Goal: Communication & Community: Answer question/provide support

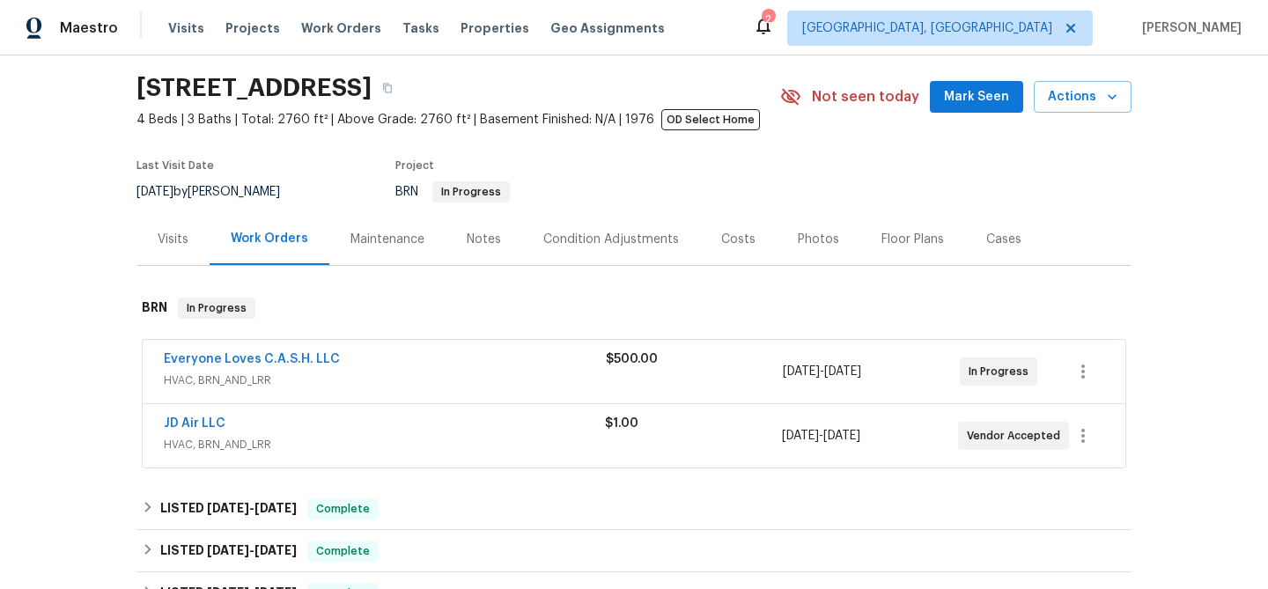
scroll to position [110, 0]
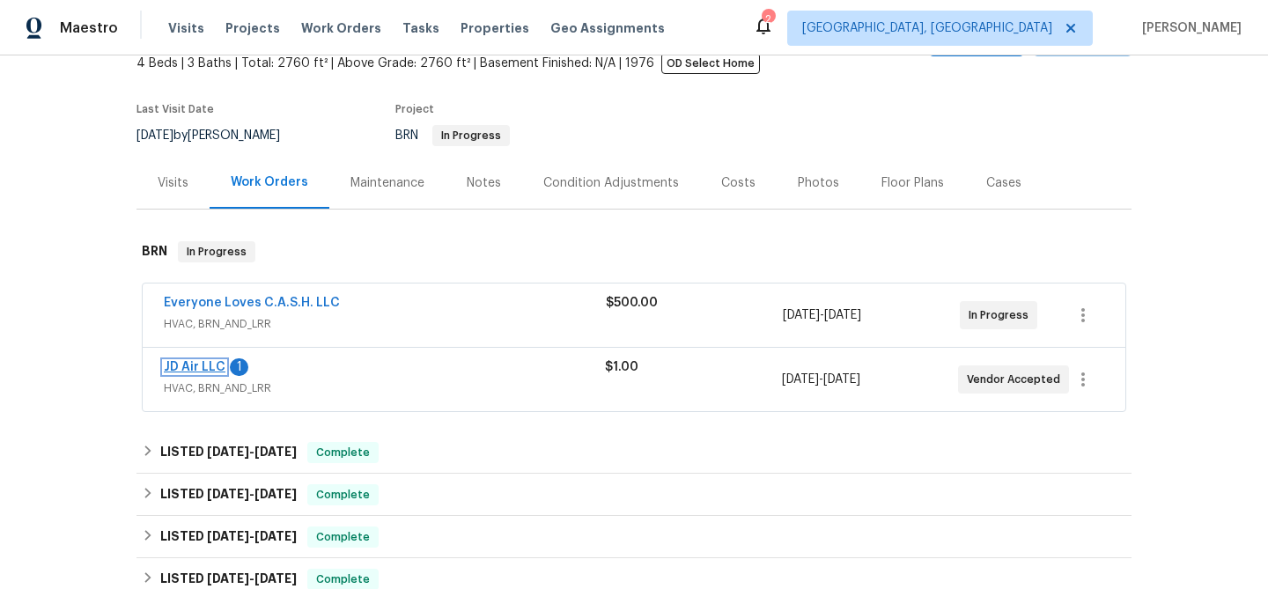
click at [188, 362] on link "JD Air LLC" at bounding box center [195, 367] width 62 height 12
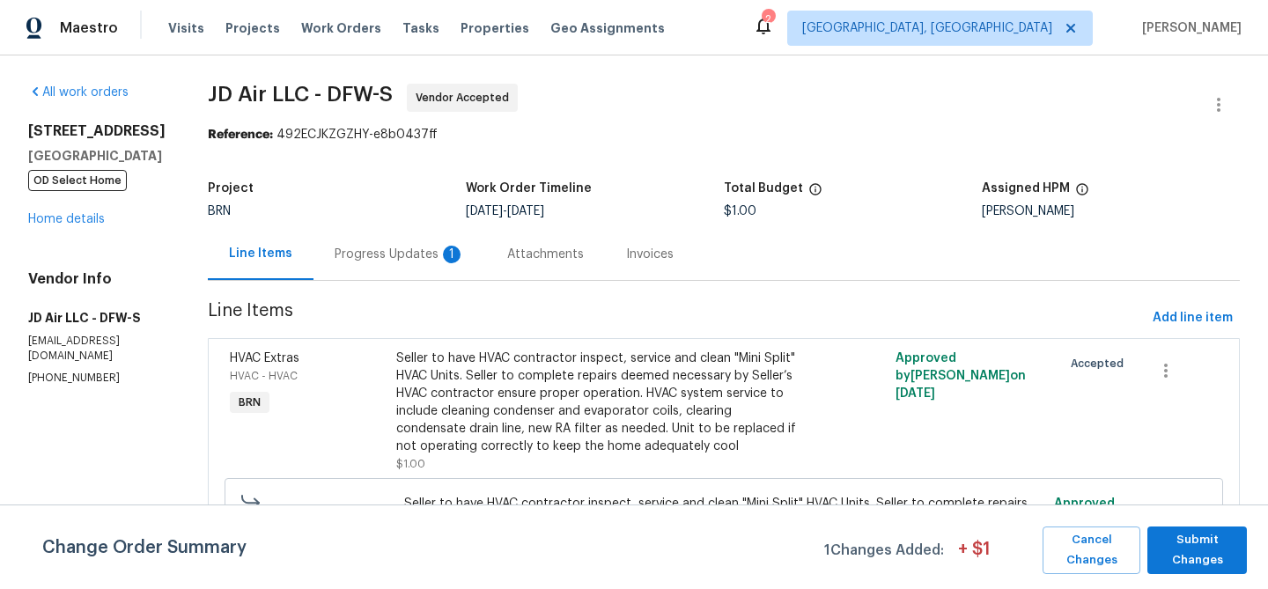
click at [507, 255] on div "Attachments" at bounding box center [545, 255] width 77 height 18
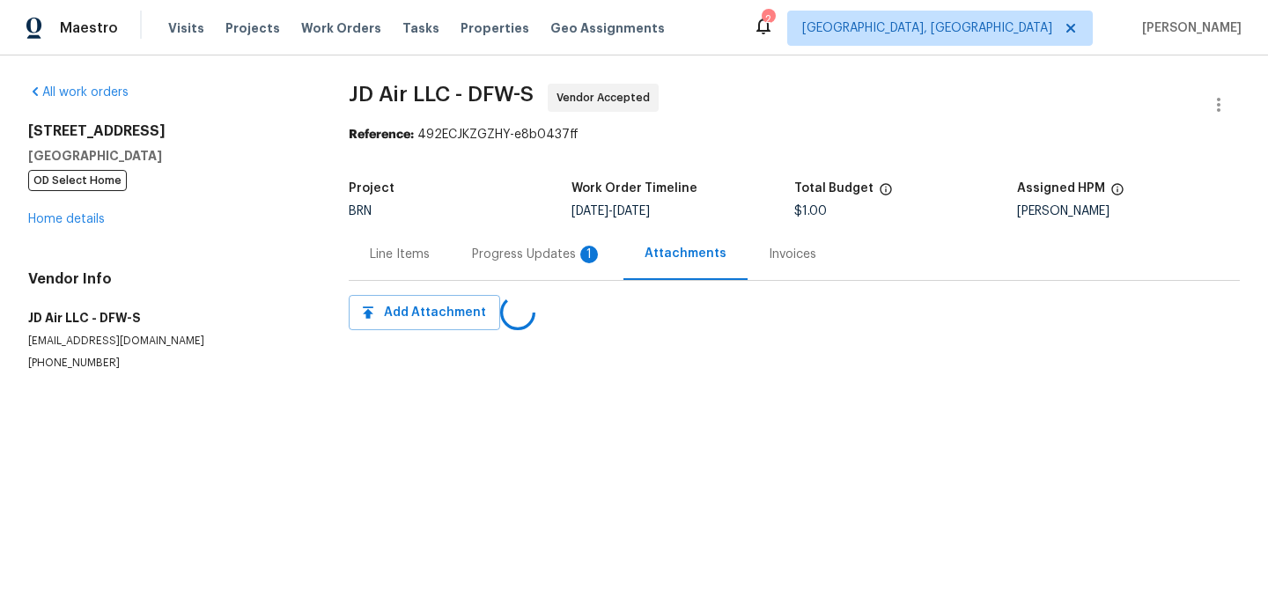
click at [445, 255] on div "Line Items" at bounding box center [400, 254] width 102 height 52
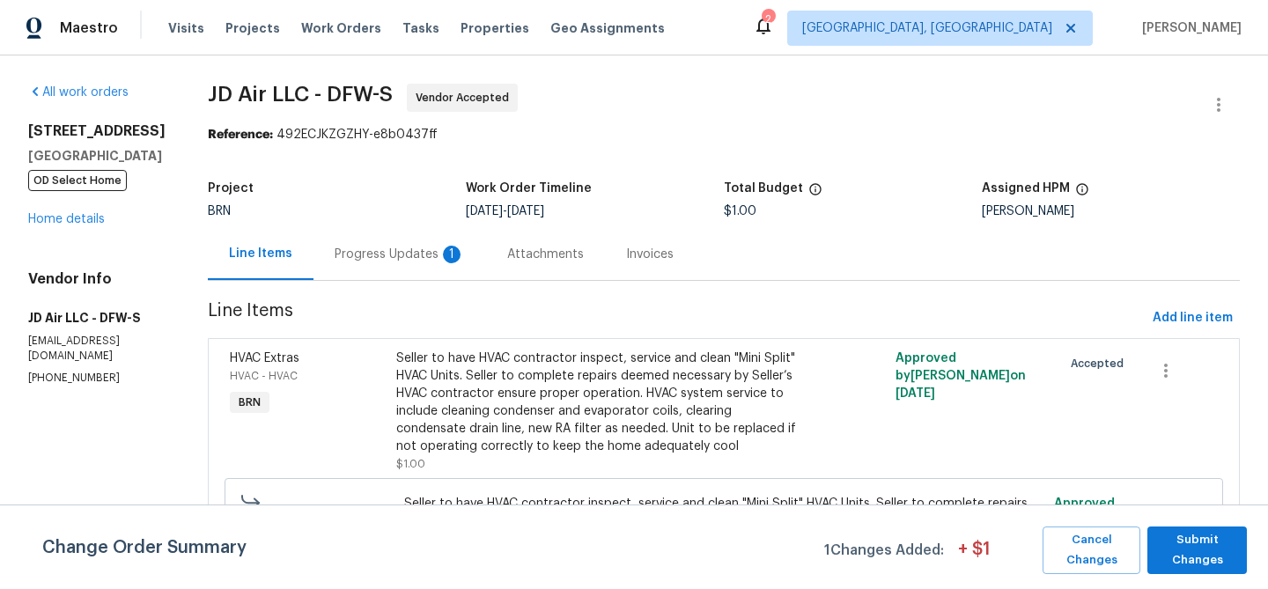
click at [373, 238] on div "Progress Updates 1" at bounding box center [399, 254] width 173 height 52
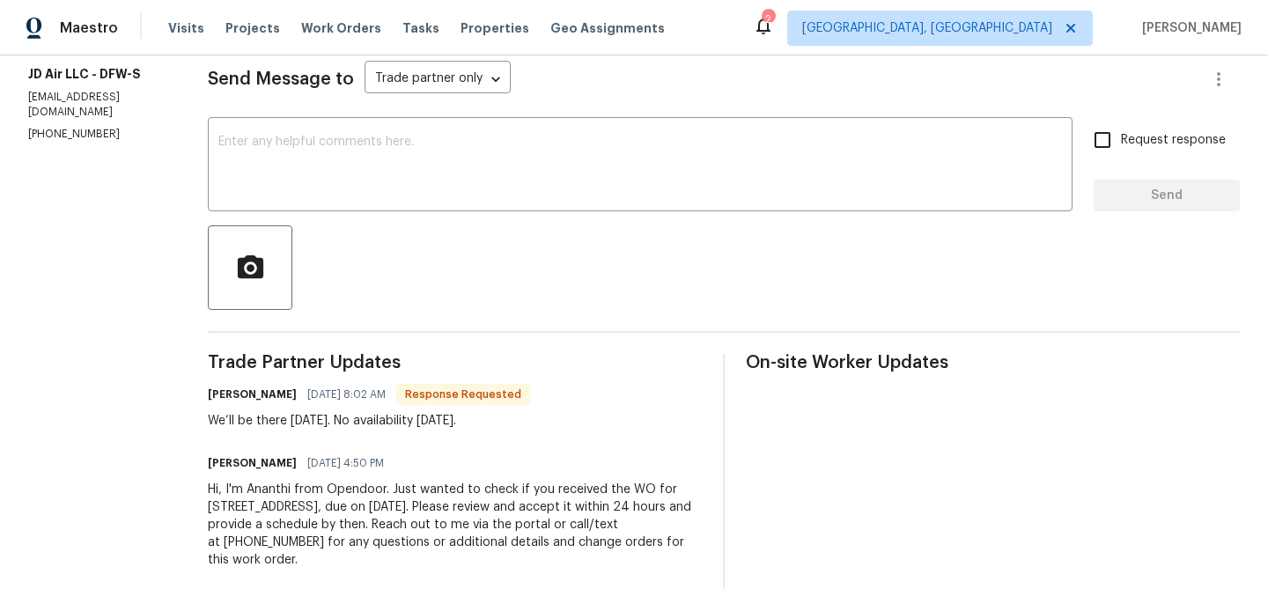
scroll to position [259, 0]
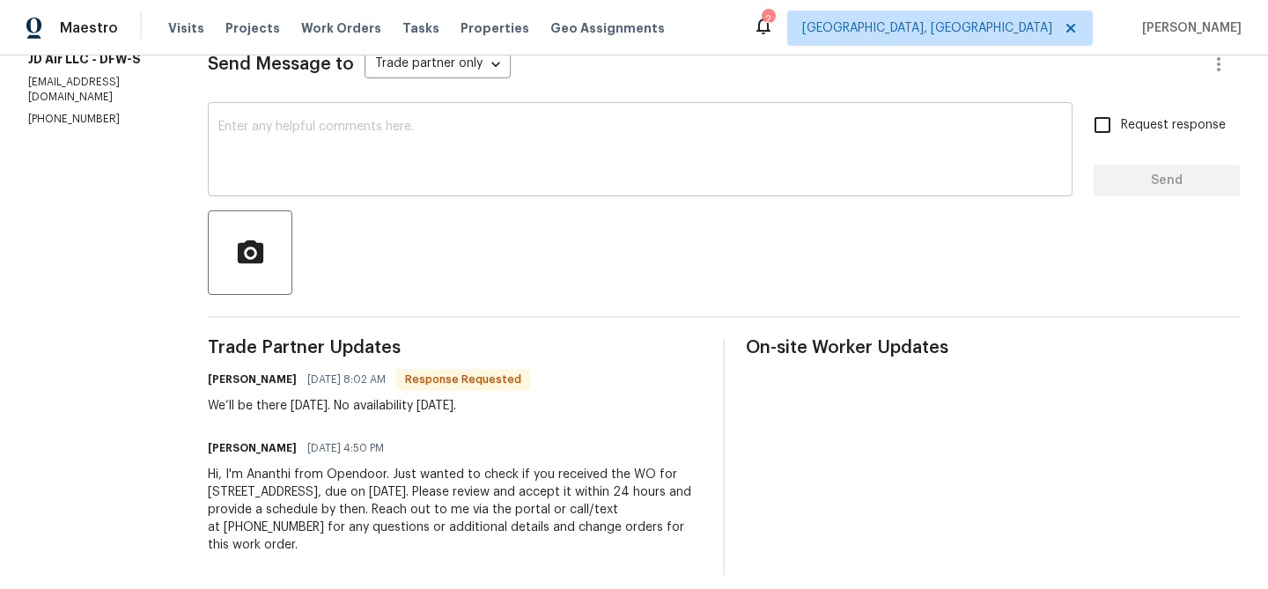
click at [306, 154] on textarea at bounding box center [640, 152] width 844 height 62
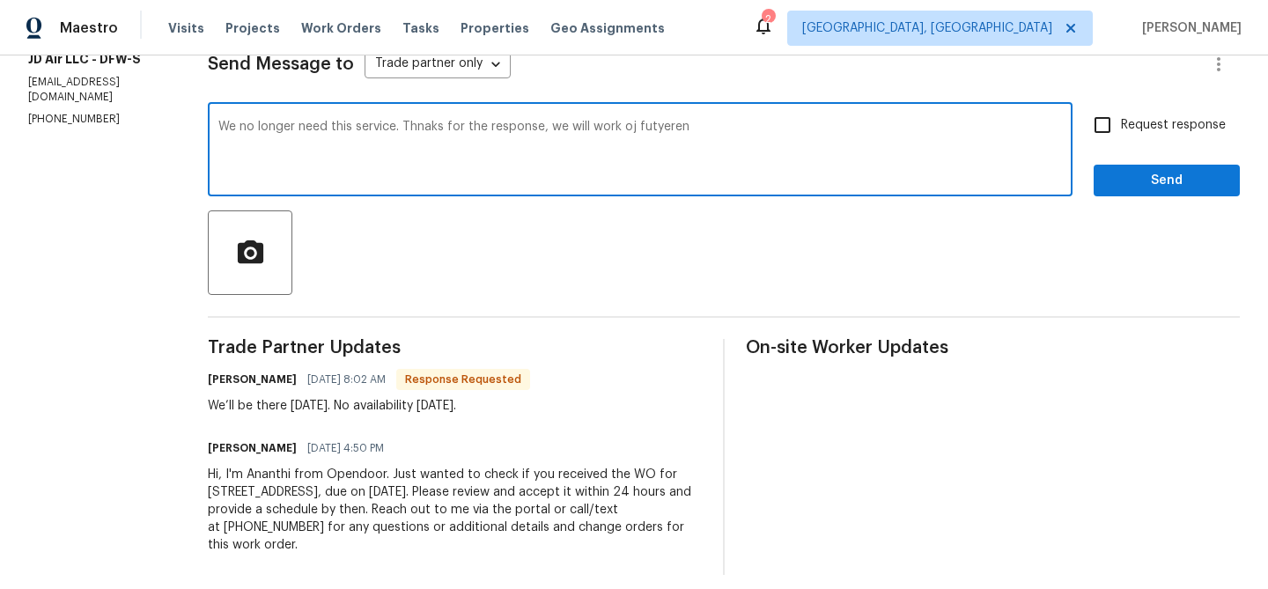
type textarea "We no longer need this service. Thnaks for the response, we will work oj futyer…"
click at [306, 119] on div "We no longer need this service. Thnaks for the response, we will work oj futyer…" at bounding box center [640, 152] width 865 height 90
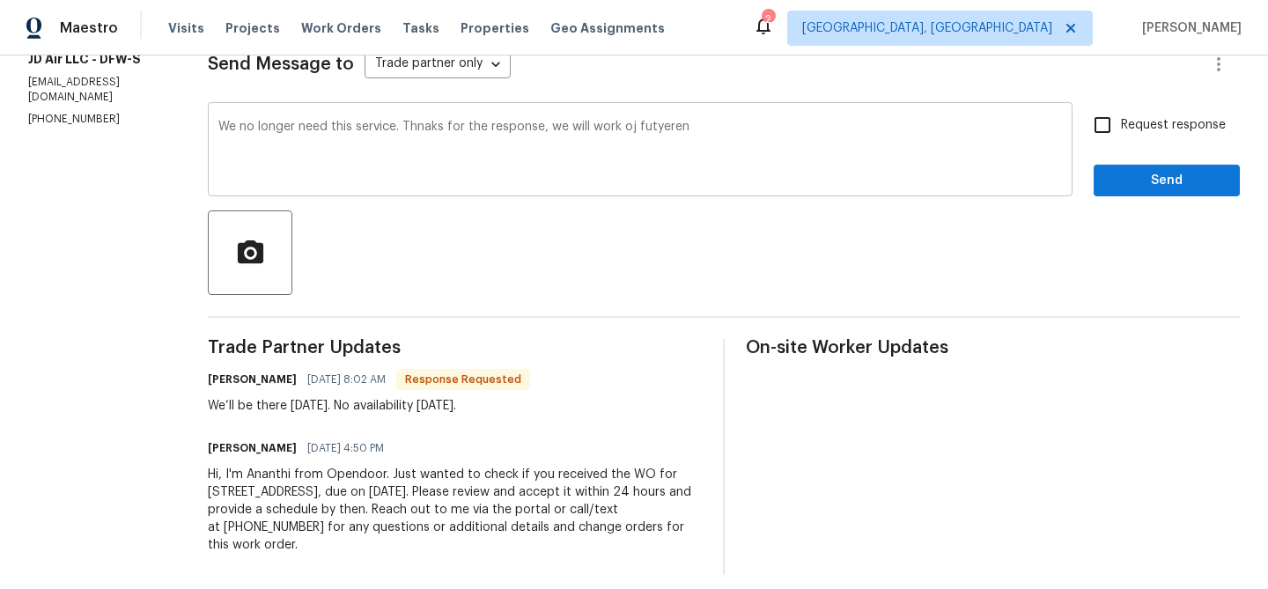
click at [306, 119] on div "We no longer need this service. Thnaks for the response, we will work oj futyer…" at bounding box center [640, 152] width 865 height 90
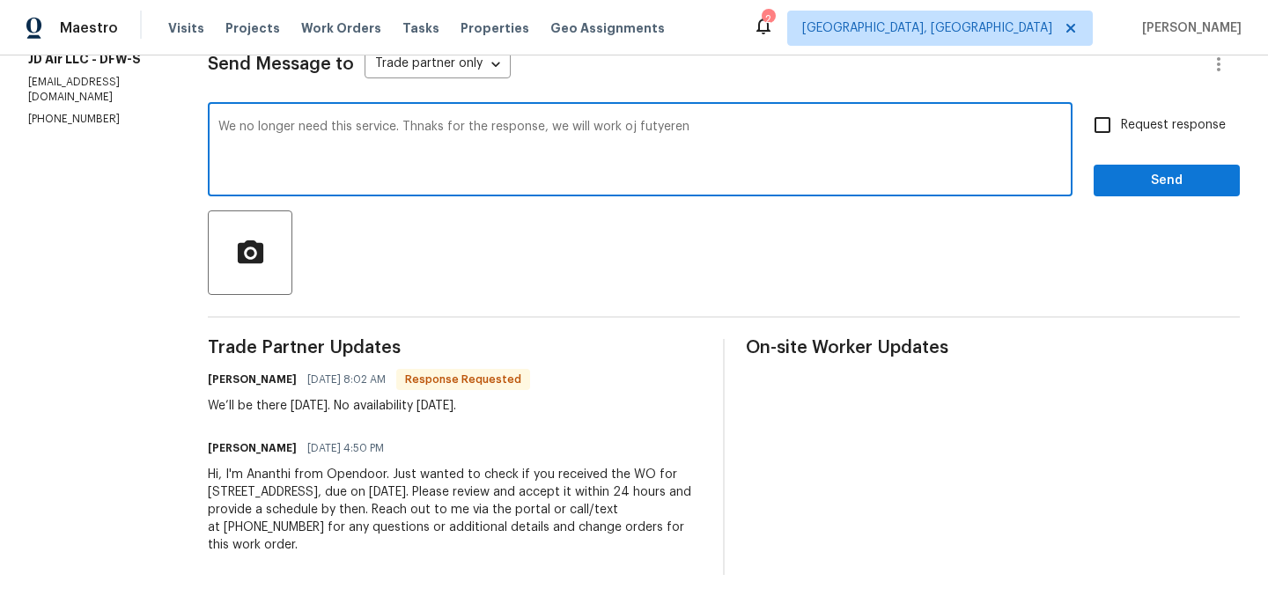
click at [410, 121] on textarea "We no longer need this service. Thnaks for the response, we will work oj futyer…" at bounding box center [640, 152] width 844 height 62
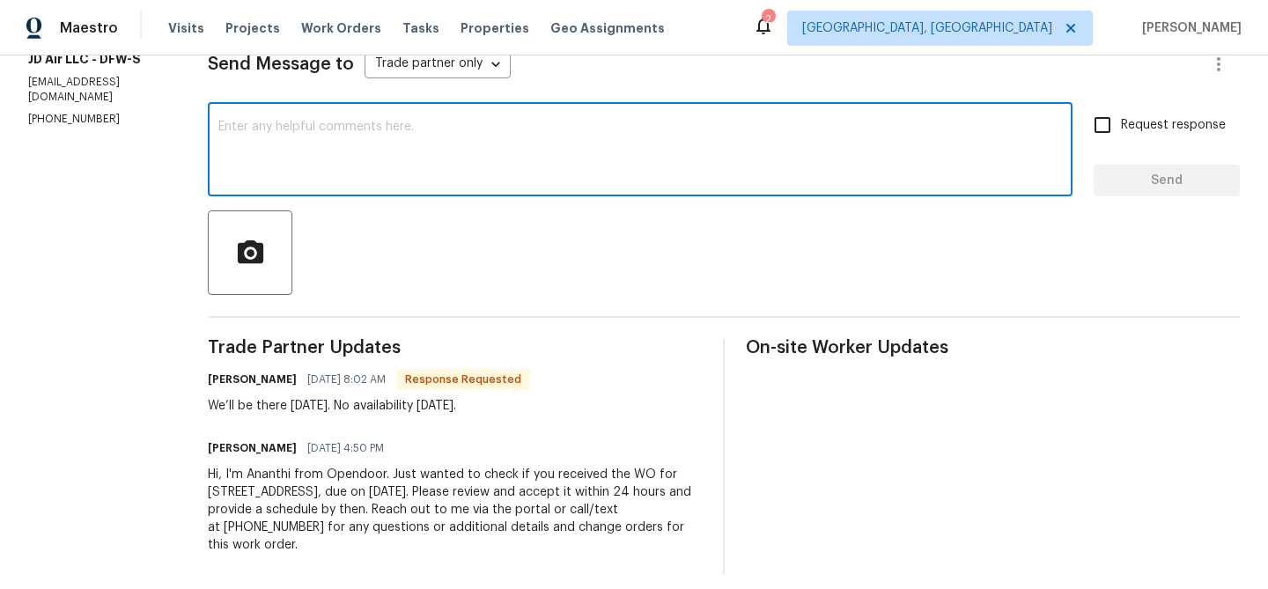
paste textarea "We no longer require this service. Thank you for your response — we will work o…"
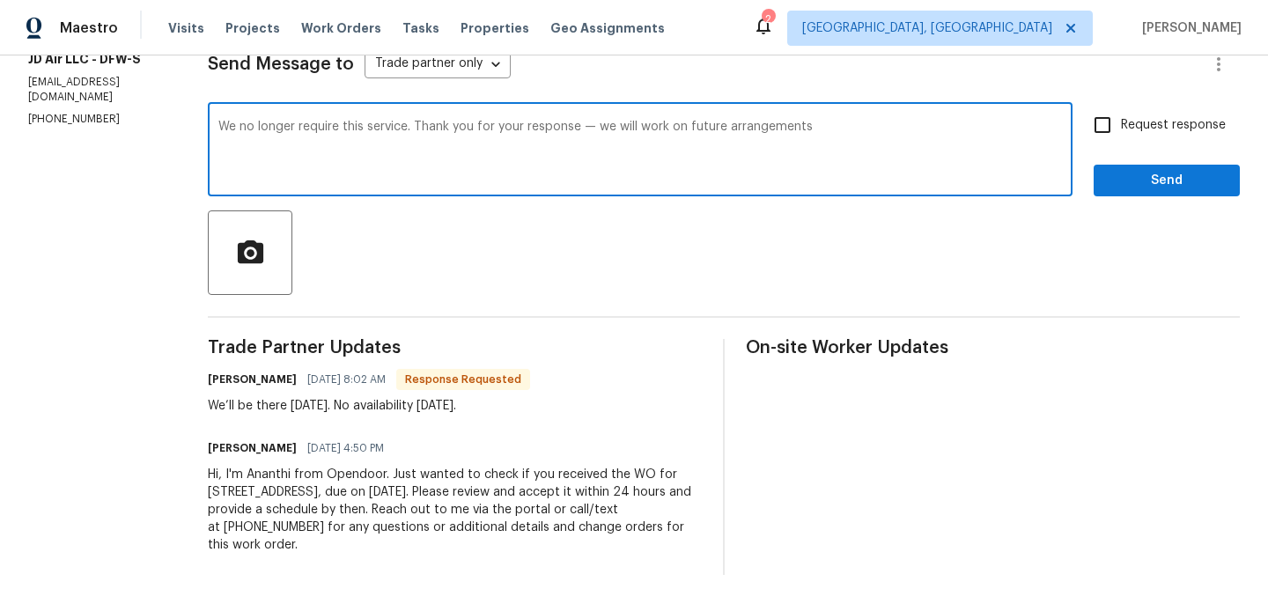
scroll to position [242, 0]
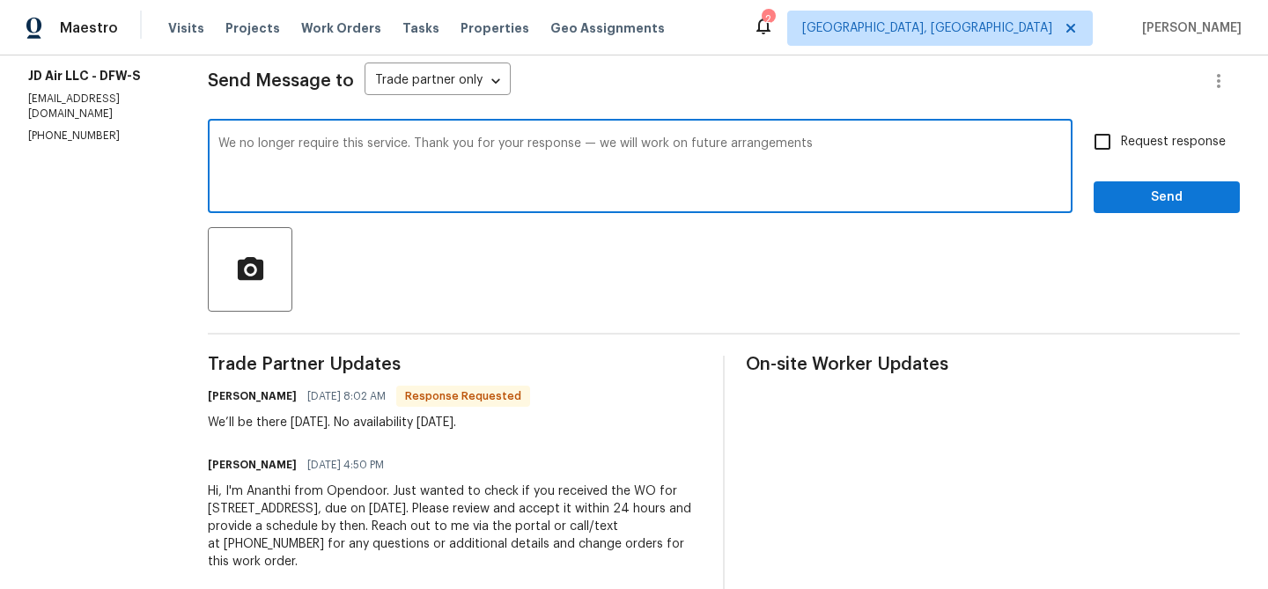
drag, startPoint x: 718, startPoint y: 146, endPoint x: 933, endPoint y: 150, distance: 214.9
click at [932, 147] on textarea "We no longer require this service. Thank you for your response — we will work o…" at bounding box center [640, 168] width 844 height 62
drag, startPoint x: 710, startPoint y: 148, endPoint x: 896, endPoint y: 147, distance: 186.7
click at [896, 147] on textarea "We no longer require this service. Thank you for your response — we will work o…" at bounding box center [640, 168] width 844 height 62
click at [661, 144] on textarea "We no longer require this service. Thank you for your response — we will work o…" at bounding box center [640, 168] width 844 height 62
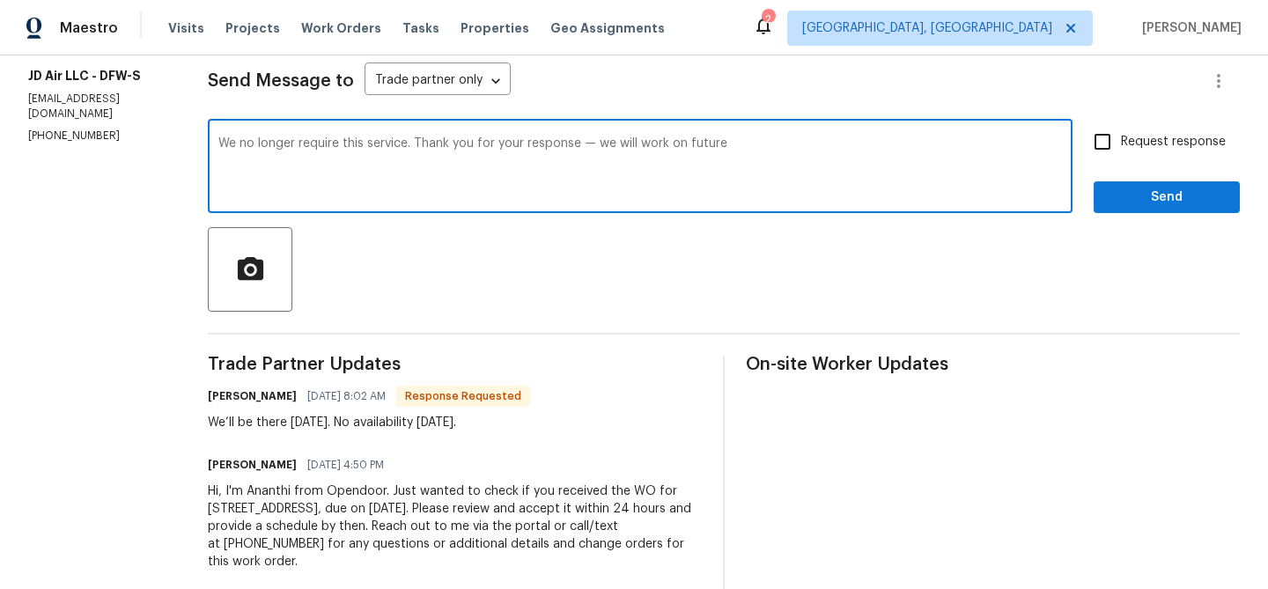
click at [661, 144] on textarea "We no longer require this service. Thank you for your response — we will work o…" at bounding box center [640, 168] width 844 height 62
click at [623, 140] on textarea "We no longer require this service. Thank you for your response — we will work o…" at bounding box center [640, 168] width 844 height 62
click at [662, 146] on textarea "We no longer require this service. Thank you for your response — we will work o…" at bounding box center [640, 168] width 844 height 62
type textarea "We no longer require this service. Thank you for your response — we will work w…"
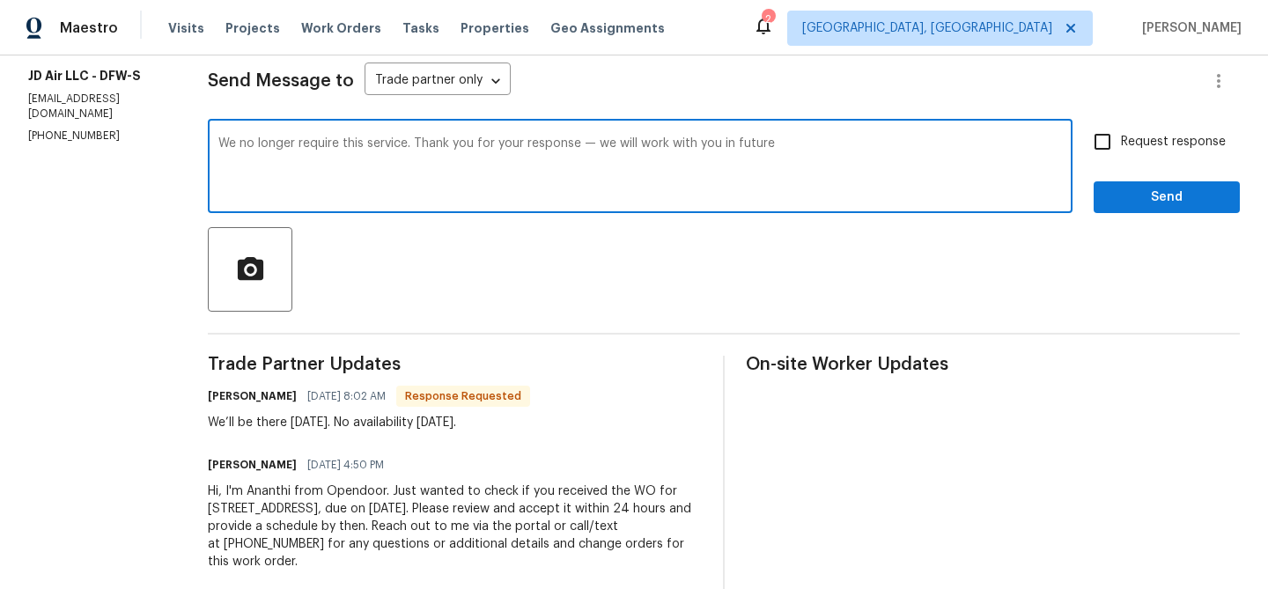
click at [1140, 136] on span "Request response" at bounding box center [1173, 142] width 105 height 18
click at [1121, 136] on input "Request response" at bounding box center [1102, 141] width 37 height 37
checkbox input "true"
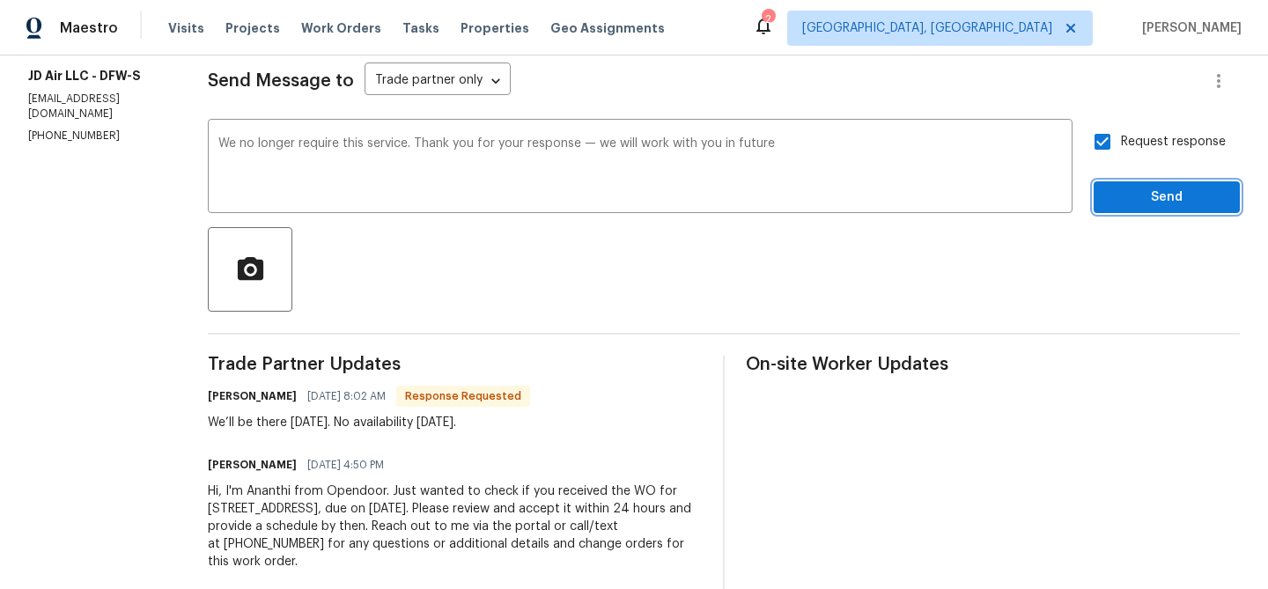
click at [1129, 192] on span "Send" at bounding box center [1167, 198] width 118 height 22
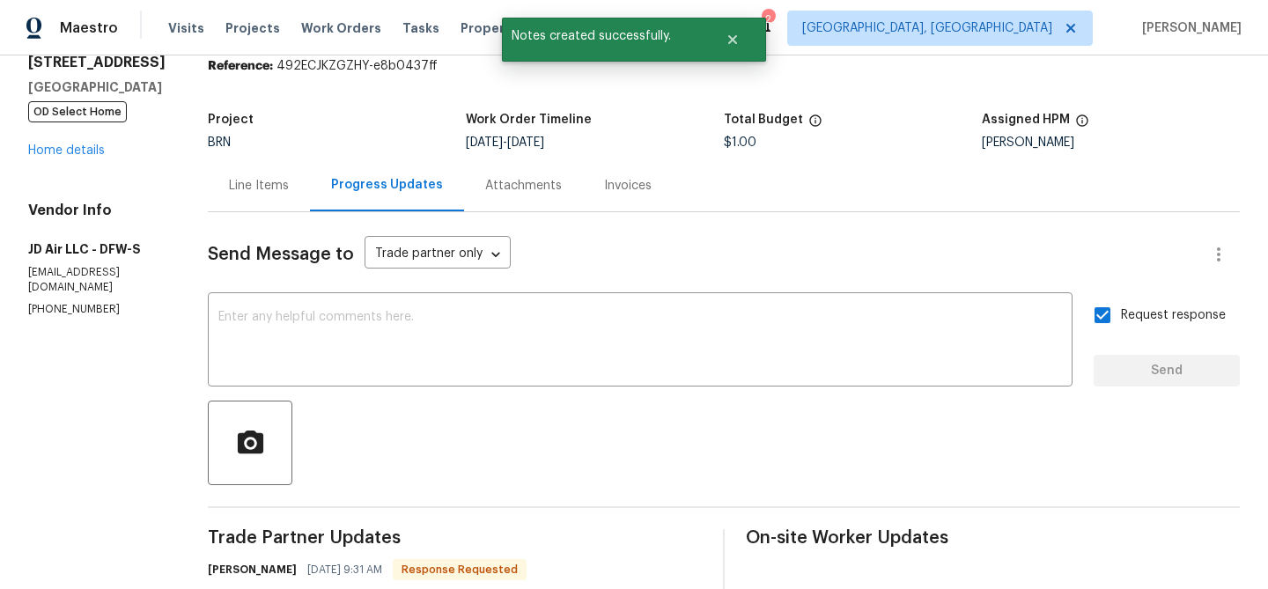
scroll to position [0, 0]
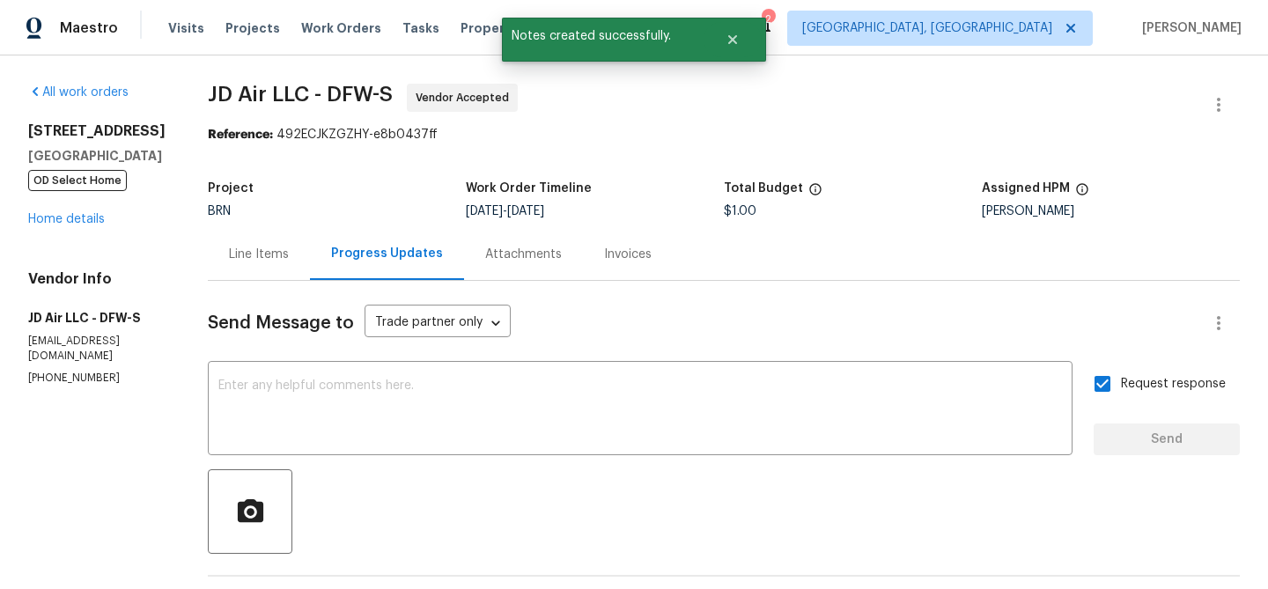
click at [235, 265] on div "Line Items" at bounding box center [259, 254] width 102 height 52
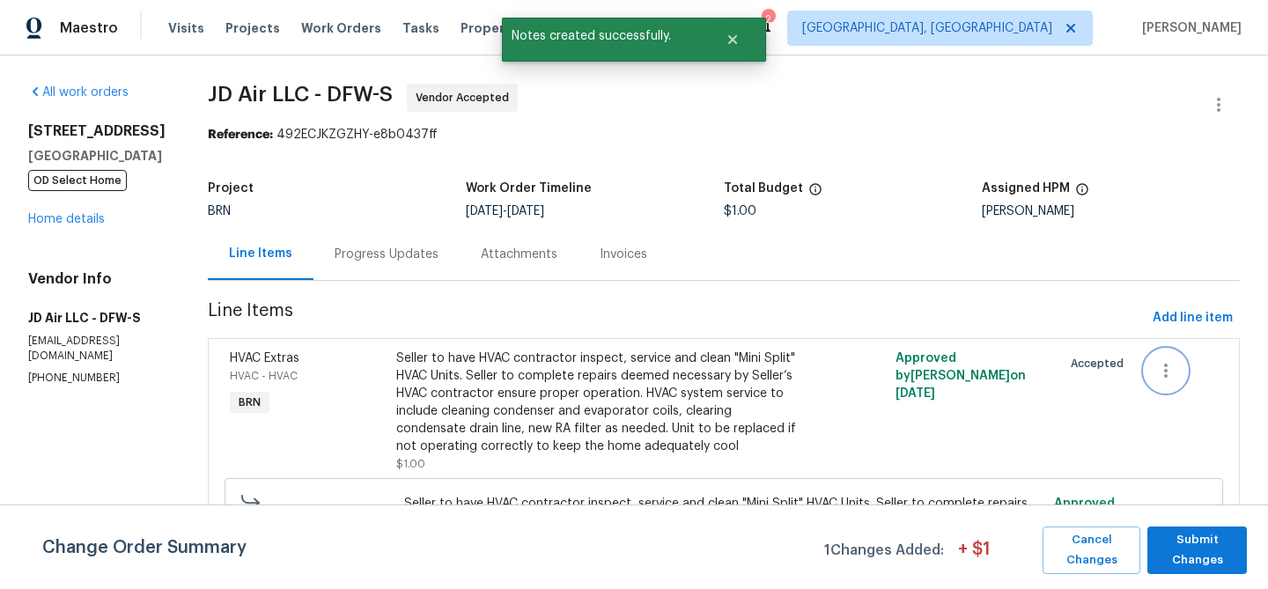
click at [1170, 367] on icon "button" at bounding box center [1165, 370] width 21 height 21
click at [1170, 367] on li "Cancel" at bounding box center [1176, 371] width 68 height 29
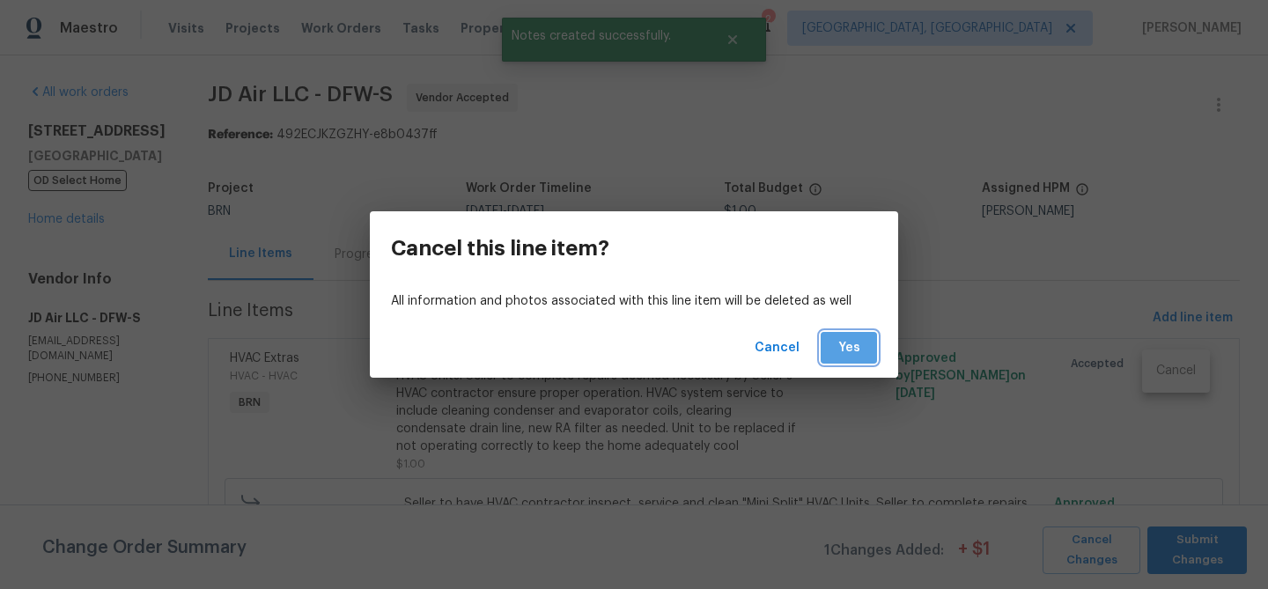
click at [855, 354] on span "Yes" at bounding box center [849, 348] width 28 height 22
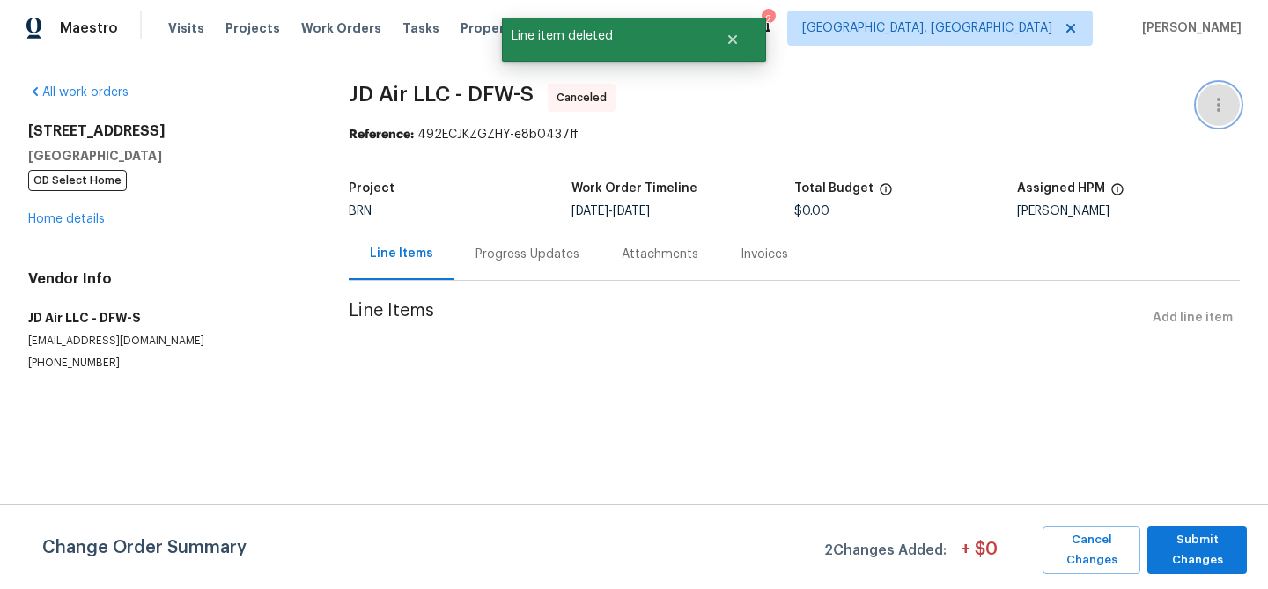
click at [1211, 89] on button "button" at bounding box center [1219, 105] width 42 height 42
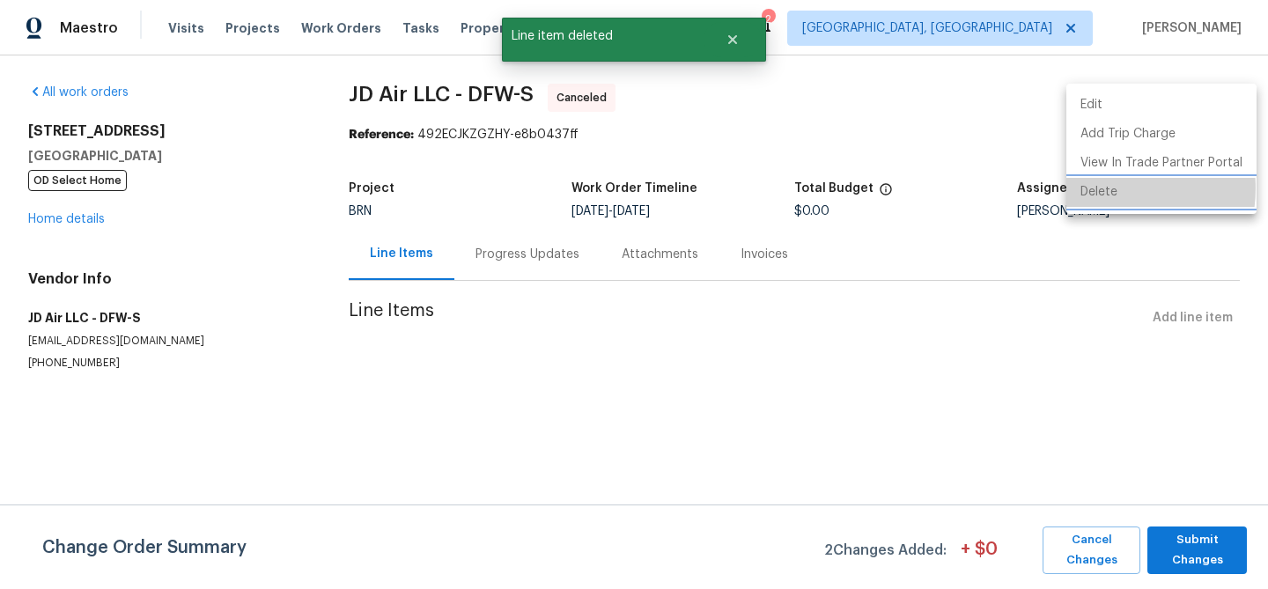
click at [1111, 188] on li "Delete" at bounding box center [1161, 192] width 190 height 29
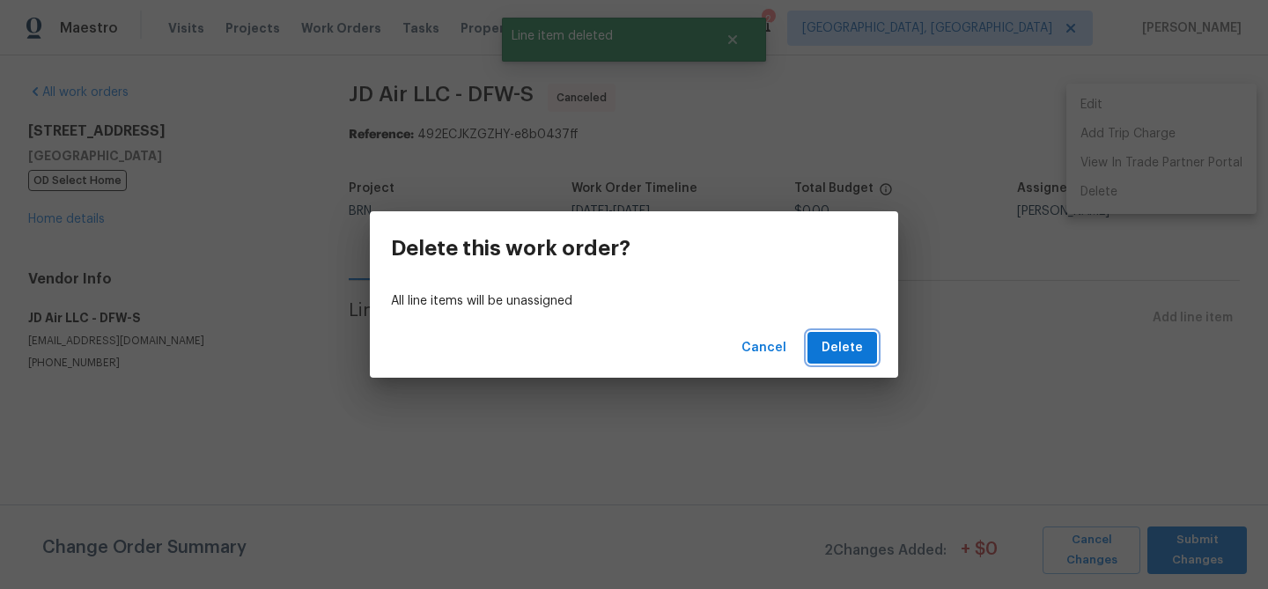
click at [860, 337] on span "Delete" at bounding box center [842, 348] width 41 height 22
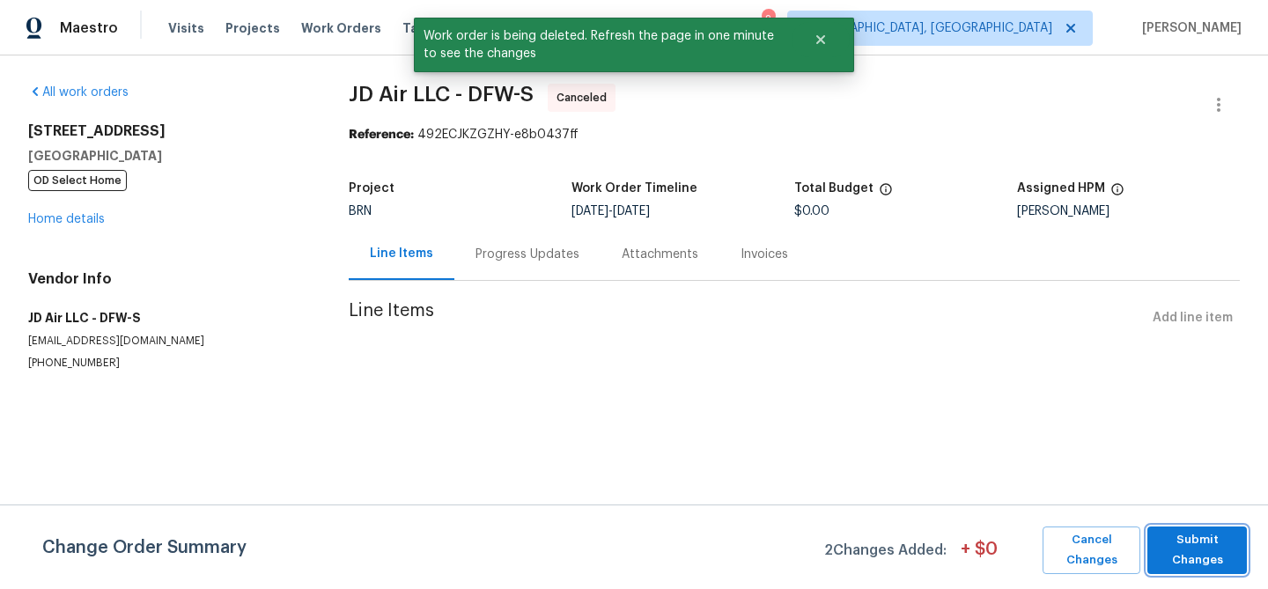
click at [1168, 532] on span "Submit Changes" at bounding box center [1197, 550] width 82 height 41
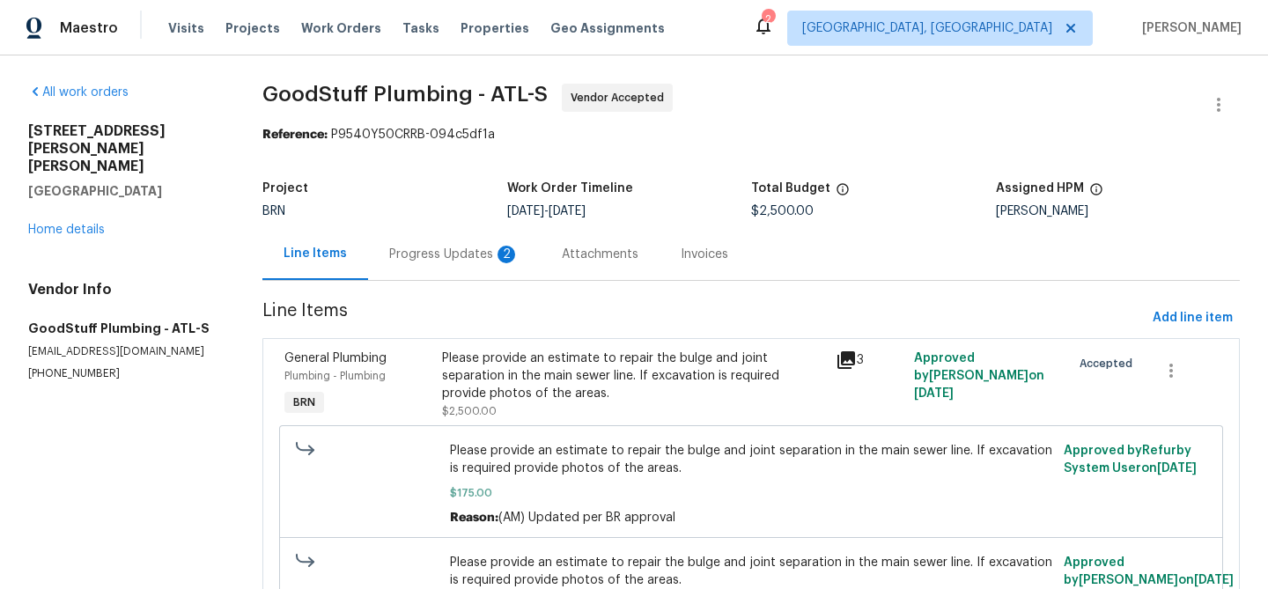
click at [444, 247] on div "Progress Updates 2" at bounding box center [454, 255] width 130 height 18
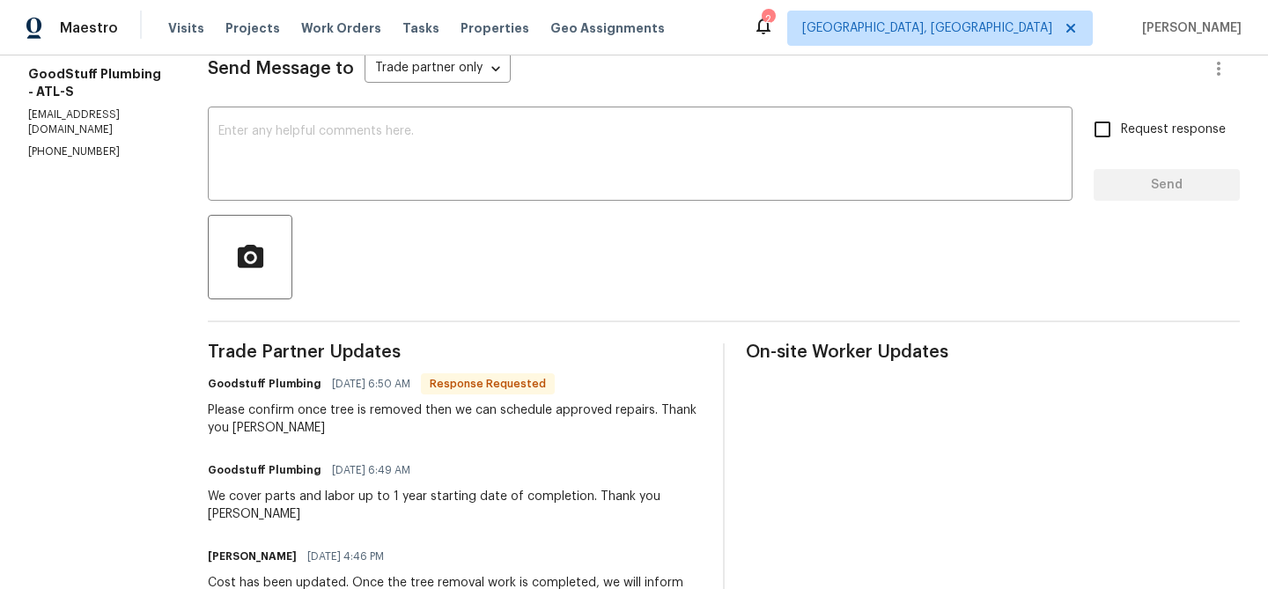
scroll to position [260, 0]
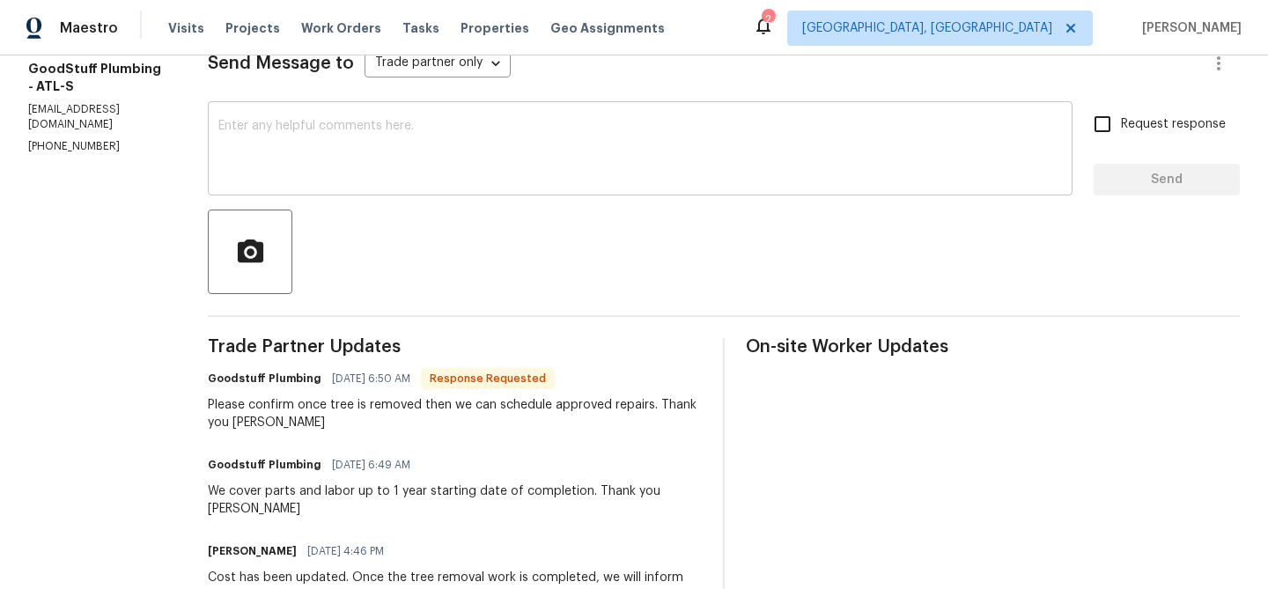
click at [372, 154] on textarea at bounding box center [640, 151] width 844 height 62
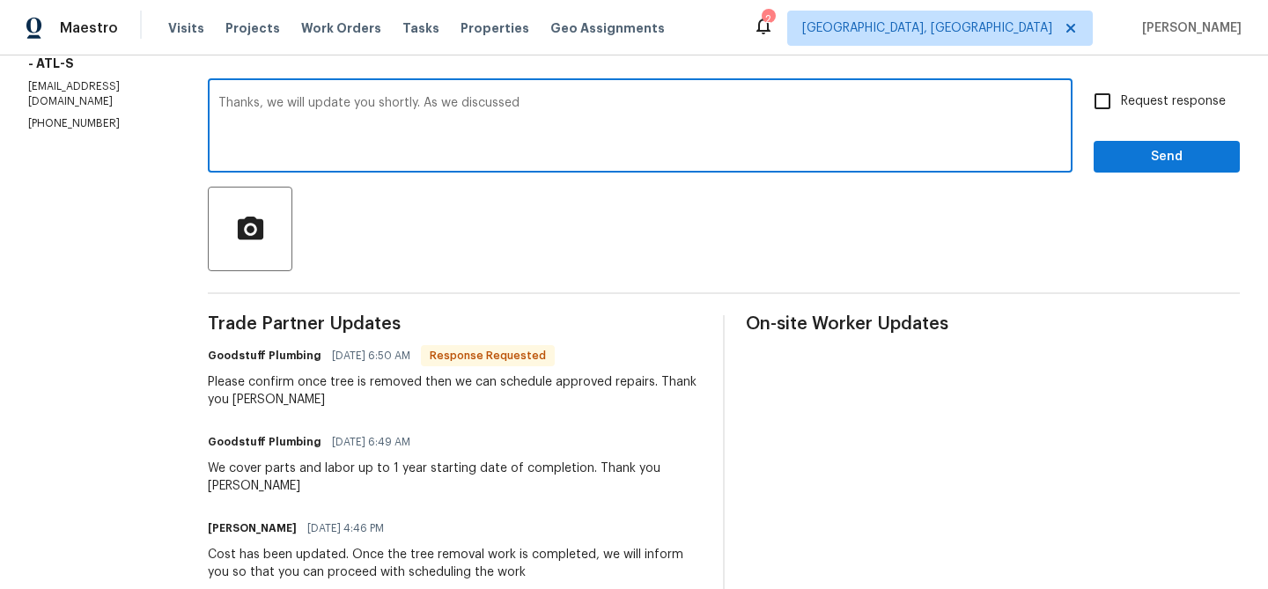
scroll to position [175, 0]
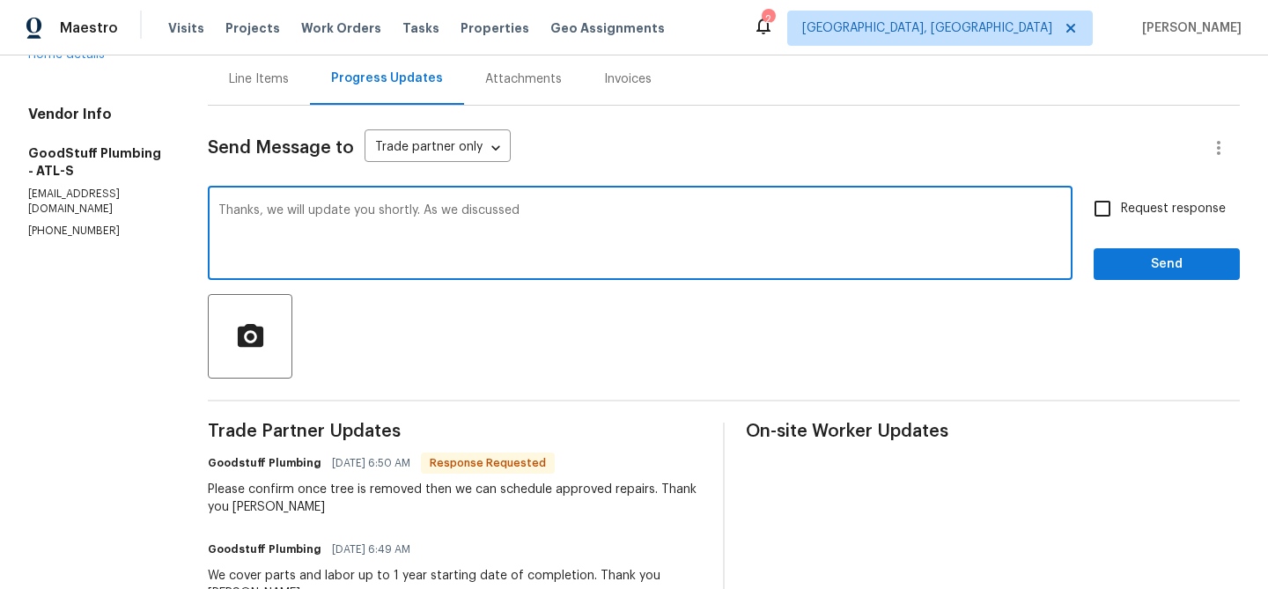
click at [134, 187] on p "workorder@goodstuffplumbing.com" at bounding box center [96, 202] width 137 height 30
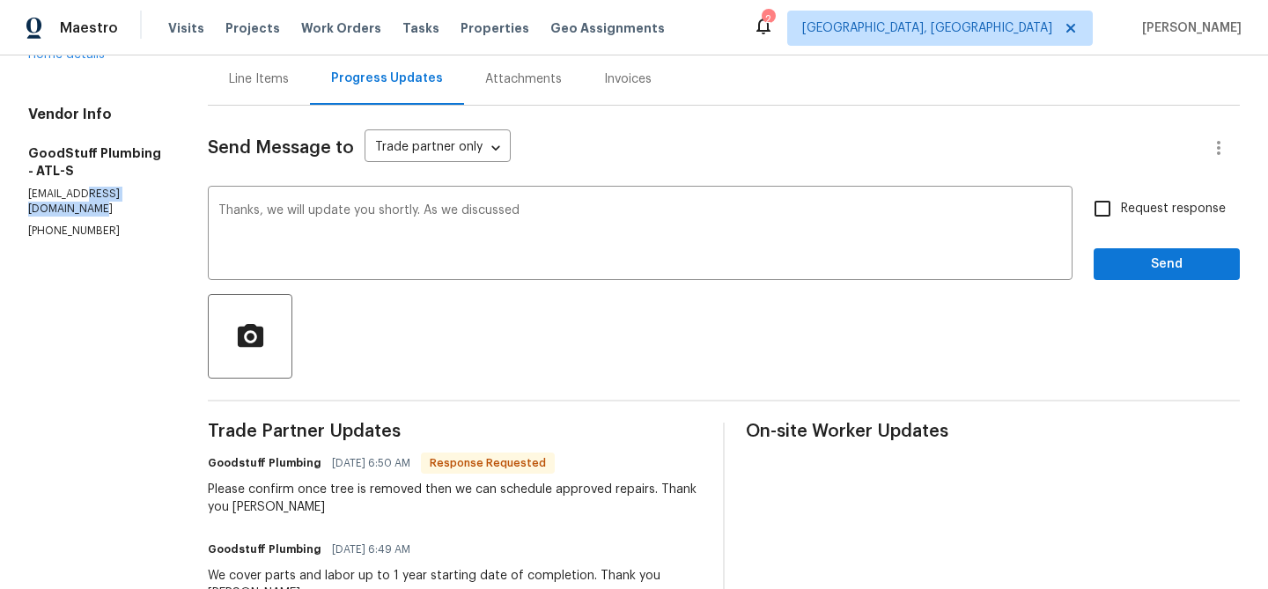
click at [134, 187] on p "workorder@goodstuffplumbing.com" at bounding box center [96, 202] width 137 height 30
click at [615, 222] on textarea "Thanks, we will update you shortly. As we discussed" at bounding box center [640, 235] width 844 height 62
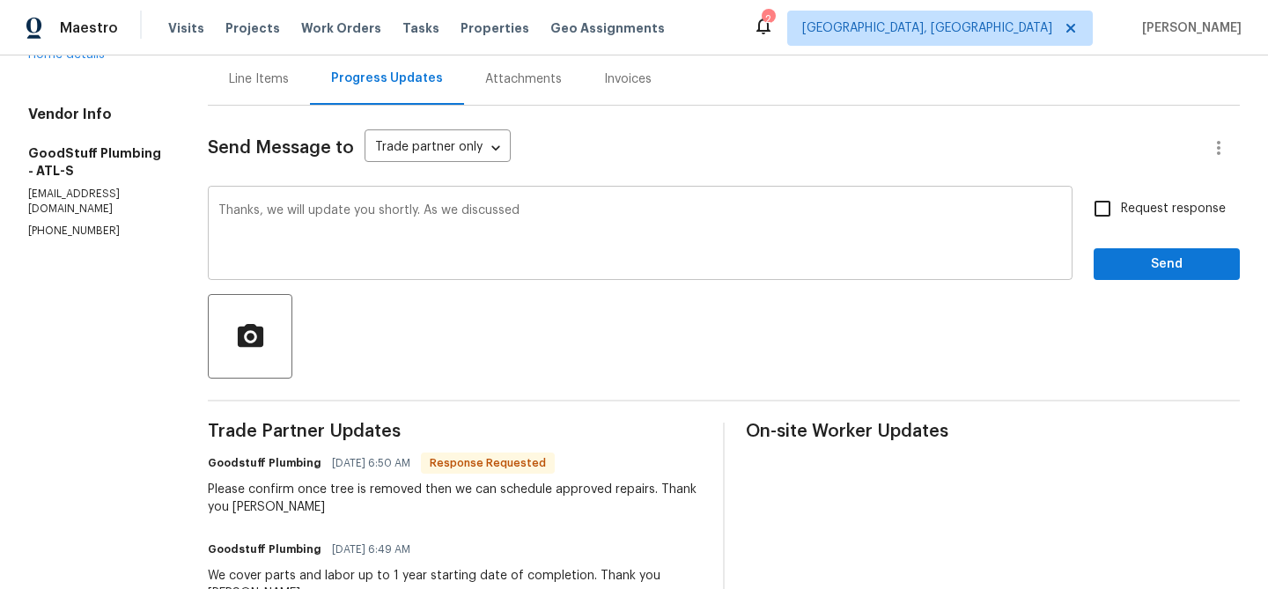
paste textarea "workorder@goodstuffplumbing.com"
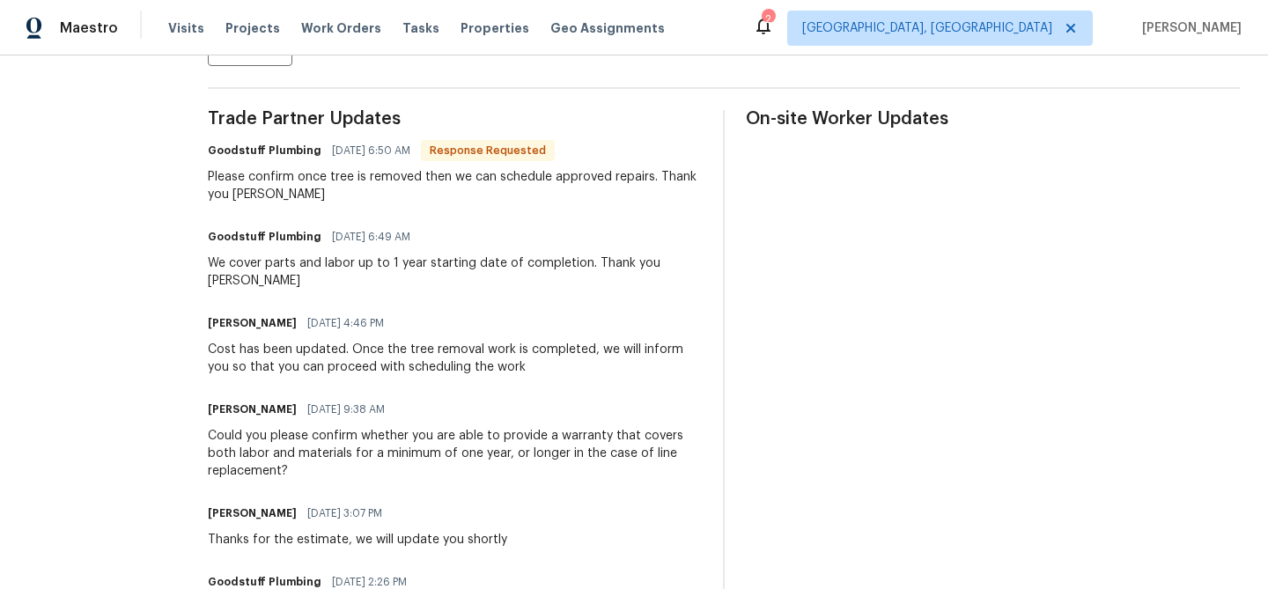
scroll to position [0, 0]
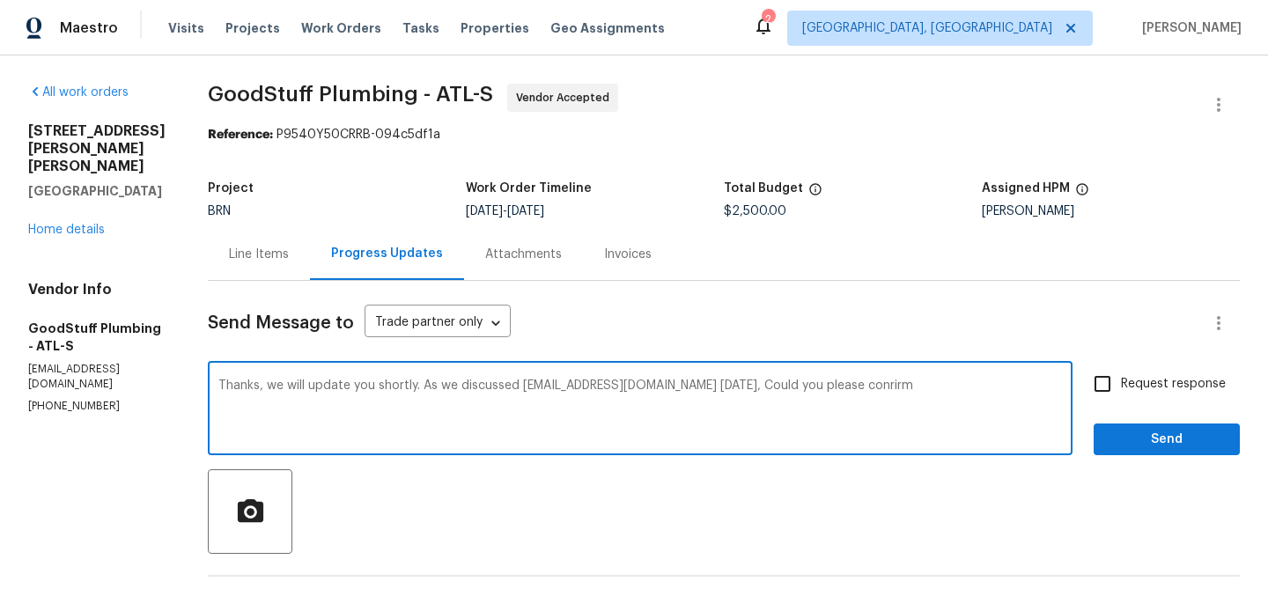
drag, startPoint x: 461, startPoint y: 387, endPoint x: 994, endPoint y: 380, distance: 532.8
click at [994, 380] on textarea "Thanks, we will update you shortly. As we discussed workorder@goodstuffplumbing…" at bounding box center [640, 411] width 844 height 62
drag, startPoint x: 418, startPoint y: 390, endPoint x: 704, endPoint y: 395, distance: 285.4
click at [699, 394] on textarea "Thanks, we will update you shortly." at bounding box center [640, 411] width 844 height 62
type textarea "Thanks, we will update you"
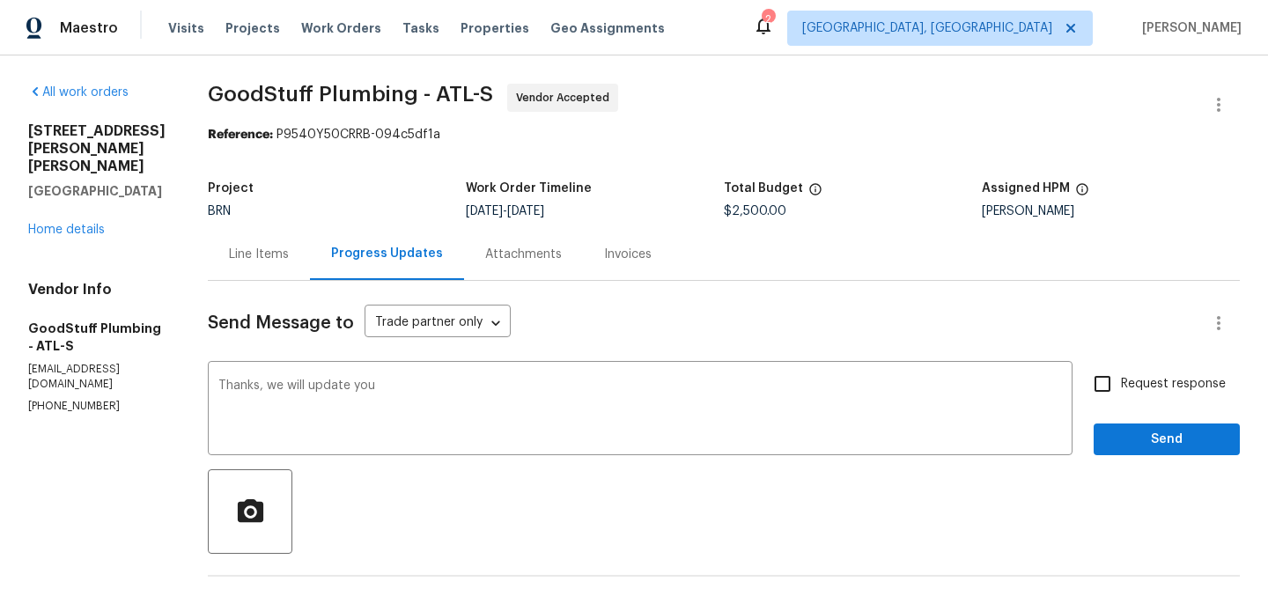
click at [1139, 372] on label "Request response" at bounding box center [1155, 383] width 142 height 37
click at [1121, 372] on input "Request response" at bounding box center [1102, 383] width 37 height 37
checkbox input "true"
click at [1122, 424] on button "Send" at bounding box center [1167, 440] width 146 height 33
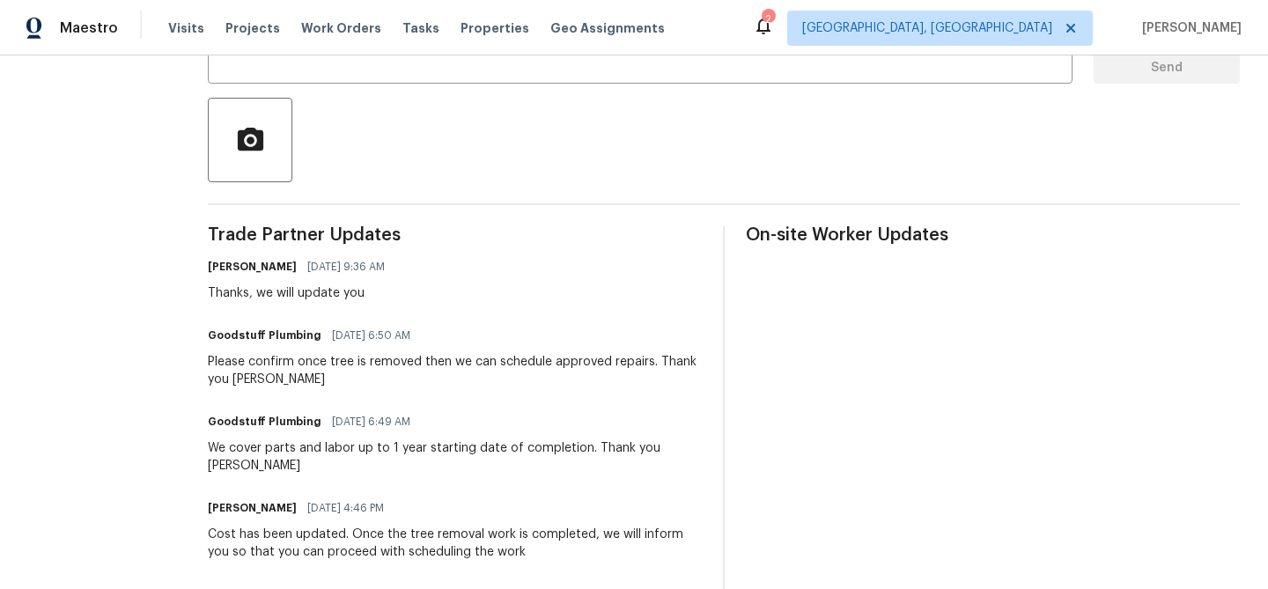
scroll to position [393, 0]
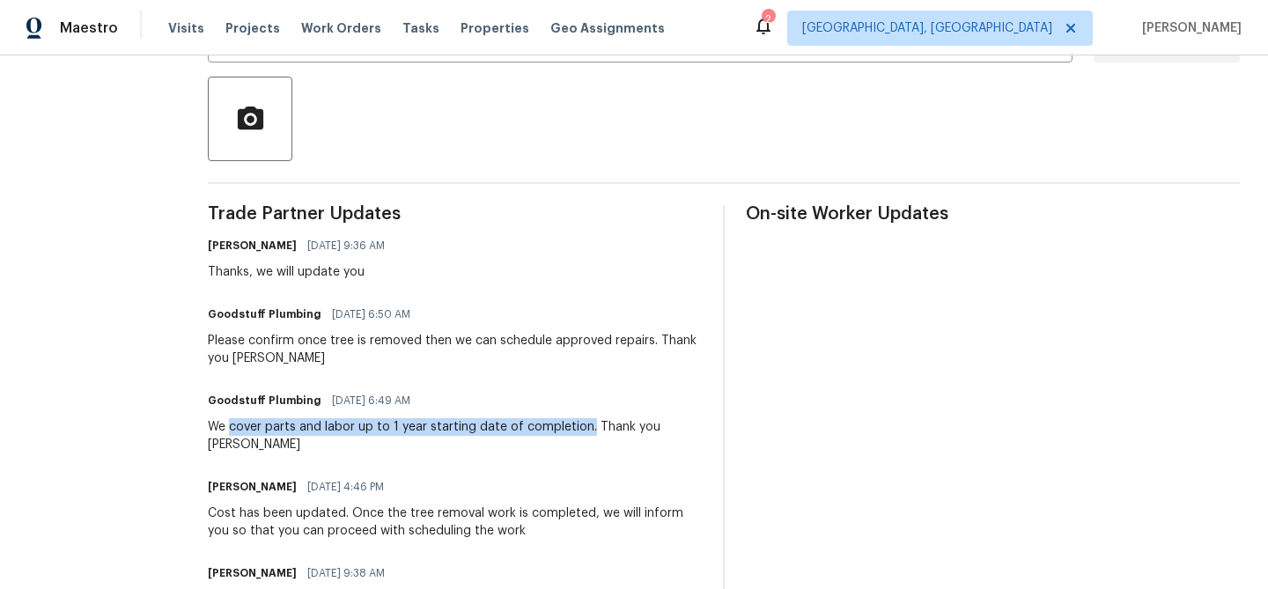
drag, startPoint x: 275, startPoint y: 429, endPoint x: 627, endPoint y: 431, distance: 352.2
click at [627, 431] on div "We cover parts and labor up to 1 year starting date of completion. Thank you Sh…" at bounding box center [455, 435] width 494 height 35
copy div "cover parts and labor up to 1 year starting date of completion."
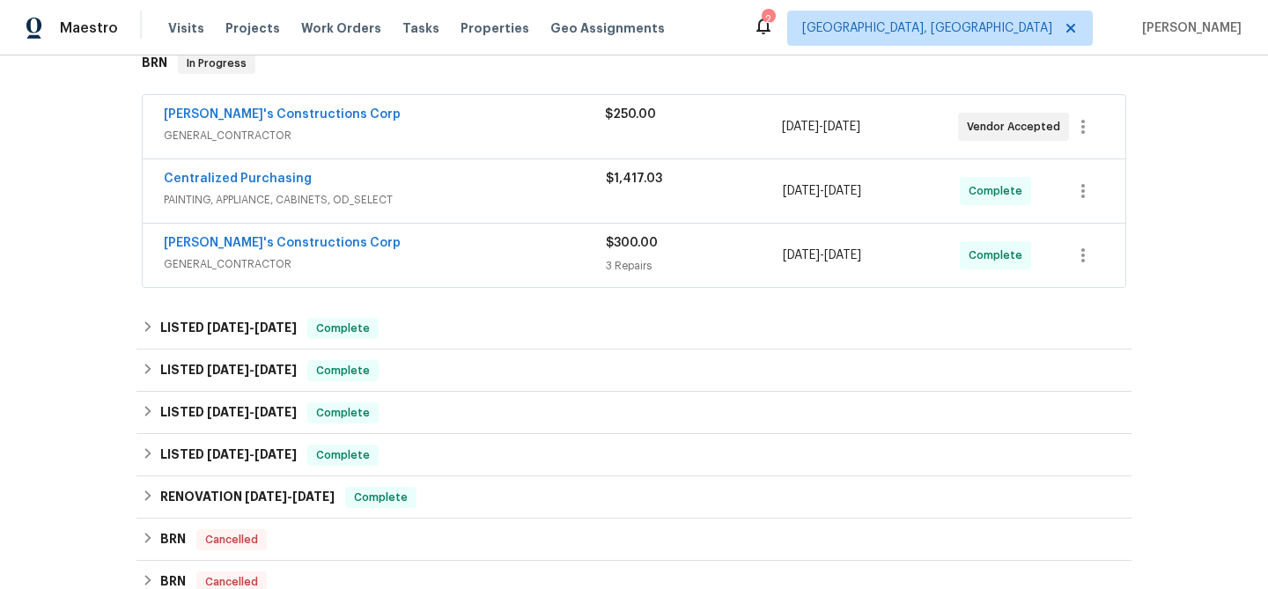
scroll to position [281, 0]
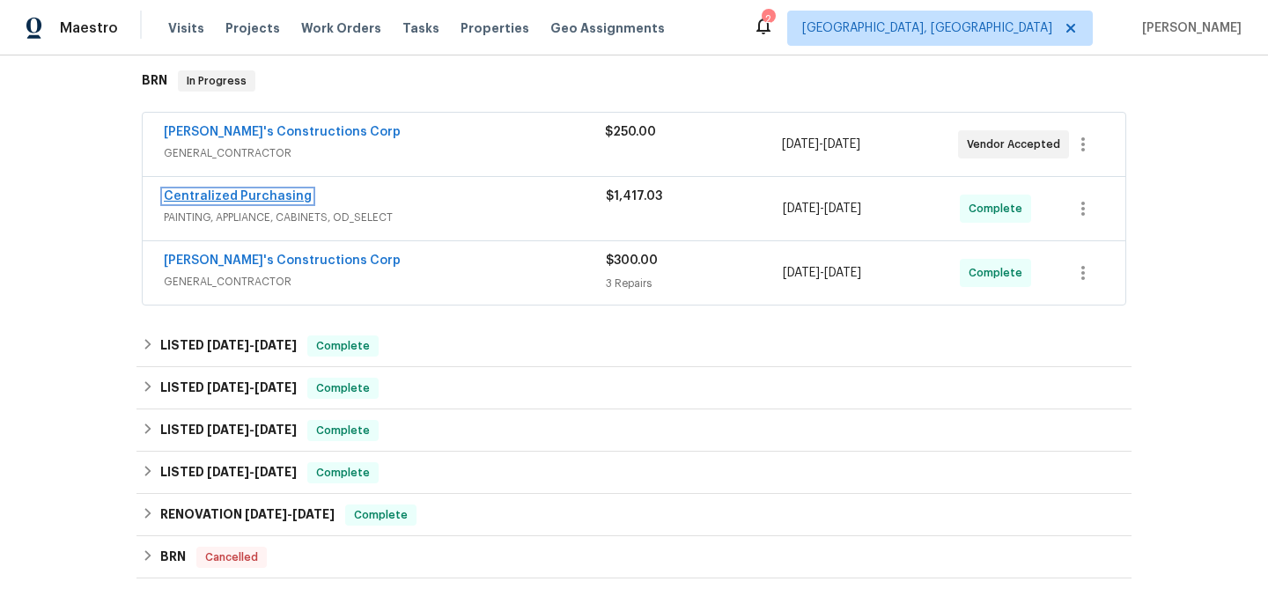
click at [224, 199] on link "Centralized Purchasing" at bounding box center [238, 196] width 148 height 12
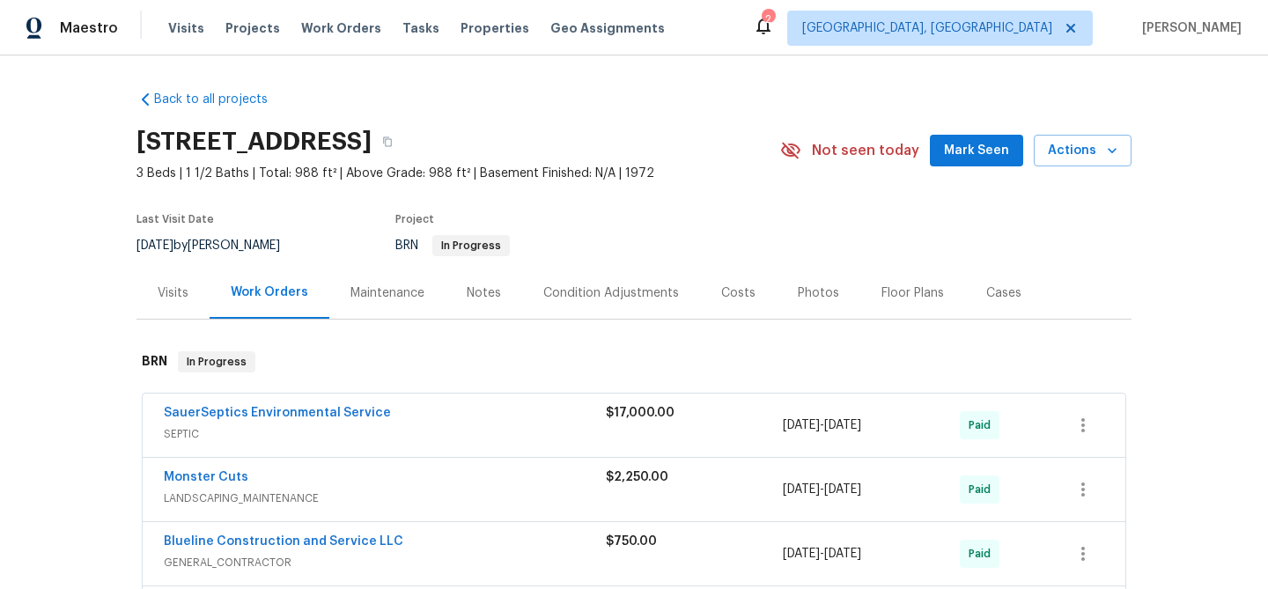
scroll to position [159, 0]
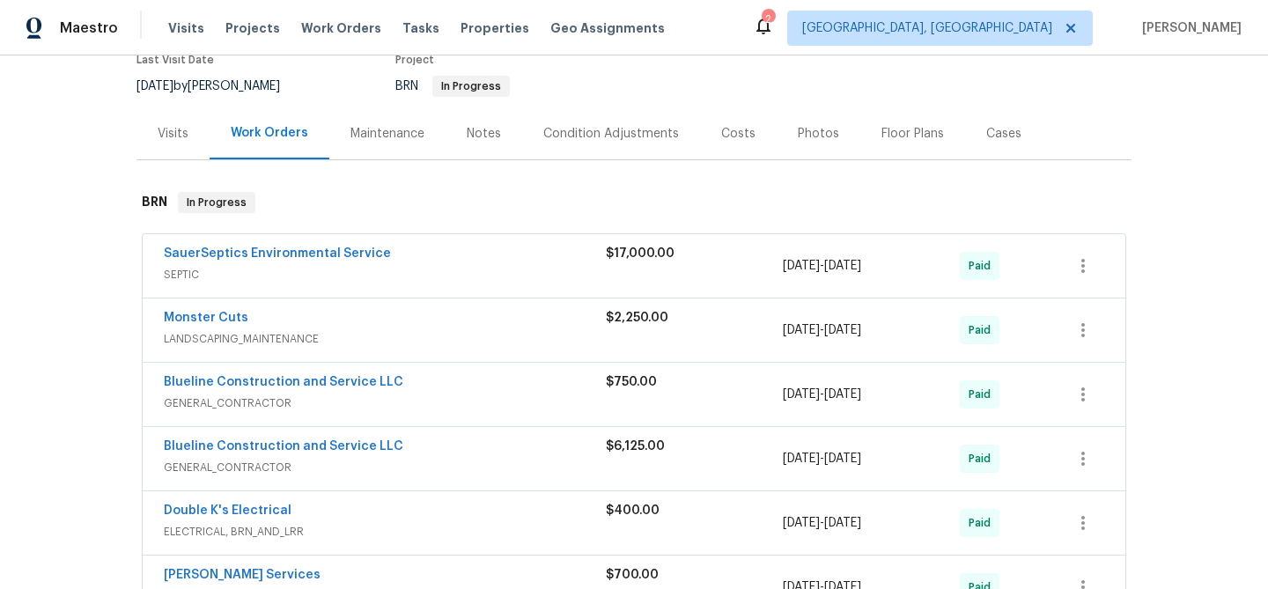
click at [433, 256] on div "SauerSeptics Environmental Service" at bounding box center [385, 255] width 442 height 21
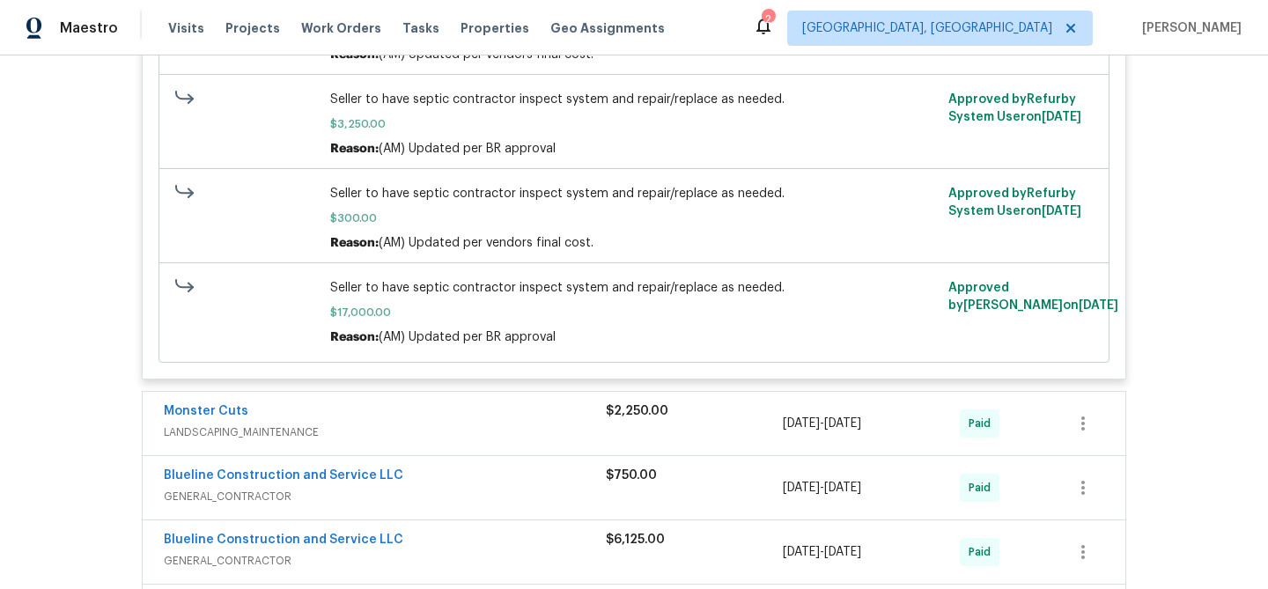
scroll to position [888, 0]
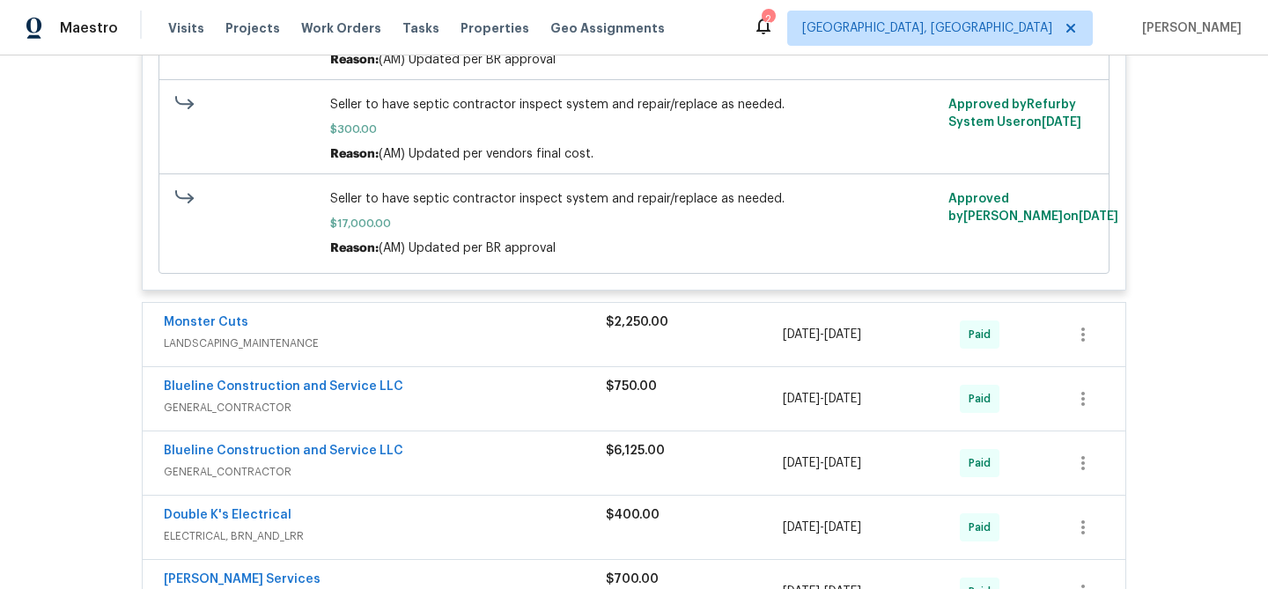
click at [364, 335] on div "Monster Cuts" at bounding box center [385, 323] width 442 height 21
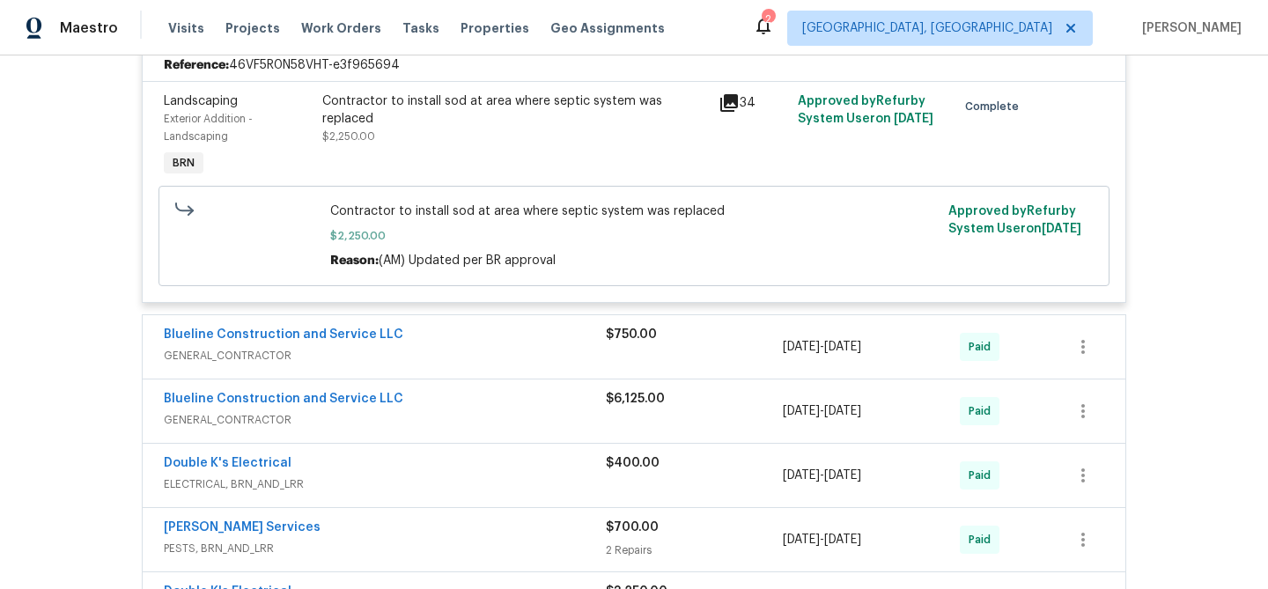
scroll to position [1225, 0]
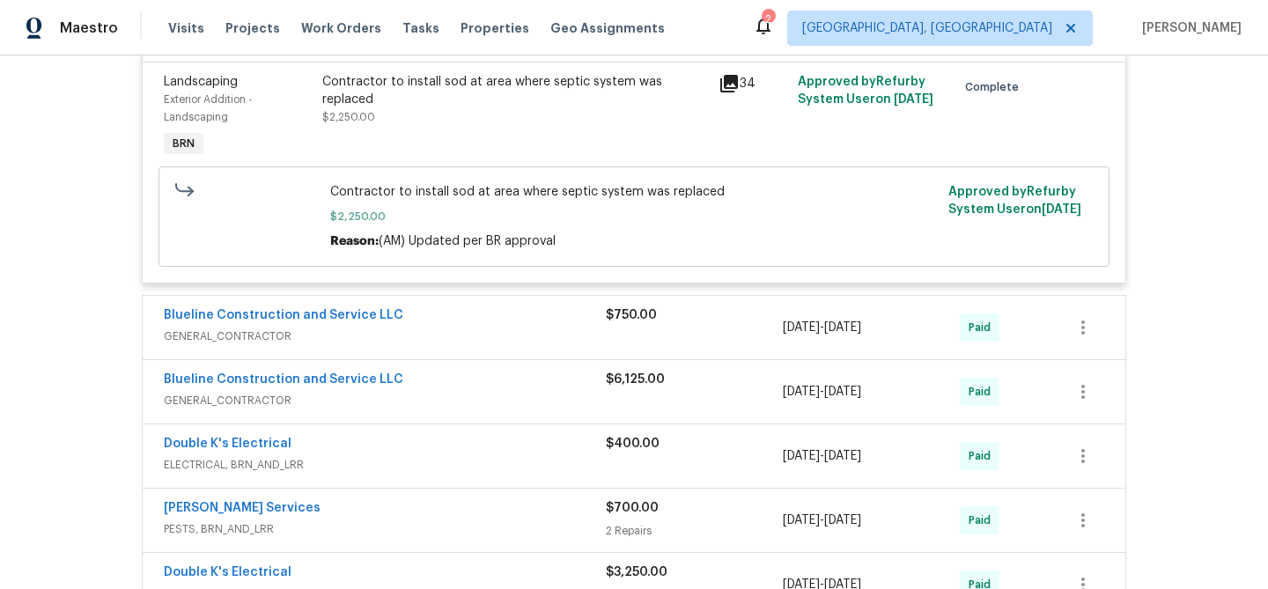
click at [430, 345] on span "GENERAL_CONTRACTOR" at bounding box center [385, 337] width 442 height 18
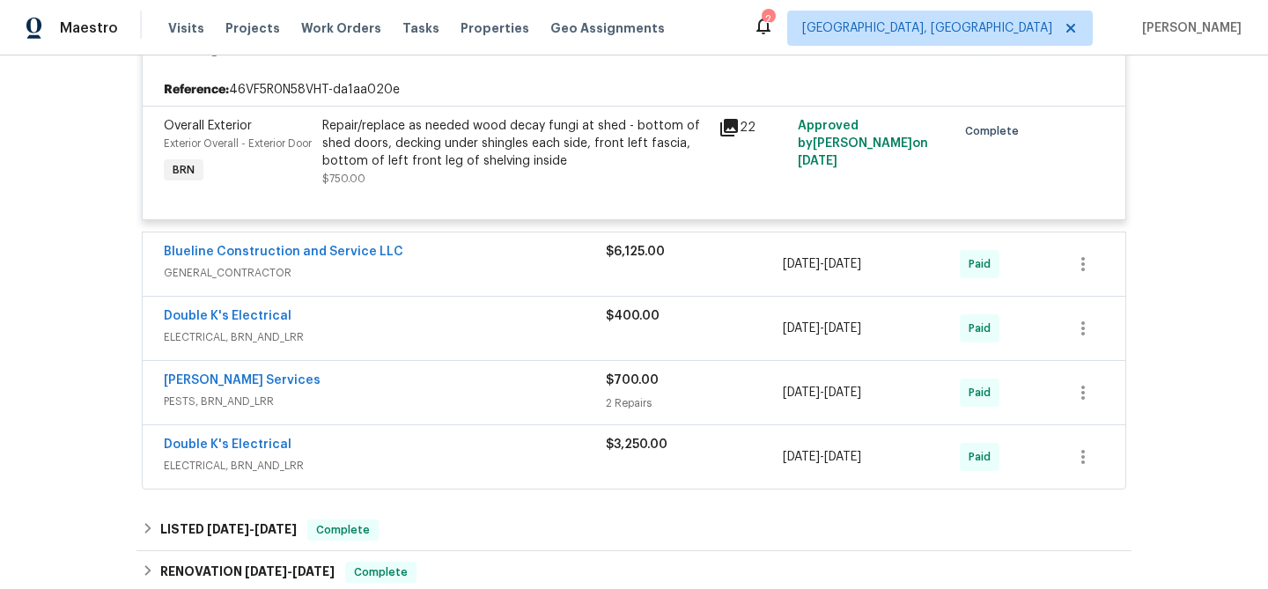
scroll to position [1513, 0]
click at [389, 262] on div "Blueline Construction and Service LLC" at bounding box center [385, 251] width 442 height 21
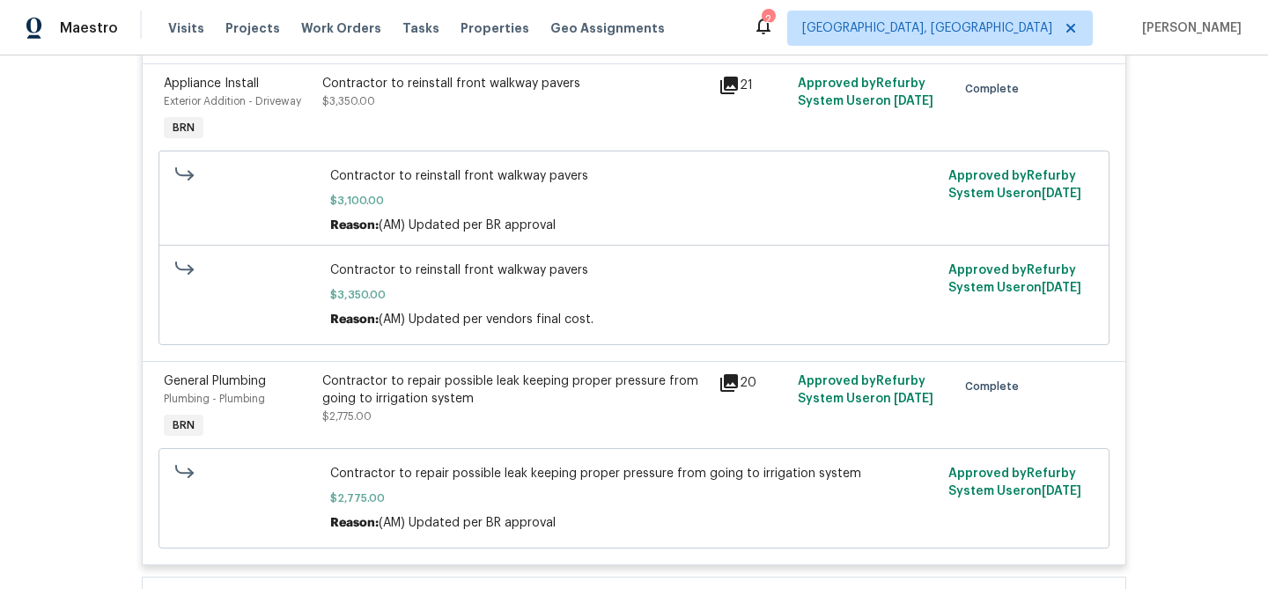
scroll to position [1658, 0]
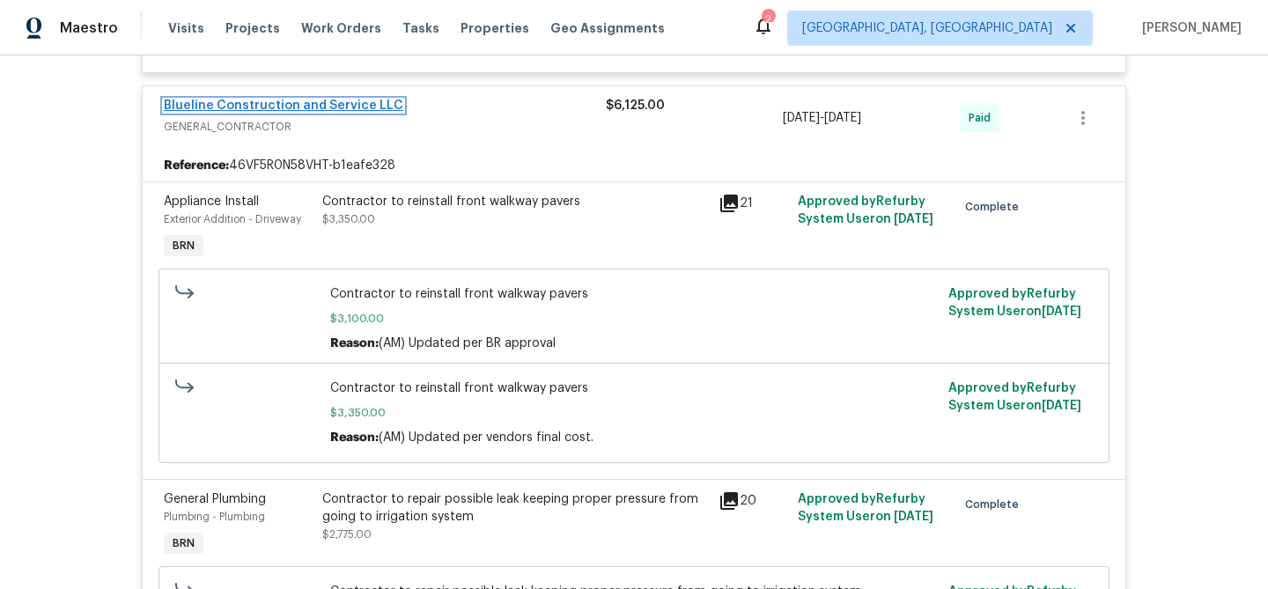
click at [285, 112] on link "Blueline Construction and Service LLC" at bounding box center [284, 106] width 240 height 12
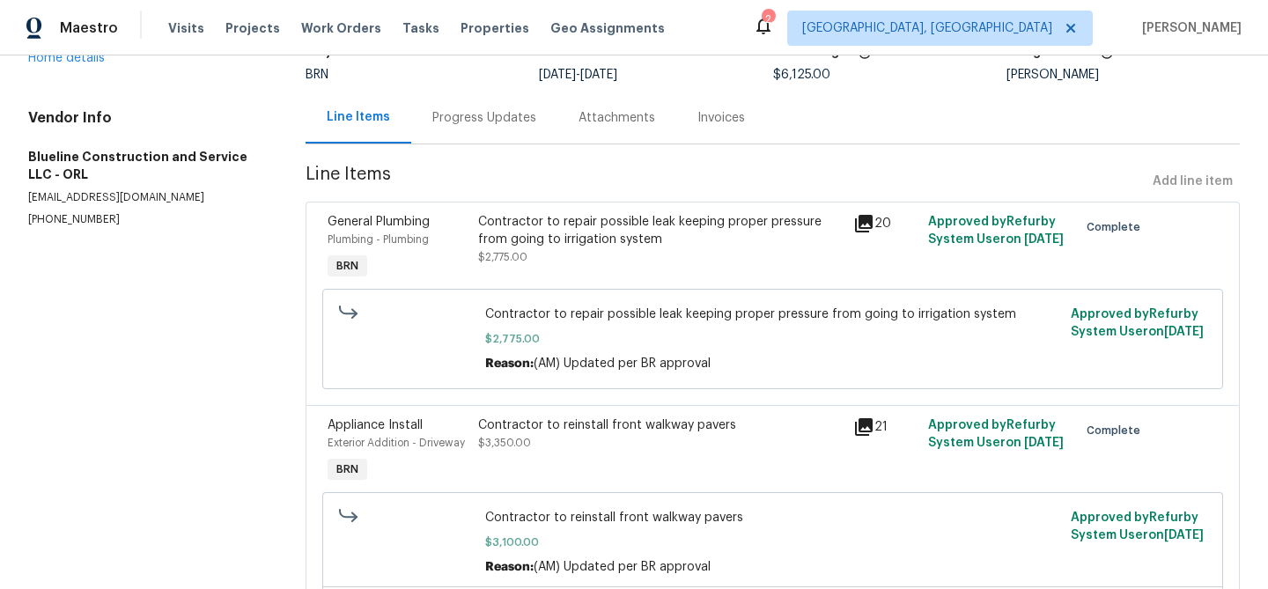
scroll to position [178, 0]
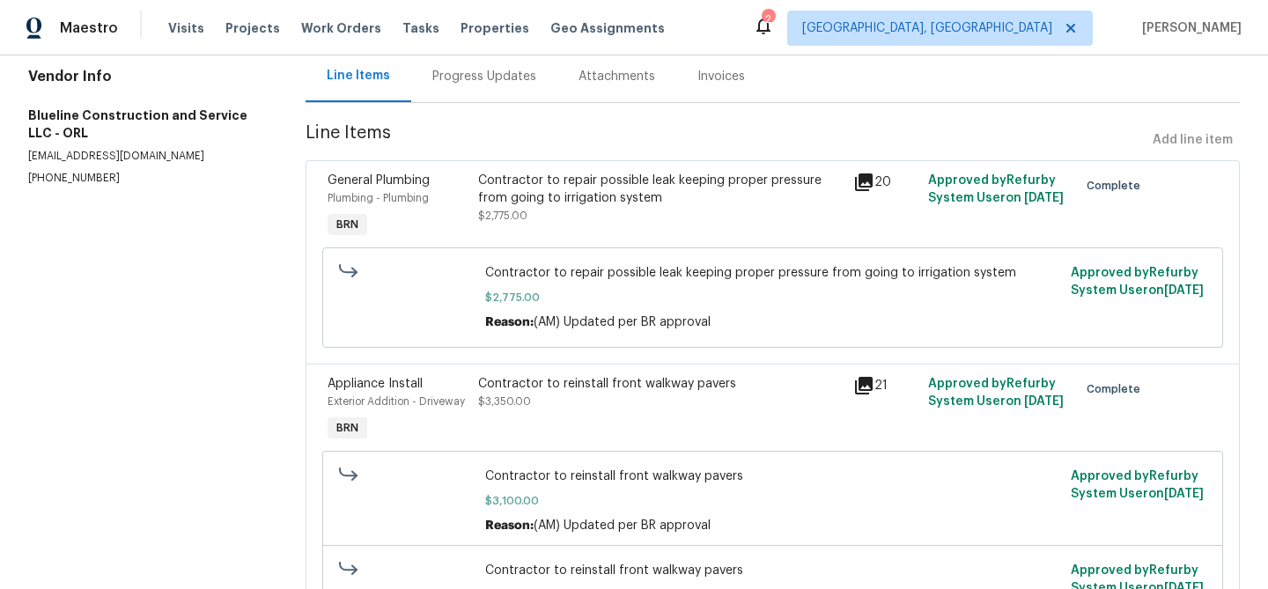
click at [559, 210] on div "Contractor to repair possible leak keeping proper pressure from going to irriga…" at bounding box center [660, 198] width 365 height 53
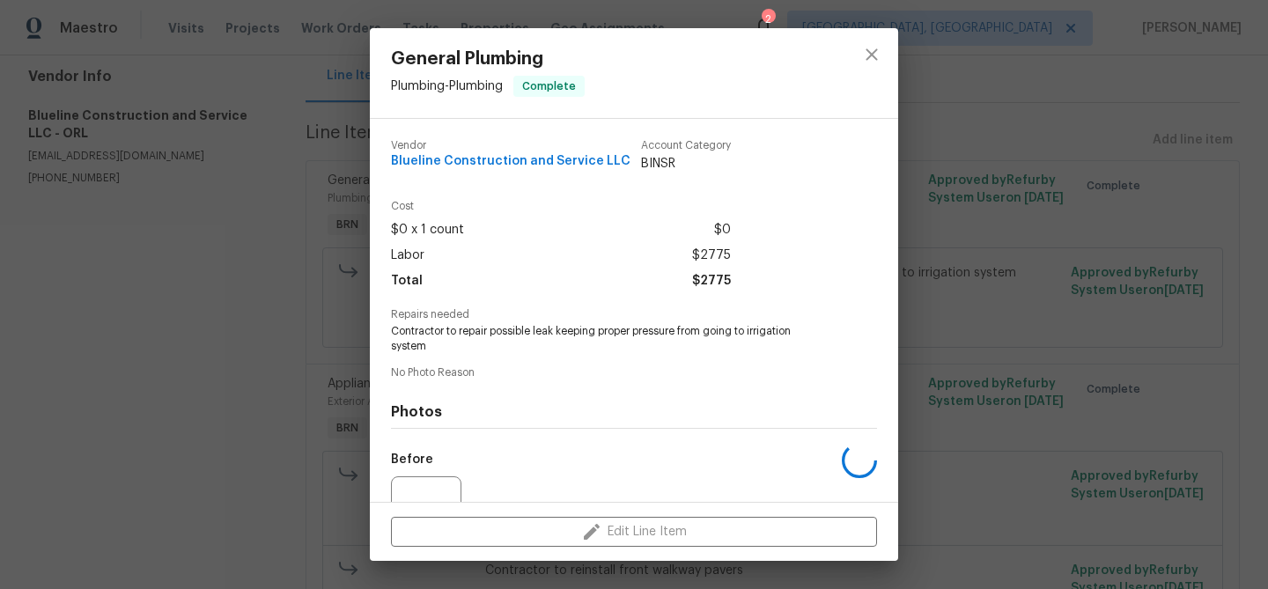
scroll to position [177, 0]
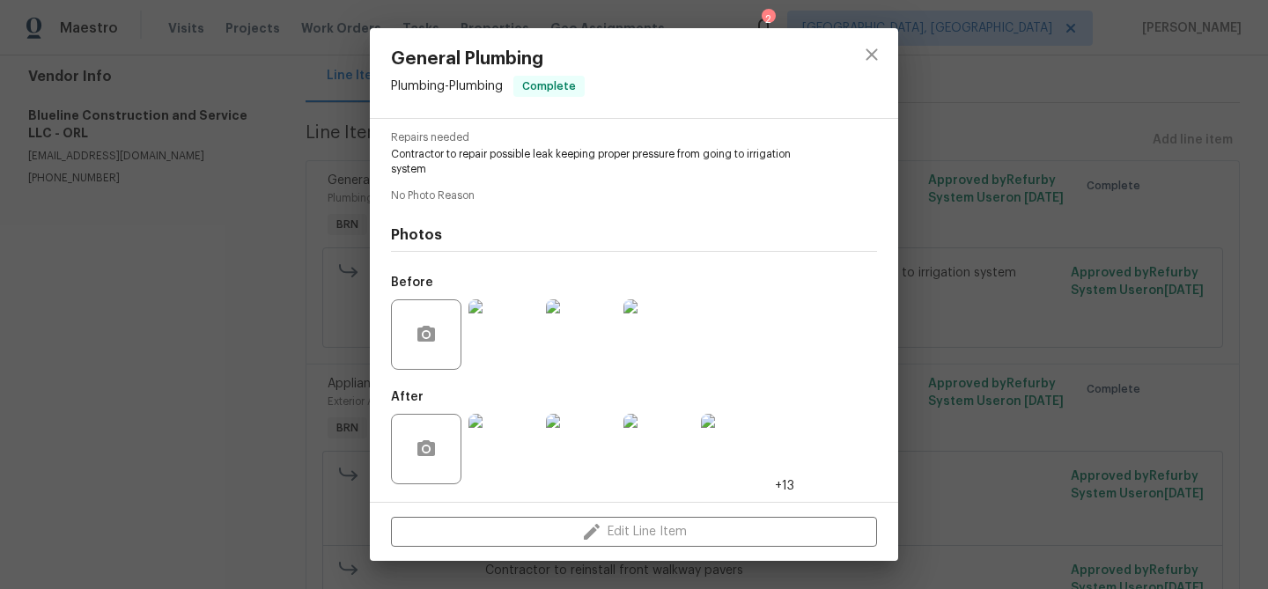
click at [251, 272] on div "General Plumbing Plumbing - Plumbing Complete Vendor Blueline Construction and …" at bounding box center [634, 294] width 1268 height 589
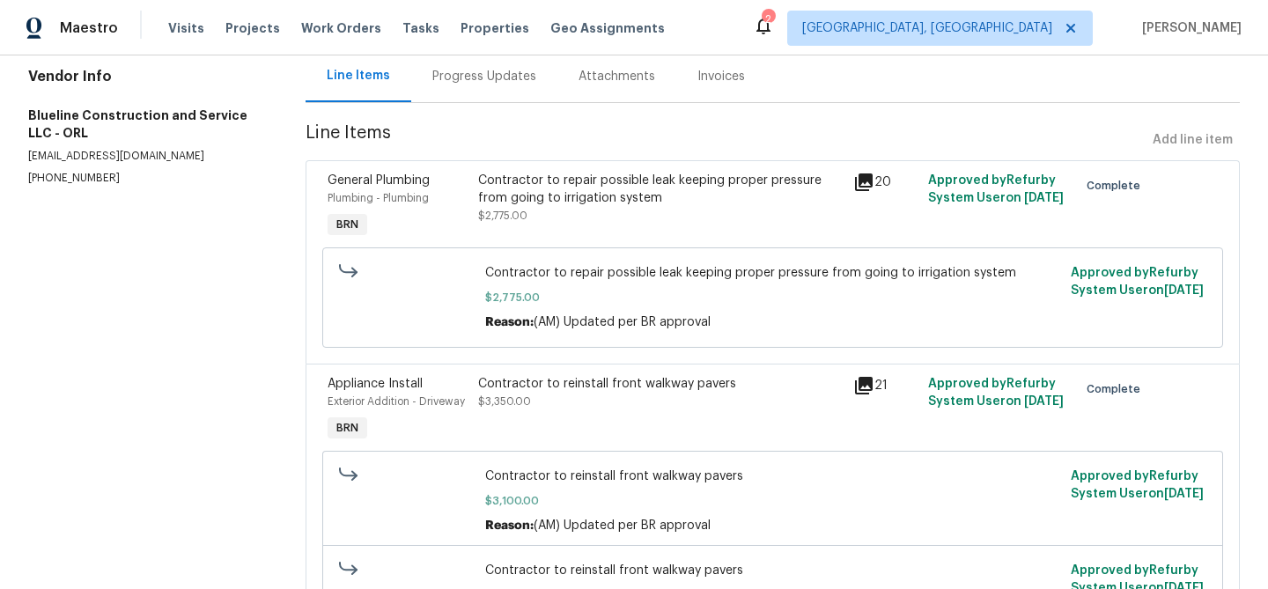
click at [593, 235] on div "Contractor to repair possible leak keeping proper pressure from going to irriga…" at bounding box center [660, 206] width 375 height 81
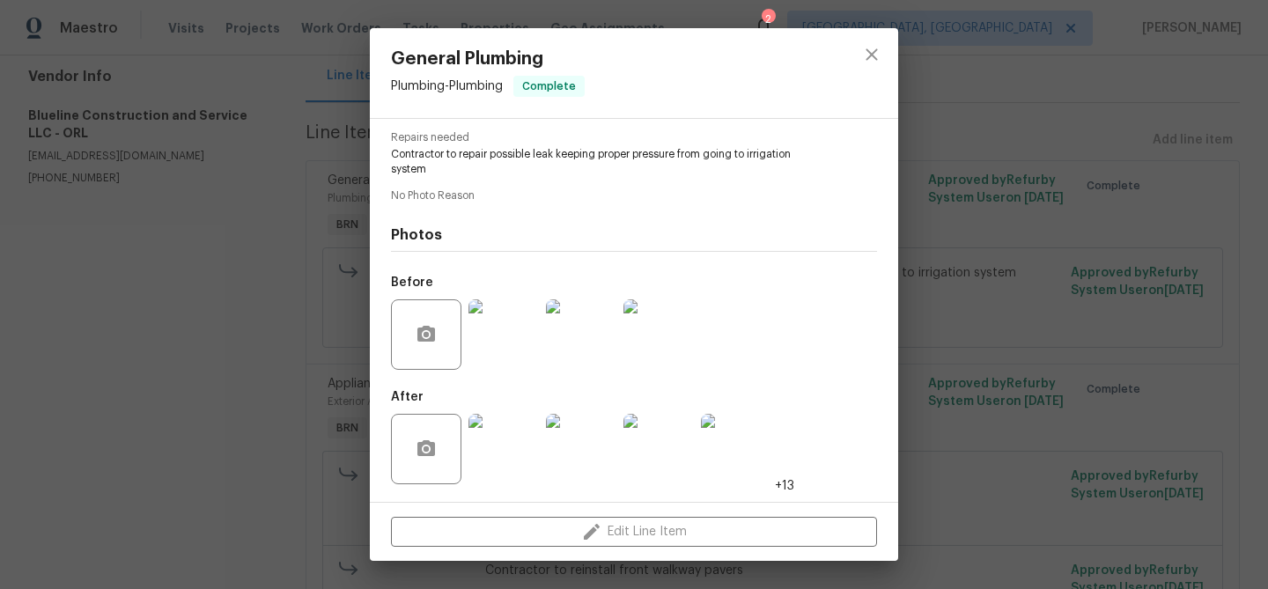
click at [501, 445] on img at bounding box center [503, 449] width 70 height 70
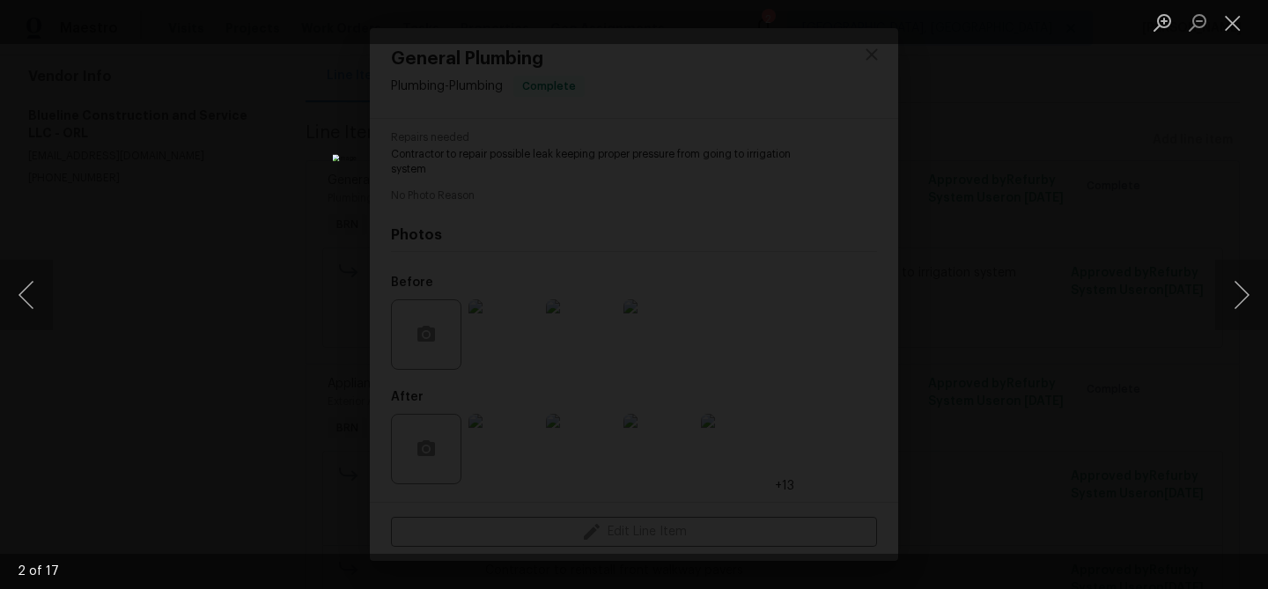
click at [130, 323] on div "Lightbox" at bounding box center [634, 294] width 1268 height 589
click at [258, 295] on div "Lightbox" at bounding box center [634, 294] width 1268 height 589
click at [322, 301] on div "Lightbox" at bounding box center [634, 294] width 1268 height 589
click at [1077, 86] on div "Lightbox" at bounding box center [634, 294] width 1268 height 589
click at [1238, 20] on button "Close lightbox" at bounding box center [1232, 22] width 35 height 31
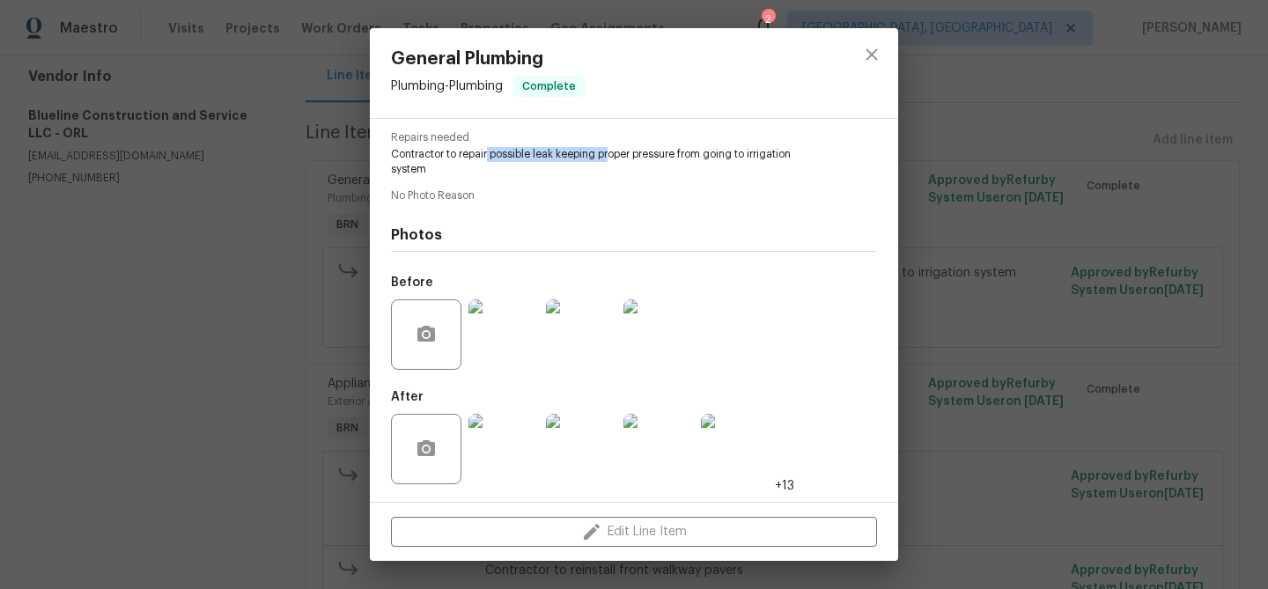
drag, startPoint x: 490, startPoint y: 154, endPoint x: 611, endPoint y: 150, distance: 121.6
click at [611, 151] on span "Contractor to repair possible leak keeping proper pressure from going to irriga…" at bounding box center [610, 162] width 438 height 30
click at [557, 161] on span "Contractor to repair possible leak keeping proper pressure from going to irriga…" at bounding box center [610, 162] width 438 height 30
drag, startPoint x: 594, startPoint y: 153, endPoint x: 748, endPoint y: 152, distance: 153.2
click at [748, 153] on span "Contractor to repair possible leak keeping proper pressure from going to irriga…" at bounding box center [610, 162] width 438 height 30
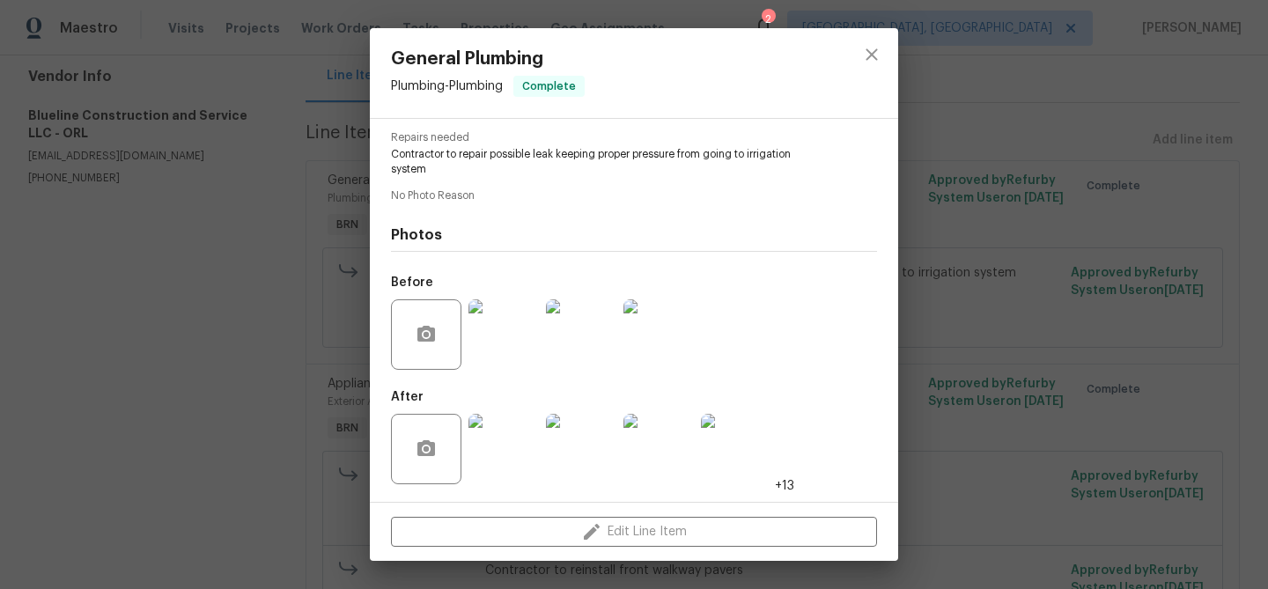
click at [695, 153] on span "Contractor to repair possible leak keeping proper pressure from going to irriga…" at bounding box center [610, 162] width 438 height 30
click at [197, 120] on div "General Plumbing Plumbing - Plumbing Complete Vendor Blueline Construction and …" at bounding box center [634, 294] width 1268 height 589
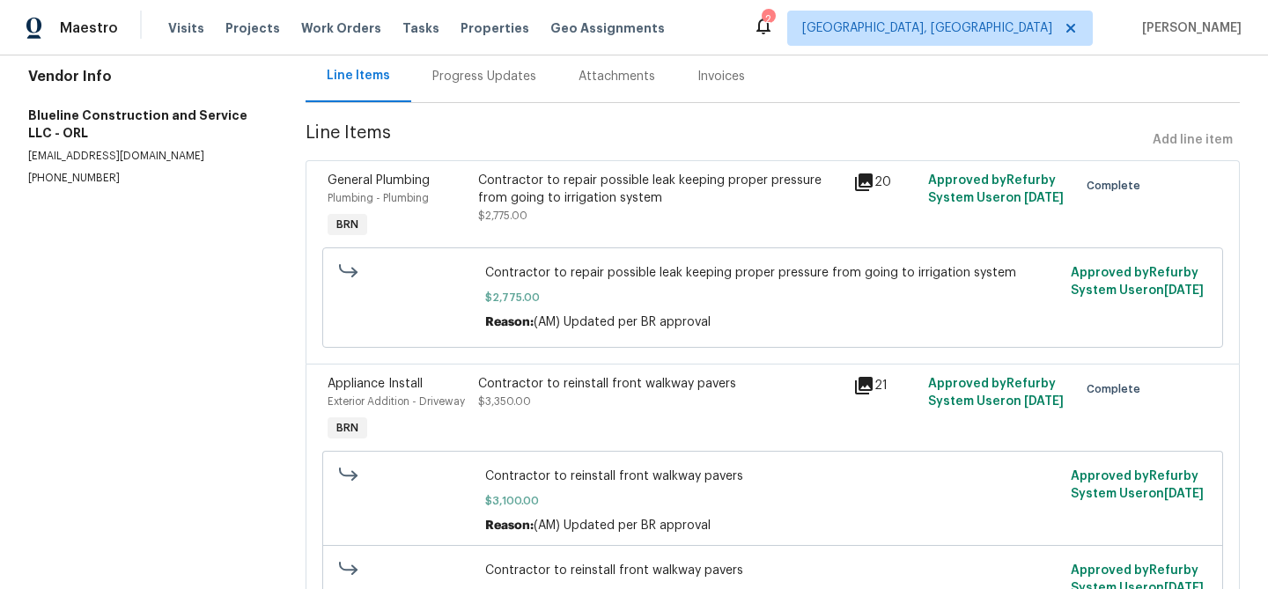
click at [509, 185] on div "Contractor to repair possible leak keeping proper pressure from going to irriga…" at bounding box center [660, 189] width 365 height 35
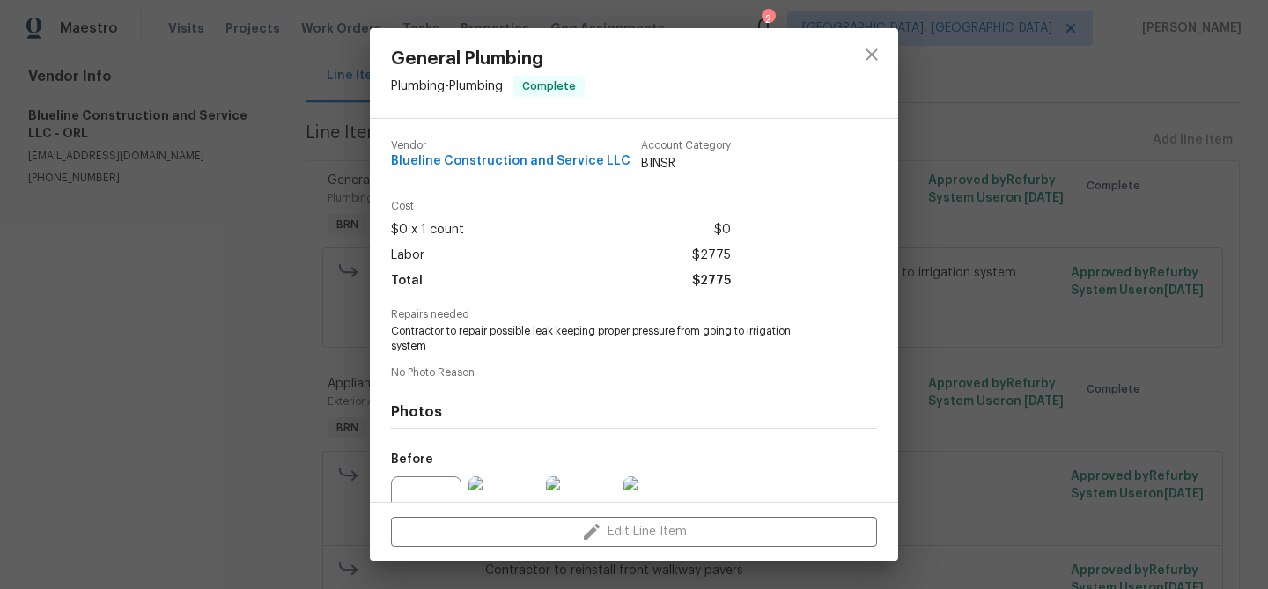
click at [454, 324] on span "Contractor to repair possible leak keeping proper pressure from going to irriga…" at bounding box center [610, 339] width 438 height 30
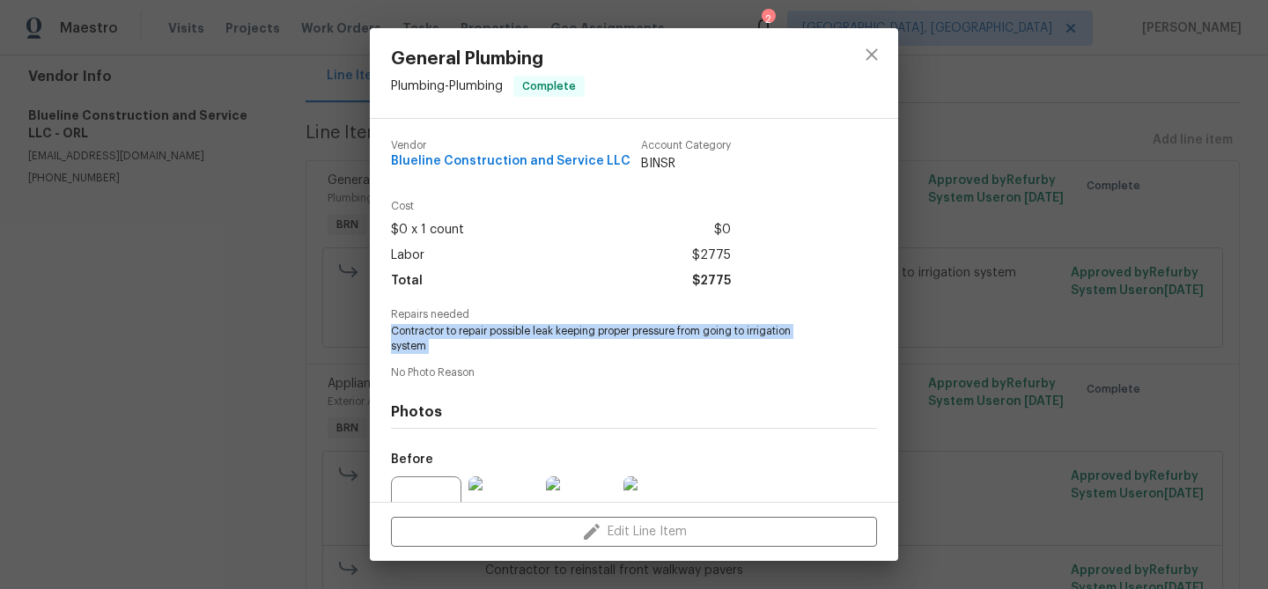
click at [454, 324] on span "Contractor to repair possible leak keeping proper pressure from going to irriga…" at bounding box center [610, 339] width 438 height 30
copy span "Contractor to repair possible leak keeping proper pressure from going to irriga…"
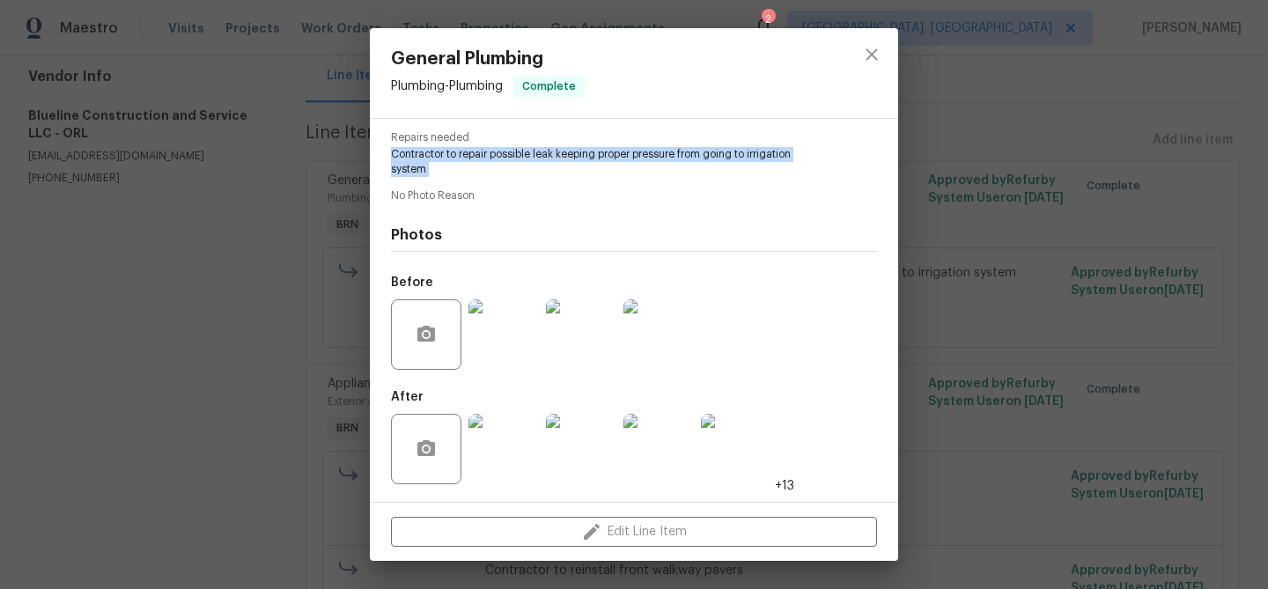
click at [490, 335] on img at bounding box center [503, 334] width 70 height 70
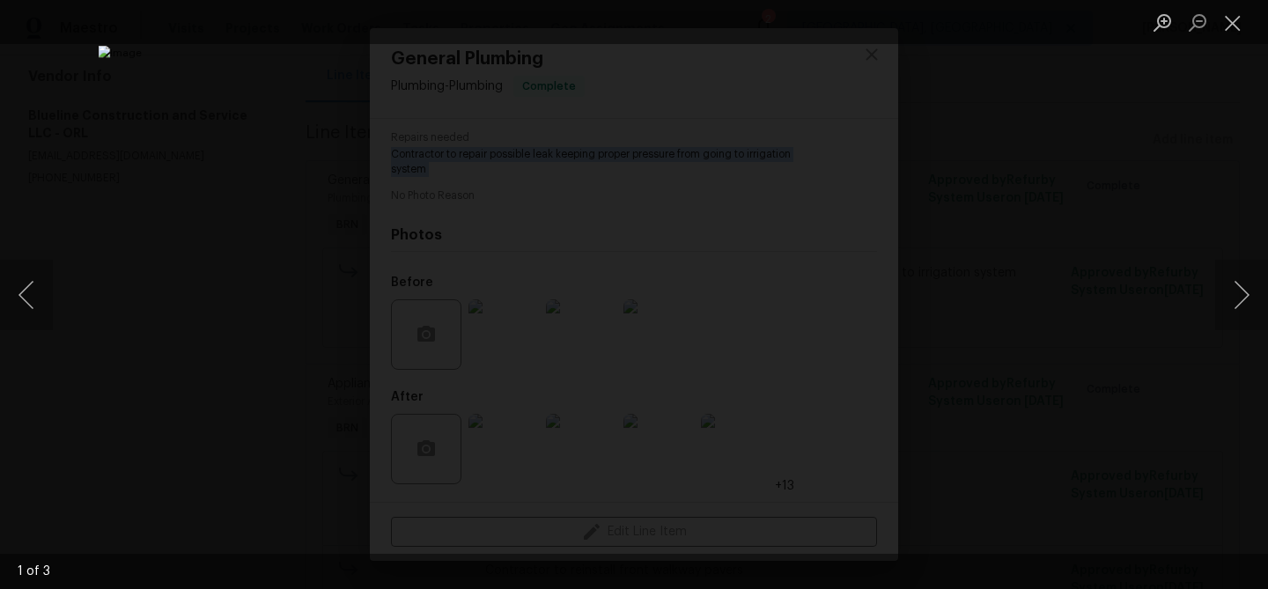
click at [209, 169] on div "Lightbox" at bounding box center [634, 294] width 1268 height 589
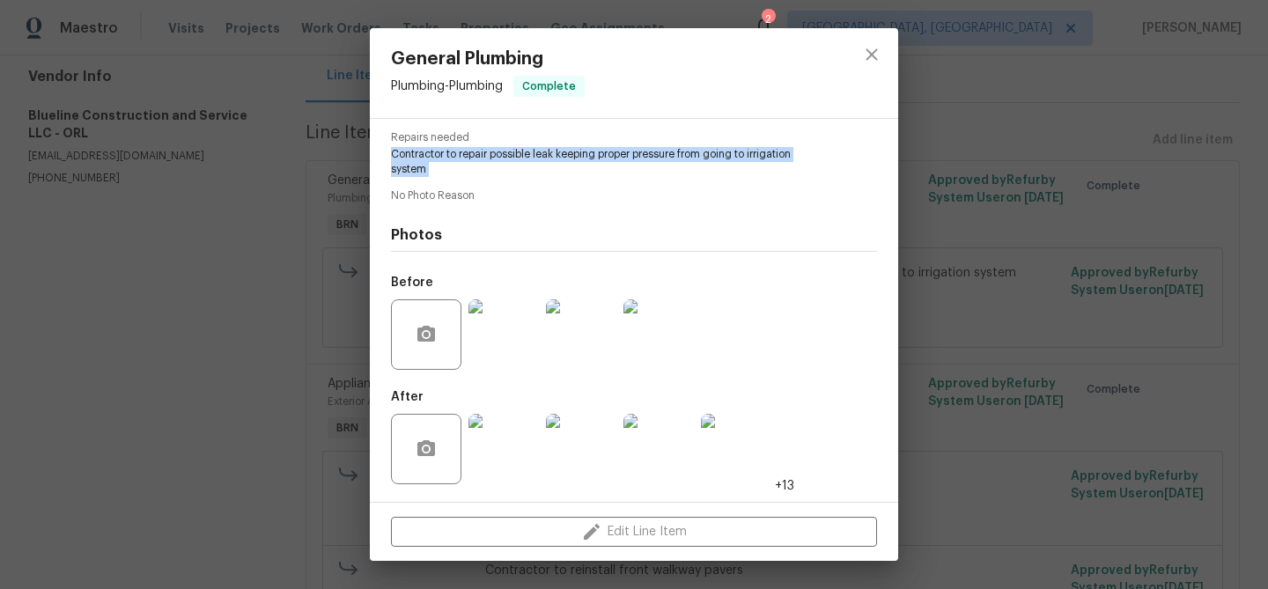
click at [160, 157] on div "General Plumbing Plumbing - Plumbing Complete Vendor Blueline Construction and …" at bounding box center [634, 294] width 1268 height 589
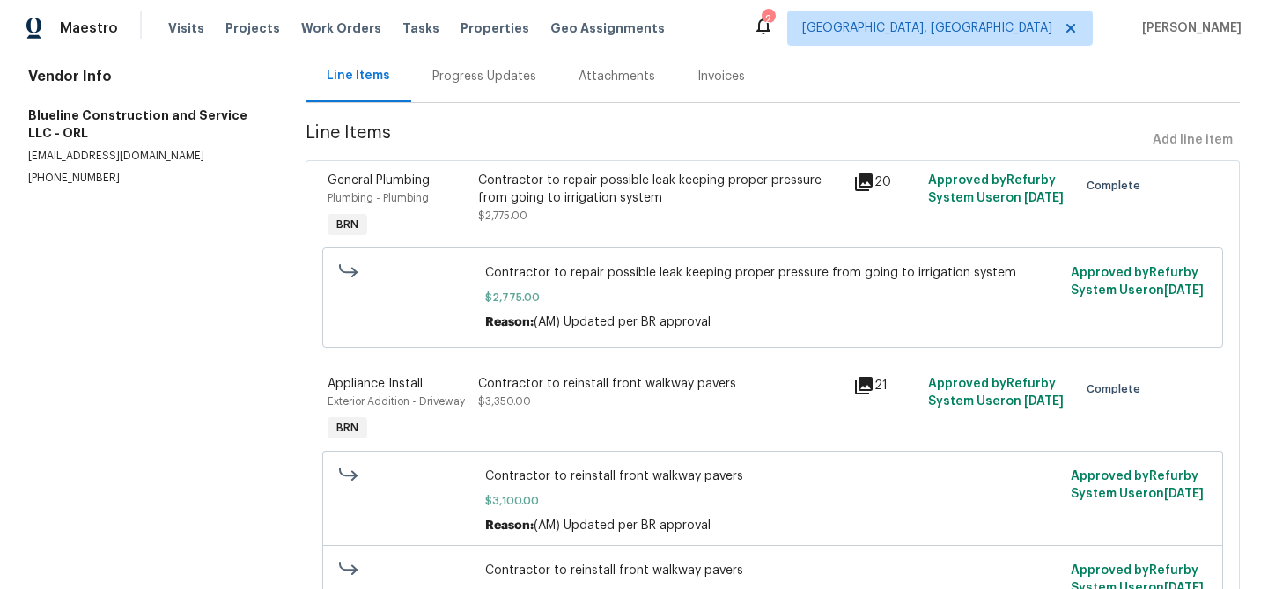
scroll to position [0, 0]
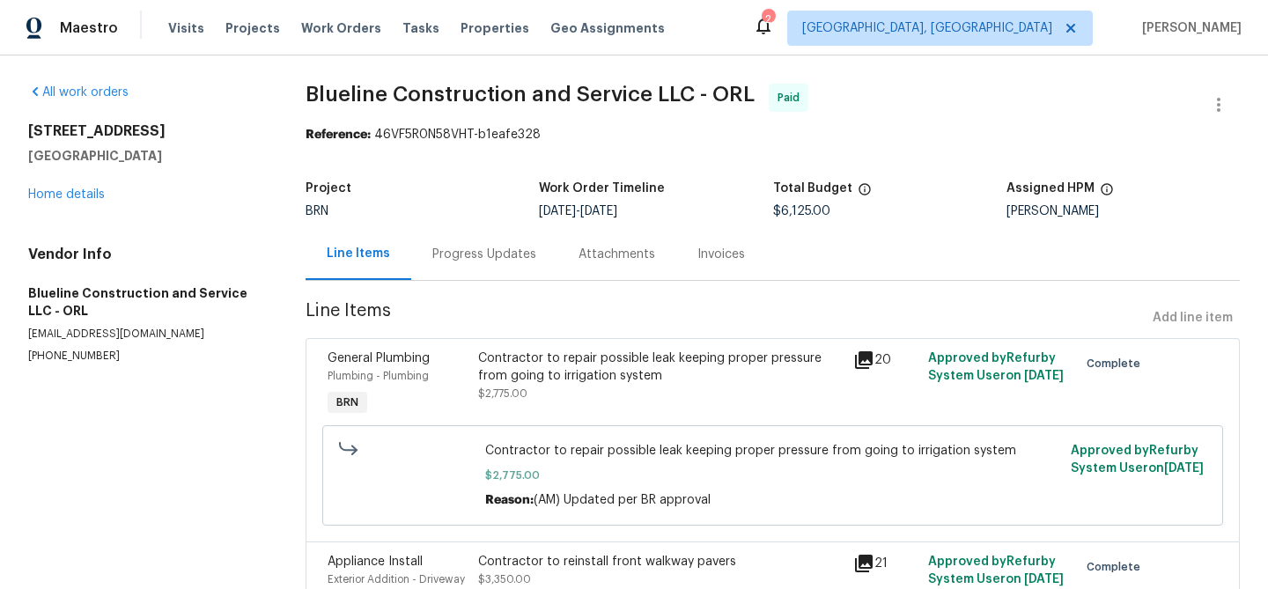
drag, startPoint x: 603, startPoint y: 213, endPoint x: 675, endPoint y: 213, distance: 72.2
click at [675, 213] on div "7/25/2025 - 7/31/2025" at bounding box center [655, 211] width 233 height 12
copy span "7/31/2025"
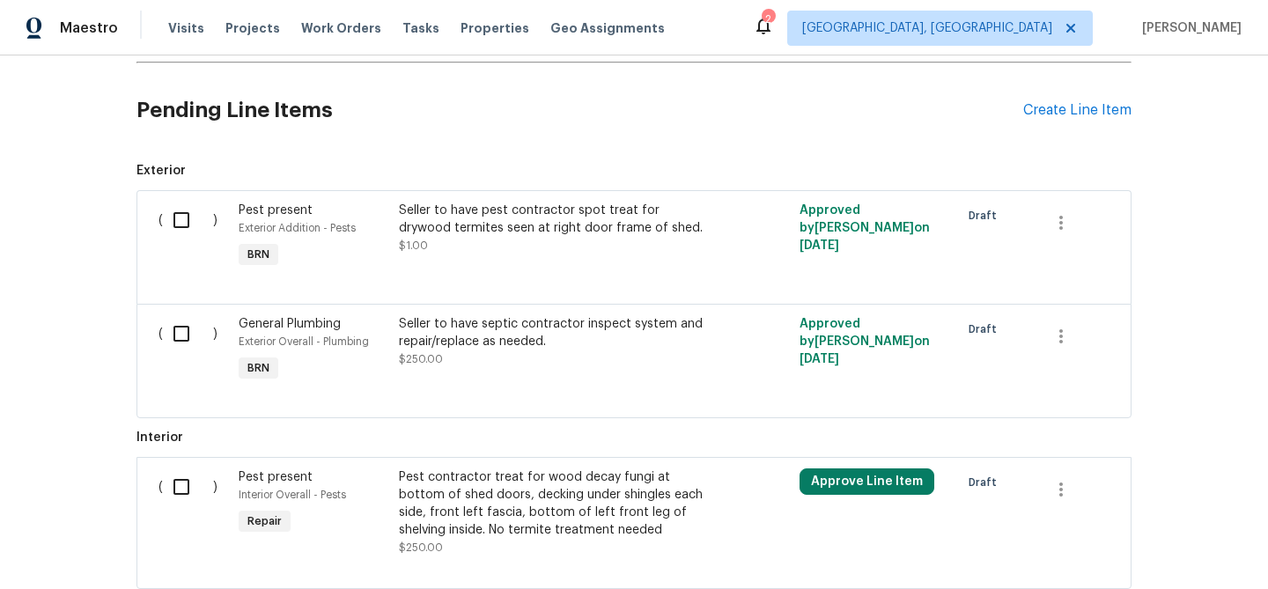
scroll to position [909, 0]
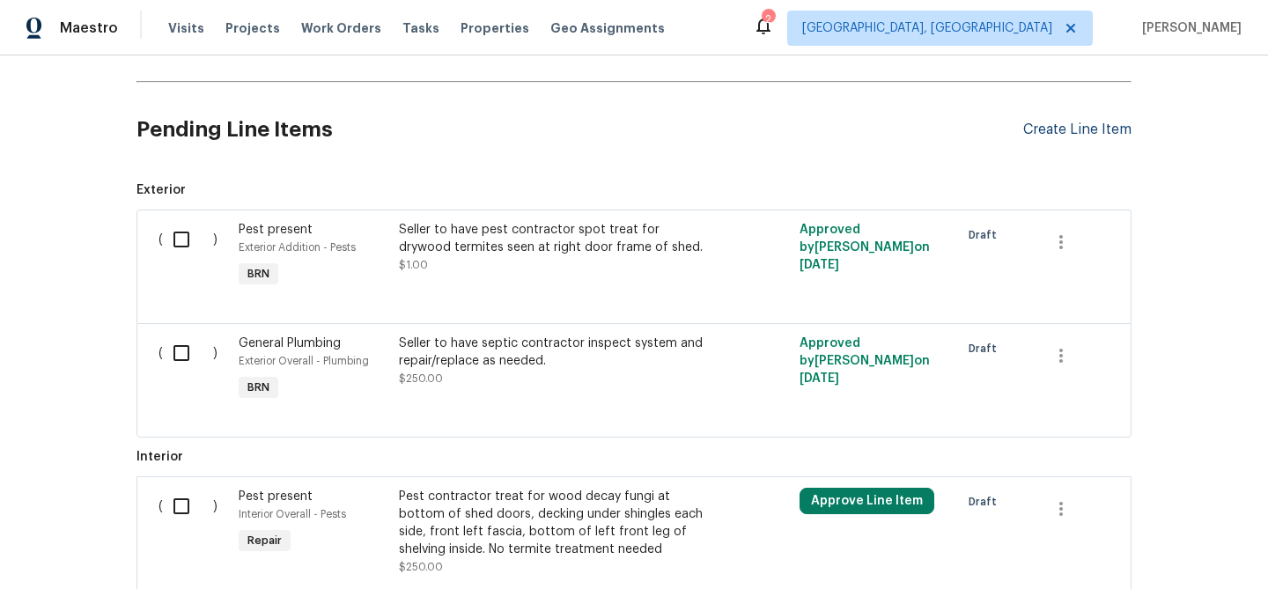
click at [1068, 125] on div "Create Line Item" at bounding box center [1077, 130] width 108 height 17
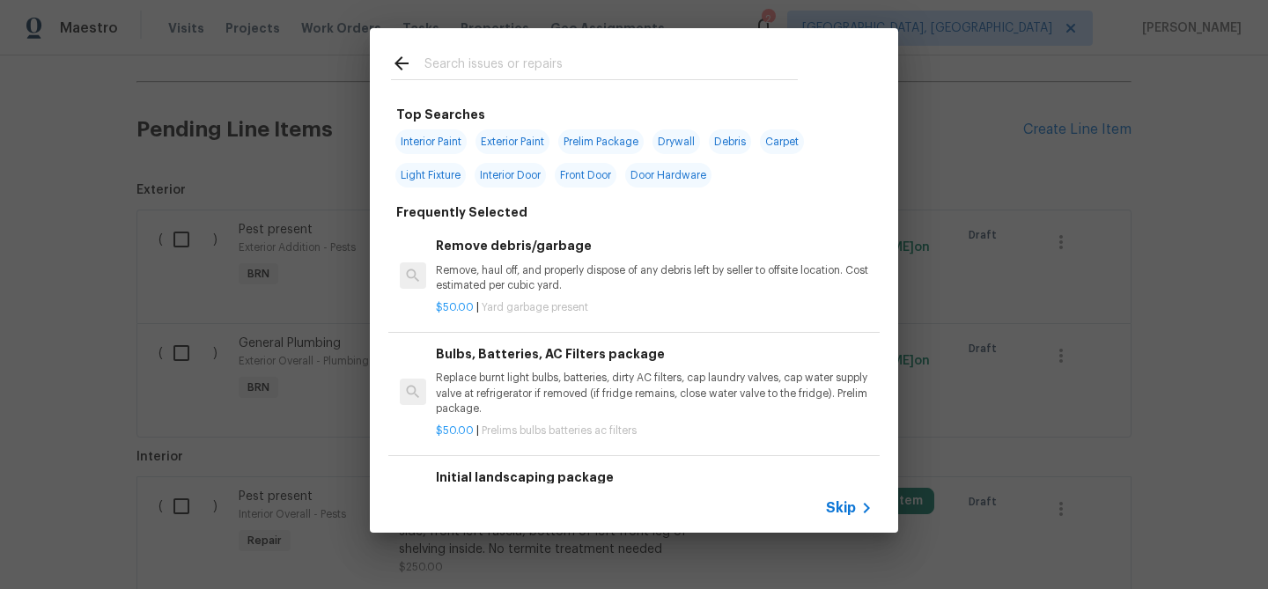
click at [841, 502] on span "Skip" at bounding box center [841, 508] width 30 height 18
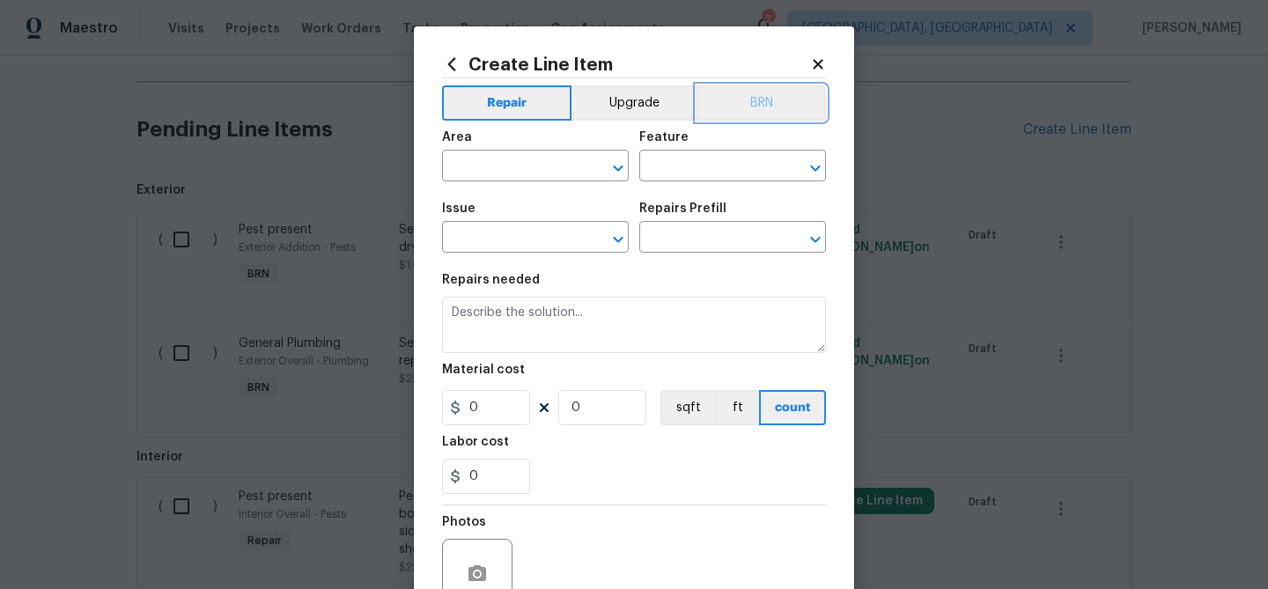
click at [743, 103] on button "BRN" at bounding box center [761, 102] width 129 height 35
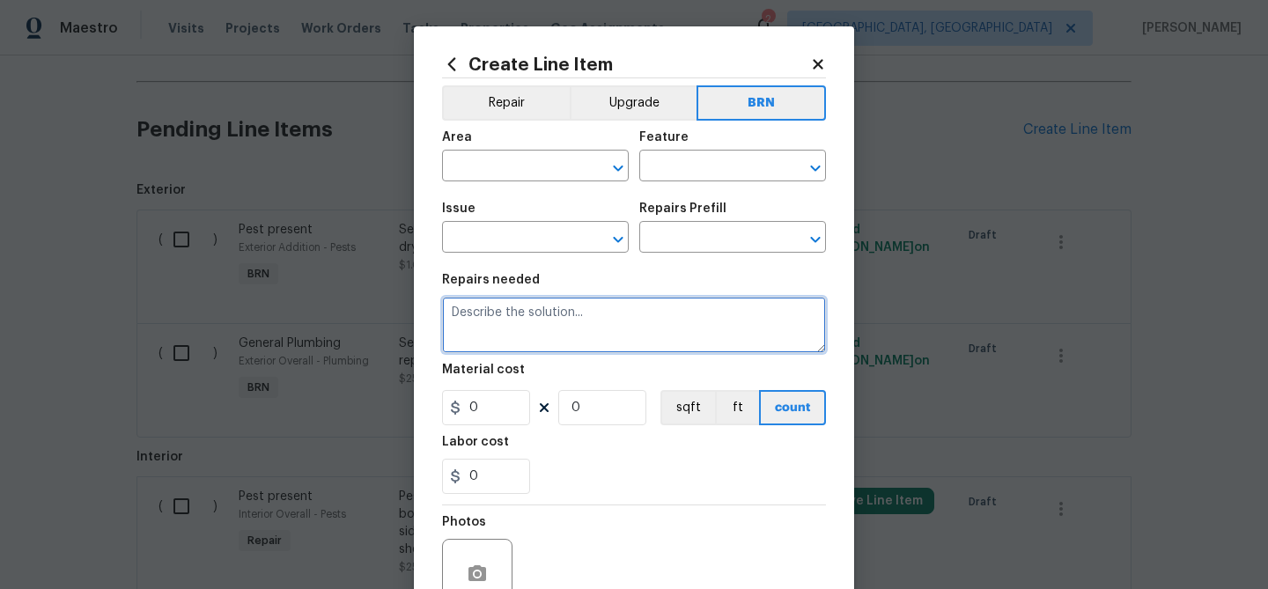
click at [481, 330] on textarea at bounding box center [634, 325] width 384 height 56
paste textarea "Contractor to repair possible leak keeping proper pressure from going to irriga…"
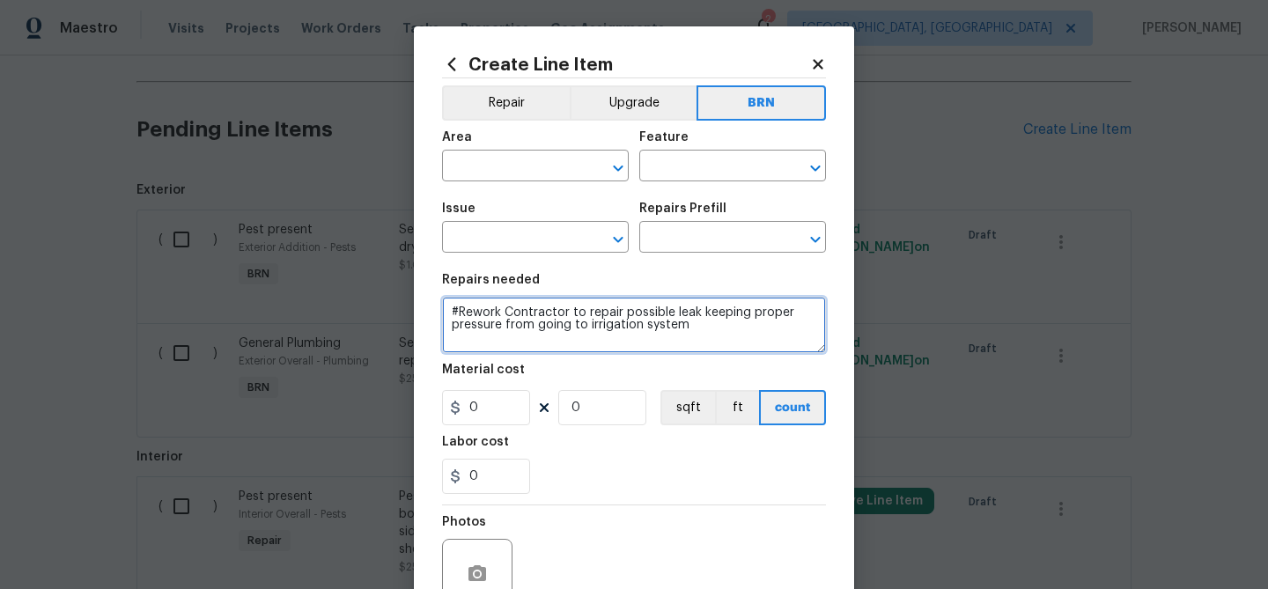
type textarea "#Rework Contractor to repair possible leak keeping proper pressure from going t…"
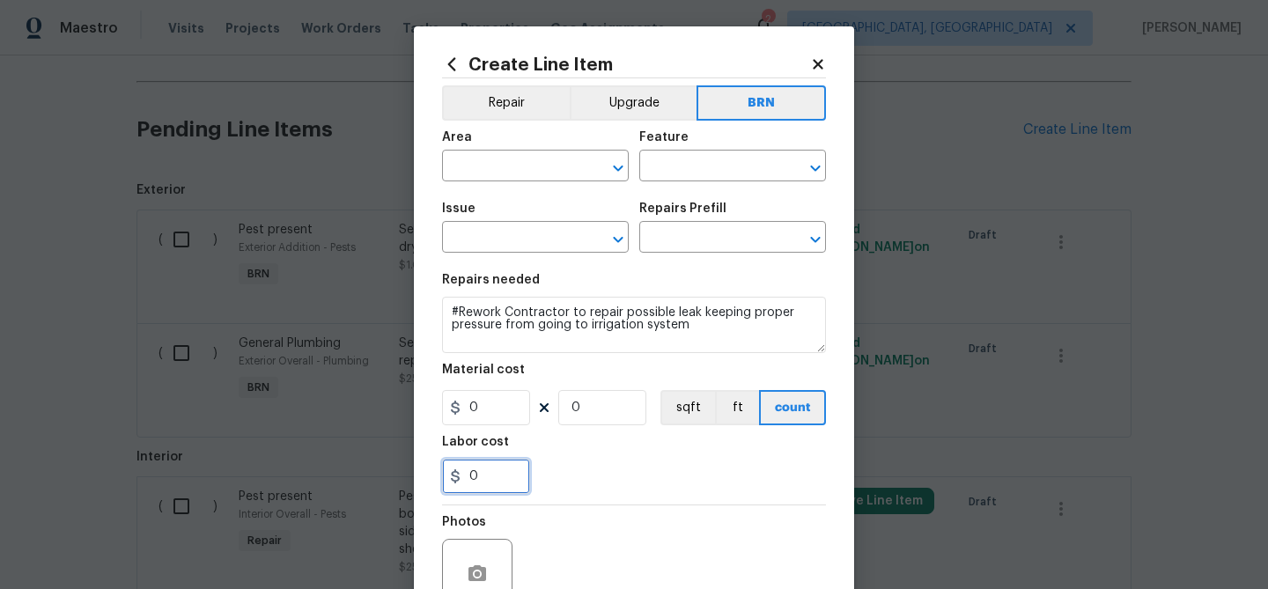
click at [504, 476] on input "0" at bounding box center [486, 476] width 88 height 35
type input "1"
click at [611, 411] on input "0" at bounding box center [602, 407] width 88 height 35
type input "1"
click at [501, 173] on input "text" at bounding box center [510, 167] width 137 height 27
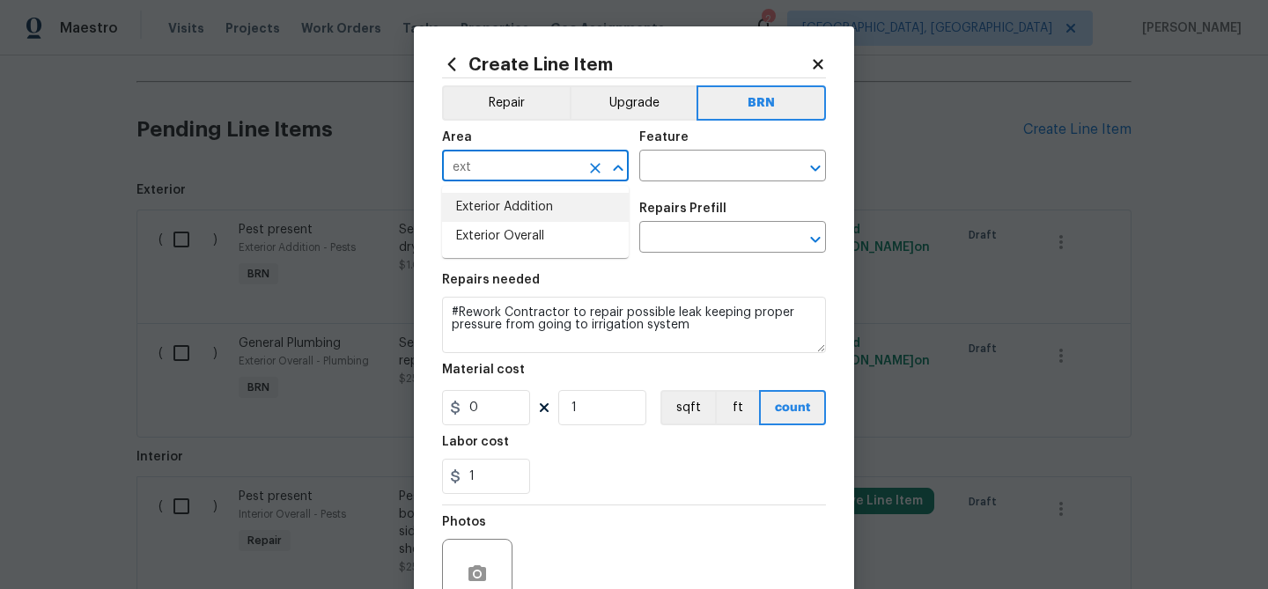
click at [532, 199] on li "Exterior Addition" at bounding box center [535, 207] width 187 height 29
type input "Exterior Addition"
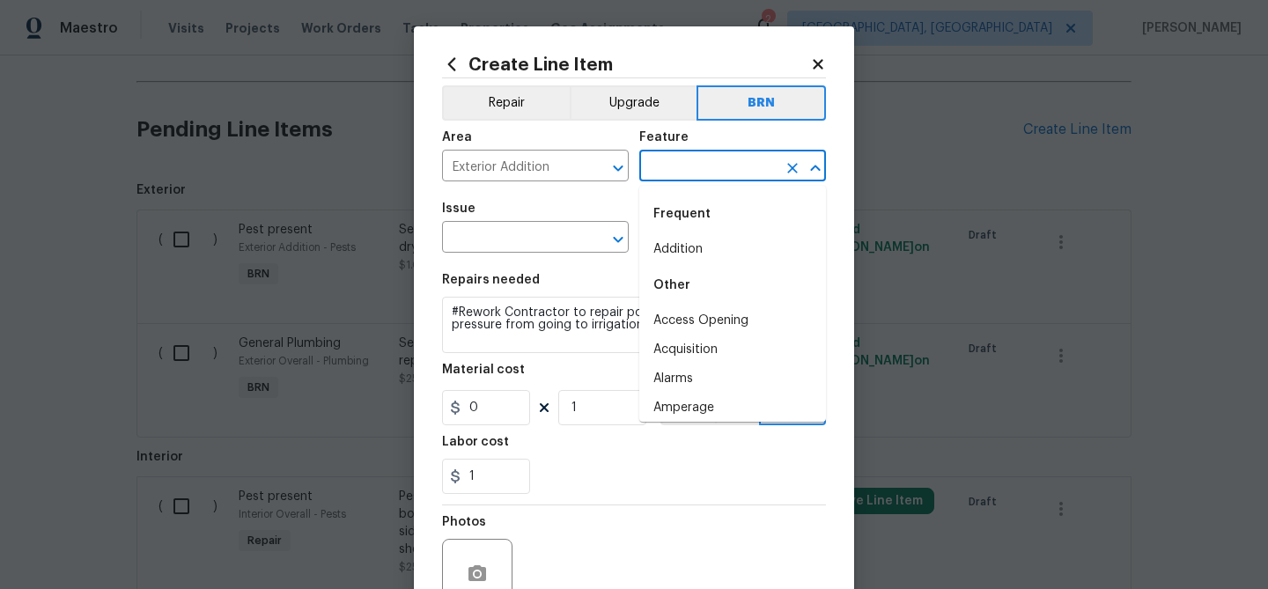
click at [691, 159] on input "text" at bounding box center [707, 167] width 137 height 27
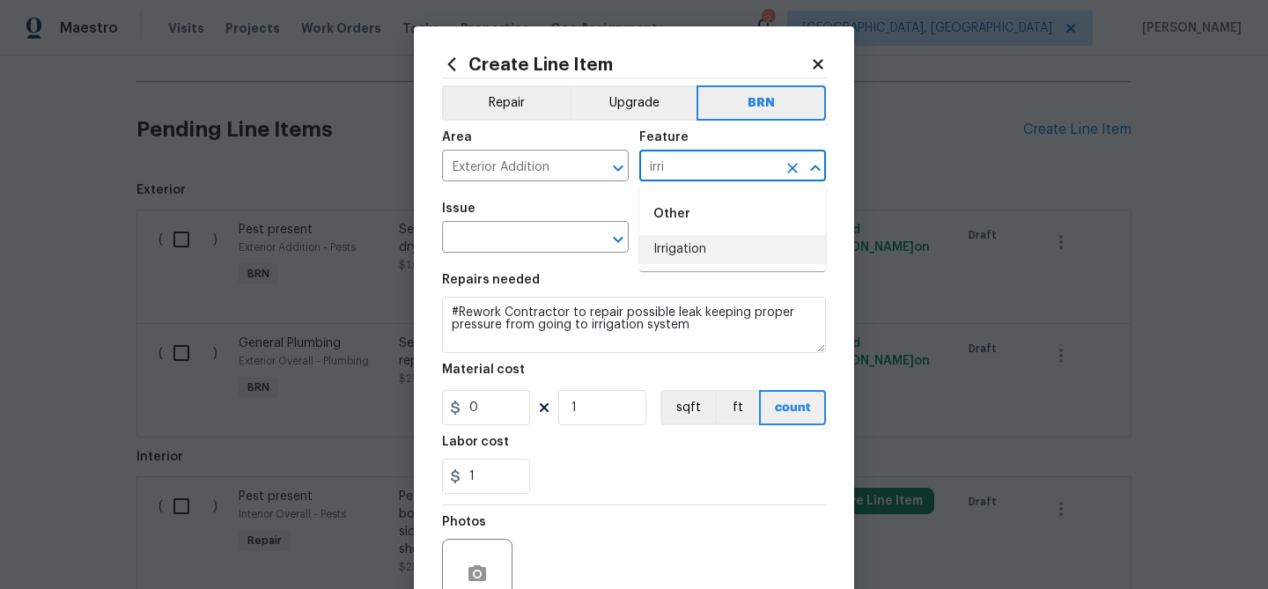
click at [683, 247] on li "Irrigation" at bounding box center [732, 249] width 187 height 29
type input "Irrigation"
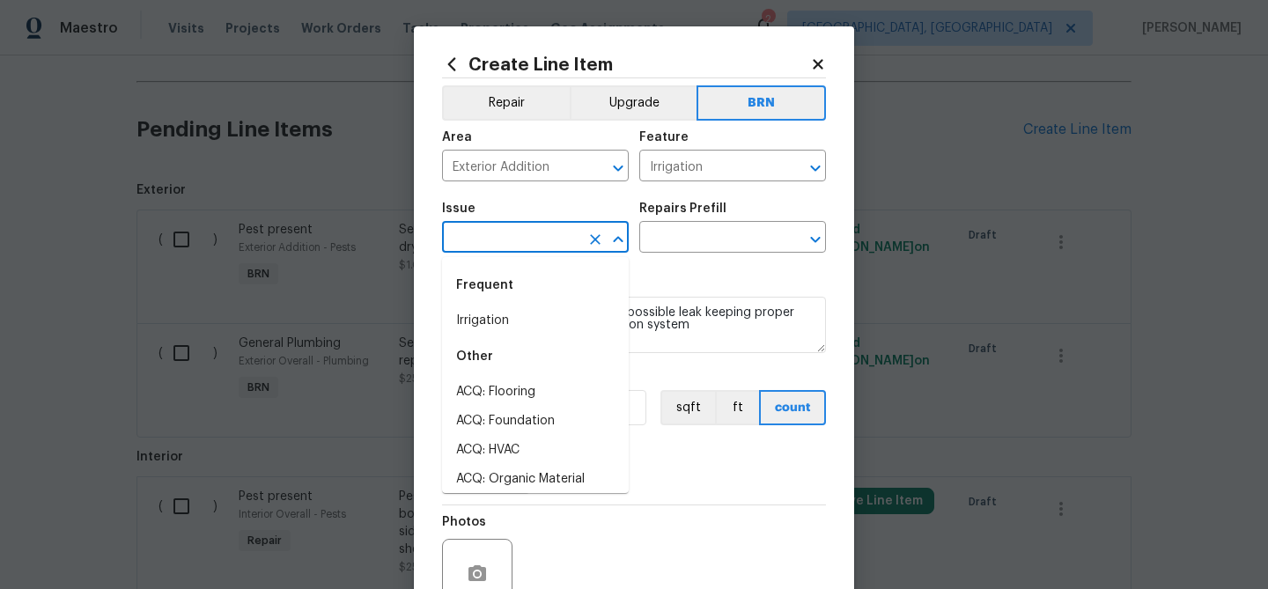
click at [527, 250] on input "text" at bounding box center [510, 238] width 137 height 27
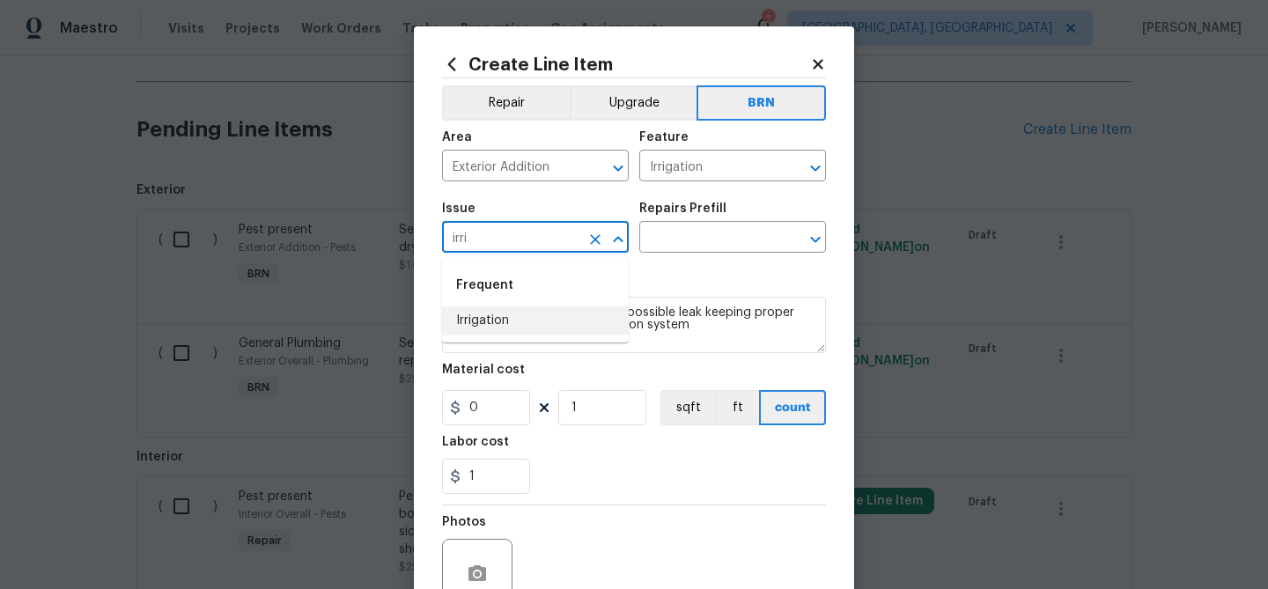
click at [535, 337] on ul "Frequent Irrigation" at bounding box center [535, 299] width 187 height 85
click at [528, 320] on li "Irrigation" at bounding box center [535, 320] width 187 height 29
type input "Irrigation"
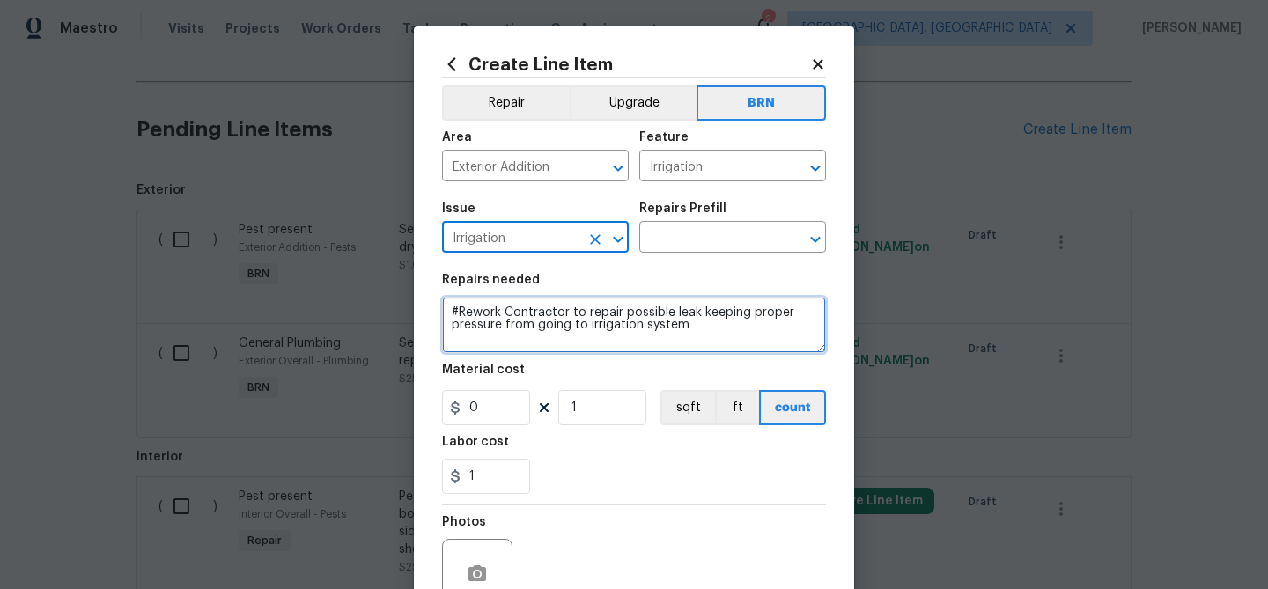
click at [528, 320] on textarea "#Rework Contractor to repair possible leak keeping proper pressure from going t…" at bounding box center [634, 325] width 384 height 56
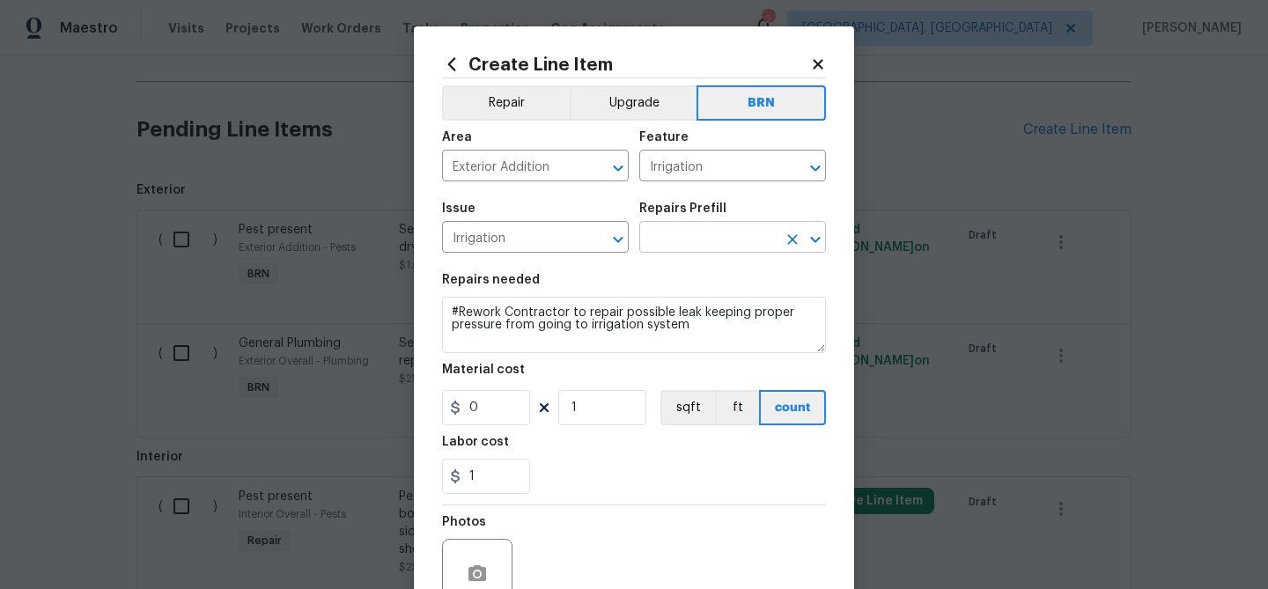
click at [666, 244] on input "text" at bounding box center [707, 238] width 137 height 27
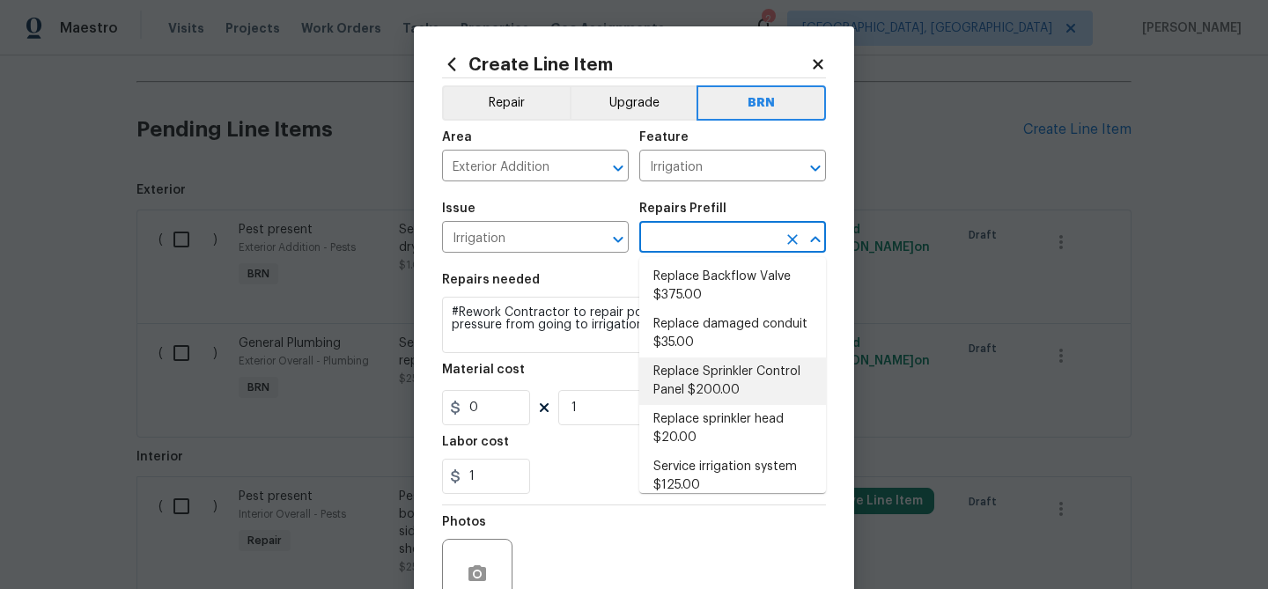
scroll to position [159, 0]
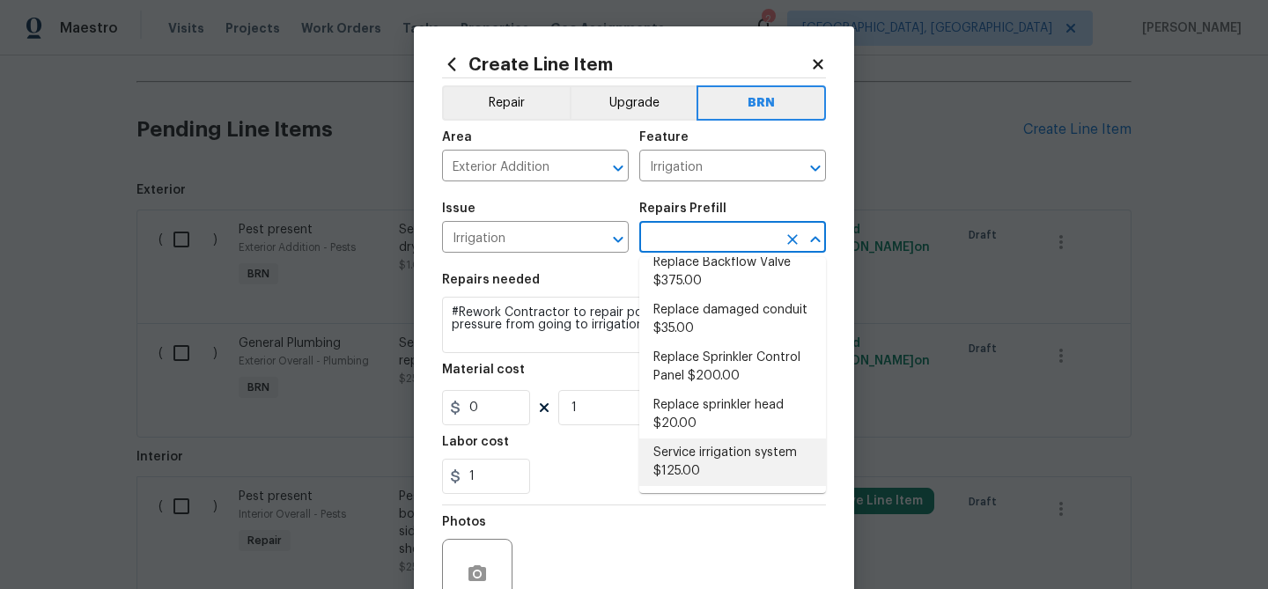
click at [686, 451] on li "Service irrigation system $125.00" at bounding box center [732, 463] width 187 height 48
type input "Service irrigation system $125.00"
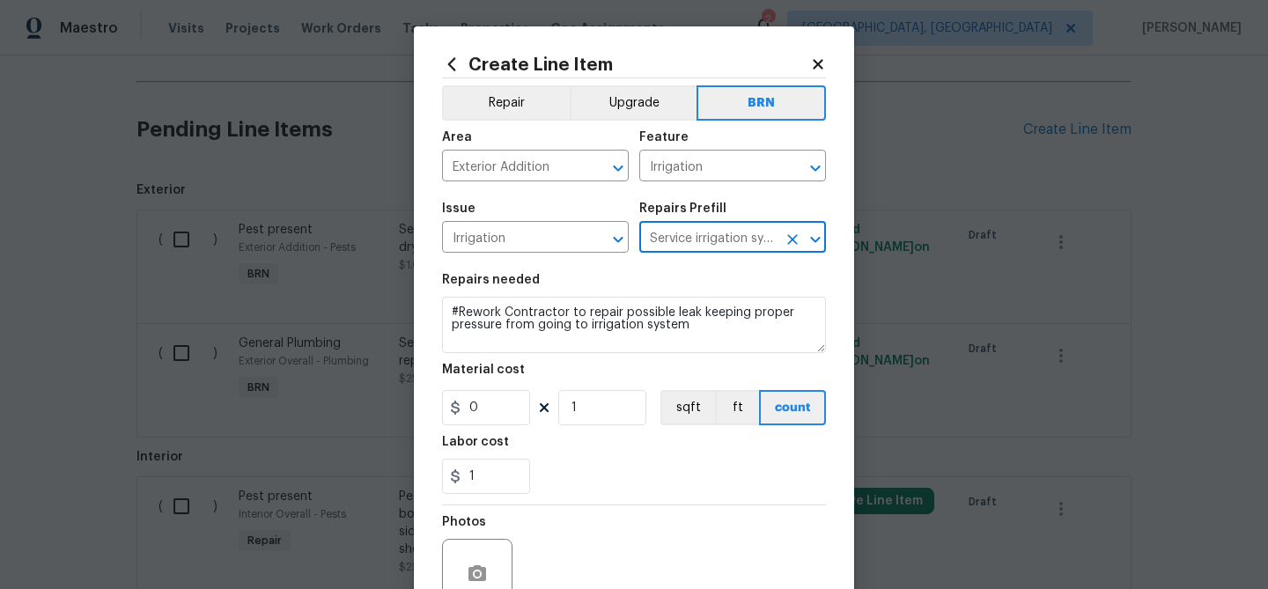
type textarea "Service and repair non-functioning irrigation system per zone."
type input "125"
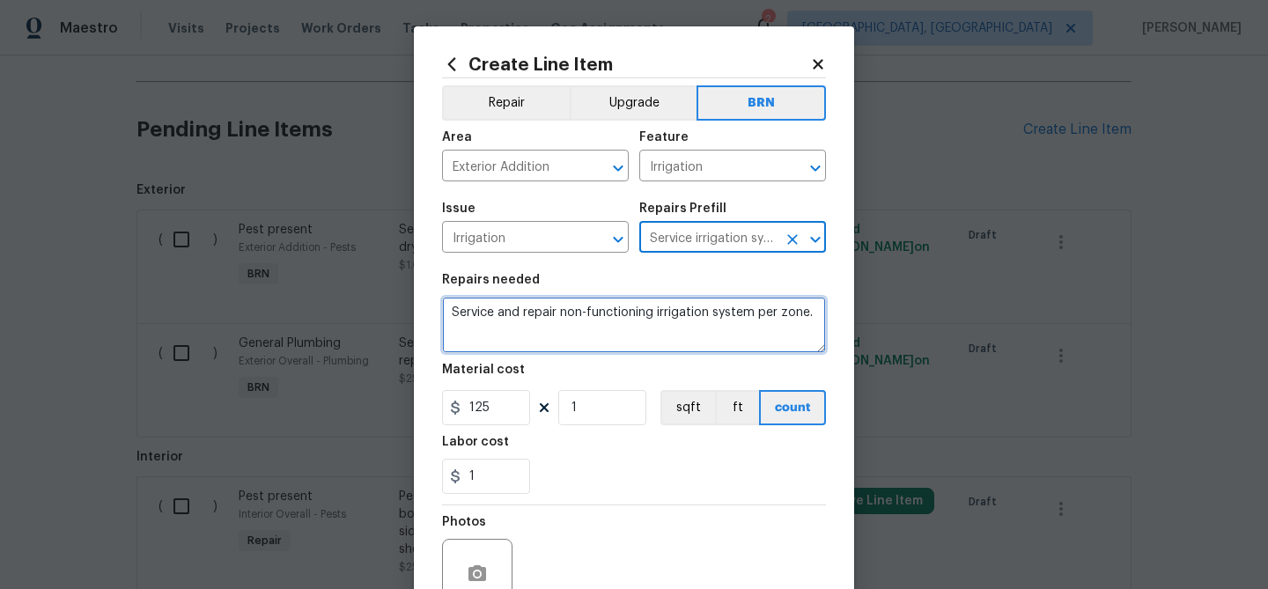
click at [583, 310] on textarea "Service and repair non-functioning irrigation system per zone." at bounding box center [634, 325] width 384 height 56
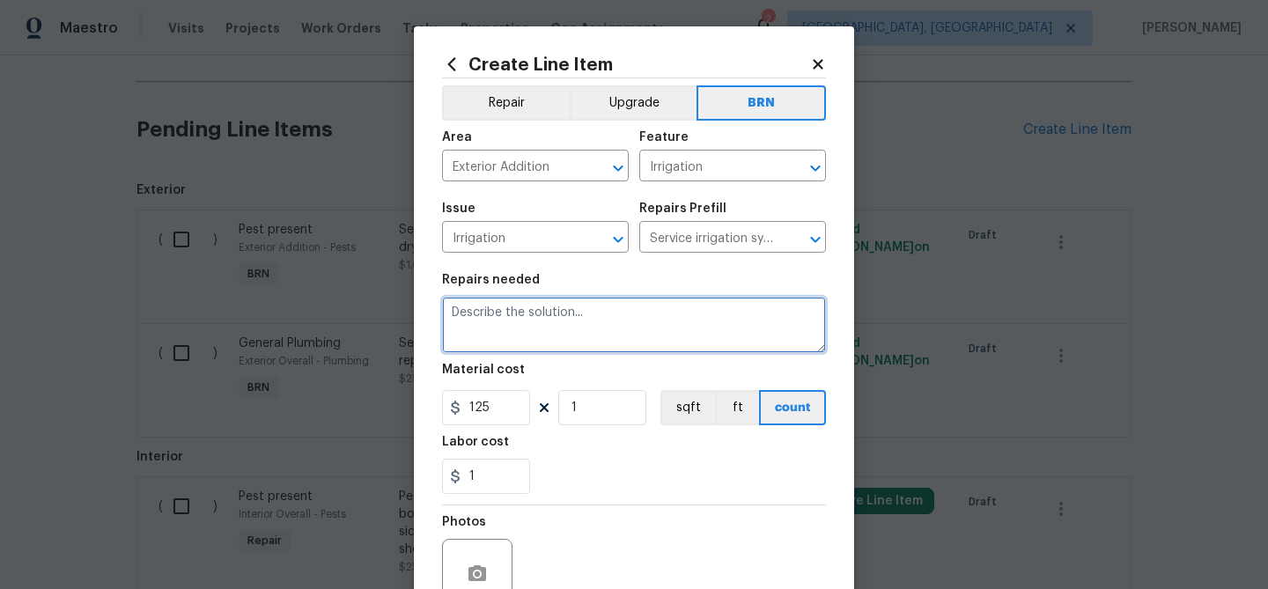
paste textarea "#Rework Contractor to repair possible leak keeping proper pressure from going t…"
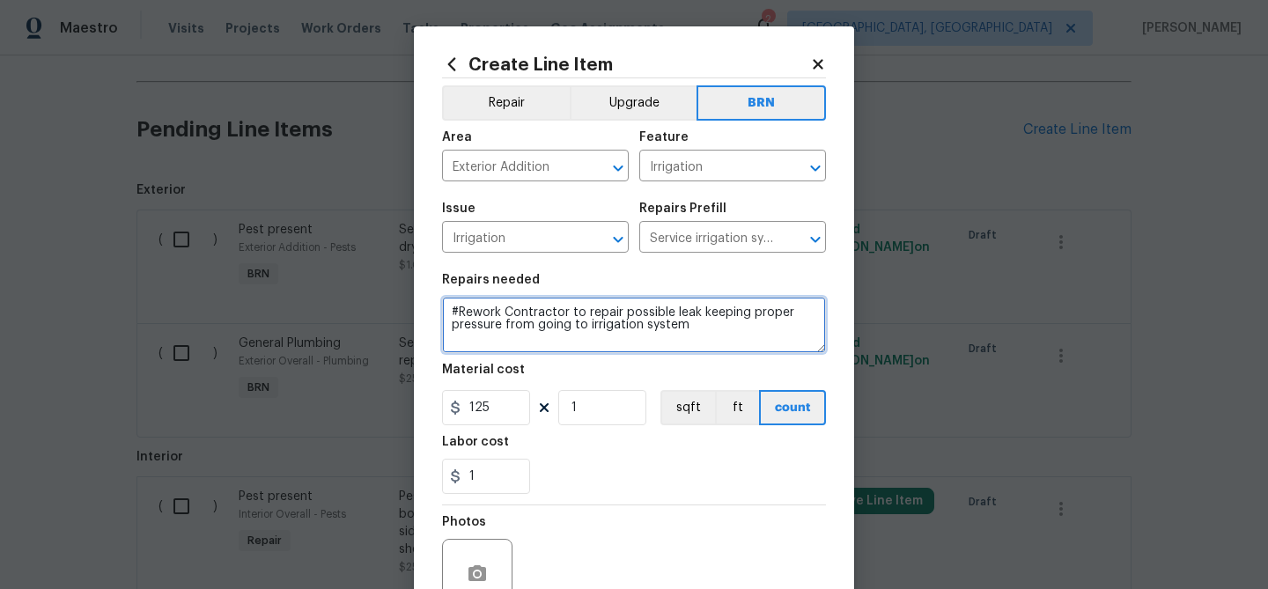
type textarea "#Rework Contractor to repair possible leak keeping proper pressure from going t…"
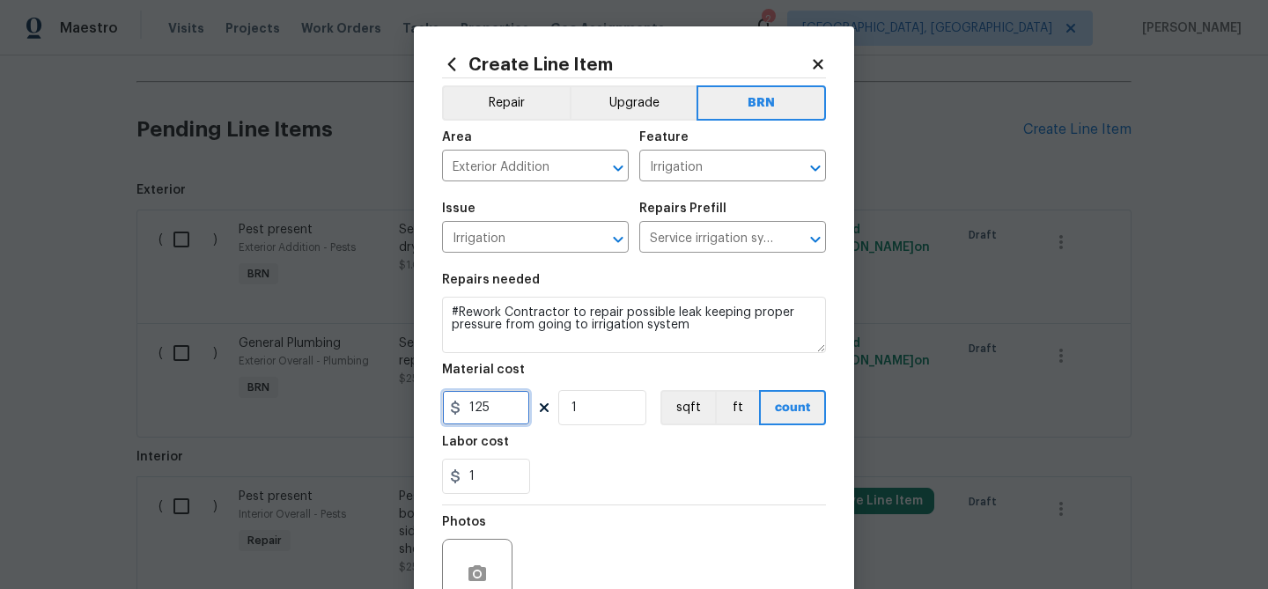
click at [506, 409] on input "125" at bounding box center [486, 407] width 88 height 35
type input "0"
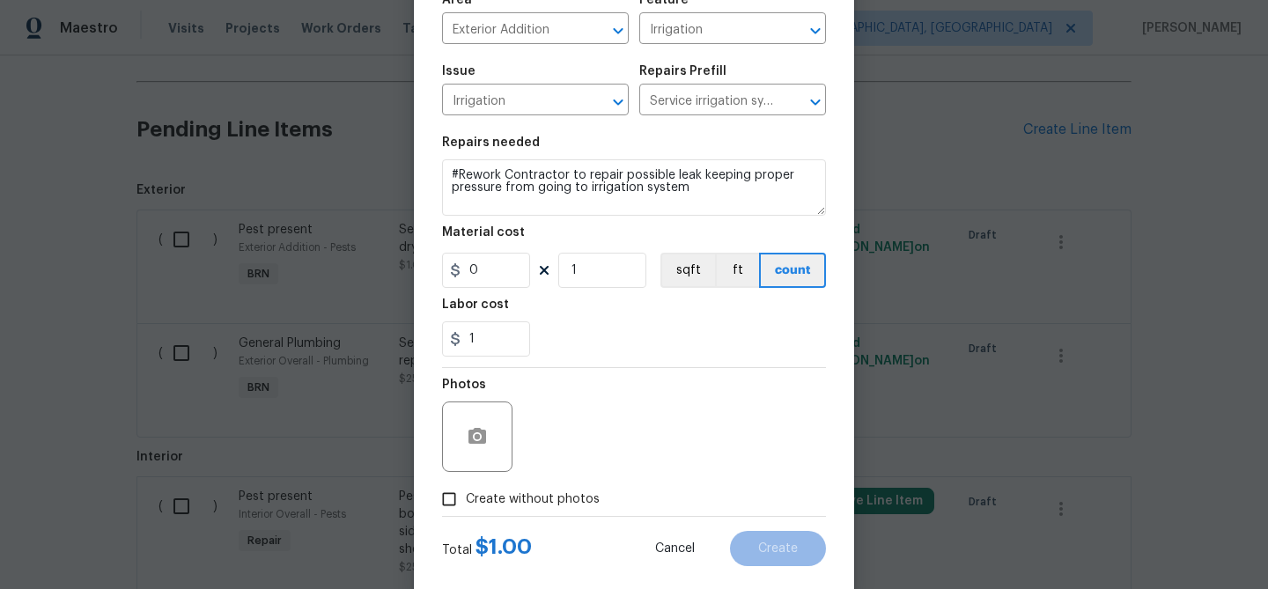
click at [459, 512] on input "Create without photos" at bounding box center [448, 499] width 33 height 33
checkbox input "true"
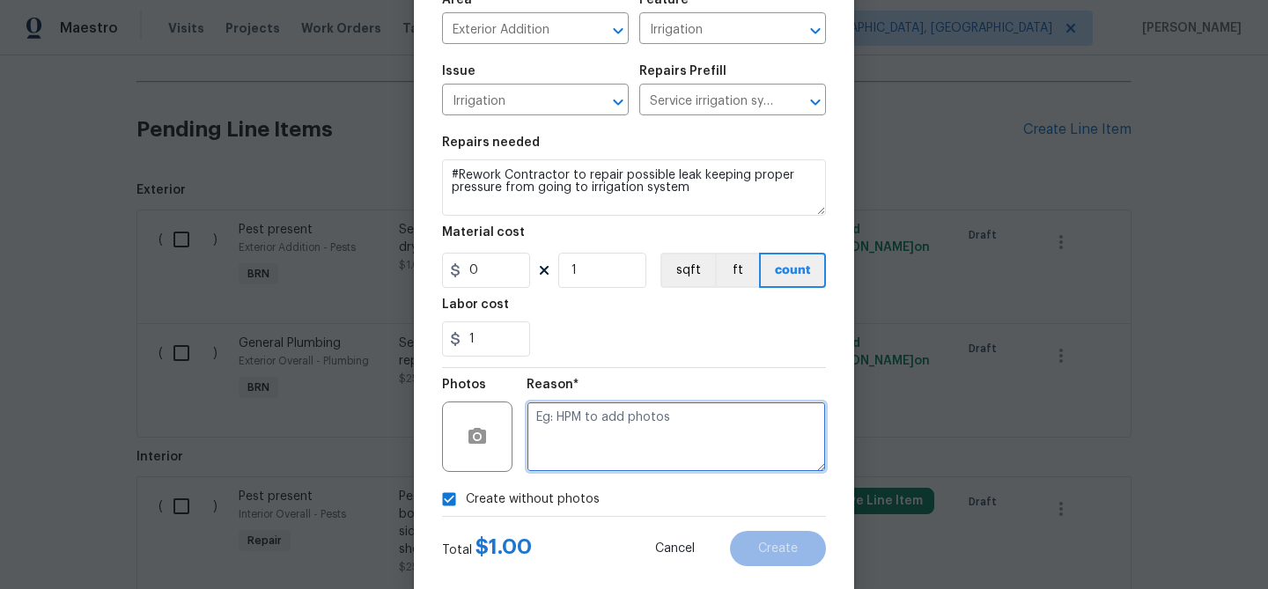
click at [577, 463] on textarea at bounding box center [676, 437] width 299 height 70
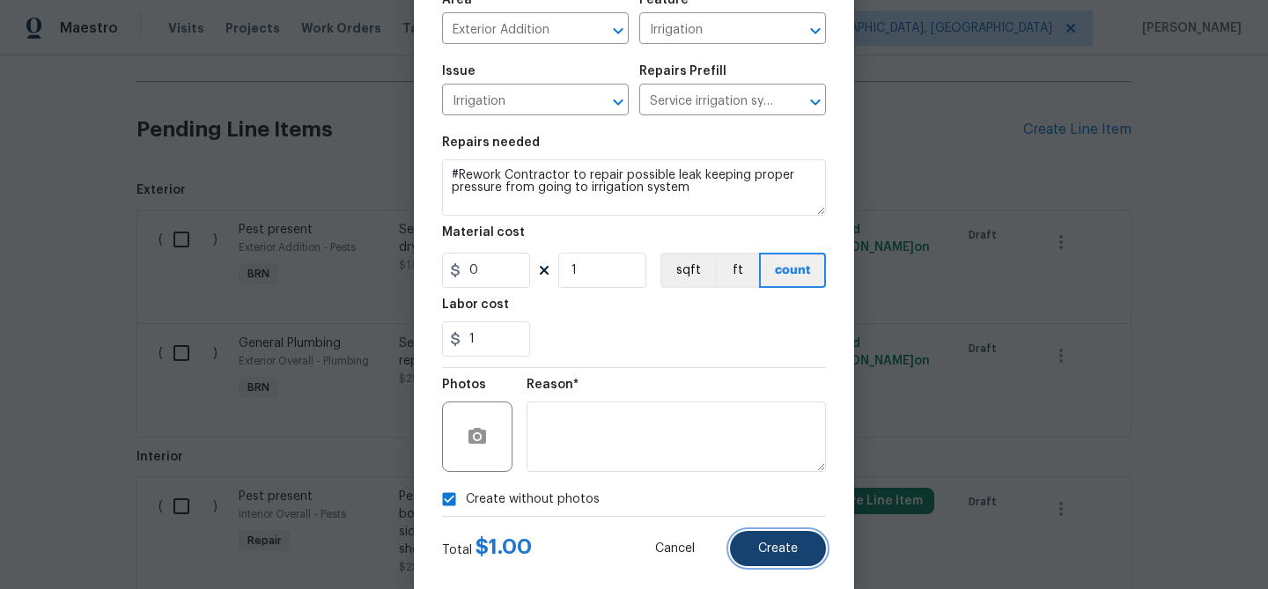
click at [770, 542] on button "Create" at bounding box center [778, 548] width 96 height 35
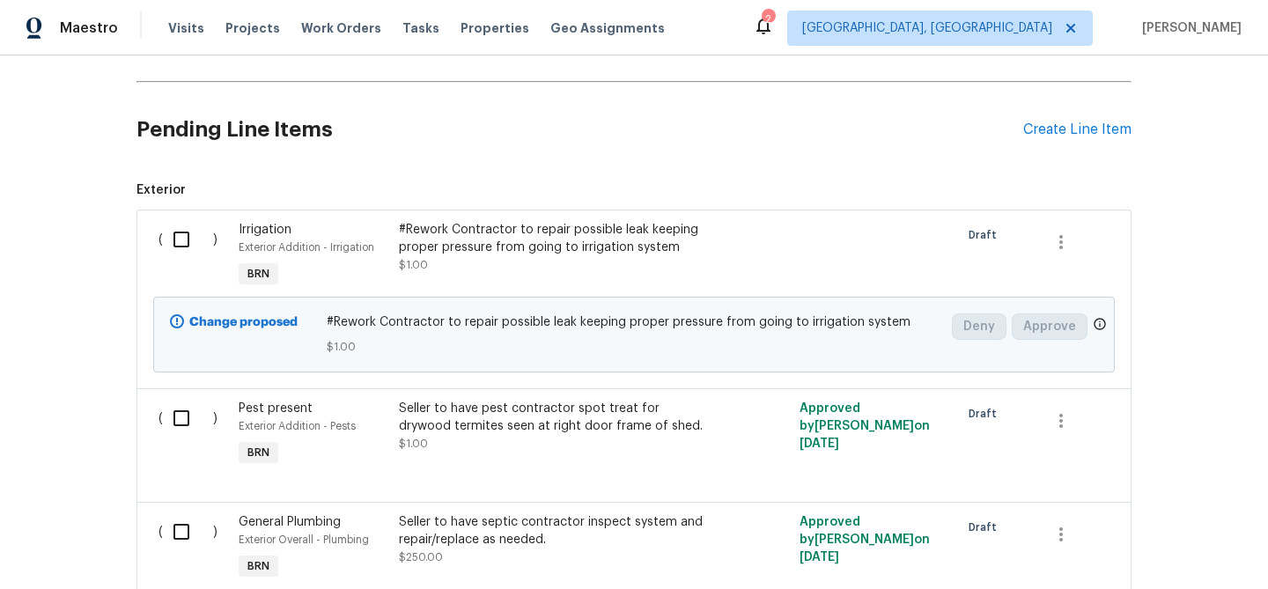
scroll to position [915, 0]
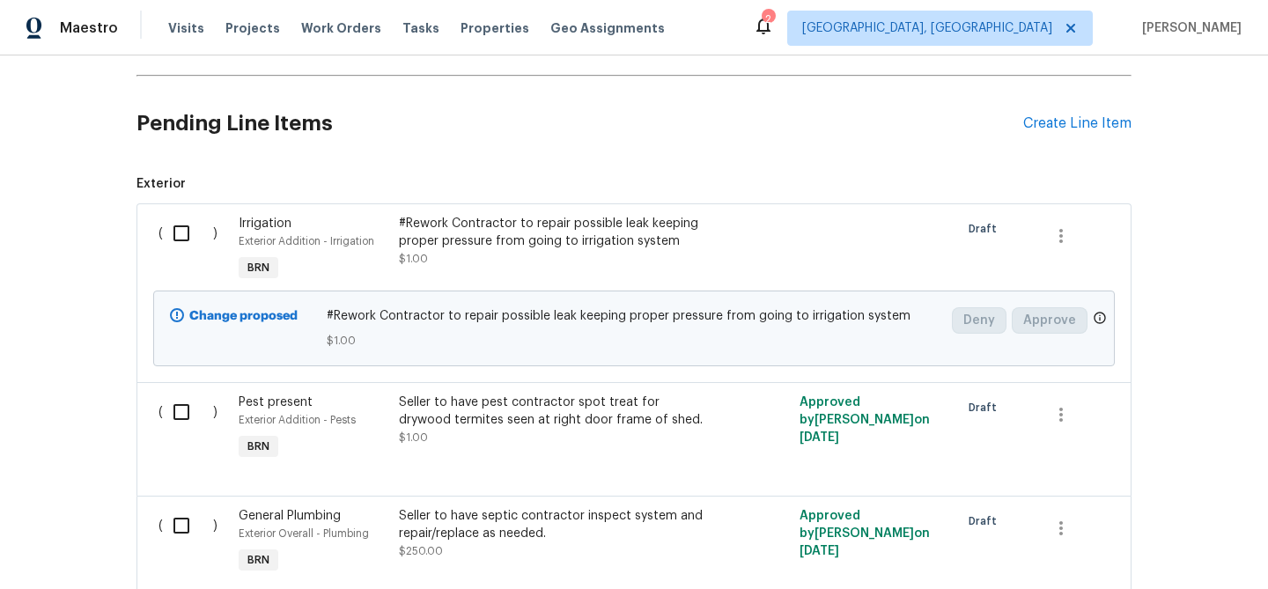
click at [179, 239] on input "checkbox" at bounding box center [188, 233] width 50 height 37
checkbox input "true"
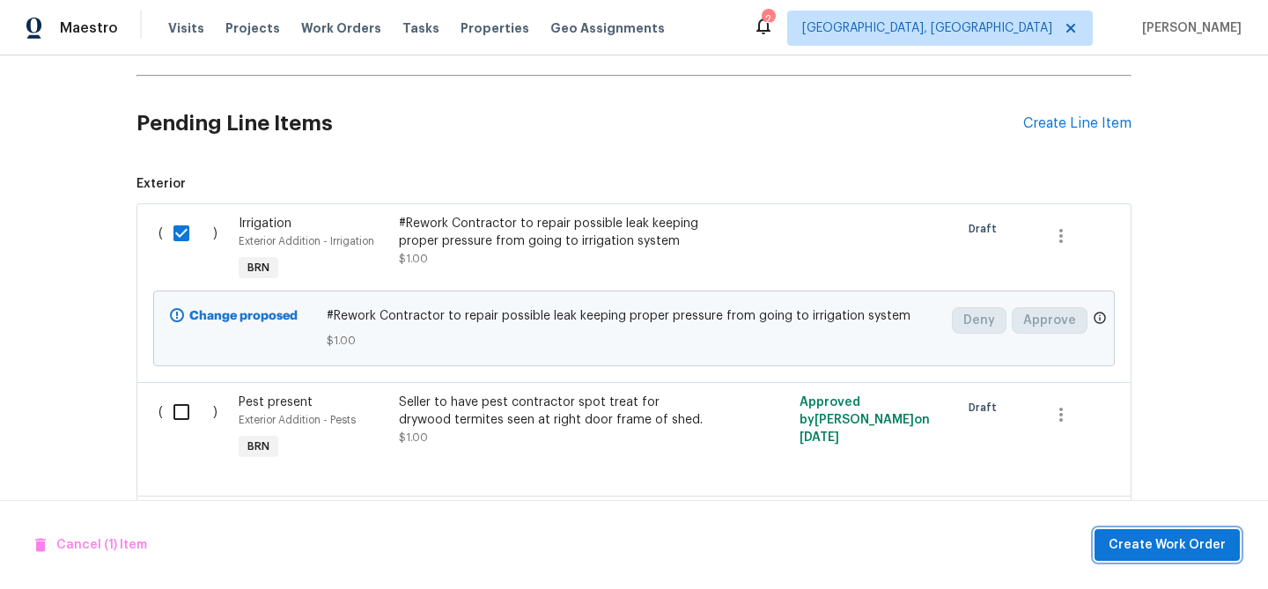
click at [1118, 542] on span "Create Work Order" at bounding box center [1167, 546] width 117 height 22
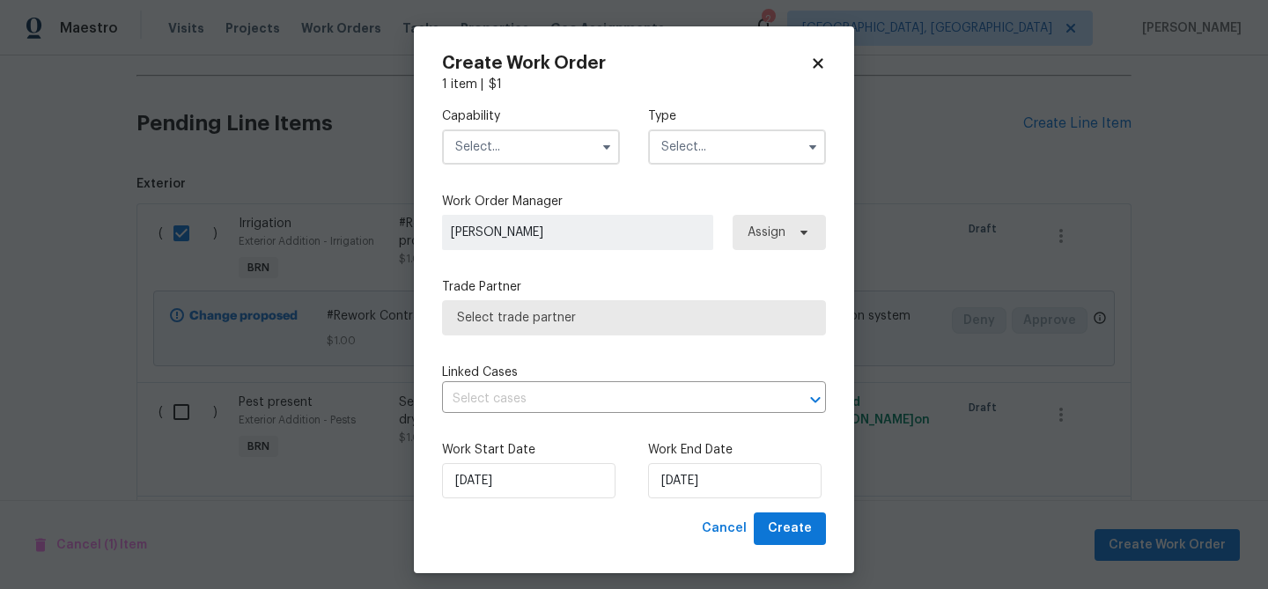
click at [549, 166] on div "Capability Type" at bounding box center [634, 135] width 384 height 85
click at [539, 152] on input "text" at bounding box center [531, 146] width 178 height 35
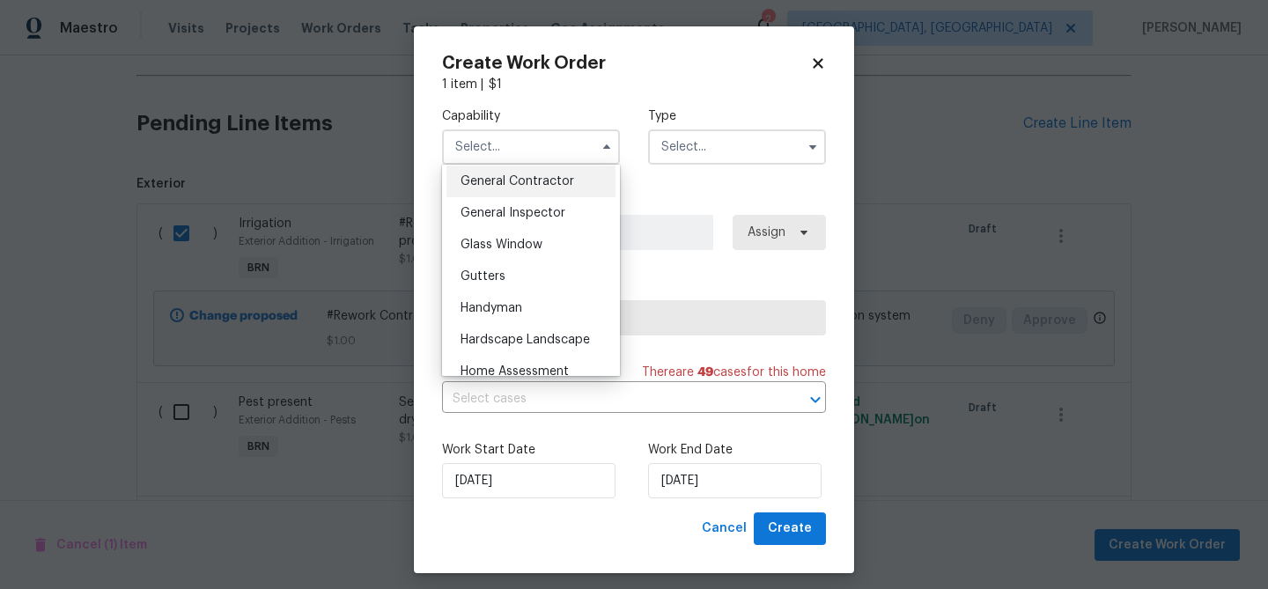
click at [539, 180] on span "General Contractor" at bounding box center [518, 181] width 114 height 12
type input "General Contractor"
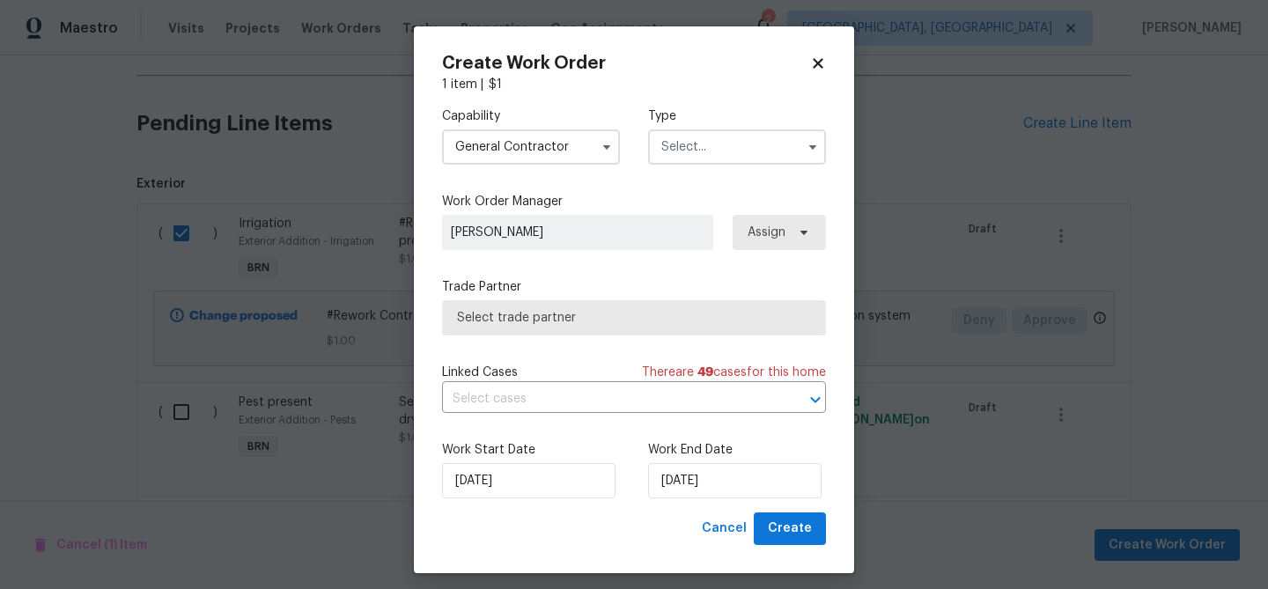
click at [696, 135] on input "text" at bounding box center [737, 146] width 178 height 35
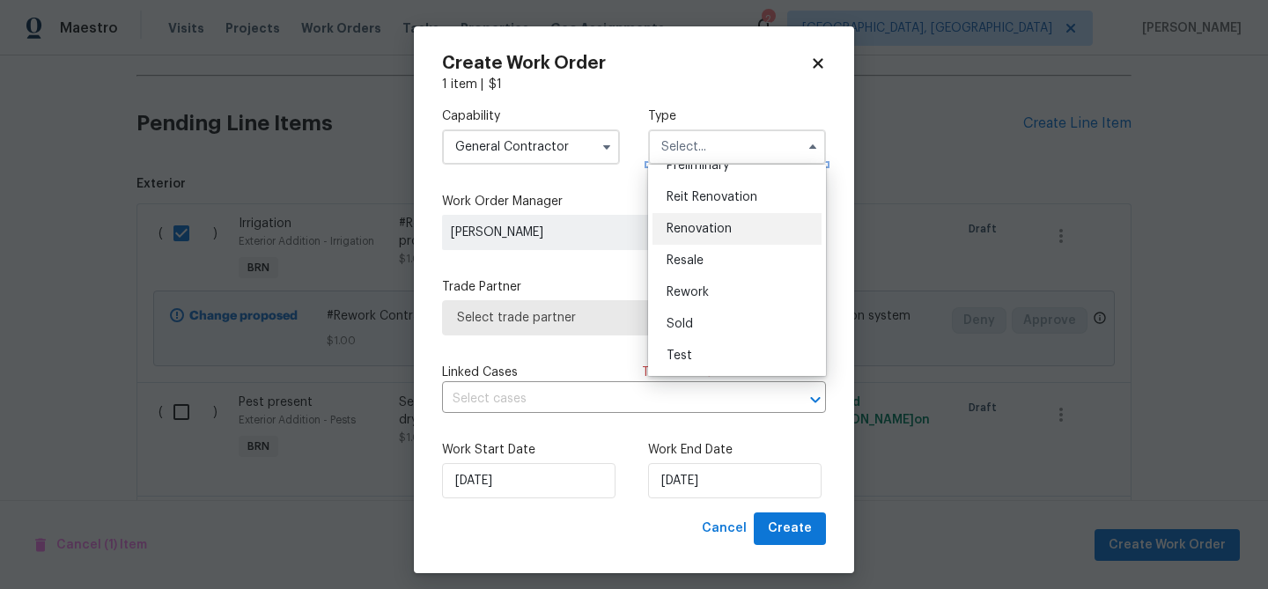
scroll to position [11, 0]
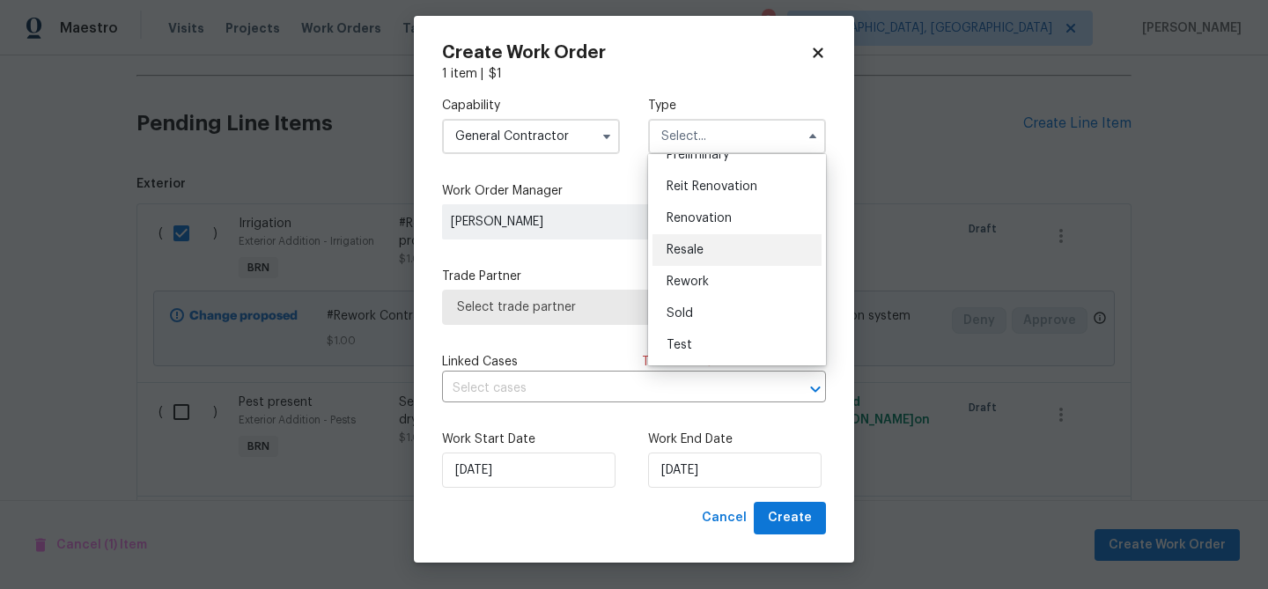
click at [703, 249] on span "Resale" at bounding box center [685, 250] width 37 height 12
type input "Resale"
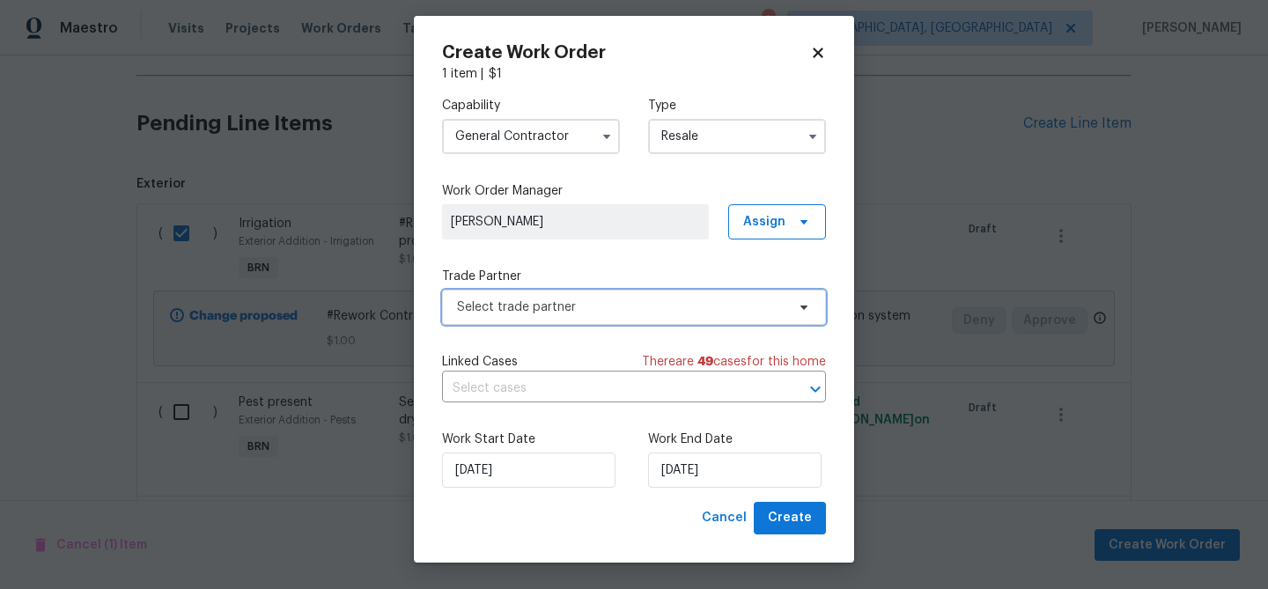
click at [573, 313] on span "Select trade partner" at bounding box center [621, 308] width 328 height 18
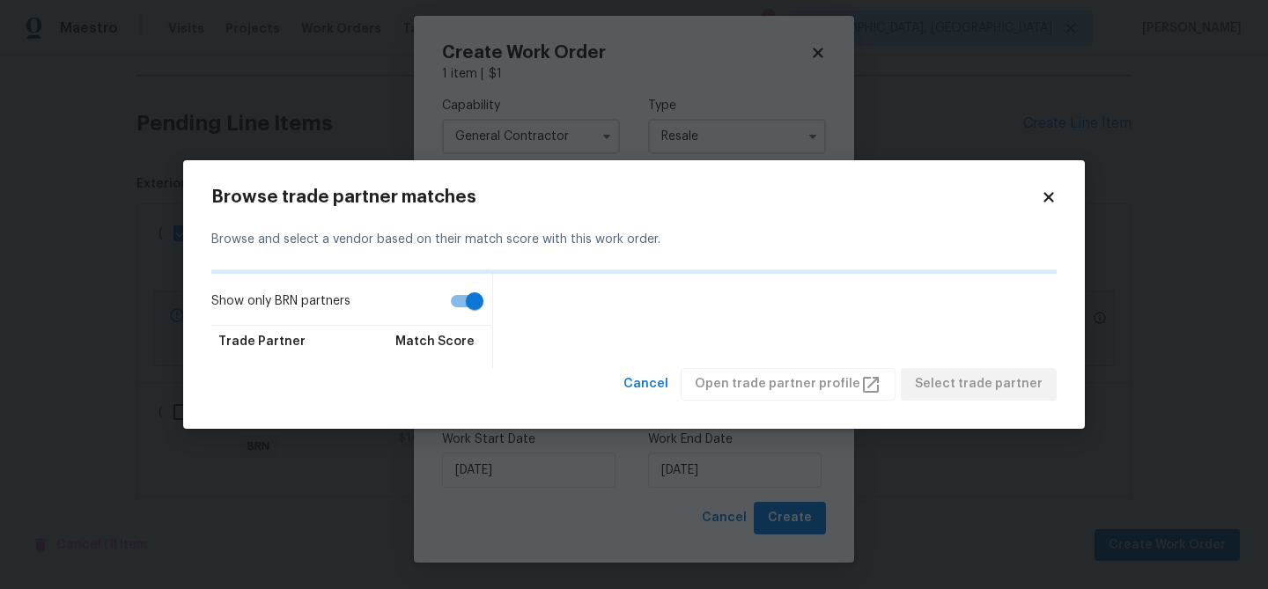
click at [490, 311] on input "Show only BRN partners" at bounding box center [474, 300] width 100 height 33
checkbox input "false"
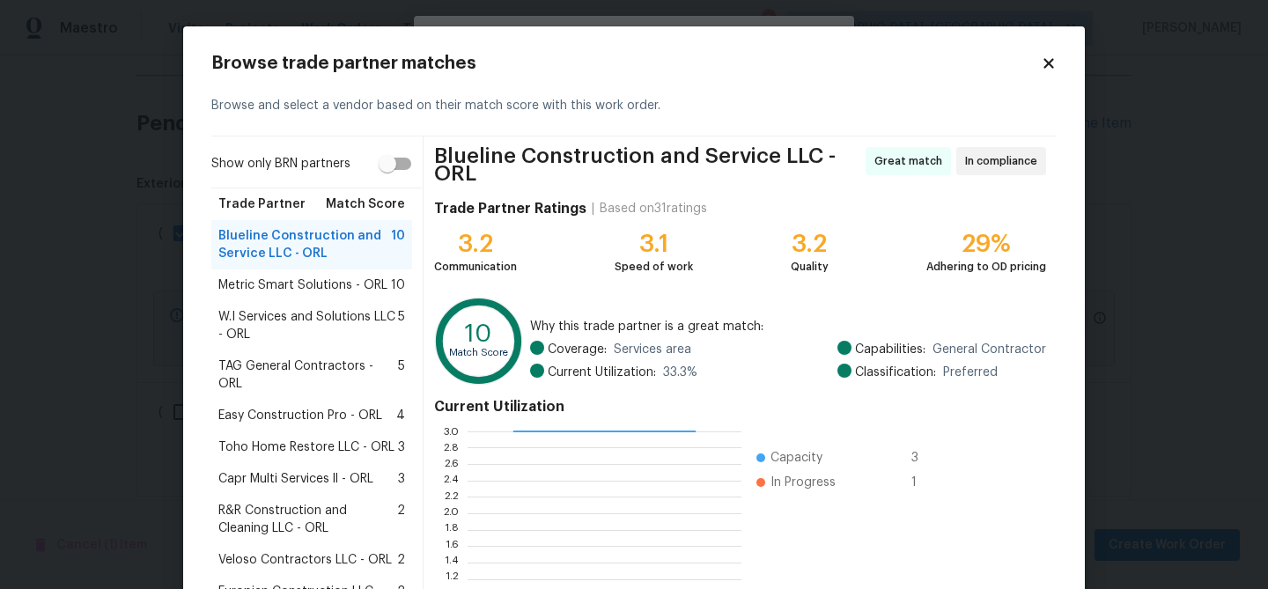
scroll to position [195, 0]
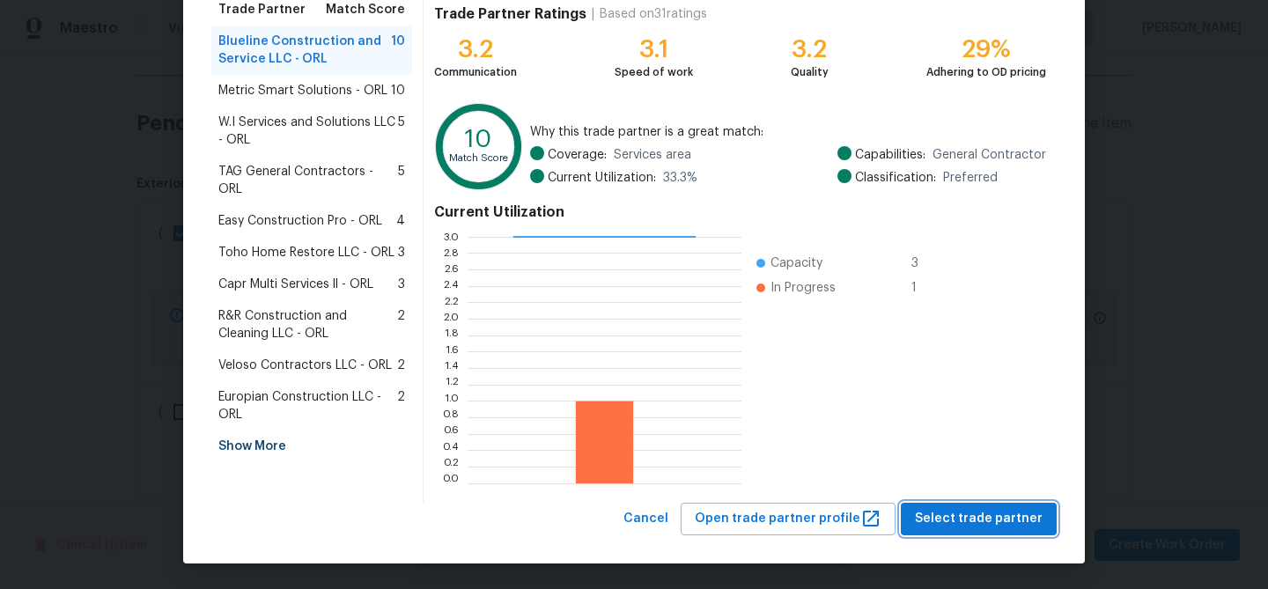
click at [966, 515] on span "Select trade partner" at bounding box center [979, 519] width 128 height 22
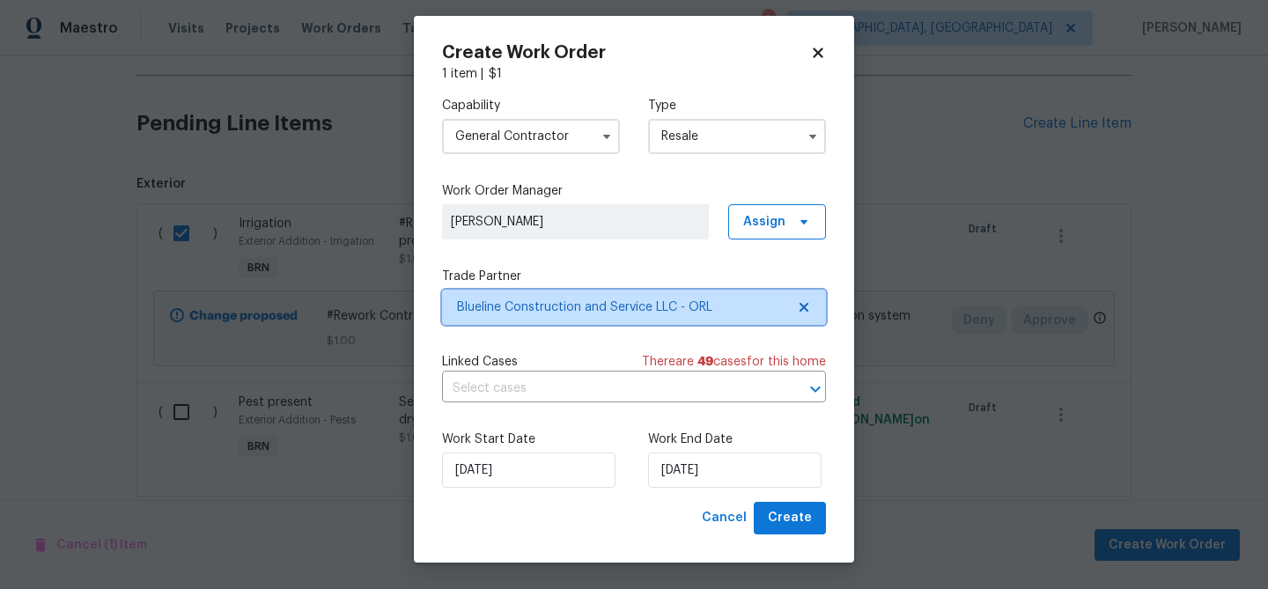
scroll to position [0, 0]
click at [476, 391] on input "text" at bounding box center [609, 388] width 335 height 27
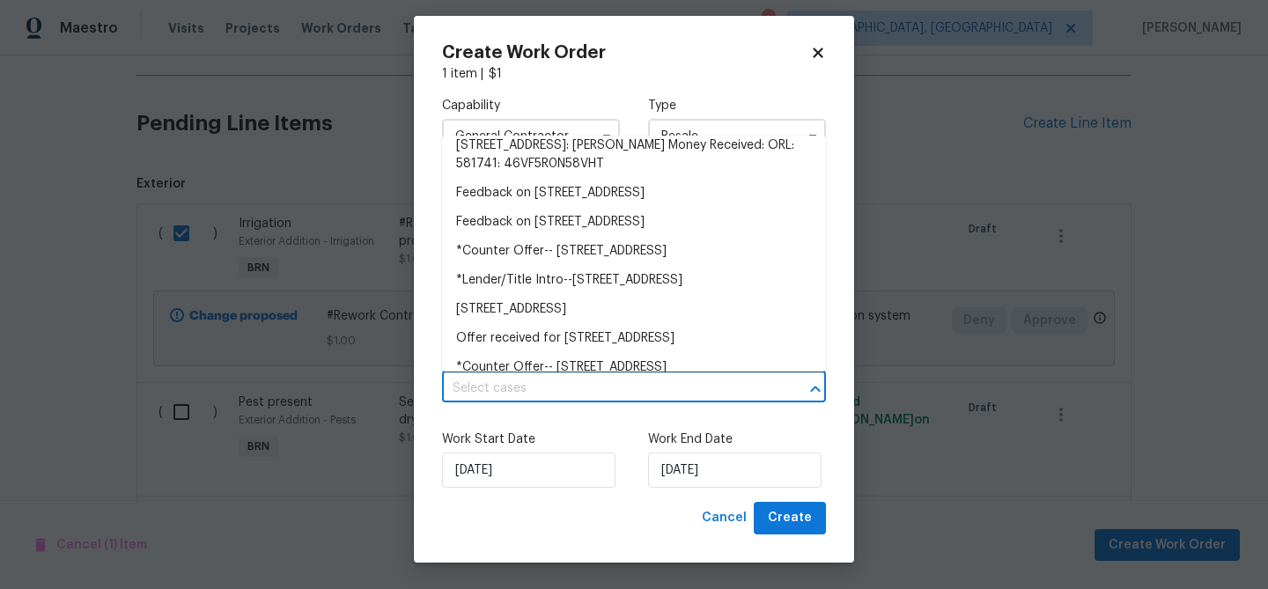
scroll to position [803, 0]
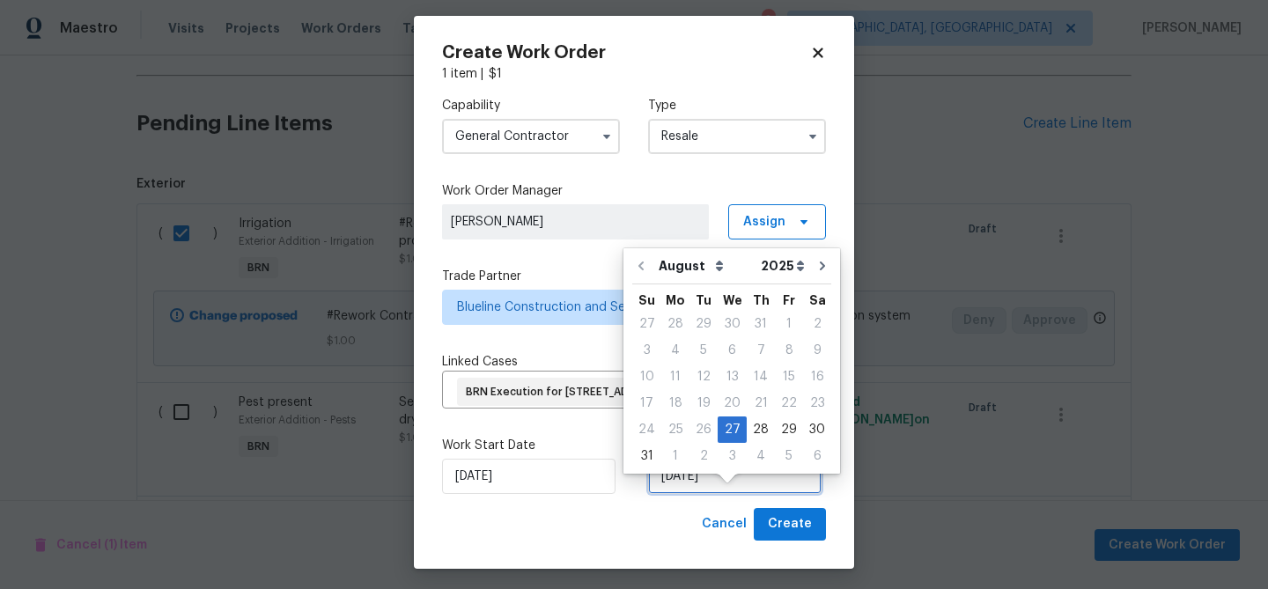
click at [723, 494] on input "27/08/2025" at bounding box center [734, 476] width 173 height 35
click at [751, 421] on div "28" at bounding box center [761, 429] width 28 height 25
type input "28/08/2025"
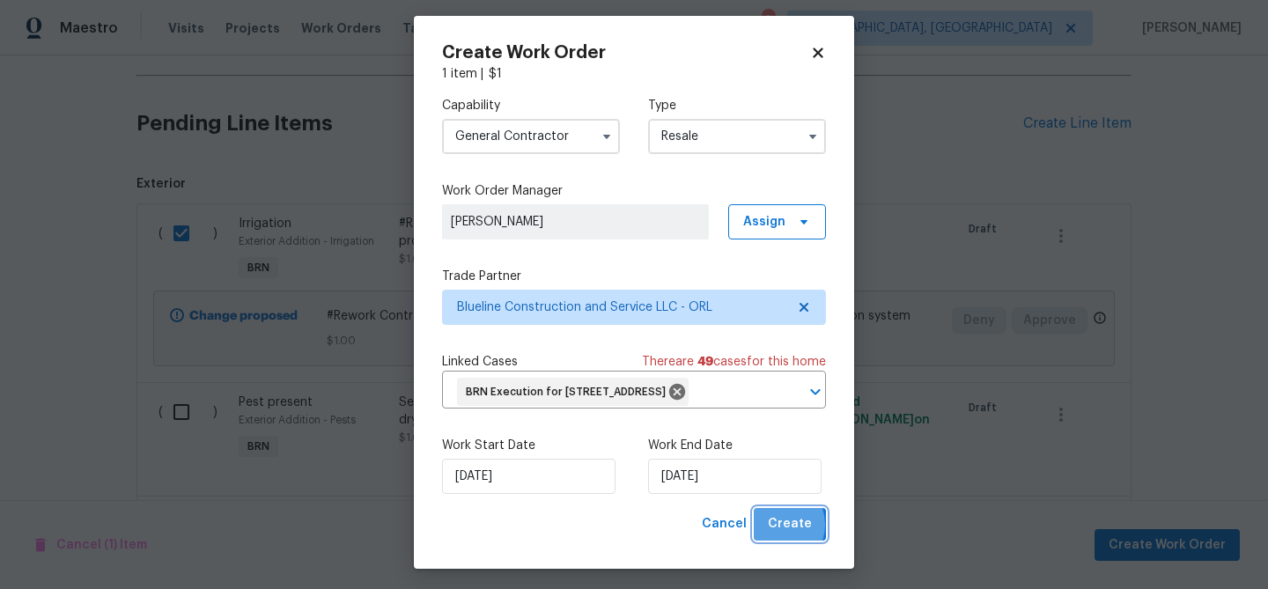
click at [775, 535] on span "Create" at bounding box center [790, 524] width 44 height 22
checkbox input "false"
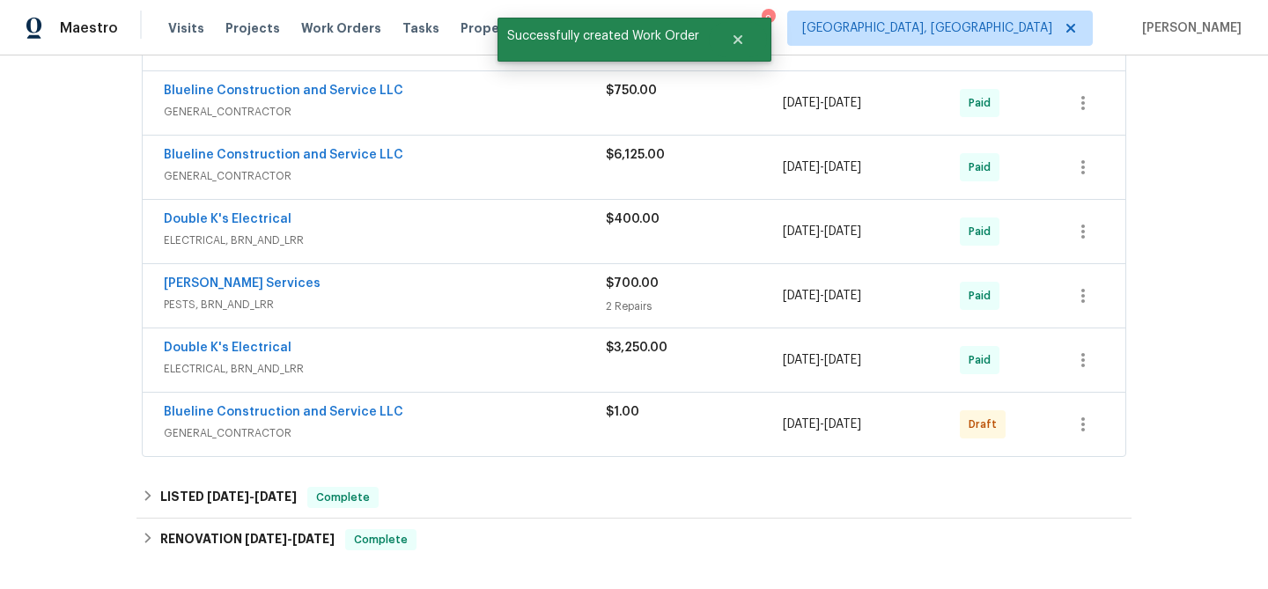
scroll to position [458, 0]
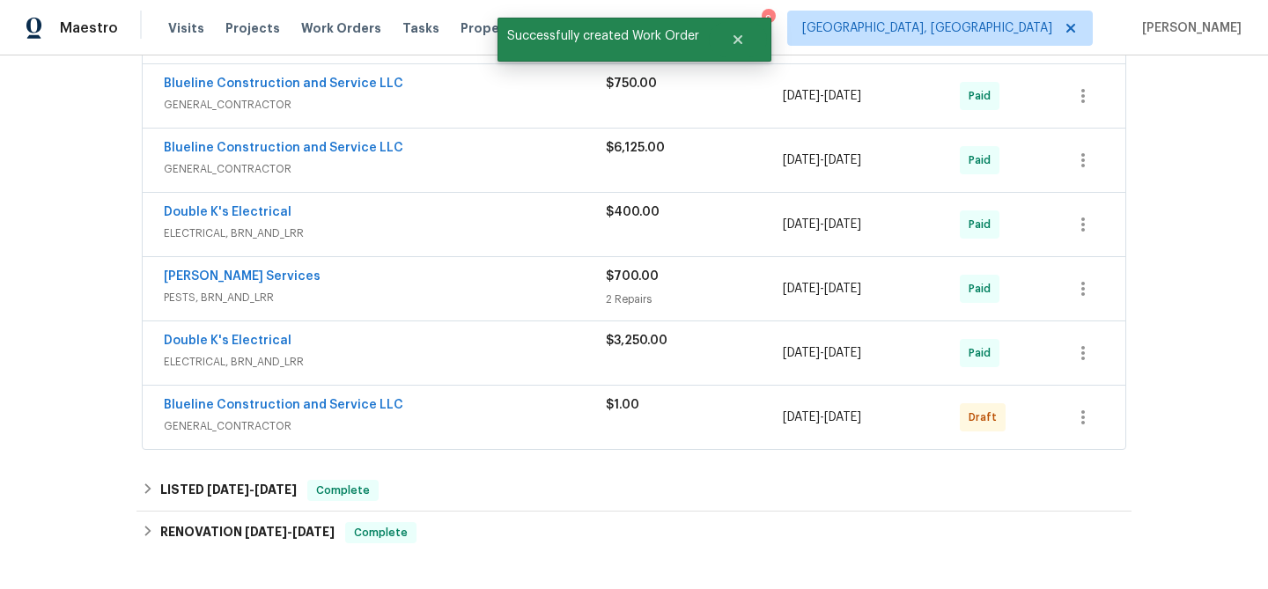
click at [225, 412] on span "Blueline Construction and Service LLC" at bounding box center [284, 405] width 240 height 18
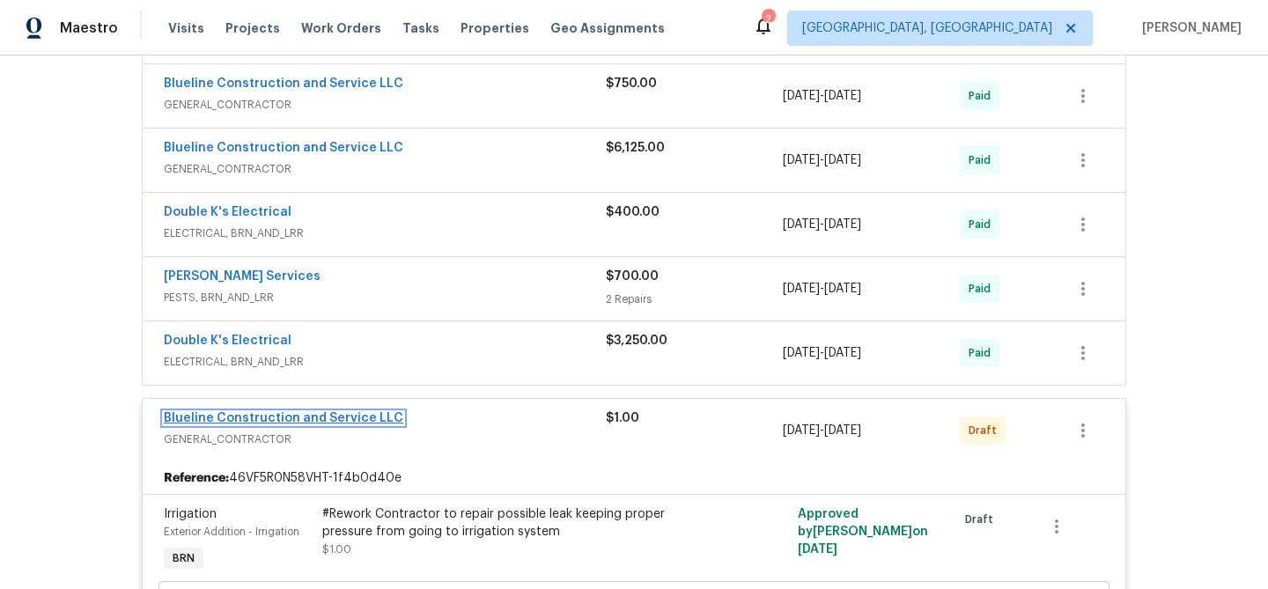
click at [218, 416] on link "Blueline Construction and Service LLC" at bounding box center [284, 418] width 240 height 12
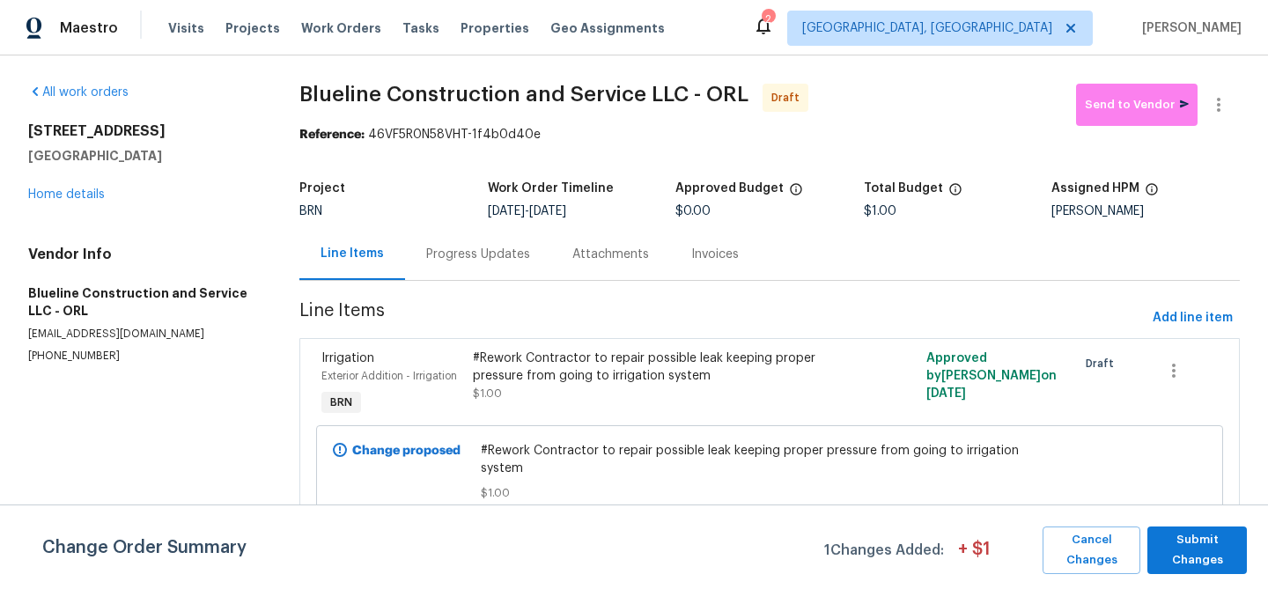
click at [468, 247] on div "Progress Updates" at bounding box center [478, 255] width 104 height 18
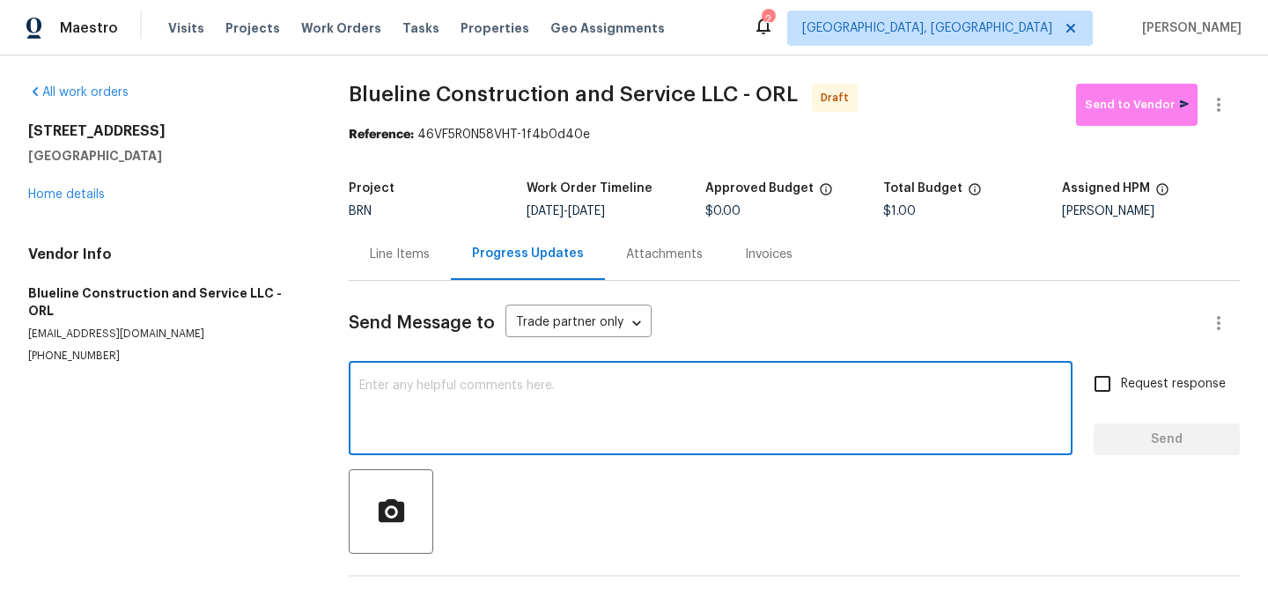
click at [544, 381] on textarea at bounding box center [710, 411] width 703 height 62
paste textarea "Hi, I'm Ananthi from Opendoor. Just wanted to check if you received the WO for …"
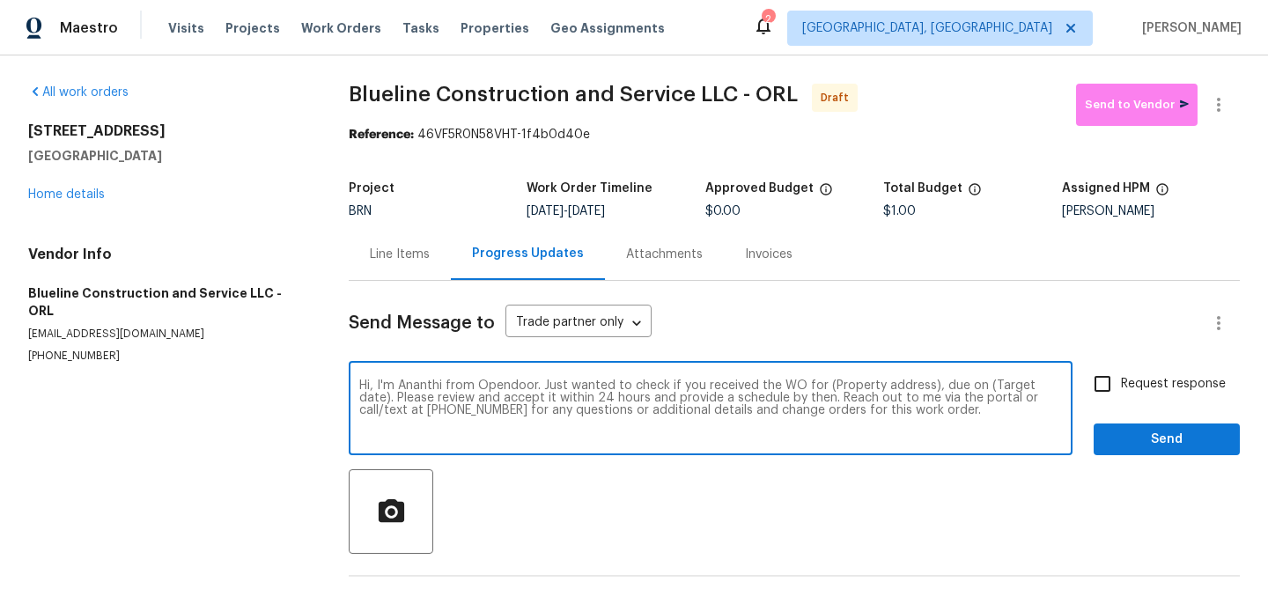
drag, startPoint x: 930, startPoint y: 384, endPoint x: 824, endPoint y: 387, distance: 105.7
click at [824, 387] on textarea "Hi, I'm Ananthi from Opendoor. Just wanted to check if you received the WO for …" at bounding box center [710, 411] width 703 height 62
paste textarea "7008 Watseka Ave, Orlando, FL 32818"
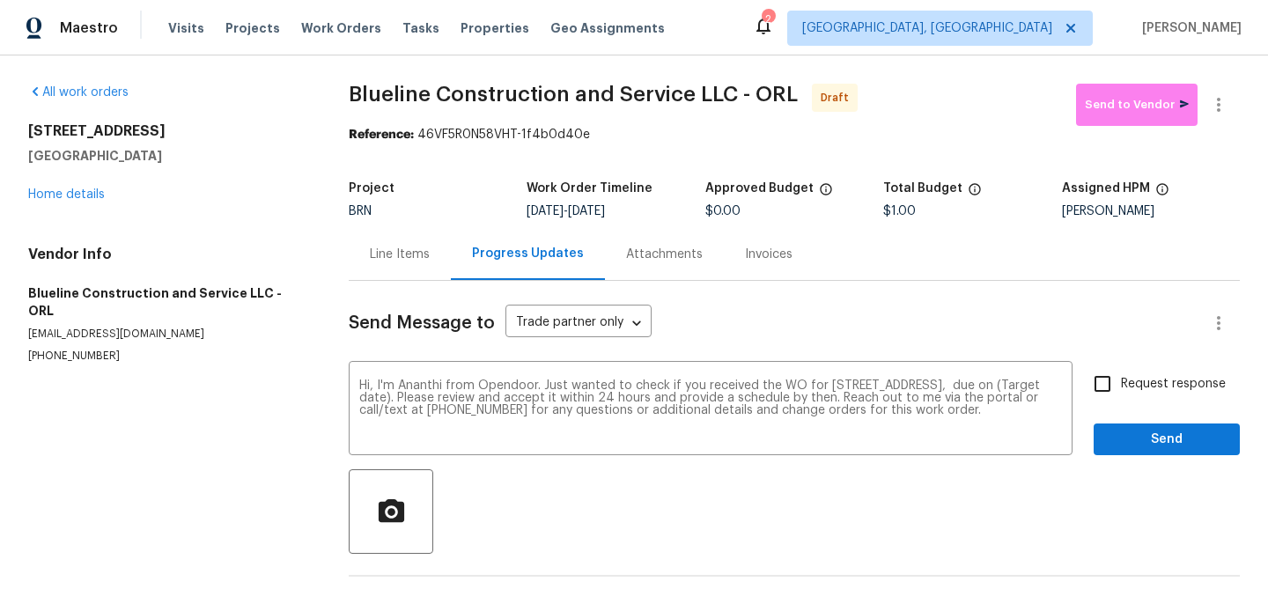
drag, startPoint x: 593, startPoint y: 214, endPoint x: 661, endPoint y: 214, distance: 68.7
click at [661, 214] on div "8/27/2025 - 8/28/2025" at bounding box center [616, 211] width 178 height 12
copy span "8/28/2025"
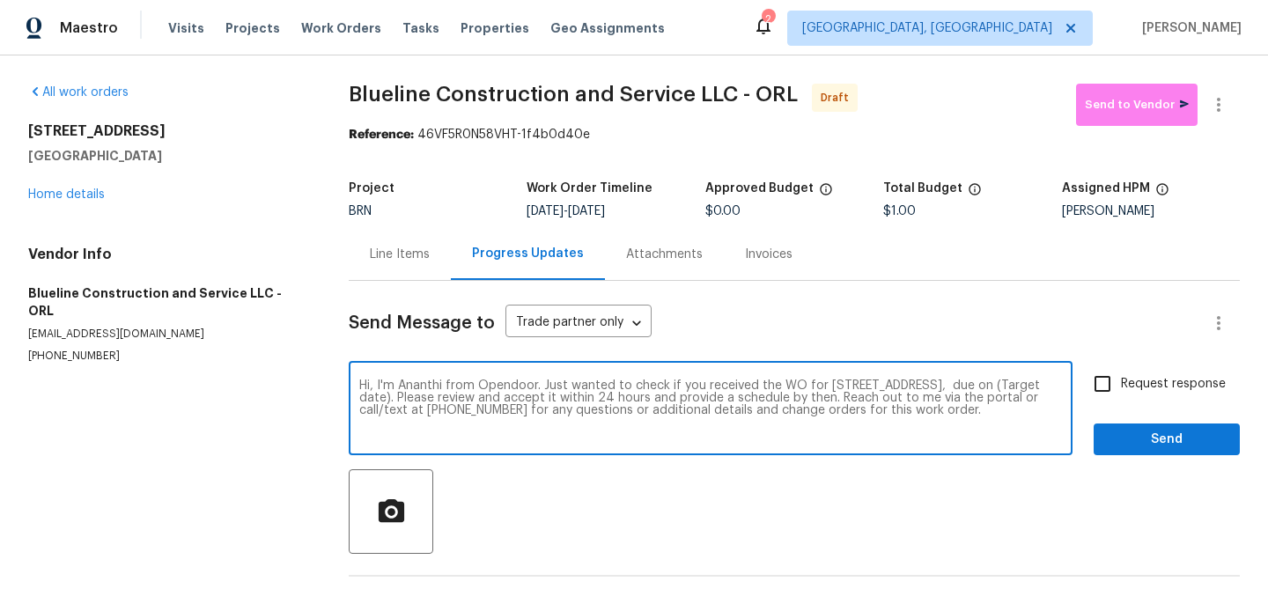
drag, startPoint x: 475, startPoint y: 401, endPoint x: 421, endPoint y: 399, distance: 53.7
click at [421, 399] on textarea "Hi, I'm Ananthi from Opendoor. Just wanted to check if you received the WO for …" at bounding box center [710, 411] width 703 height 62
paste textarea "8/28/2025"
type textarea "Hi, I'm Ananthi from Opendoor. Just wanted to check if you received the WO for …"
click at [1105, 384] on input "Request response" at bounding box center [1102, 383] width 37 height 37
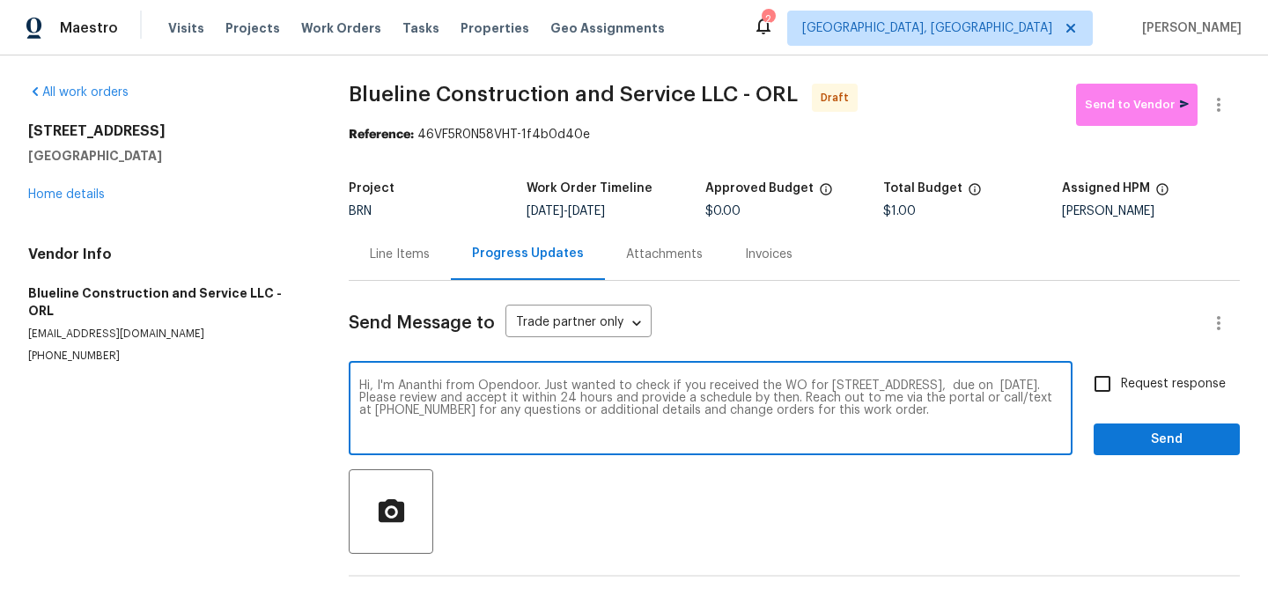
checkbox input "true"
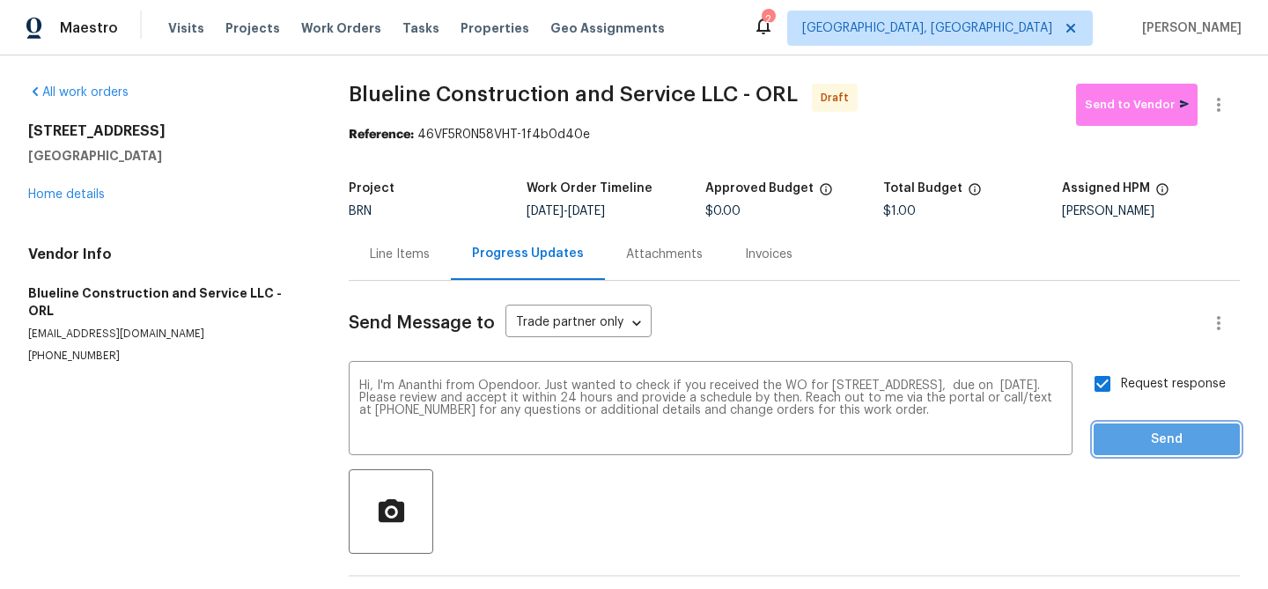
click at [1125, 431] on span "Send" at bounding box center [1167, 440] width 118 height 22
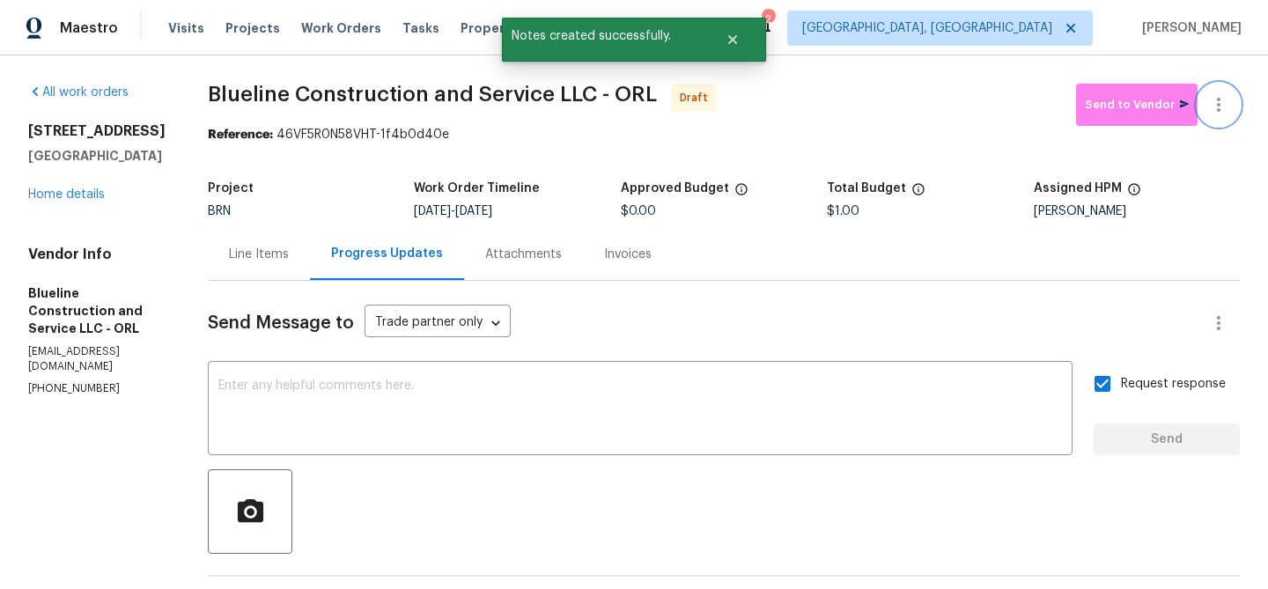
click at [1223, 88] on button "button" at bounding box center [1219, 105] width 42 height 42
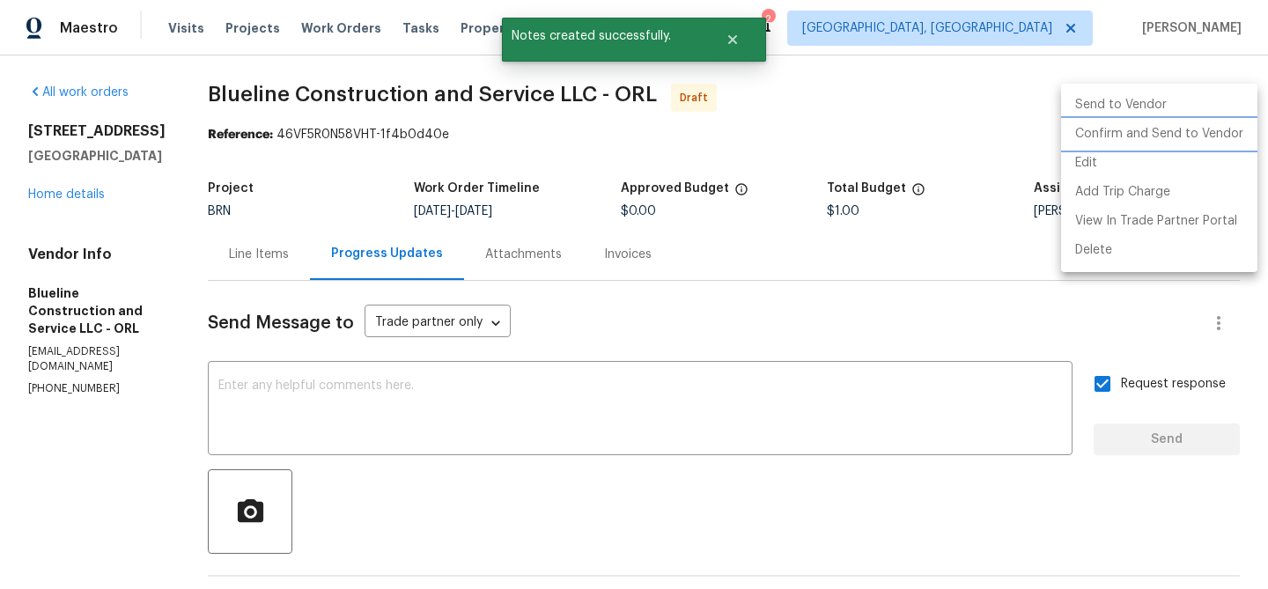
click at [1171, 133] on li "Confirm and Send to Vendor" at bounding box center [1159, 134] width 196 height 29
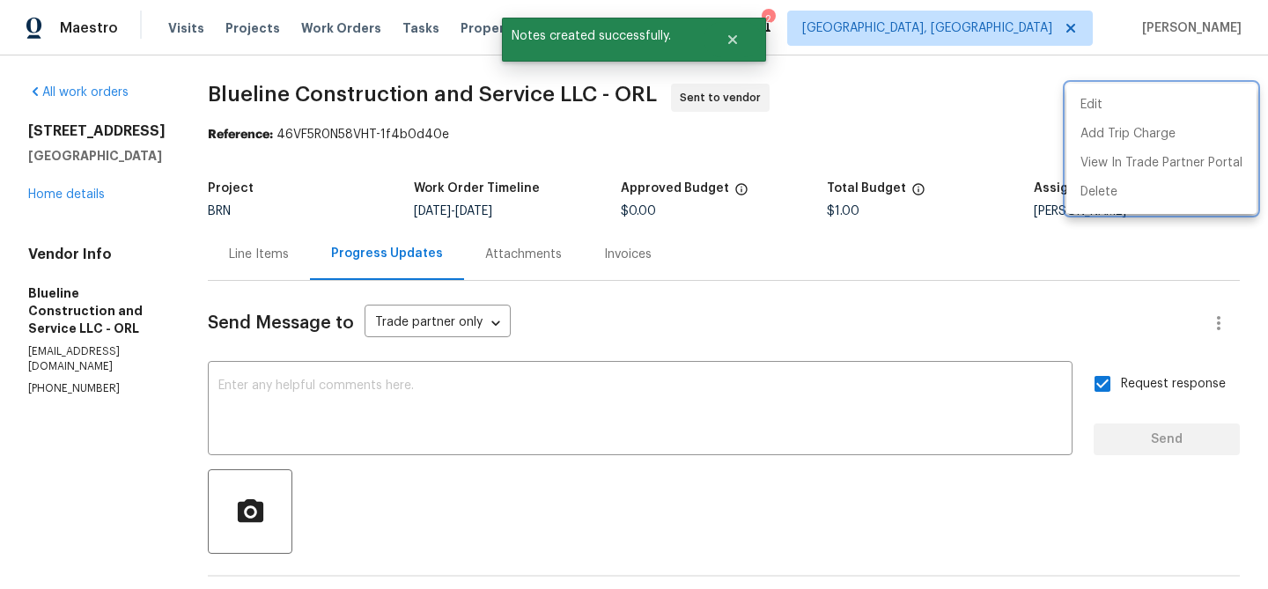
click at [396, 385] on div at bounding box center [634, 294] width 1268 height 589
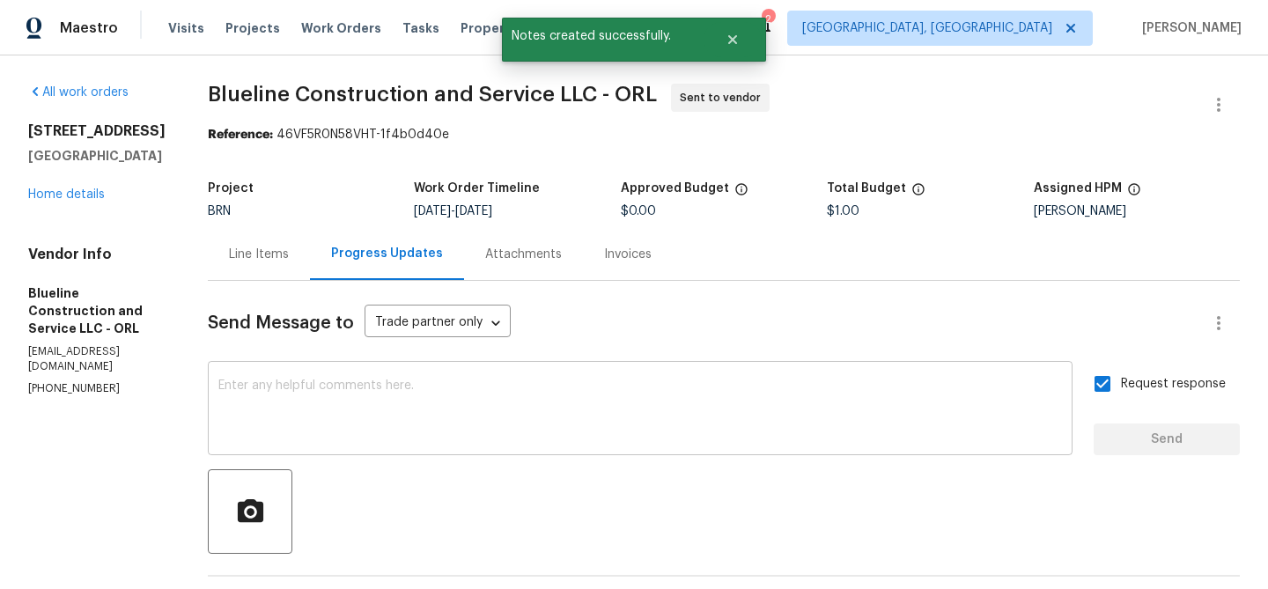
click at [368, 381] on textarea at bounding box center [640, 411] width 844 height 62
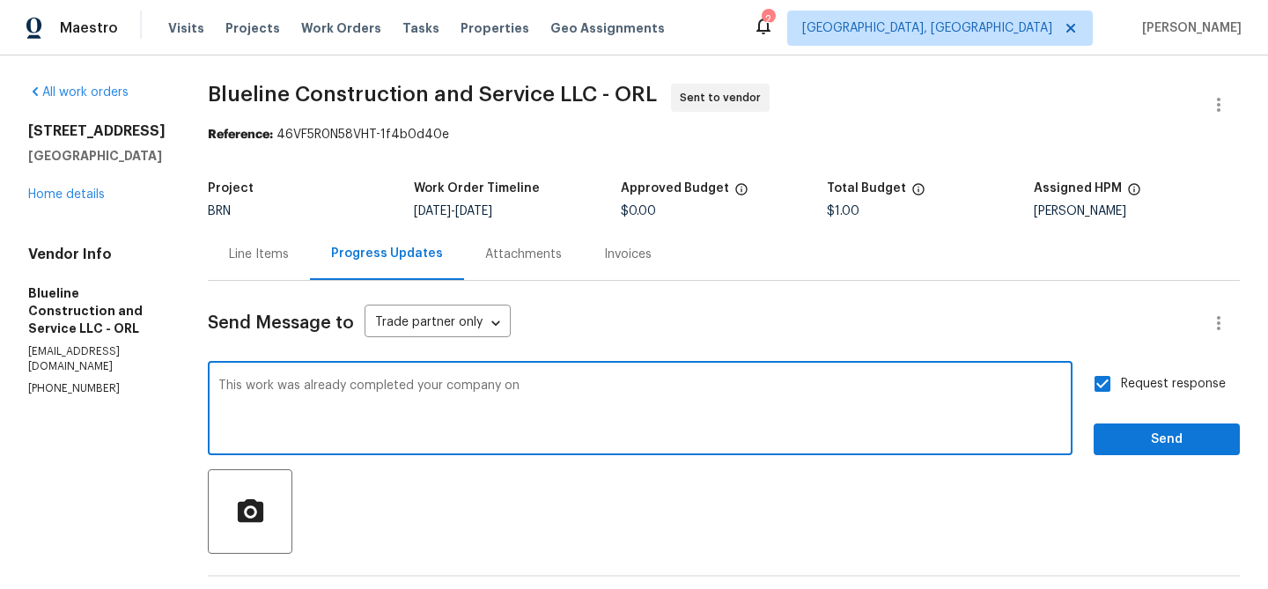
paste textarea "7/31/2025"
paste textarea "Buyer claims the irrigation system is not working. Please send TP to confirm sy…"
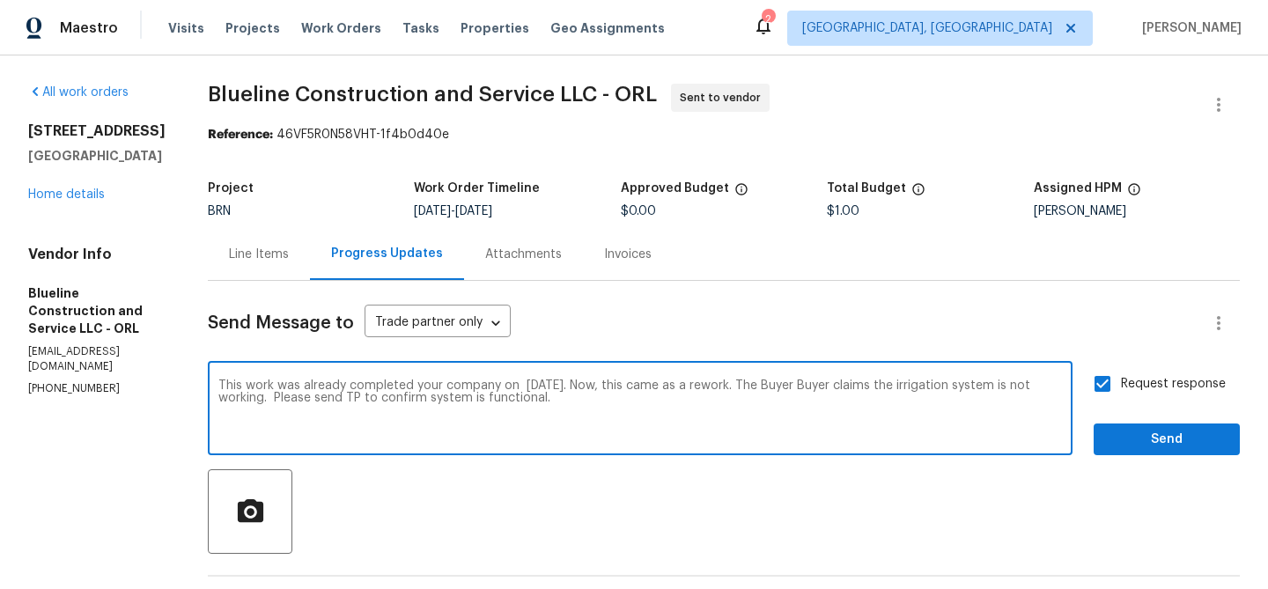
click at [859, 387] on textarea "This work was already completed your company on 7/31/2025. Now, this came as a …" at bounding box center [640, 411] width 844 height 62
drag, startPoint x: 305, startPoint y: 399, endPoint x: 738, endPoint y: 417, distance: 433.6
click at [732, 417] on textarea "This work was already completed your company on 7/31/2025. Now, this came as a …" at bounding box center [640, 411] width 844 height 62
type textarea "This work was already completed your company on 7/31/2025. Now, this came as a …"
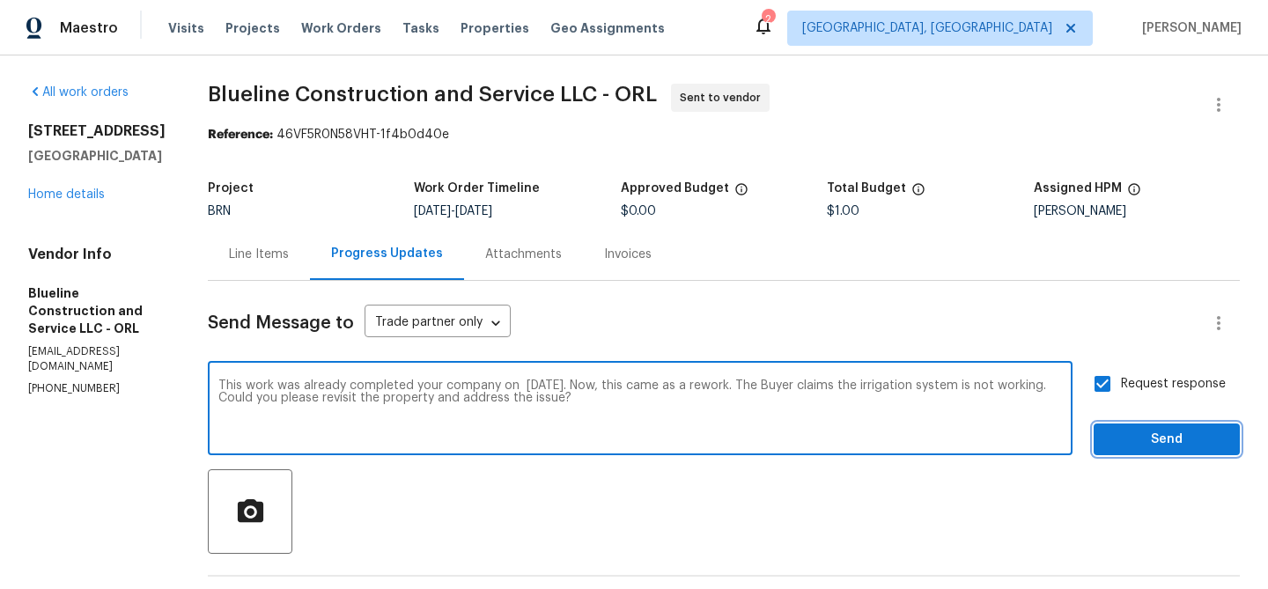
click at [1152, 443] on span "Send" at bounding box center [1167, 440] width 118 height 22
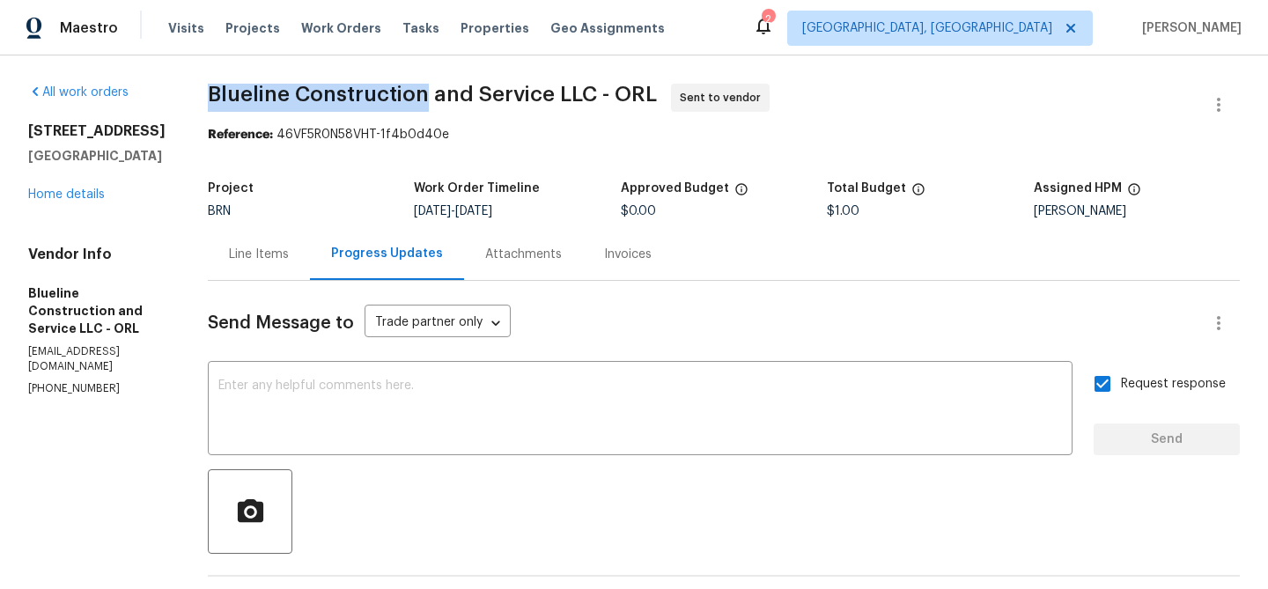
drag, startPoint x: 236, startPoint y: 106, endPoint x: 452, endPoint y: 97, distance: 215.9
click at [452, 97] on div "All work orders 7008 Watseka Ave Orlando, FL 32818 Home details Vendor Info Blu…" at bounding box center [634, 476] width 1268 height 842
copy span "Blueline Construction"
click at [285, 173] on div "Project BRN Work Order Timeline 8/27/2025 - 8/28/2025 Approved Budget $0.00 Tot…" at bounding box center [724, 200] width 1032 height 56
click at [232, 103] on div "All work orders 7008 Watseka Ave Orlando, FL 32818 Home details Vendor Info Blu…" at bounding box center [634, 476] width 1268 height 842
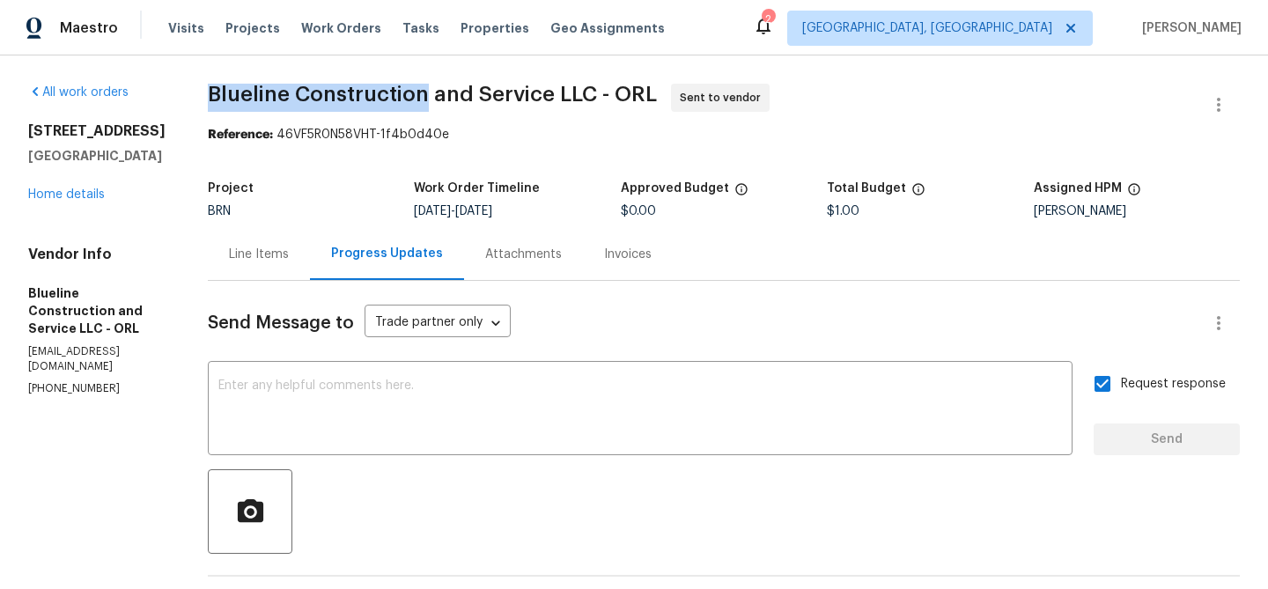
drag, startPoint x: 225, startPoint y: 100, endPoint x: 459, endPoint y: 94, distance: 234.3
click at [459, 94] on div "All work orders 7008 Watseka Ave Orlando, FL 32818 Home details Vendor Info Blu…" at bounding box center [634, 476] width 1268 height 842
copy span "Blueline Construction"
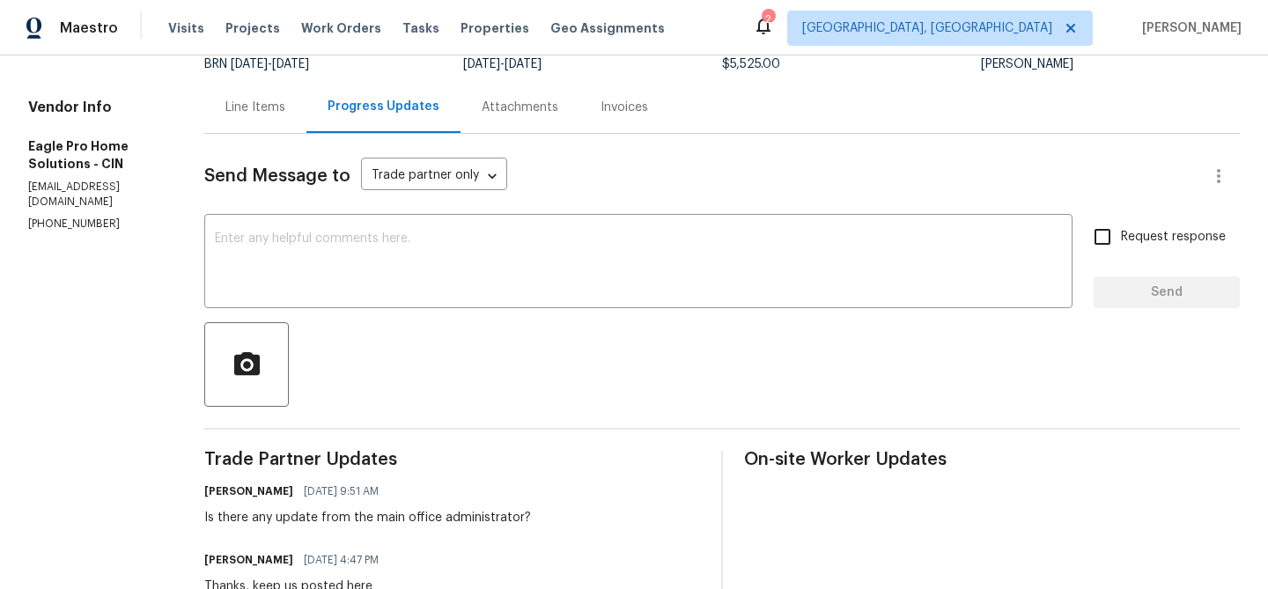
scroll to position [96, 0]
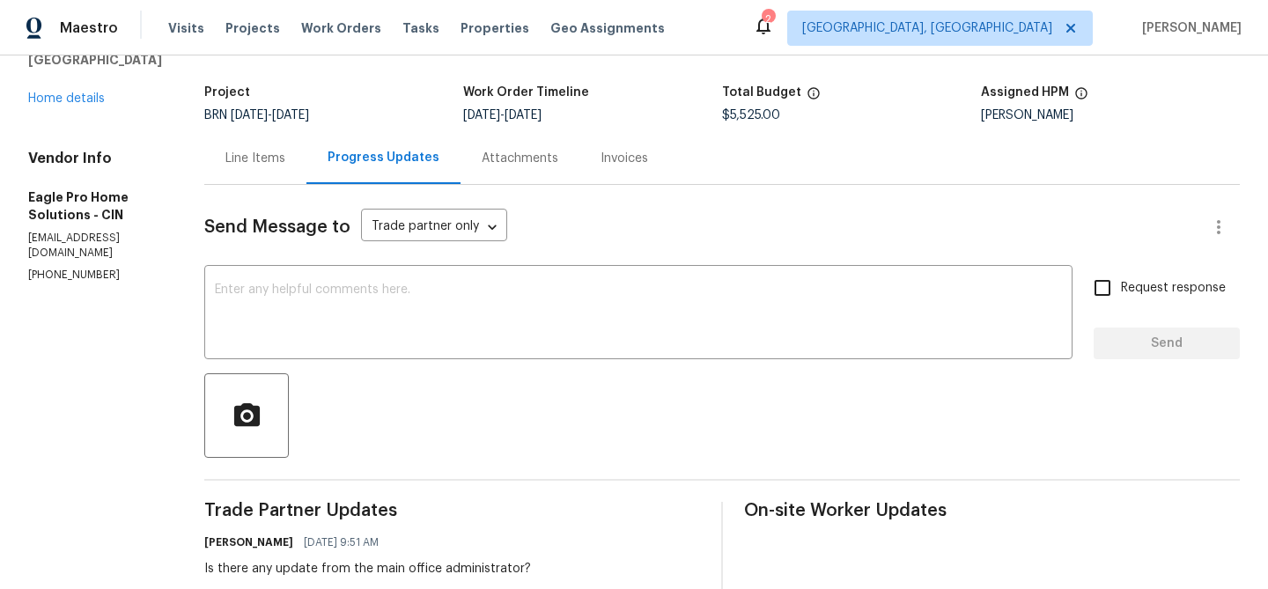
click at [134, 223] on h5 "Eagle Pro Home Solutions - CIN" at bounding box center [95, 205] width 134 height 35
click at [129, 230] on div "Vendor Info Eagle Pro Home Solutions - CIN [EMAIL_ADDRESS][DOMAIN_NAME] [PHONE_…" at bounding box center [95, 216] width 134 height 133
copy p "[EMAIL_ADDRESS][DOMAIN_NAME]"
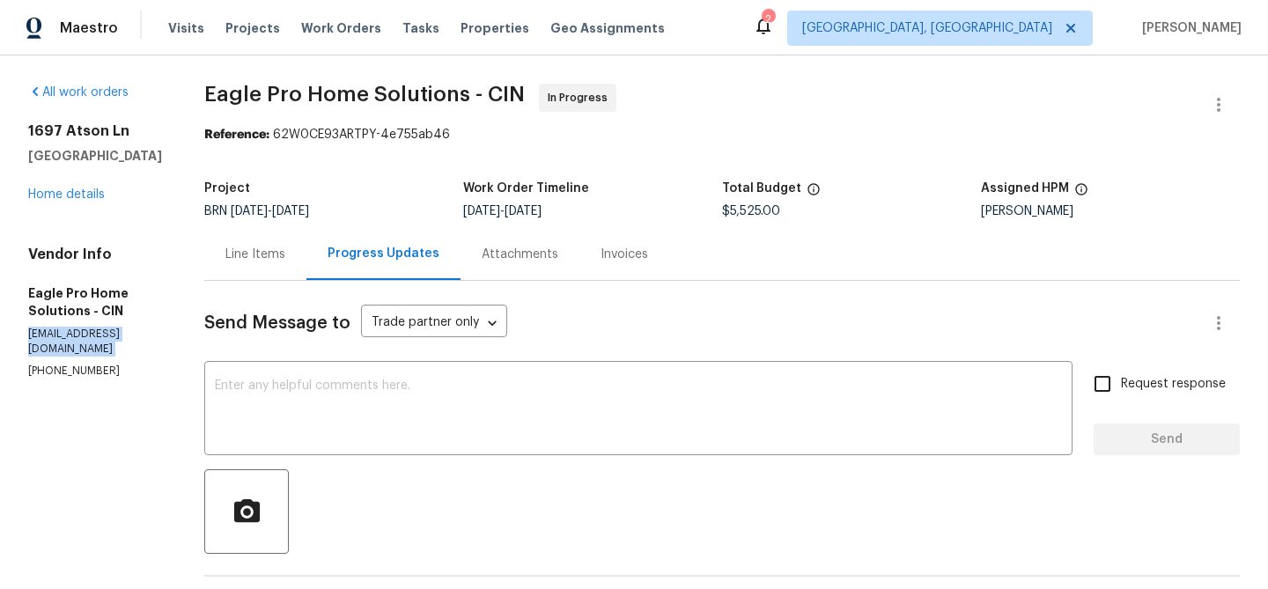
scroll to position [440, 0]
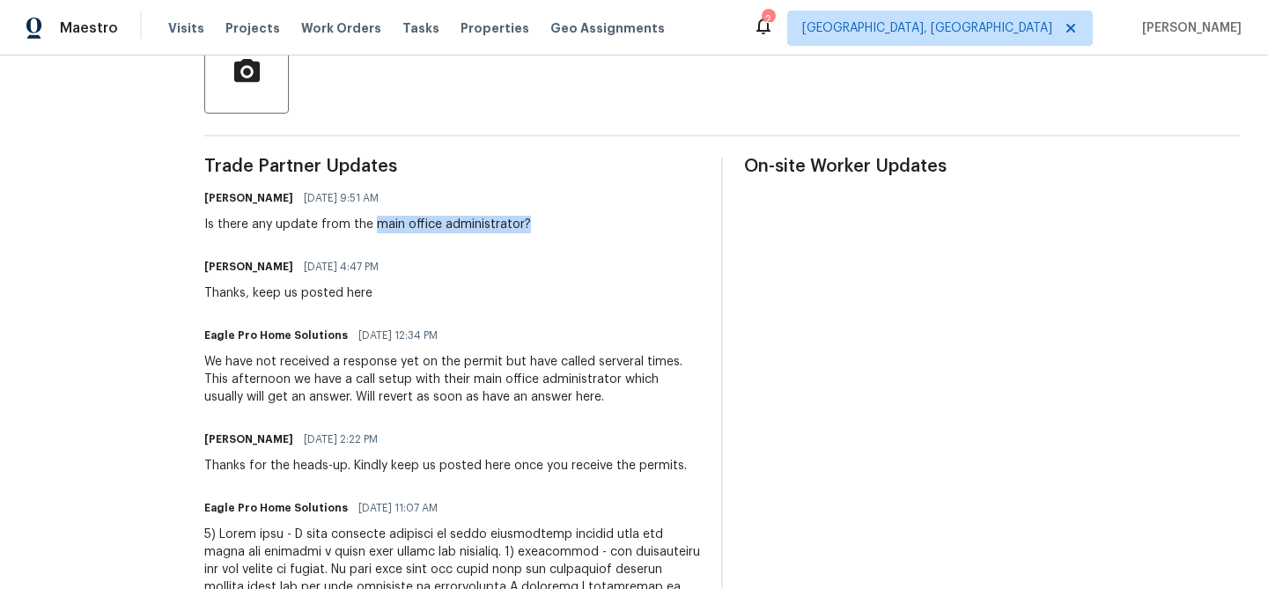
drag, startPoint x: 416, startPoint y: 226, endPoint x: 577, endPoint y: 225, distance: 161.2
click at [577, 225] on div "[PERSON_NAME] [DATE] 9:51 AM Is there any update from the main office administr…" at bounding box center [452, 210] width 496 height 48
copy div "main office administrator?"
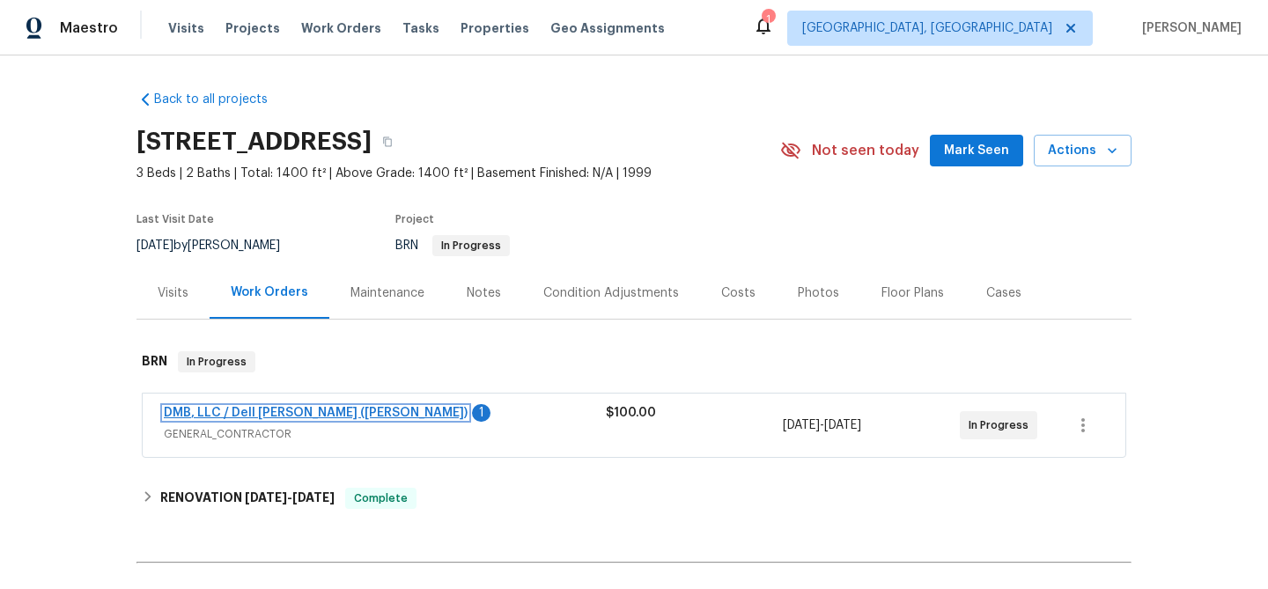
click at [233, 409] on link "DMB, LLC / Dell [PERSON_NAME] ([PERSON_NAME])" at bounding box center [316, 413] width 304 height 12
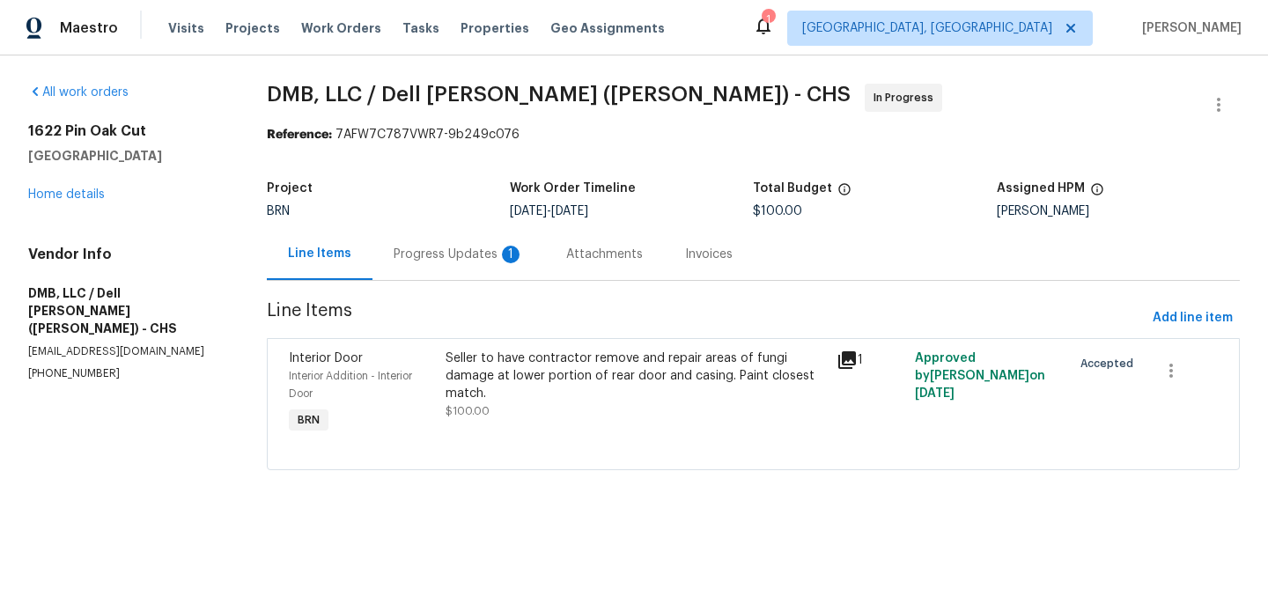
click at [438, 246] on div "Progress Updates 1" at bounding box center [459, 255] width 130 height 18
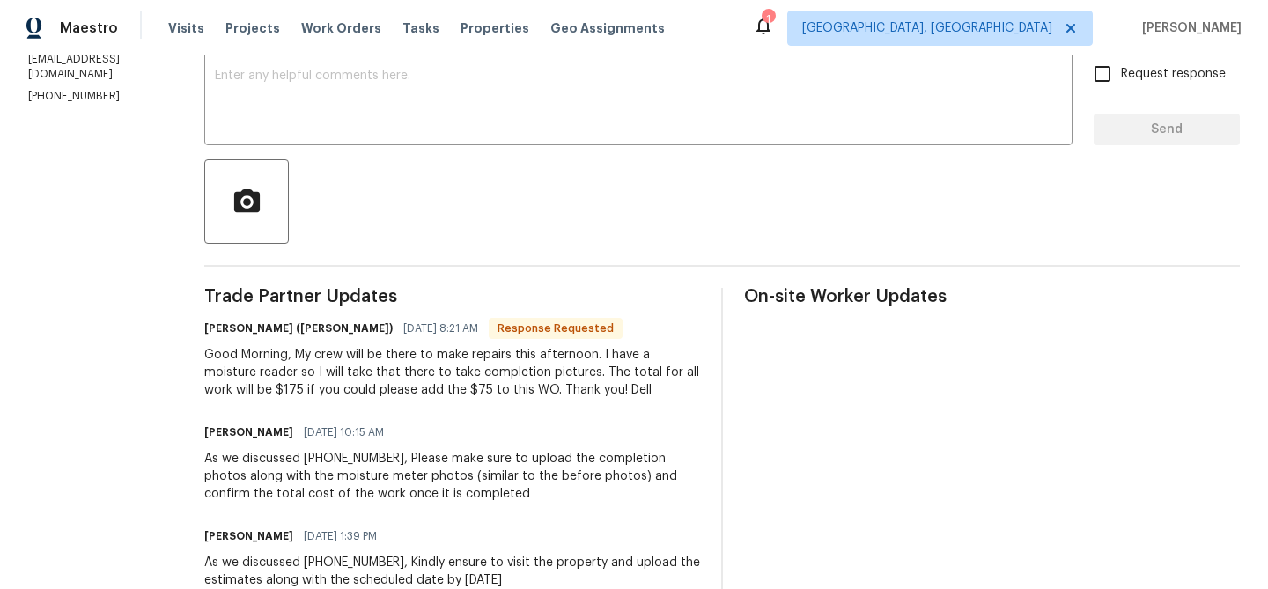
scroll to position [321, 0]
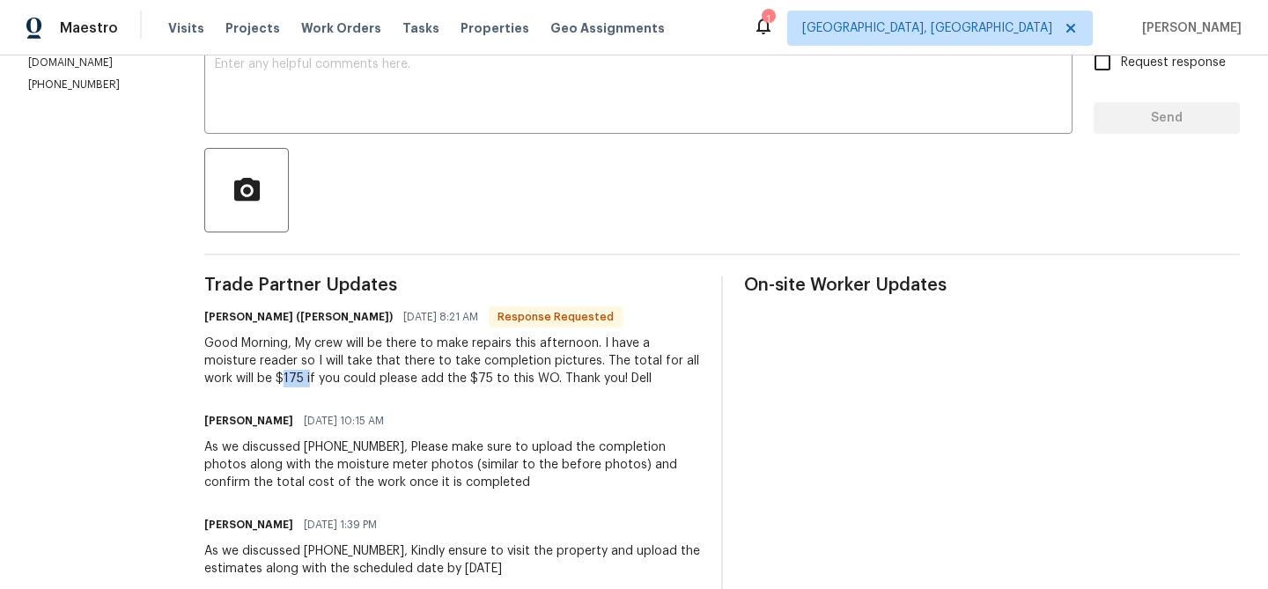
drag, startPoint x: 228, startPoint y: 380, endPoint x: 201, endPoint y: 380, distance: 27.3
click at [204, 380] on div "Good Morning, My crew will be there to make repairs this afternoon. I have a mo…" at bounding box center [452, 361] width 496 height 53
copy div "175 i"
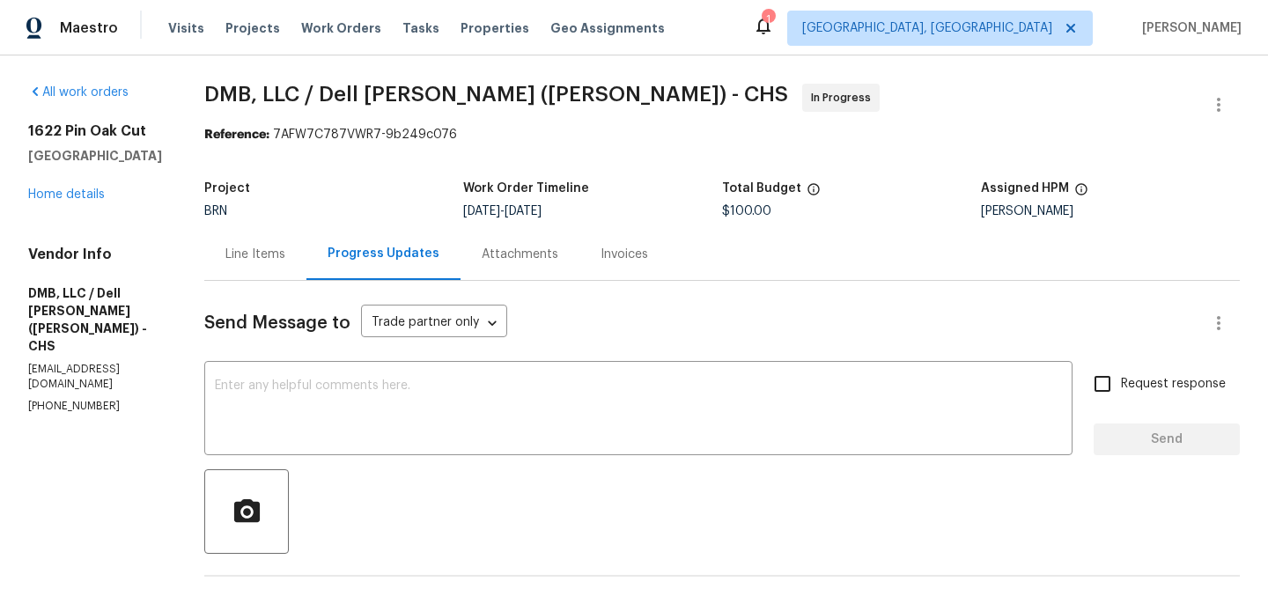
click at [225, 253] on div "Line Items" at bounding box center [255, 255] width 60 height 18
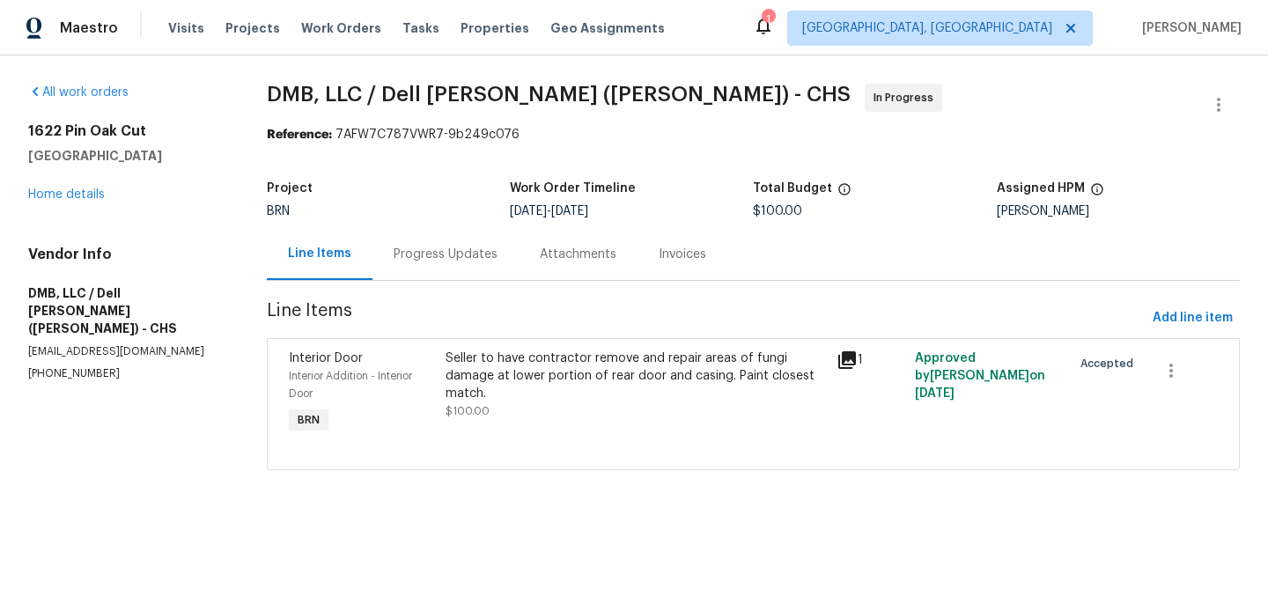
click at [492, 403] on div "Seller to have contractor remove and repair areas of fungi damage at lower port…" at bounding box center [636, 385] width 381 height 70
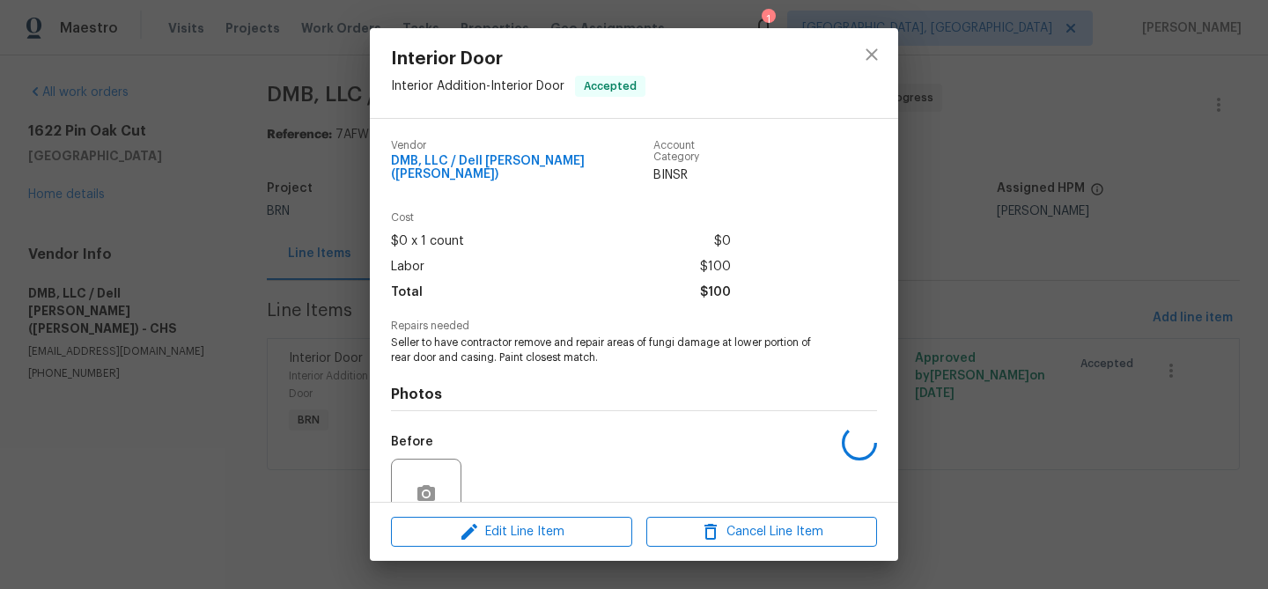
scroll to position [148, 0]
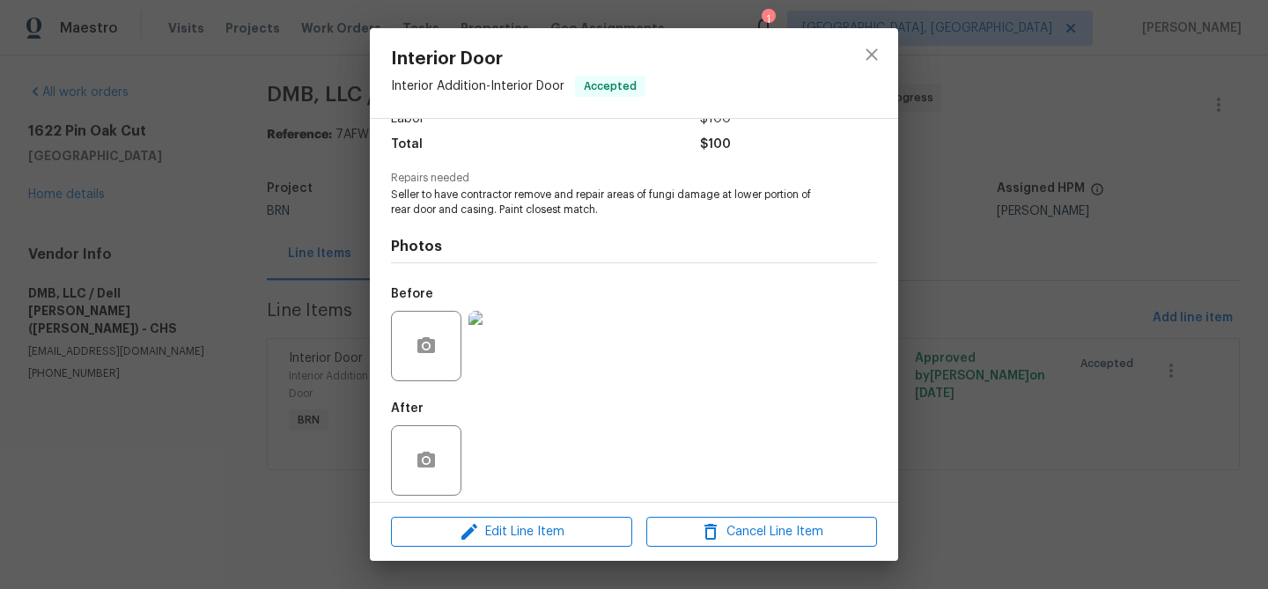
click at [482, 503] on div "Edit Line Item Cancel Line Item" at bounding box center [634, 532] width 528 height 59
click at [466, 537] on icon "button" at bounding box center [469, 532] width 16 height 16
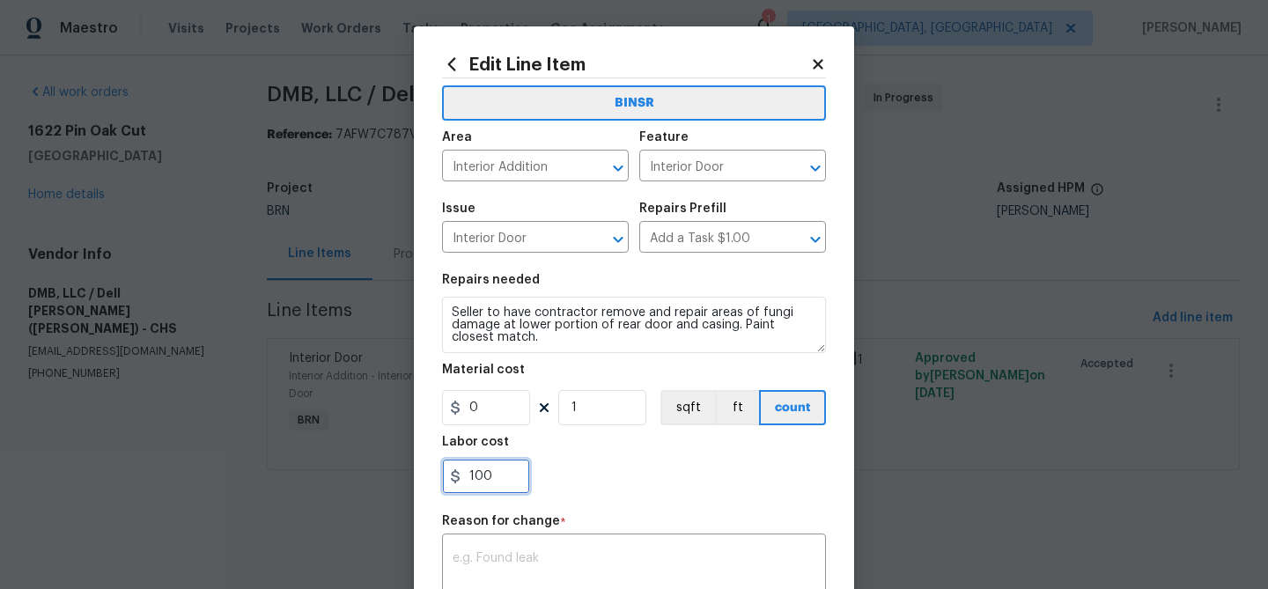
click at [506, 467] on input "100" at bounding box center [486, 476] width 88 height 35
type input "1"
paste input "175"
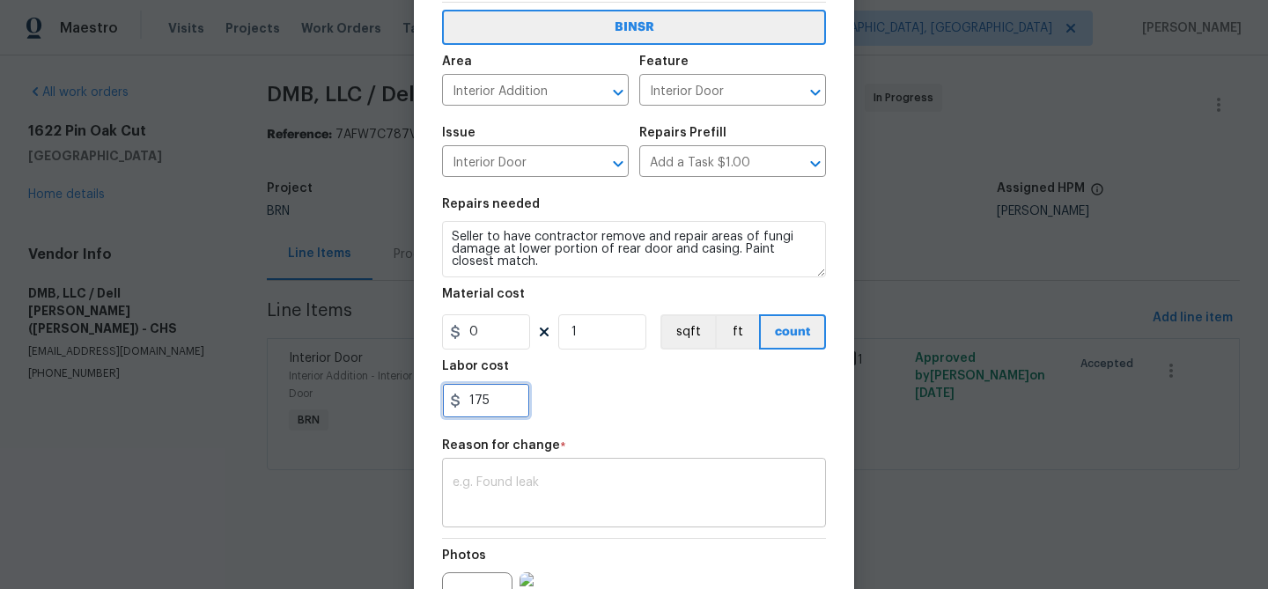
scroll to position [102, 0]
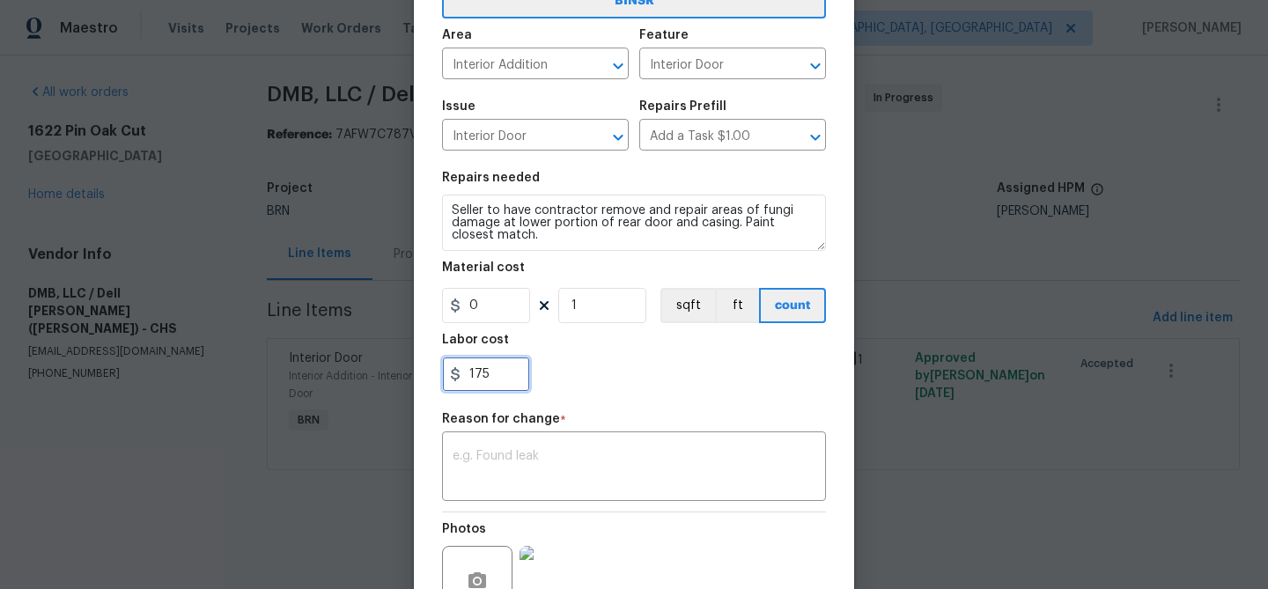
type input "175"
click at [533, 435] on div "Reason for change *" at bounding box center [634, 424] width 384 height 23
click at [508, 463] on textarea at bounding box center [634, 468] width 363 height 37
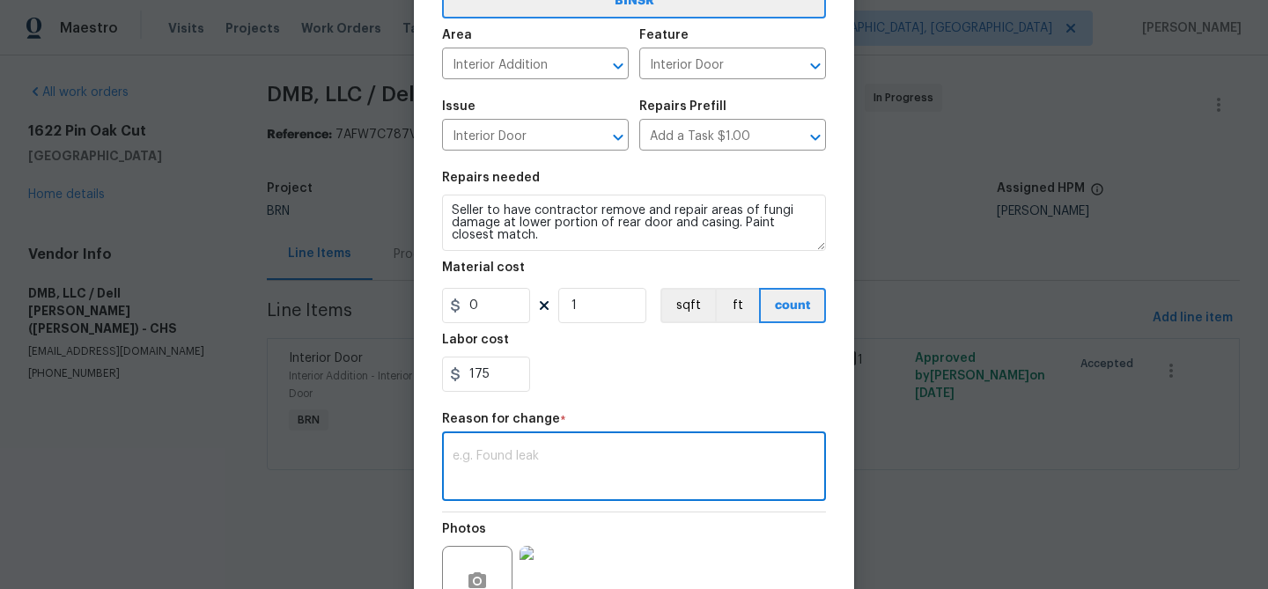
paste textarea "(AM) Updated per vendors final cost."
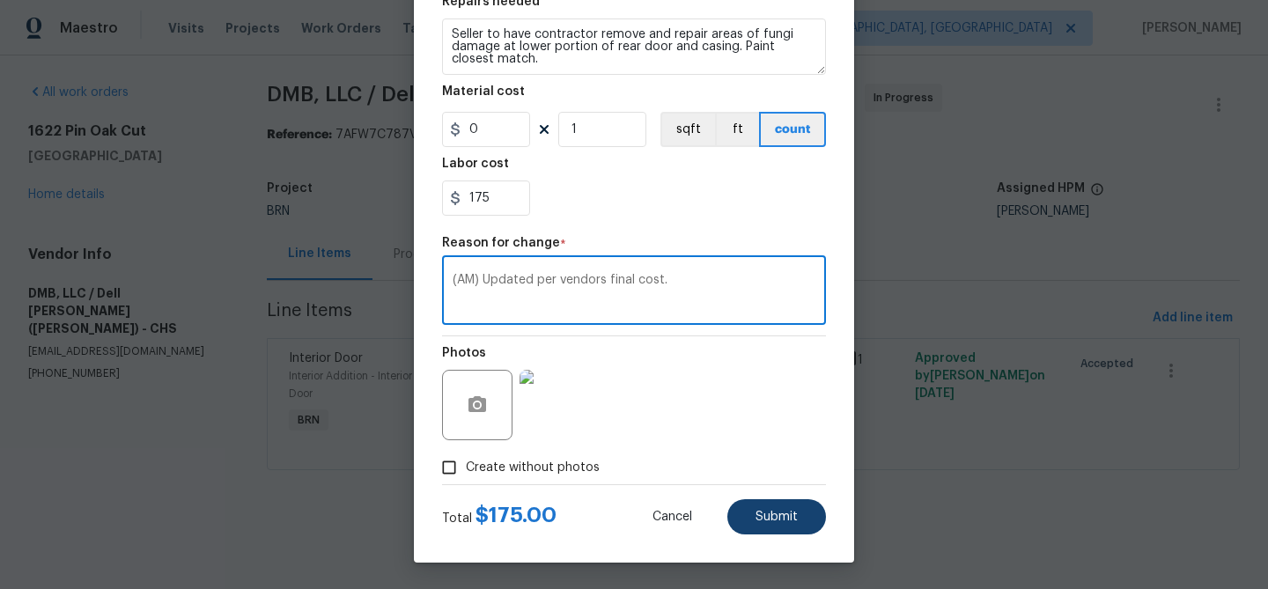
type textarea "(AM) Updated per vendors final cost."
click at [750, 524] on button "Submit" at bounding box center [776, 516] width 99 height 35
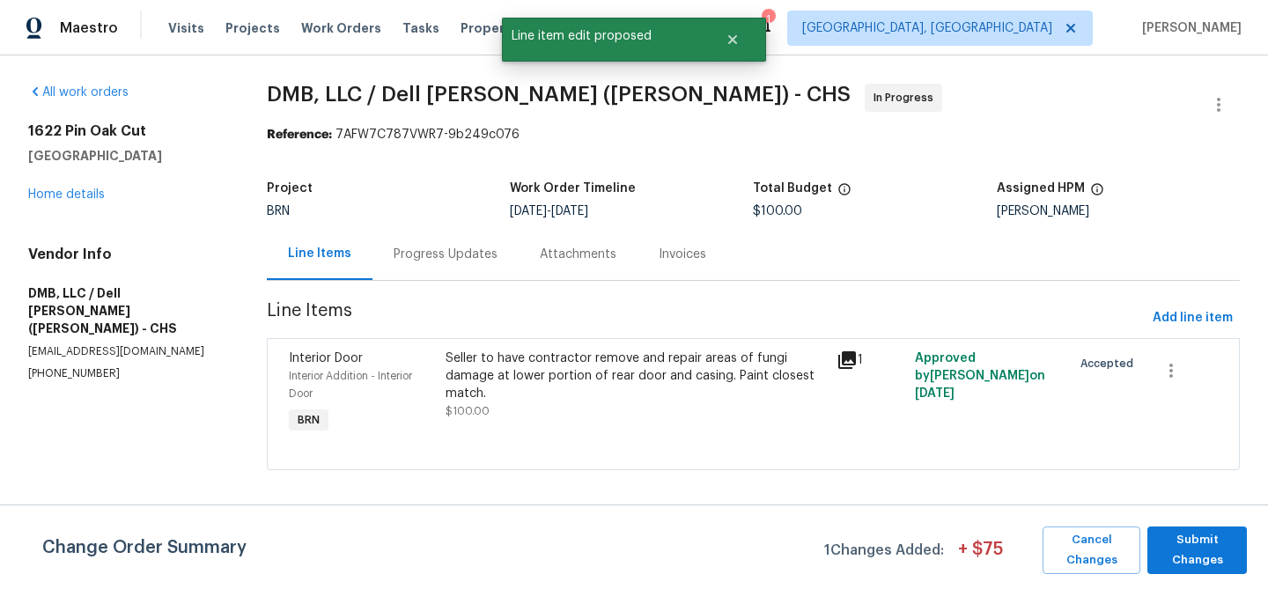
scroll to position [0, 0]
click at [1201, 549] on span "Submit Changes" at bounding box center [1197, 550] width 82 height 41
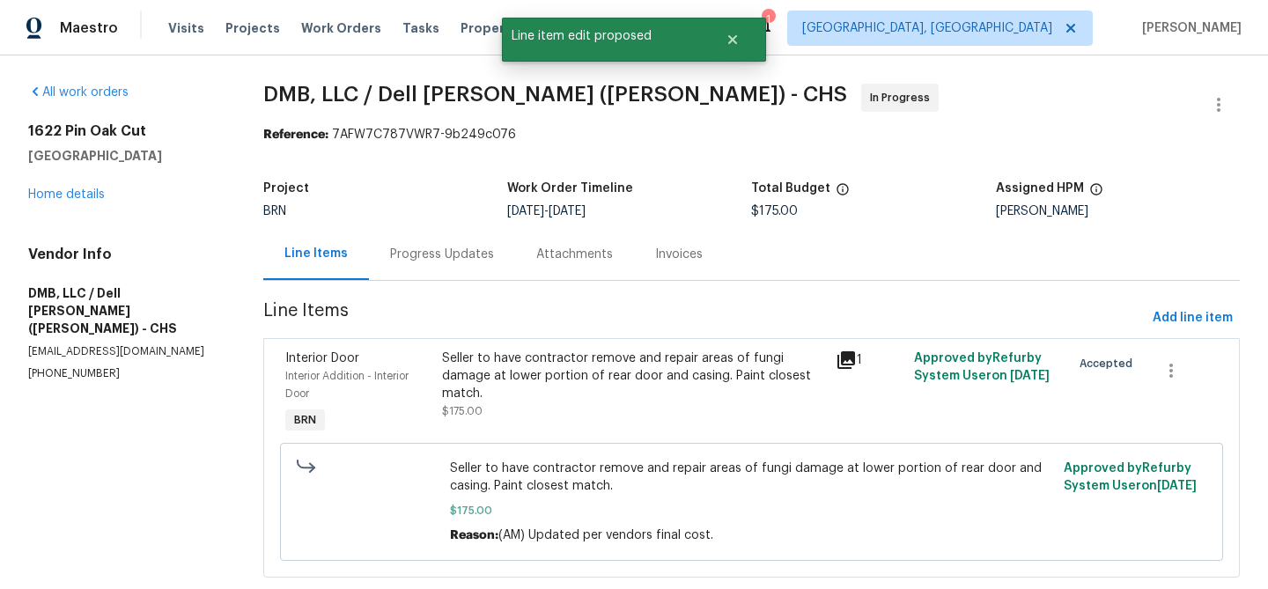
click at [439, 252] on div "Progress Updates" at bounding box center [442, 255] width 104 height 18
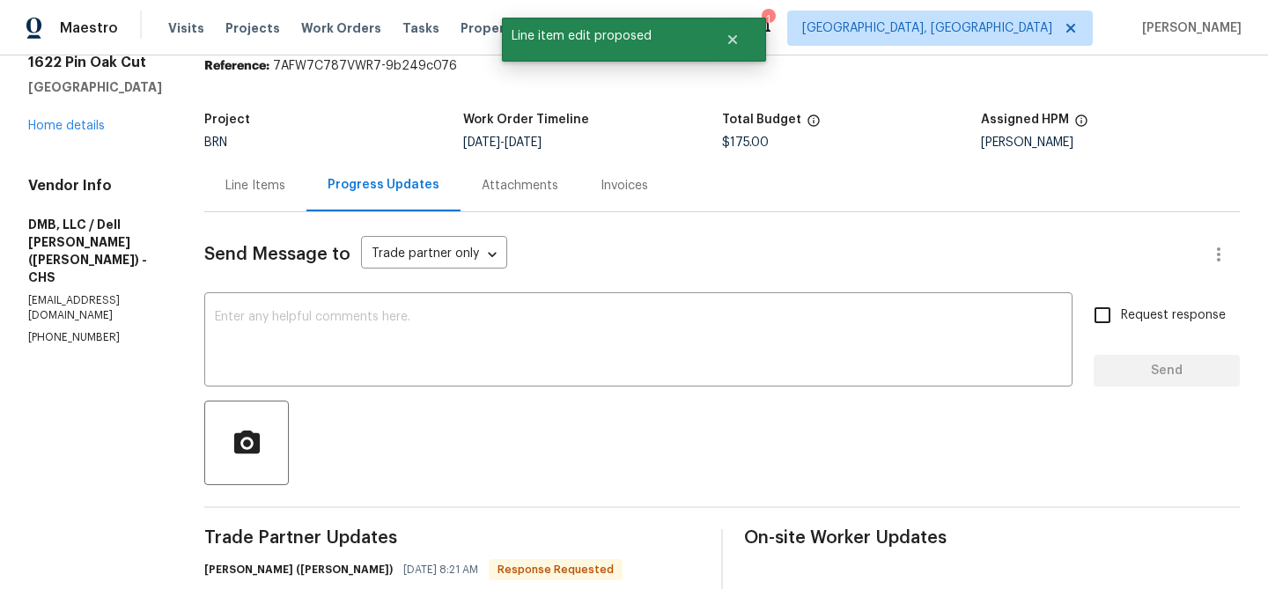
scroll to position [75, 0]
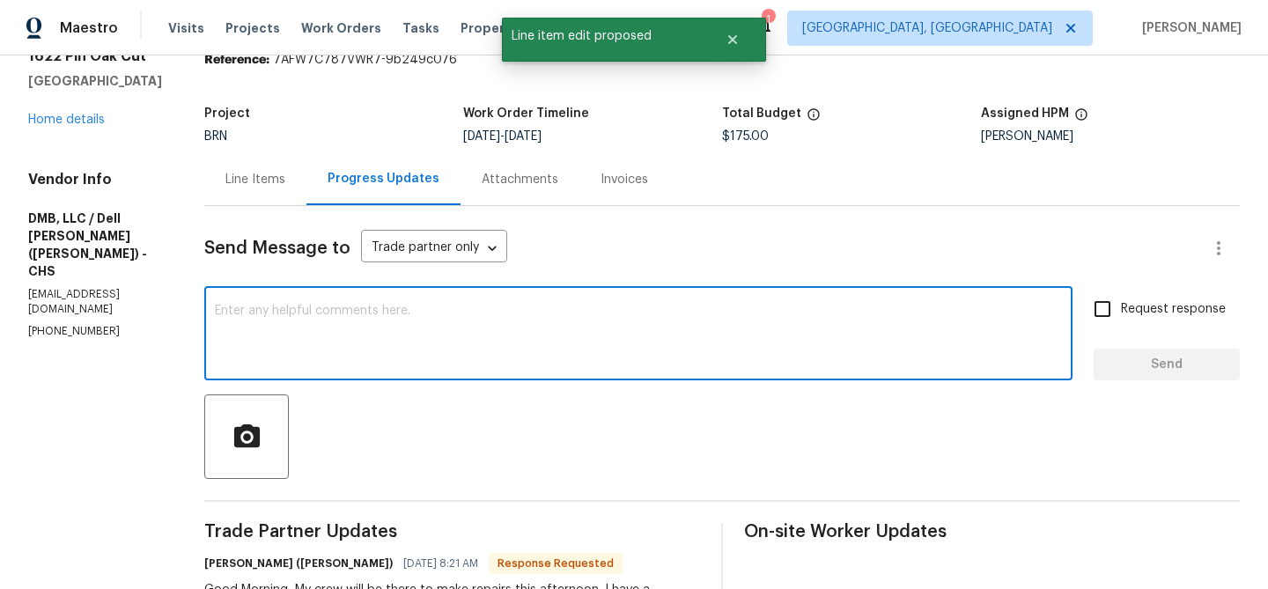
click at [340, 340] on textarea at bounding box center [638, 336] width 847 height 62
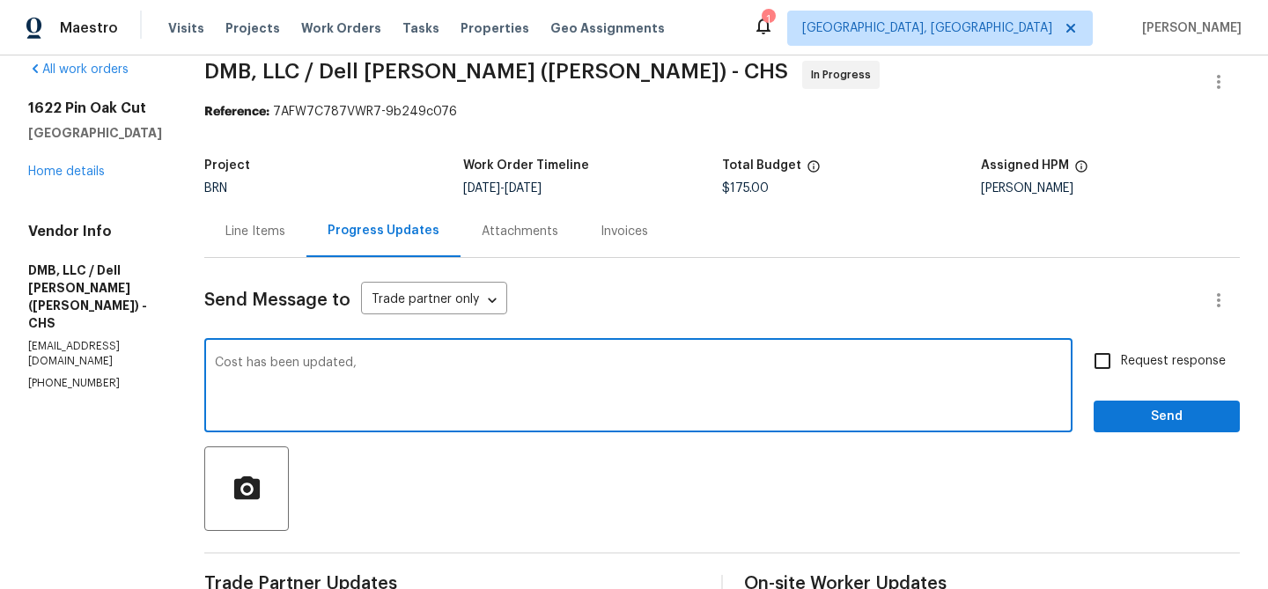
scroll to position [24, 0]
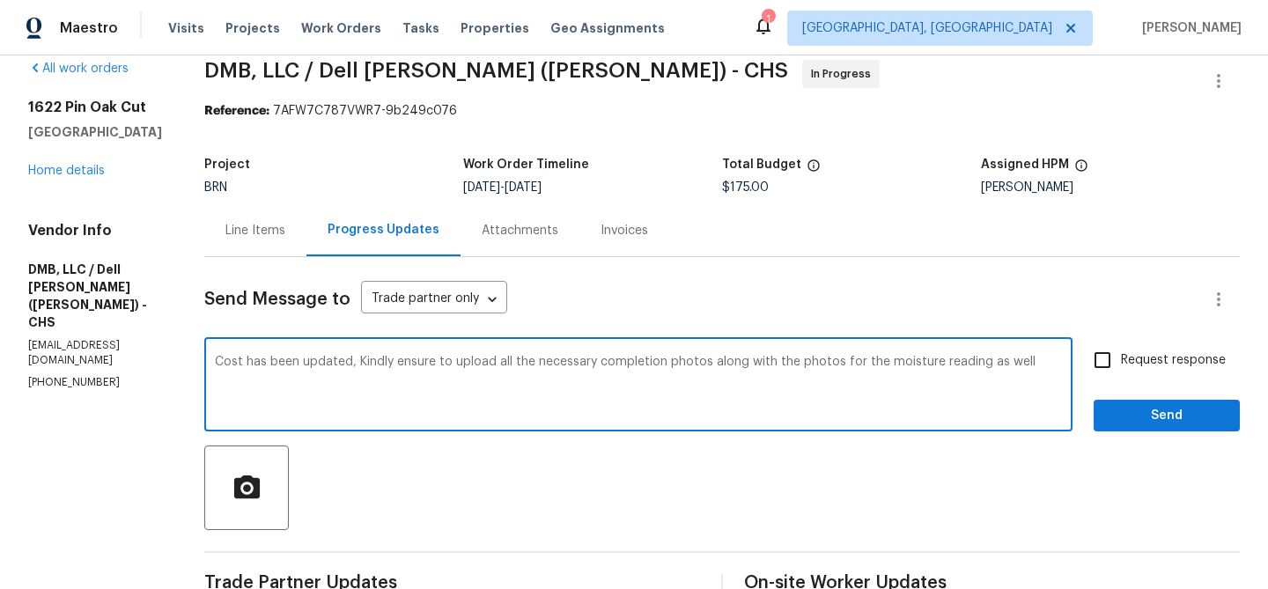
type textarea "Cost has been updated, Kindly ensure to upload all the necessary completion pho…"
click at [366, 356] on textarea "Cost has been updated, Kindly ensure to upload all the necessary completion pho…" at bounding box center [638, 387] width 847 height 62
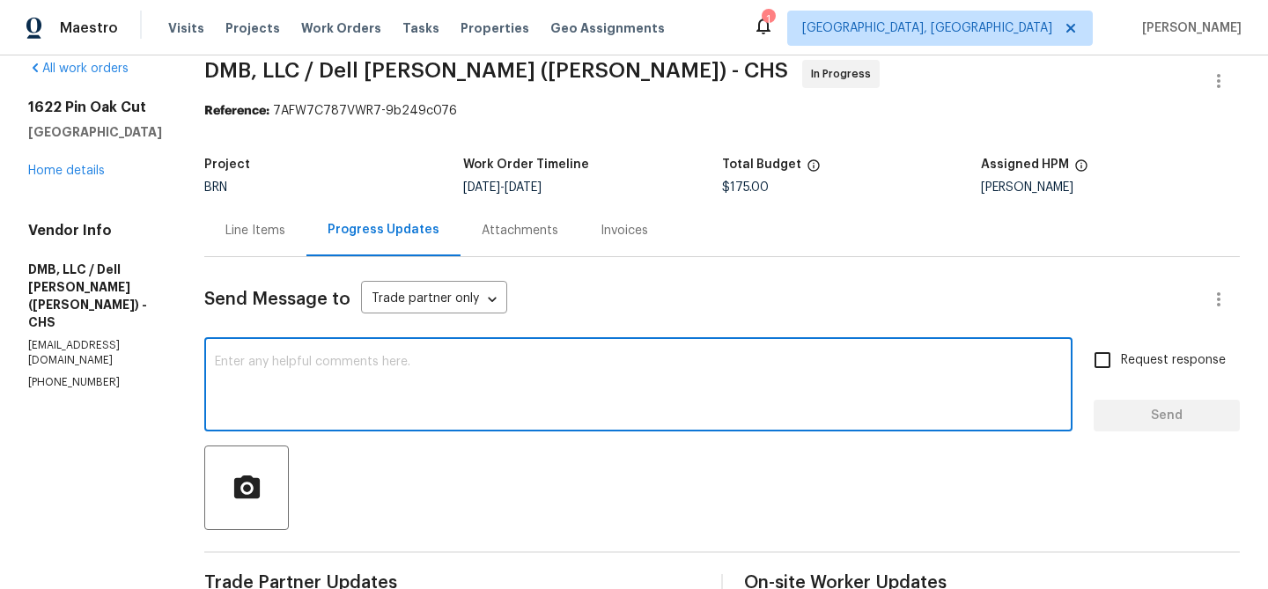
paste textarea "cost has been updated. Please make sure to upload all required completion photo…"
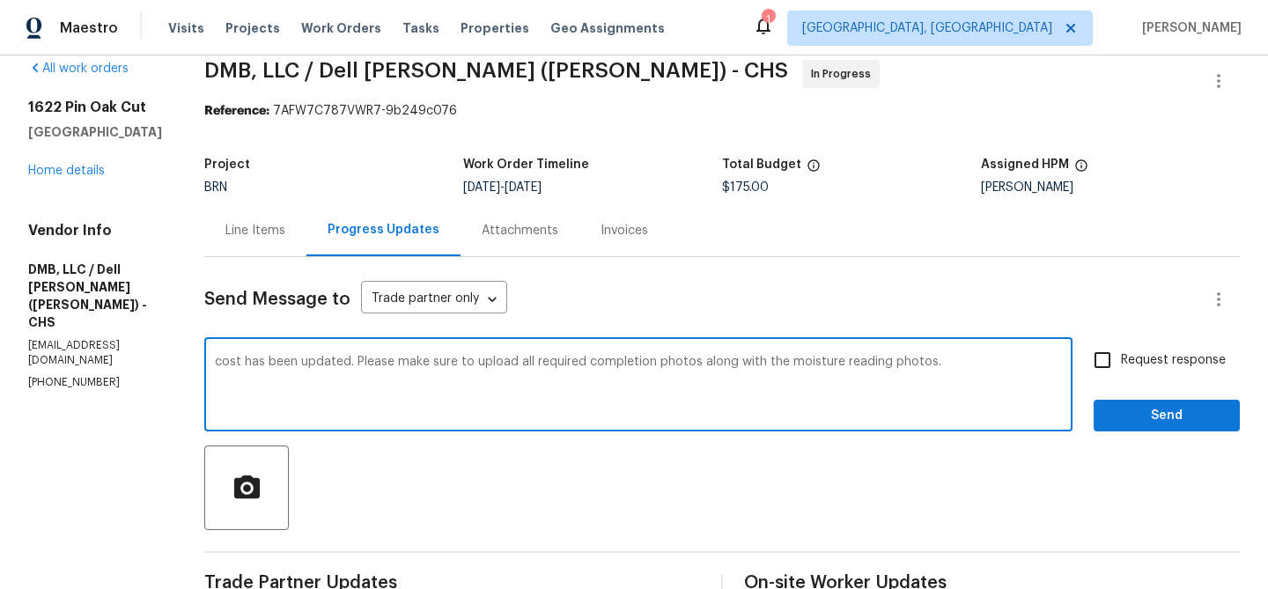
click at [215, 365] on textarea "cost has been updated. Please make sure to upload all required completion photo…" at bounding box center [638, 387] width 847 height 62
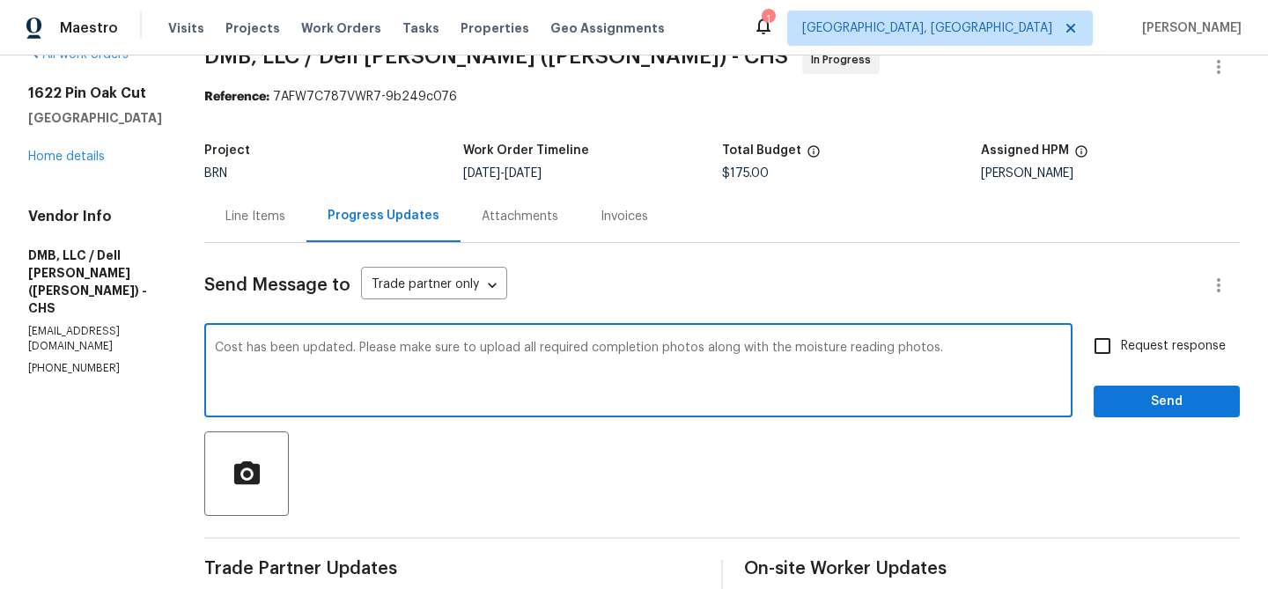
type textarea "Cost has been updated. Please make sure to upload all required completion photo…"
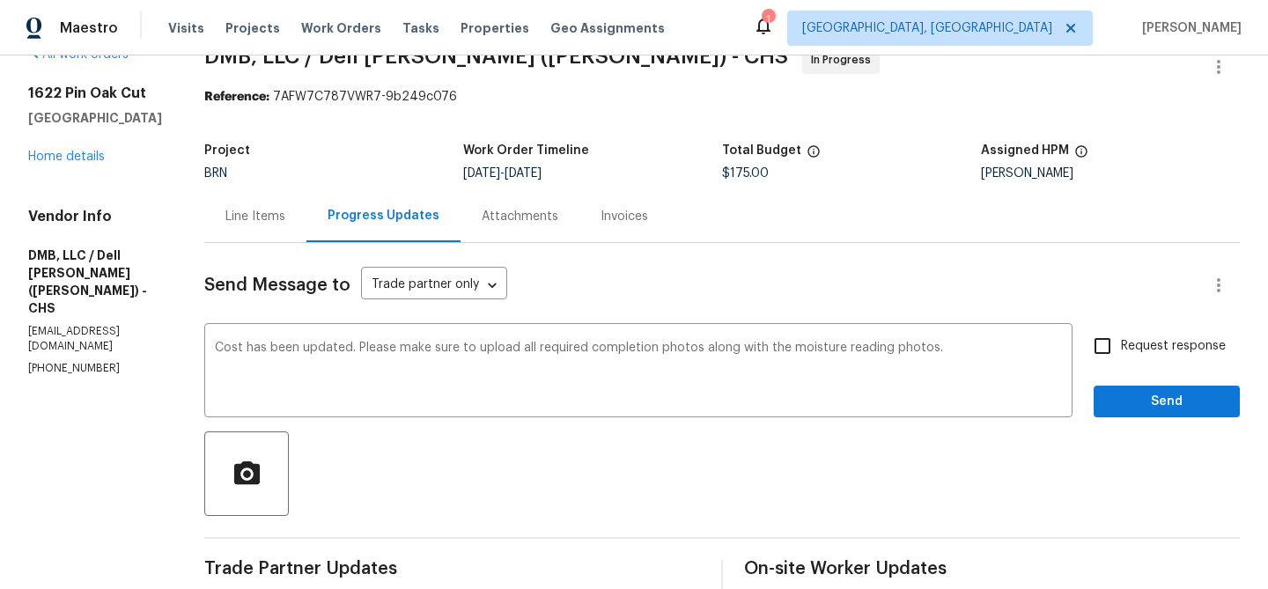
click at [1147, 353] on span "Request response" at bounding box center [1173, 346] width 105 height 18
click at [1121, 353] on input "Request response" at bounding box center [1102, 346] width 37 height 37
checkbox input "true"
click at [1135, 394] on span "Send" at bounding box center [1167, 402] width 118 height 22
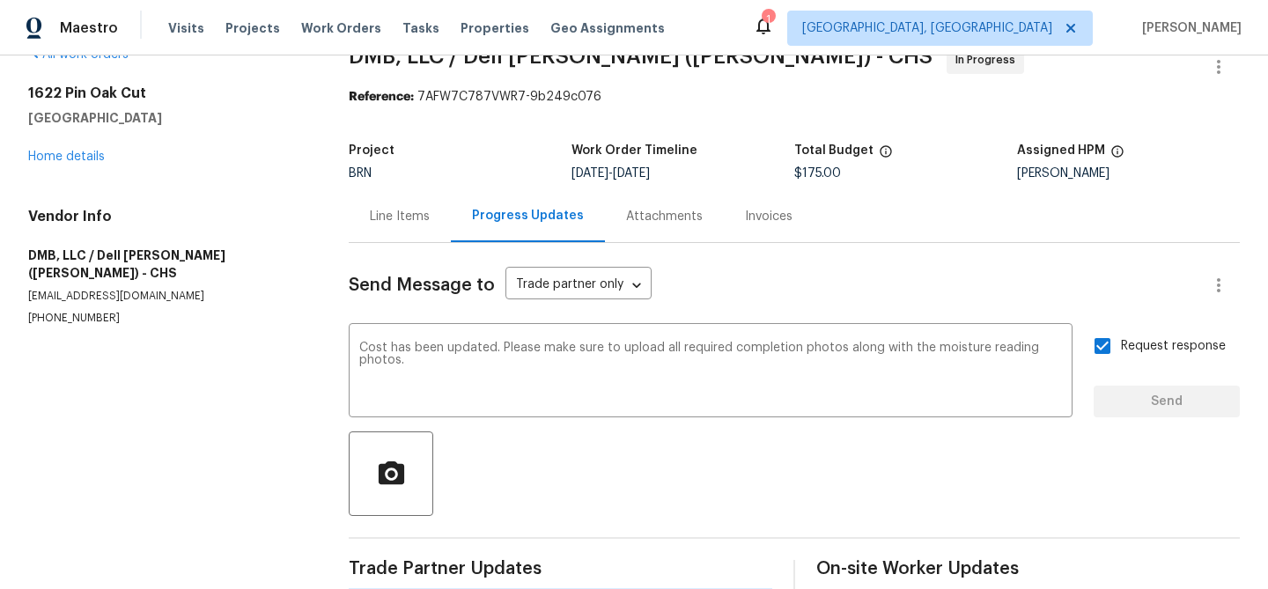
scroll to position [0, 0]
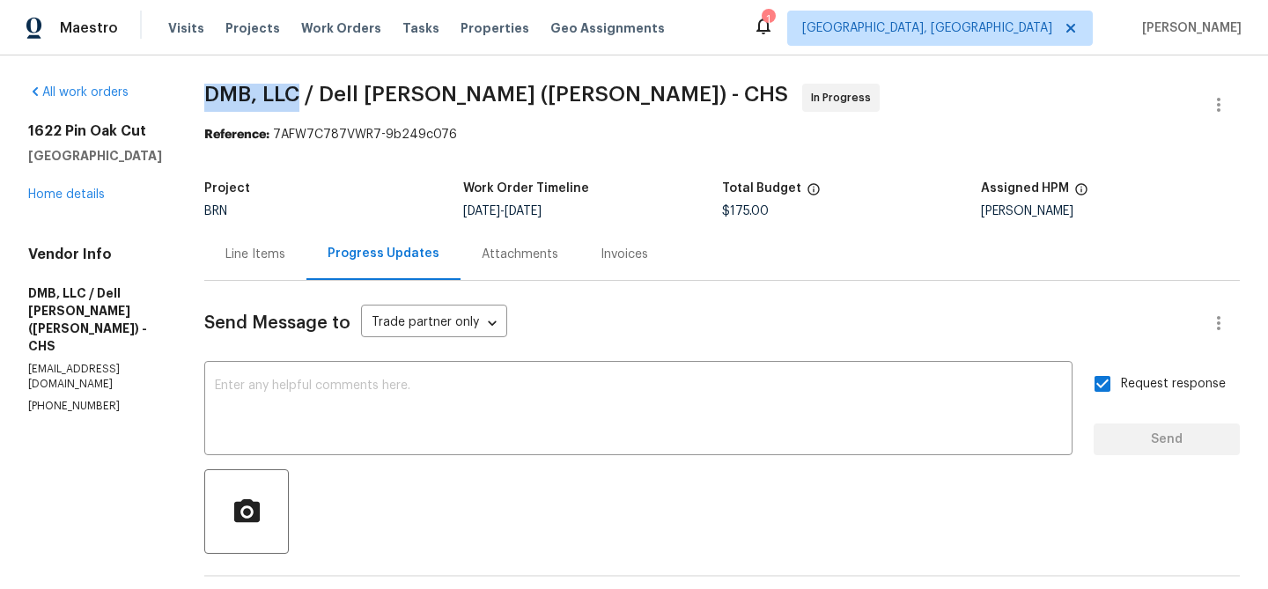
drag, startPoint x: 184, startPoint y: 78, endPoint x: 291, endPoint y: 90, distance: 107.2
copy span "DMB, LLC"
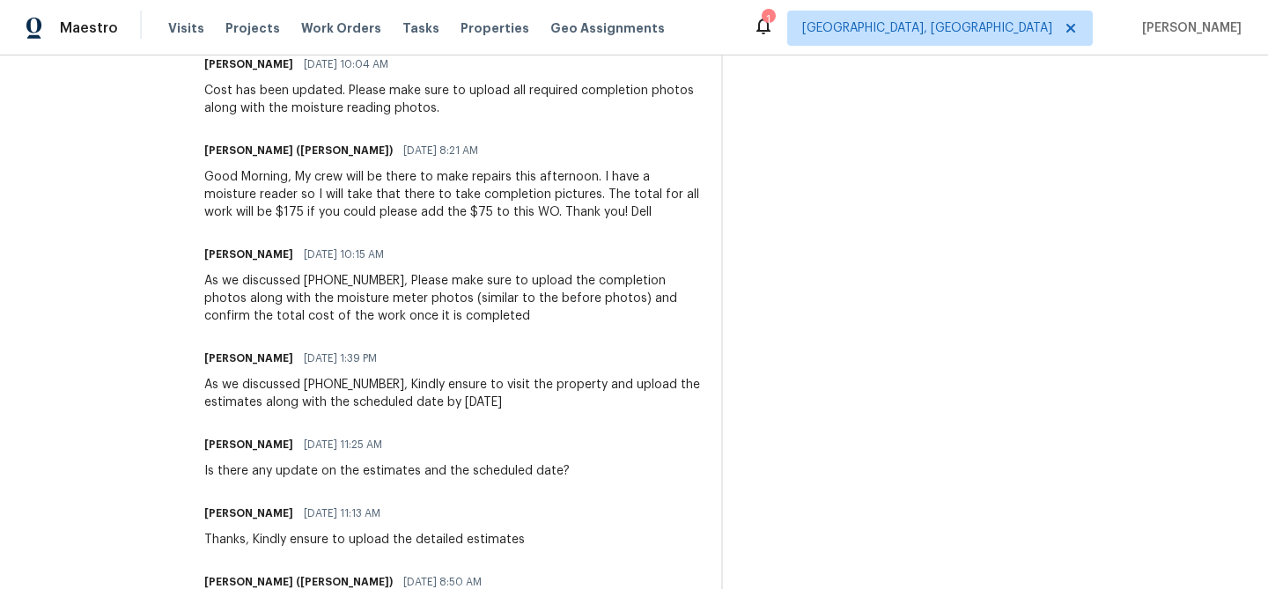
scroll to position [557, 0]
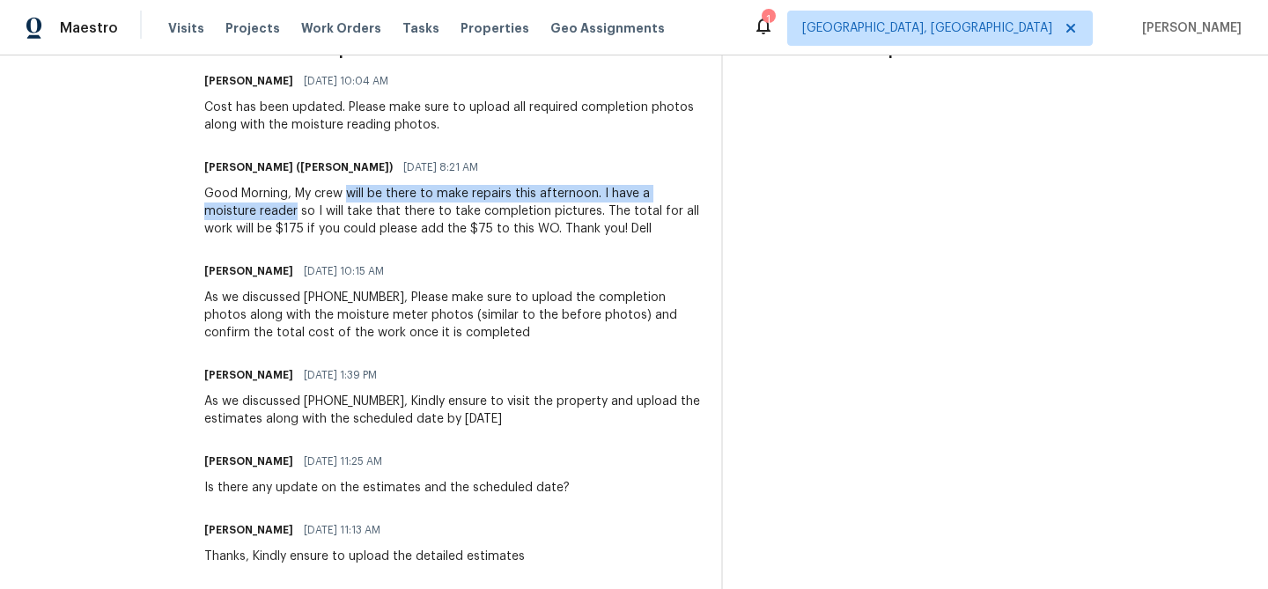
drag, startPoint x: 339, startPoint y: 194, endPoint x: 234, endPoint y: 207, distance: 105.6
click at [233, 208] on div "Good Morning, My crew will be there to make repairs this afternoon. I have a mo…" at bounding box center [452, 211] width 496 height 53
copy div "will be there to make repairs this afternoon. I have a moisture reader"
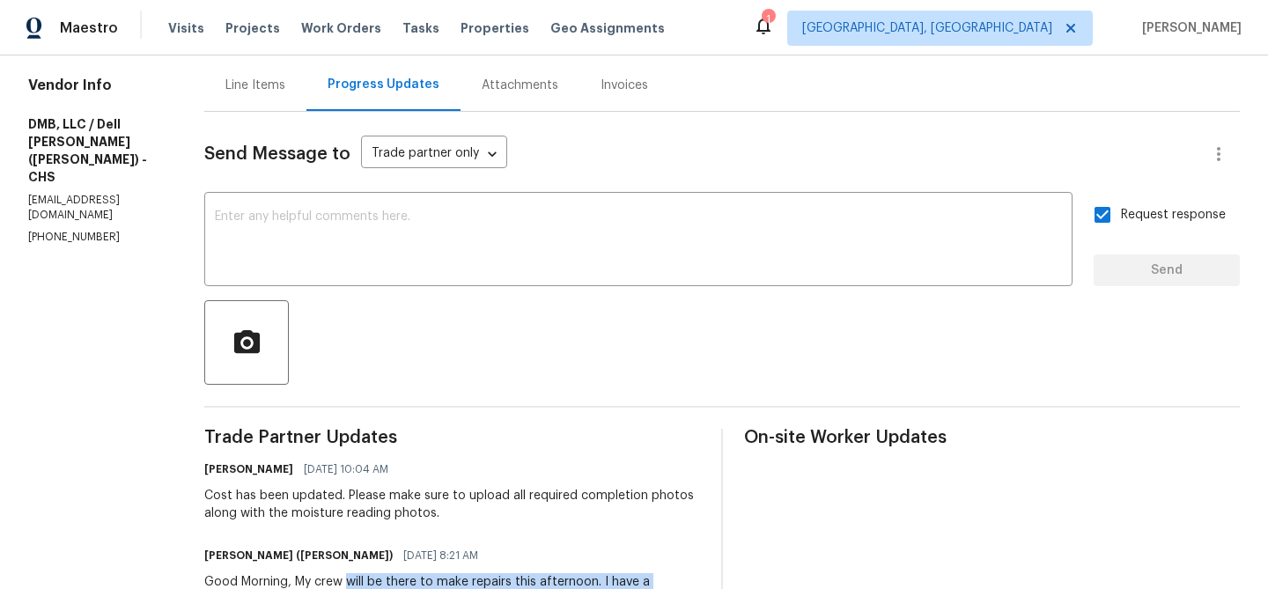
scroll to position [188, 0]
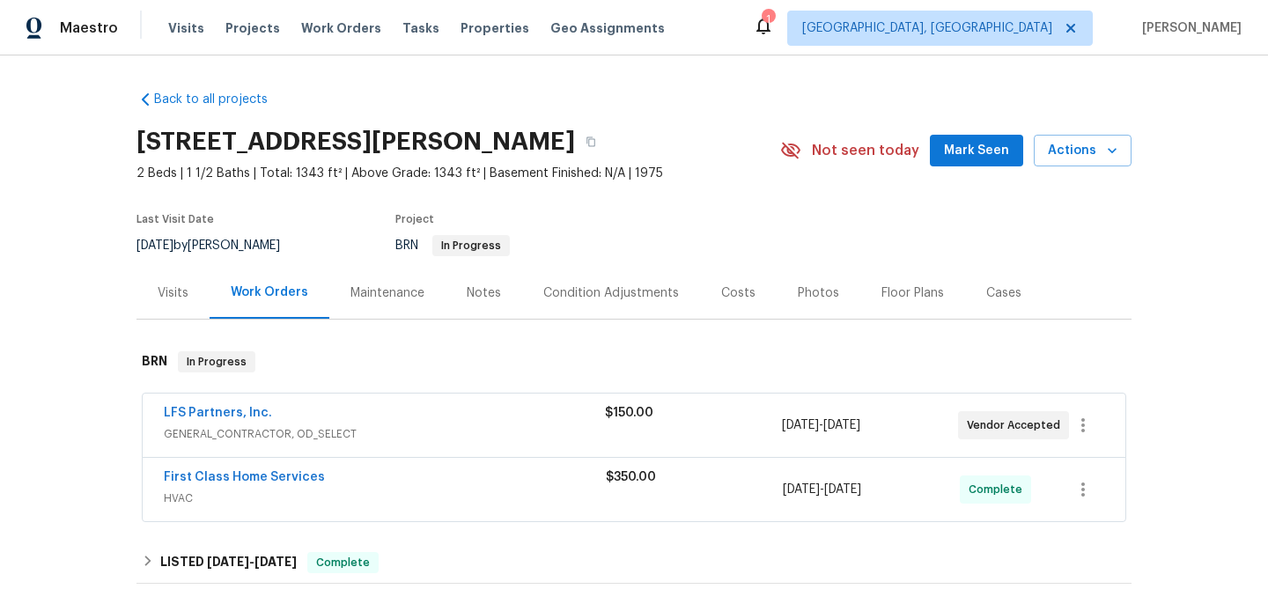
scroll to position [151, 0]
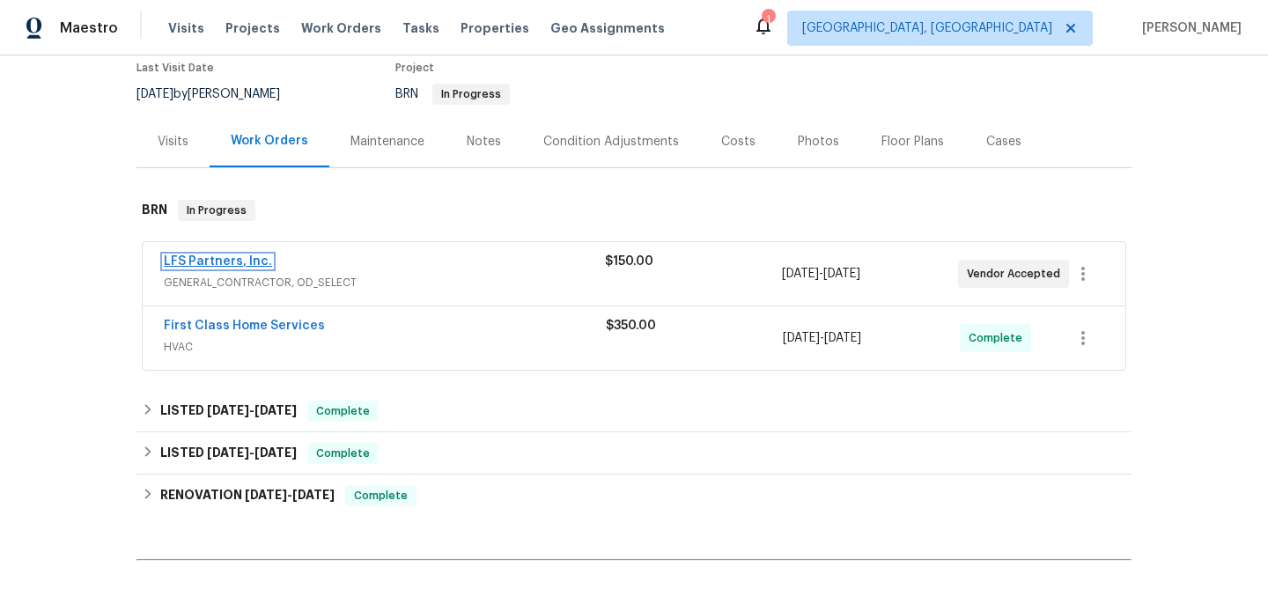
click at [189, 263] on link "LFS Partners, Inc." at bounding box center [218, 261] width 108 height 12
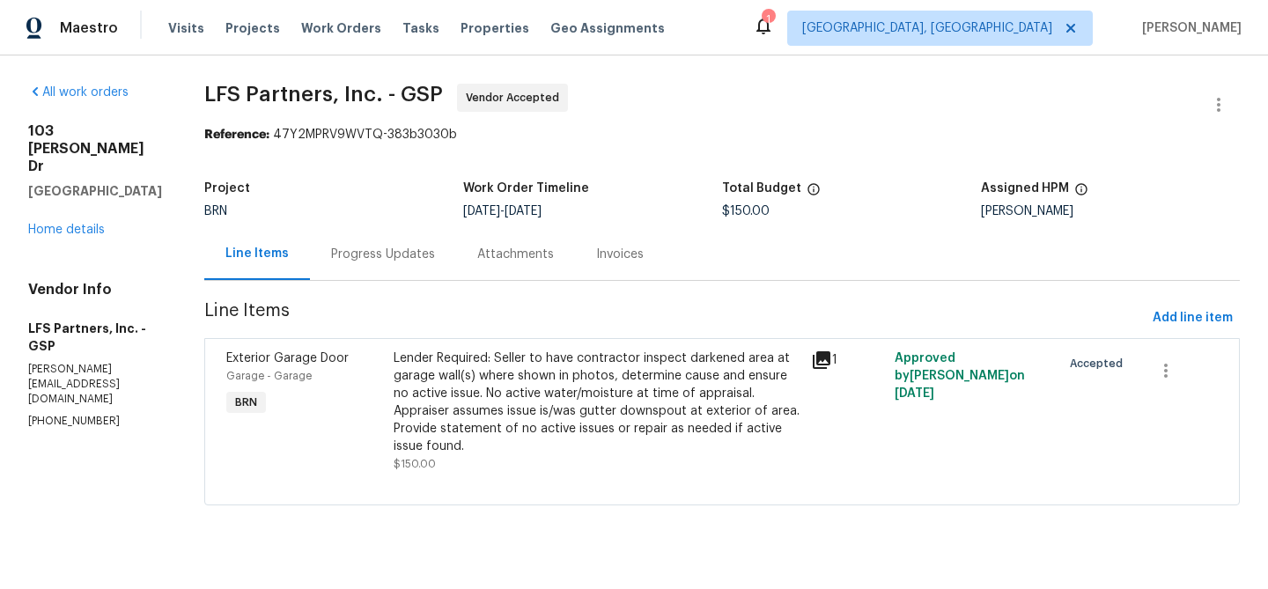
click at [373, 232] on div "Progress Updates" at bounding box center [383, 254] width 146 height 52
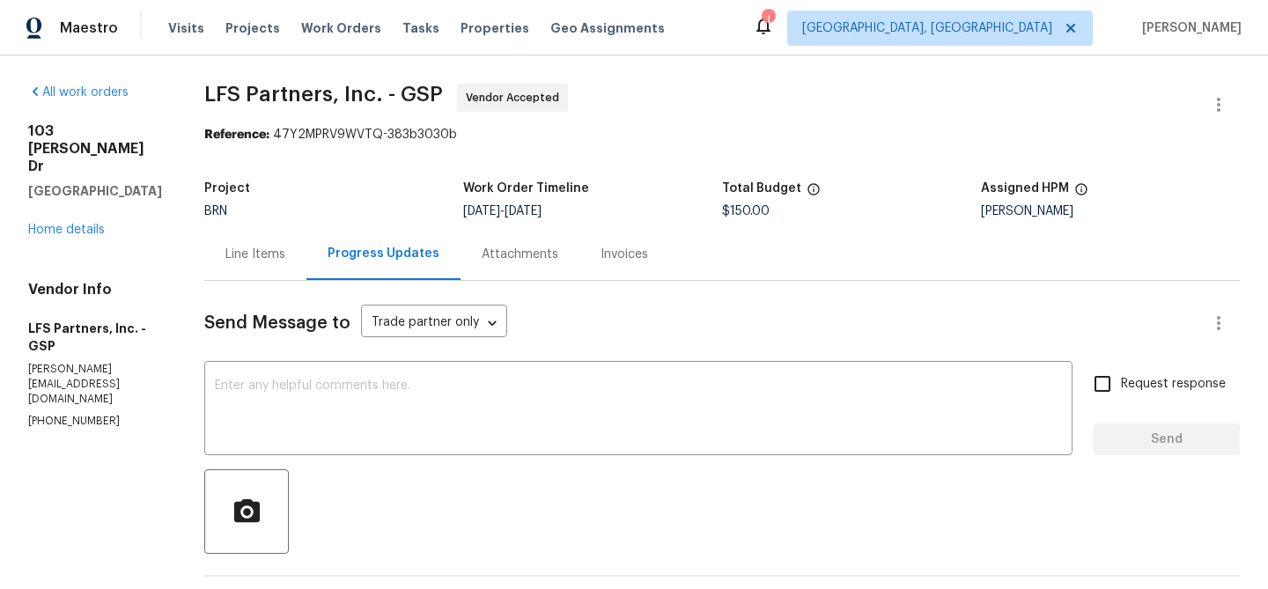
click at [92, 414] on p "[PHONE_NUMBER]" at bounding box center [95, 421] width 134 height 15
copy p "[PHONE_NUMBER]"
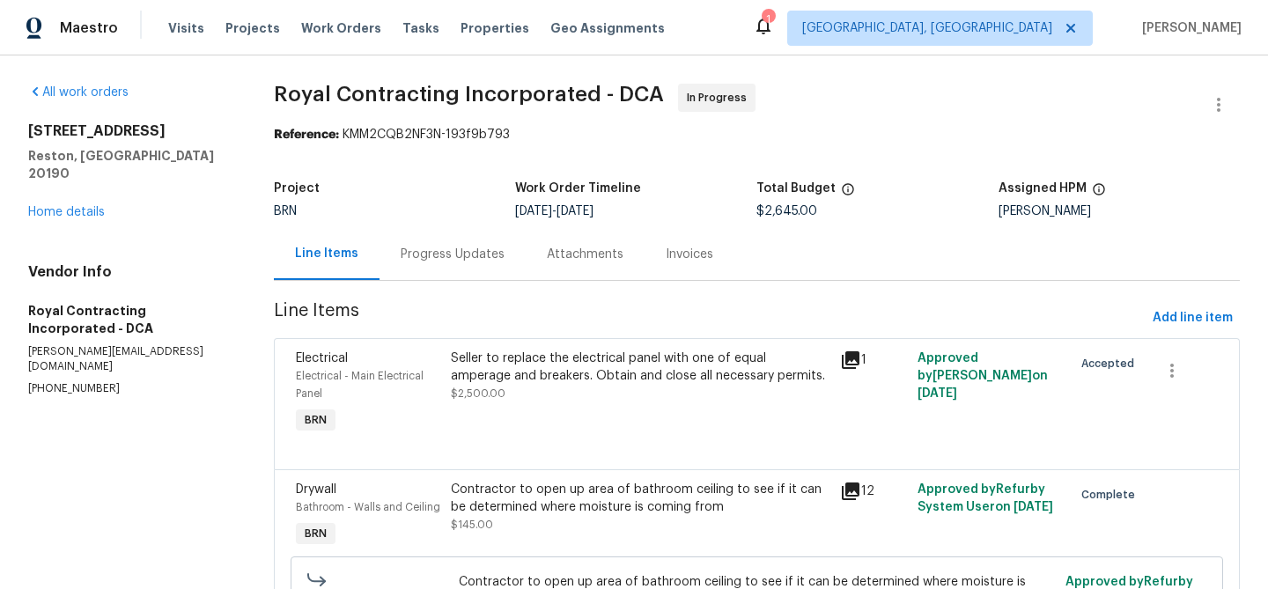
click at [447, 258] on div "Progress Updates" at bounding box center [453, 255] width 104 height 18
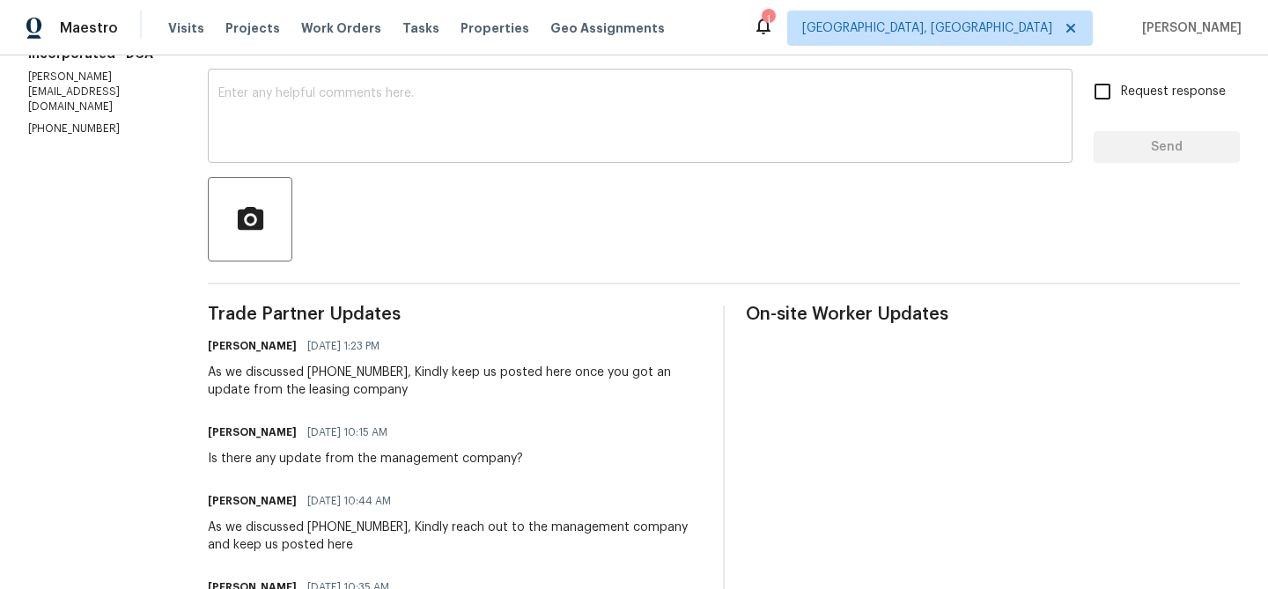
scroll to position [314, 0]
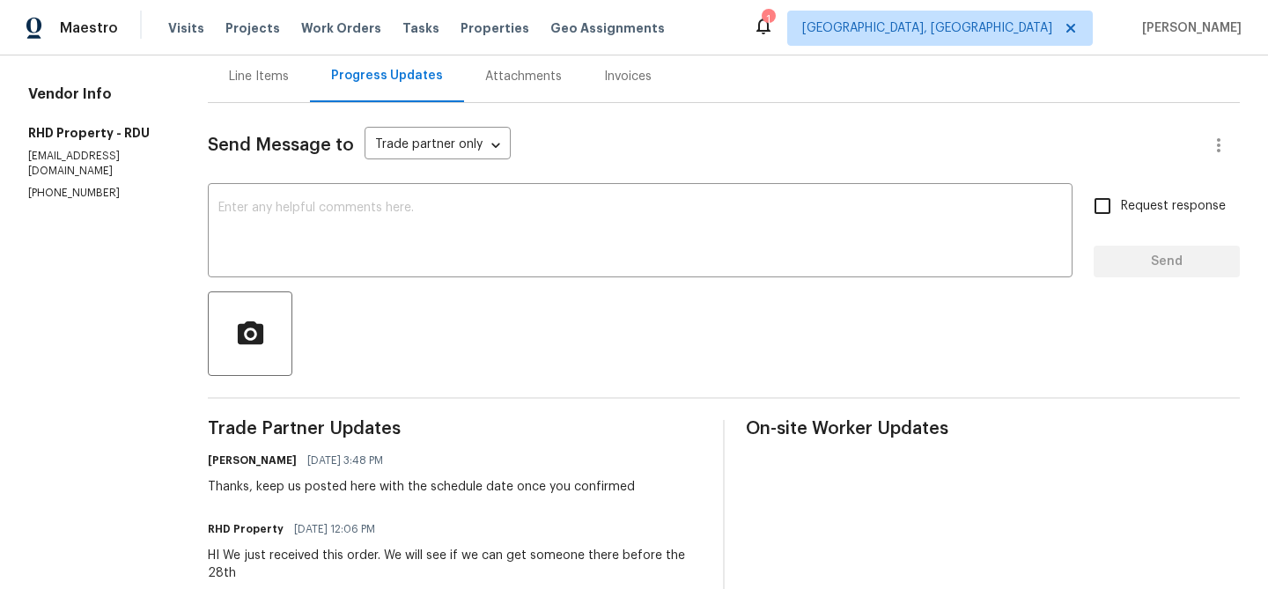
scroll to position [193, 0]
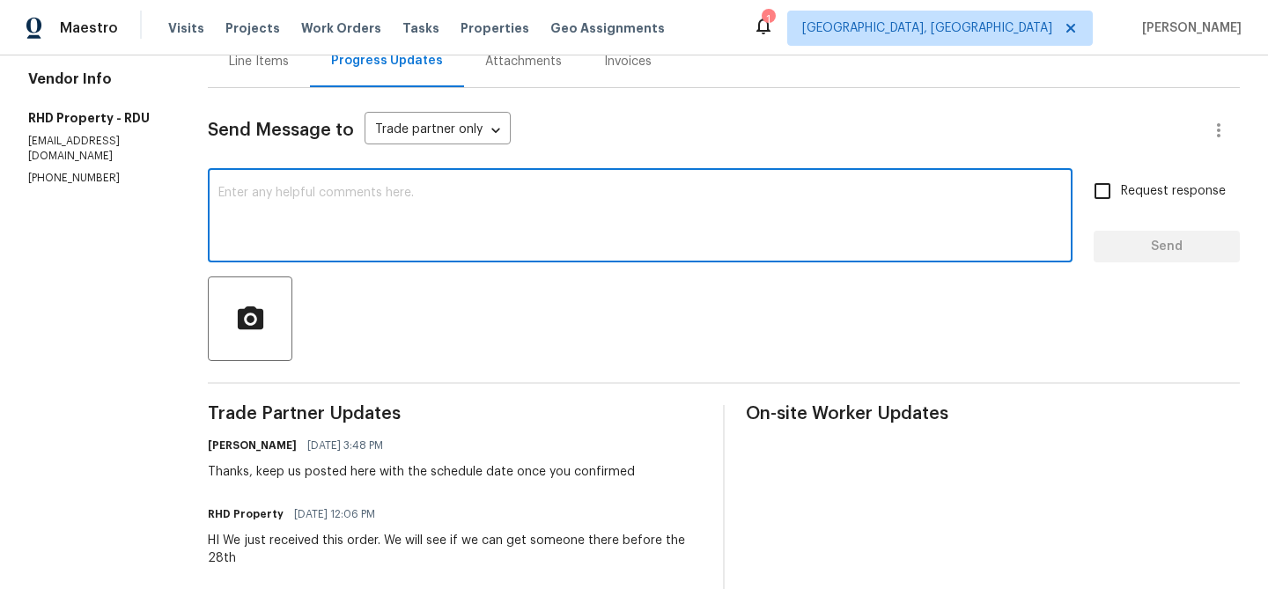
click at [328, 188] on textarea at bounding box center [640, 218] width 844 height 62
click at [62, 171] on p "[PHONE_NUMBER]" at bounding box center [96, 178] width 137 height 15
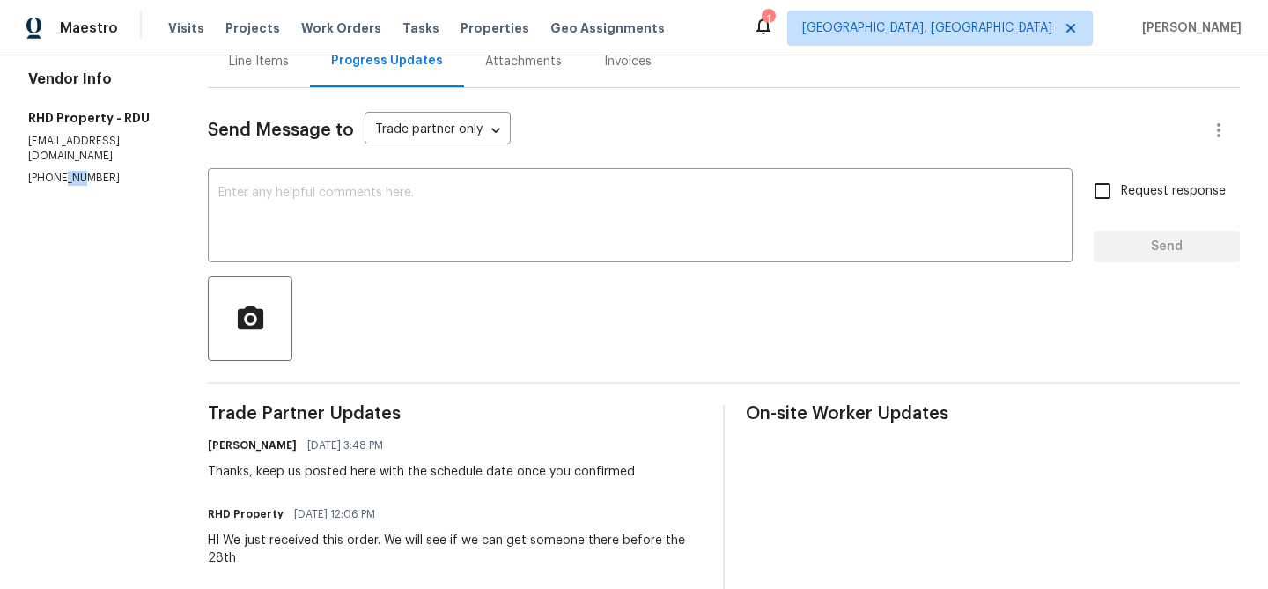
click at [62, 171] on p "[PHONE_NUMBER]" at bounding box center [96, 178] width 137 height 15
copy p "[PHONE_NUMBER]"
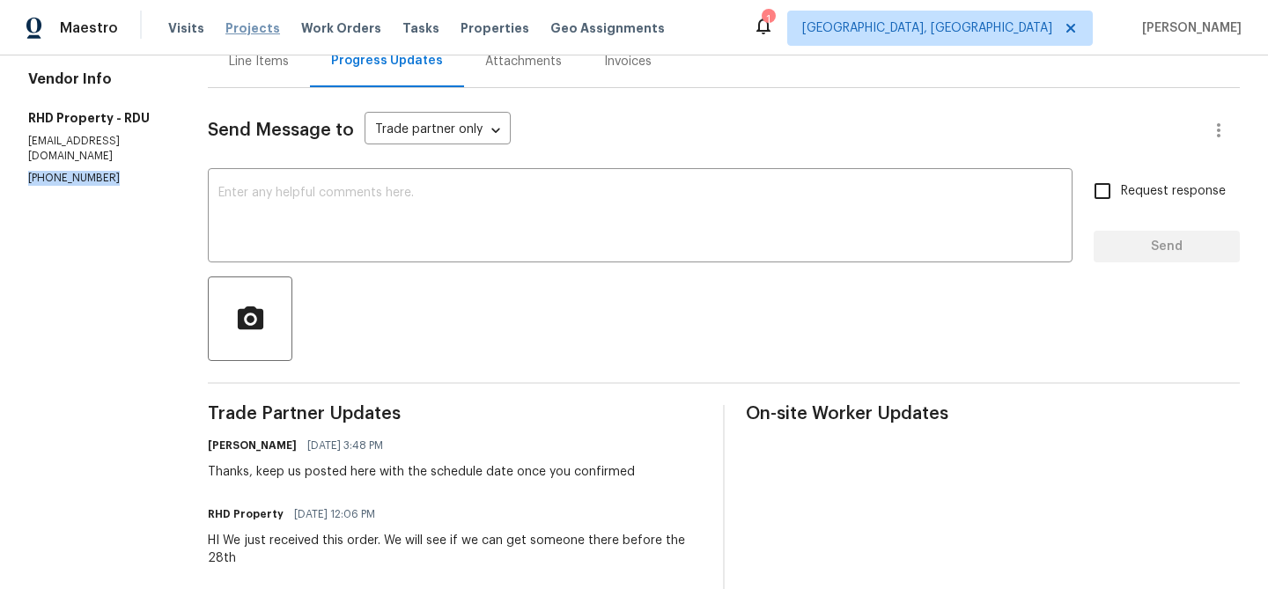
copy p "[PHONE_NUMBER]"
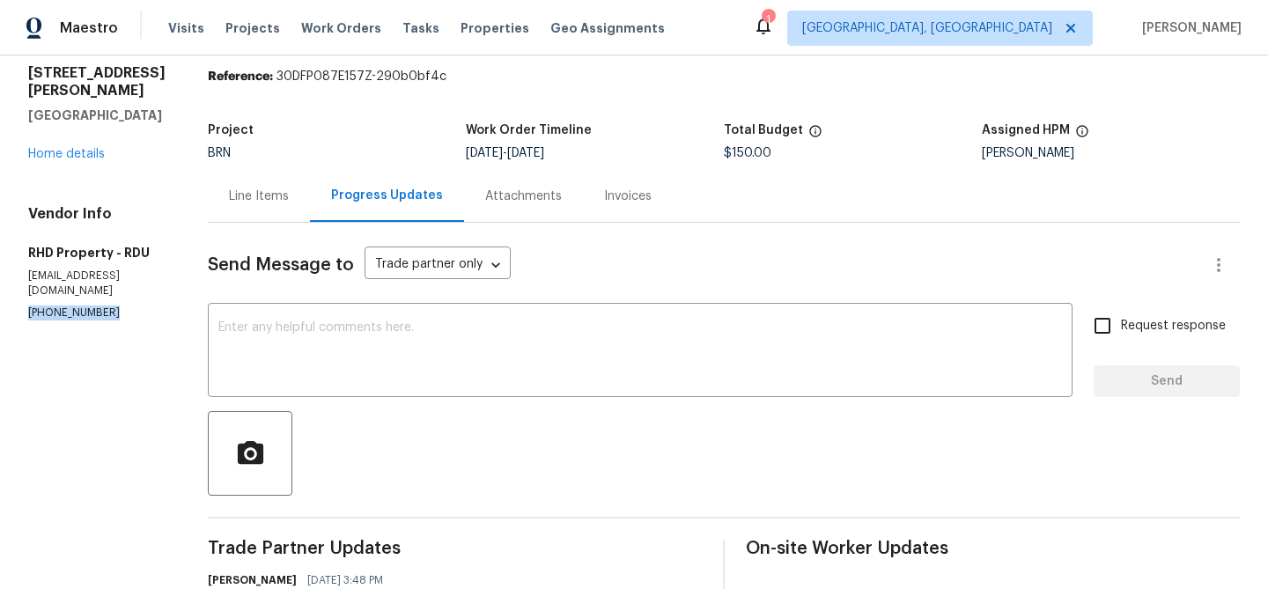
scroll to position [0, 0]
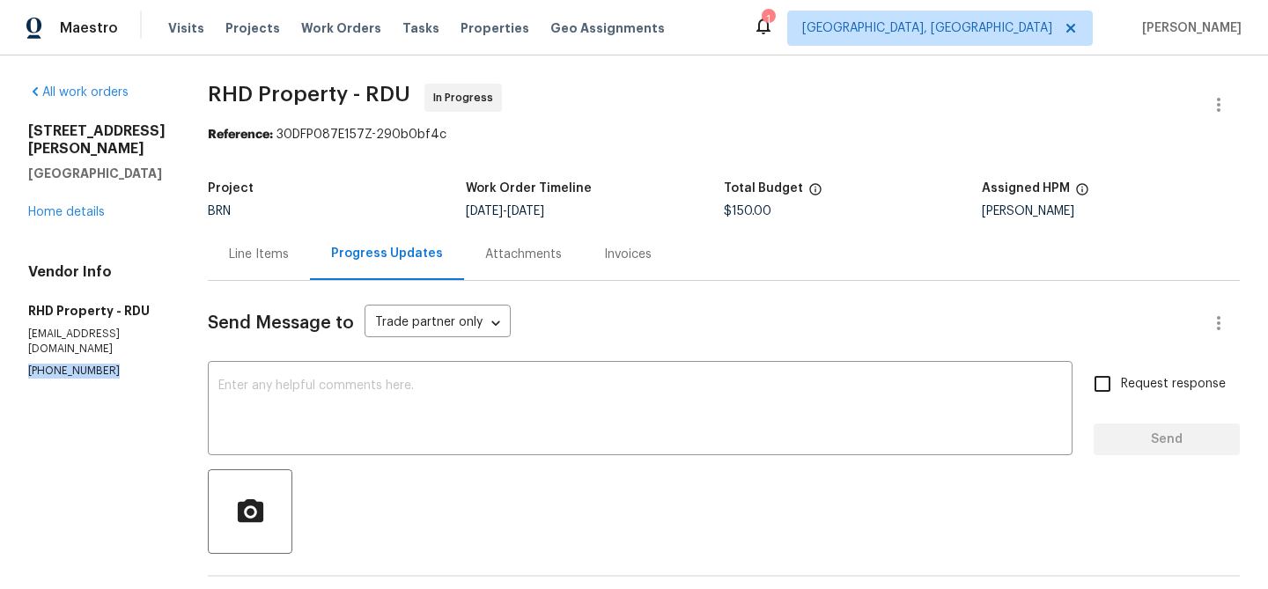
copy p "[PHONE_NUMBER]"
drag, startPoint x: 224, startPoint y: 95, endPoint x: 340, endPoint y: 95, distance: 116.2
click at [340, 95] on div "All work orders [STREET_ADDRESS][PERSON_NAME] Home details Vendor Info RHD Prop…" at bounding box center [634, 501] width 1268 height 893
click at [340, 95] on span "RHD Property - RDU" at bounding box center [309, 94] width 203 height 21
drag, startPoint x: 220, startPoint y: 92, endPoint x: 373, endPoint y: 93, distance: 153.2
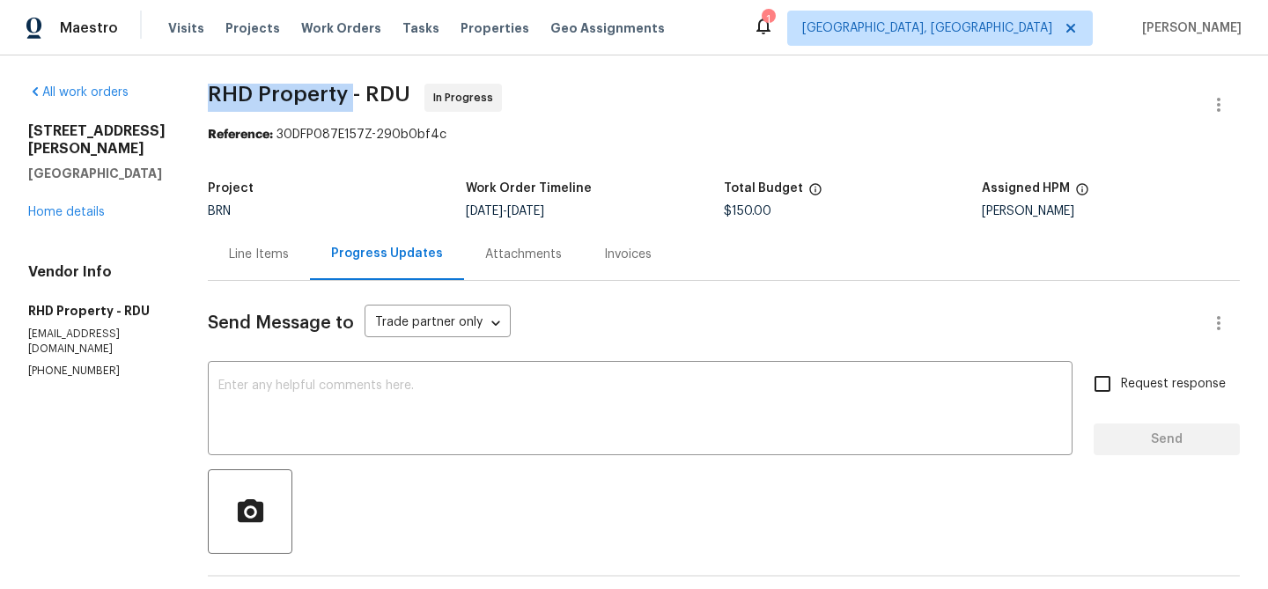
click at [373, 92] on div "All work orders [STREET_ADDRESS][PERSON_NAME] Home details Vendor Info RHD Prop…" at bounding box center [634, 501] width 1268 height 893
copy span "RHD Property"
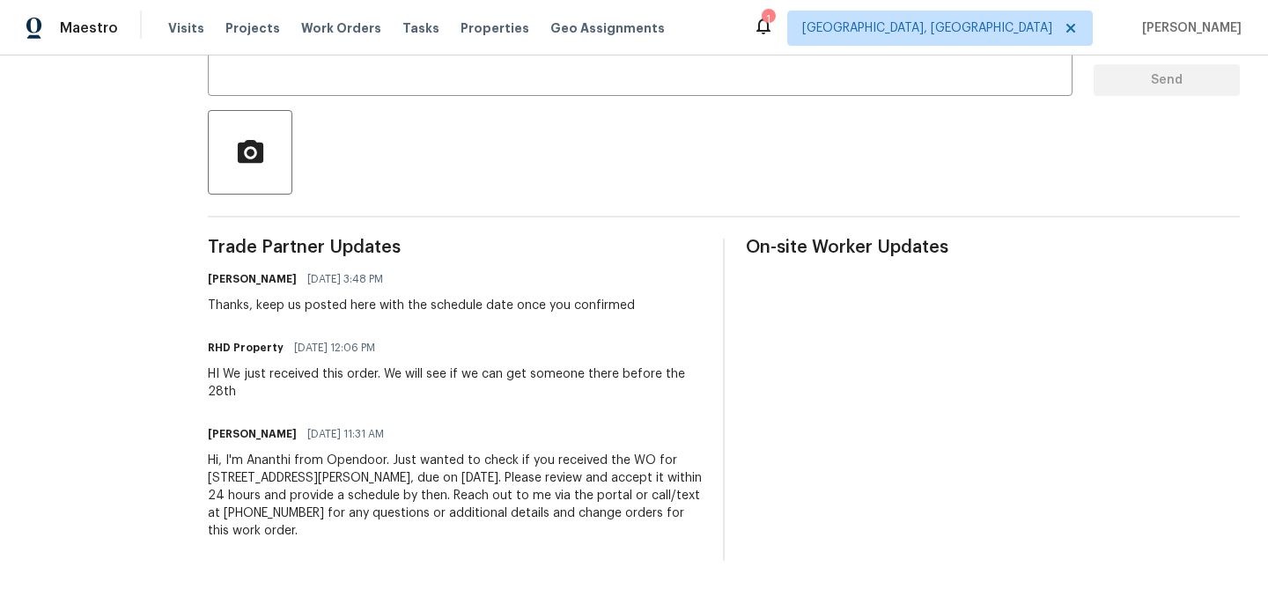
scroll to position [280, 0]
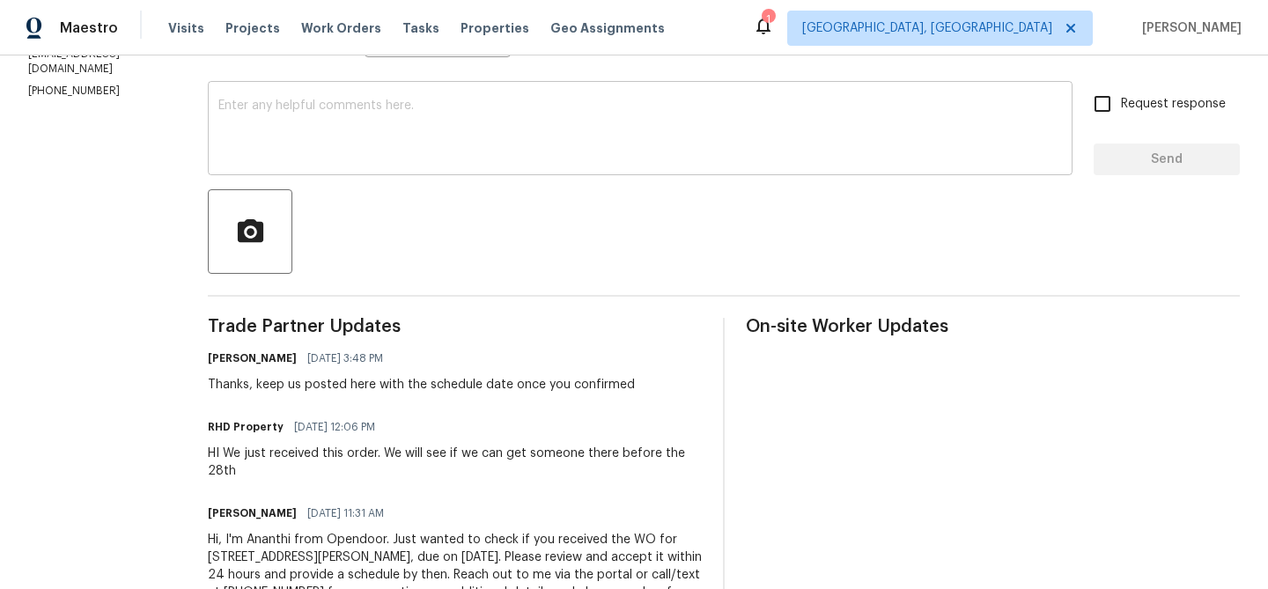
click at [319, 136] on textarea at bounding box center [640, 131] width 844 height 62
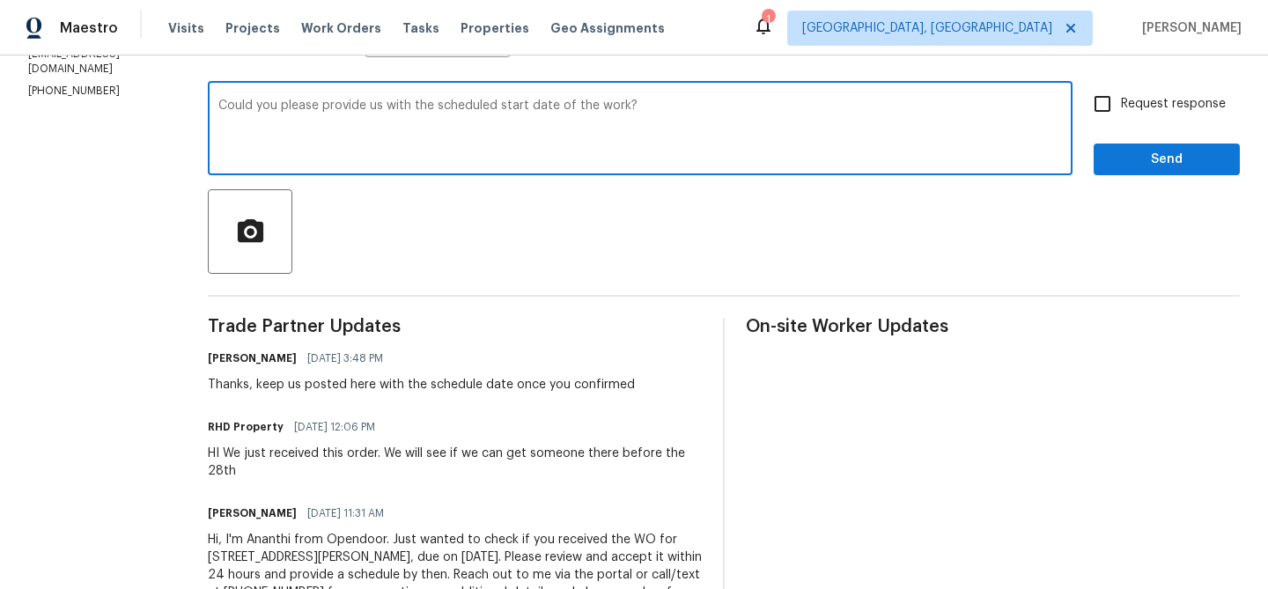
type textarea "Could you please provide us with the scheduled start date of the work?"
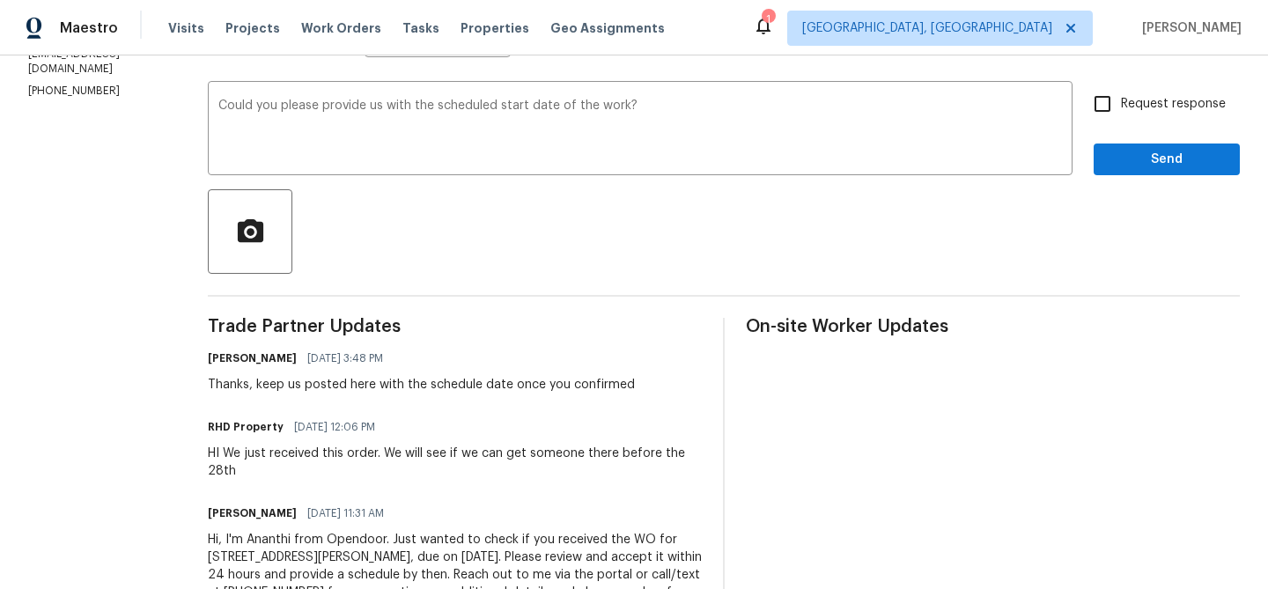
click at [1154, 101] on span "Request response" at bounding box center [1173, 104] width 105 height 18
click at [1121, 101] on input "Request response" at bounding box center [1102, 103] width 37 height 37
checkbox input "true"
click at [1134, 149] on span "Send" at bounding box center [1167, 160] width 118 height 22
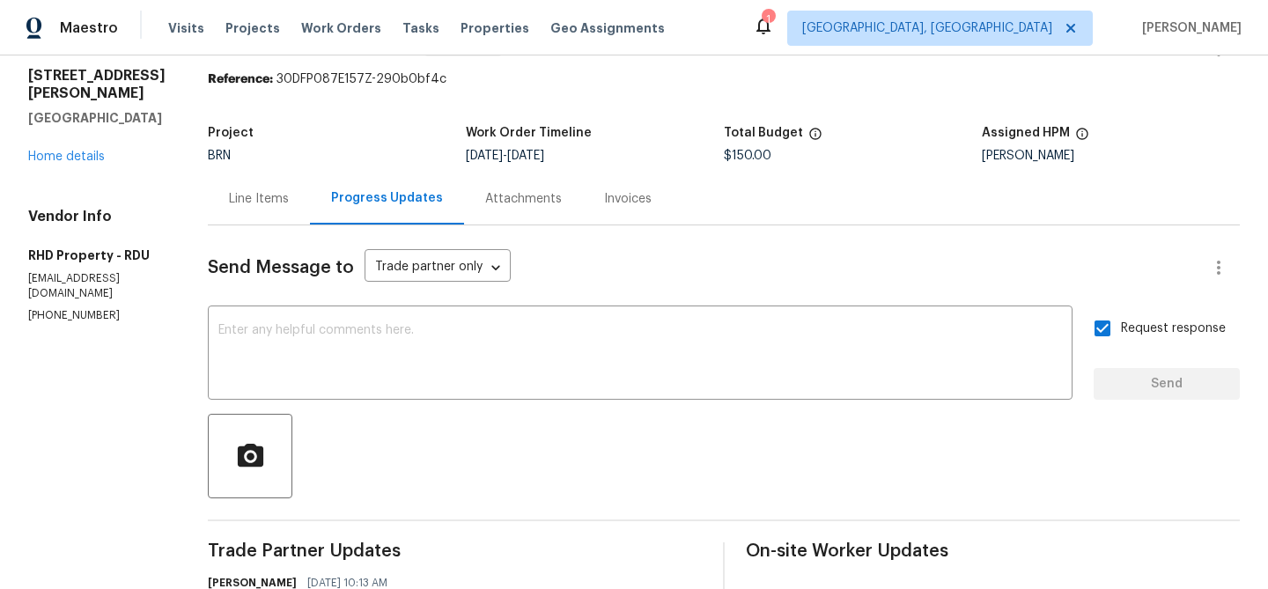
scroll to position [0, 0]
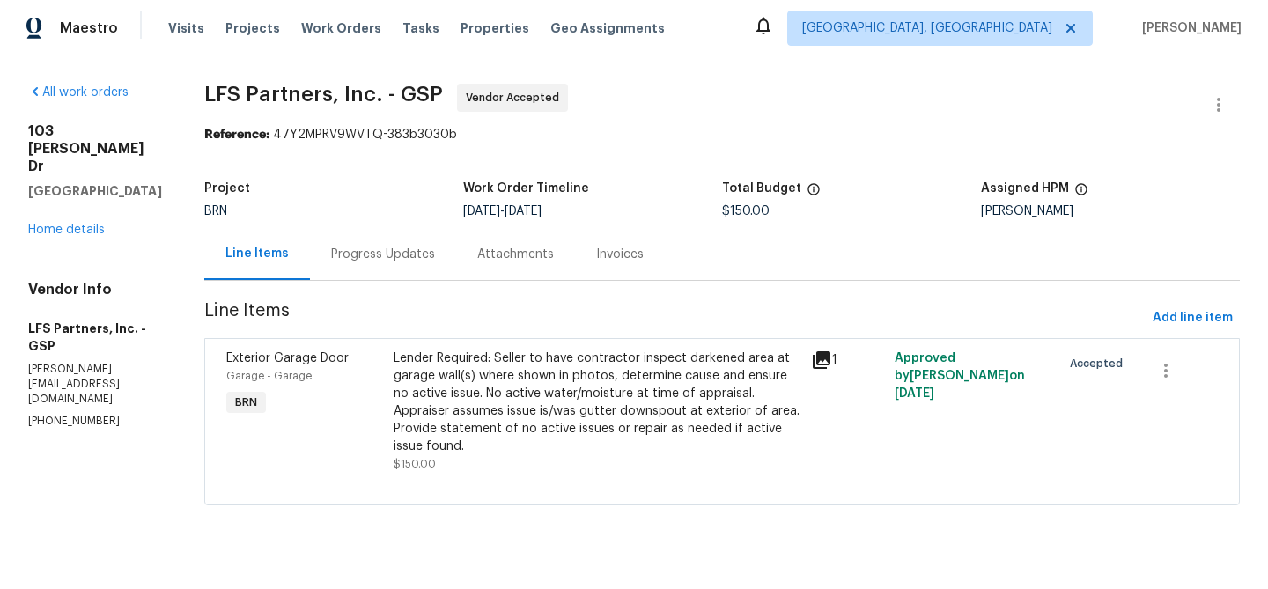
click at [92, 362] on p "[PERSON_NAME][EMAIL_ADDRESS][DOMAIN_NAME]" at bounding box center [95, 384] width 134 height 45
click at [81, 414] on p "[PHONE_NUMBER]" at bounding box center [95, 421] width 134 height 15
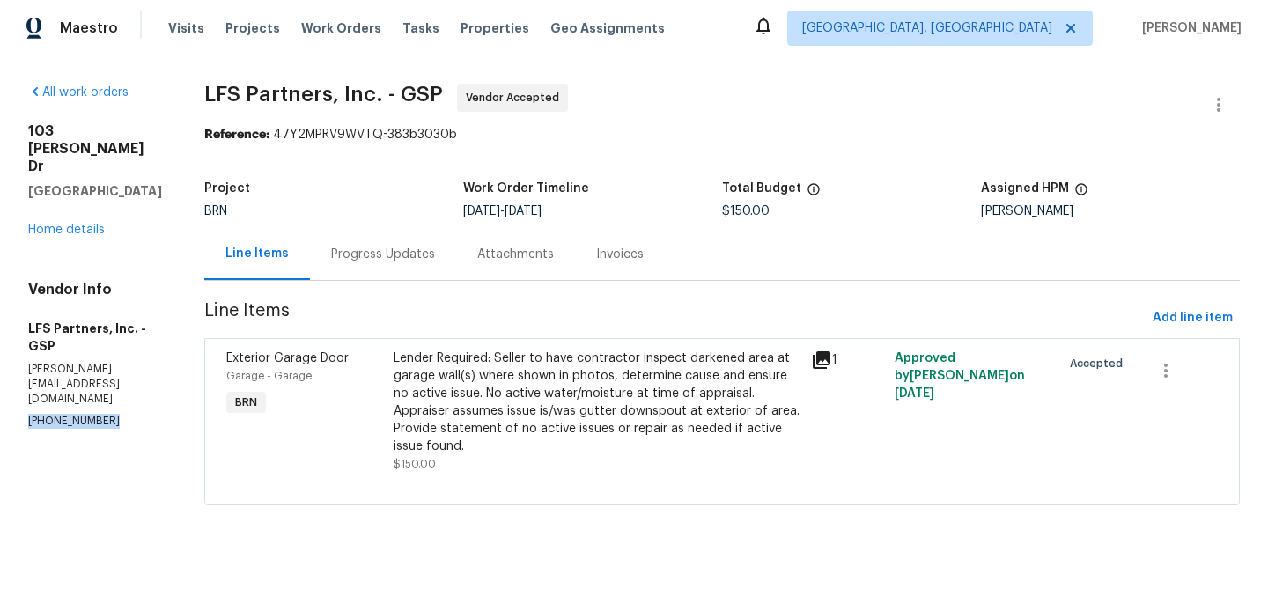
copy p "[PHONE_NUMBER]"
click at [384, 245] on div "Progress Updates" at bounding box center [383, 254] width 146 height 52
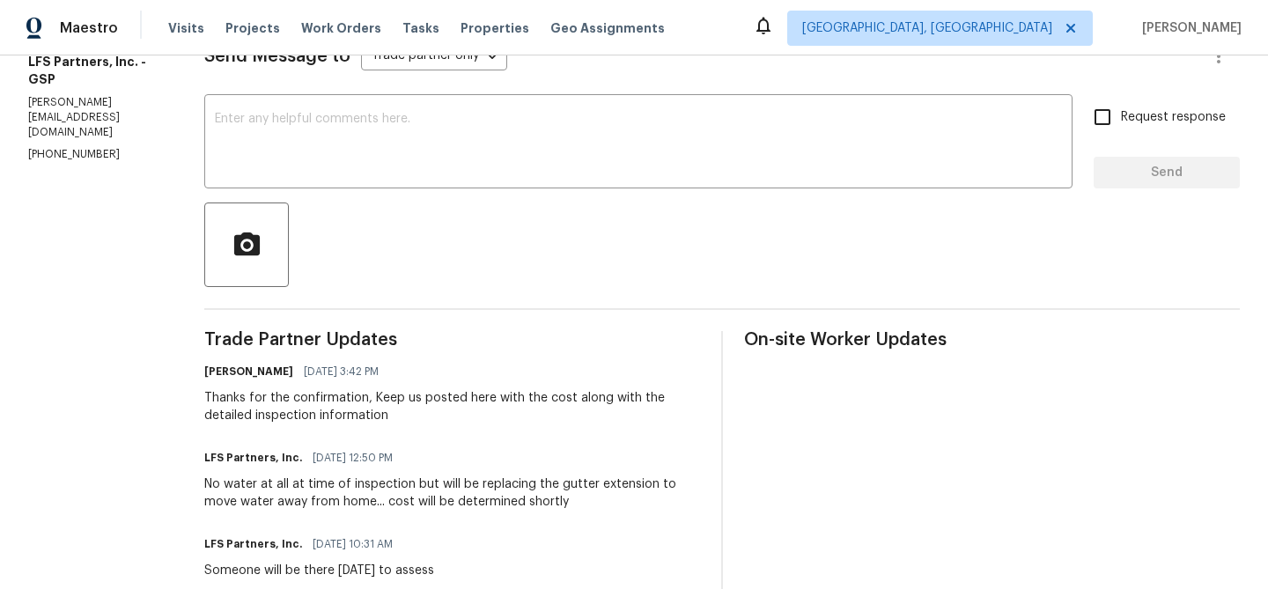
scroll to position [101, 0]
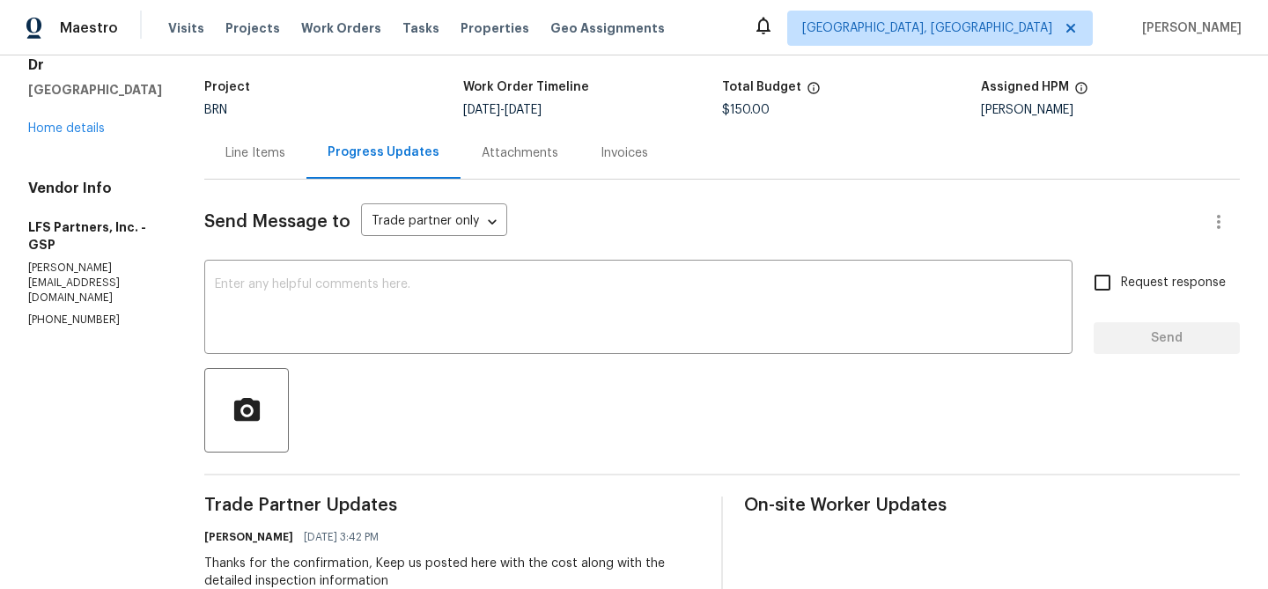
click at [255, 158] on div "Line Items" at bounding box center [255, 153] width 60 height 18
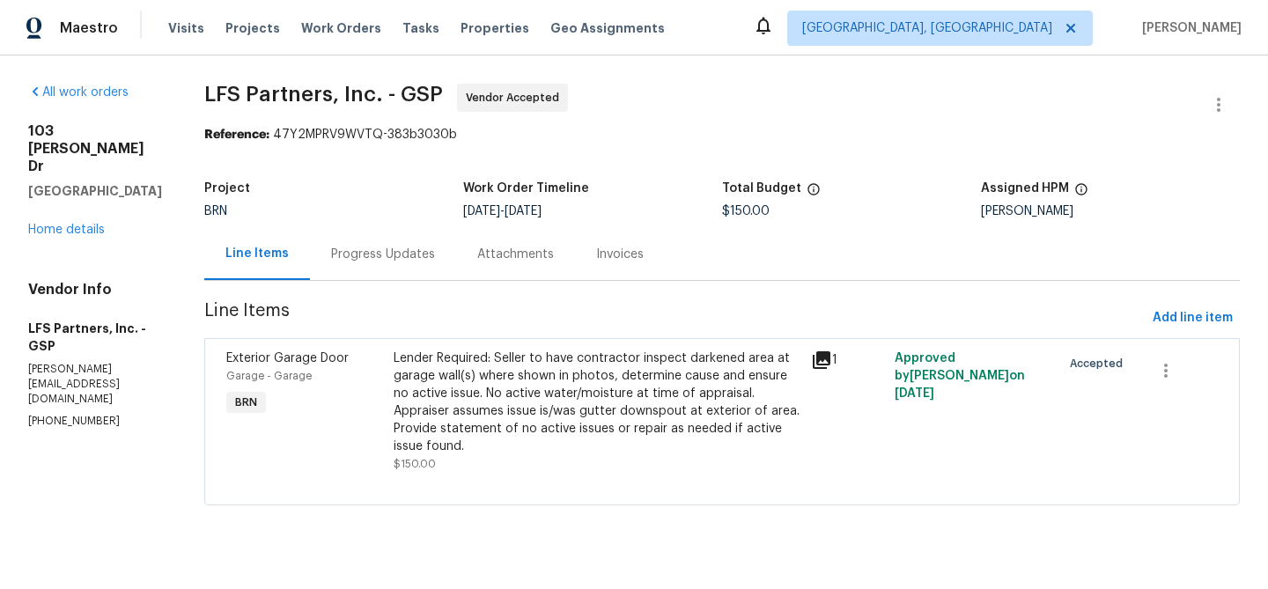
click at [509, 402] on div "Lender Required: Seller to have contractor inspect darkened area at garage wall…" at bounding box center [597, 403] width 407 height 106
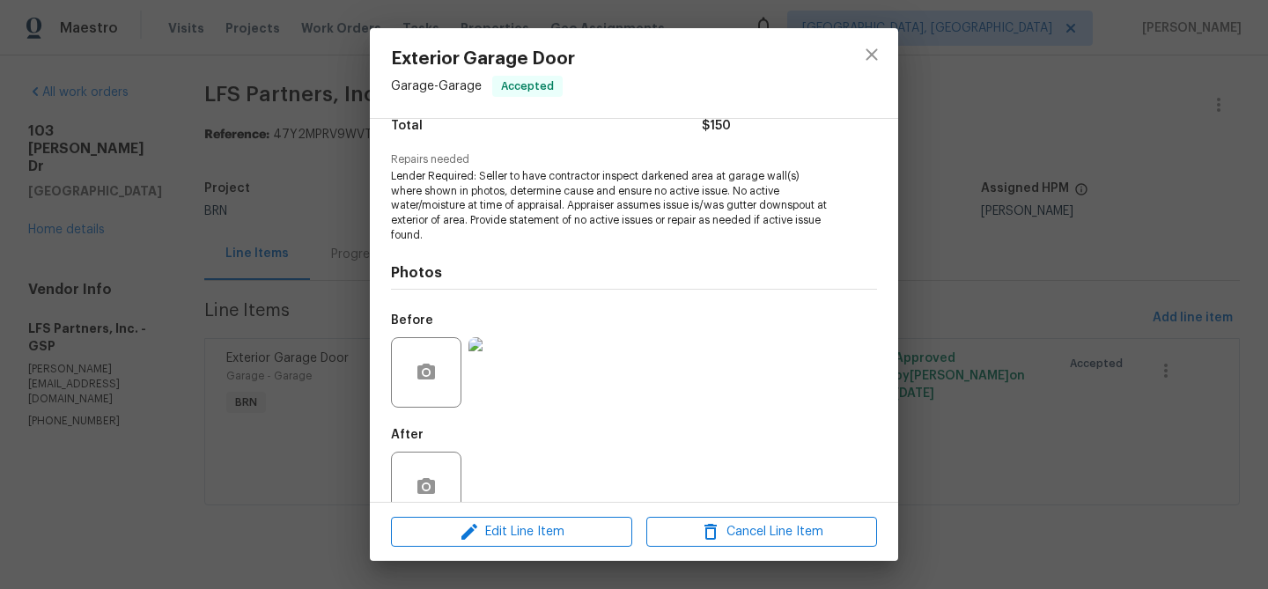
scroll to position [193, 0]
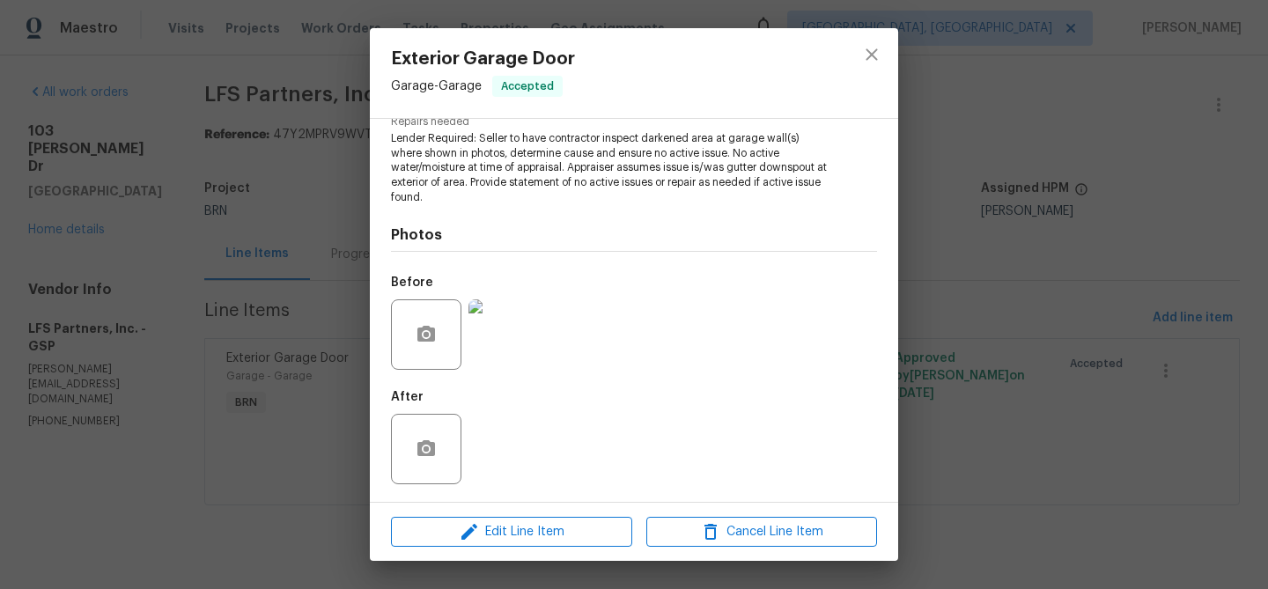
click at [512, 363] on img at bounding box center [503, 334] width 70 height 70
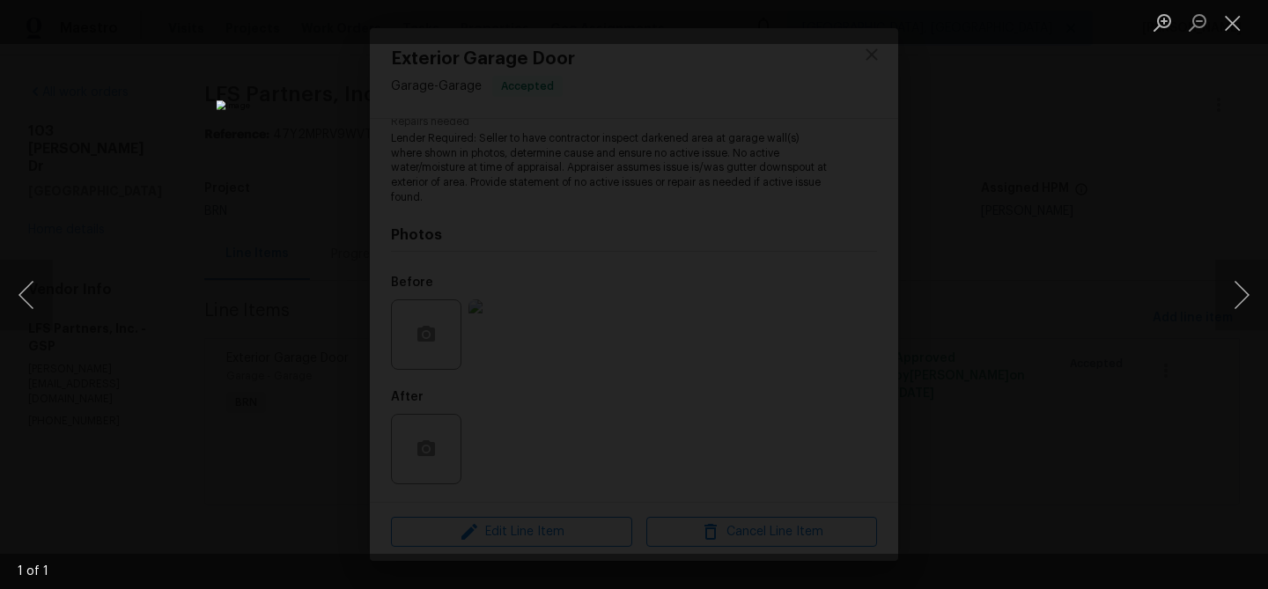
click at [262, 312] on div "Lightbox" at bounding box center [634, 294] width 1268 height 589
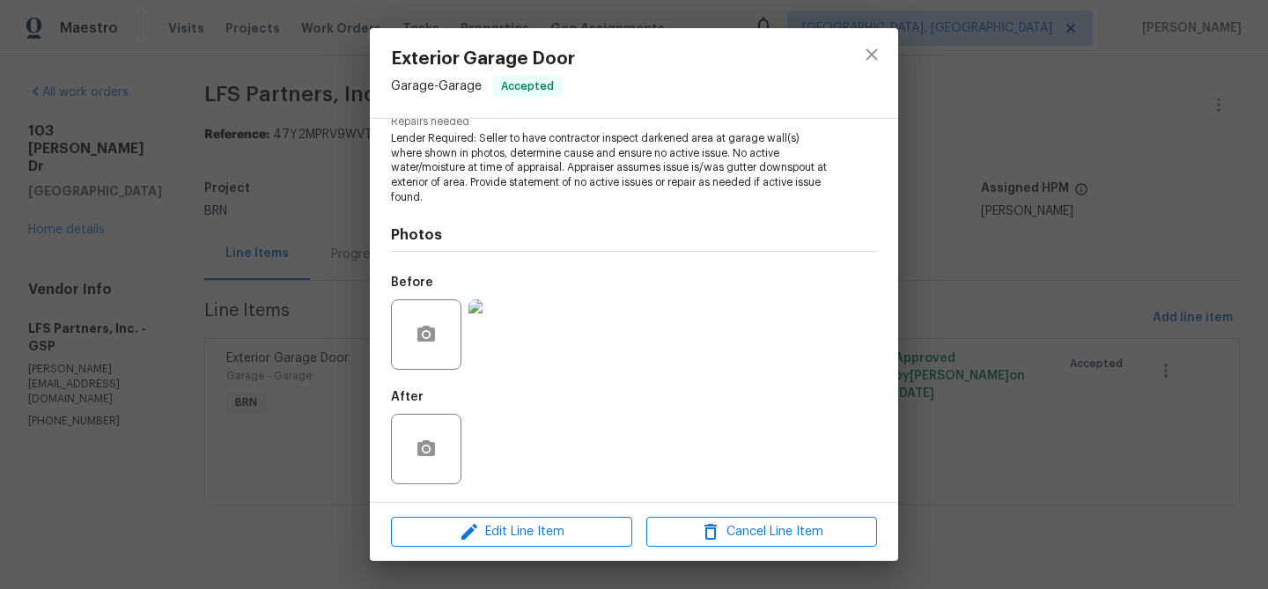
click at [436, 218] on div "Photos Before After" at bounding box center [634, 350] width 486 height 290
click at [313, 226] on div "Exterior Garage Door Garage - Garage Accepted Vendor LFS Partners, Inc. Account…" at bounding box center [634, 294] width 1268 height 589
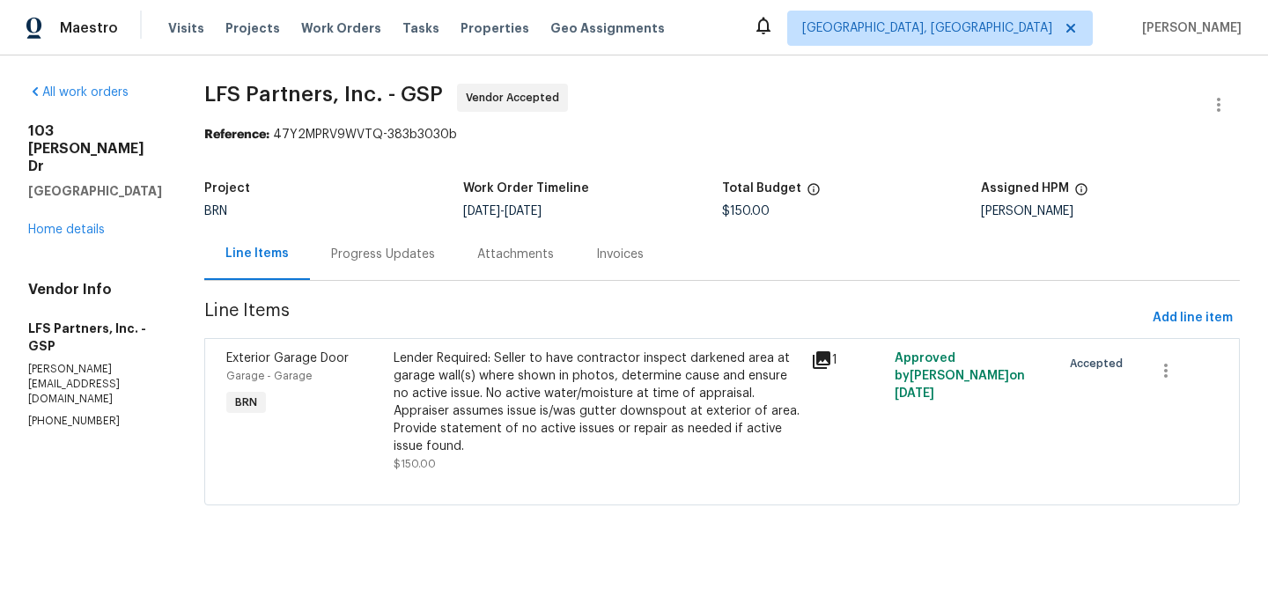
click at [394, 263] on div "Progress Updates" at bounding box center [383, 254] width 146 height 52
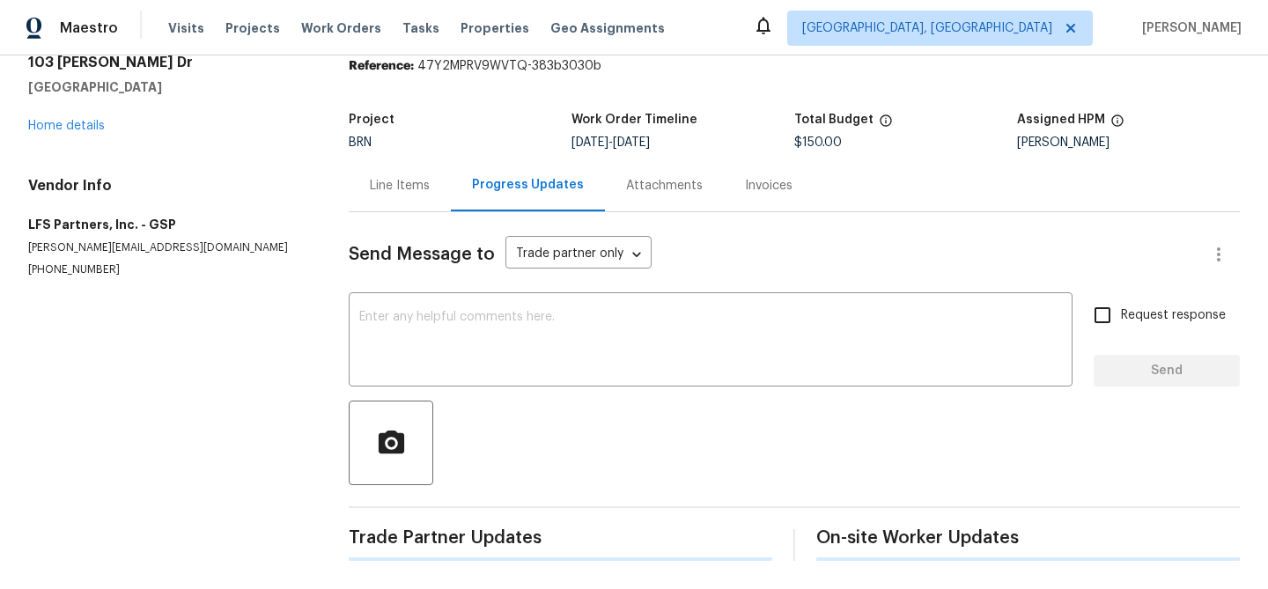
scroll to position [80, 0]
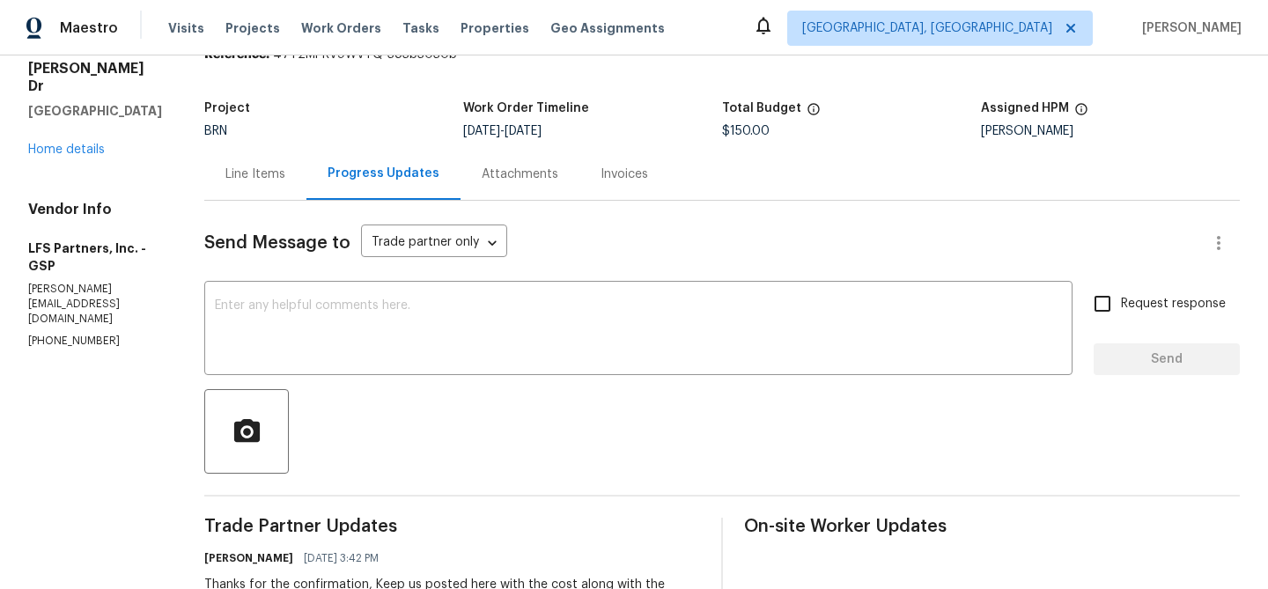
click at [231, 181] on div "Line Items" at bounding box center [255, 175] width 60 height 18
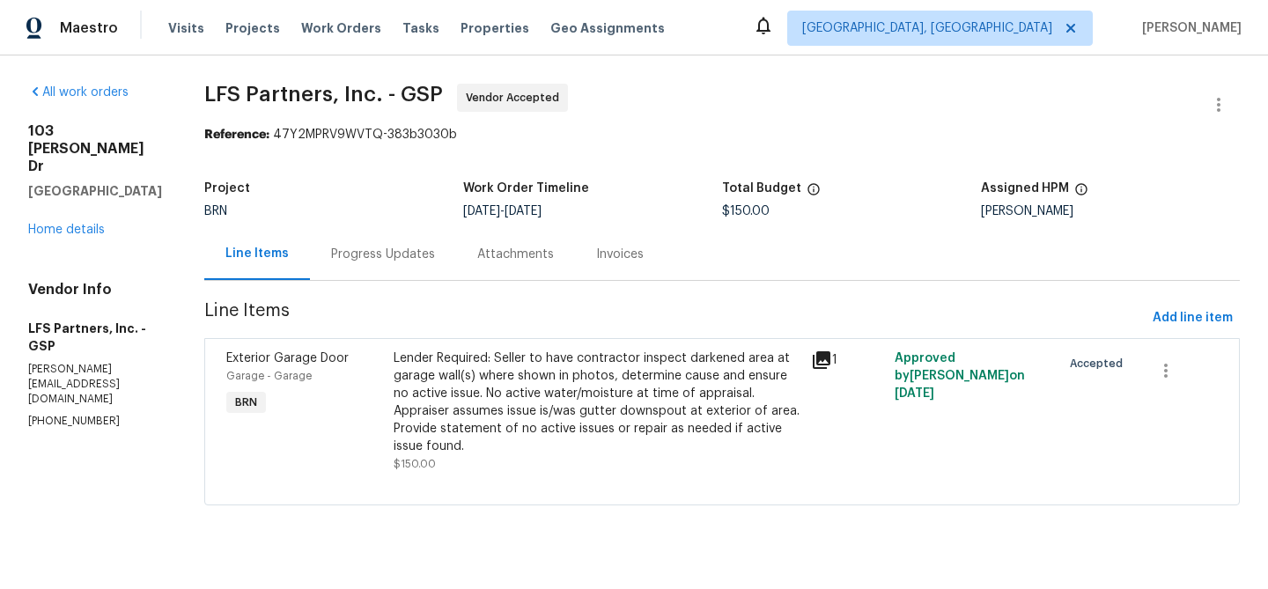
click at [541, 387] on div "Lender Required: Seller to have contractor inspect darkened area at garage wall…" at bounding box center [597, 403] width 407 height 106
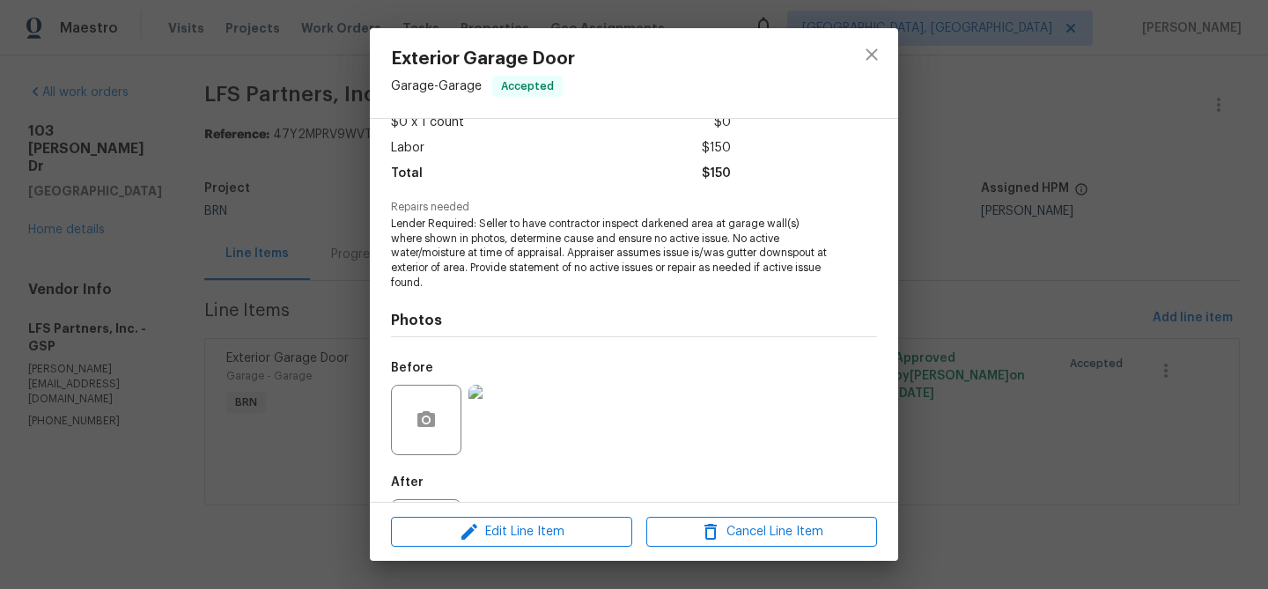
scroll to position [123, 0]
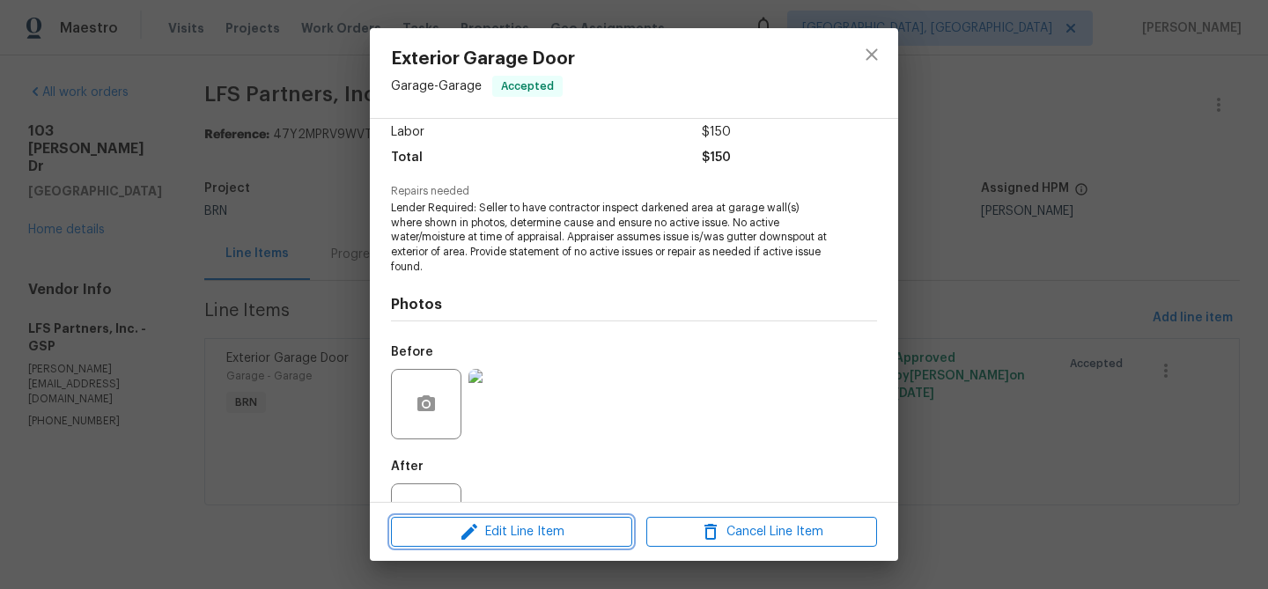
click at [483, 527] on span "Edit Line Item" at bounding box center [511, 532] width 231 height 22
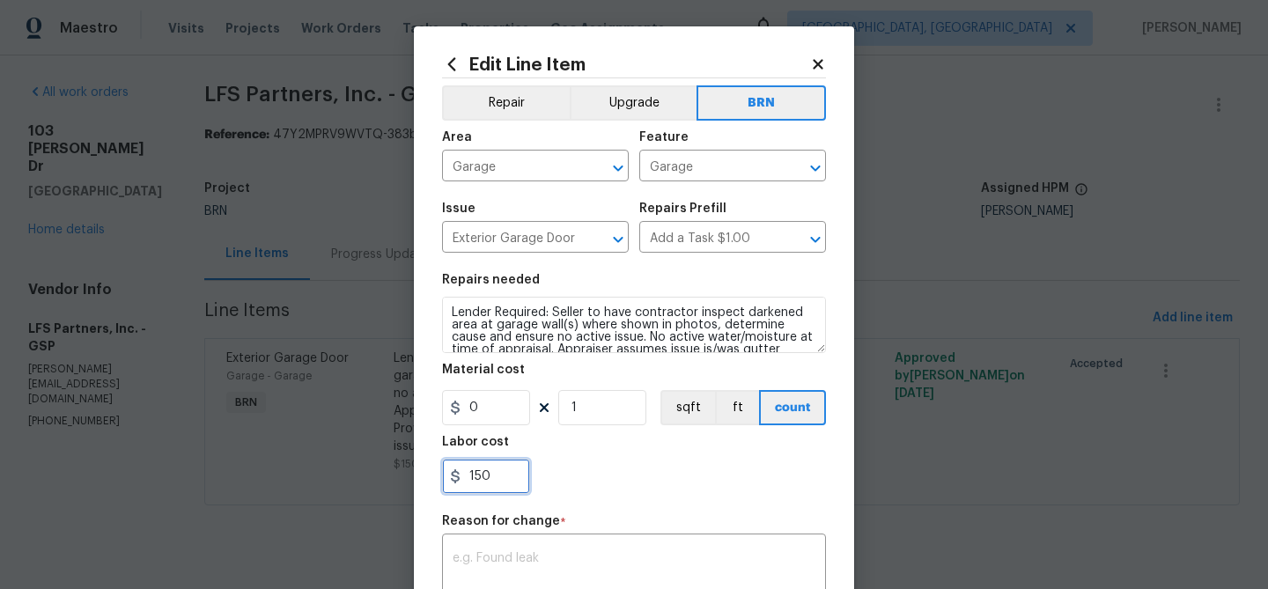
click at [495, 483] on input "150" at bounding box center [486, 476] width 88 height 35
type input "1"
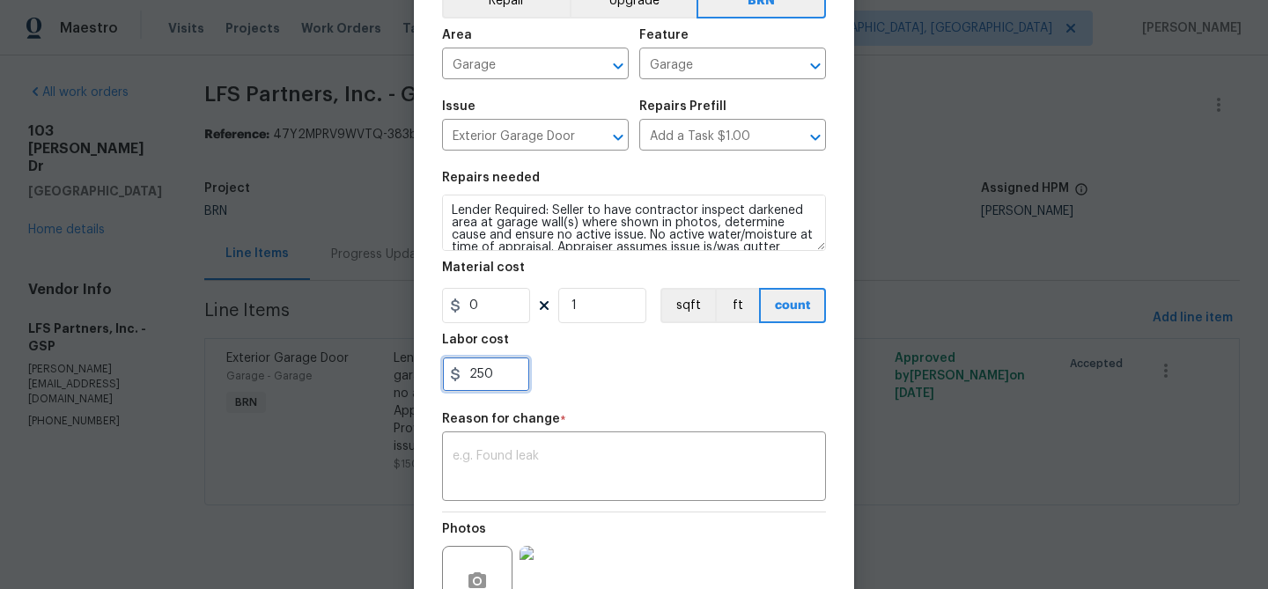
type input "250"
click at [521, 431] on div "Reason for change *" at bounding box center [634, 424] width 384 height 23
click at [512, 449] on div "x ​" at bounding box center [634, 468] width 384 height 65
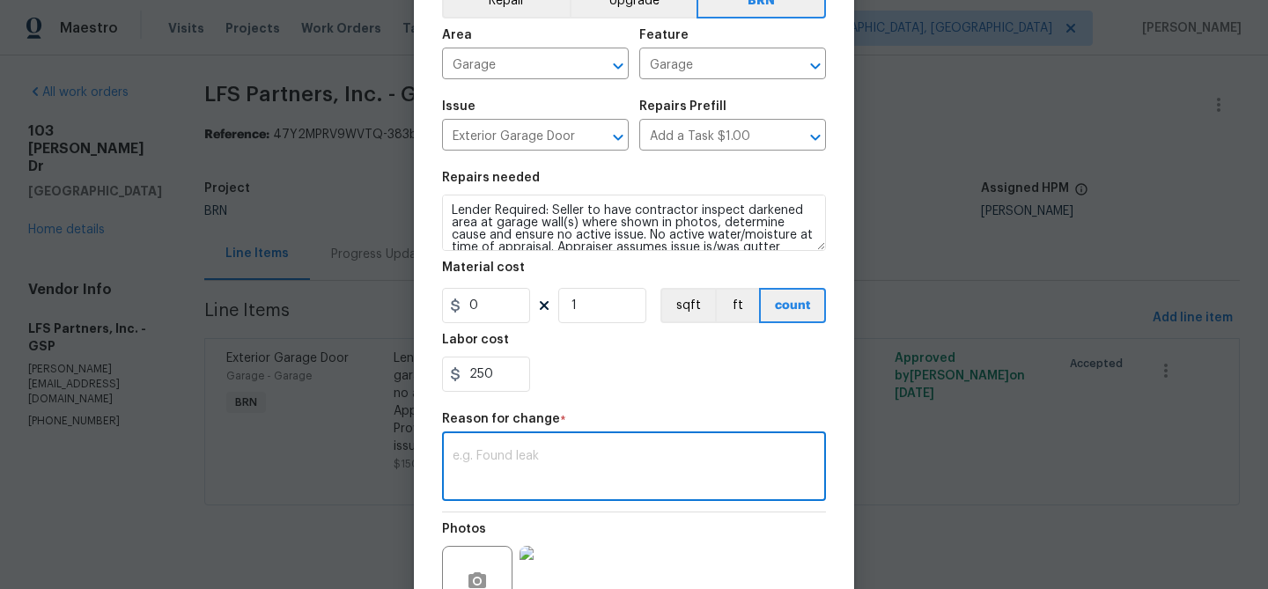
paste textarea "(AM) Updated per vendors final cost."
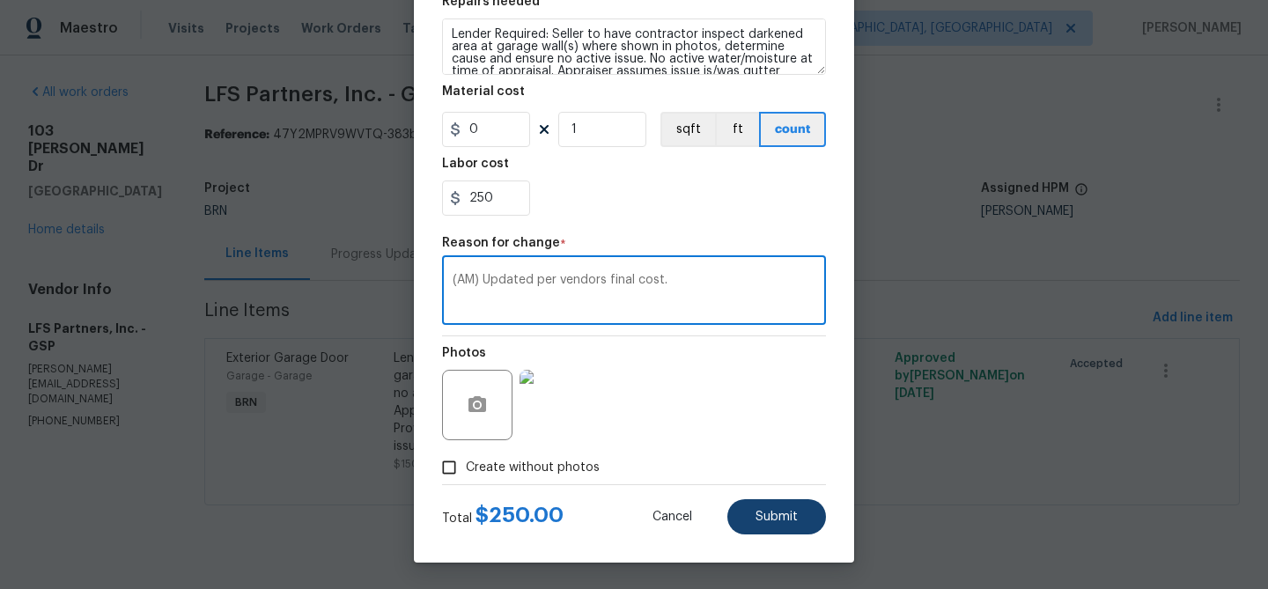
type textarea "(AM) Updated per vendors final cost."
click at [762, 522] on span "Submit" at bounding box center [777, 517] width 42 height 13
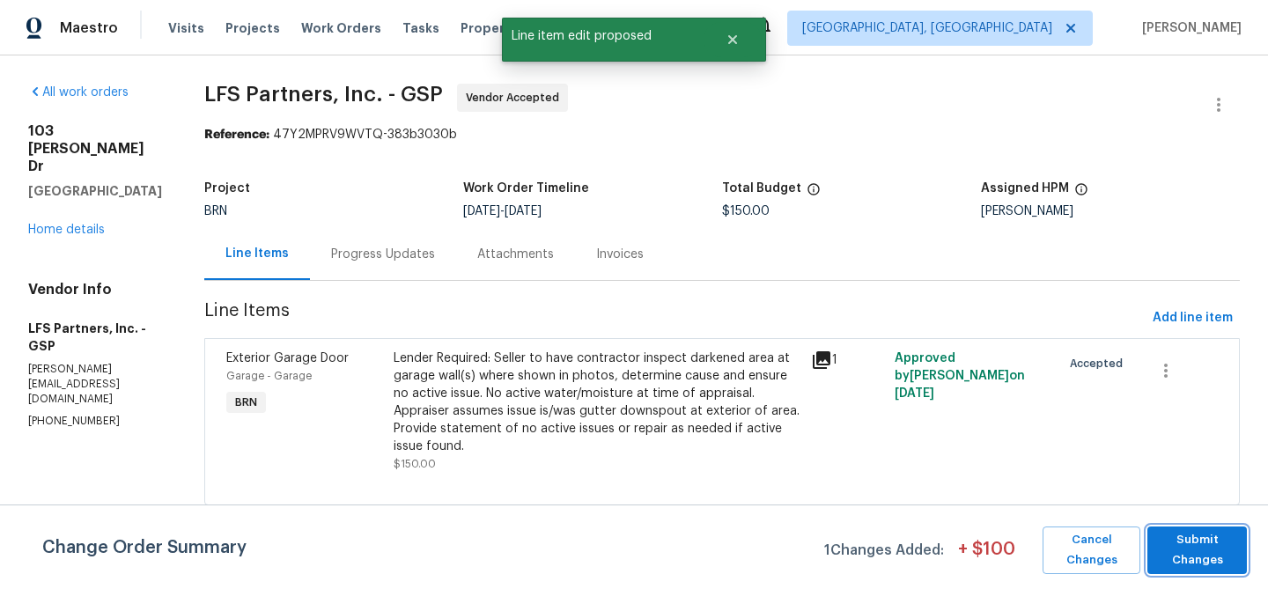
scroll to position [0, 0]
click at [1200, 543] on span "Submit Changes" at bounding box center [1197, 550] width 82 height 41
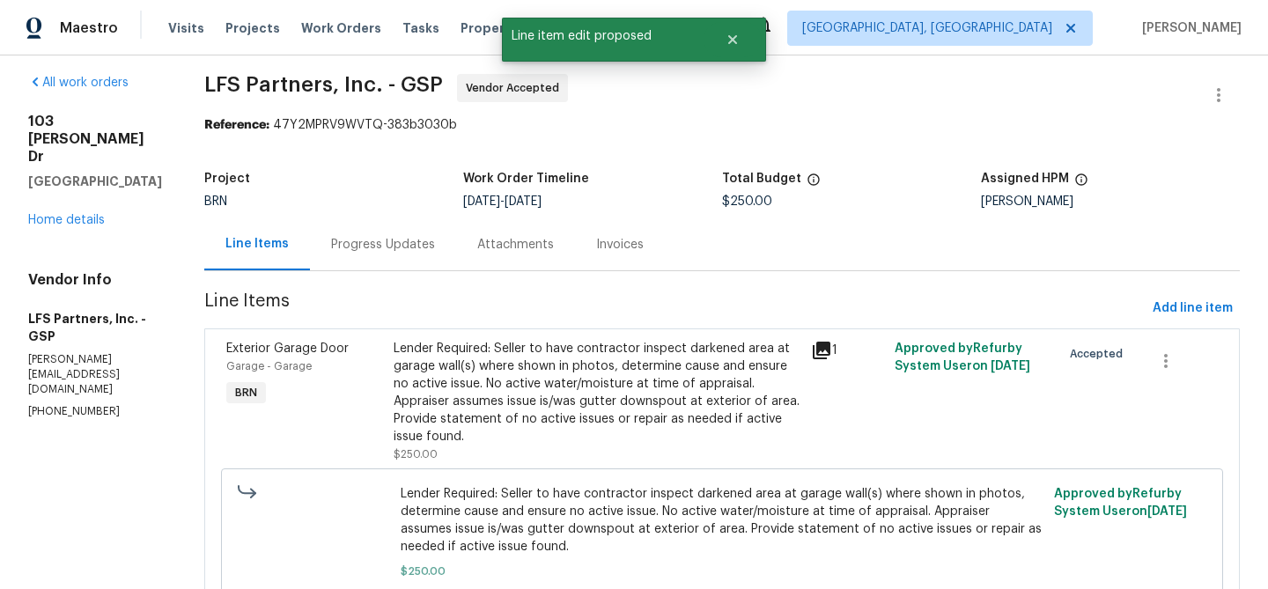
click at [364, 237] on div "Progress Updates" at bounding box center [383, 245] width 104 height 18
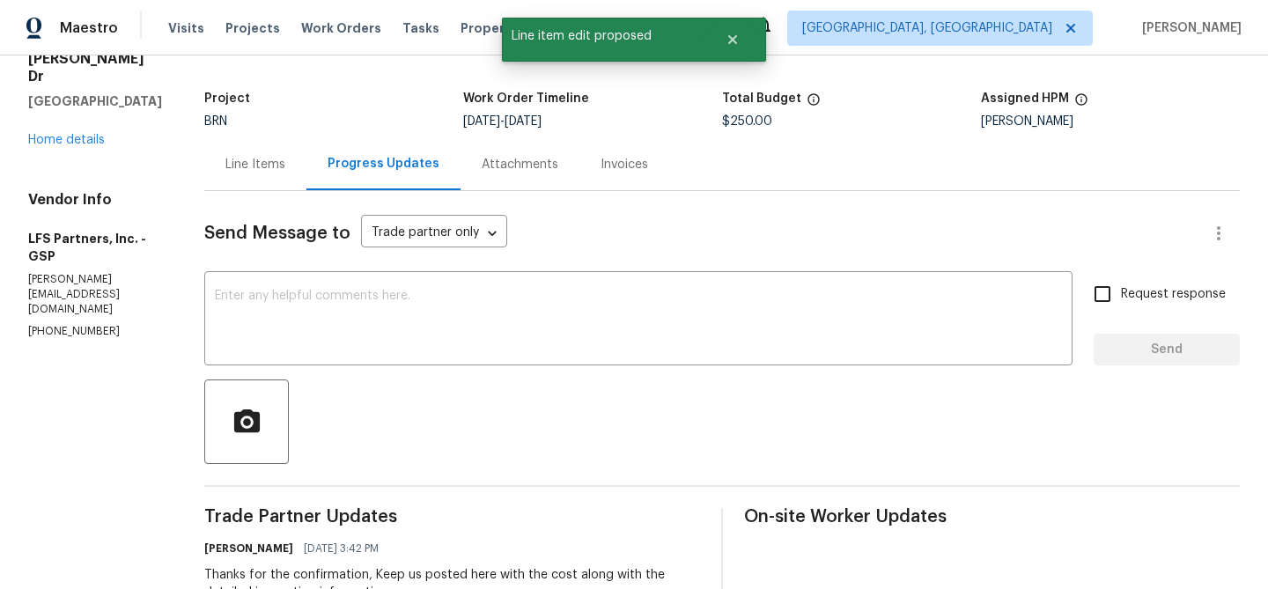
scroll to position [97, 0]
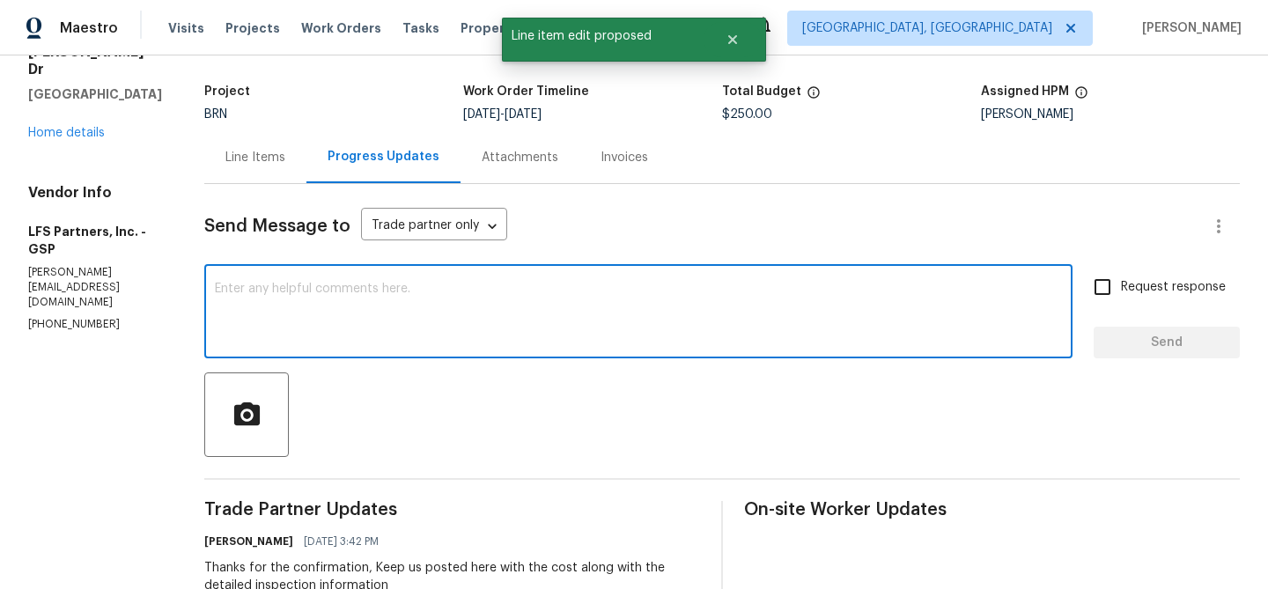
click at [323, 306] on textarea at bounding box center [638, 314] width 847 height 62
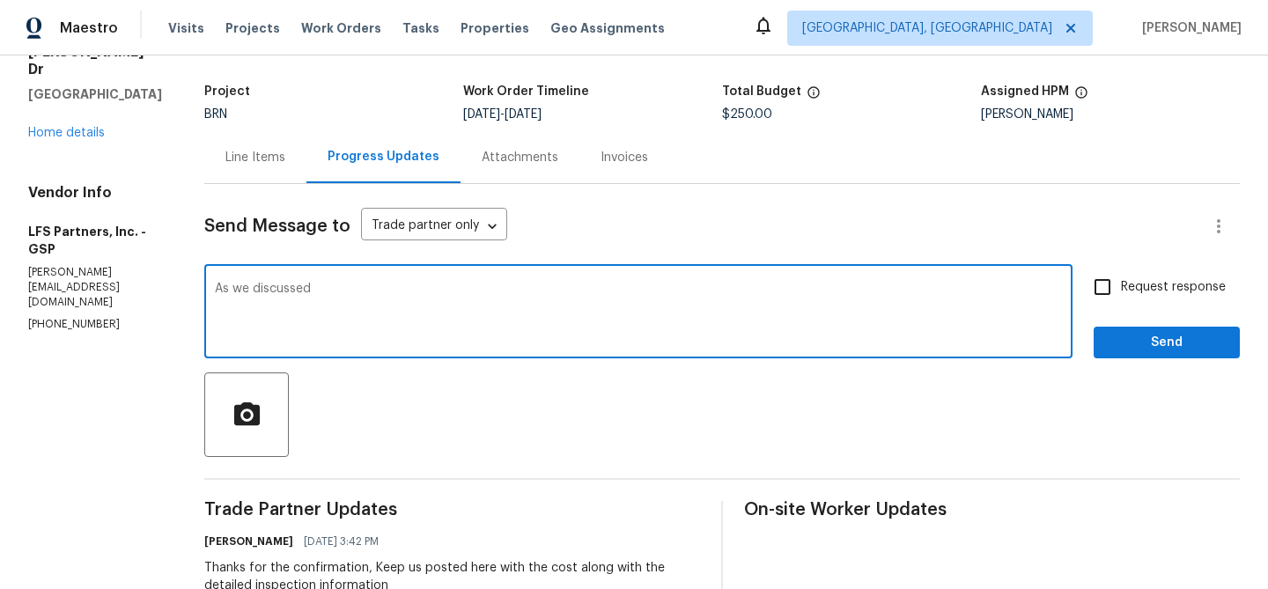
click at [76, 317] on p "(704) 492-6440" at bounding box center [95, 324] width 134 height 15
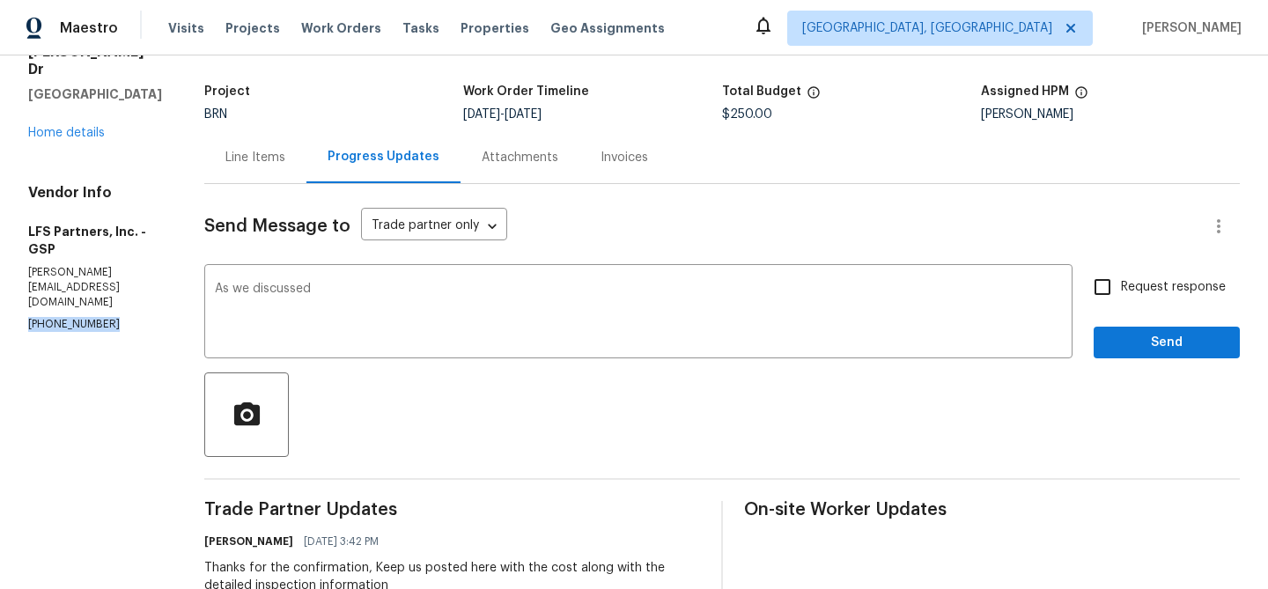
click at [76, 317] on p "(704) 492-6440" at bounding box center [95, 324] width 134 height 15
copy p "(704) 492-6440"
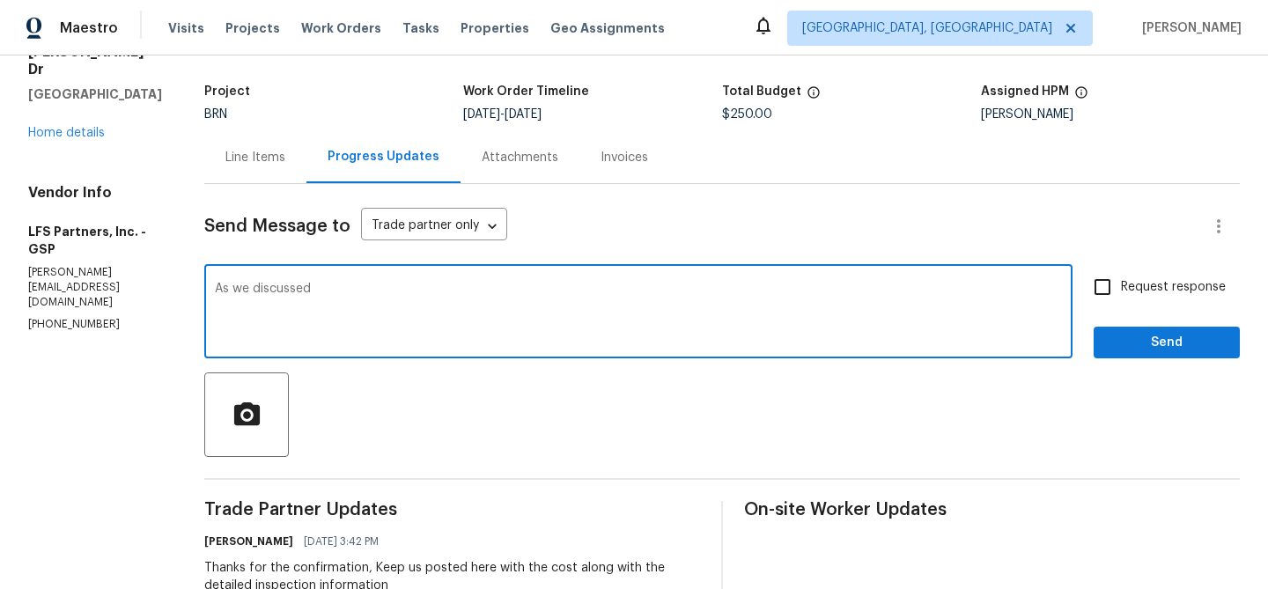
click at [376, 299] on textarea "As we discussed" at bounding box center [638, 314] width 847 height 62
paste textarea "(704) 492-6440"
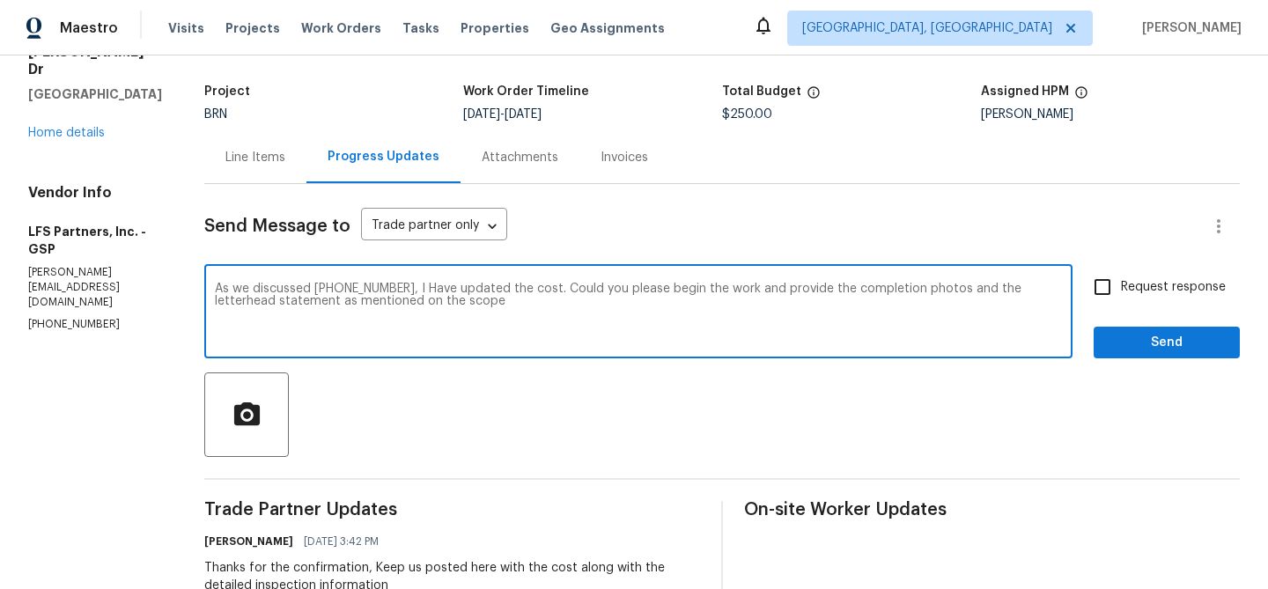
type textarea "As we discussed (704) 492-6440, I Have updated the cost. Could you please begin…"
click at [1152, 291] on span "Request response" at bounding box center [1173, 287] width 105 height 18
click at [1121, 291] on input "Request response" at bounding box center [1102, 287] width 37 height 37
checkbox input "true"
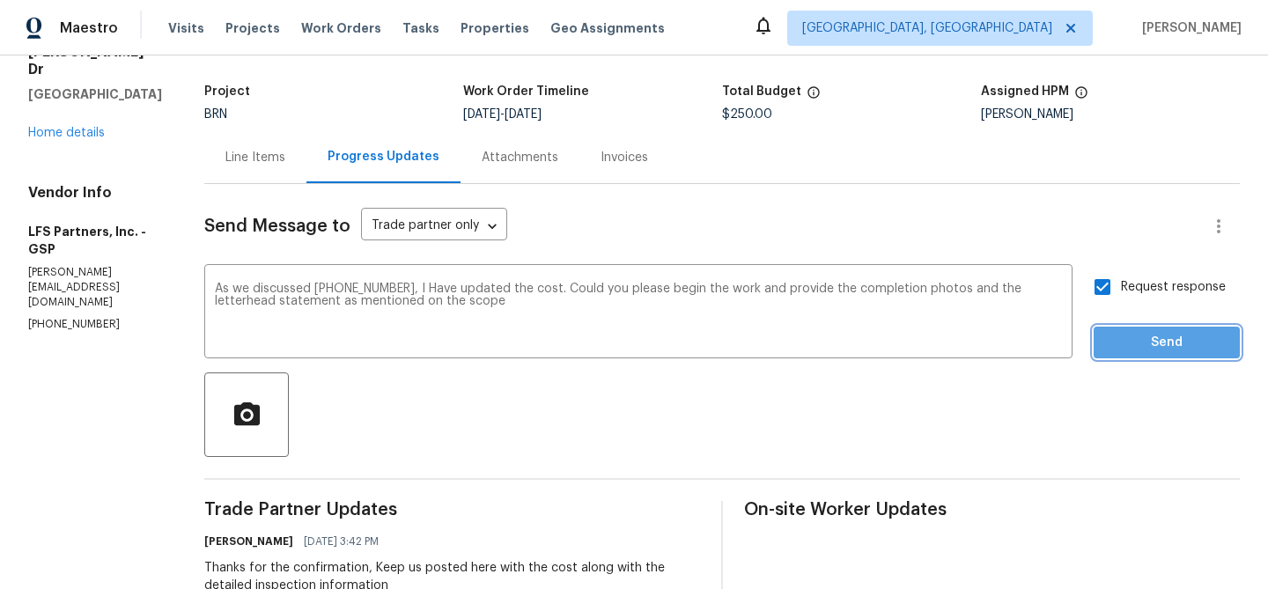
click at [1134, 335] on span "Send" at bounding box center [1167, 343] width 118 height 22
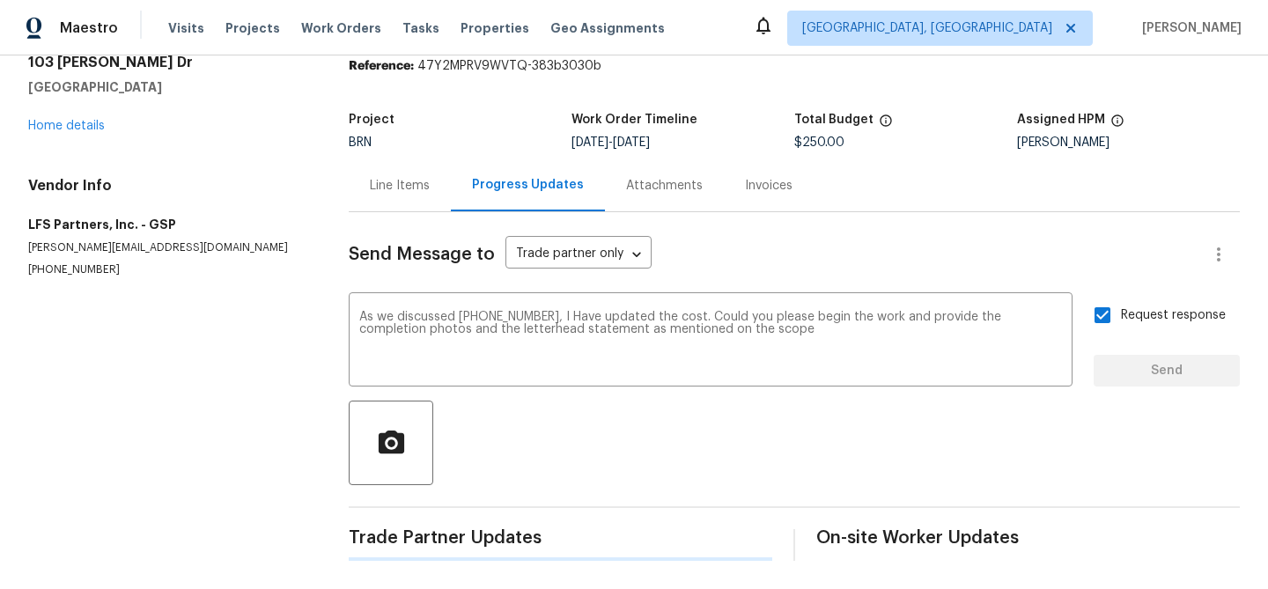
scroll to position [0, 0]
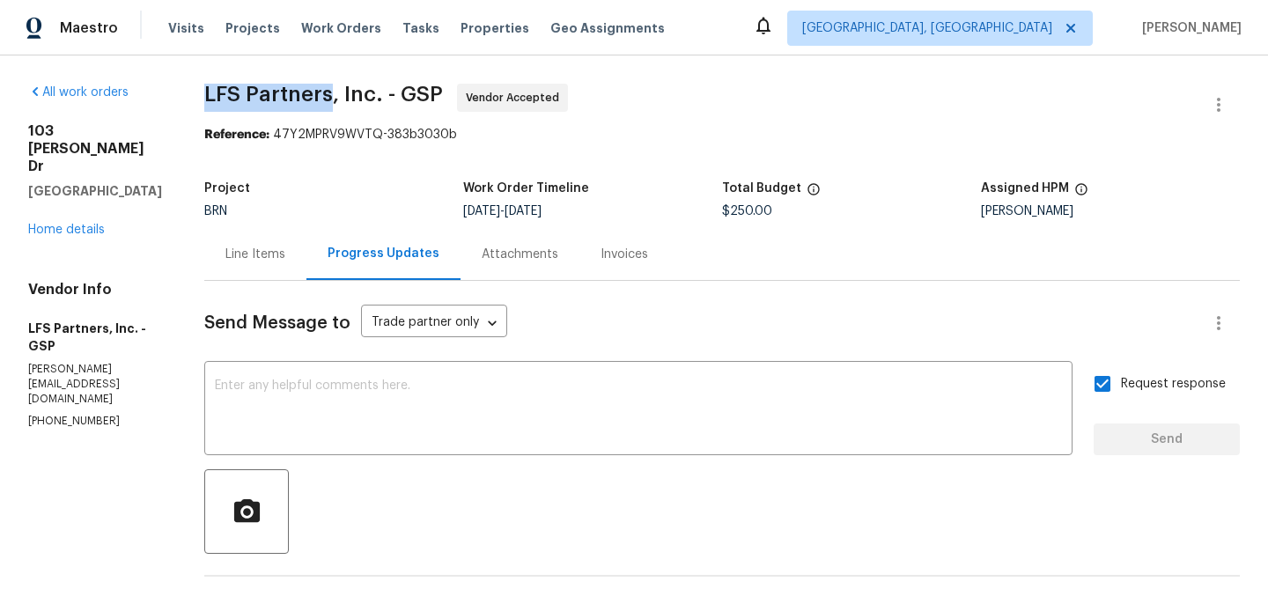
drag, startPoint x: 191, startPoint y: 88, endPoint x: 321, endPoint y: 90, distance: 130.3
copy span "LFS Partners"
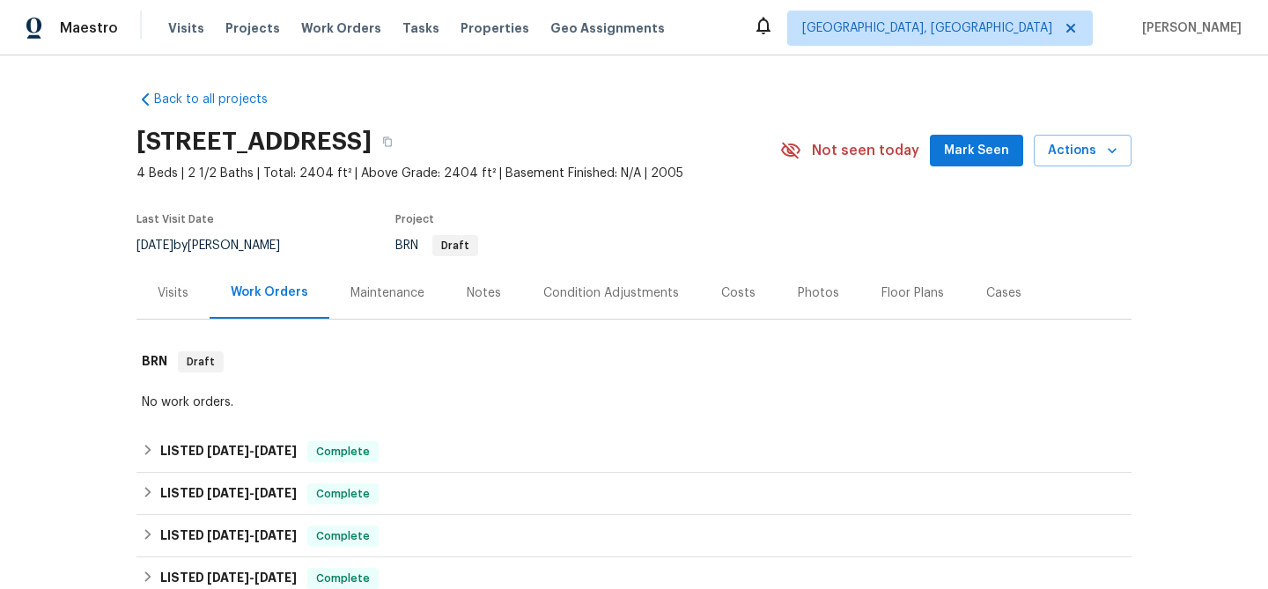
scroll to position [365, 0]
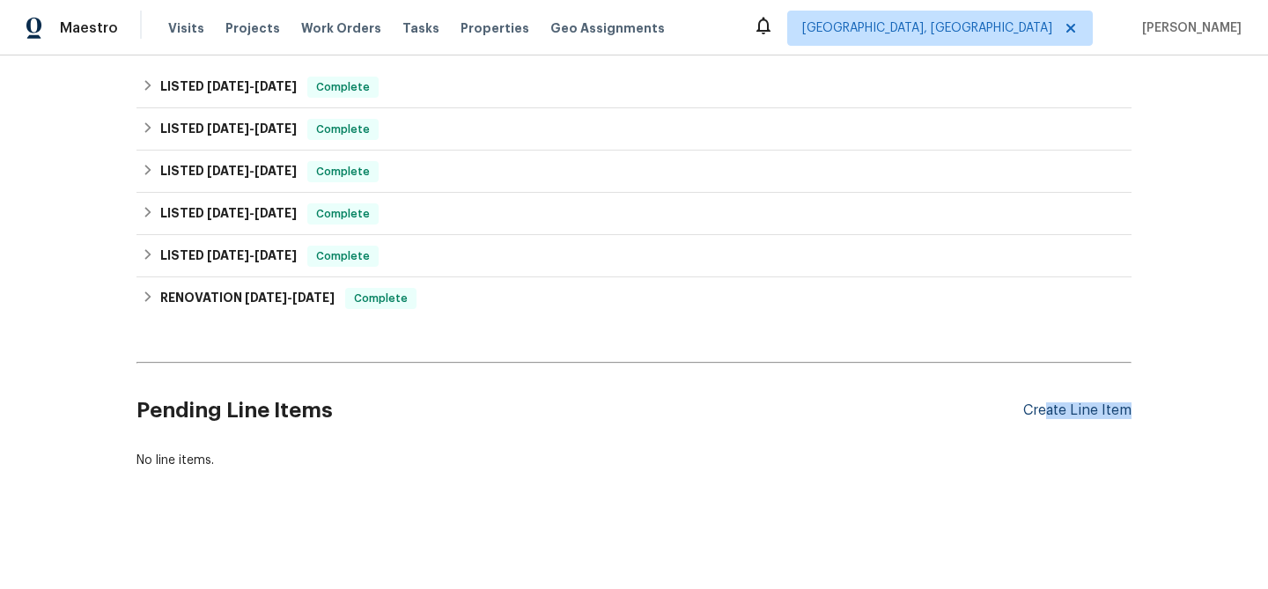
click at [1043, 418] on div "Pending Line Items Create Line Item" at bounding box center [633, 411] width 995 height 82
click at [1044, 412] on div "Create Line Item" at bounding box center [1077, 410] width 108 height 17
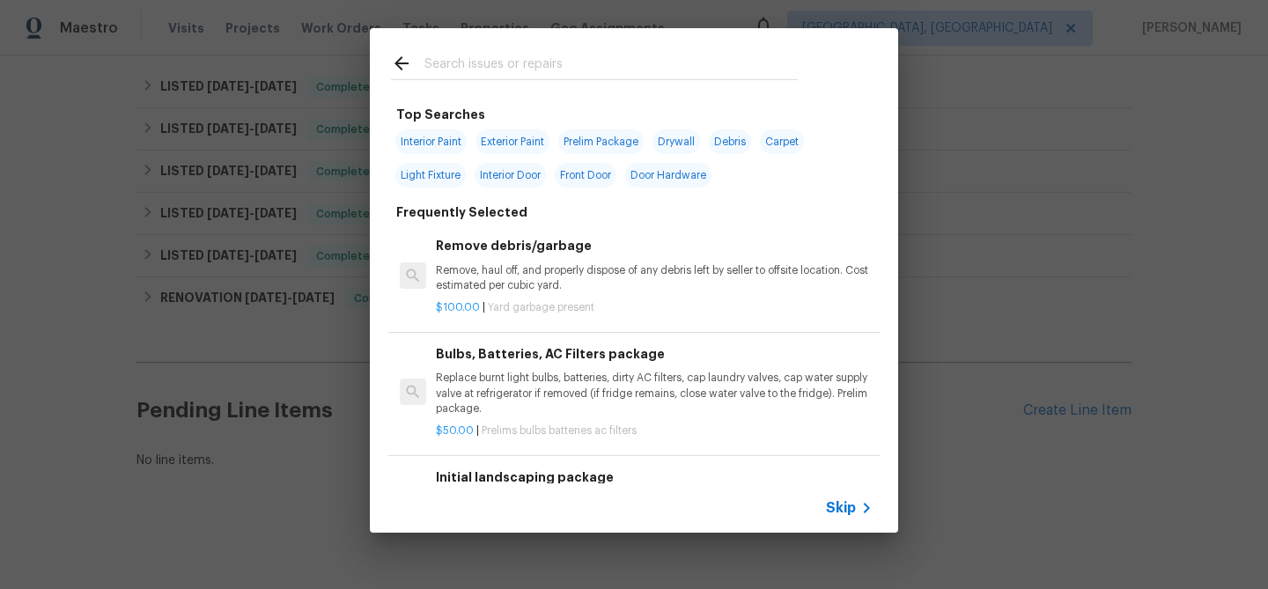
click at [839, 502] on span "Skip" at bounding box center [841, 508] width 30 height 18
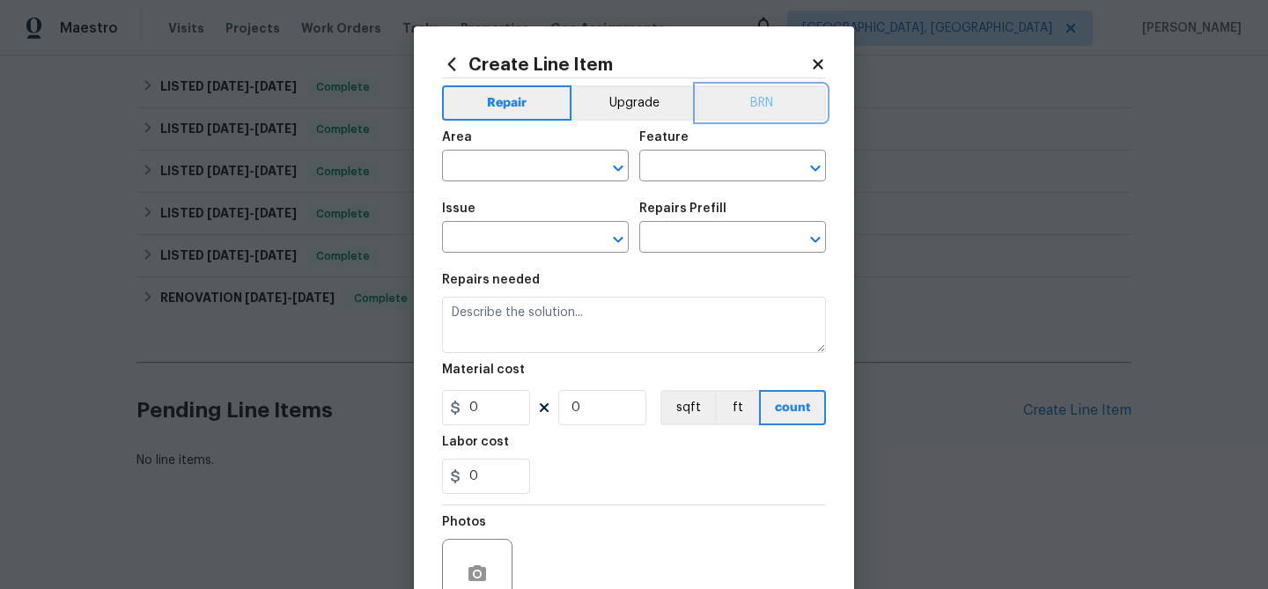
click at [771, 115] on button "BRN" at bounding box center [761, 102] width 129 height 35
click at [613, 293] on div "Repairs needed" at bounding box center [634, 285] width 384 height 23
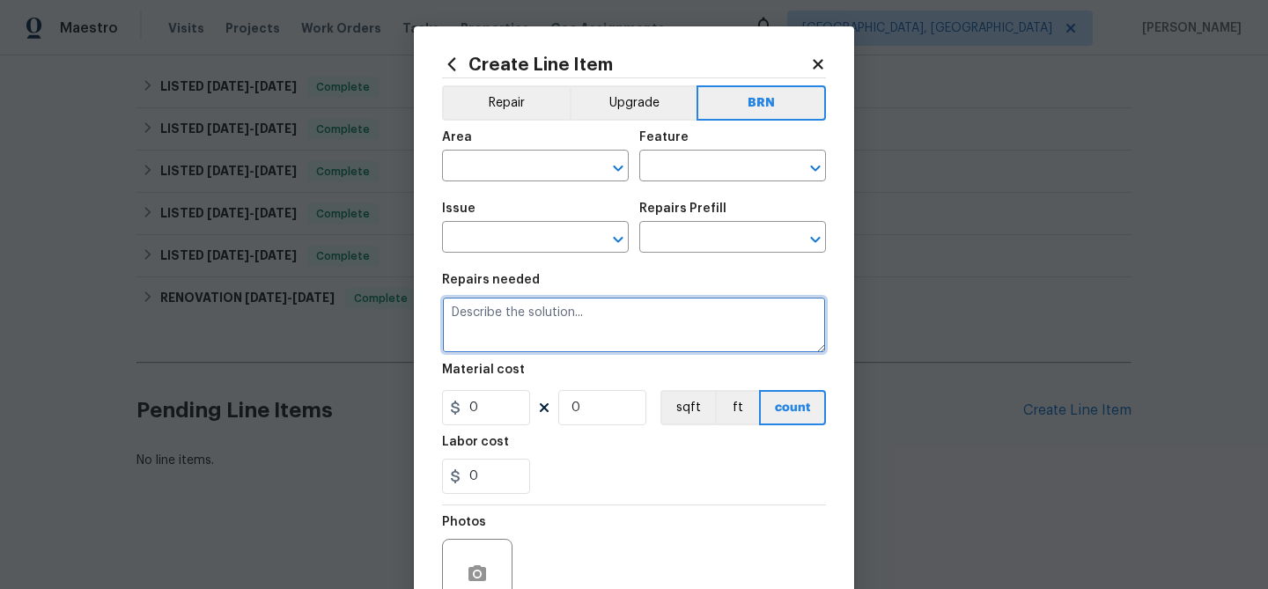
click at [594, 307] on textarea at bounding box center [634, 325] width 384 height 56
paste textarea "Seller to clean pool as needed to remove debris and [MEDICAL_DATA]. TP - Pool V…"
drag, startPoint x: 549, startPoint y: 328, endPoint x: 485, endPoint y: 328, distance: 63.4
click at [485, 328] on textarea "Seller to clean pool as needed to remove debris and [MEDICAL_DATA]. TP - Pool V…" at bounding box center [634, 325] width 384 height 56
drag, startPoint x: 447, startPoint y: 338, endPoint x: 557, endPoint y: 337, distance: 110.1
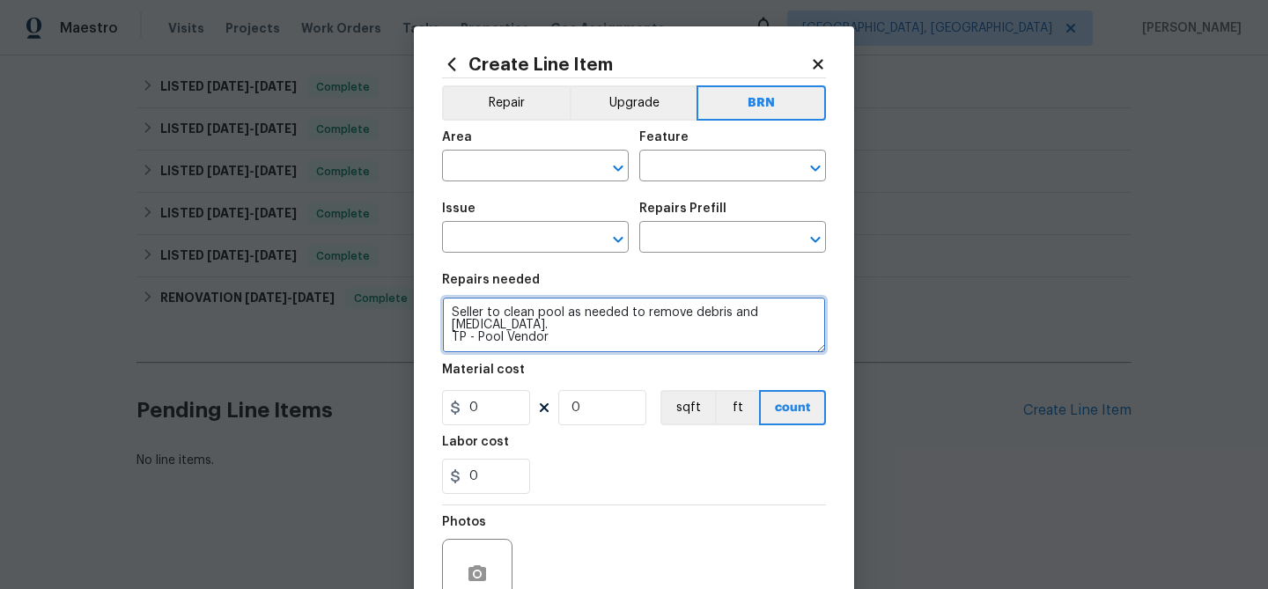
click at [557, 337] on textarea "Seller to clean pool as needed to remove debris and [MEDICAL_DATA]. TP - Pool V…" at bounding box center [634, 325] width 384 height 56
type textarea "Seller to clean pool as needed to remove debris and [MEDICAL_DATA]."
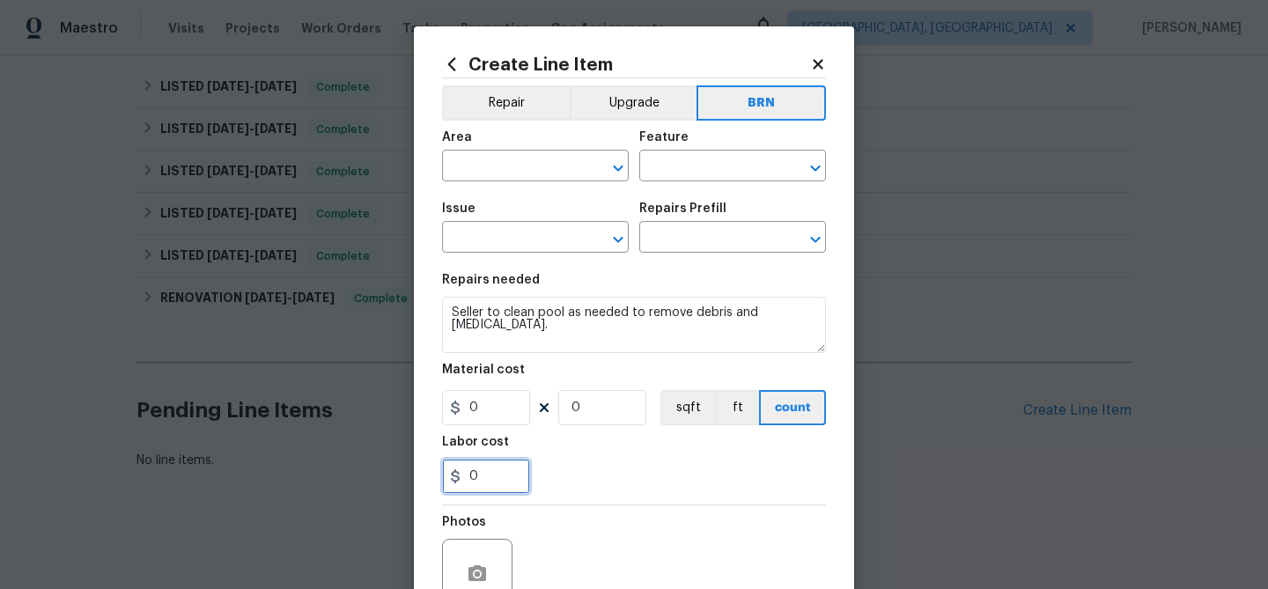
click at [499, 471] on input "0" at bounding box center [486, 476] width 88 height 35
type input "100"
click at [603, 409] on input "0" at bounding box center [602, 407] width 88 height 35
type input "1"
click at [490, 166] on input "text" at bounding box center [510, 167] width 137 height 27
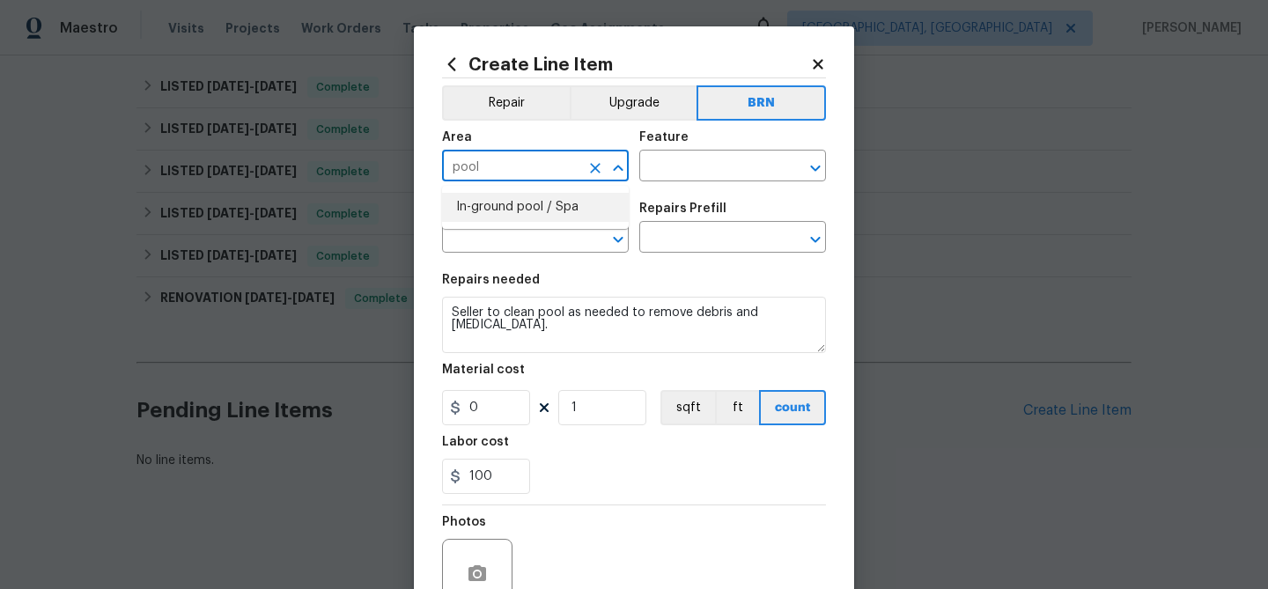
click at [520, 213] on li "In-ground pool / Spa" at bounding box center [535, 207] width 187 height 29
type input "In-ground pool / Spa"
click at [649, 170] on input "text" at bounding box center [707, 167] width 137 height 27
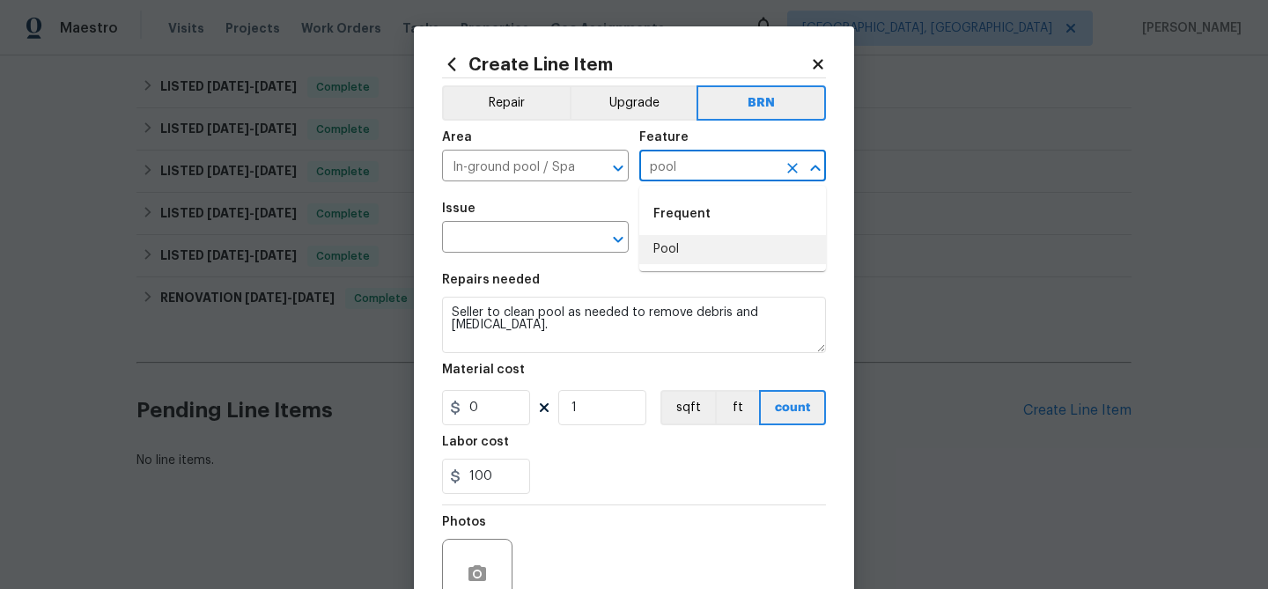
click at [652, 240] on li "Pool" at bounding box center [732, 249] width 187 height 29
type input "Pool"
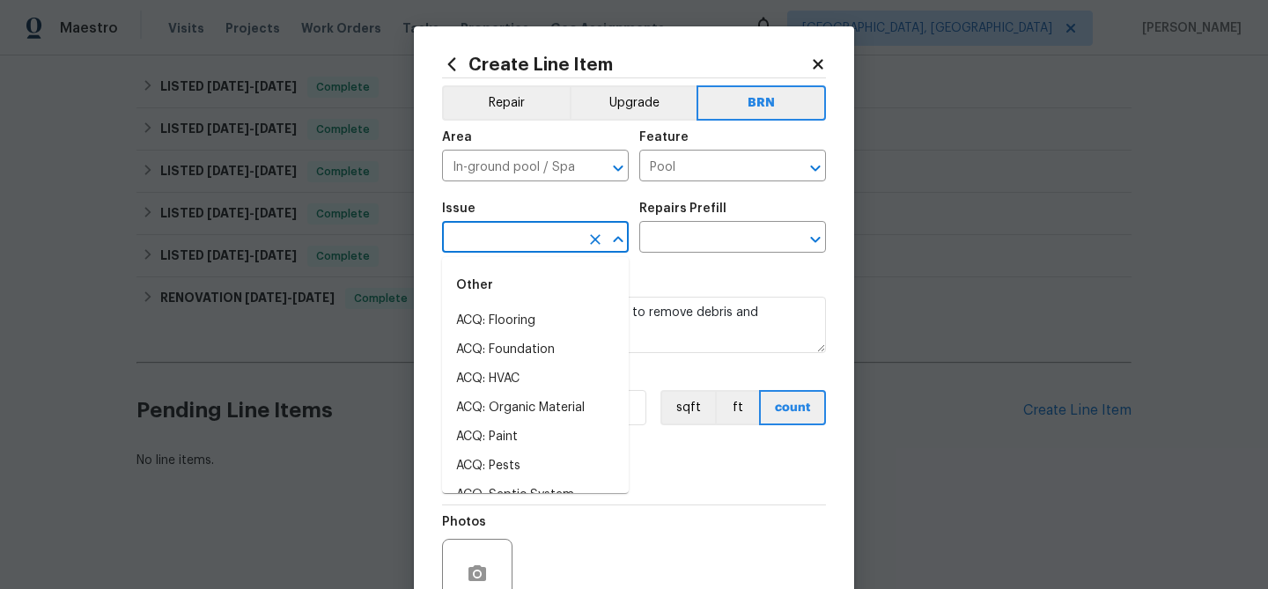
click at [544, 247] on input "text" at bounding box center [510, 238] width 137 height 27
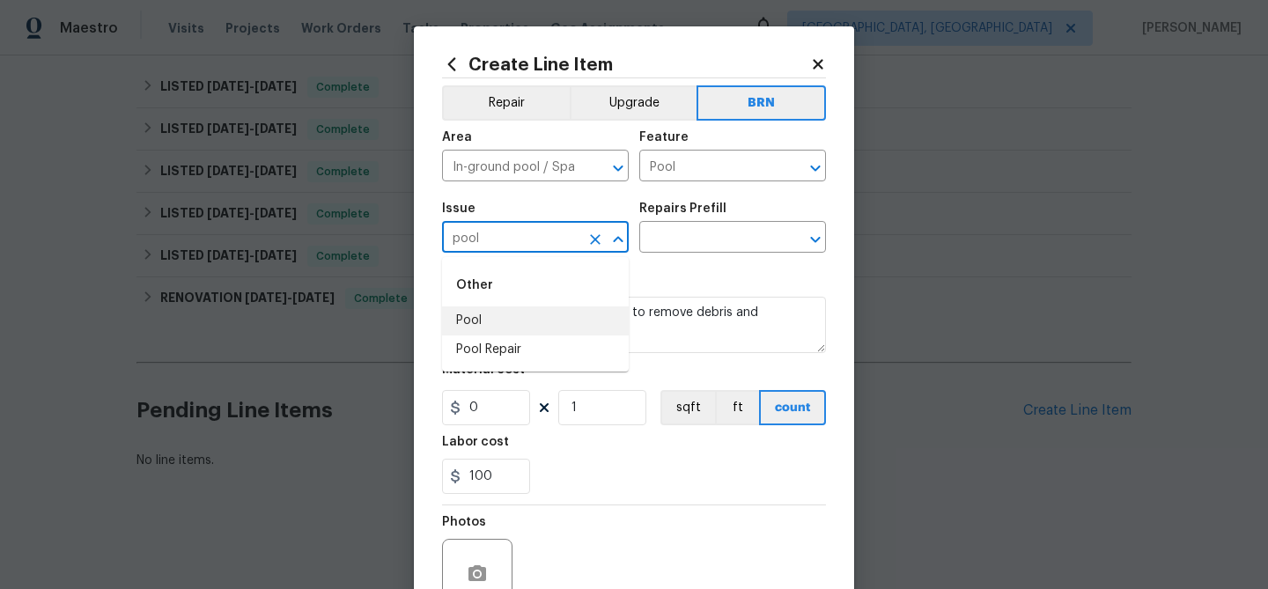
click at [528, 323] on li "Pool" at bounding box center [535, 320] width 187 height 29
type input "Pool"
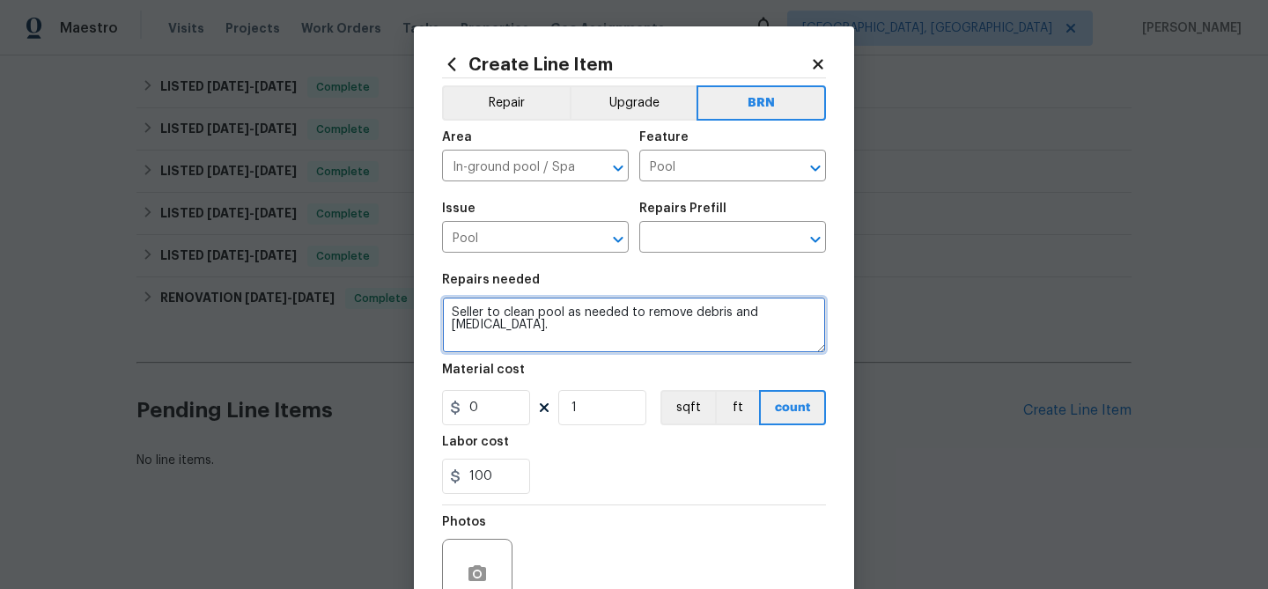
click at [528, 323] on textarea "Seller to clean pool as needed to remove debris and [MEDICAL_DATA]." at bounding box center [634, 325] width 384 height 56
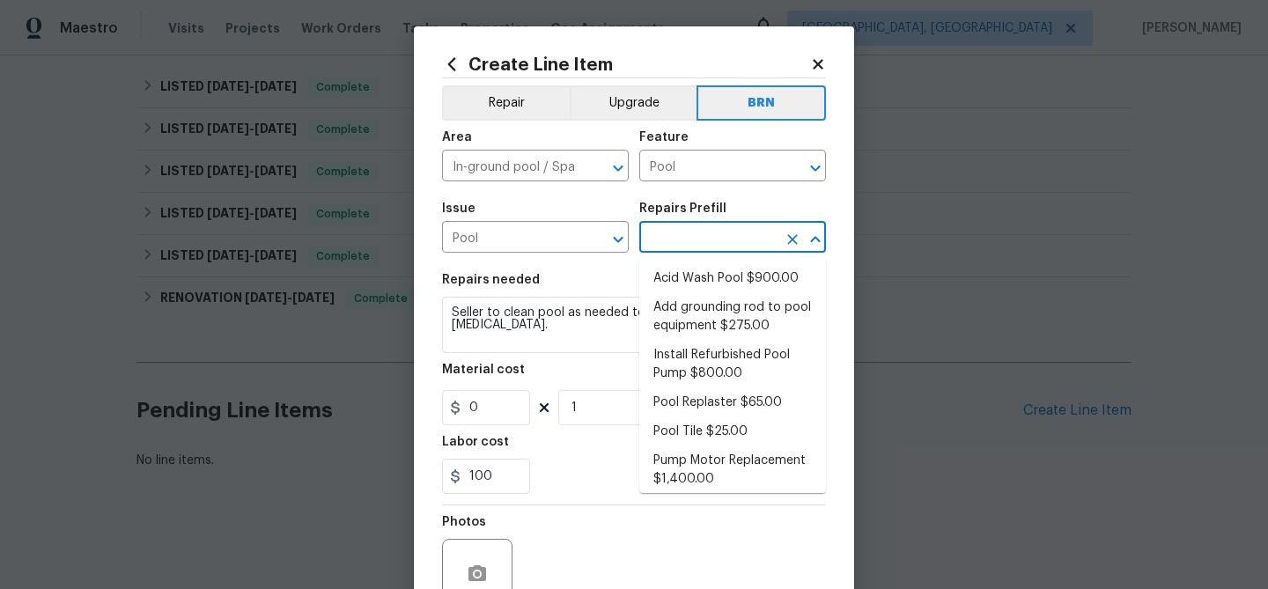
click at [666, 237] on input "text" at bounding box center [707, 238] width 137 height 27
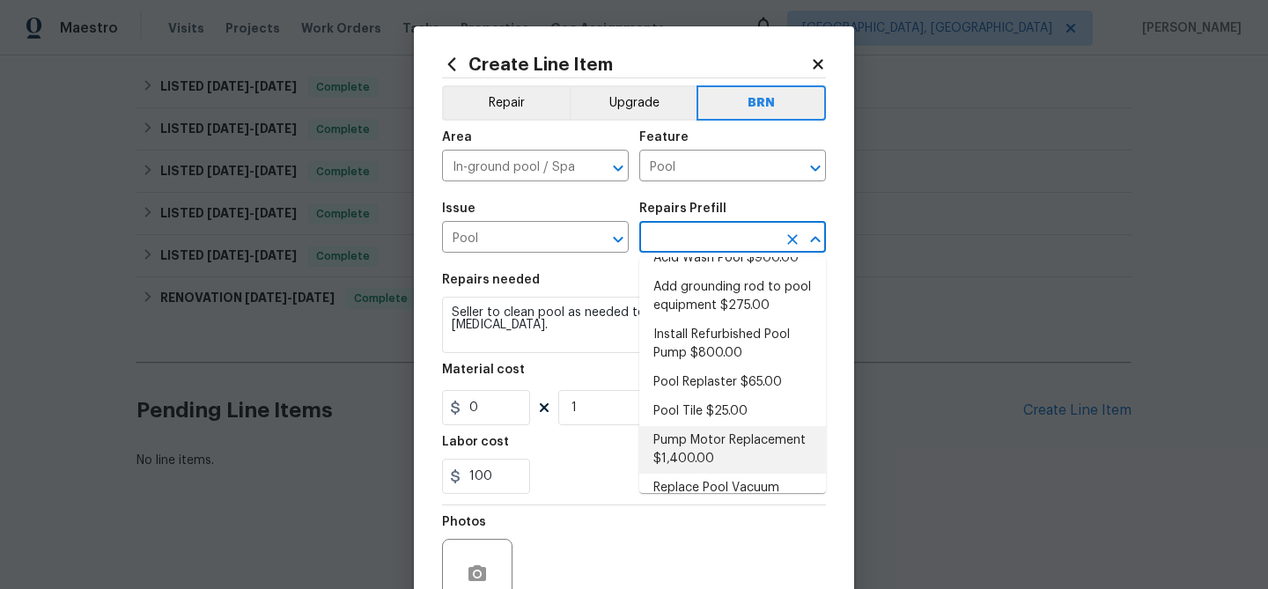
scroll to position [0, 0]
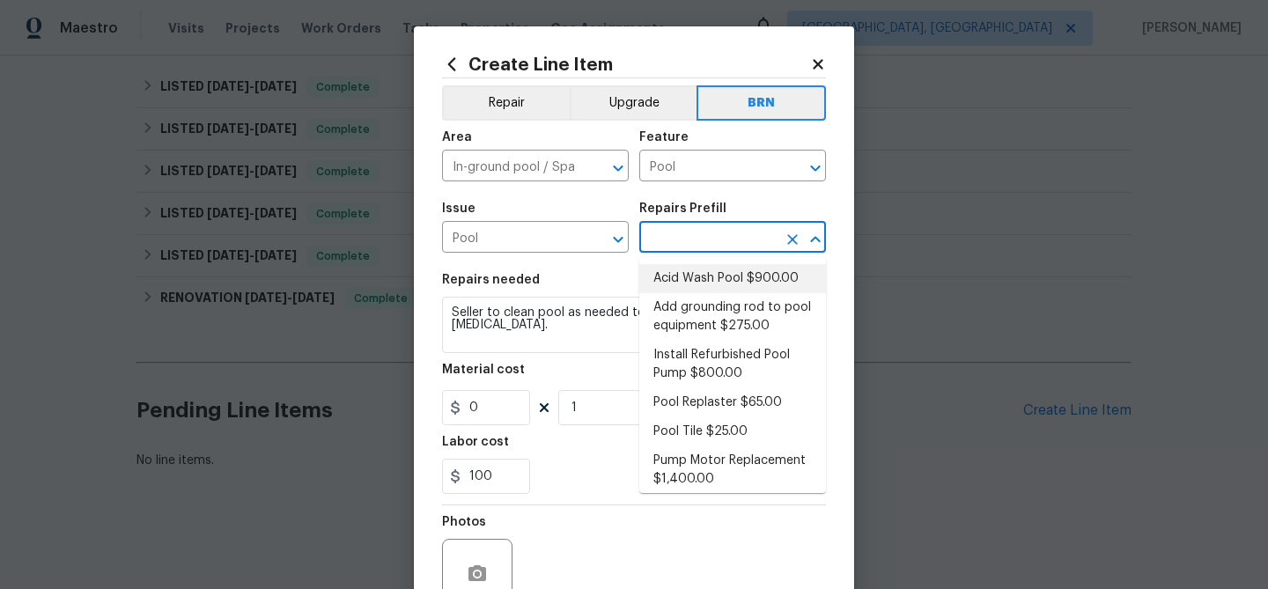
click at [694, 281] on li "Acid Wash Pool $900.00" at bounding box center [732, 278] width 187 height 29
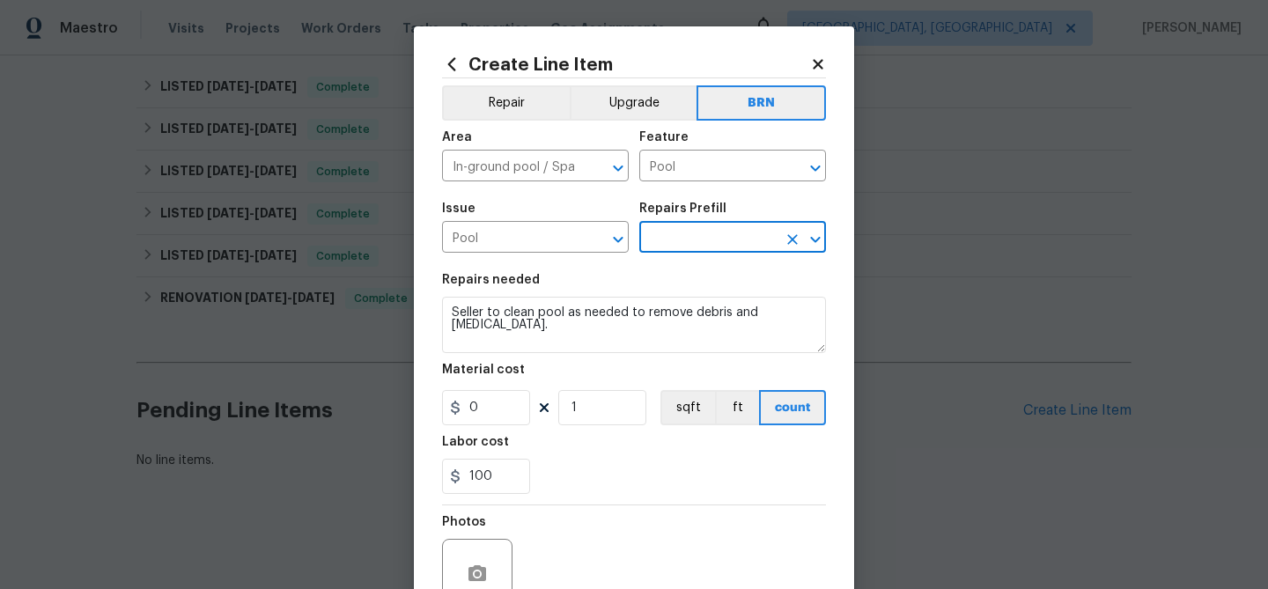
type input "Acid Wash Pool $900.00"
type textarea "Empty pool. Acid wash, refill and start up."
type input "900"
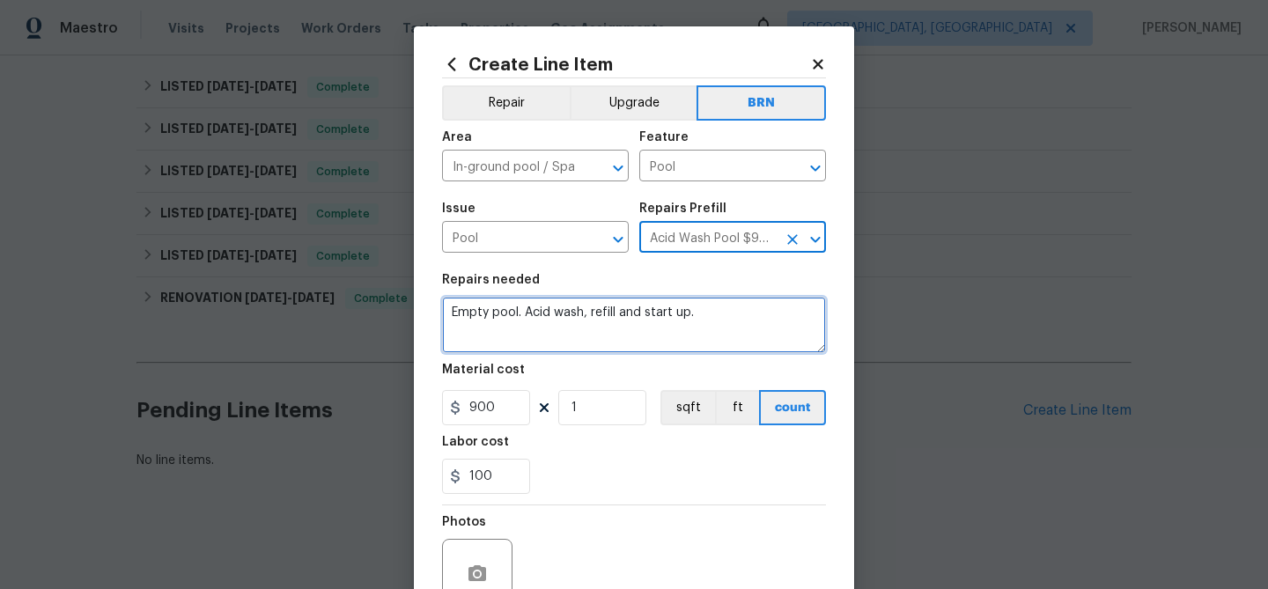
click at [607, 310] on textarea "Empty pool. Acid wash, refill and start up." at bounding box center [634, 325] width 384 height 56
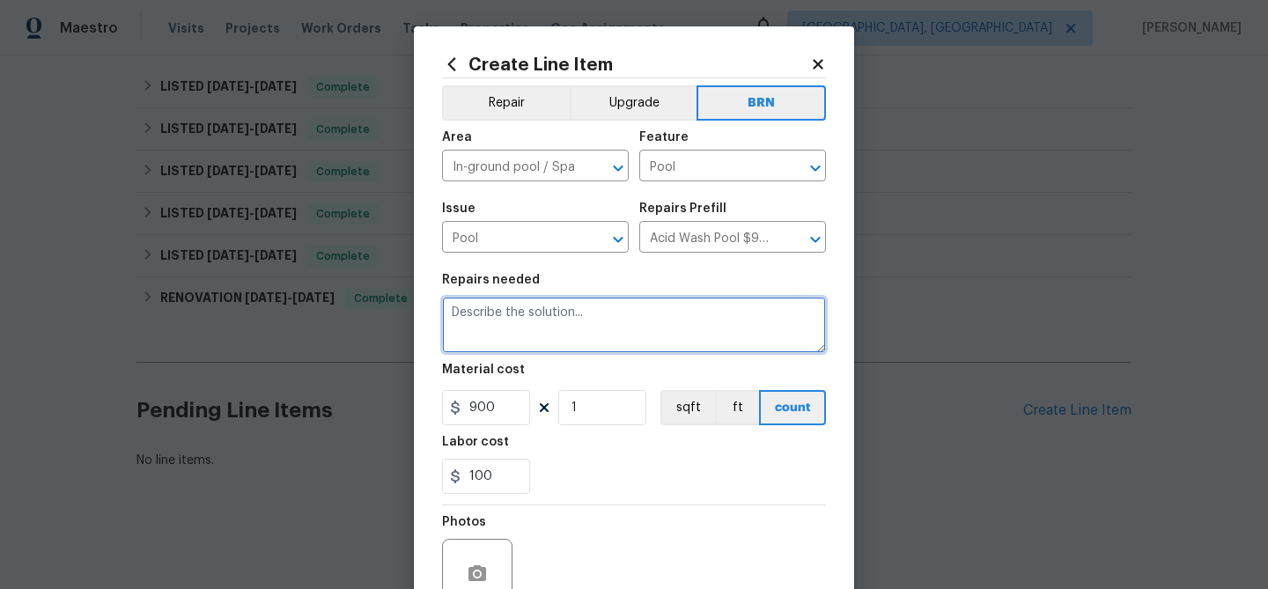
paste textarea "Seller to clean pool as needed to remove debris and [MEDICAL_DATA]."
type textarea "Seller to clean pool as needed to remove debris and [MEDICAL_DATA]."
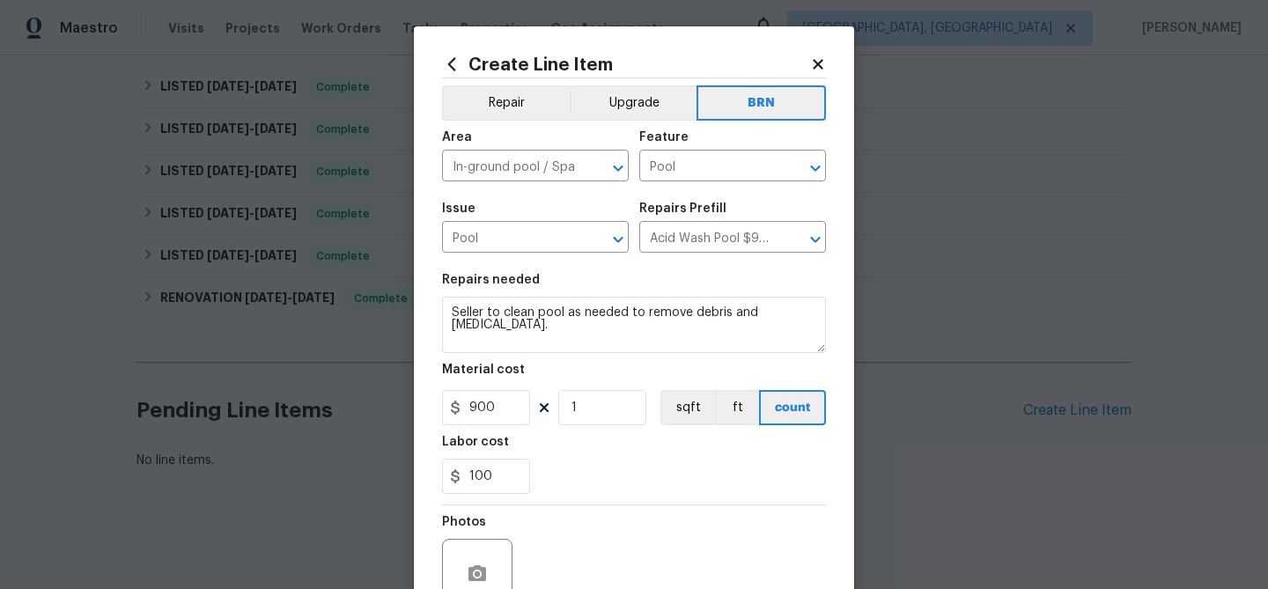
click at [491, 426] on section "Repairs needed Seller to clean pool as needed to remove debris and [MEDICAL_DAT…" at bounding box center [634, 383] width 384 height 241
click at [507, 420] on input "900" at bounding box center [486, 407] width 88 height 35
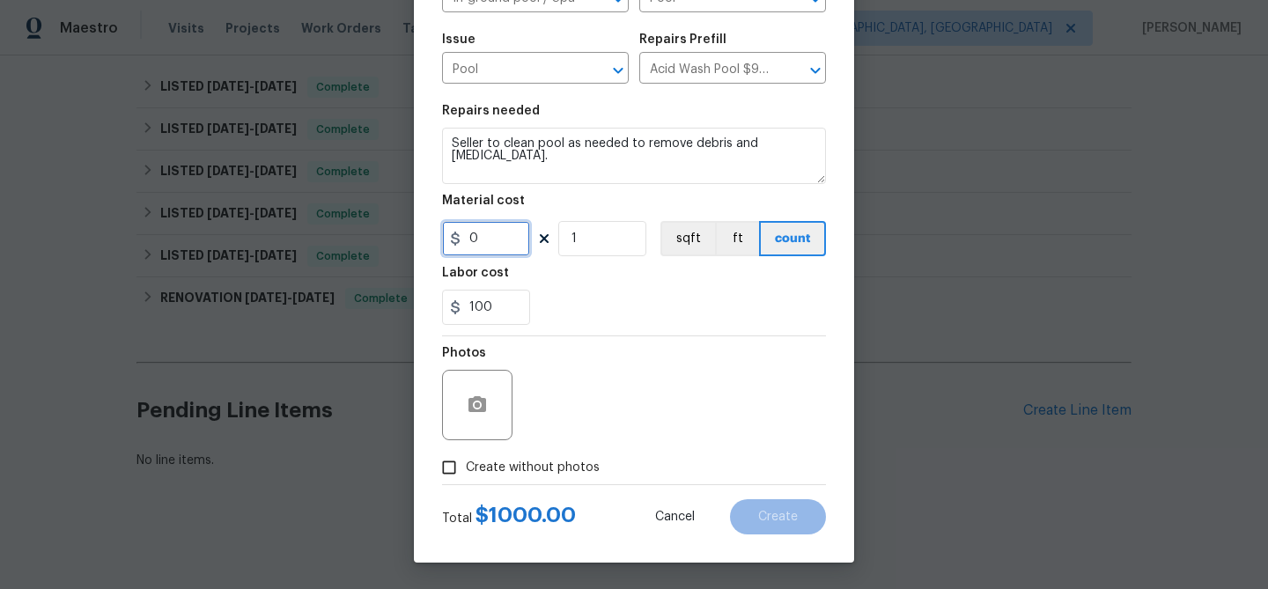
type input "0"
click at [459, 467] on input "Create without photos" at bounding box center [448, 467] width 33 height 33
checkbox input "true"
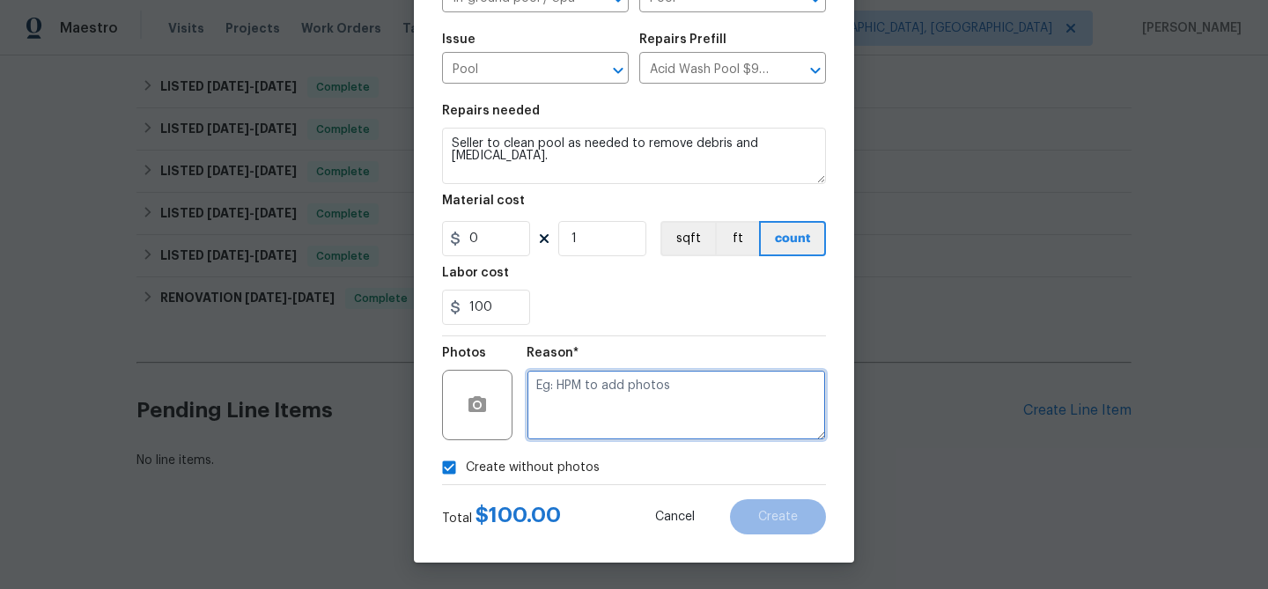
click at [624, 381] on textarea at bounding box center [676, 405] width 299 height 70
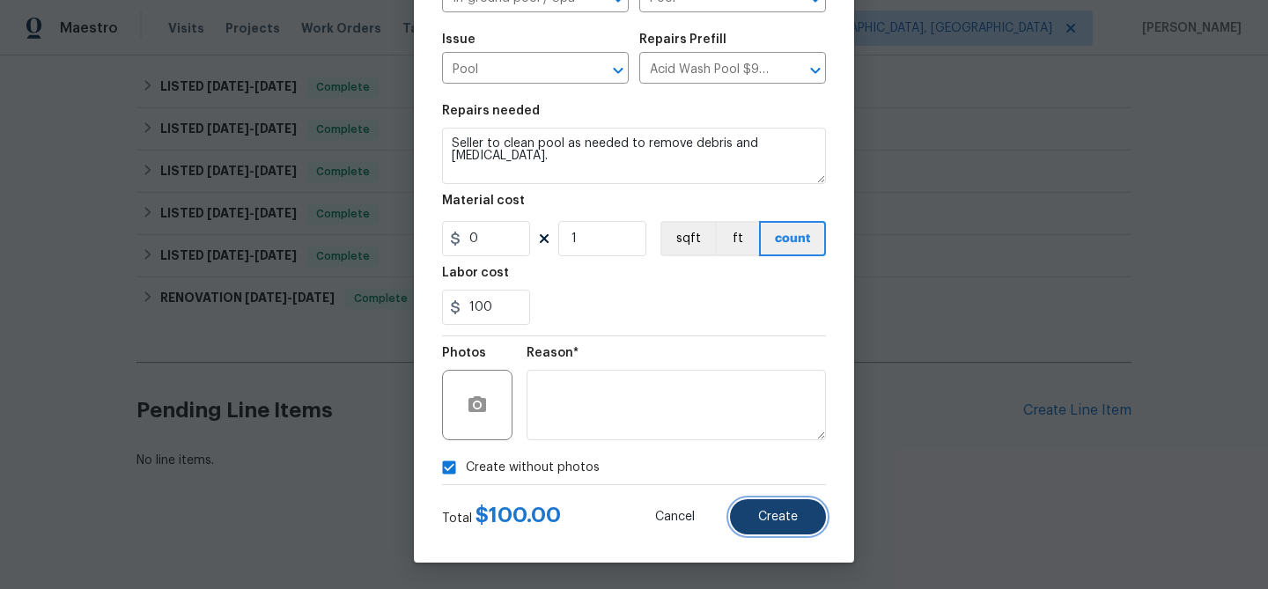
click at [763, 511] on span "Create" at bounding box center [778, 517] width 40 height 13
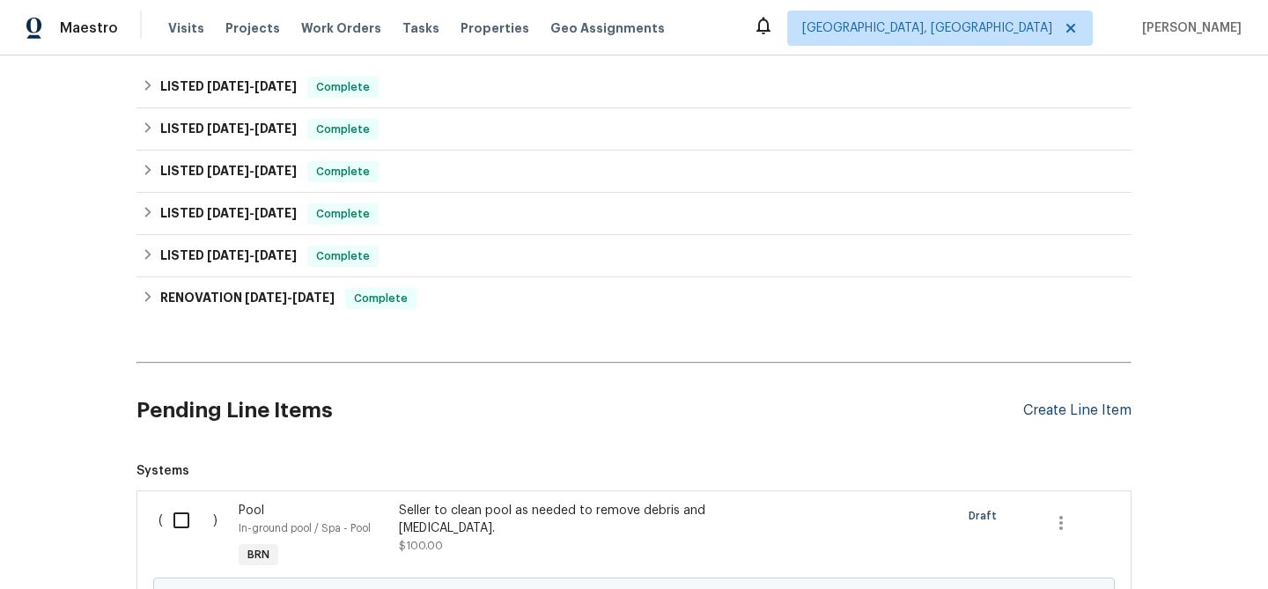
click at [1052, 406] on div "Create Line Item" at bounding box center [1077, 410] width 108 height 17
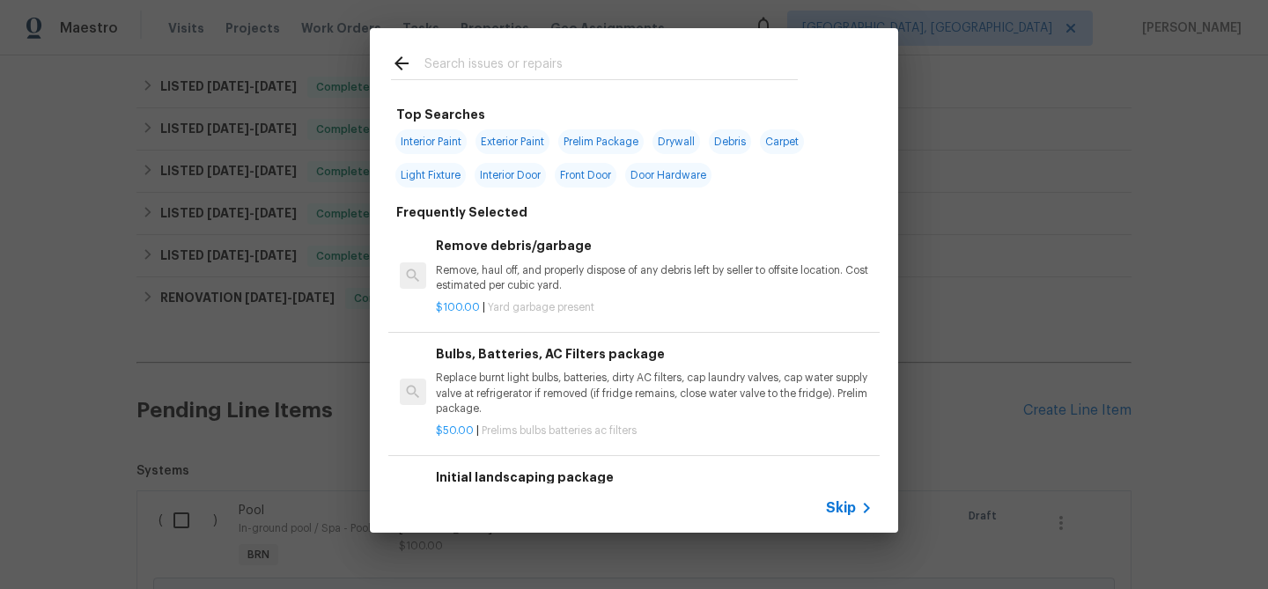
click at [840, 501] on span "Skip" at bounding box center [841, 508] width 30 height 18
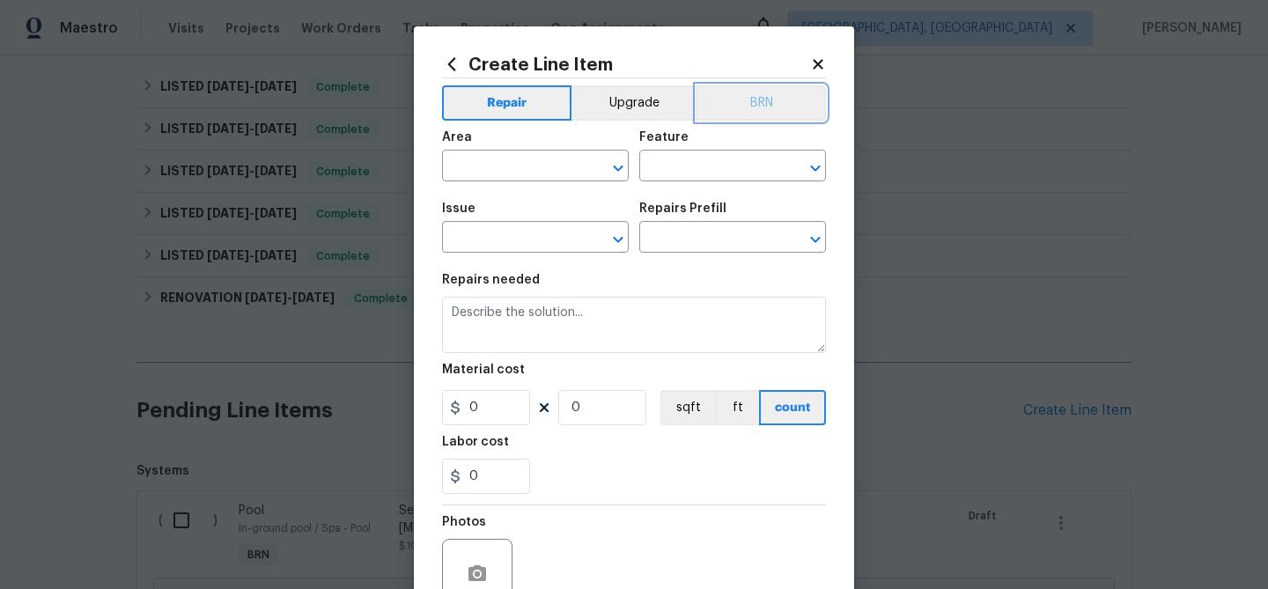
click at [768, 120] on button "BRN" at bounding box center [761, 102] width 129 height 35
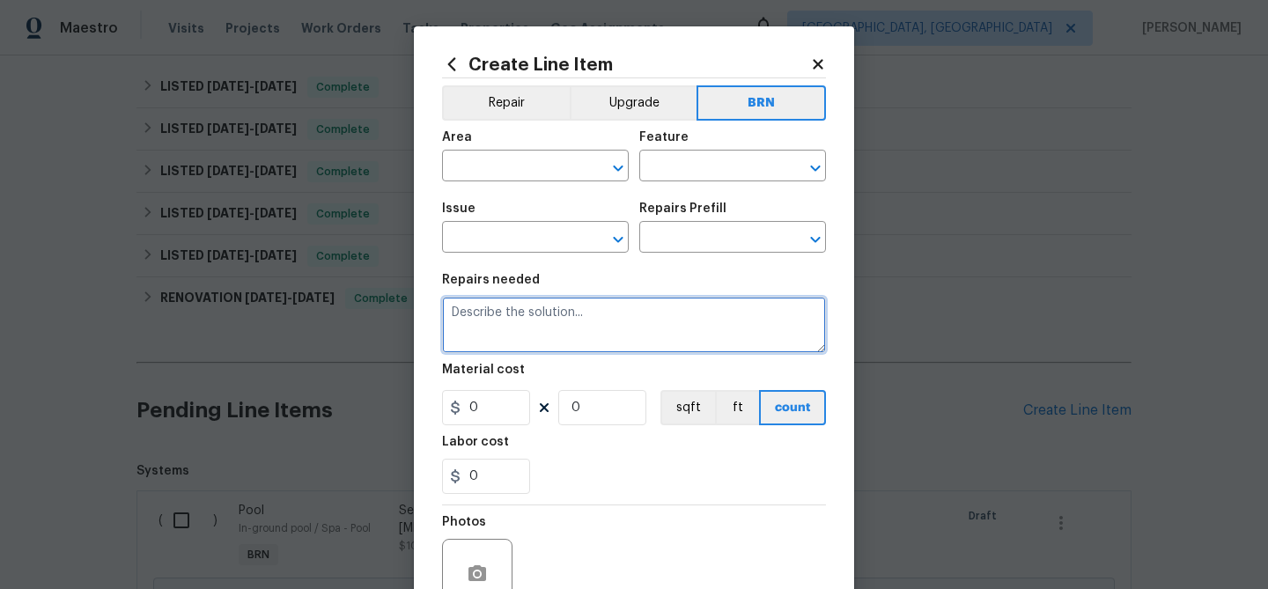
click at [580, 351] on textarea at bounding box center [634, 325] width 384 height 56
paste textarea "Seller to remove fallen tree branches in front yard from storm, haul away and d…"
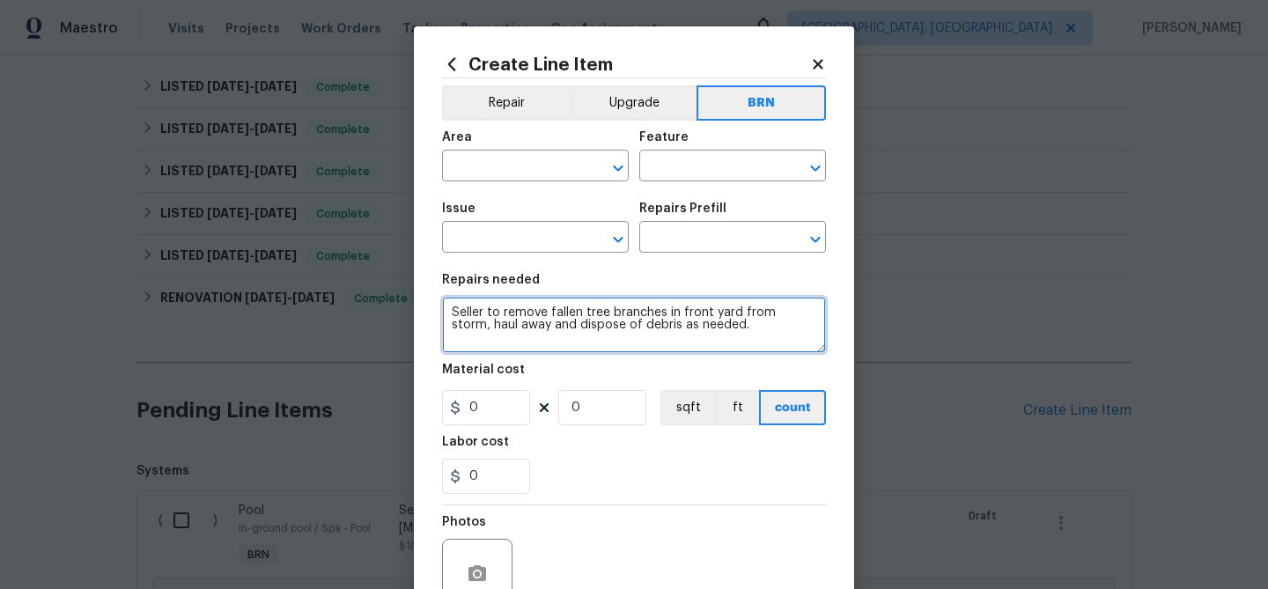
type textarea "Seller to remove fallen tree branches in front yard from storm, haul away and d…"
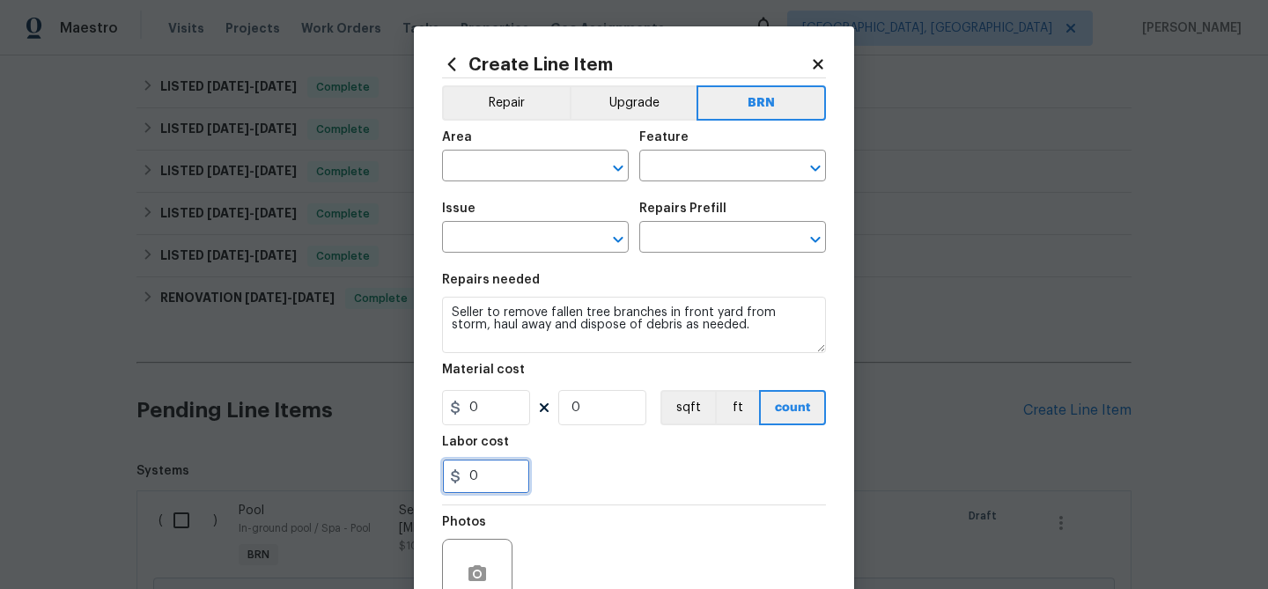
click at [488, 474] on input "0" at bounding box center [486, 476] width 88 height 35
type input "75"
click at [611, 401] on input "0" at bounding box center [602, 407] width 88 height 35
type input "1"
click at [504, 174] on input "text" at bounding box center [510, 167] width 137 height 27
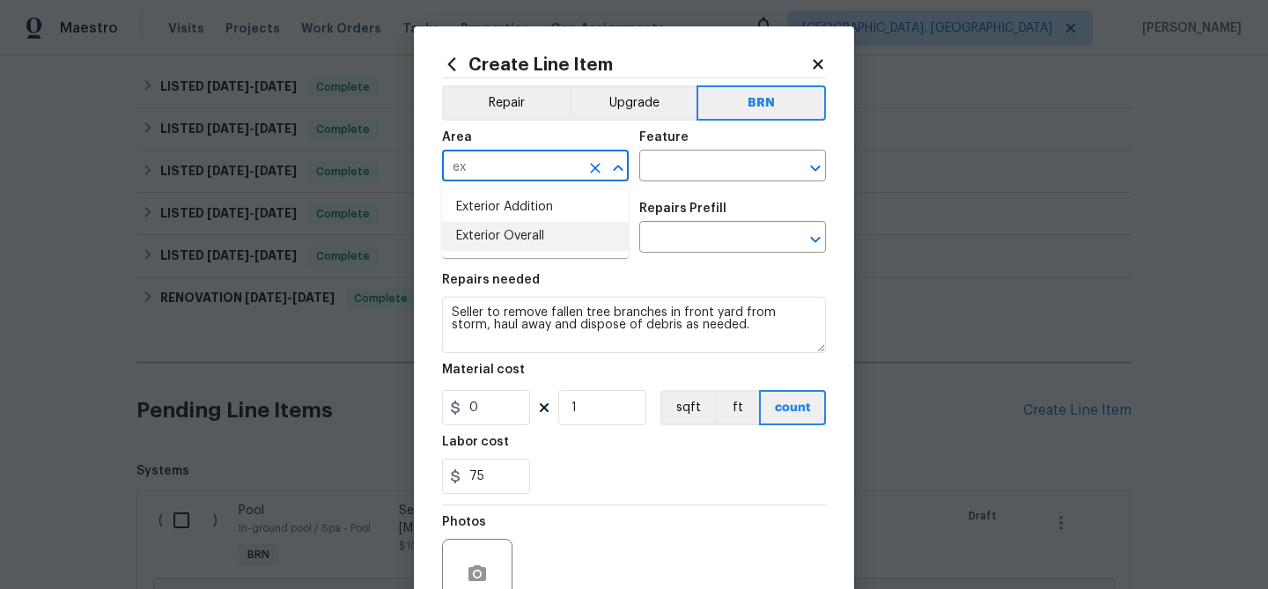
click at [521, 231] on li "Exterior Overall" at bounding box center [535, 236] width 187 height 29
type input "Exterior Overall"
click at [666, 170] on input "text" at bounding box center [707, 167] width 137 height 27
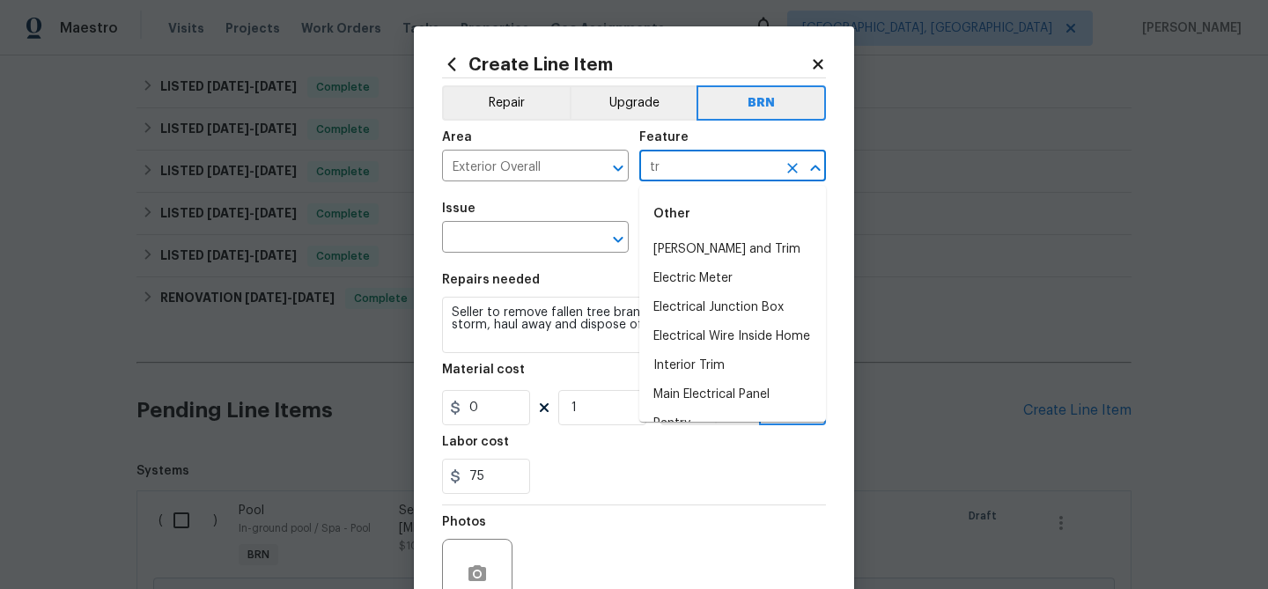
type input "t"
type input "b"
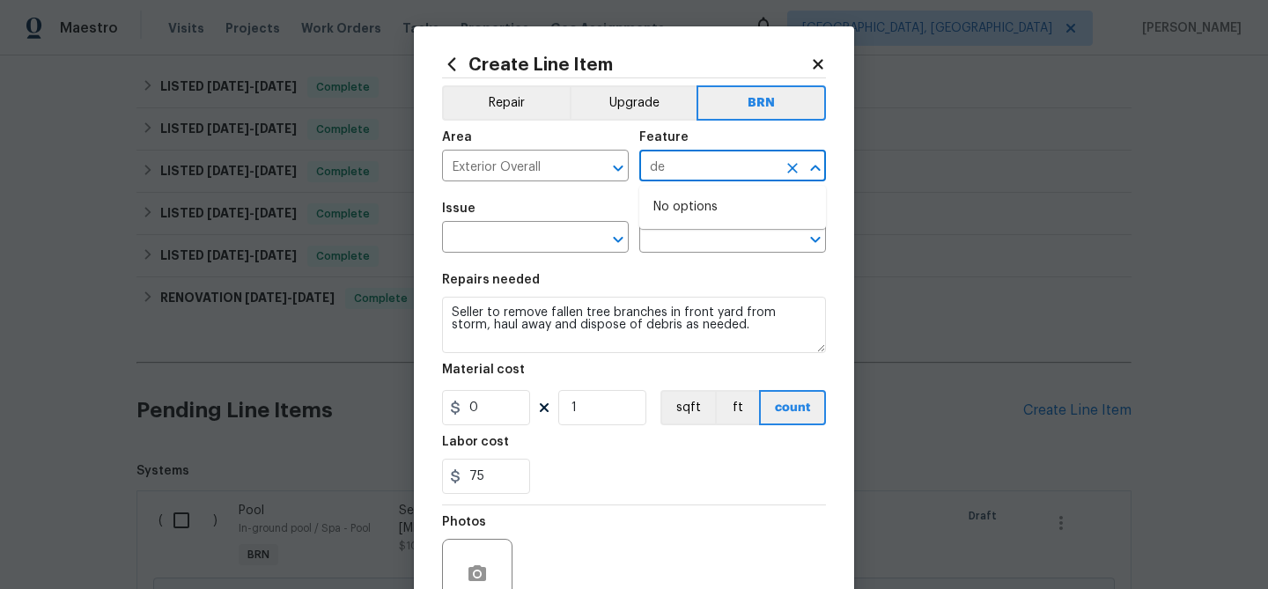
type input "d"
type input "ev"
click at [688, 177] on input "text" at bounding box center [707, 167] width 137 height 27
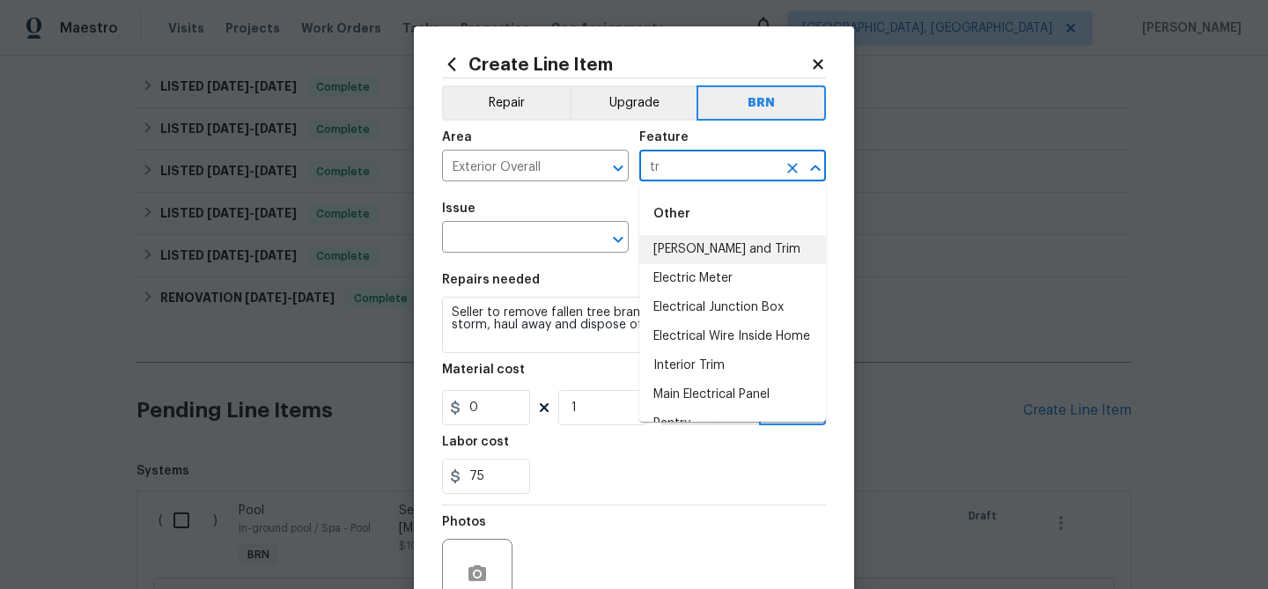
click at [703, 242] on li "Eaves and Trim" at bounding box center [732, 249] width 187 height 29
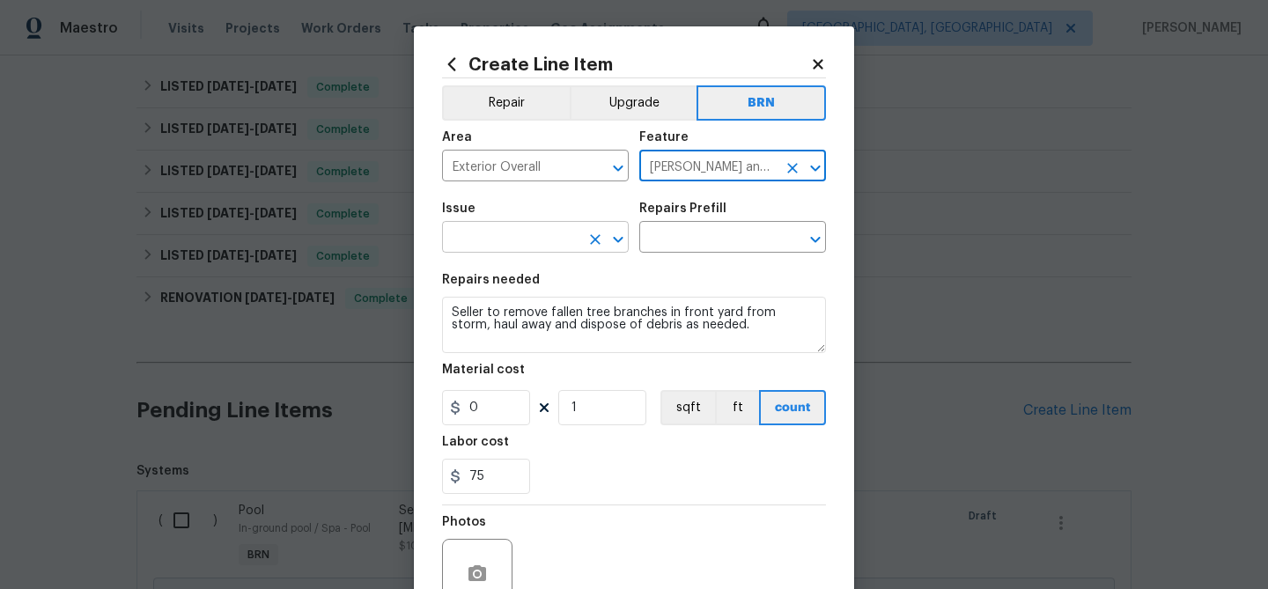
type input "Eaves and Trim"
click at [544, 248] on input "text" at bounding box center [510, 238] width 137 height 27
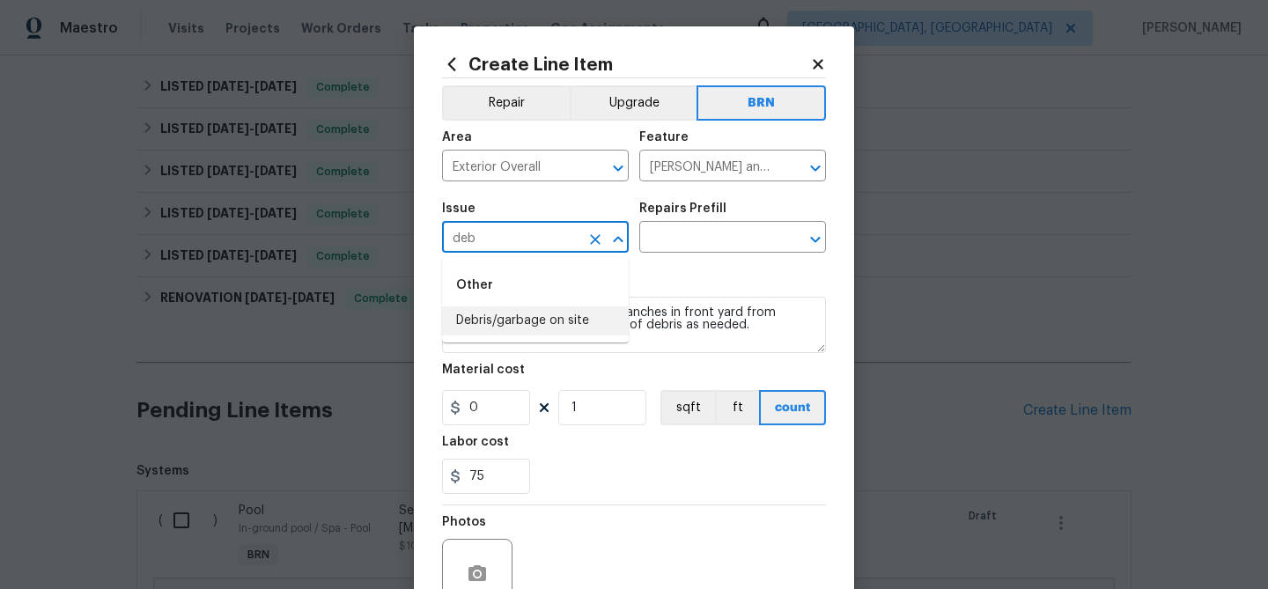
click at [553, 313] on li "Debris/garbage on site" at bounding box center [535, 320] width 187 height 29
type input "Debris/garbage on site"
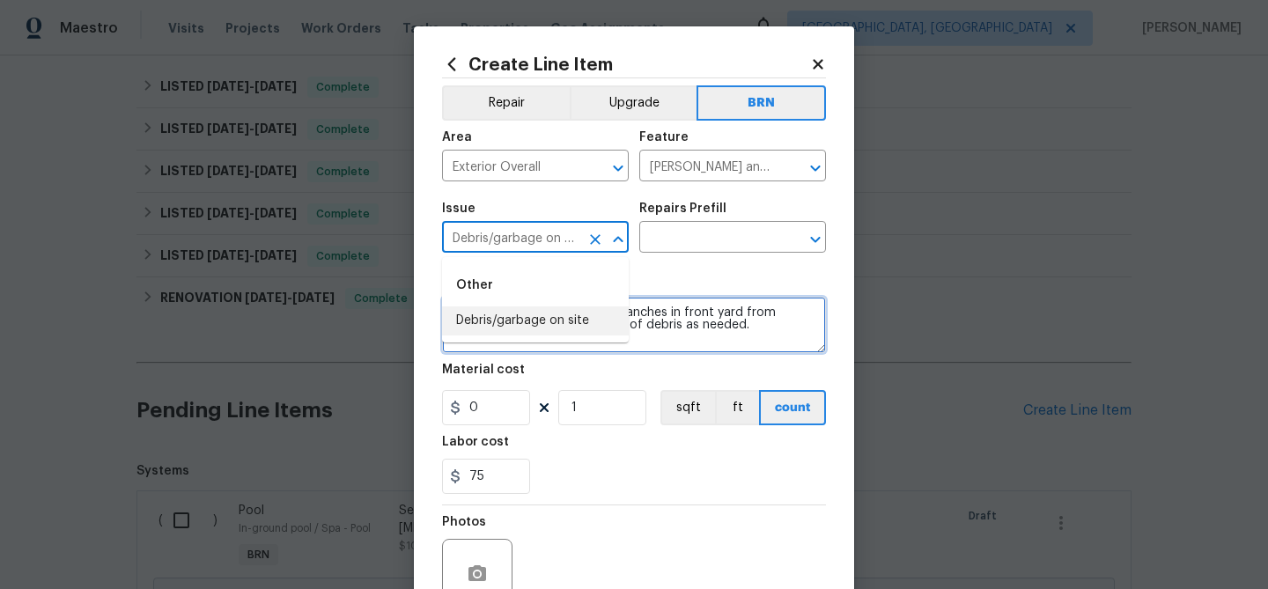
click at [553, 313] on textarea "Seller to remove fallen tree branches in front yard from storm, haul away and d…" at bounding box center [634, 325] width 384 height 56
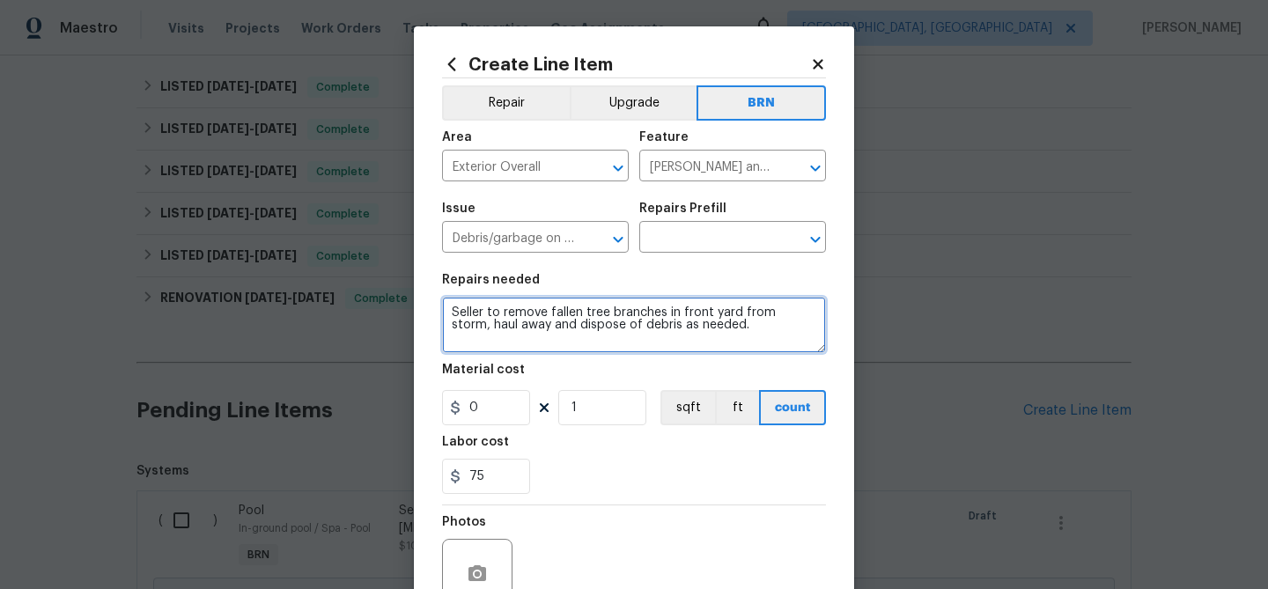
click at [553, 313] on textarea "Seller to remove fallen tree branches in front yard from storm, haul away and d…" at bounding box center [634, 325] width 384 height 56
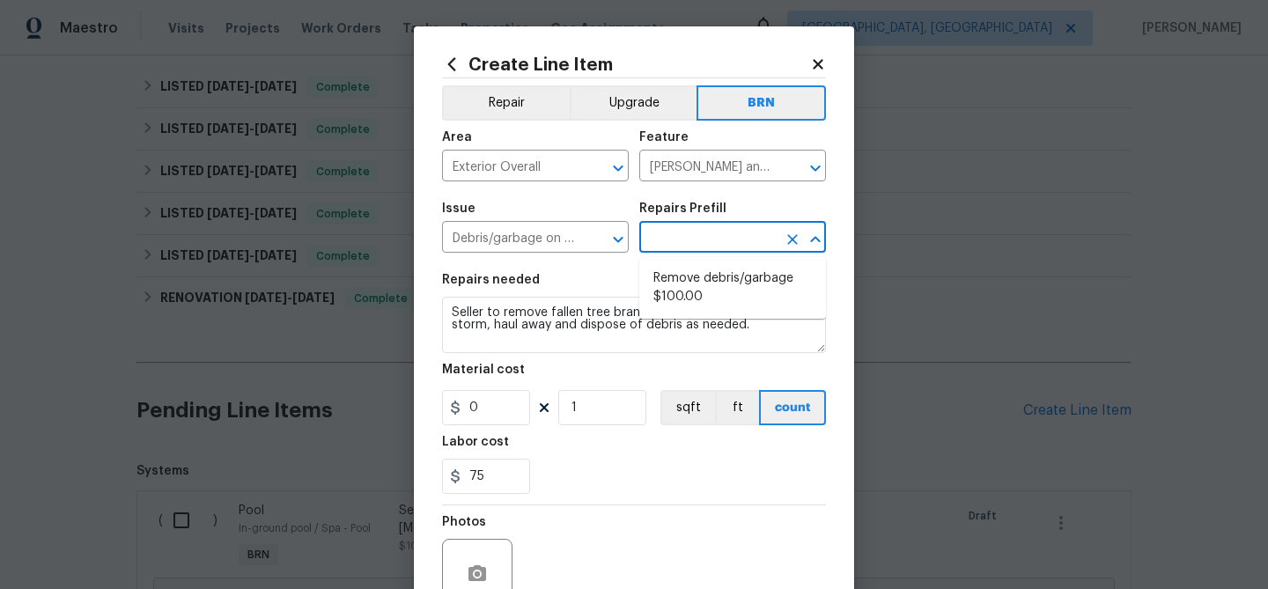
click at [664, 240] on input "text" at bounding box center [707, 238] width 137 height 27
click at [669, 271] on li "Remove debris/garbage $100.00" at bounding box center [732, 288] width 187 height 48
type input "Remove debris/garbage $100.00"
type textarea "Remove, haul off, and properly dispose of any debris left by seller to offsite …"
type input "100"
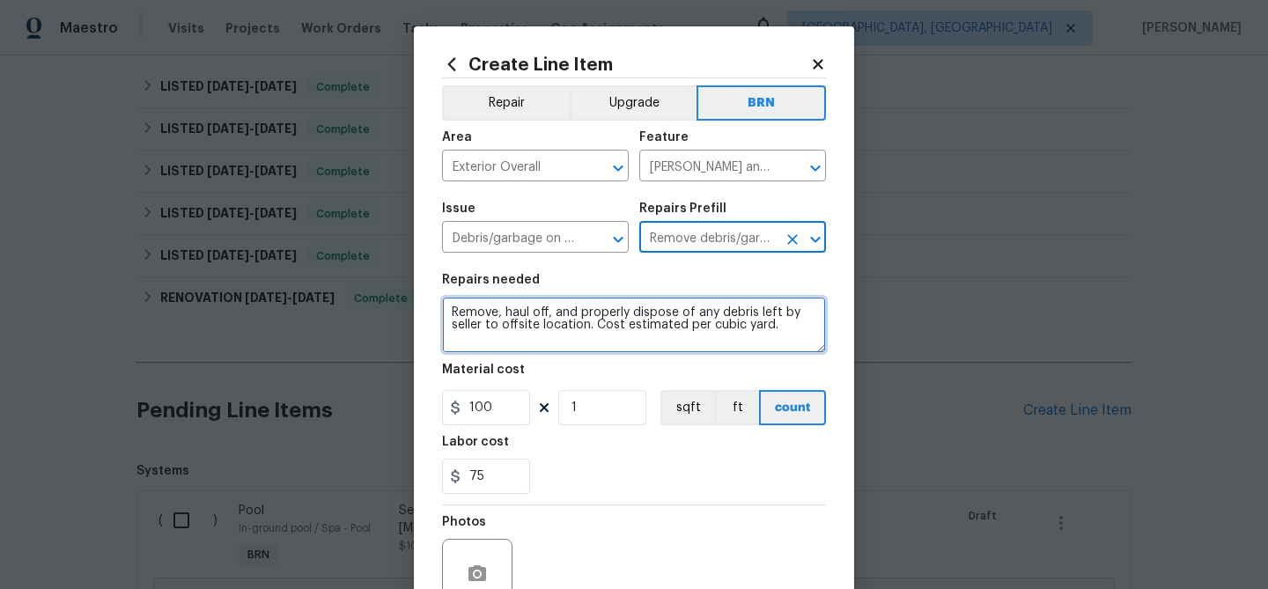
click at [596, 314] on textarea "Remove, haul off, and properly dispose of any debris left by seller to offsite …" at bounding box center [634, 325] width 384 height 56
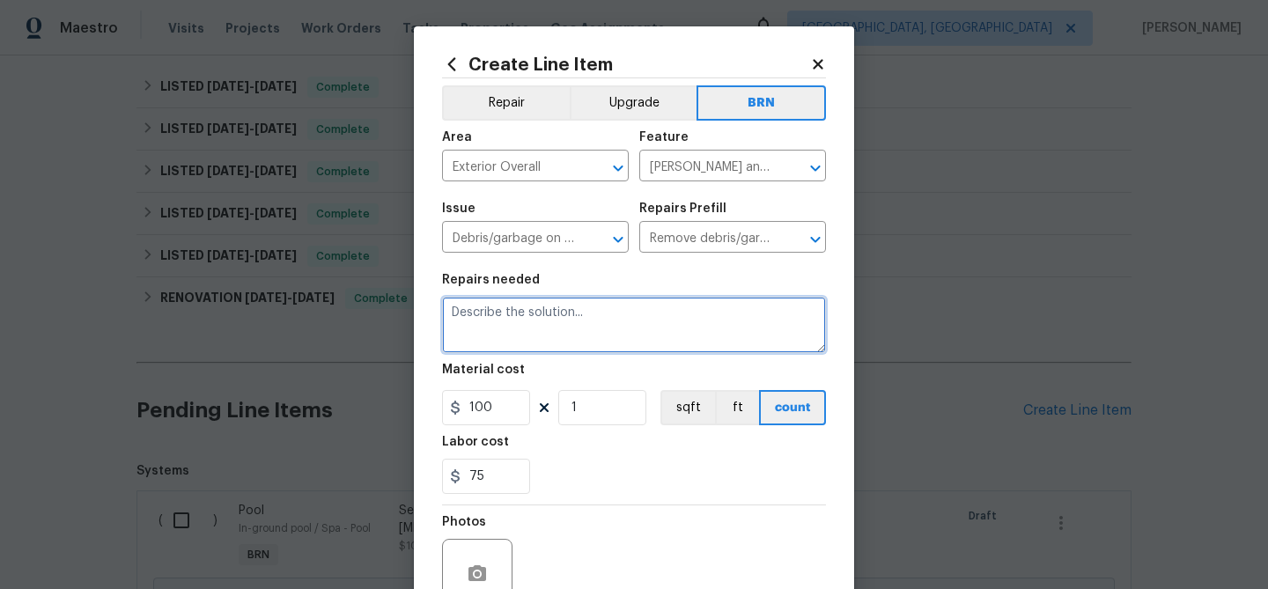
paste textarea "Seller to remove fallen tree branches in front yard from storm, haul away and d…"
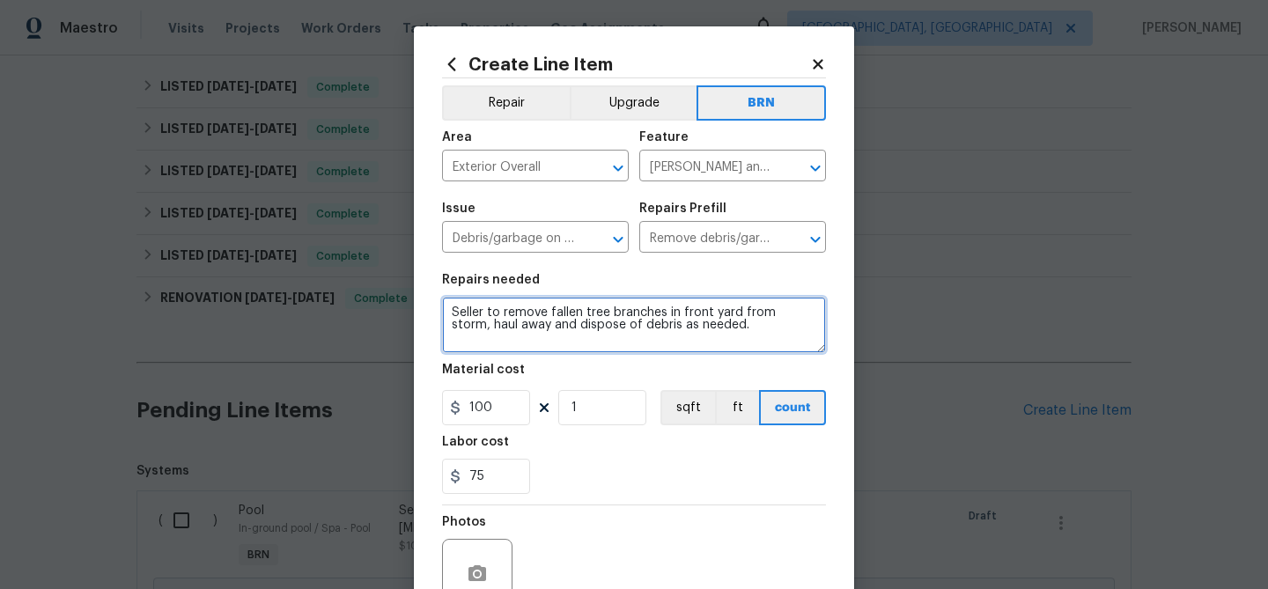
type textarea "Seller to remove fallen tree branches in front yard from storm, haul away and d…"
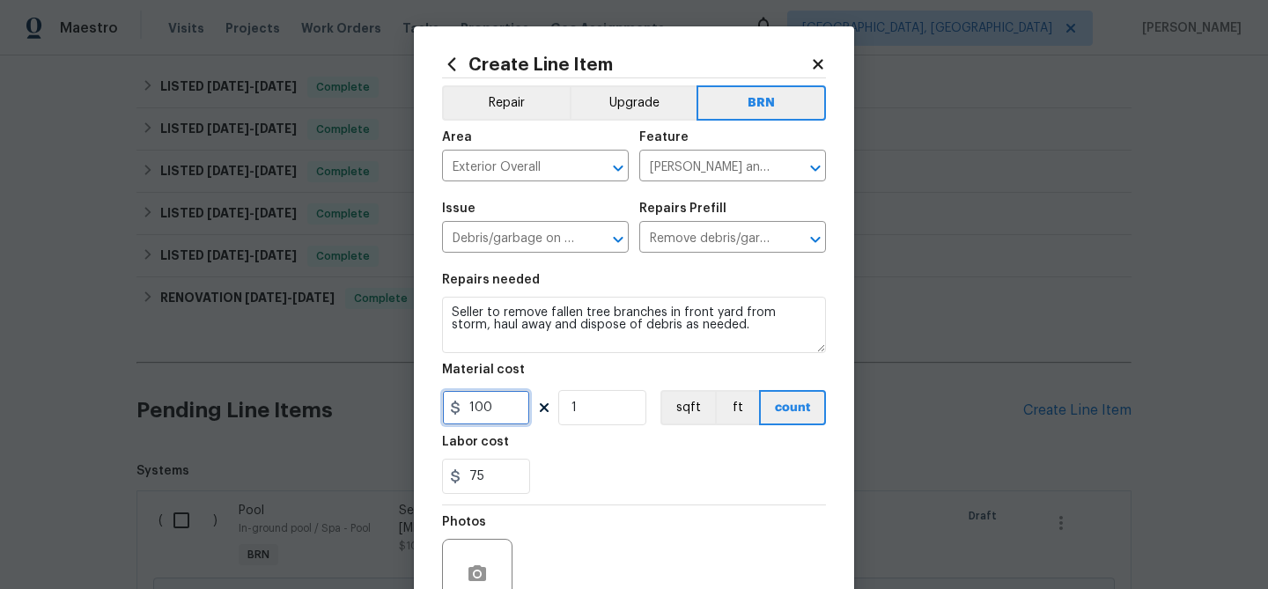
click at [502, 417] on input "100" at bounding box center [486, 407] width 88 height 35
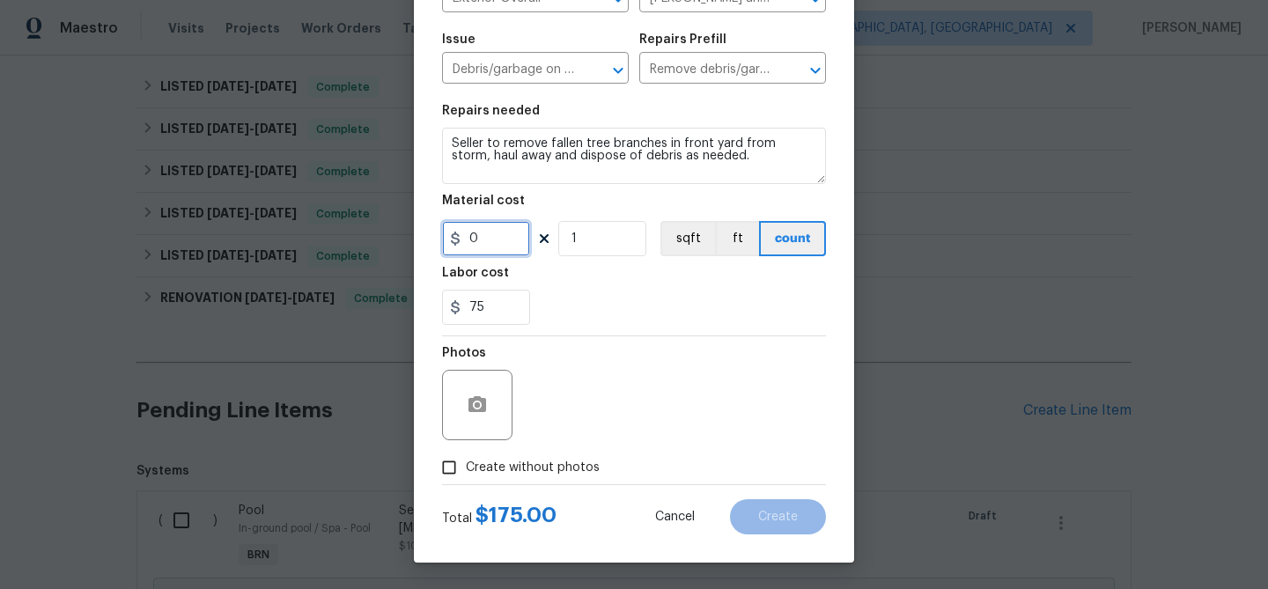
type input "0"
click at [453, 476] on input "Create without photos" at bounding box center [448, 467] width 33 height 33
checkbox input "true"
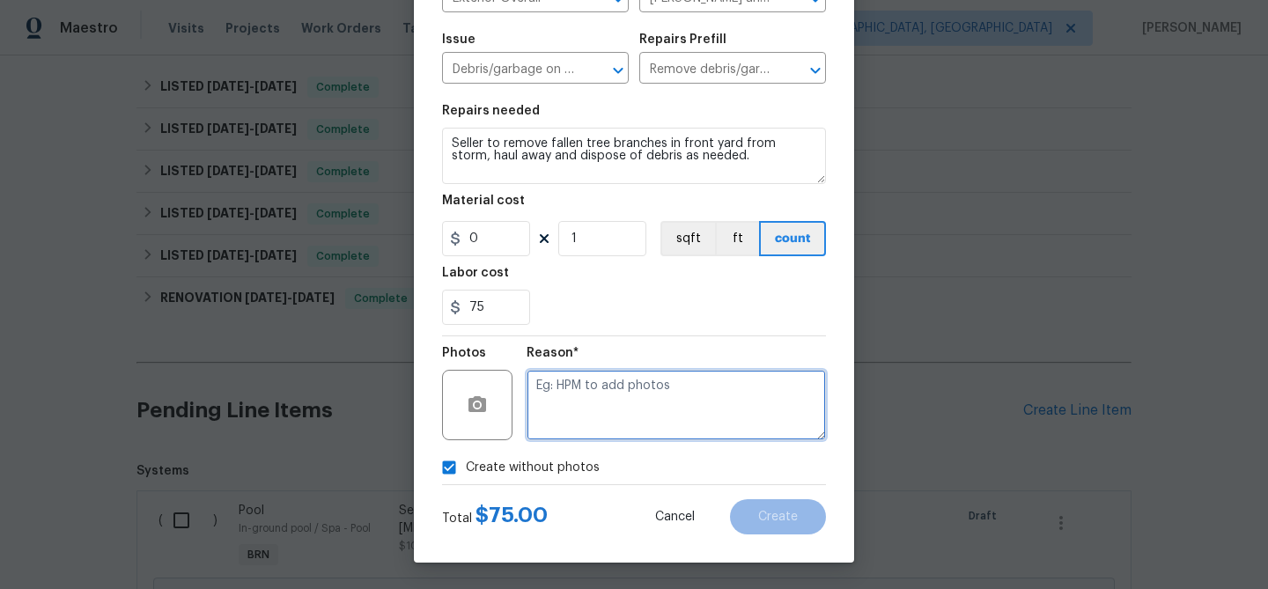
click at [586, 430] on textarea at bounding box center [676, 405] width 299 height 70
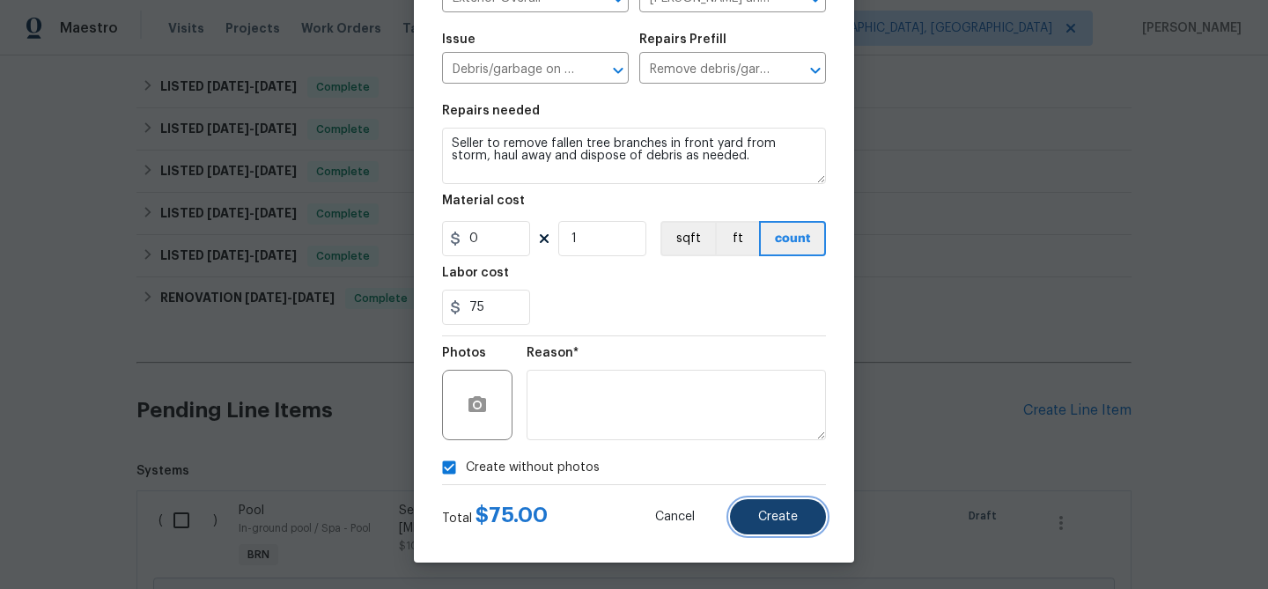
click at [770, 514] on span "Create" at bounding box center [778, 517] width 40 height 13
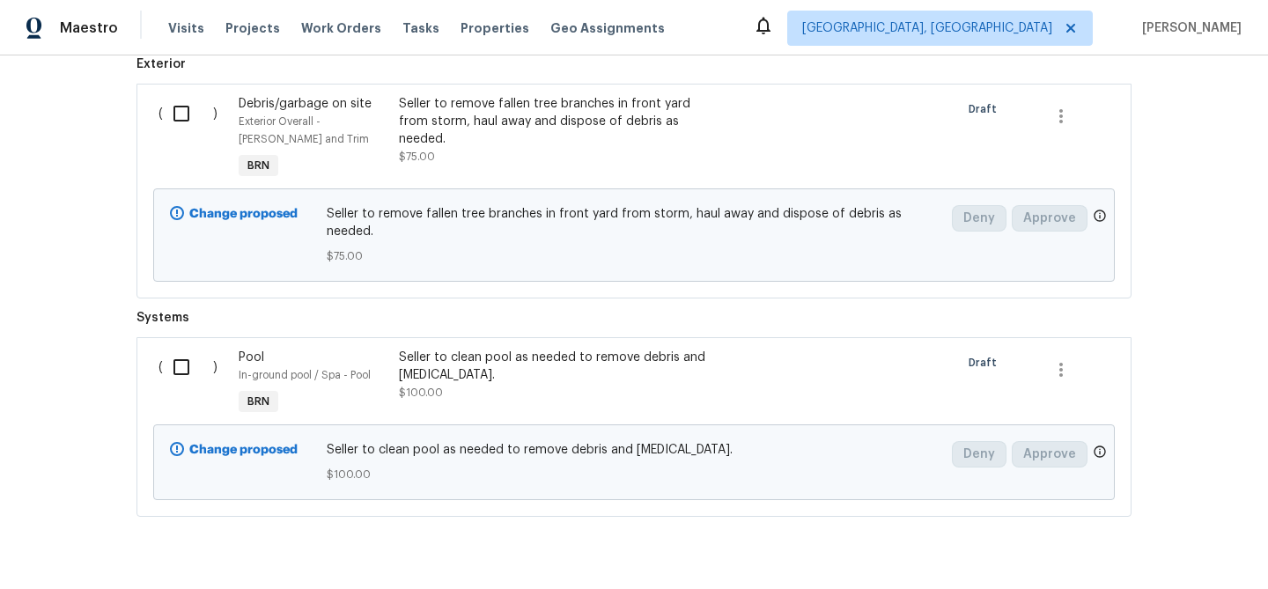
scroll to position [728, 0]
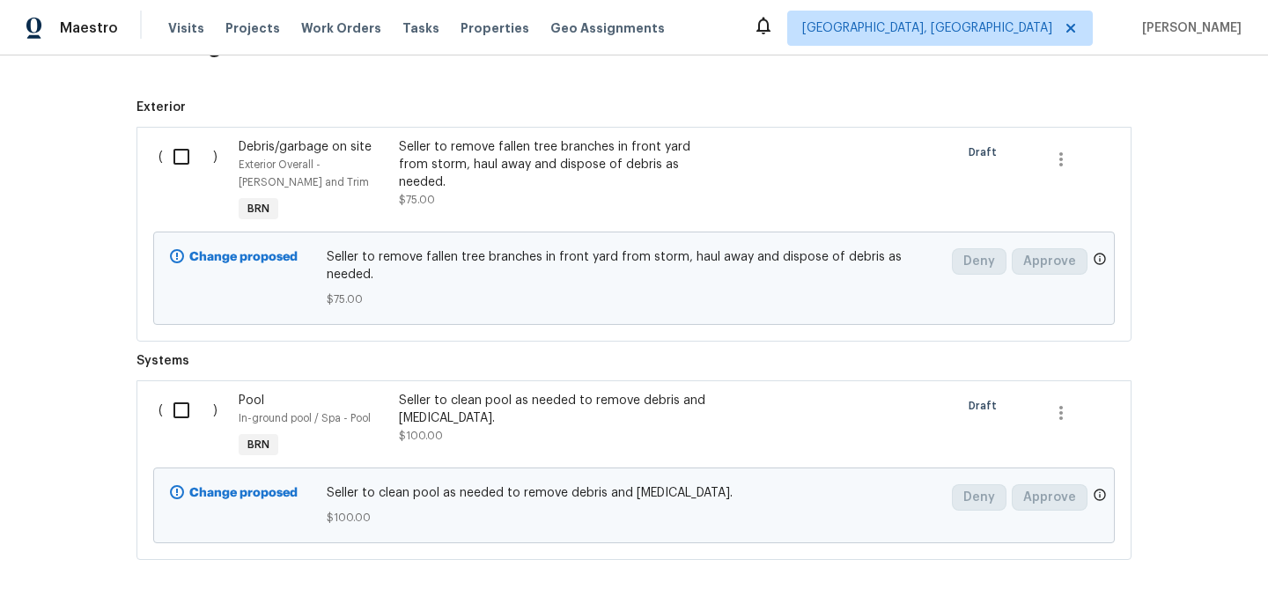
click at [190, 140] on input "checkbox" at bounding box center [188, 156] width 50 height 37
checkbox input "true"
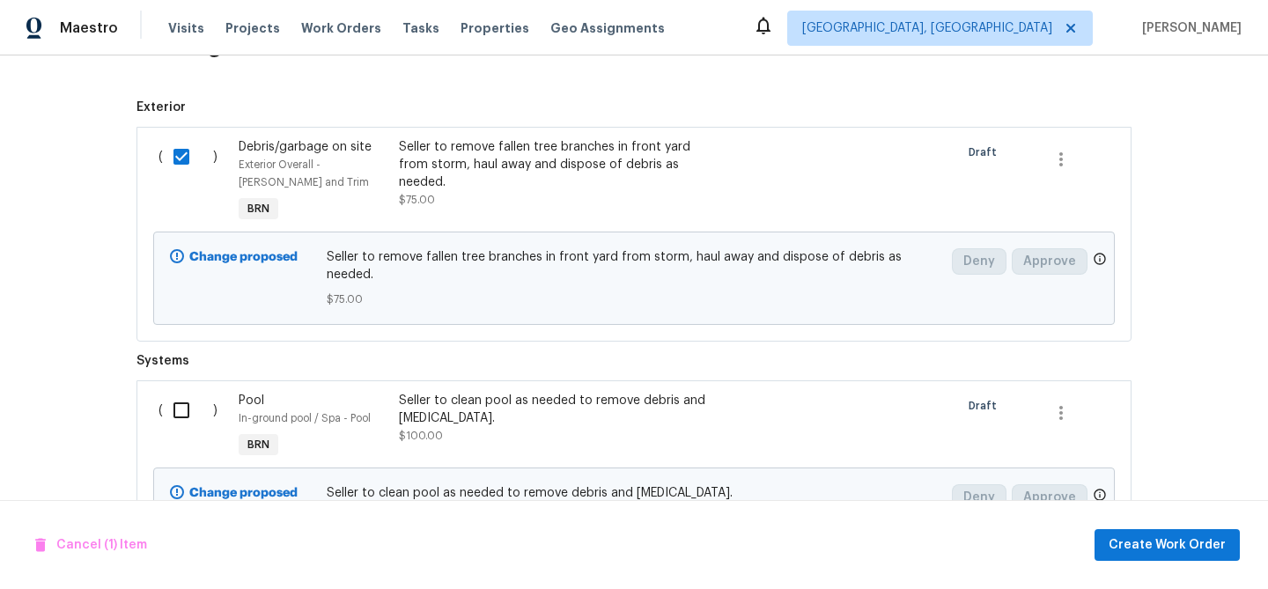
click at [192, 392] on input "checkbox" at bounding box center [188, 410] width 50 height 37
click at [199, 392] on input "checkbox" at bounding box center [188, 410] width 50 height 37
checkbox input "false"
click at [1120, 542] on span "Create Work Order" at bounding box center [1167, 546] width 117 height 22
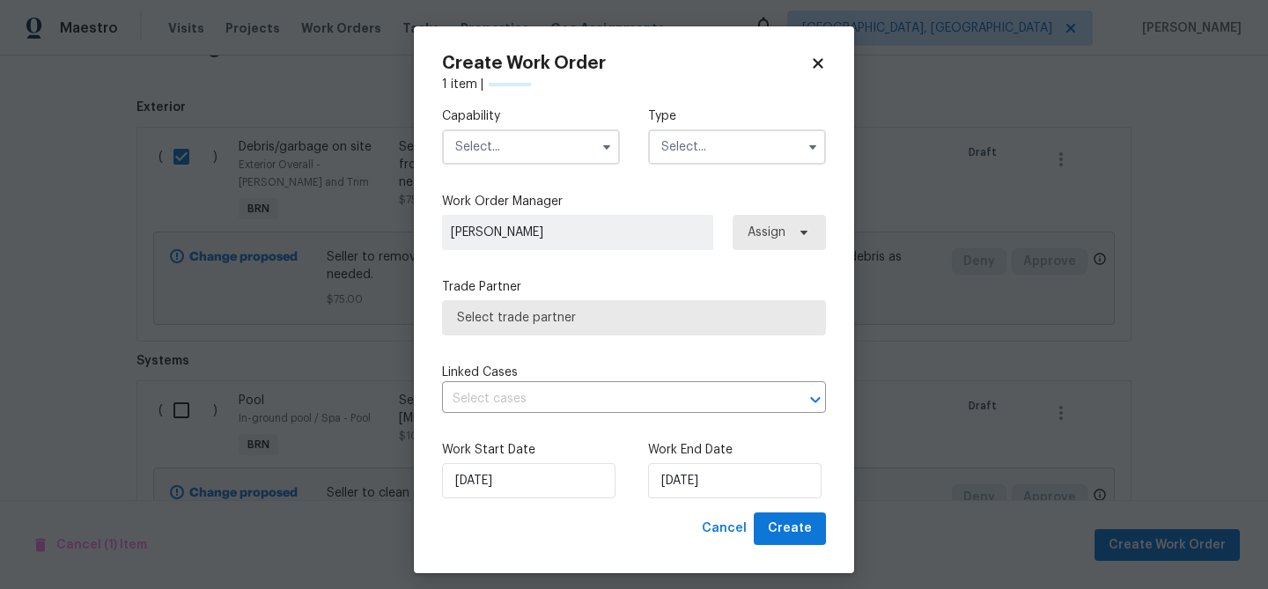
checkbox input "false"
click at [528, 129] on input "text" at bounding box center [531, 146] width 178 height 35
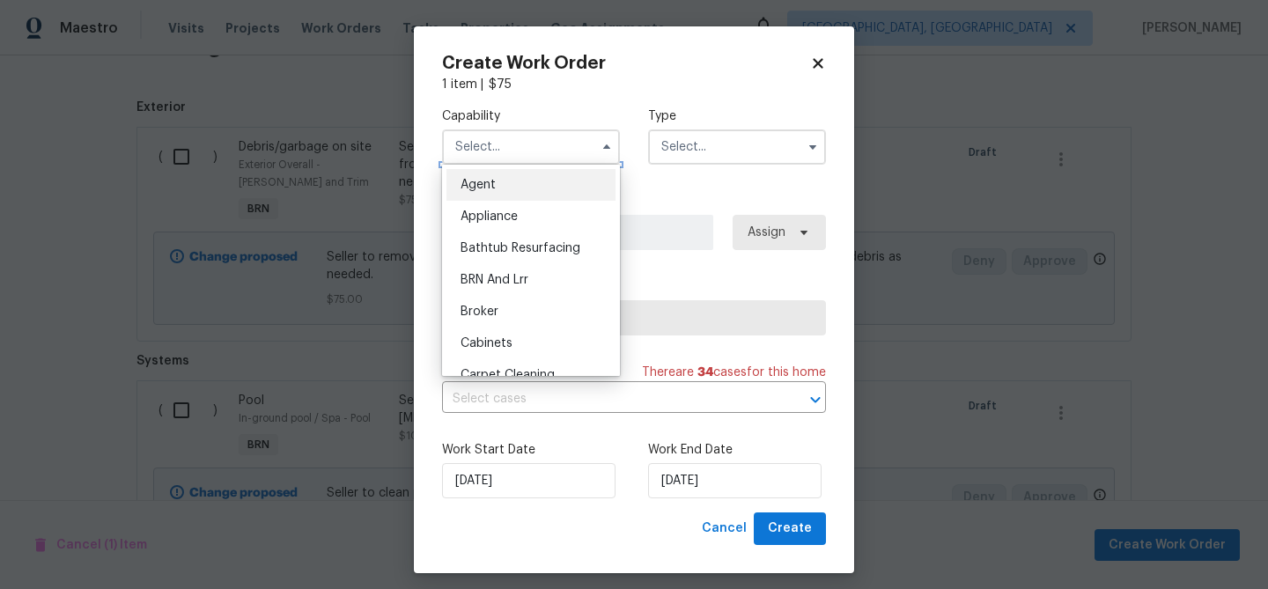
click at [497, 161] on input "text" at bounding box center [531, 146] width 178 height 35
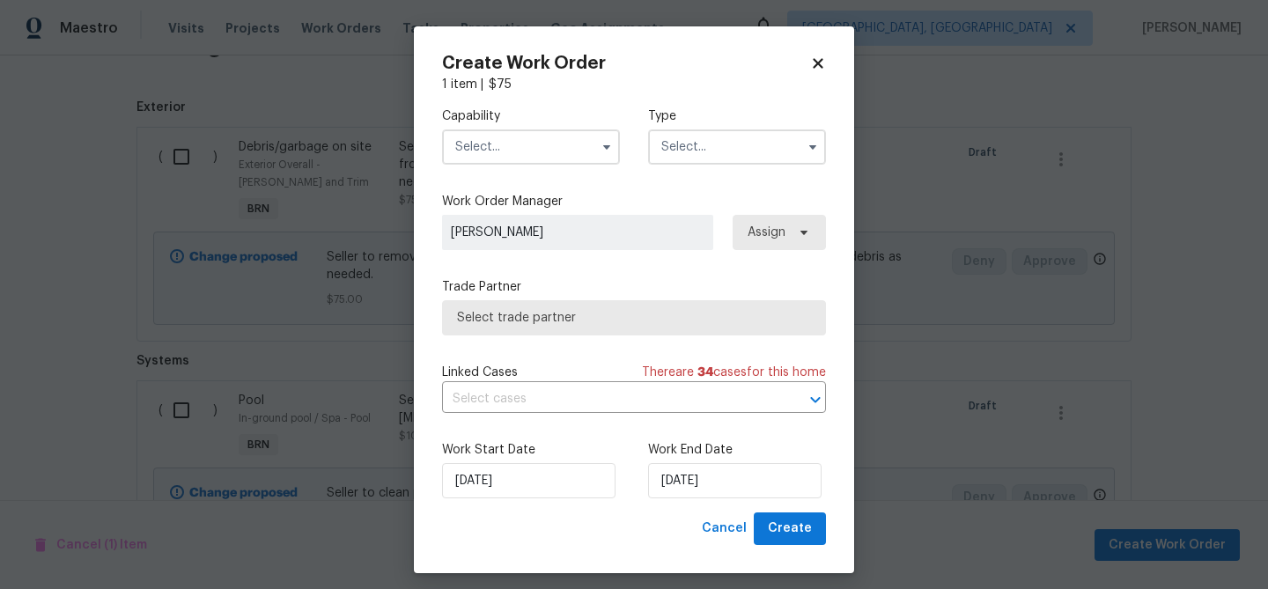
click at [500, 159] on input "text" at bounding box center [531, 146] width 178 height 35
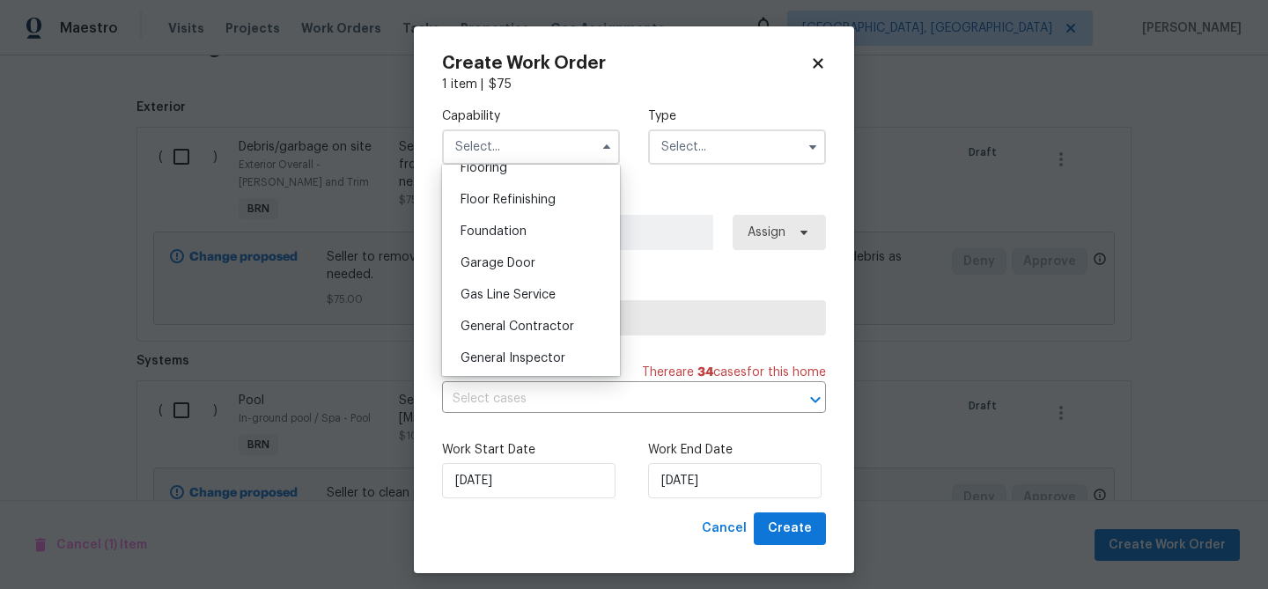
scroll to position [707, 0]
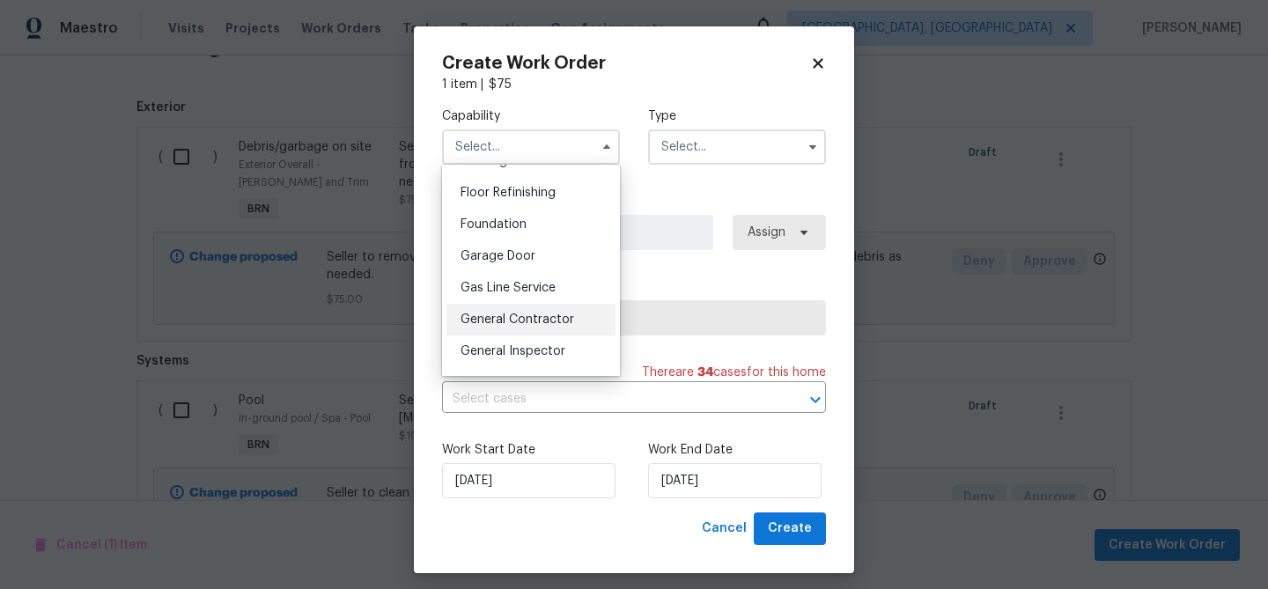
click at [512, 328] on div "General Contractor" at bounding box center [530, 320] width 169 height 32
type input "General Contractor"
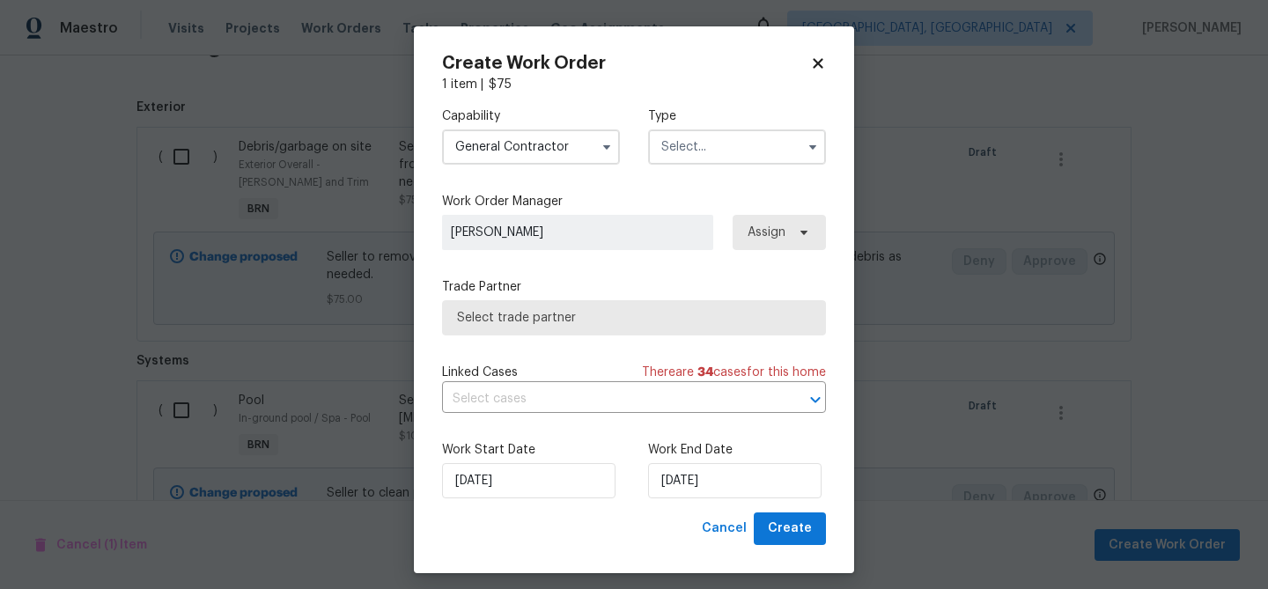
click at [681, 143] on input "text" at bounding box center [737, 146] width 178 height 35
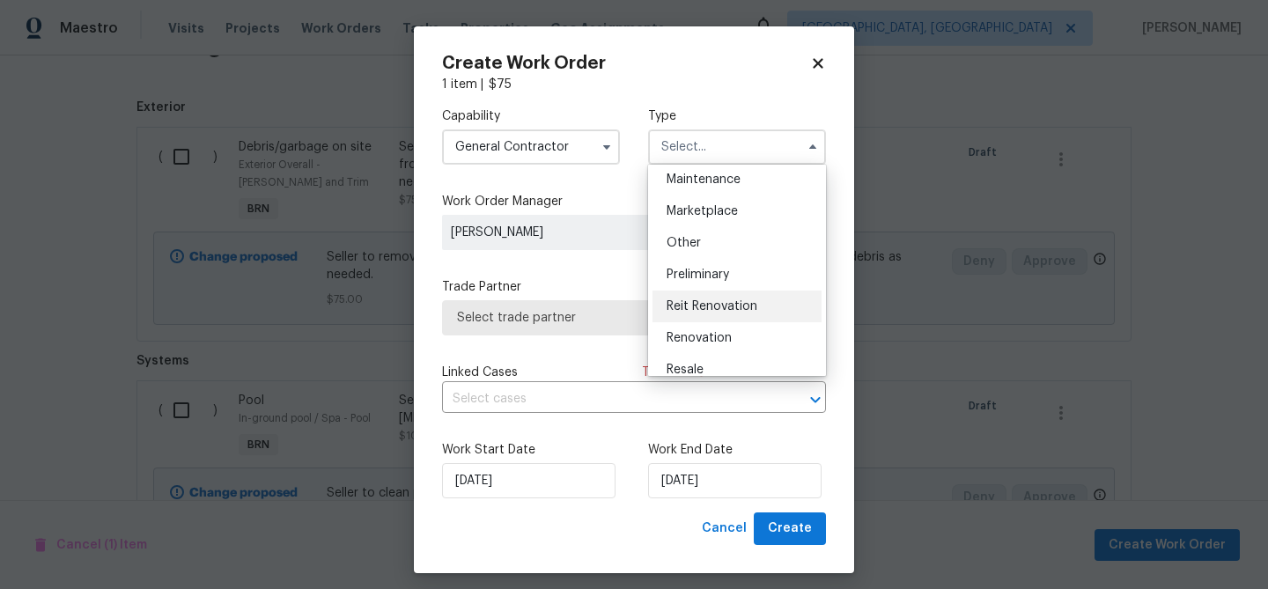
scroll to position [328, 0]
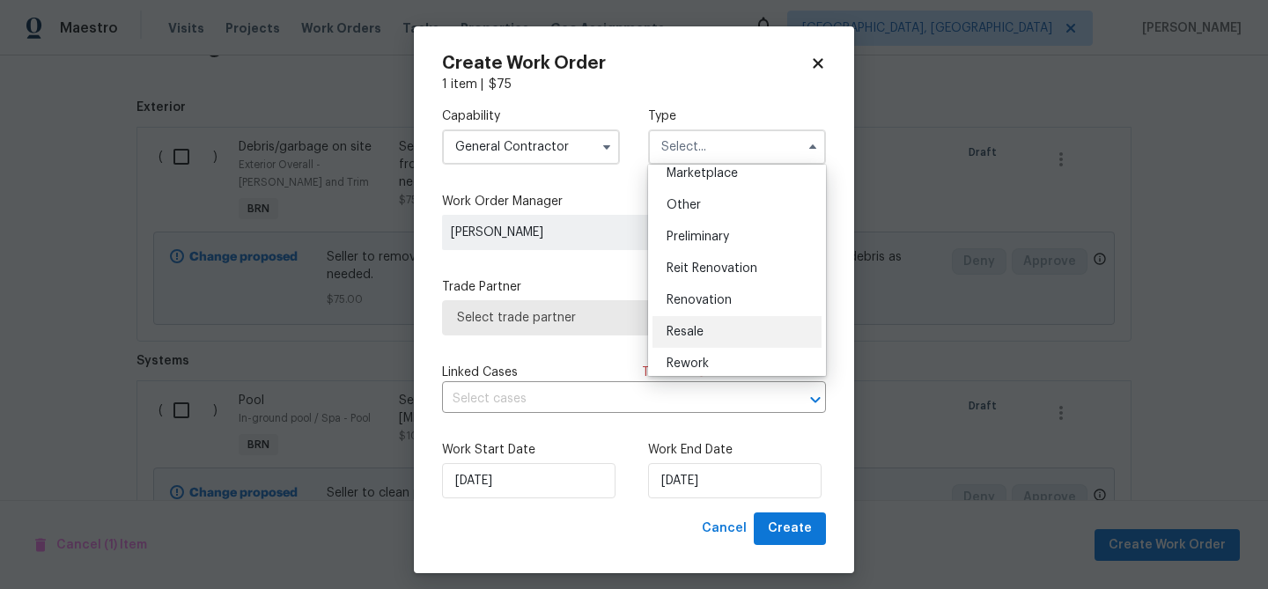
click at [695, 341] on div "Resale" at bounding box center [737, 332] width 169 height 32
type input "Resale"
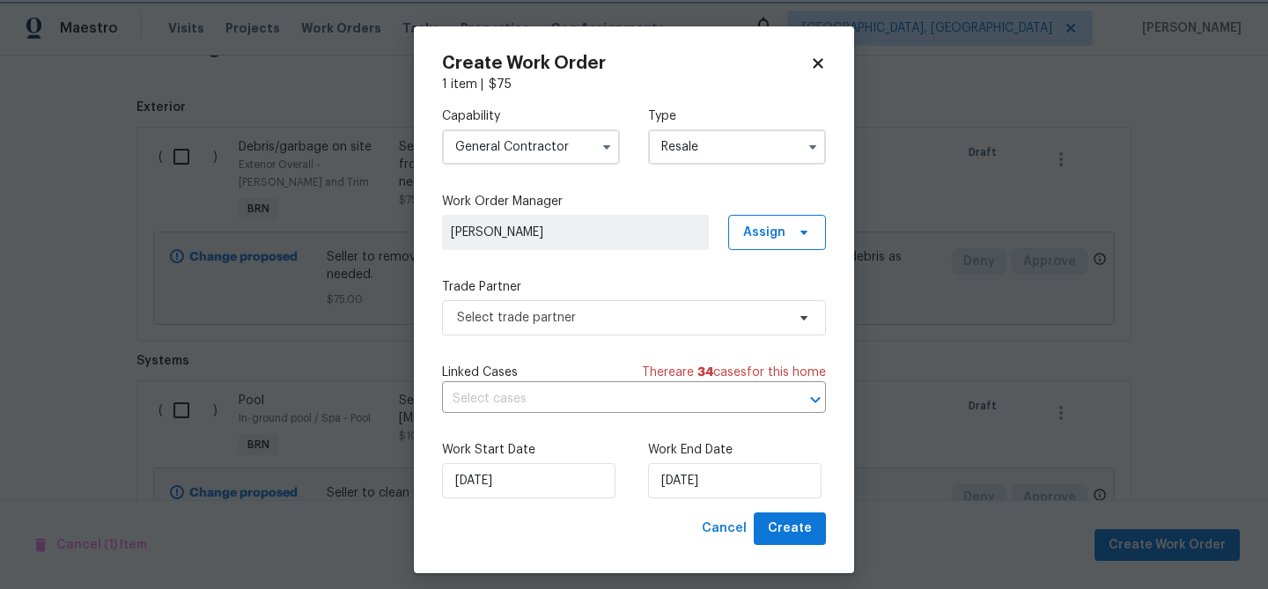
scroll to position [0, 0]
click at [565, 321] on span "Select trade partner" at bounding box center [621, 318] width 328 height 18
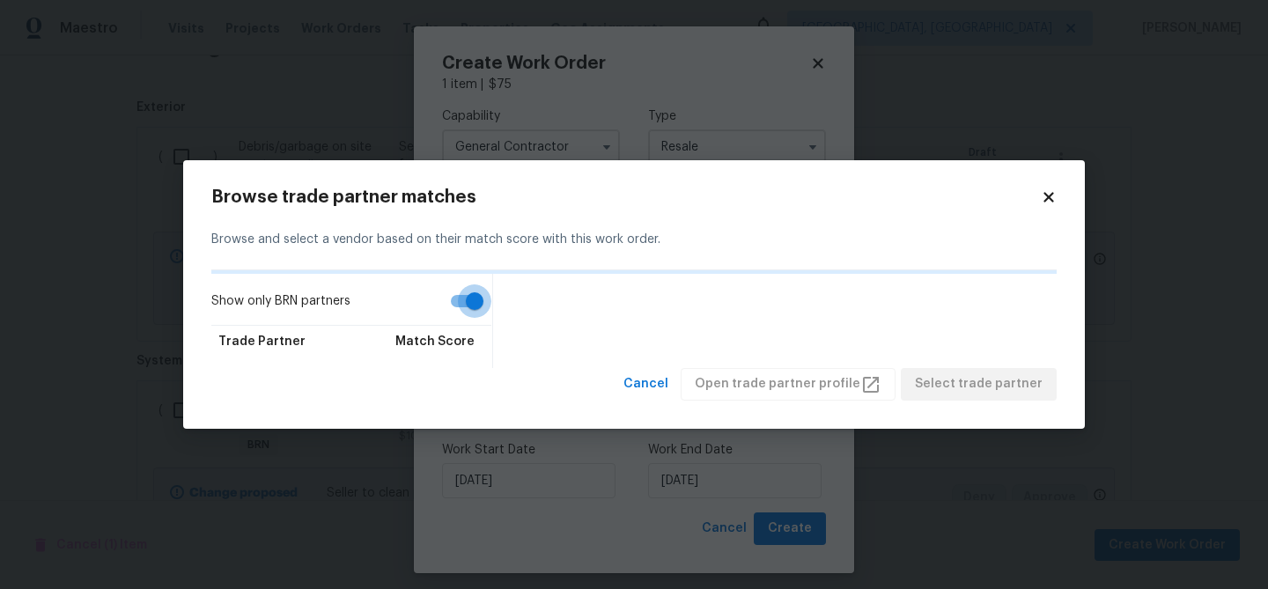
click at [466, 288] on input "Show only BRN partners" at bounding box center [474, 300] width 100 height 33
checkbox input "false"
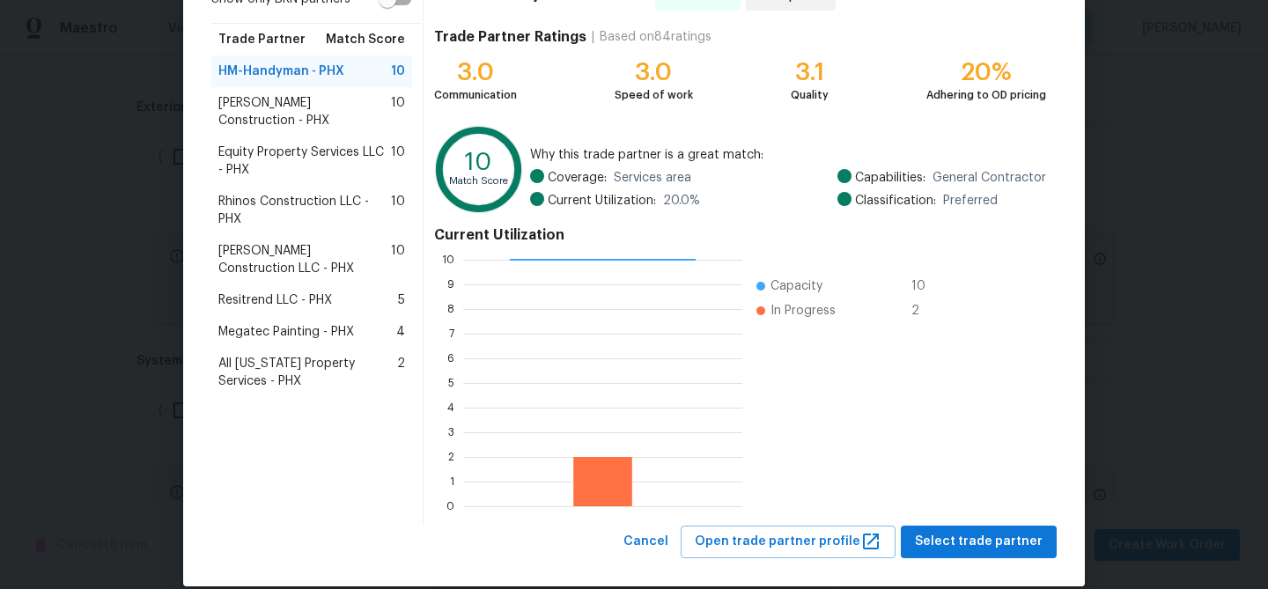
scroll to position [188, 0]
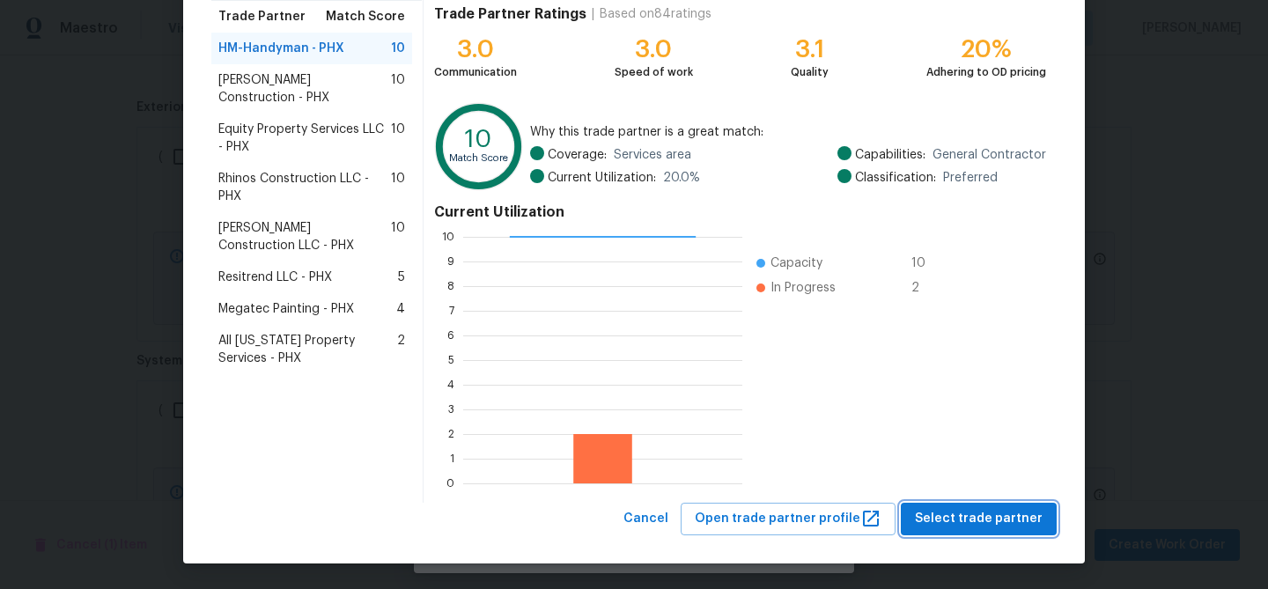
click at [966, 527] on span "Select trade partner" at bounding box center [979, 519] width 128 height 22
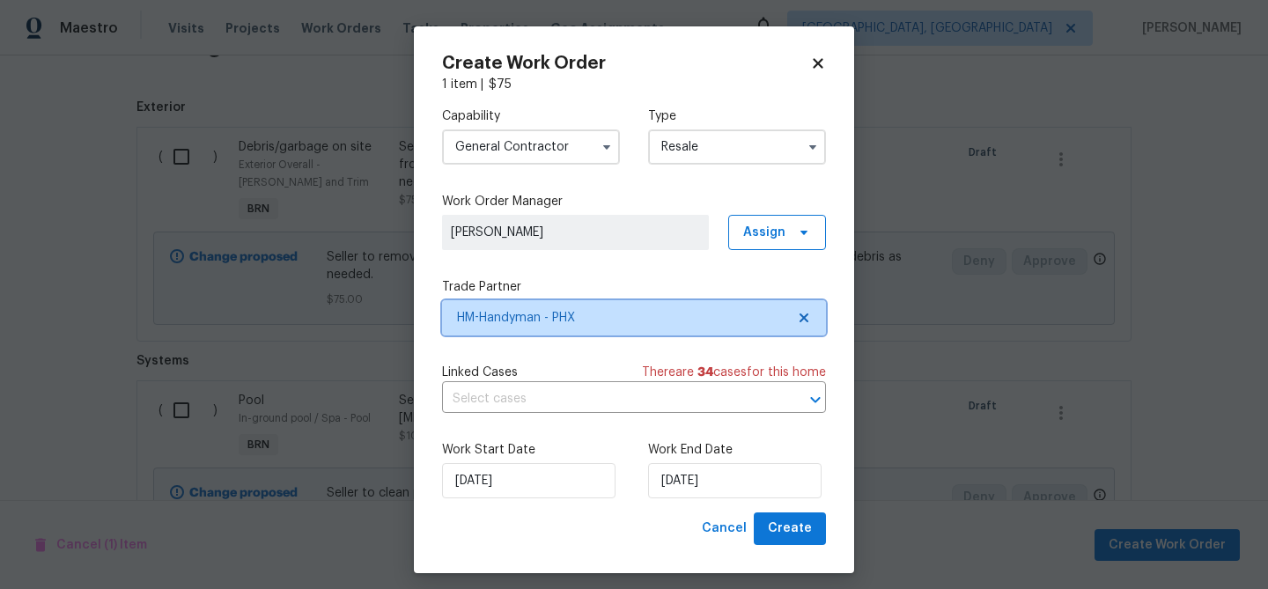
scroll to position [0, 0]
click at [520, 409] on input "text" at bounding box center [609, 399] width 335 height 27
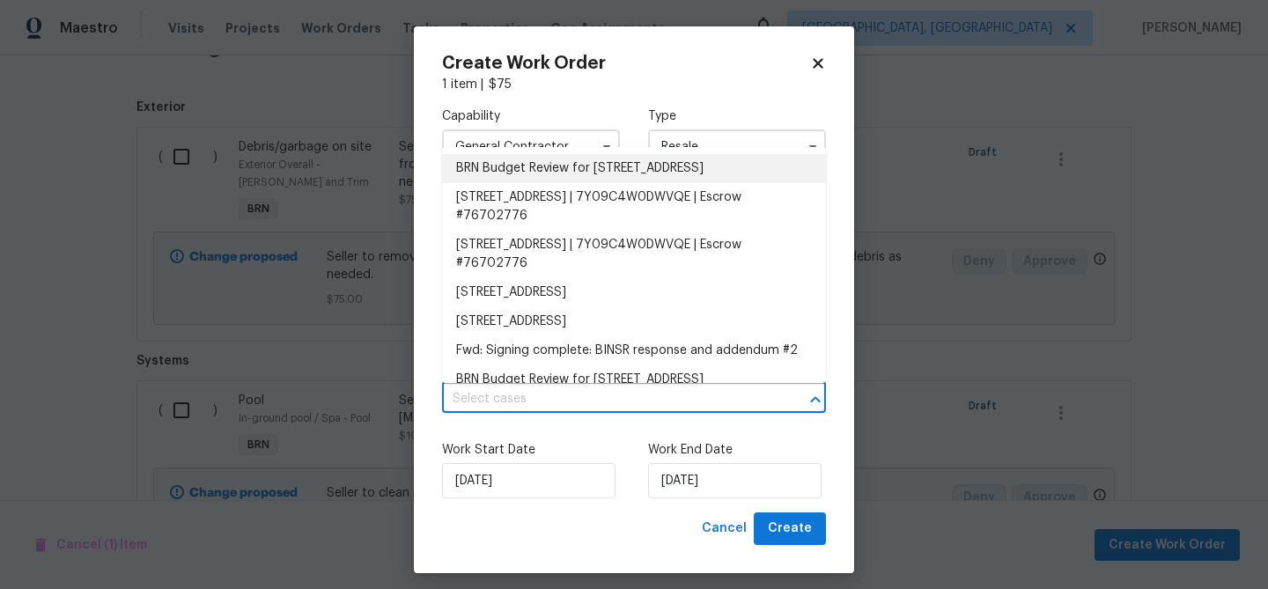
click at [511, 181] on li "BRN Budget Review for 29820 N Mesquite Cir, Florence, AZ 85132" at bounding box center [634, 168] width 384 height 29
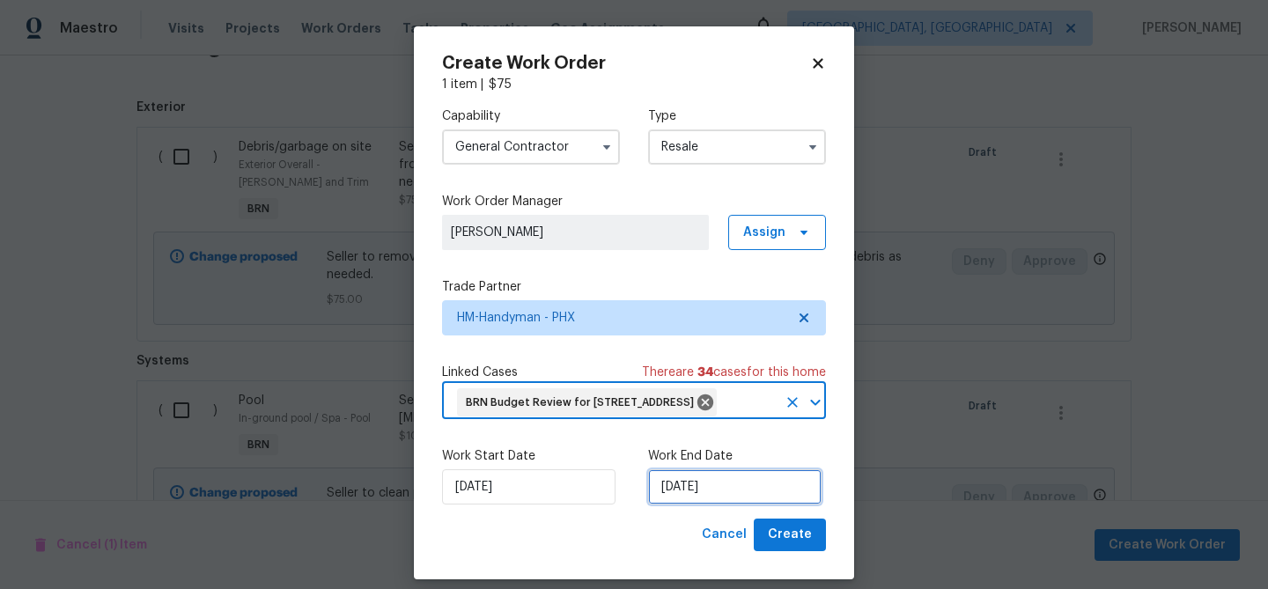
click at [683, 505] on input "27/08/2025" at bounding box center [734, 486] width 173 height 35
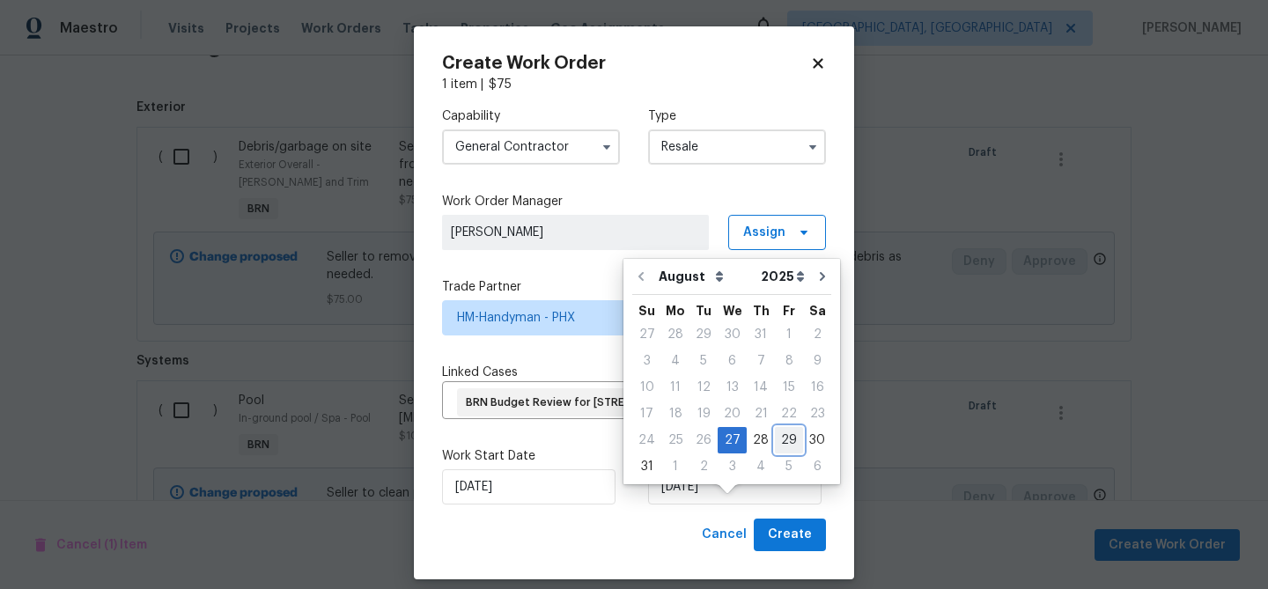
click at [775, 440] on div "29" at bounding box center [789, 440] width 28 height 25
type input "29/08/2025"
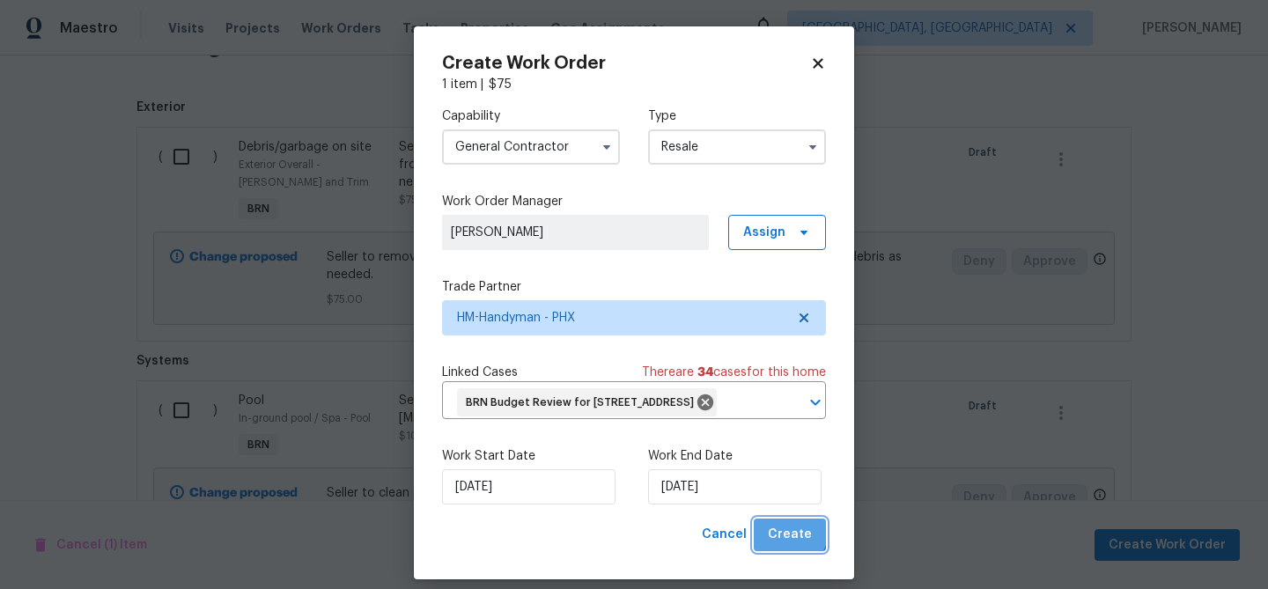
click at [782, 546] on span "Create" at bounding box center [790, 535] width 44 height 22
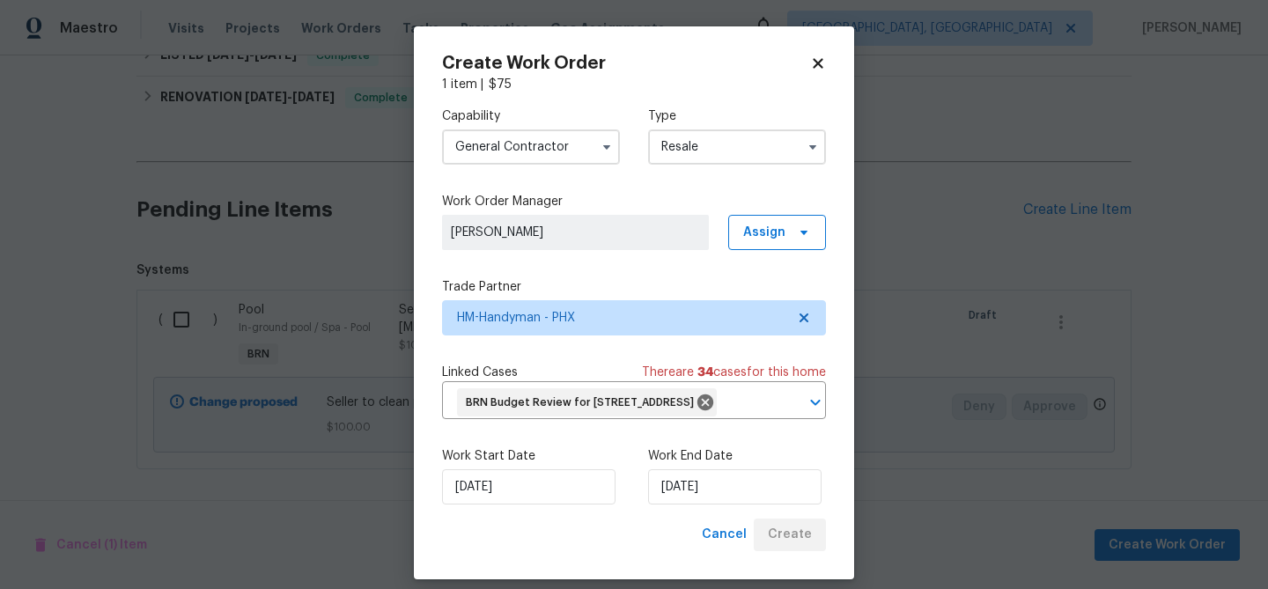
scroll to position [612, 0]
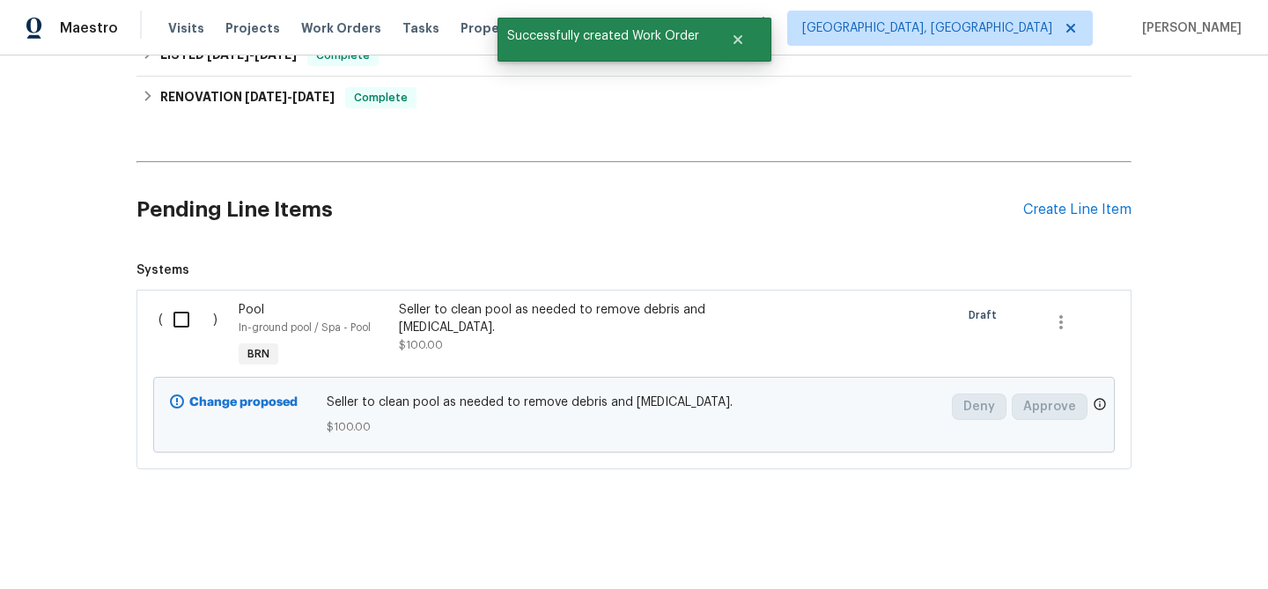
click at [186, 324] on input "checkbox" at bounding box center [188, 319] width 50 height 37
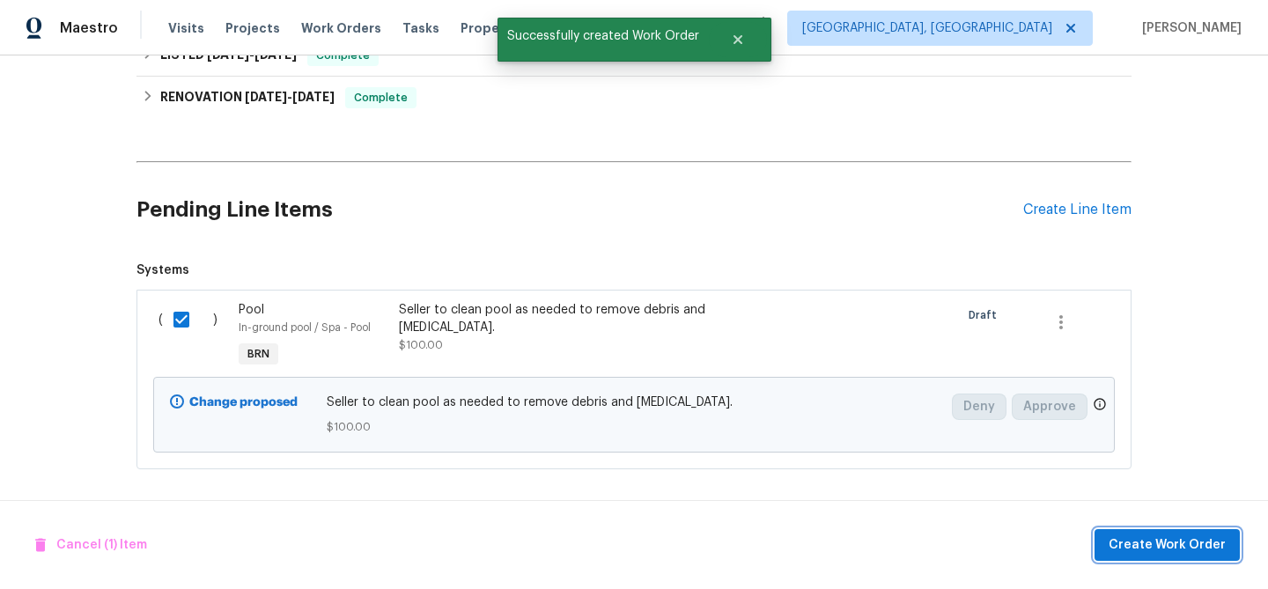
click at [1114, 553] on button "Create Work Order" at bounding box center [1167, 545] width 145 height 33
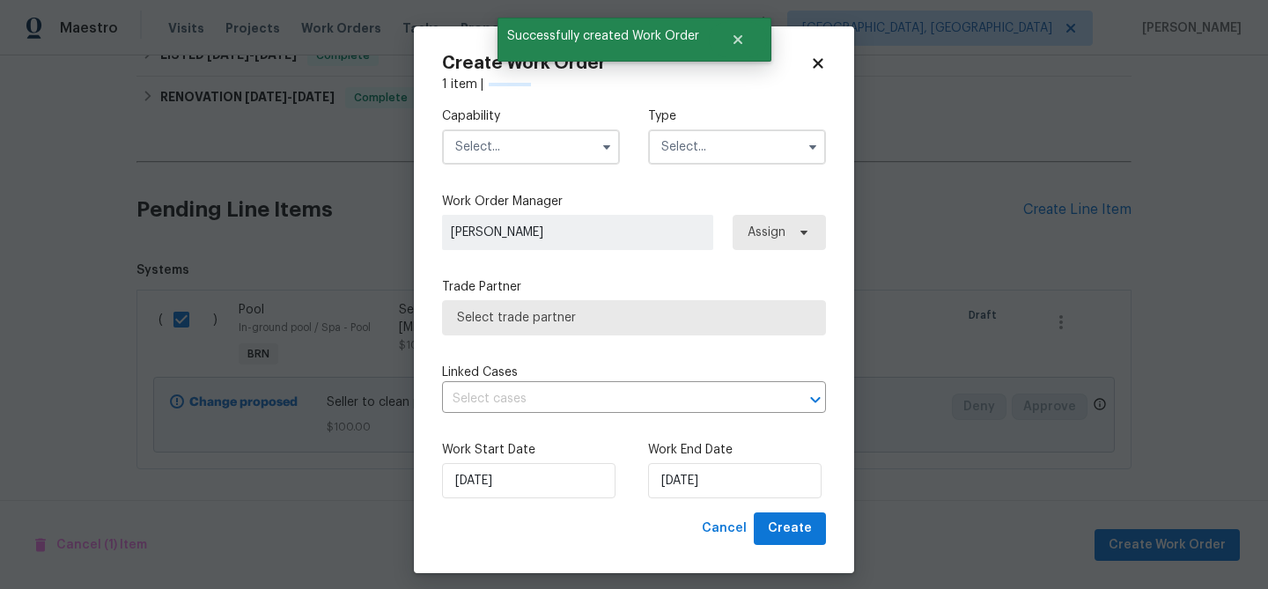
checkbox input "false"
click at [542, 150] on input "text" at bounding box center [531, 146] width 178 height 35
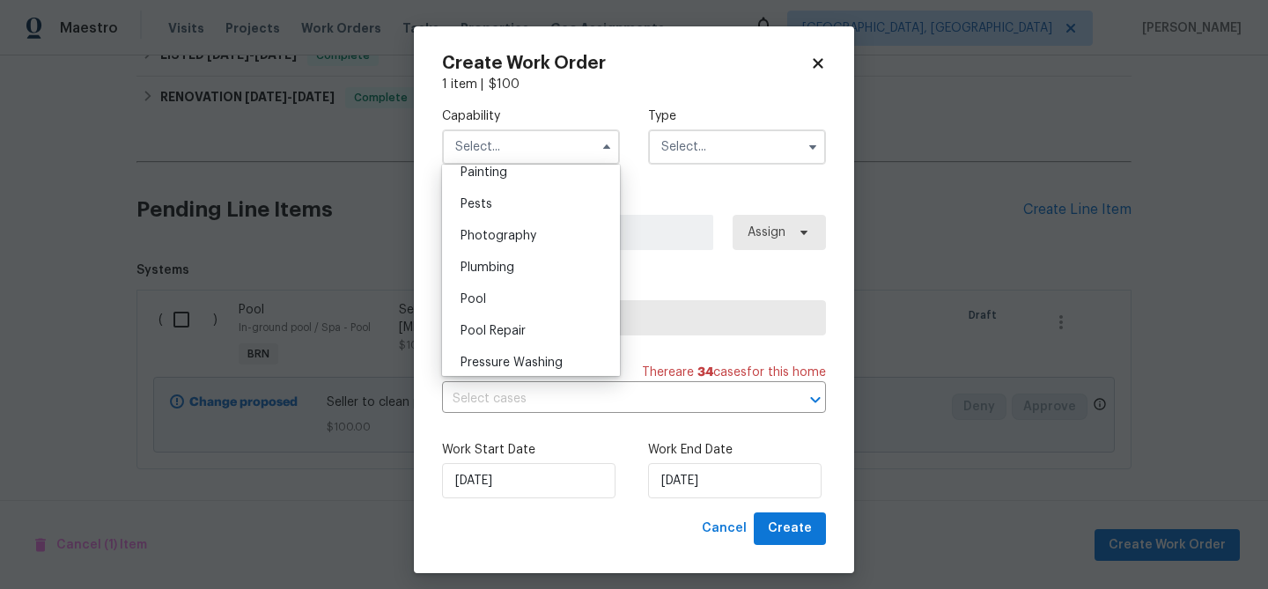
scroll to position [1522, 0]
click at [493, 277] on div "Pool" at bounding box center [530, 270] width 169 height 32
type input "Pool"
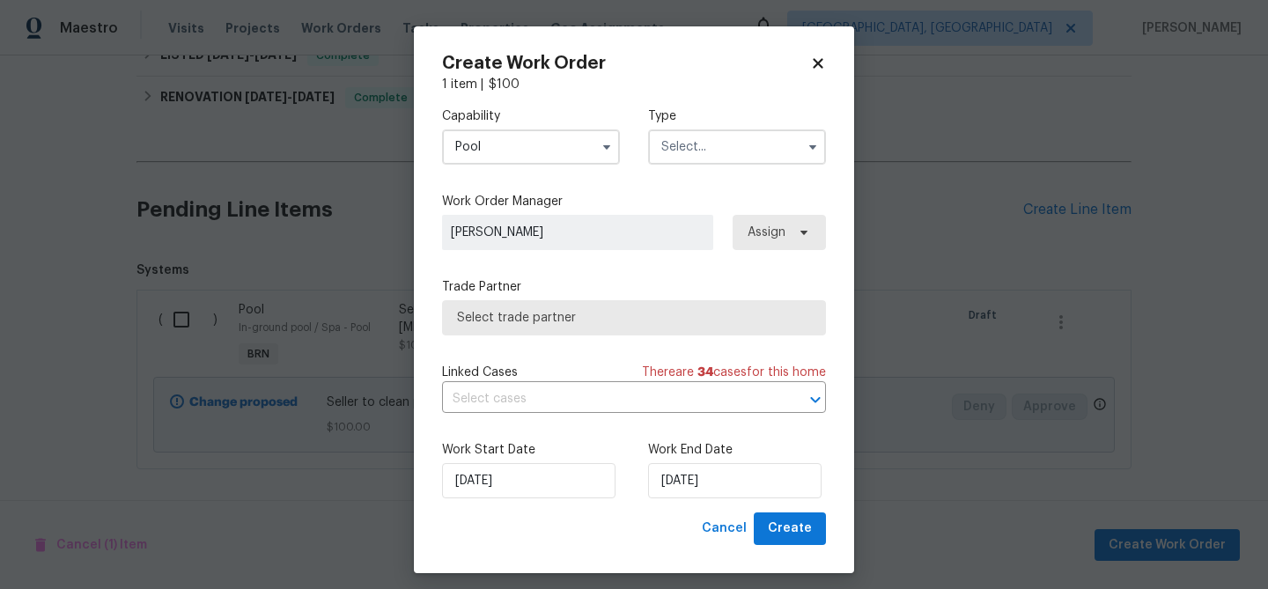
click at [684, 155] on input "text" at bounding box center [737, 146] width 178 height 35
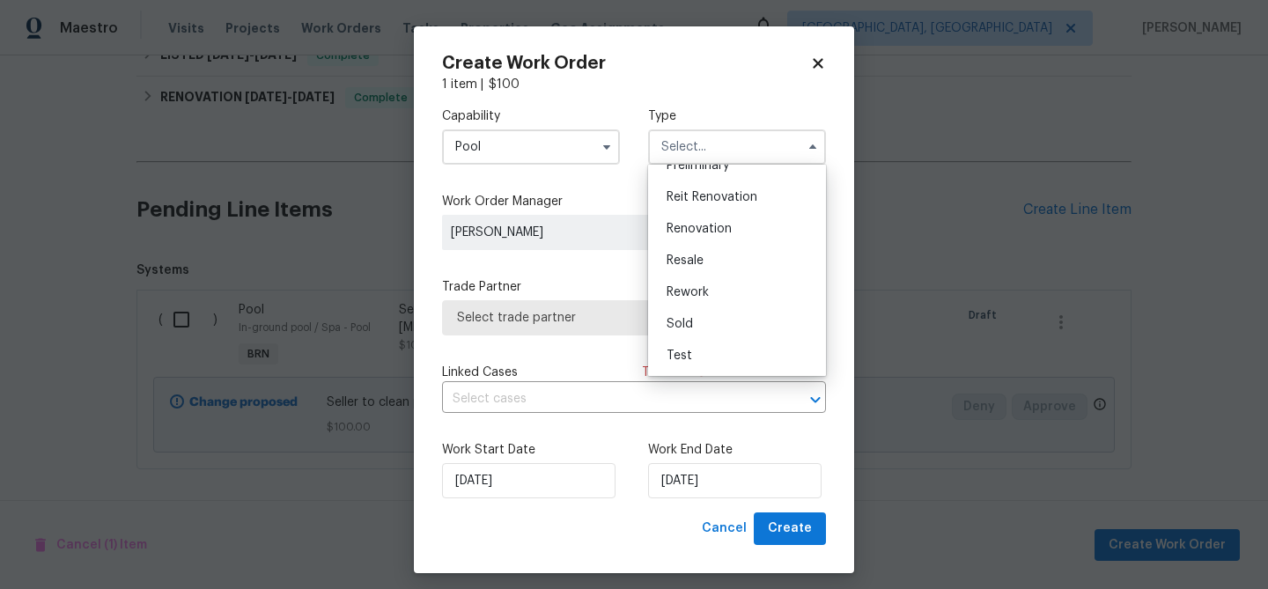
scroll to position [11, 0]
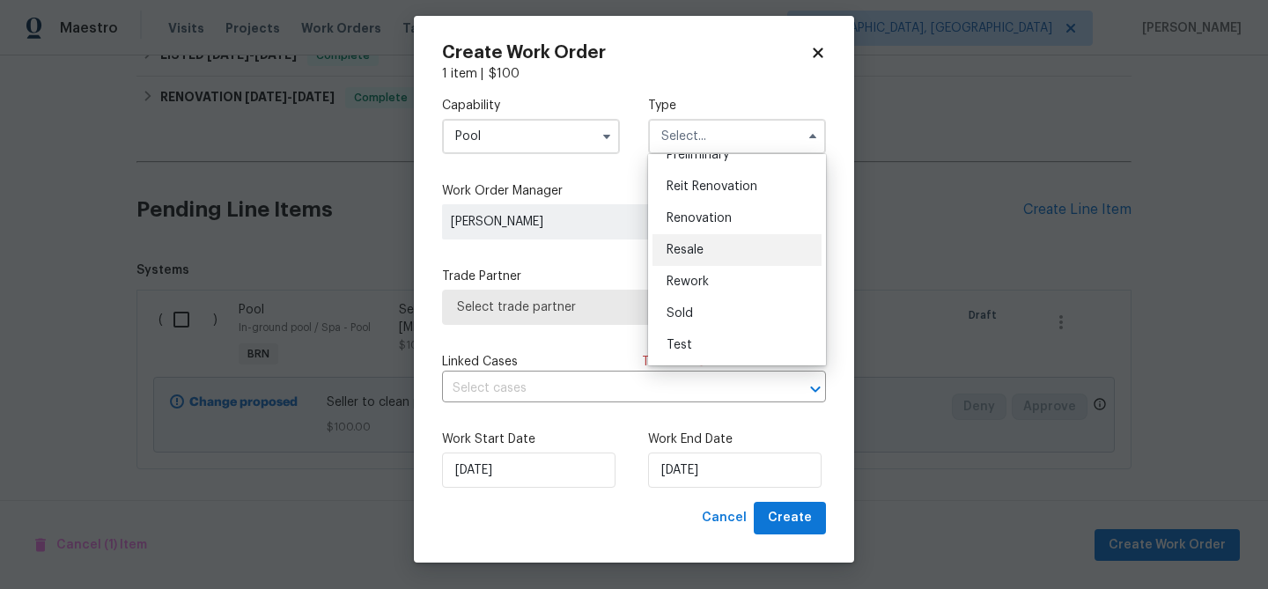
click at [697, 248] on span "Resale" at bounding box center [685, 250] width 37 height 12
type input "Resale"
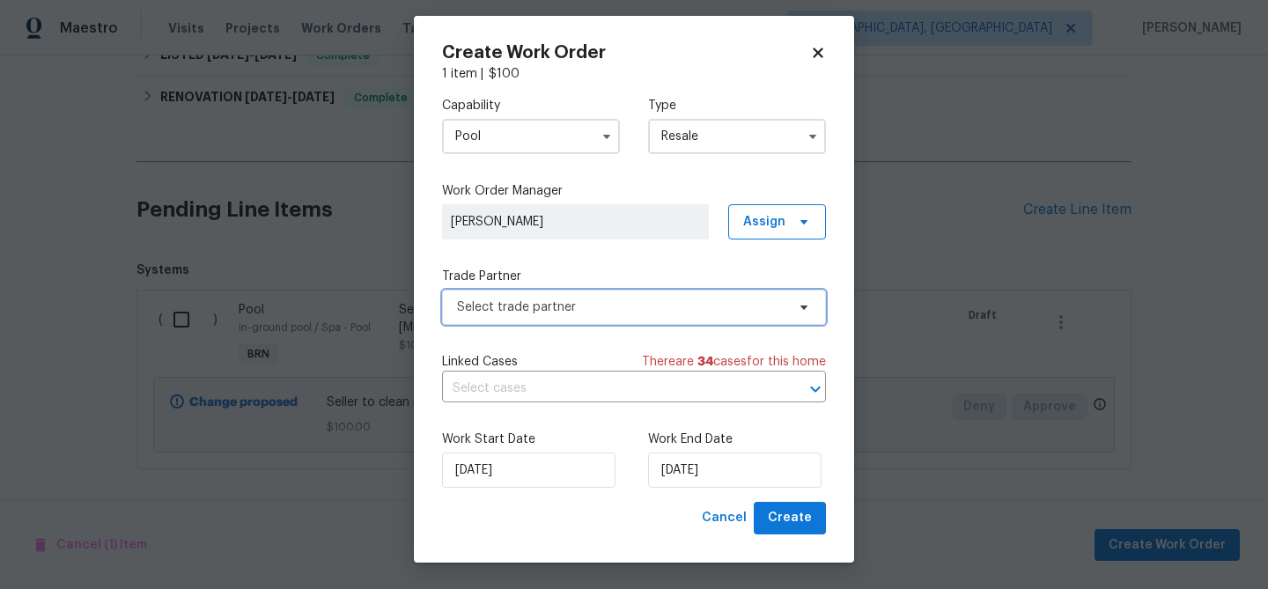
click at [559, 299] on span "Select trade partner" at bounding box center [621, 308] width 328 height 18
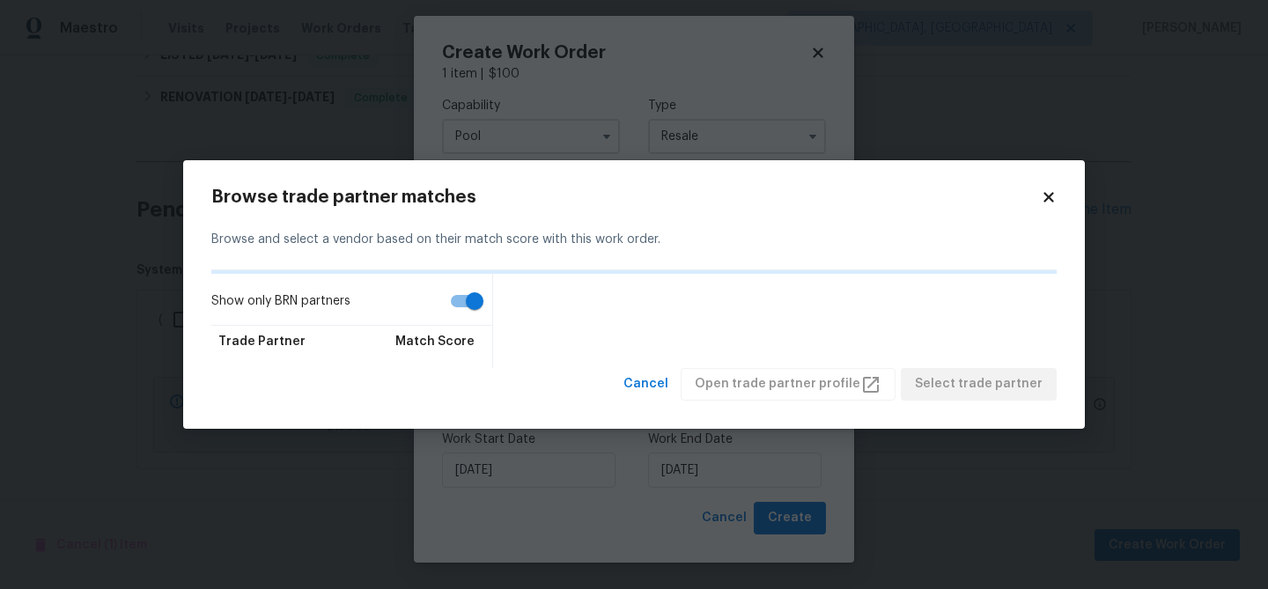
click at [471, 299] on input "Show only BRN partners" at bounding box center [474, 300] width 100 height 33
checkbox input "false"
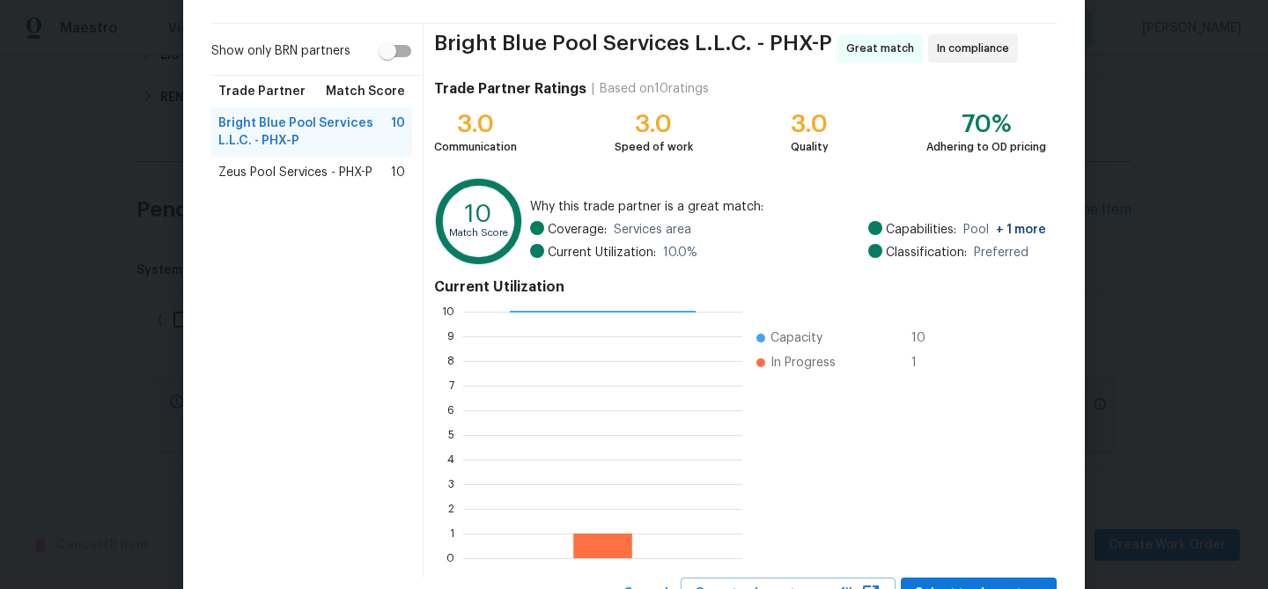
scroll to position [151, 0]
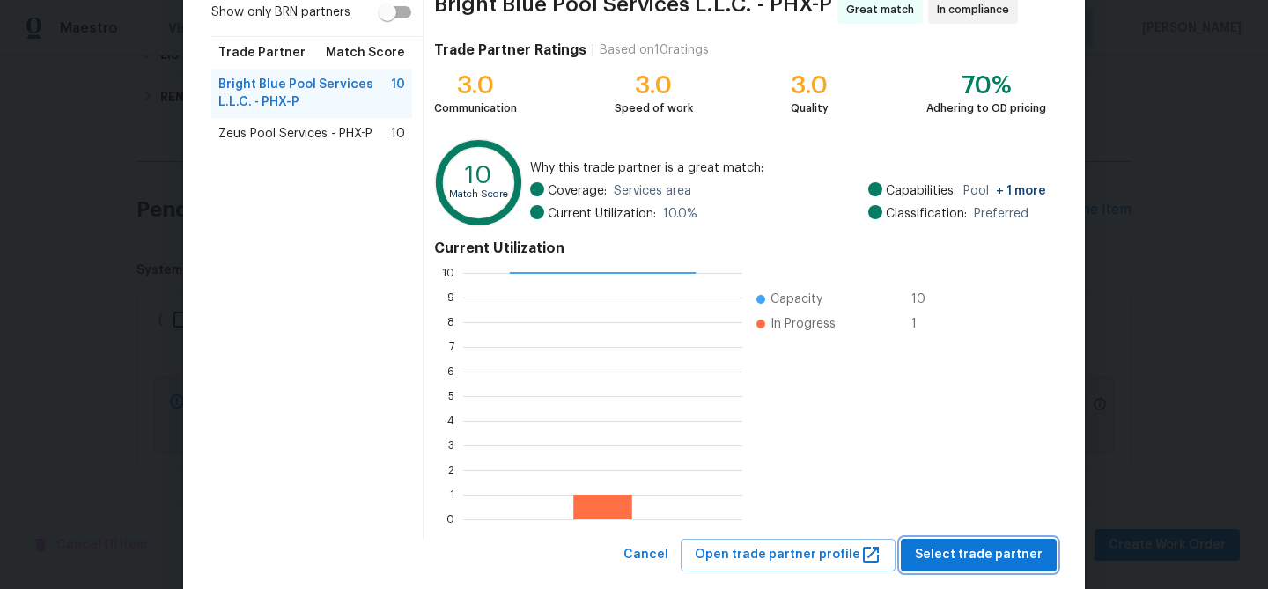
click at [949, 552] on span "Select trade partner" at bounding box center [979, 555] width 128 height 22
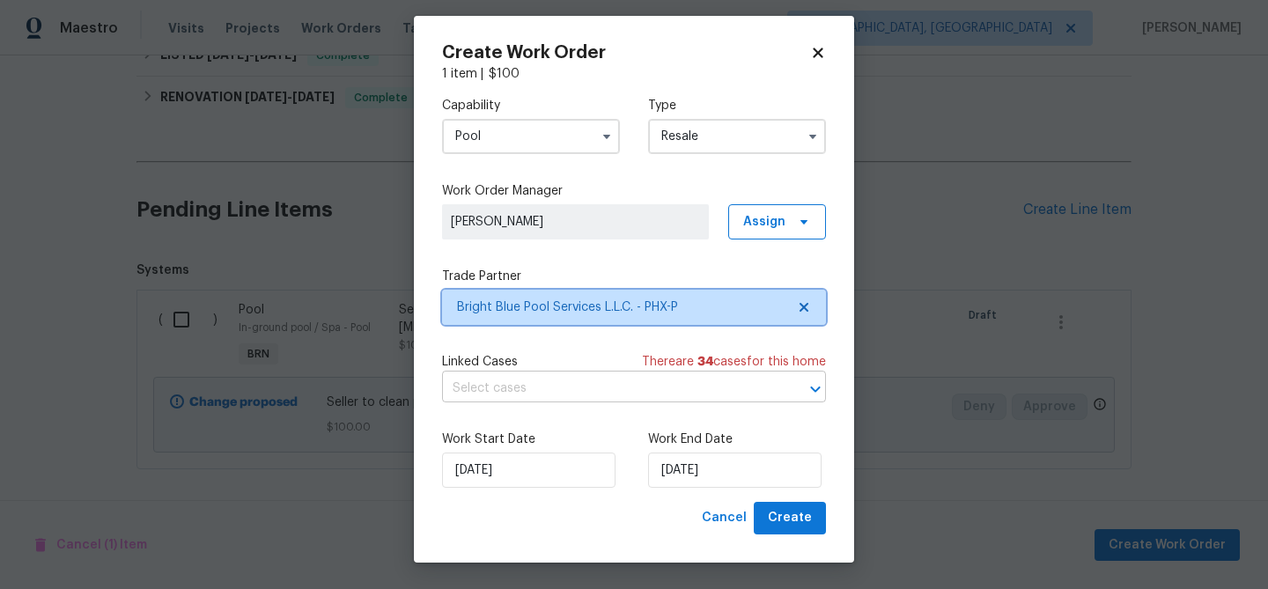
scroll to position [0, 0]
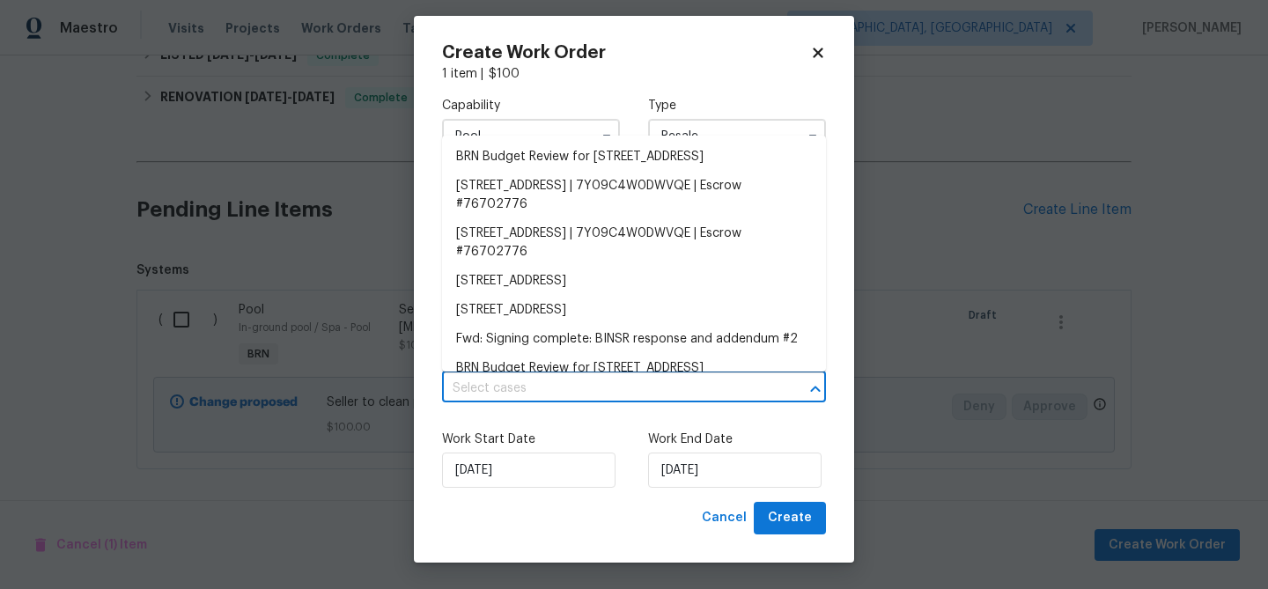
click at [553, 390] on input "text" at bounding box center [609, 388] width 335 height 27
click at [509, 162] on li "BRN Budget Review for 29820 N Mesquite Cir, Florence, AZ 85132" at bounding box center [634, 157] width 384 height 29
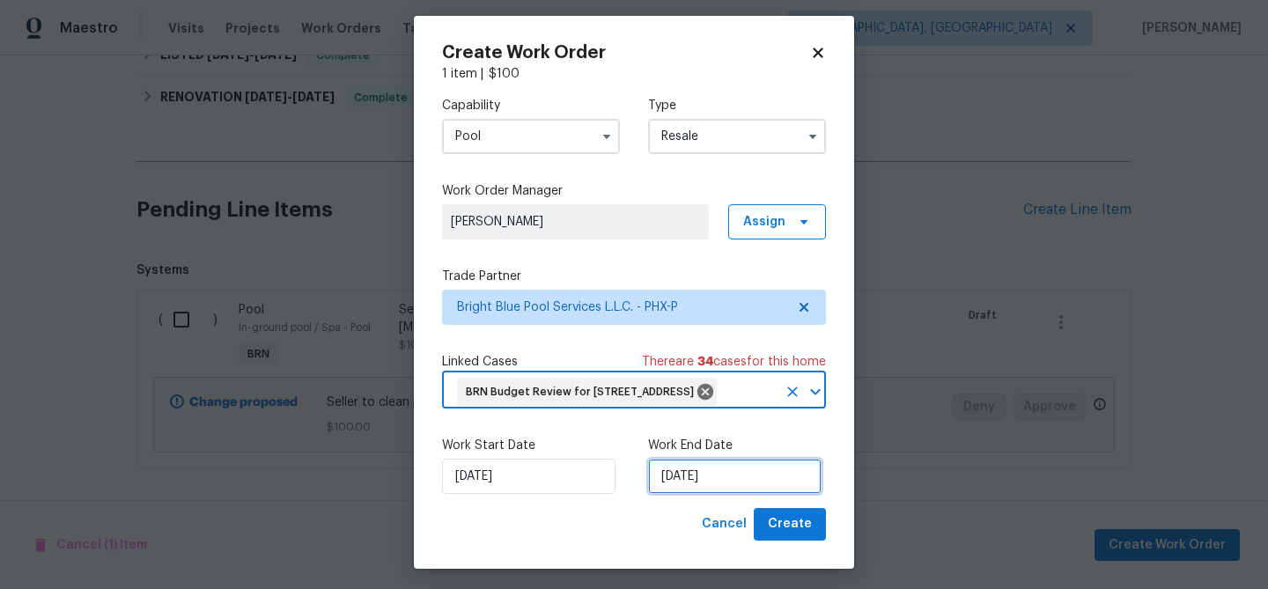
click at [707, 494] on input "27/08/2025" at bounding box center [734, 476] width 173 height 35
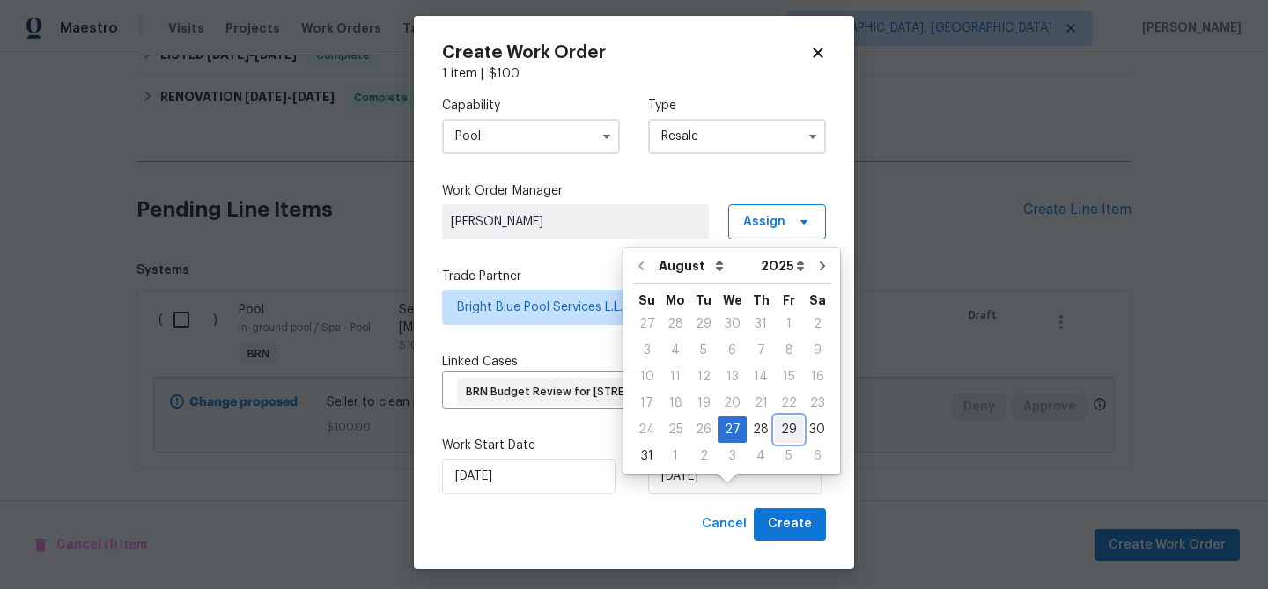
click at [775, 427] on div "29" at bounding box center [789, 429] width 28 height 25
type input "29/08/2025"
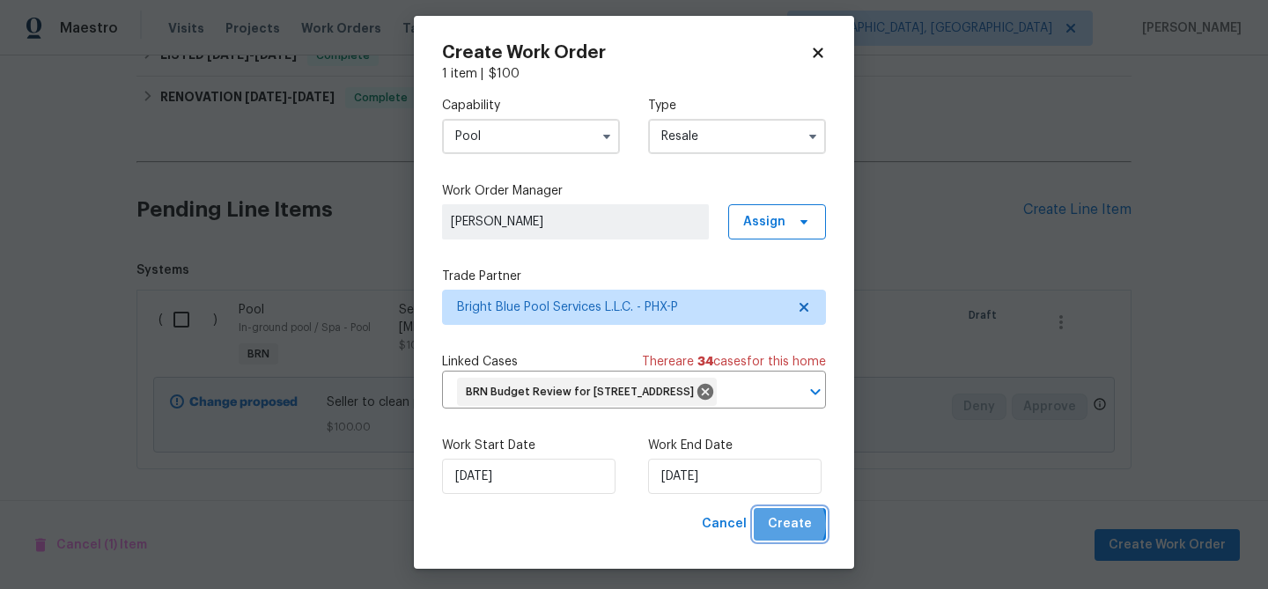
click at [786, 535] on span "Create" at bounding box center [790, 524] width 44 height 22
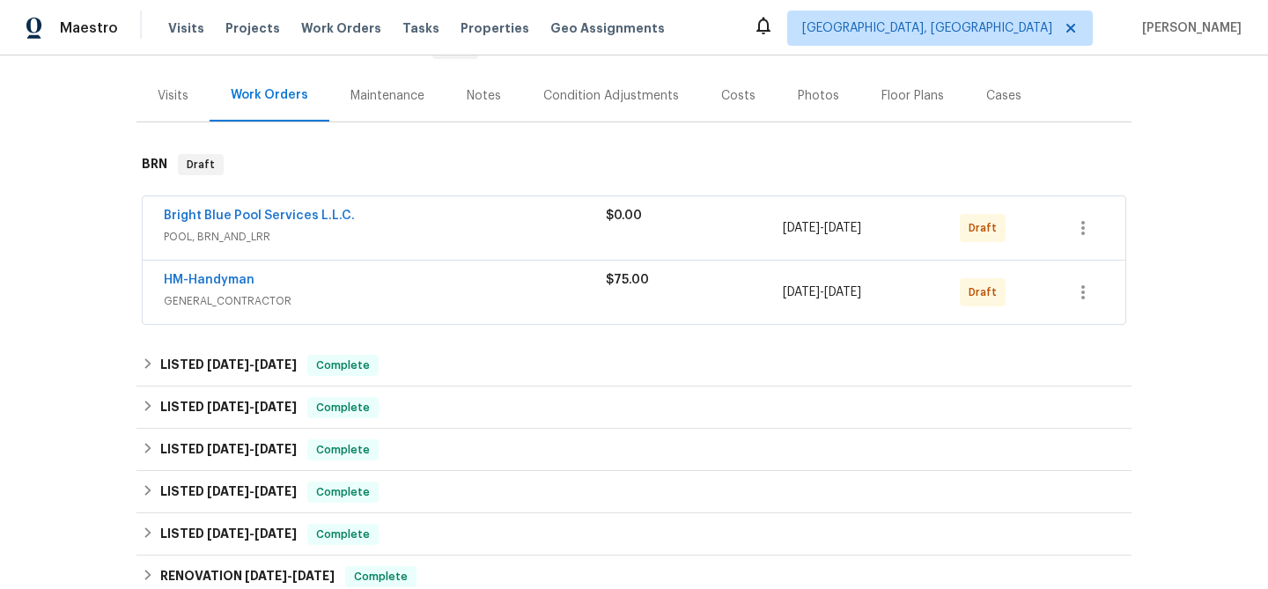
scroll to position [195, 0]
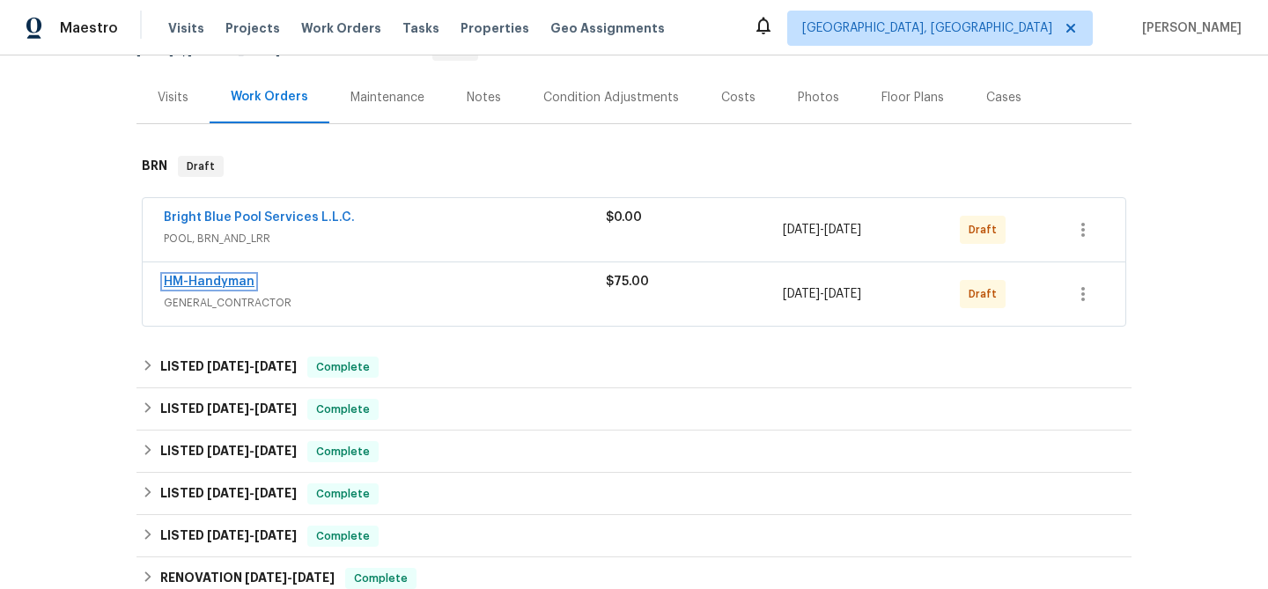
click at [227, 277] on link "HM-Handyman" at bounding box center [209, 282] width 91 height 12
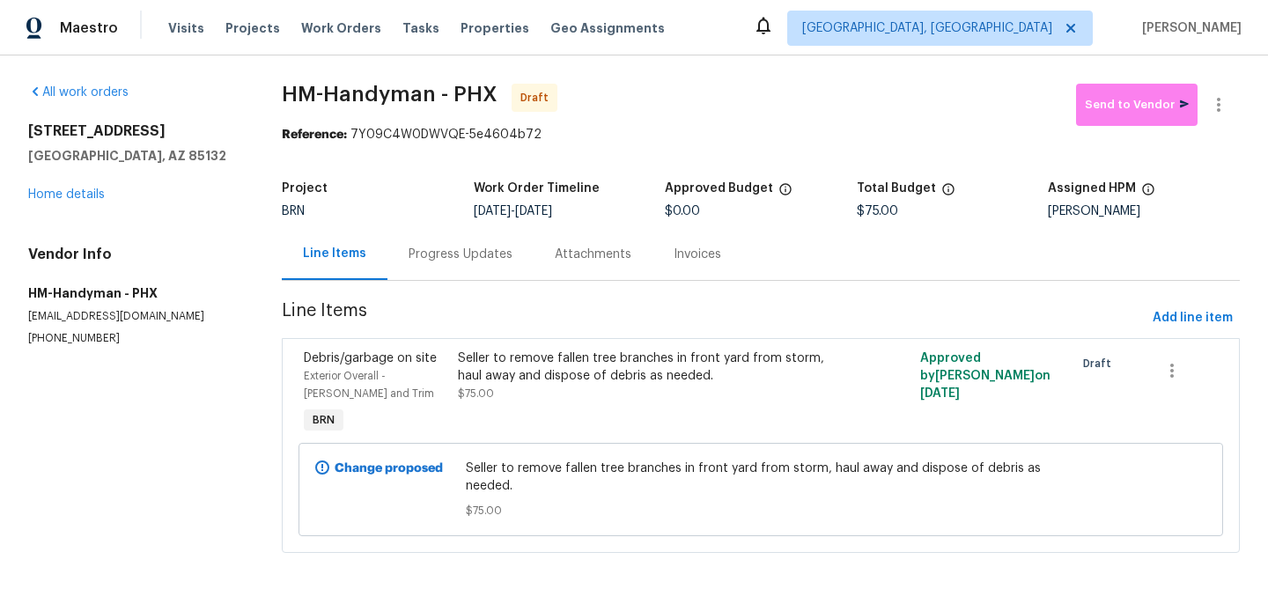
click at [423, 261] on div "Progress Updates" at bounding box center [461, 255] width 104 height 18
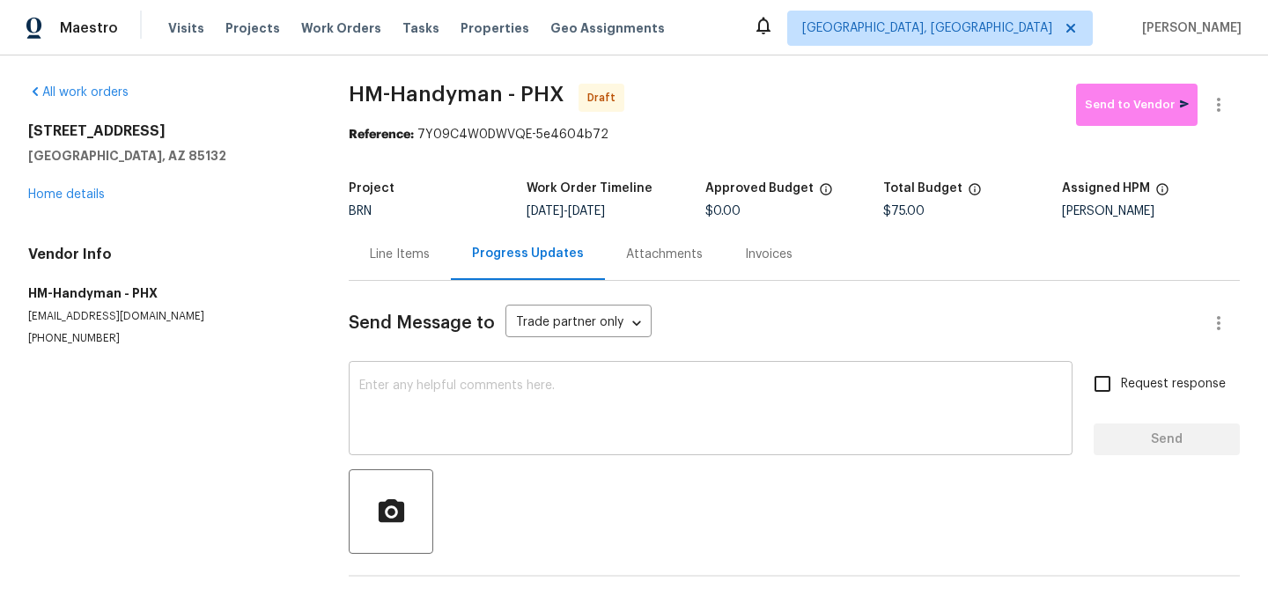
click at [430, 397] on textarea at bounding box center [710, 411] width 703 height 62
paste textarea "Hi, I'm Ananthi from Opendoor. Just wanted to check if you received the WO for …"
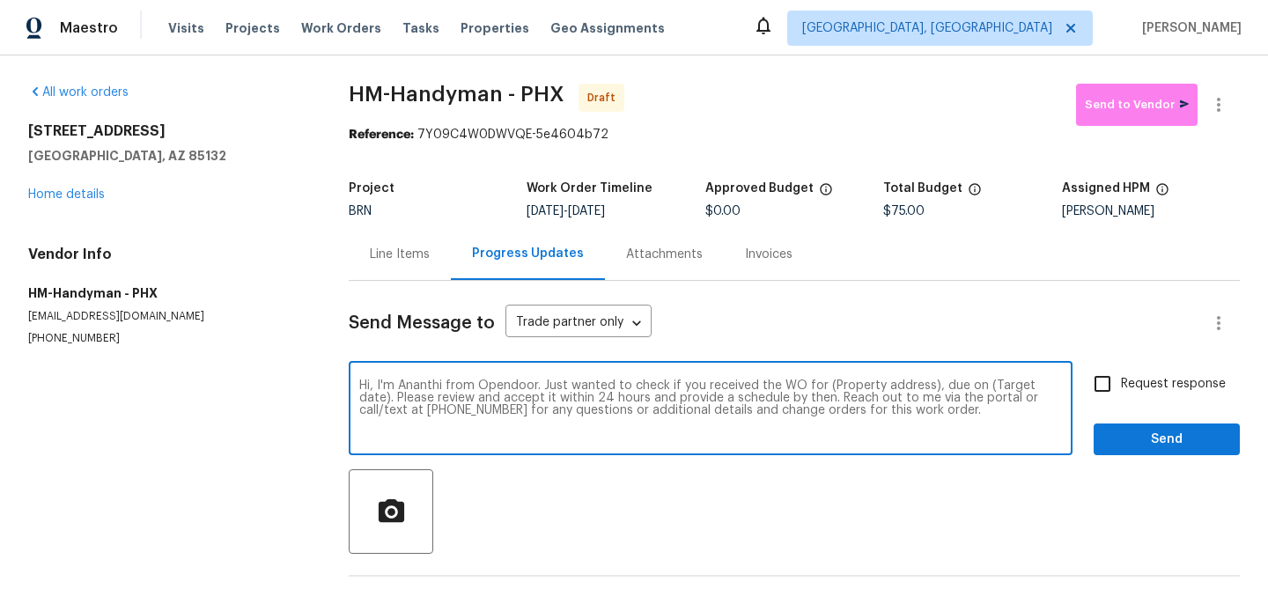
drag, startPoint x: 927, startPoint y: 388, endPoint x: 830, endPoint y: 387, distance: 96.9
click at [830, 387] on textarea "Hi, I'm Ananthi from Opendoor. Just wanted to check if you received the WO for …" at bounding box center [710, 411] width 703 height 62
paste textarea "29820 N Mesquite Cir, Florence, AZ 85132"
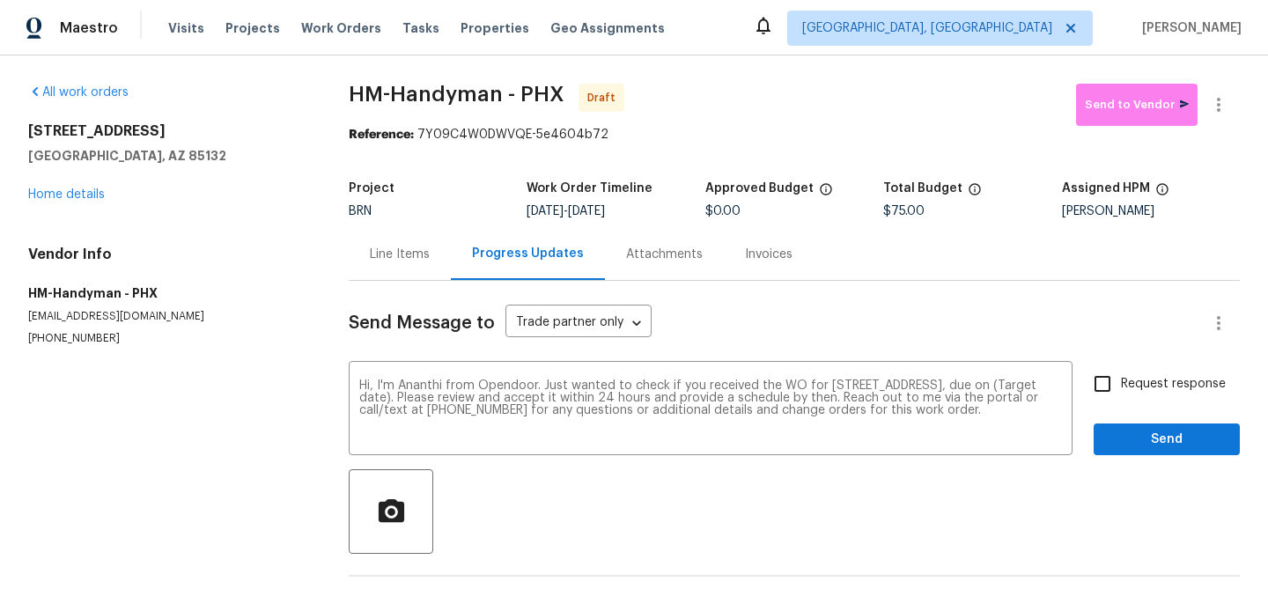
drag, startPoint x: 598, startPoint y: 216, endPoint x: 667, endPoint y: 215, distance: 69.6
click at [667, 215] on div "8/27/2025 - 8/29/2025" at bounding box center [616, 211] width 178 height 12
copy span "8/29/2025"
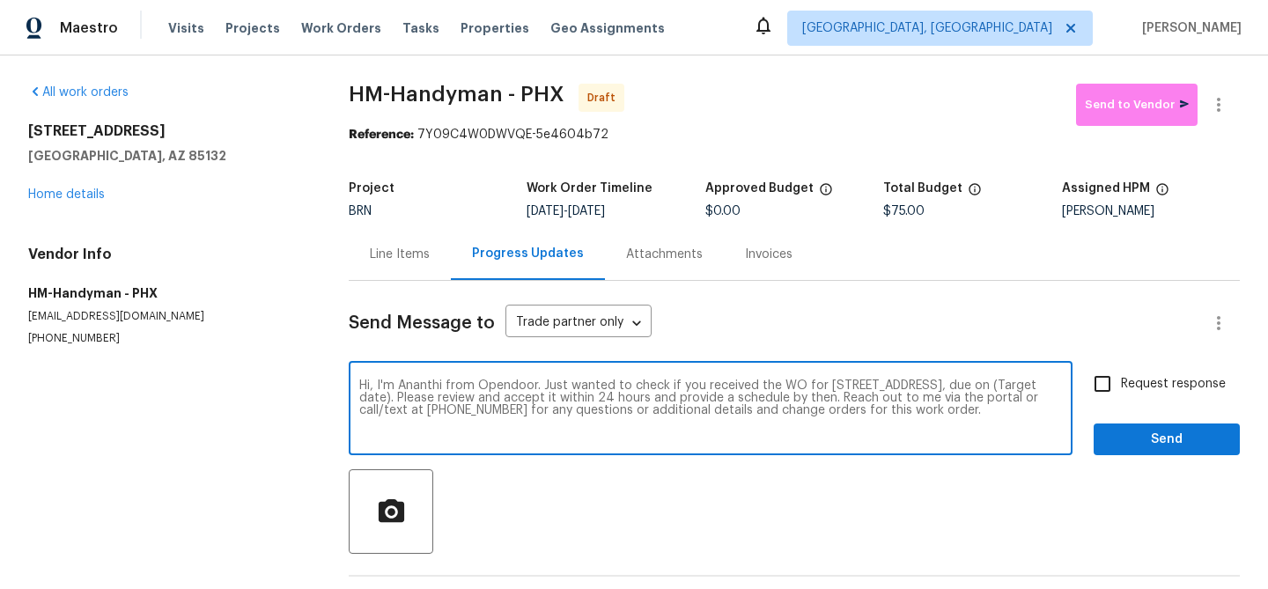
drag, startPoint x: 516, startPoint y: 401, endPoint x: 449, endPoint y: 399, distance: 66.9
click at [449, 399] on textarea "Hi, I'm Ananthi from Opendoor. Just wanted to check if you received the WO for …" at bounding box center [710, 411] width 703 height 62
paste textarea "8/29/2025"
type textarea "Hi, I'm Ananthi from Opendoor. Just wanted to check if you received the WO for …"
click at [1110, 369] on input "Request response" at bounding box center [1102, 383] width 37 height 37
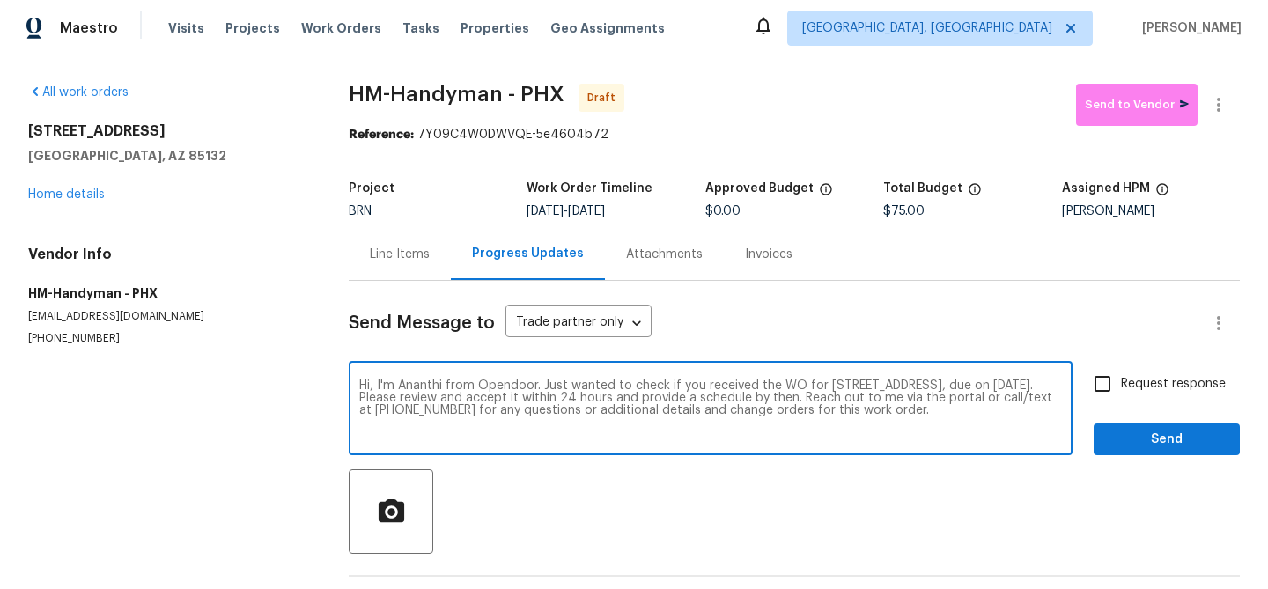
checkbox input "true"
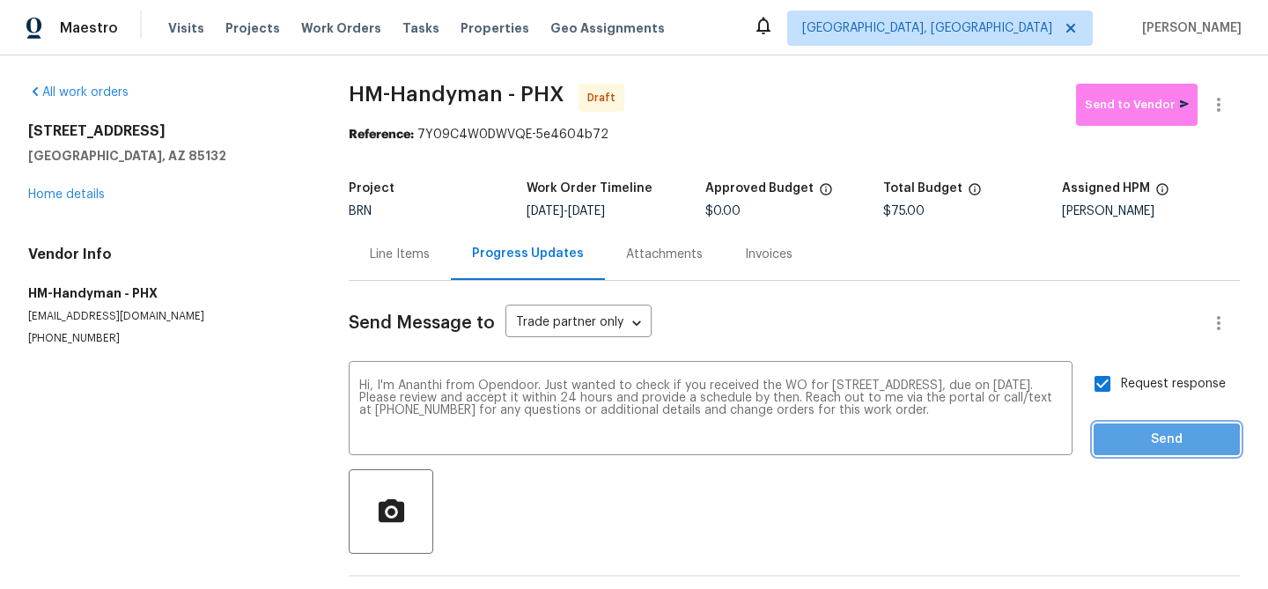
click at [1115, 446] on span "Send" at bounding box center [1167, 440] width 118 height 22
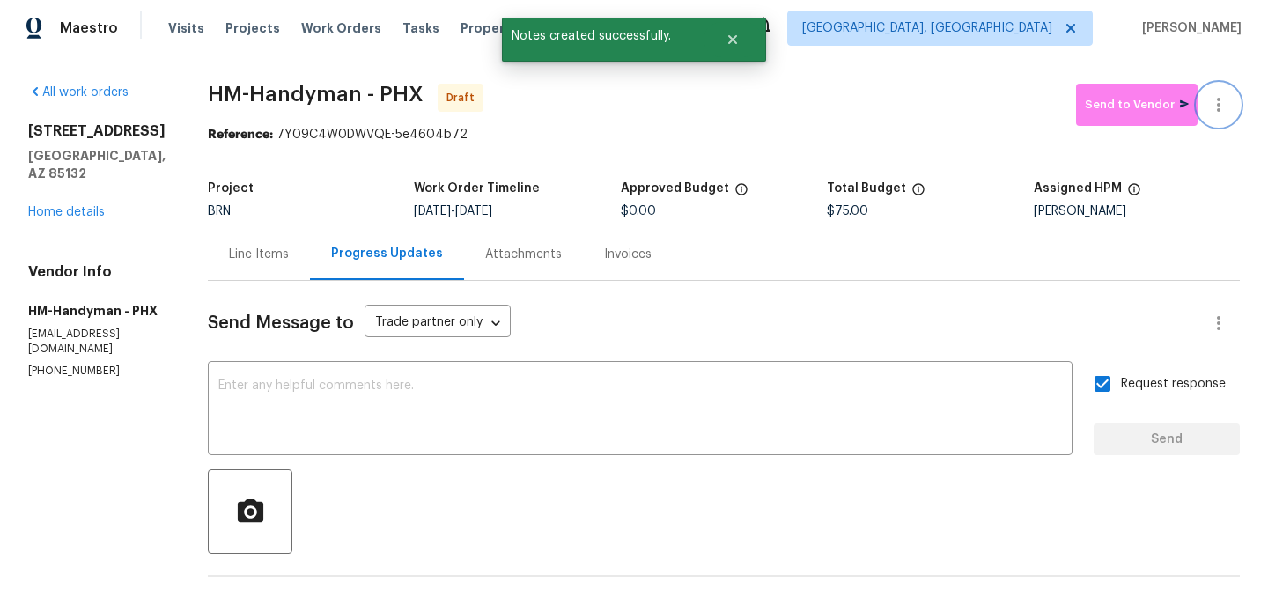
click at [1220, 102] on icon "button" at bounding box center [1218, 104] width 21 height 21
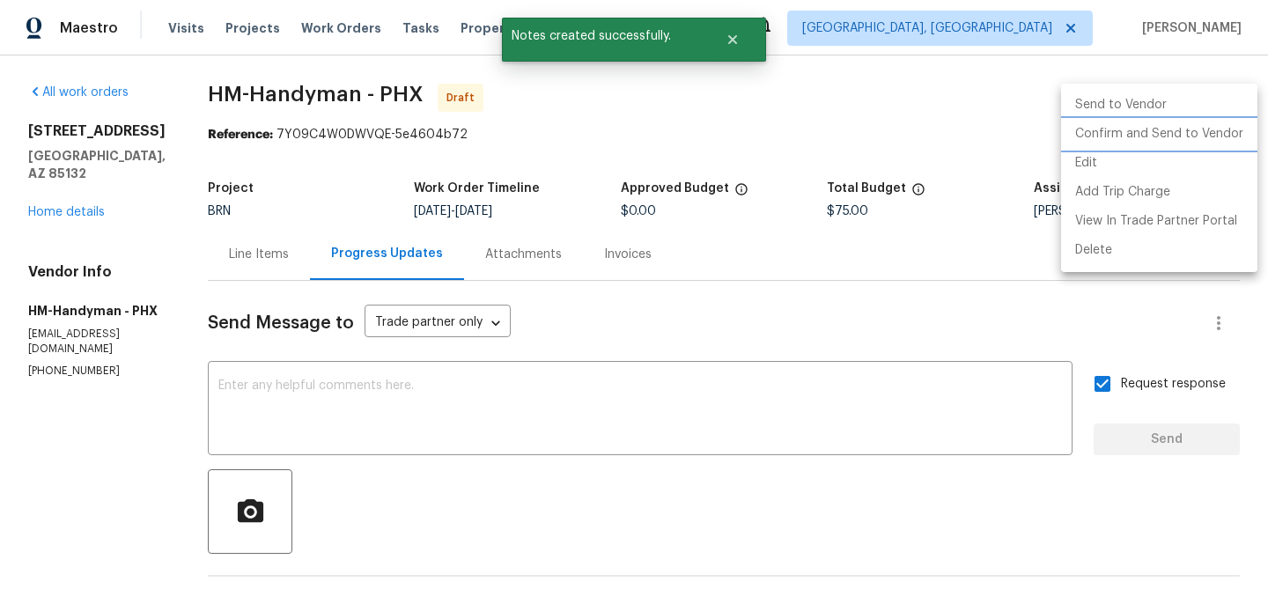
click at [1141, 142] on li "Confirm and Send to Vendor" at bounding box center [1159, 134] width 196 height 29
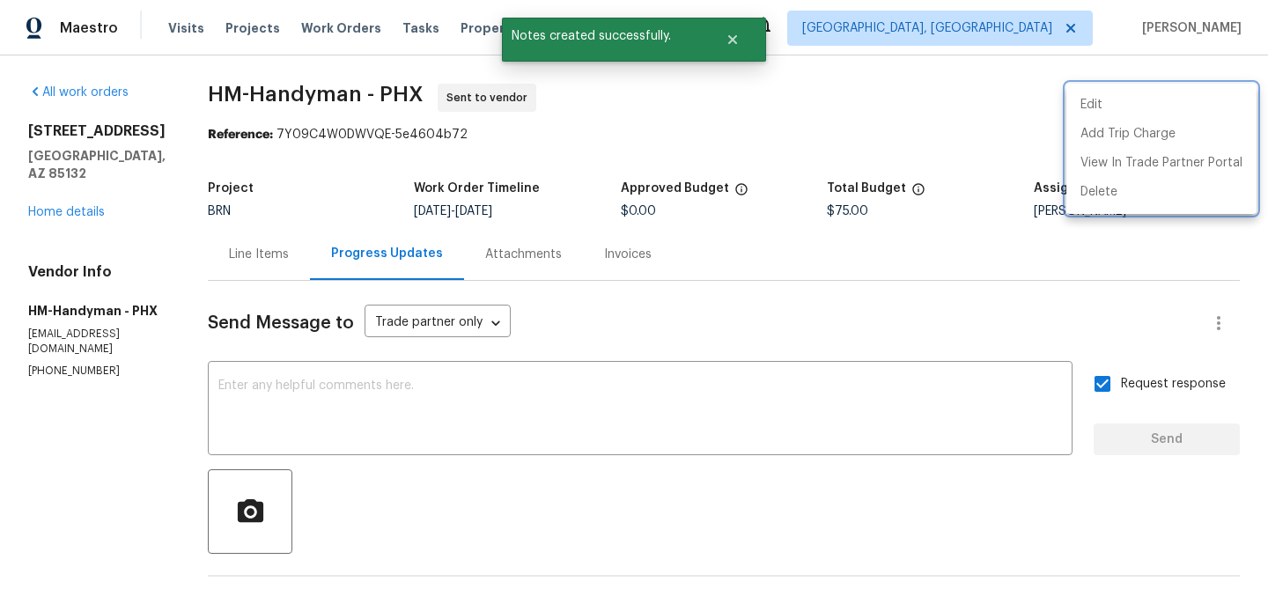
click at [456, 261] on div at bounding box center [634, 294] width 1268 height 589
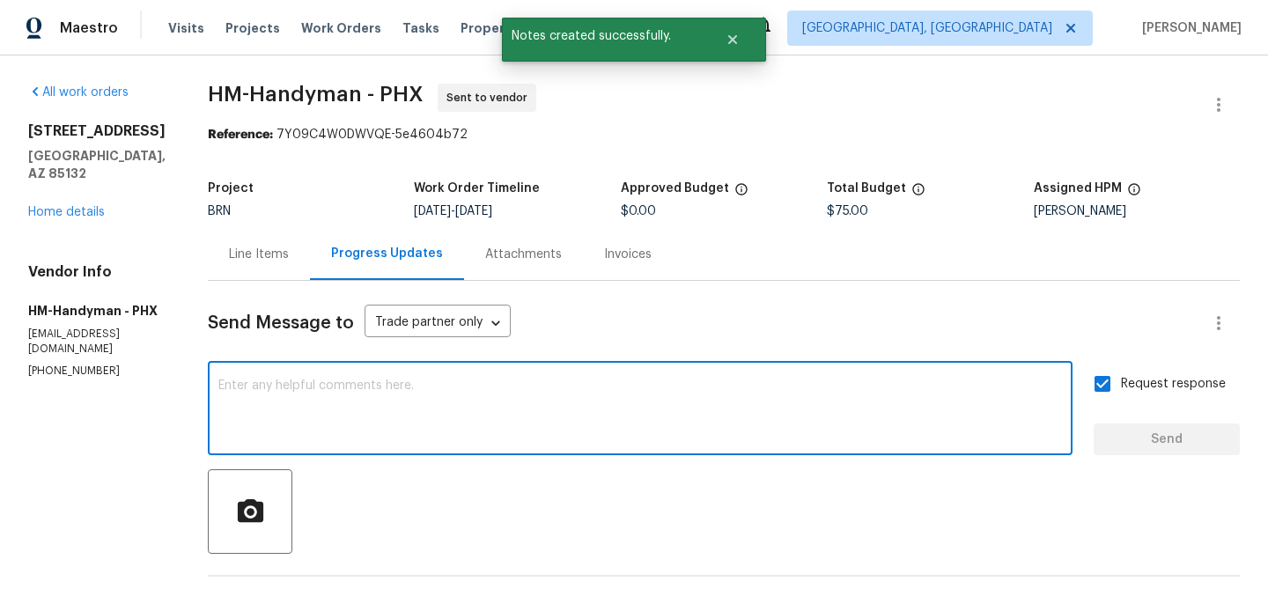
click at [344, 381] on textarea at bounding box center [640, 411] width 844 height 62
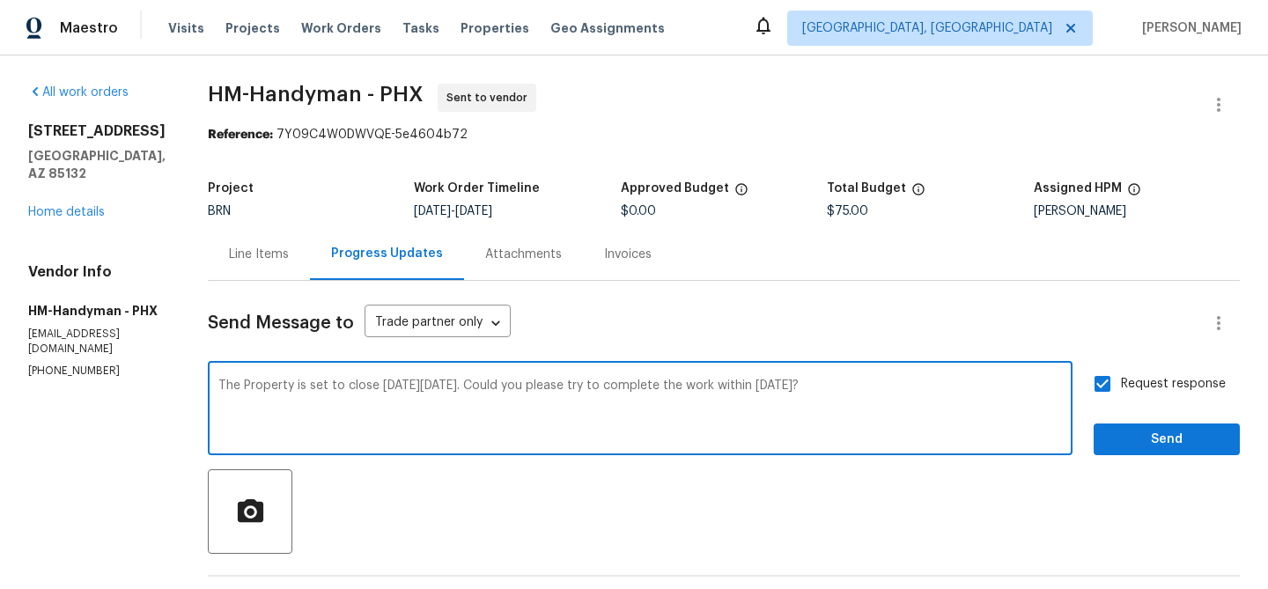
type textarea "The Property is set to close on Friday 08/29. Could you please try to complete …"
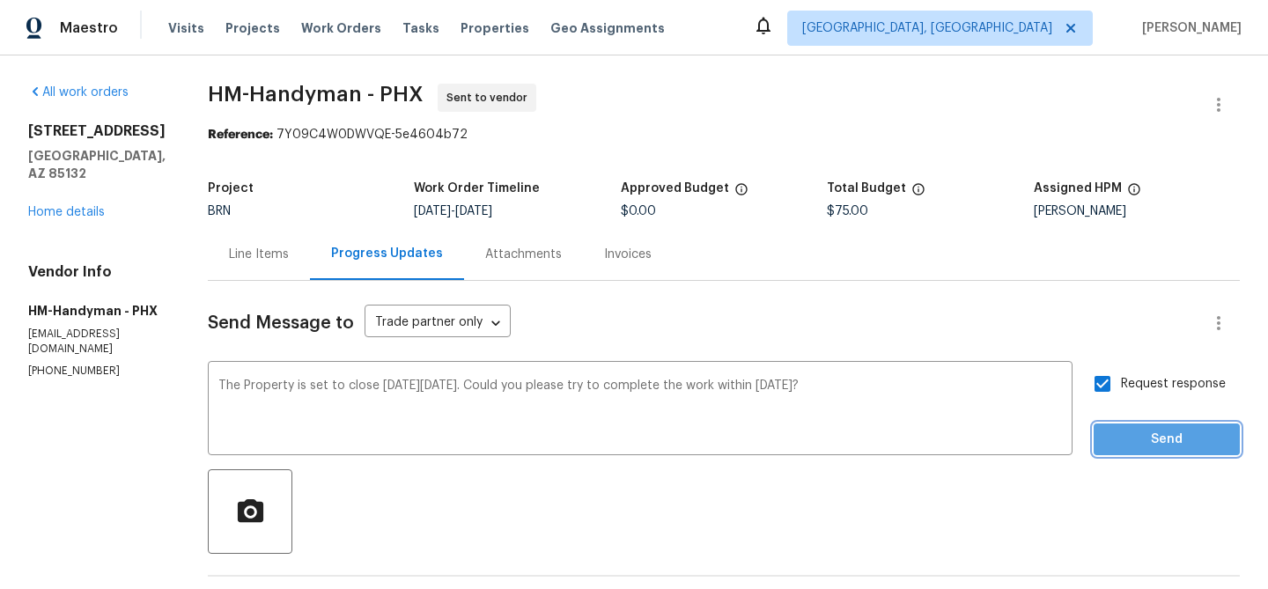
click at [1123, 430] on span "Send" at bounding box center [1167, 440] width 118 height 22
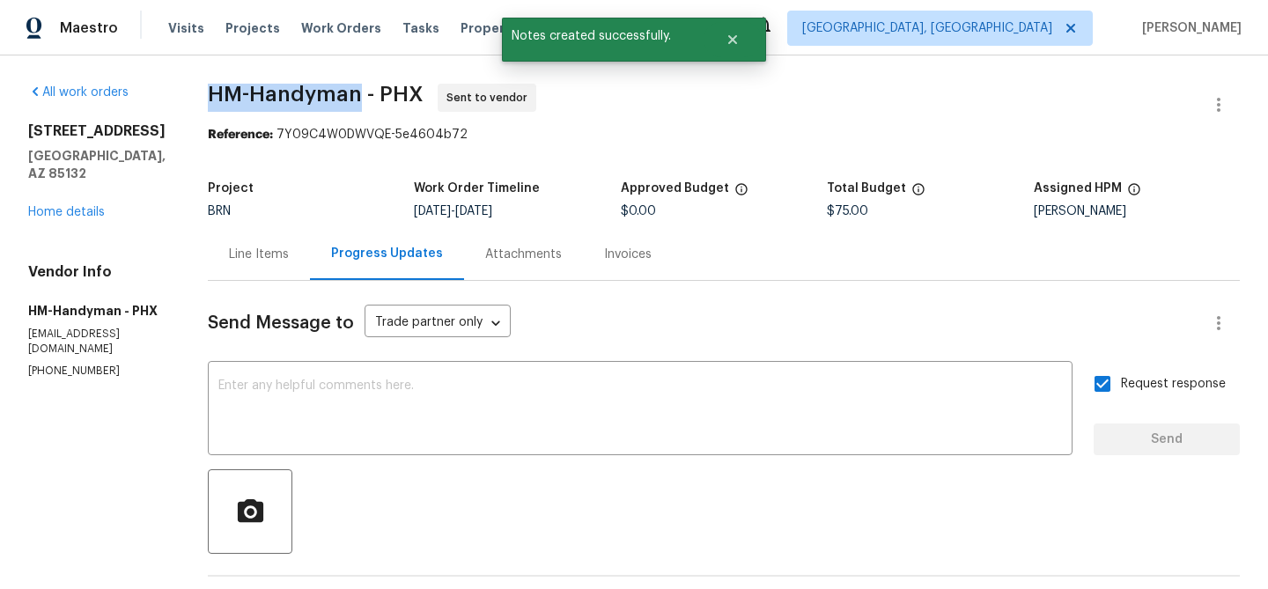
drag, startPoint x: 215, startPoint y: 98, endPoint x: 380, endPoint y: 97, distance: 165.5
click at [380, 97] on div "All work orders 29820 N Mesquite Cir Florence, AZ 85132 Home details Vendor Inf…" at bounding box center [634, 467] width 1268 height 824
copy span "HM-Handyman"
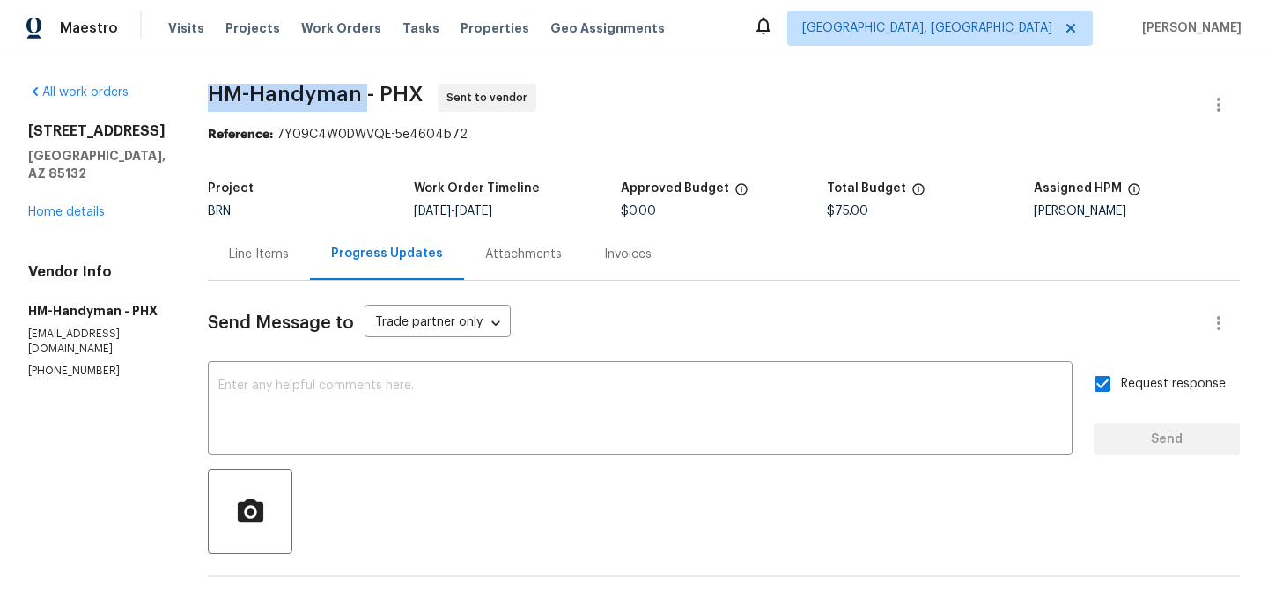
copy span "HM-Handyman"
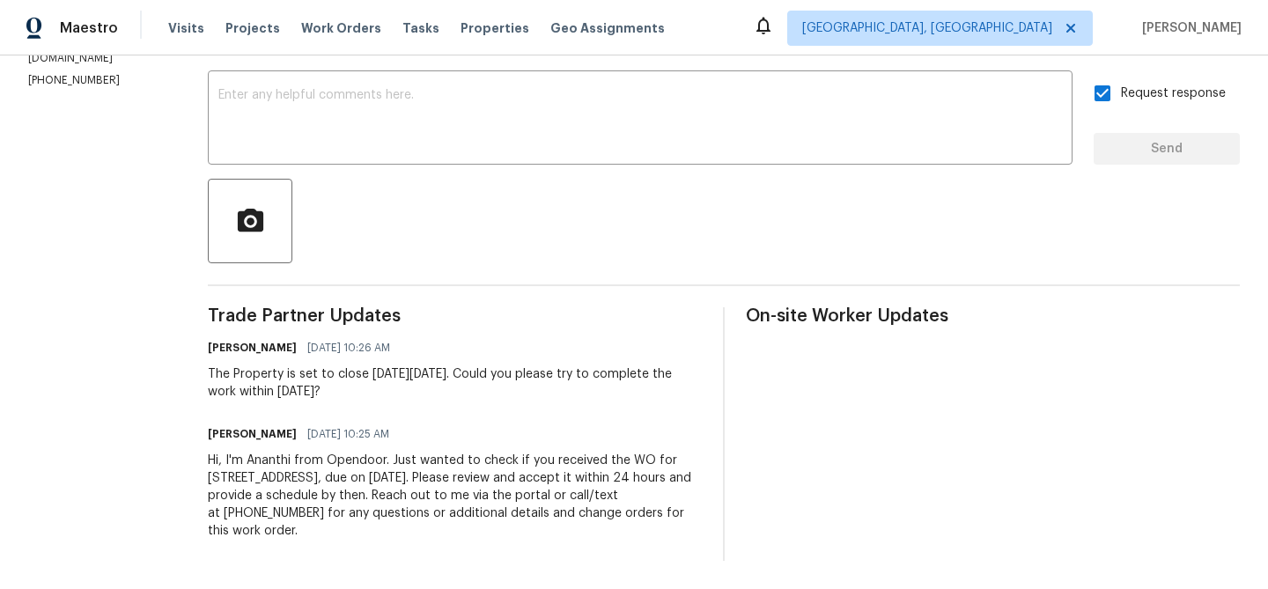
click at [372, 449] on div "Ananthi Mahendran 08/27/2025 10:25 AM Hi, I'm Ananthi from Opendoor. Just wante…" at bounding box center [455, 481] width 494 height 118
click at [337, 482] on div "Hi, I'm Ananthi from Opendoor. Just wanted to check if you received the WO for …" at bounding box center [455, 496] width 494 height 88
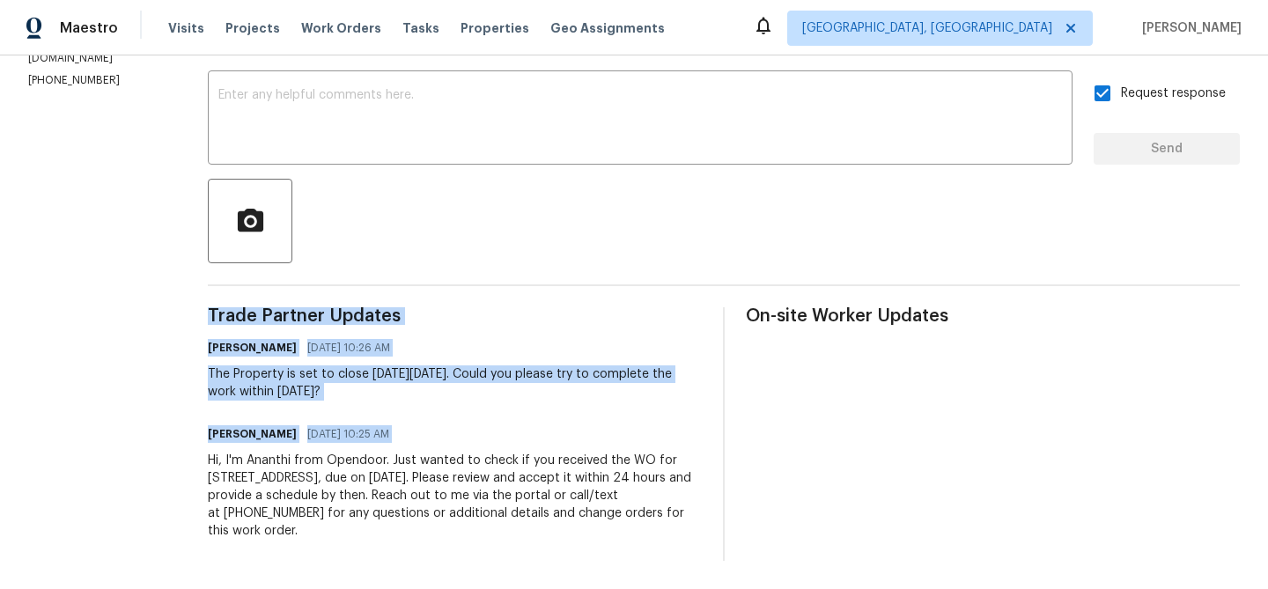
click at [337, 482] on div "Hi, I'm Ananthi from Opendoor. Just wanted to check if you received the WO for …" at bounding box center [455, 496] width 494 height 88
copy div "Trade Partner Updates Ananthi Mahendran 08/27/2025 10:26 AM The Property is set…"
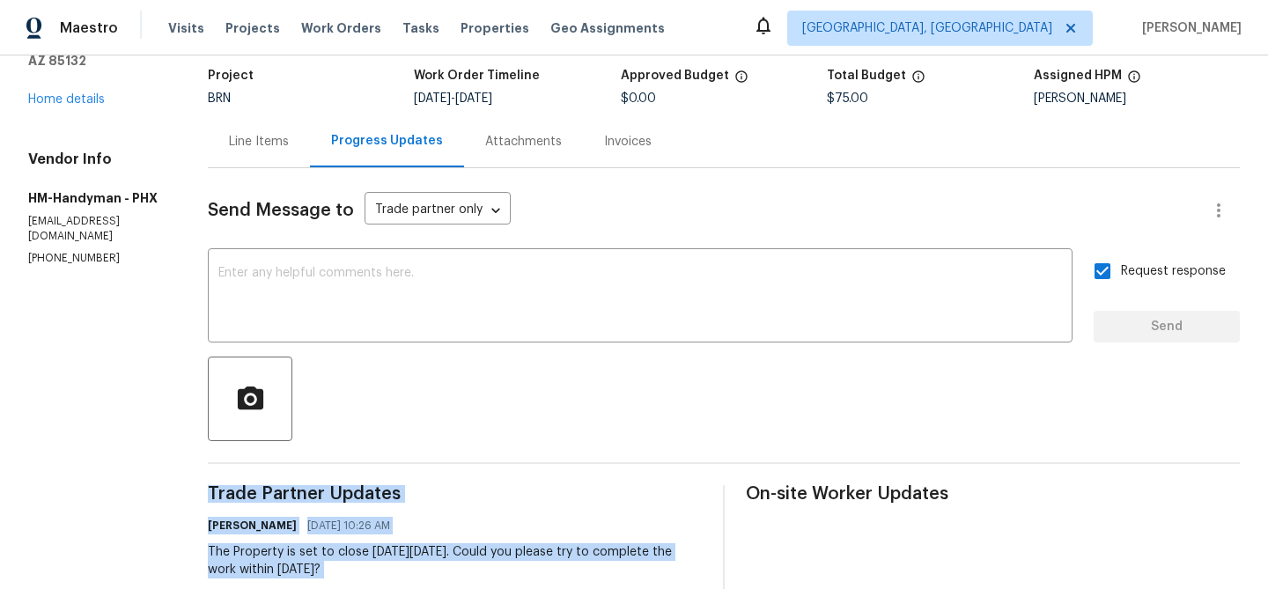
scroll to position [3, 0]
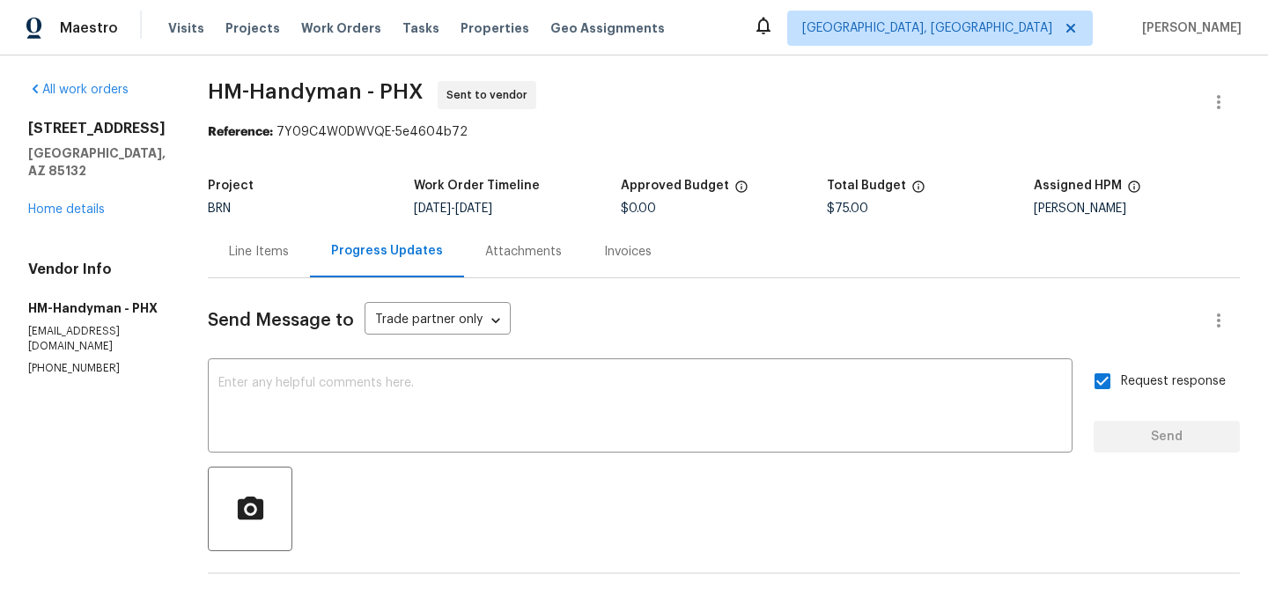
click at [108, 186] on div "29820 N Mesquite Cir Florence, AZ 85132 Home details" at bounding box center [96, 169] width 137 height 99
click at [93, 203] on link "Home details" at bounding box center [66, 209] width 77 height 12
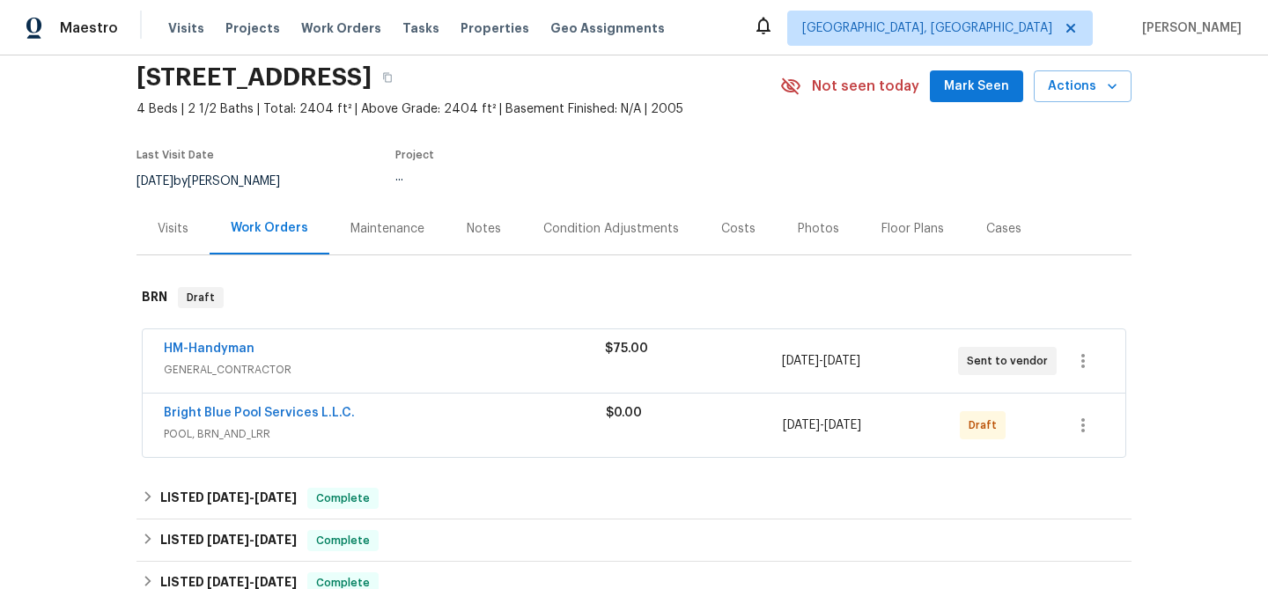
scroll to position [75, 0]
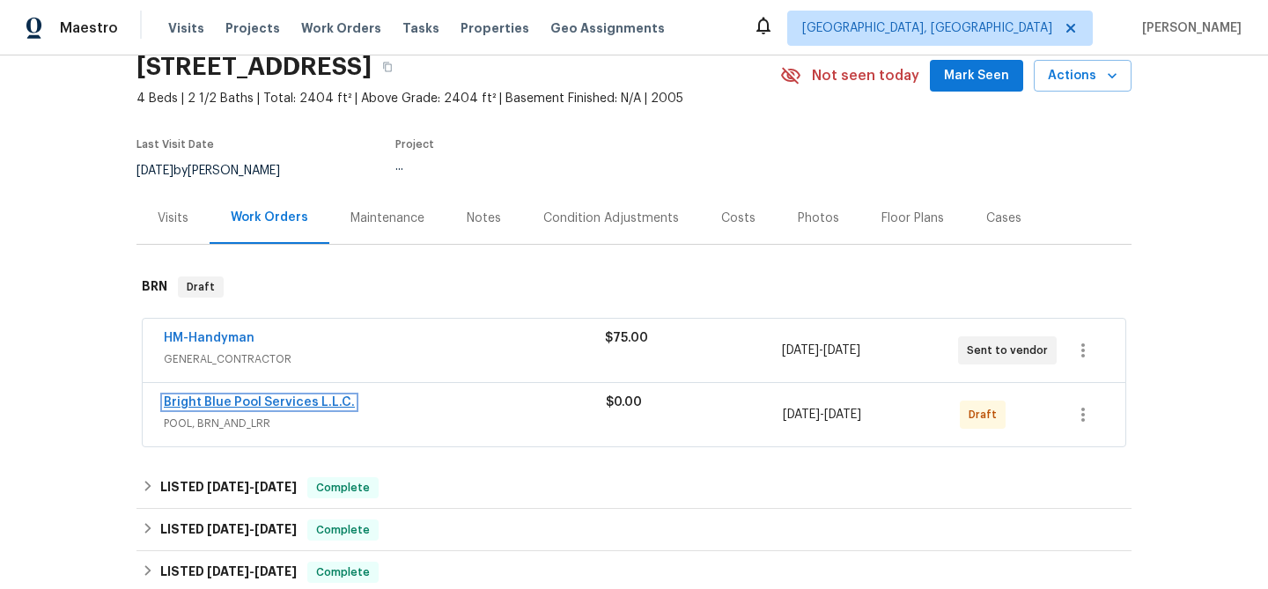
click at [266, 400] on link "Bright Blue Pool Services L.L.C." at bounding box center [259, 402] width 191 height 12
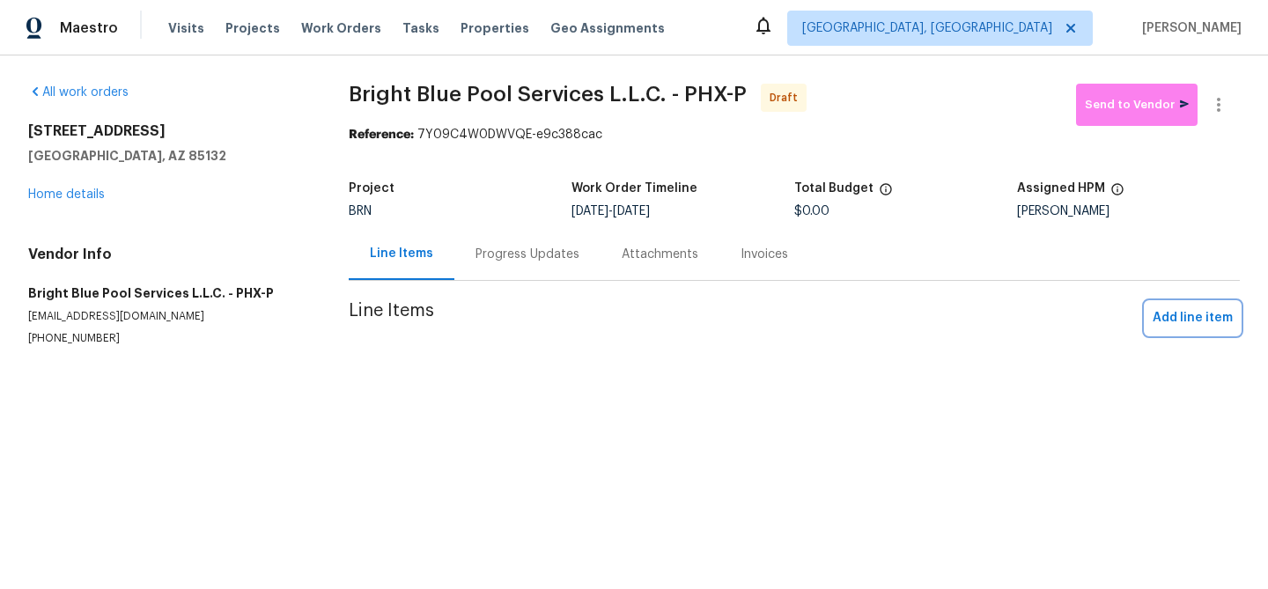
click at [1202, 311] on span "Add line item" at bounding box center [1193, 318] width 80 height 22
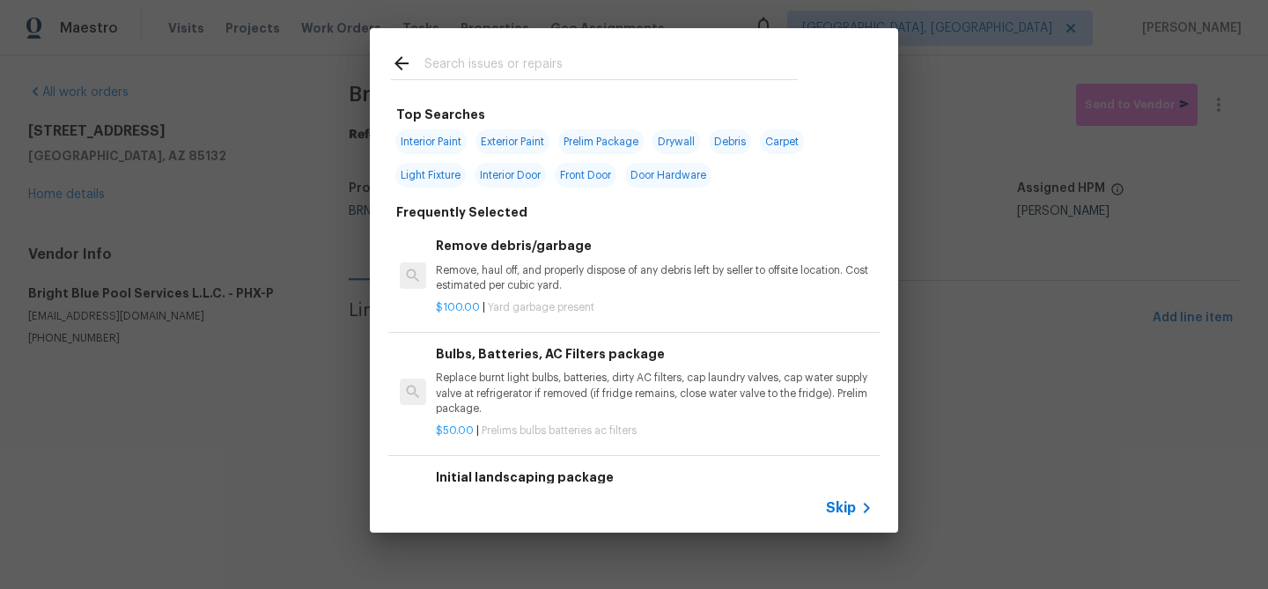
click at [850, 505] on span "Skip" at bounding box center [841, 508] width 30 height 18
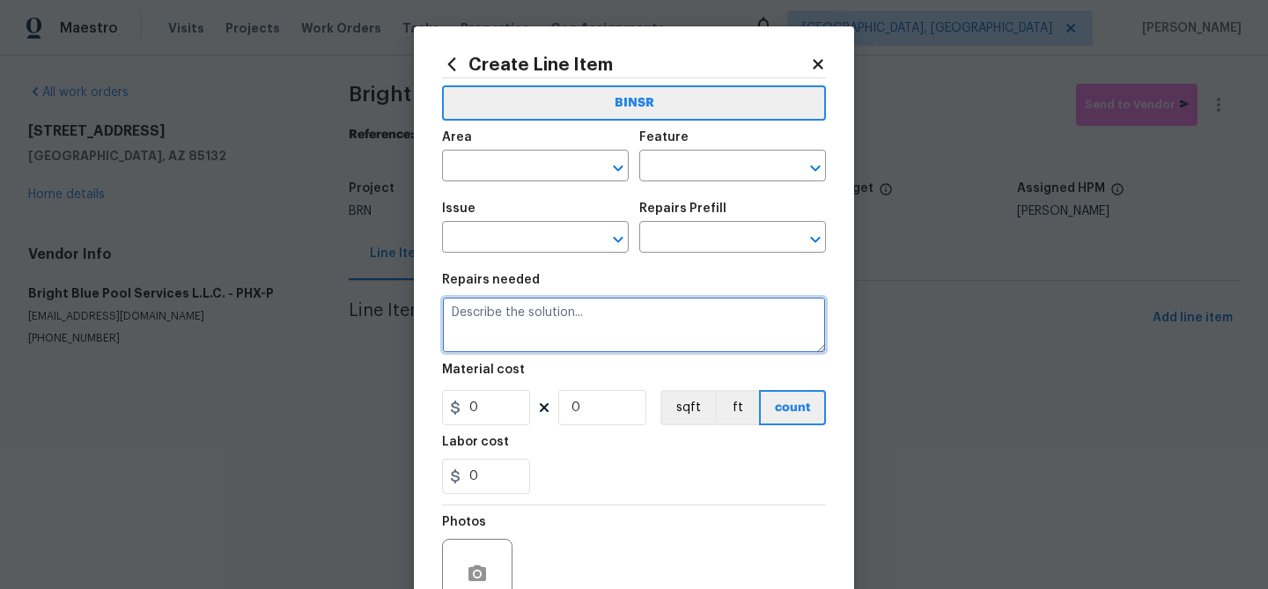
click at [633, 347] on textarea at bounding box center [634, 325] width 384 height 56
paste textarea "Seller to clean pool as needed to remove debris and dust from storm."
type textarea "Seller to clean pool as needed to remove debris and dust from storm."
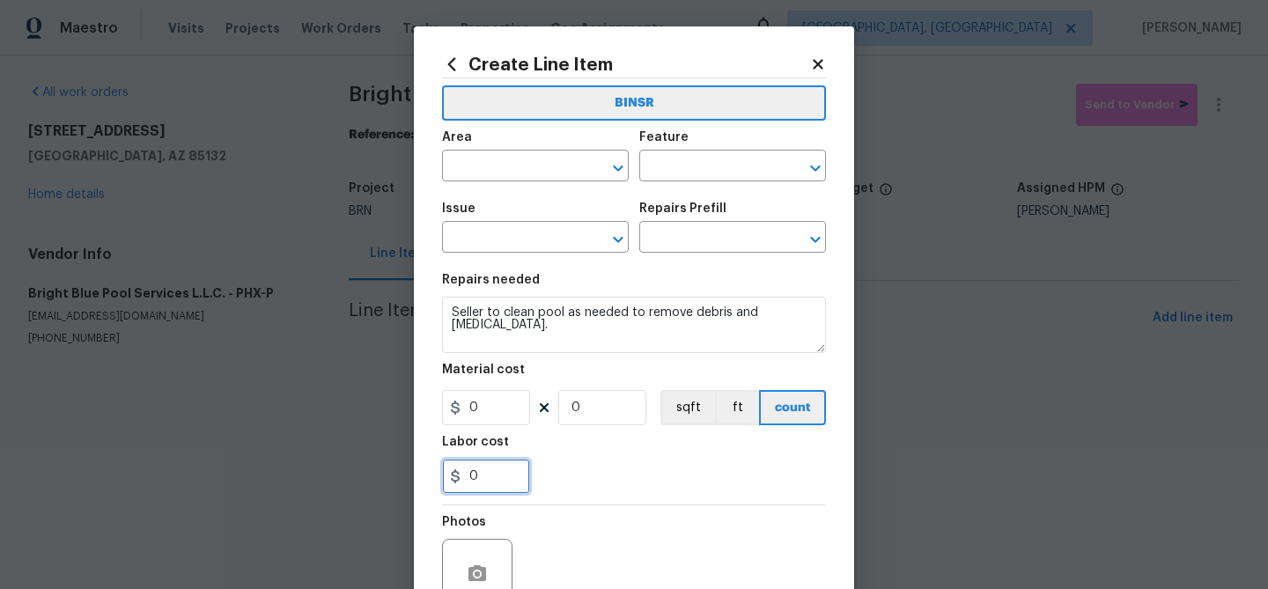
click at [506, 461] on input "0" at bounding box center [486, 476] width 88 height 35
type input "100"
click at [586, 416] on input "0" at bounding box center [602, 407] width 88 height 35
type input "1"
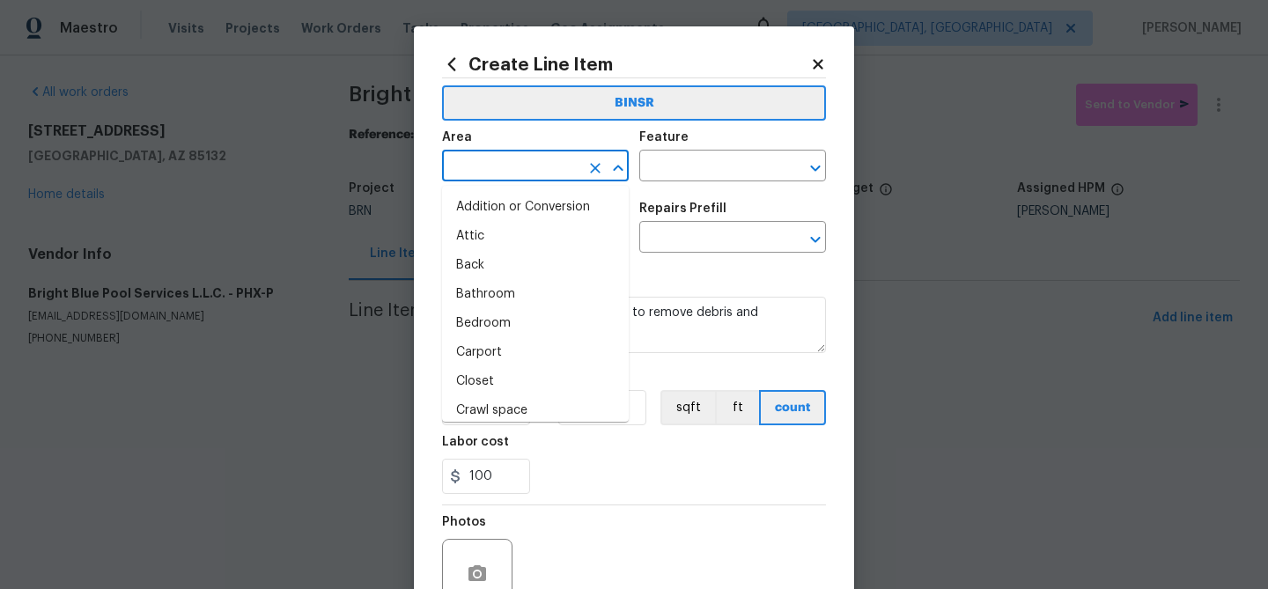
click at [466, 177] on input "text" at bounding box center [510, 167] width 137 height 27
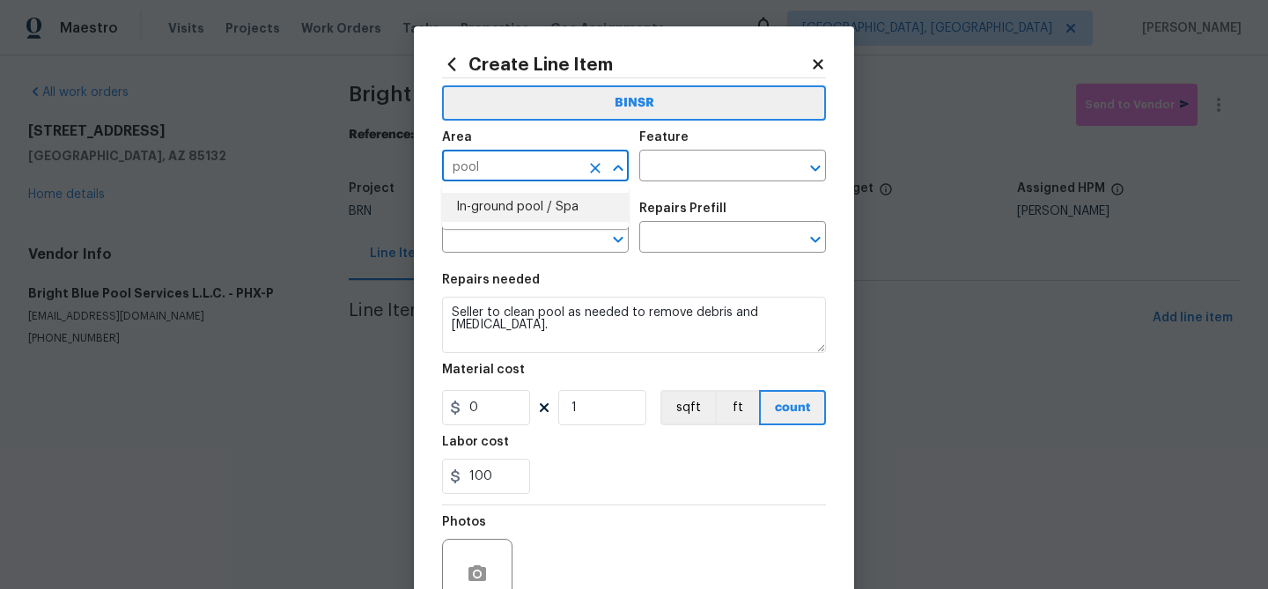
click at [507, 204] on li "In-ground pool / Spa" at bounding box center [535, 207] width 187 height 29
type input "In-ground pool / Spa"
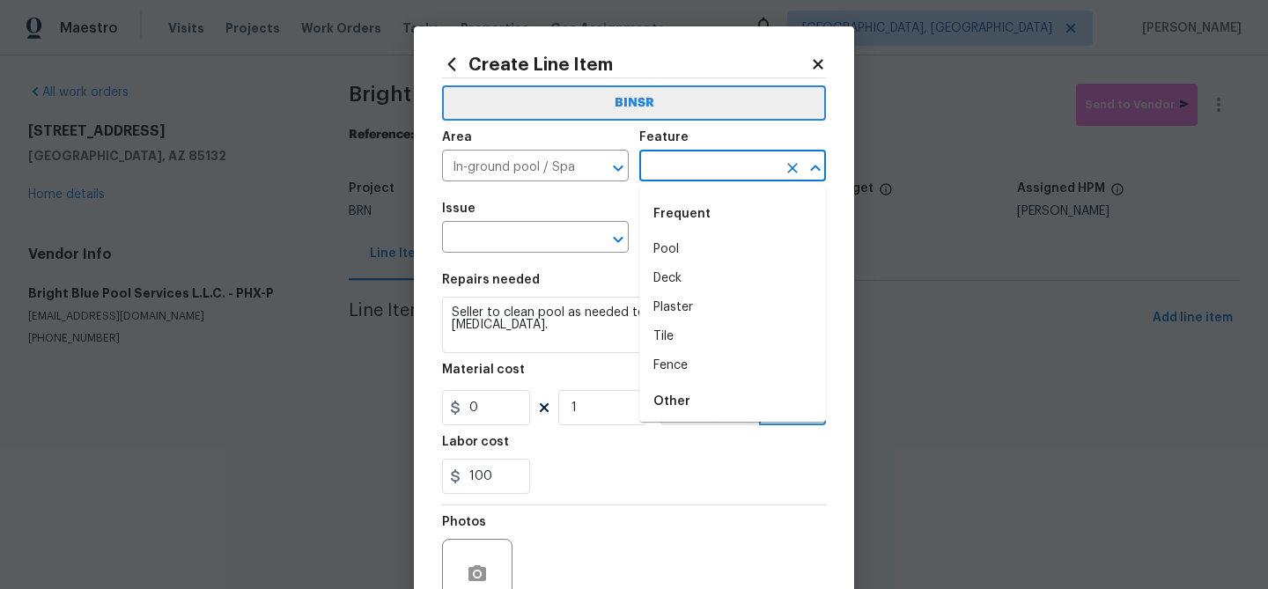
click at [661, 164] on input "text" at bounding box center [707, 167] width 137 height 27
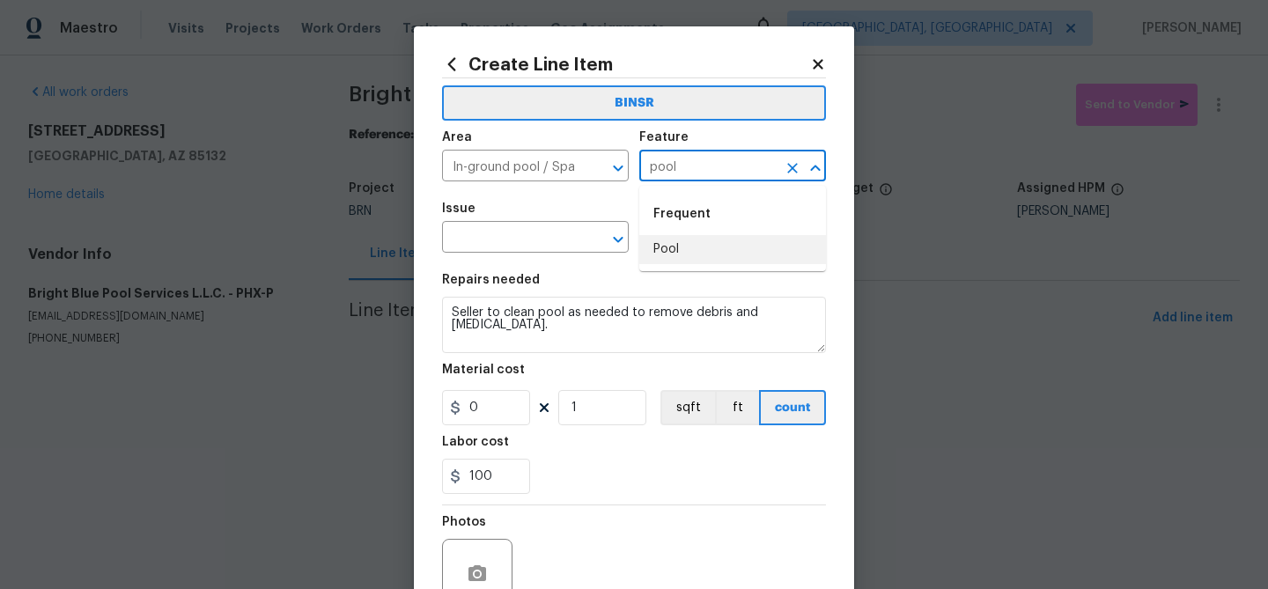
click at [672, 250] on li "Pool" at bounding box center [732, 249] width 187 height 29
type input "Pool"
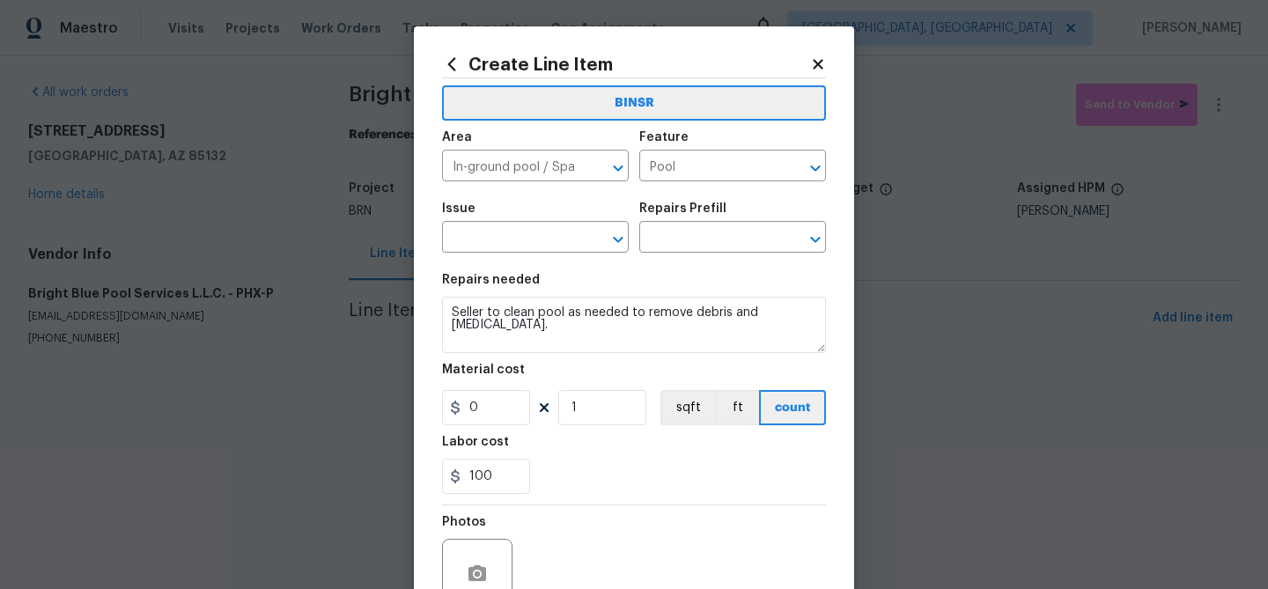
click at [534, 224] on div "Issue" at bounding box center [535, 214] width 187 height 23
click at [520, 239] on input "text" at bounding box center [510, 238] width 137 height 27
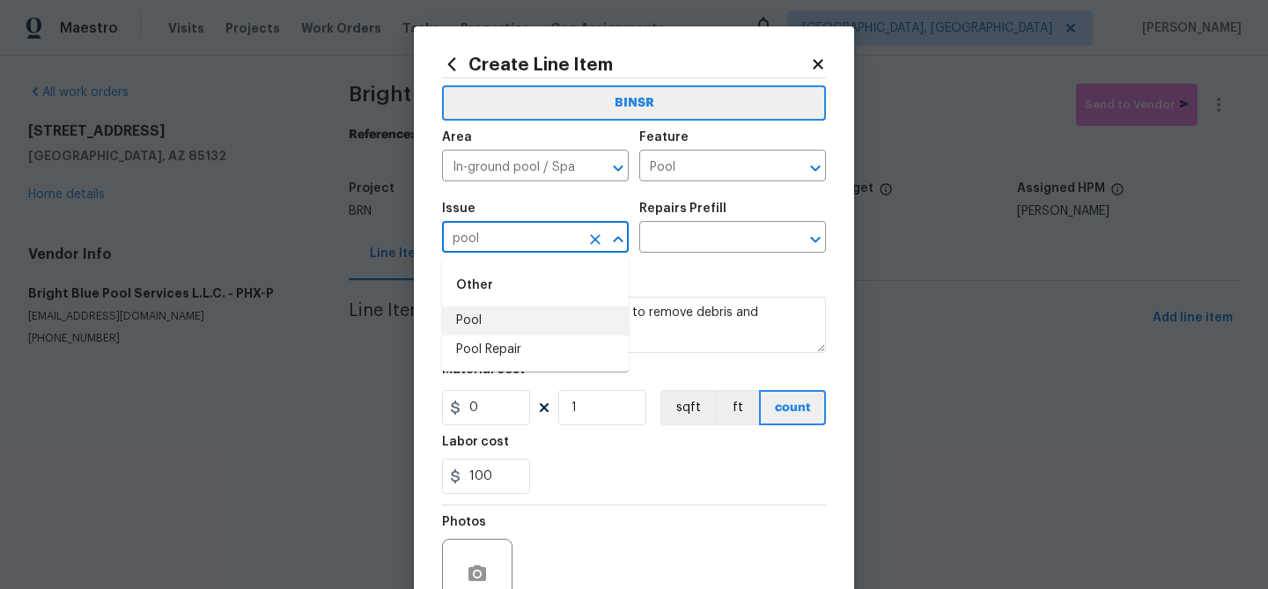
click at [507, 323] on li "Pool" at bounding box center [535, 320] width 187 height 29
type input "Pool"
click at [507, 323] on textarea "Seller to clean pool as needed to remove debris and dust from storm." at bounding box center [634, 325] width 384 height 56
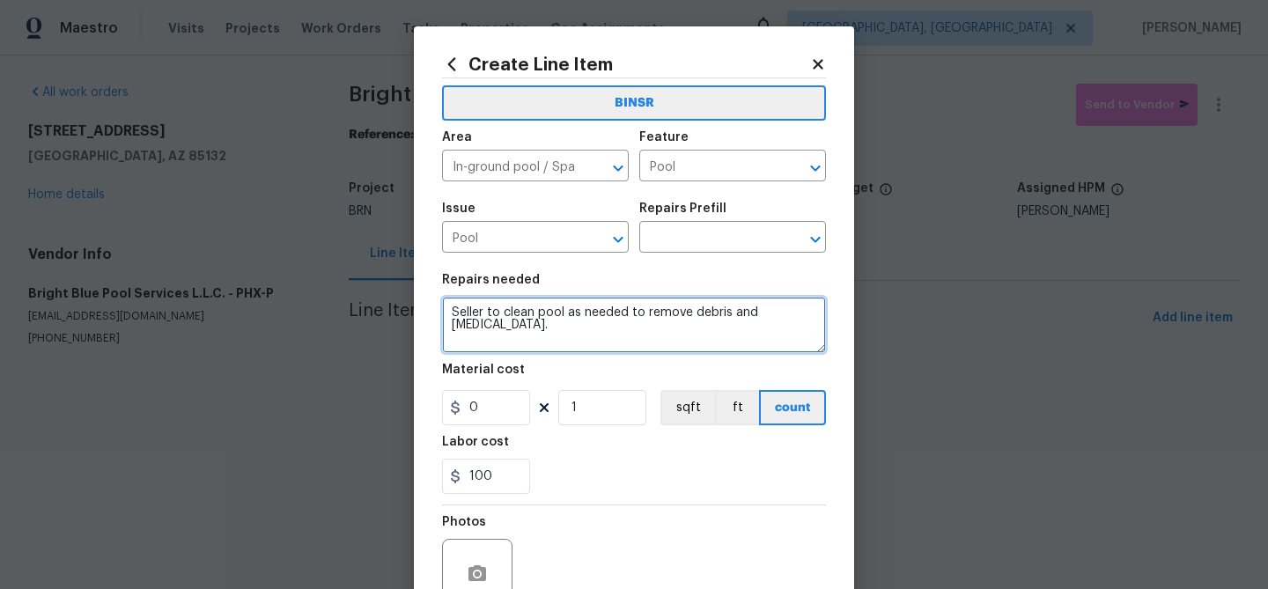
click at [507, 323] on textarea "Seller to clean pool as needed to remove debris and dust from storm." at bounding box center [634, 325] width 384 height 56
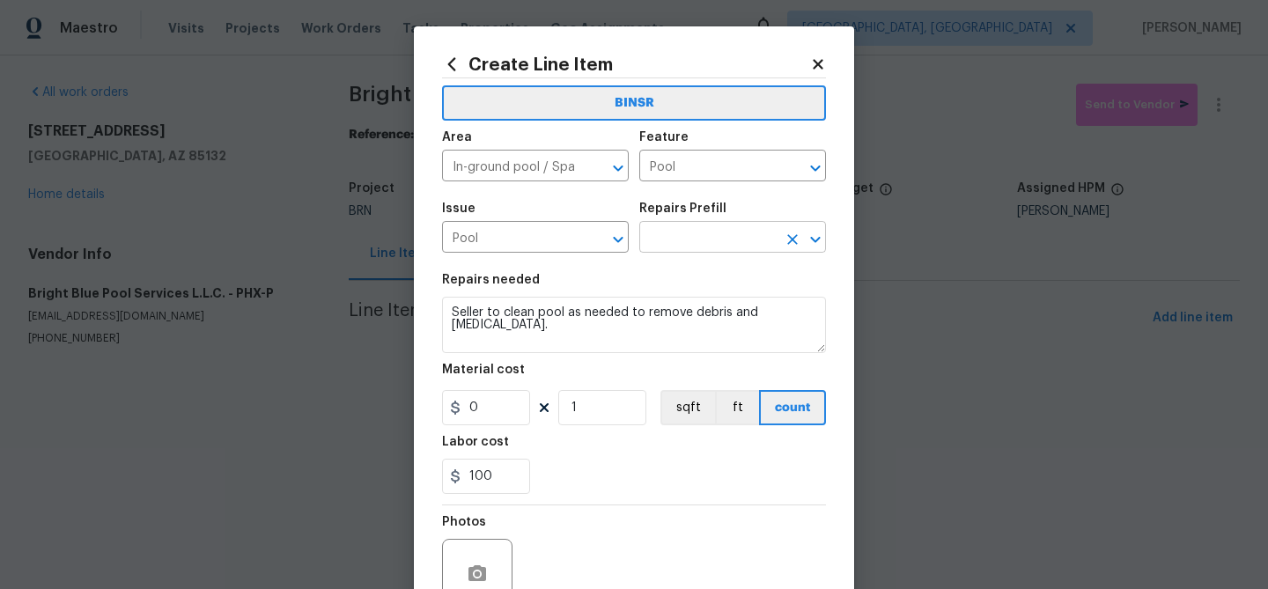
click at [673, 243] on input "text" at bounding box center [707, 238] width 137 height 27
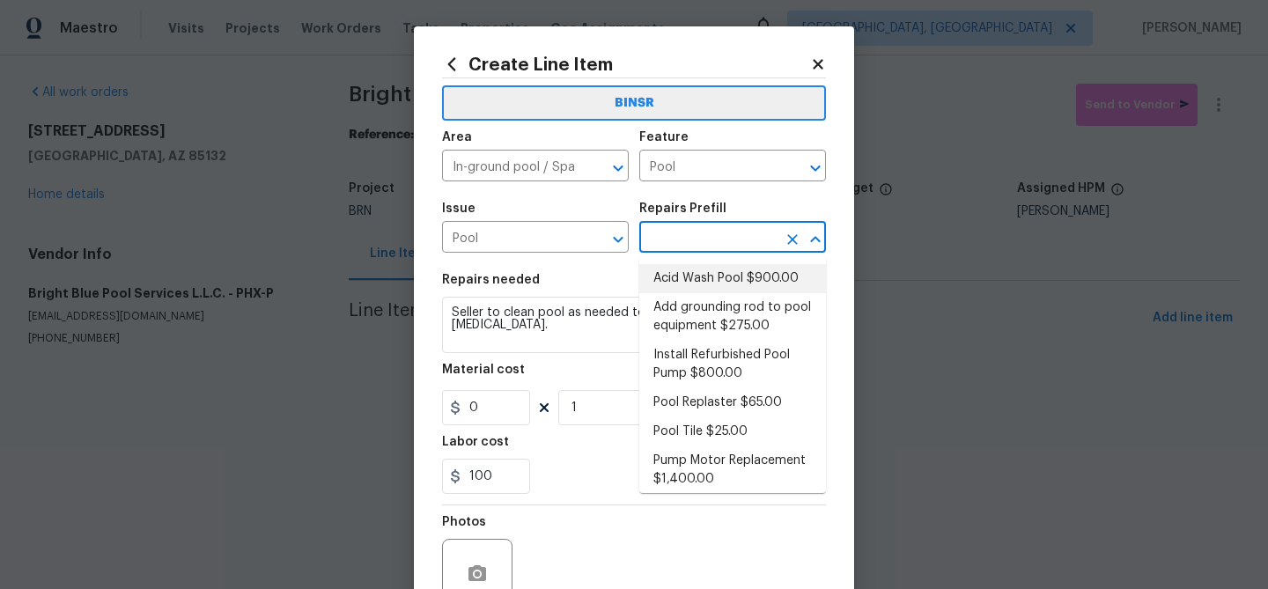
click at [674, 270] on li "Acid Wash Pool $900.00" at bounding box center [732, 278] width 187 height 29
type input "Acid Wash Pool $900.00"
type textarea "Empty pool. Acid wash, refill and start up."
type input "900"
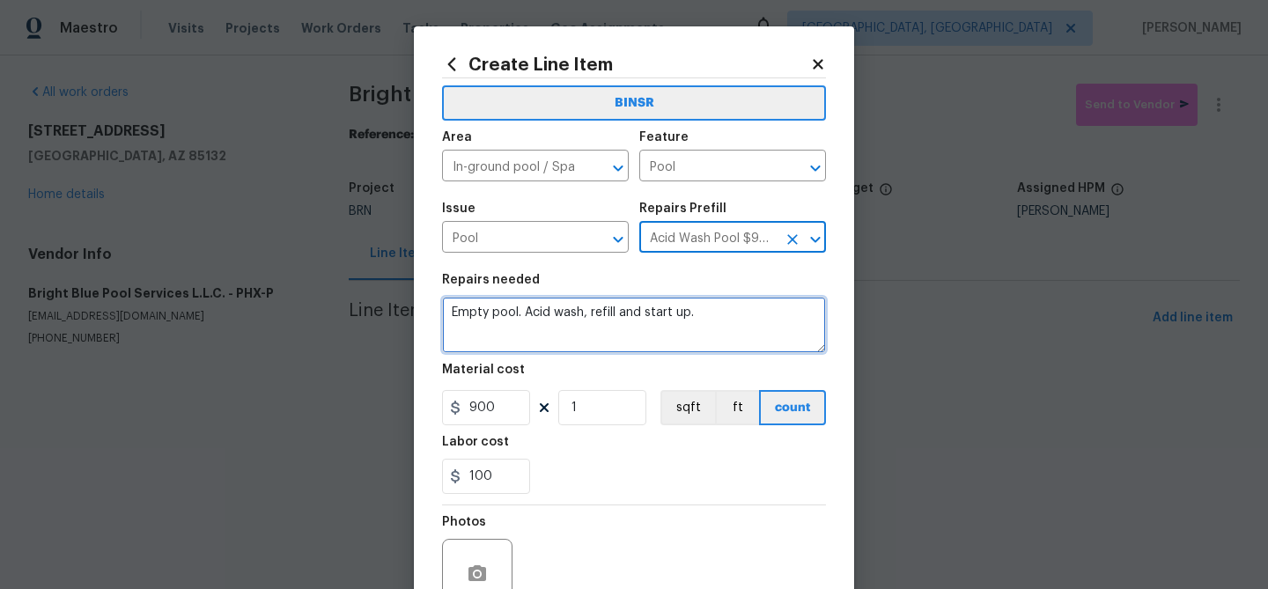
click at [588, 309] on textarea "Empty pool. Acid wash, refill and start up." at bounding box center [634, 325] width 384 height 56
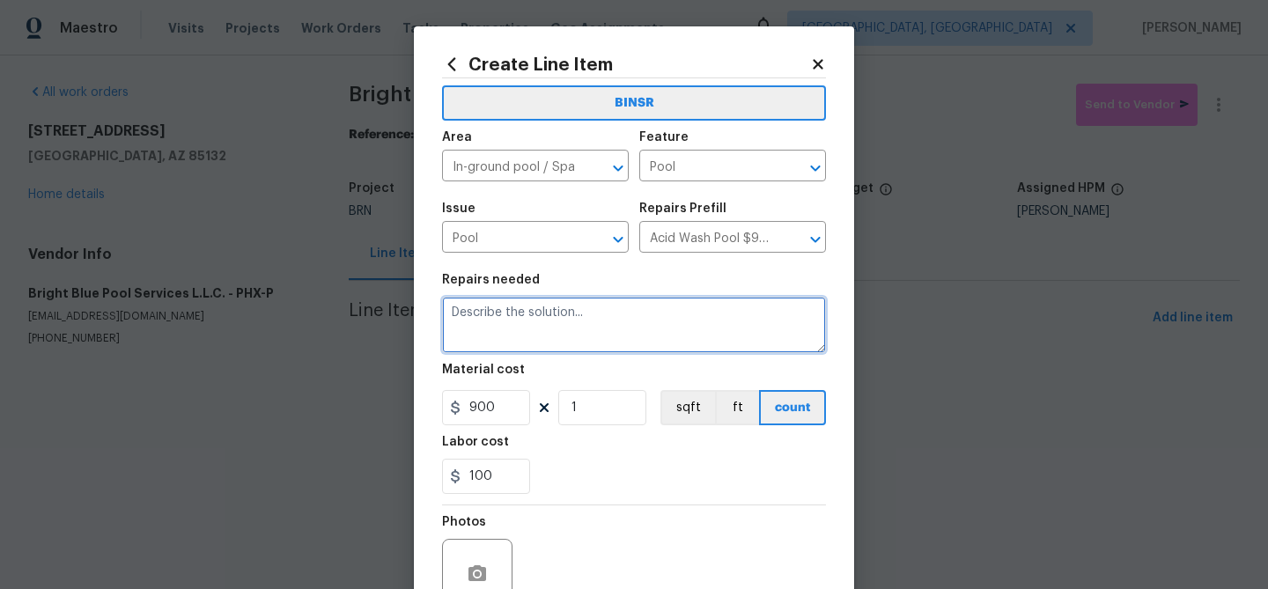
paste textarea "Seller to clean pool as needed to remove debris and dust from storm."
type textarea "Seller to clean pool as needed to remove debris and dust from storm."
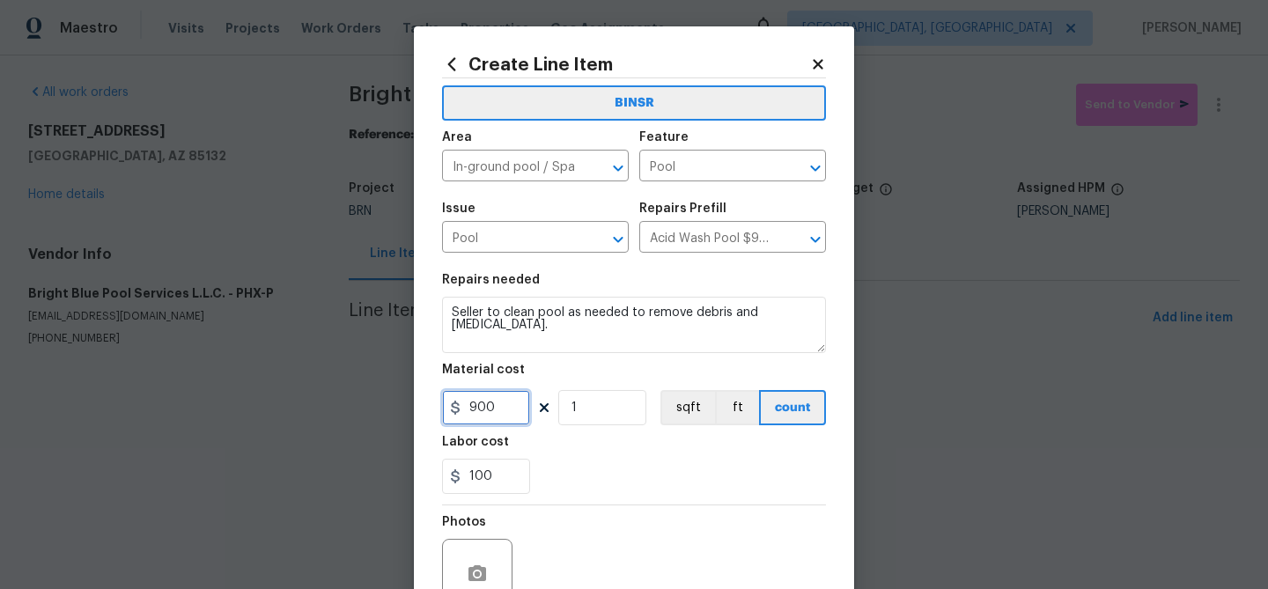
click at [512, 402] on input "900" at bounding box center [486, 407] width 88 height 35
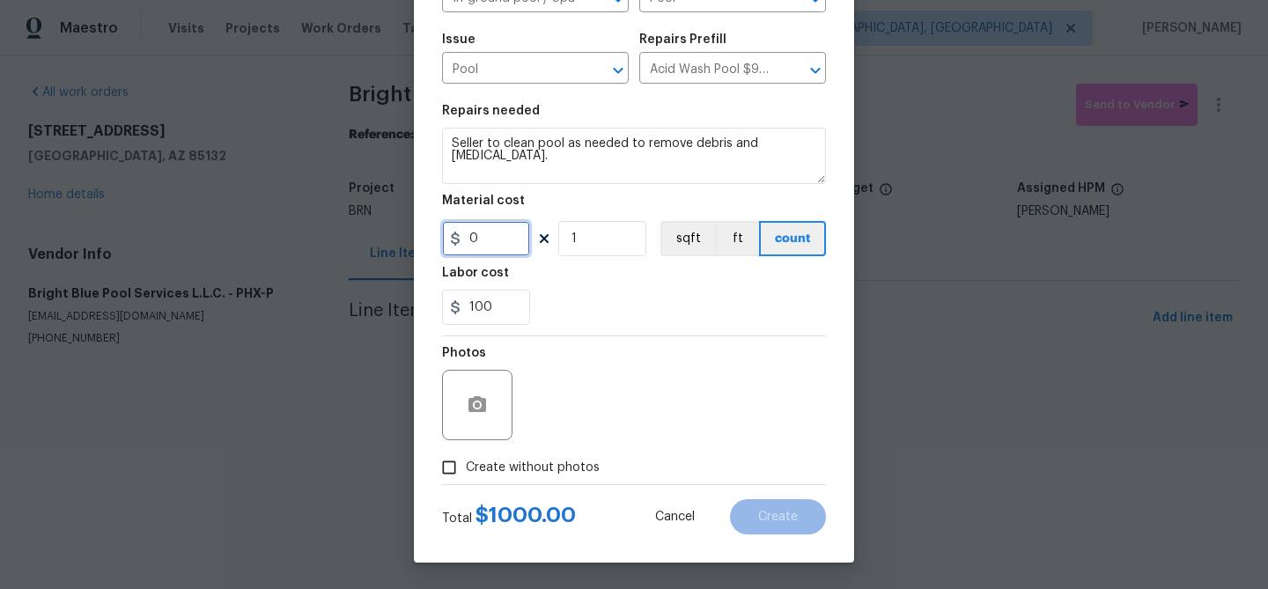
type input "0"
click at [461, 457] on input "Create without photos" at bounding box center [448, 467] width 33 height 33
checkbox input "true"
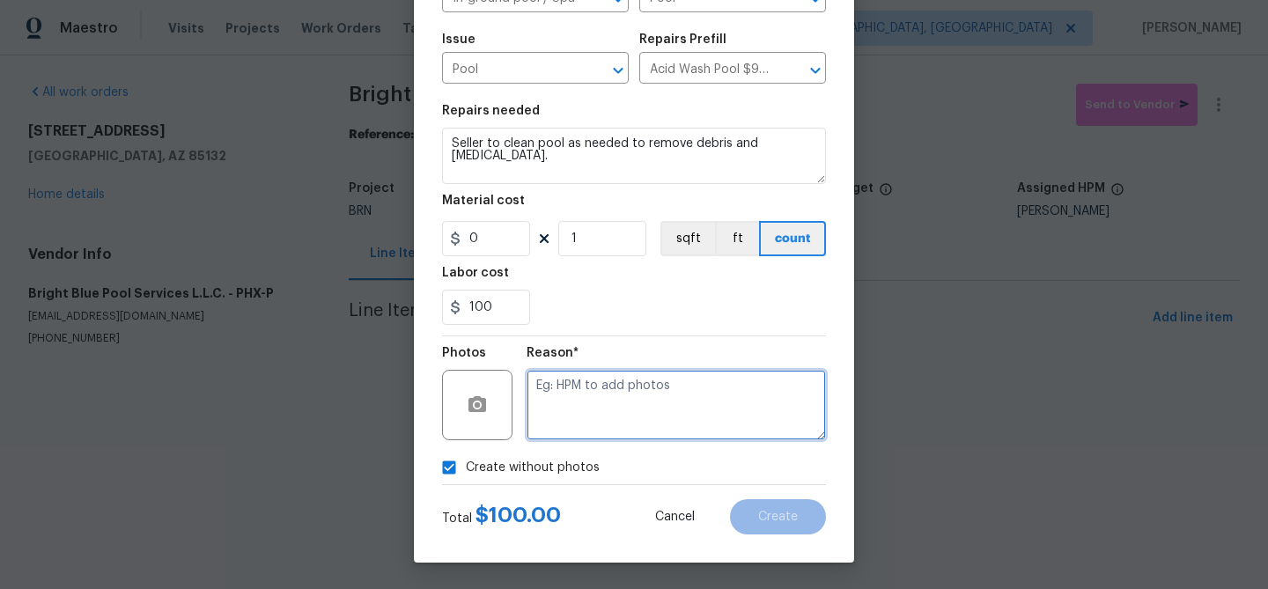
click at [592, 420] on textarea at bounding box center [676, 405] width 299 height 70
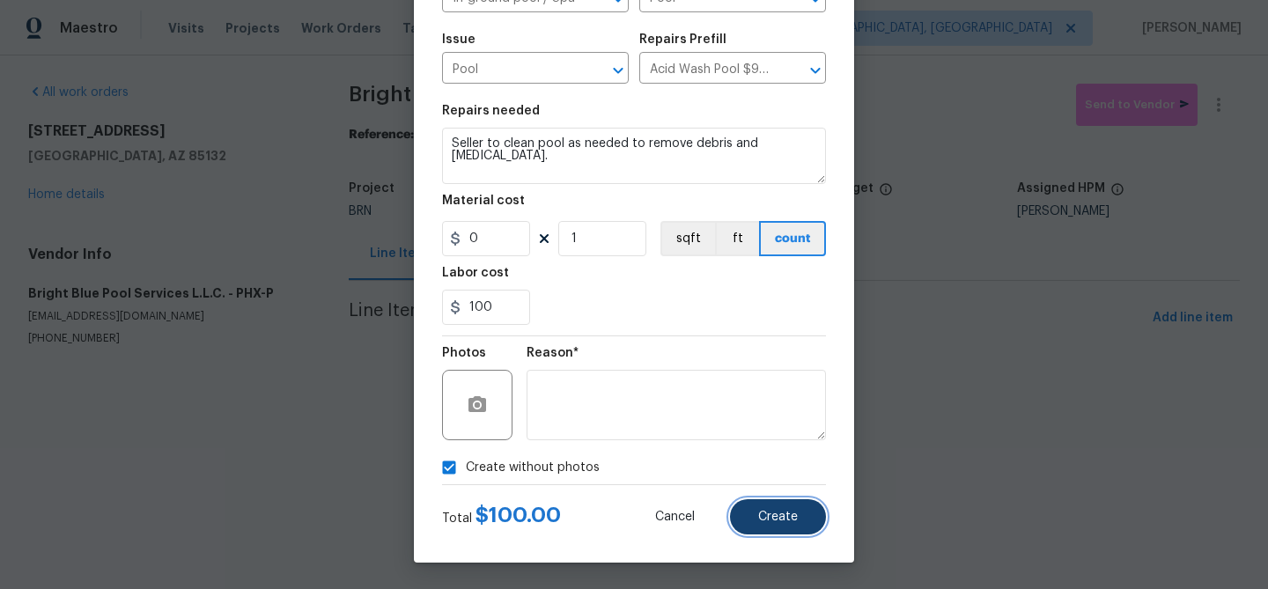
click at [750, 512] on button "Create" at bounding box center [778, 516] width 96 height 35
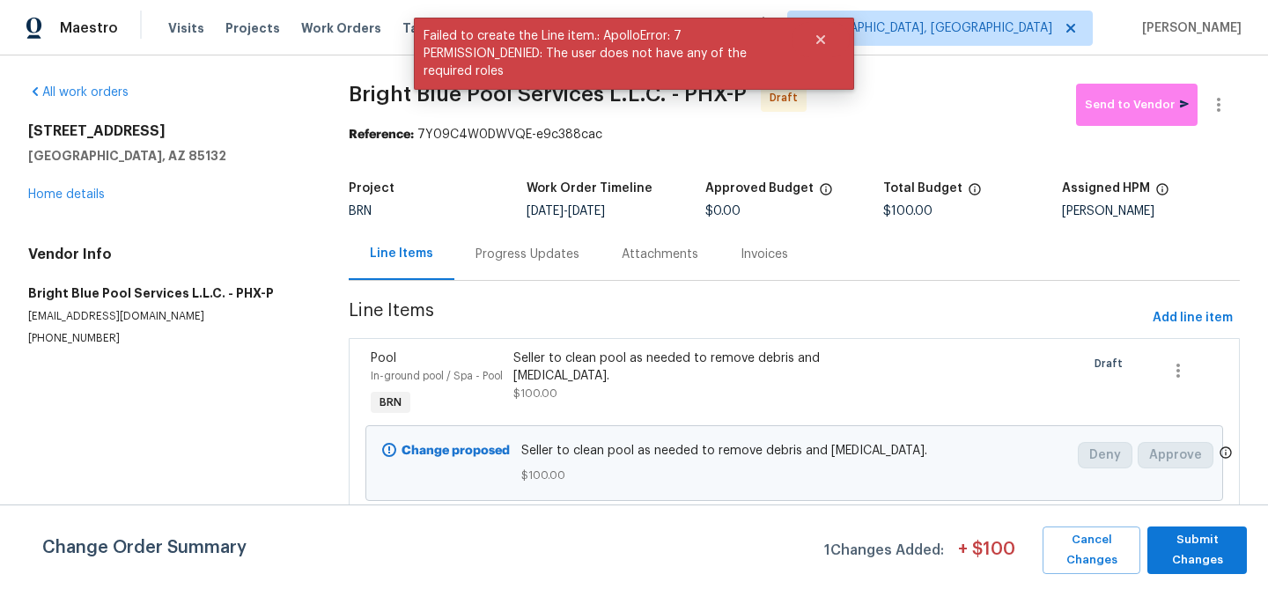
click at [1176, 576] on div "Change Order Summary 1 Changes Added: + $ 100 Cancel Changes Submit Changes" at bounding box center [634, 547] width 1268 height 85
click at [1180, 539] on span "Submit Changes" at bounding box center [1197, 550] width 82 height 41
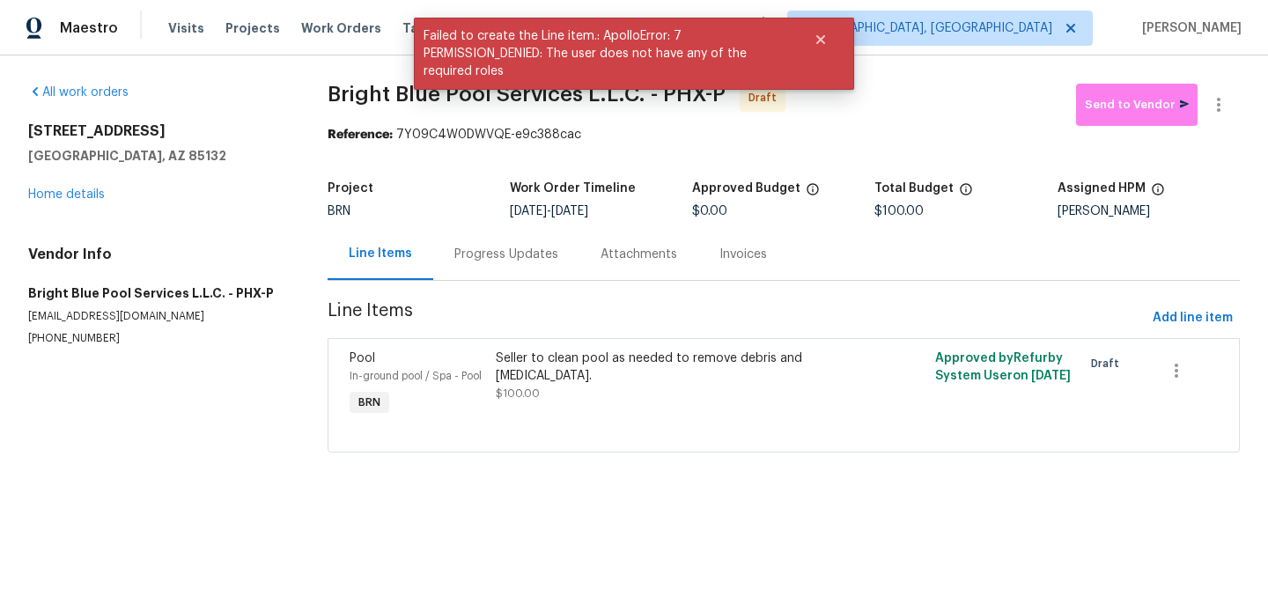
click at [499, 249] on div "Progress Updates" at bounding box center [506, 255] width 104 height 18
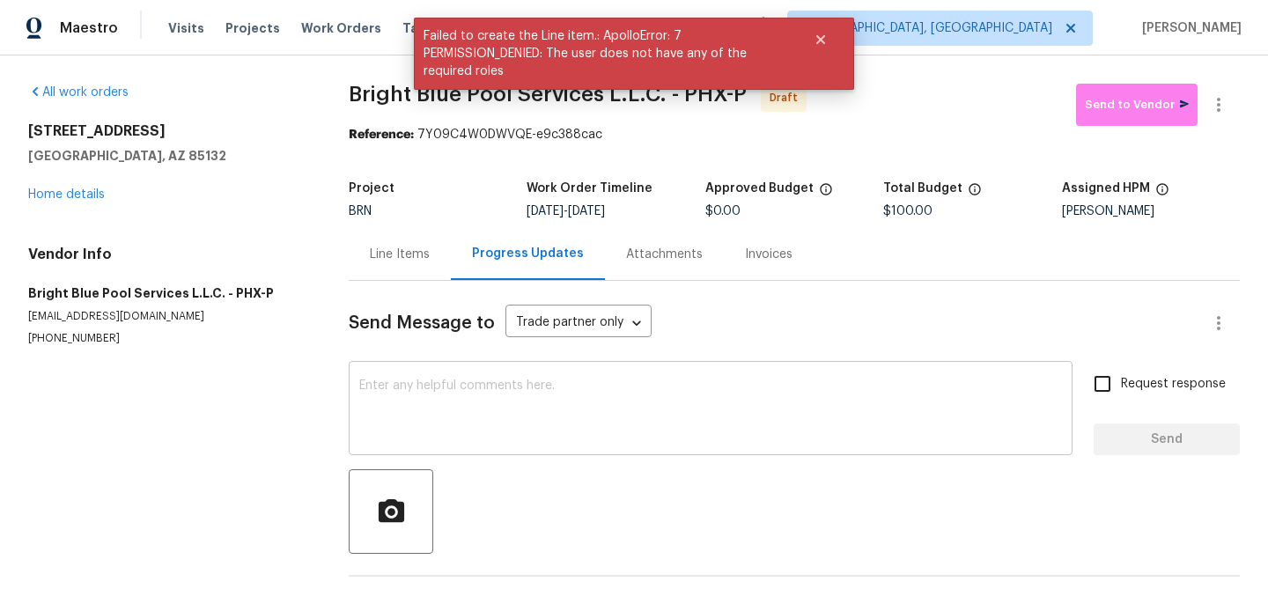
click at [543, 394] on textarea at bounding box center [710, 411] width 703 height 62
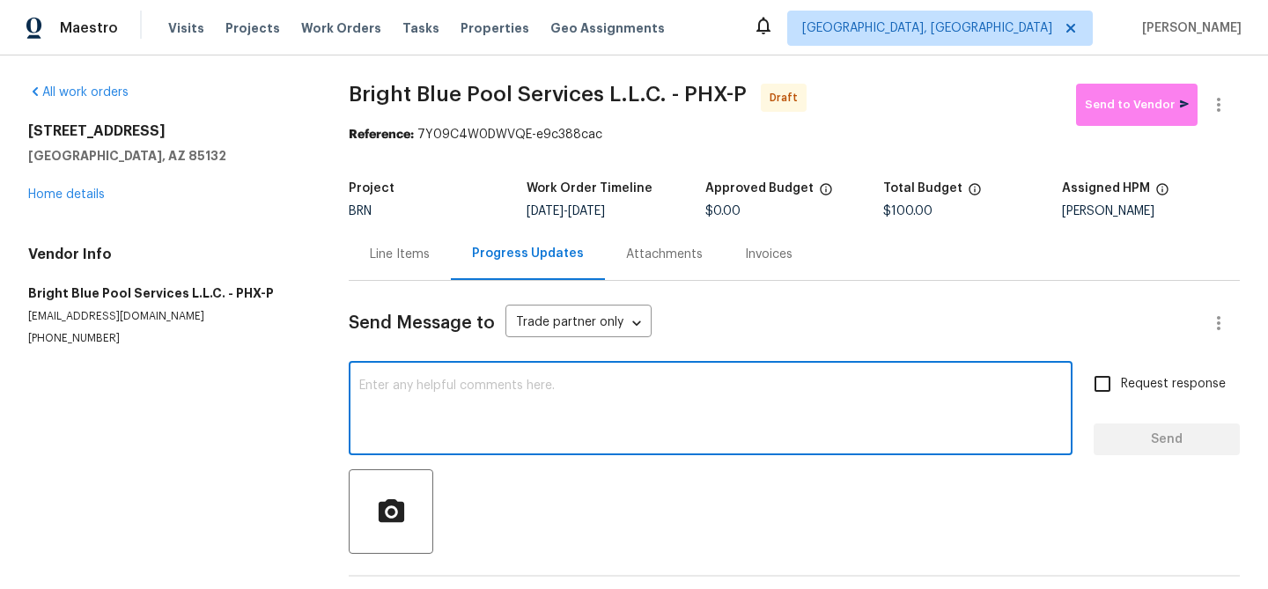
paste textarea "Hi, I'm Ananthi from Opendoor. Just wanted to check if you received the WO for …"
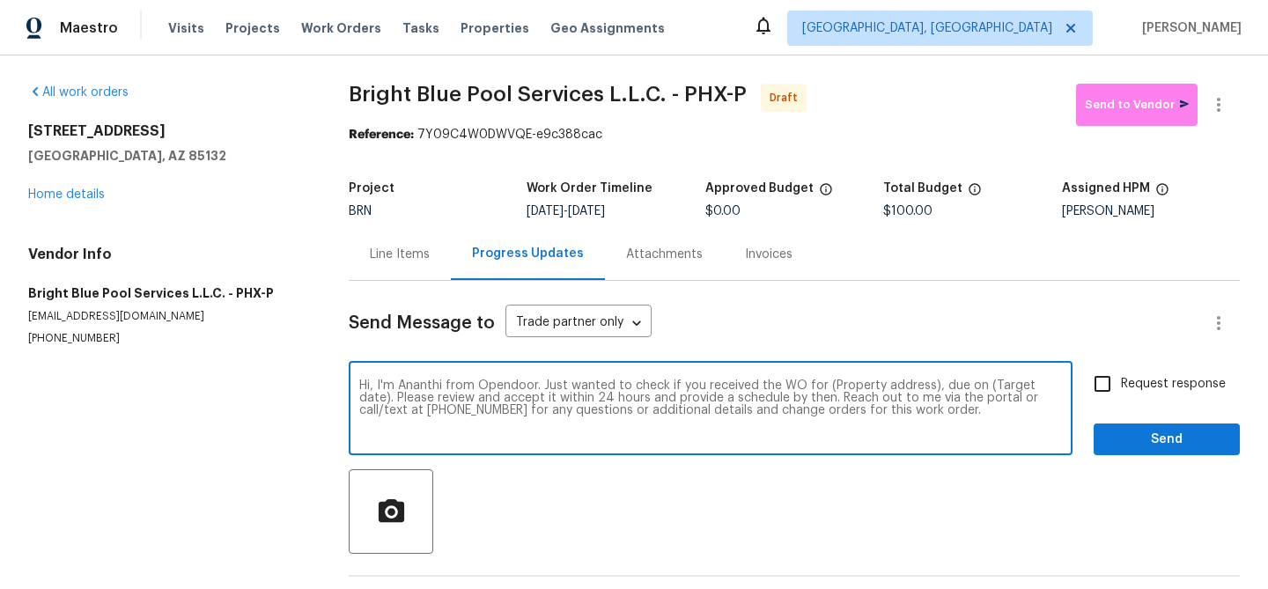
drag, startPoint x: 928, startPoint y: 387, endPoint x: 822, endPoint y: 387, distance: 106.5
click at [822, 387] on textarea "Hi, I'm Ananthi from Opendoor. Just wanted to check if you received the WO for …" at bounding box center [710, 411] width 703 height 62
paste textarea "29820 N Mesquite Cir, Florence, AZ 85132"
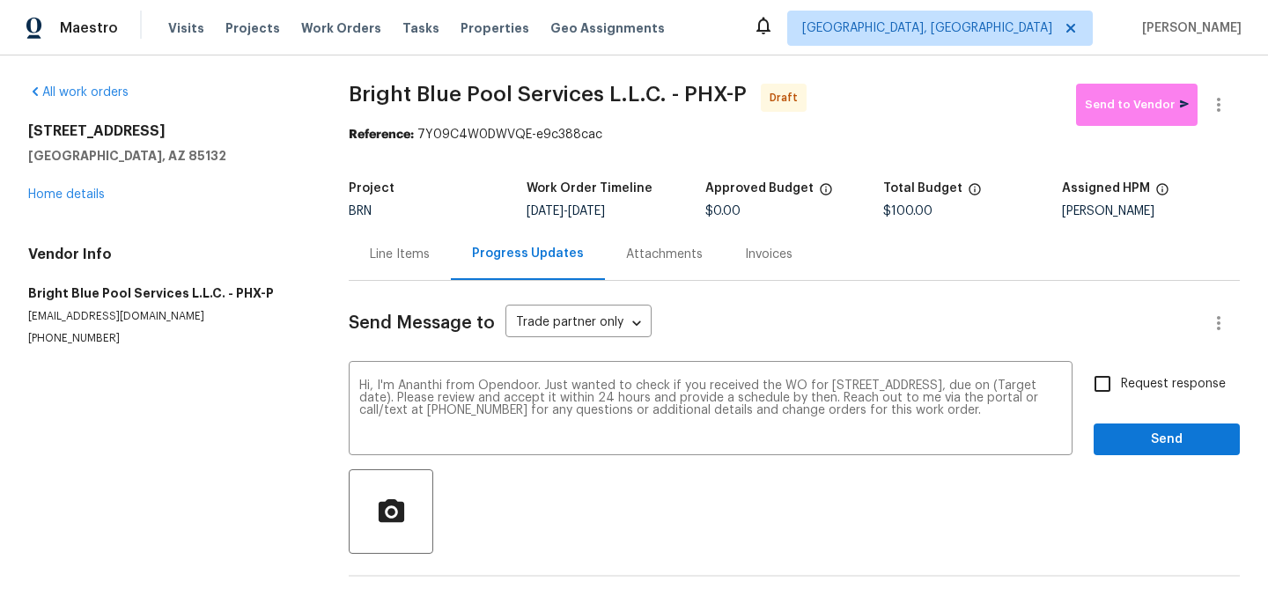
drag, startPoint x: 596, startPoint y: 210, endPoint x: 667, endPoint y: 207, distance: 70.5
click at [666, 207] on div "8/27/2025 - 8/29/2025" at bounding box center [616, 211] width 178 height 12
copy span "8/29/2025"
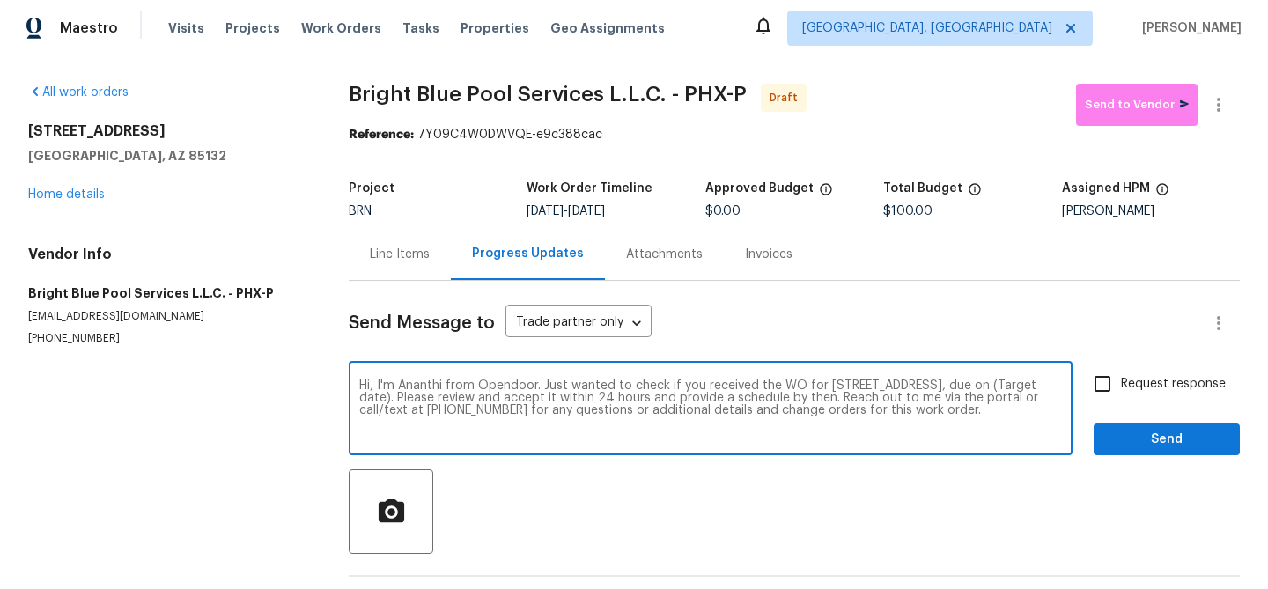
drag, startPoint x: 516, startPoint y: 400, endPoint x: 445, endPoint y: 400, distance: 71.3
click at [445, 400] on textarea "Hi, I'm Ananthi from Opendoor. Just wanted to check if you received the WO for …" at bounding box center [710, 411] width 703 height 62
paste textarea "8/29/2025"
type textarea "Hi, I'm Ananthi from Opendoor. Just wanted to check if you received the WO for …"
click at [1125, 365] on div "Send Message to Trade partner only Trade partner only ​ Hi, I'm Ananthi from Op…" at bounding box center [794, 453] width 891 height 345
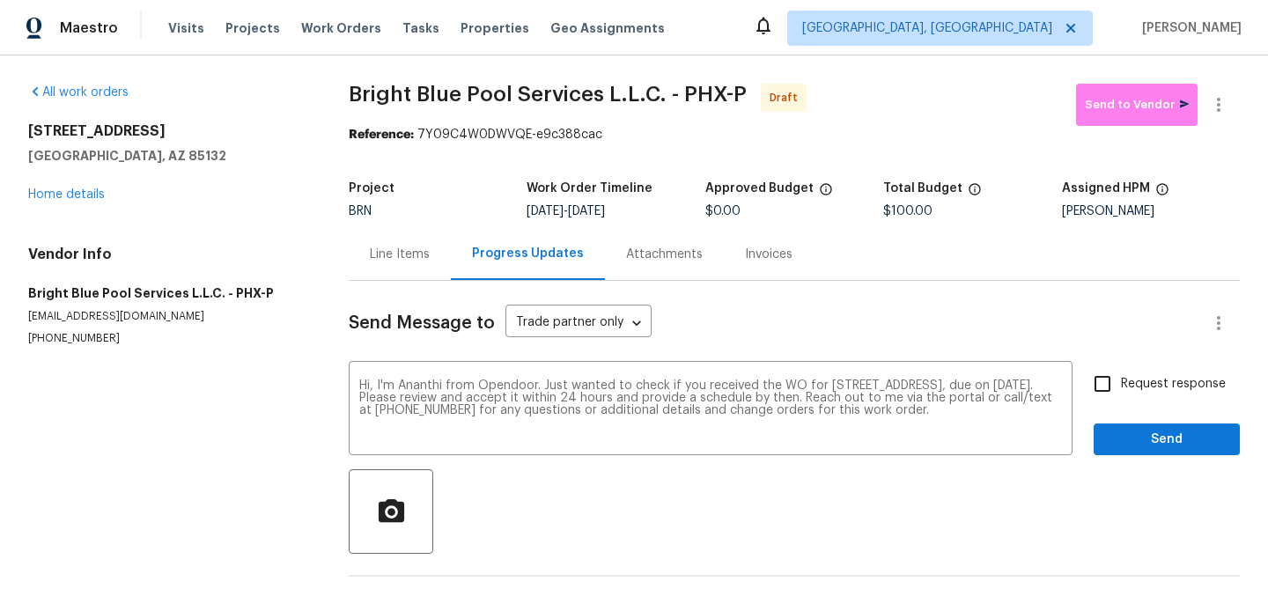
click at [1113, 380] on input "Request response" at bounding box center [1102, 383] width 37 height 37
checkbox input "true"
click at [1119, 444] on span "Send" at bounding box center [1167, 440] width 118 height 22
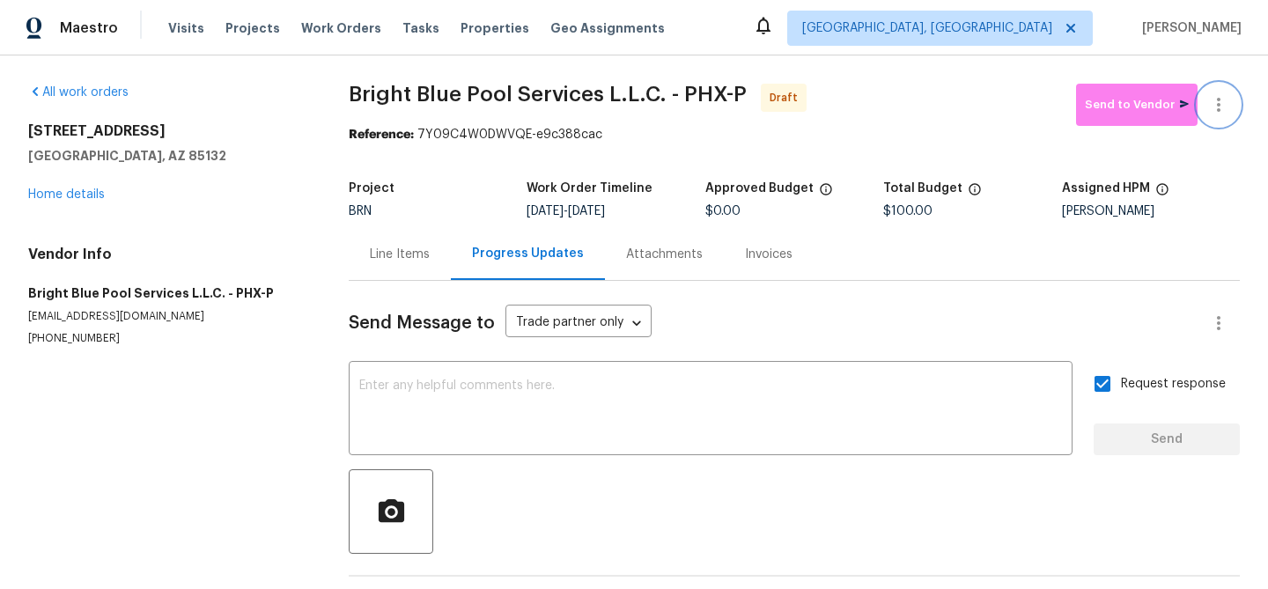
click at [1220, 94] on icon "button" at bounding box center [1218, 104] width 21 height 21
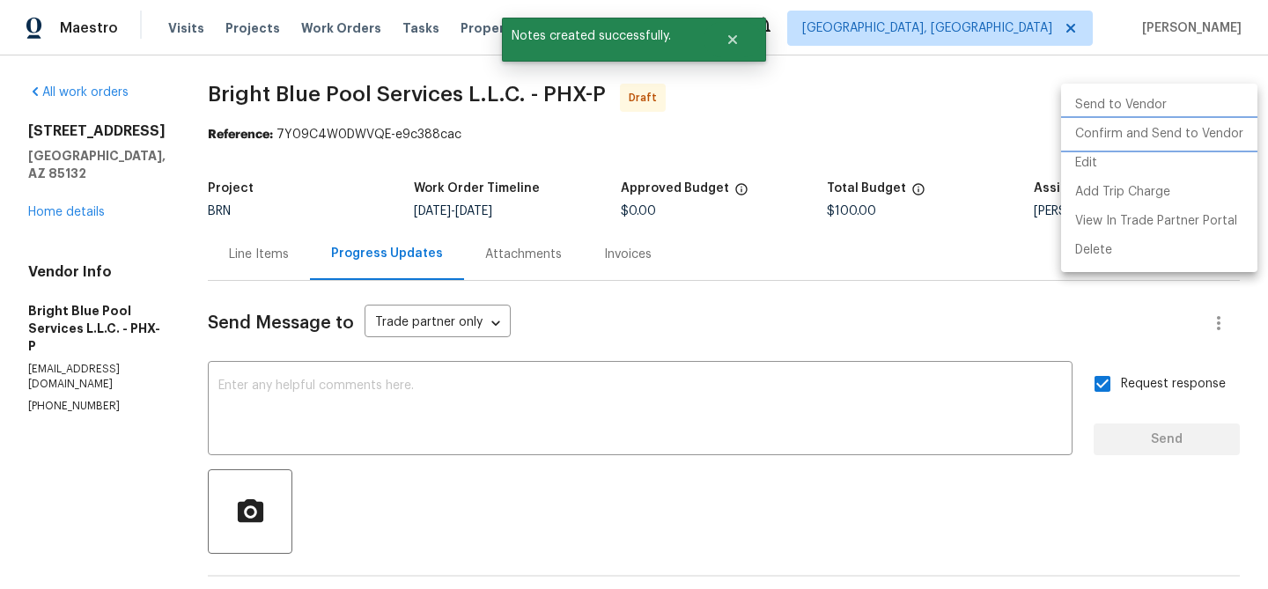
click at [1164, 136] on li "Confirm and Send to Vendor" at bounding box center [1159, 134] width 196 height 29
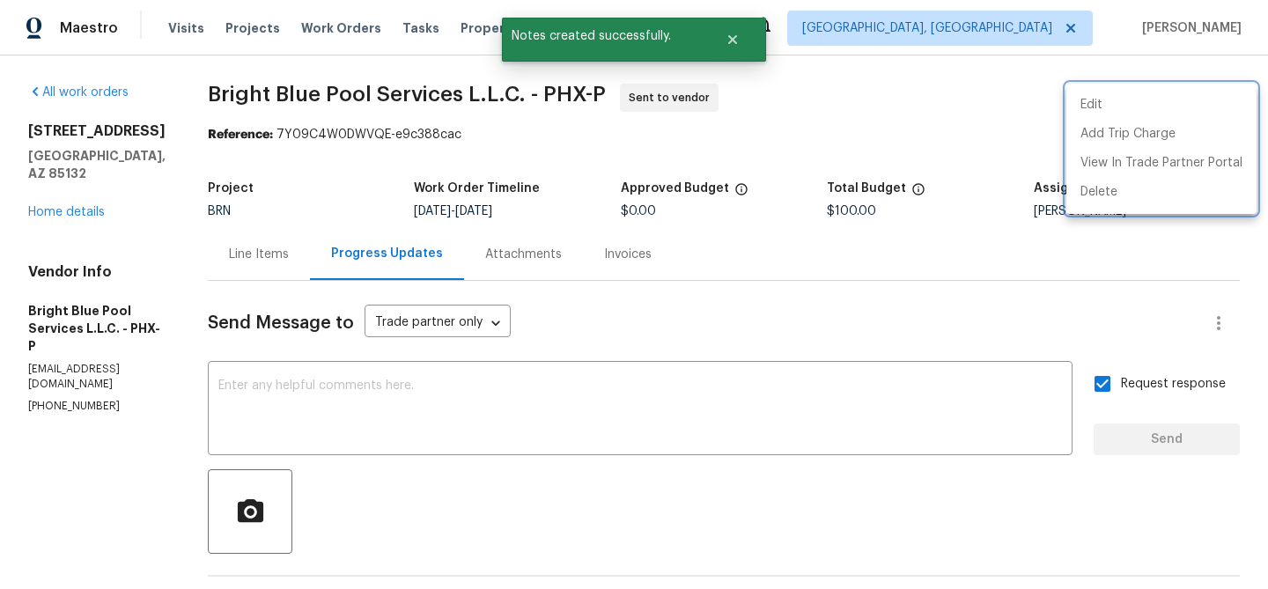
click at [335, 385] on div at bounding box center [634, 294] width 1268 height 589
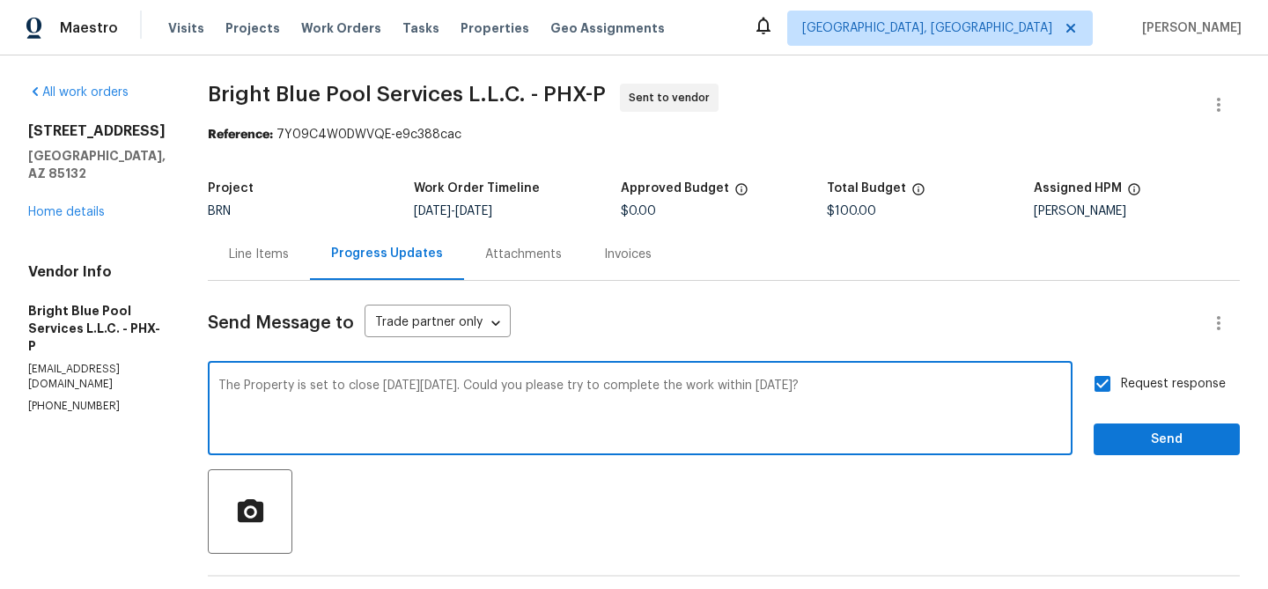
type textarea "The Property is set to close on Friday 08/29. Could you please try to complete …"
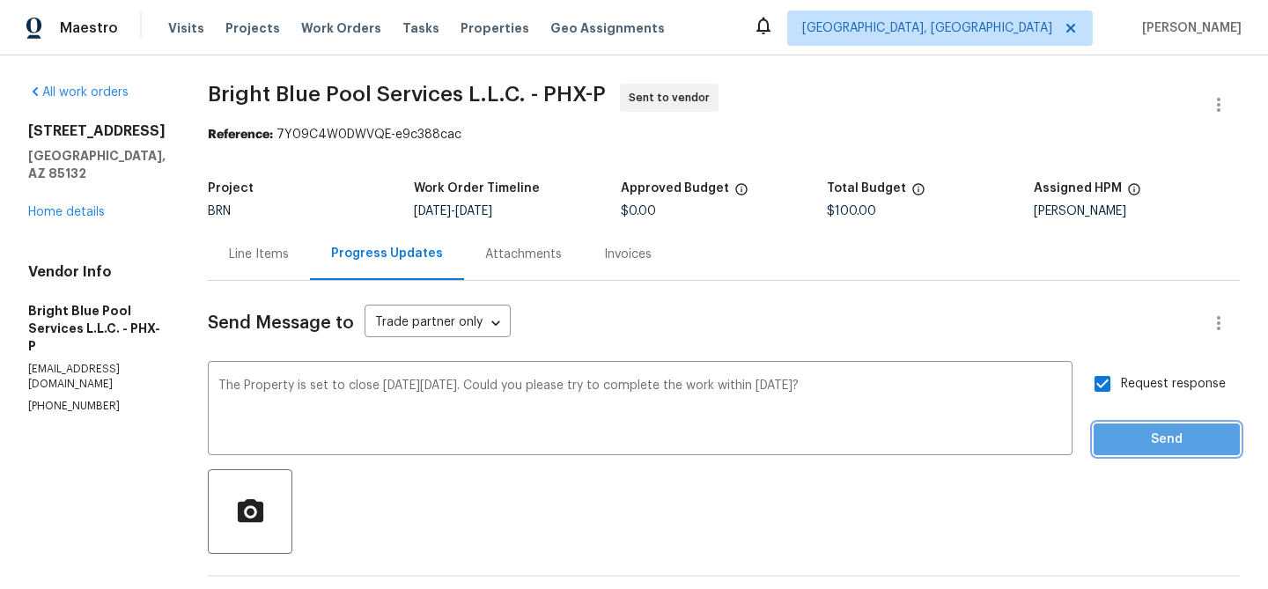
click at [1127, 432] on span "Send" at bounding box center [1167, 440] width 118 height 22
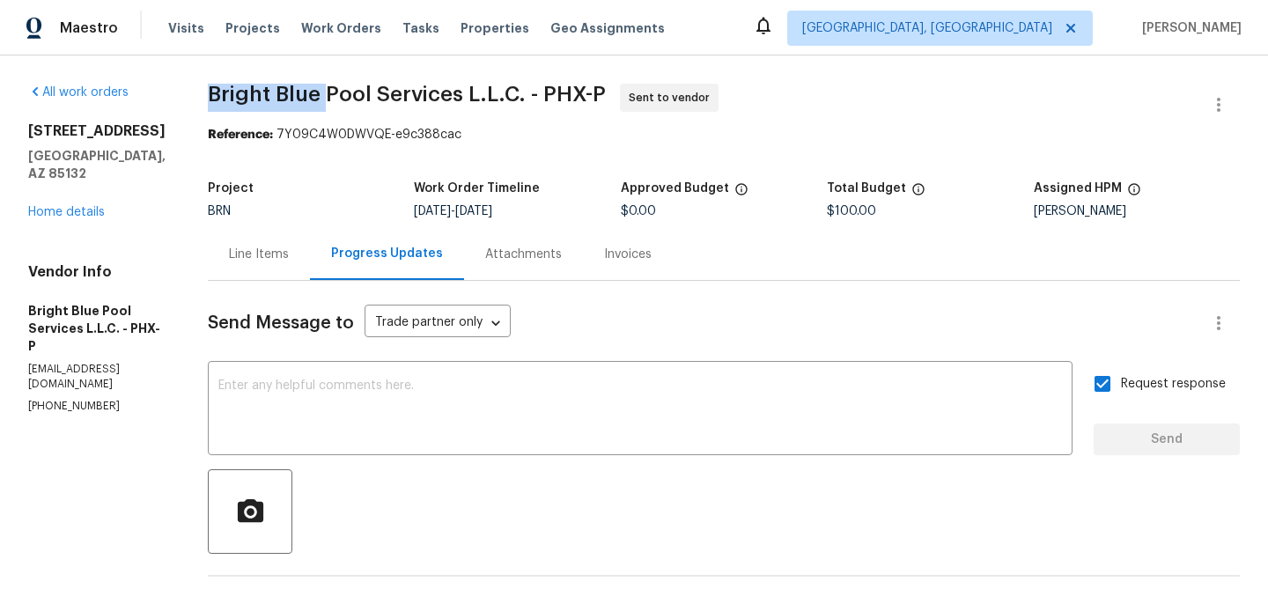
drag, startPoint x: 190, startPoint y: 86, endPoint x: 311, endPoint y: 88, distance: 120.7
click at [311, 88] on div "All work orders 29820 N Mesquite Cir Florence, AZ 85132 Home details Vendor Inf…" at bounding box center [634, 467] width 1268 height 824
copy span "Bright Blue"
click at [74, 217] on link "Home details" at bounding box center [66, 212] width 77 height 12
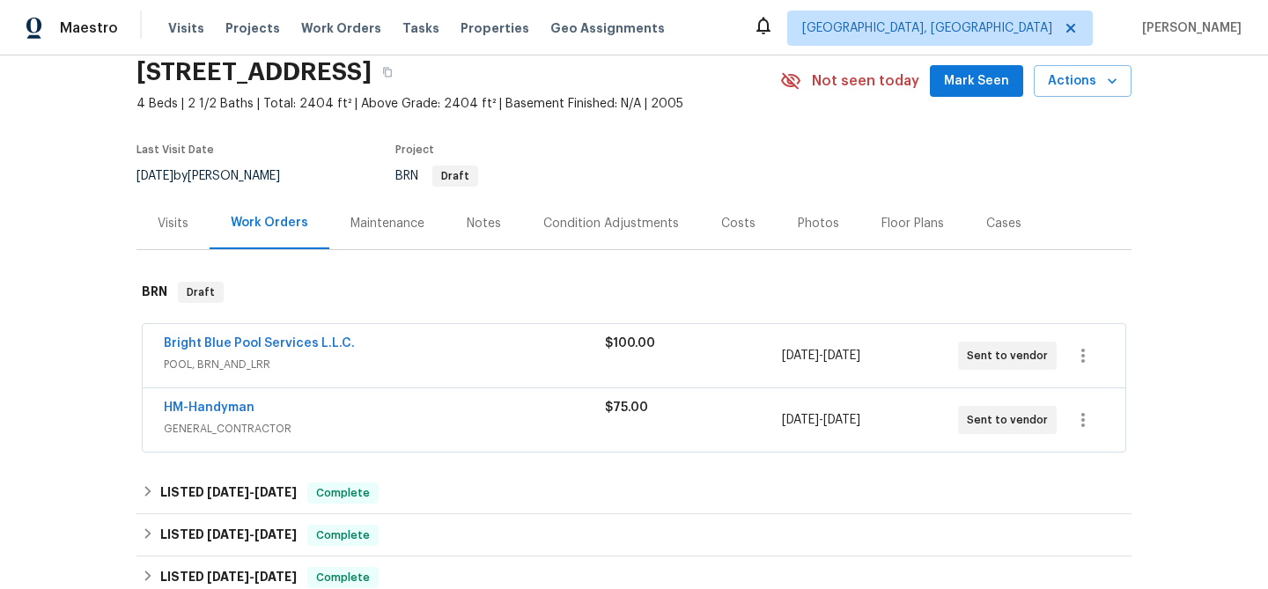
scroll to position [81, 0]
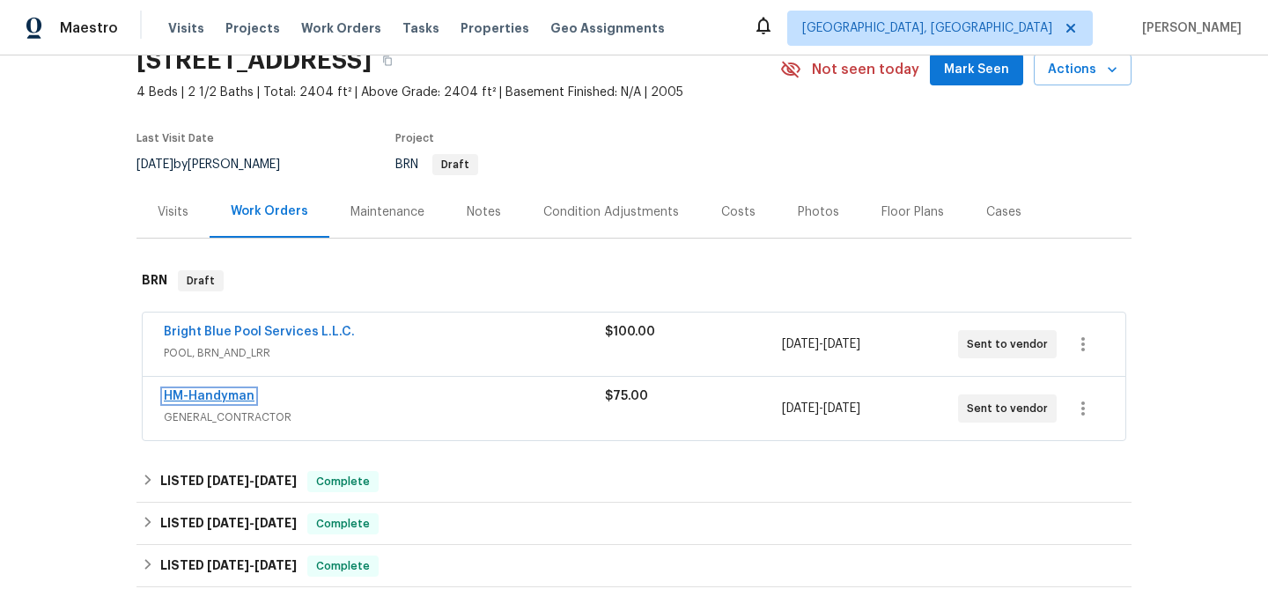
click at [190, 394] on link "HM-Handyman" at bounding box center [209, 396] width 91 height 12
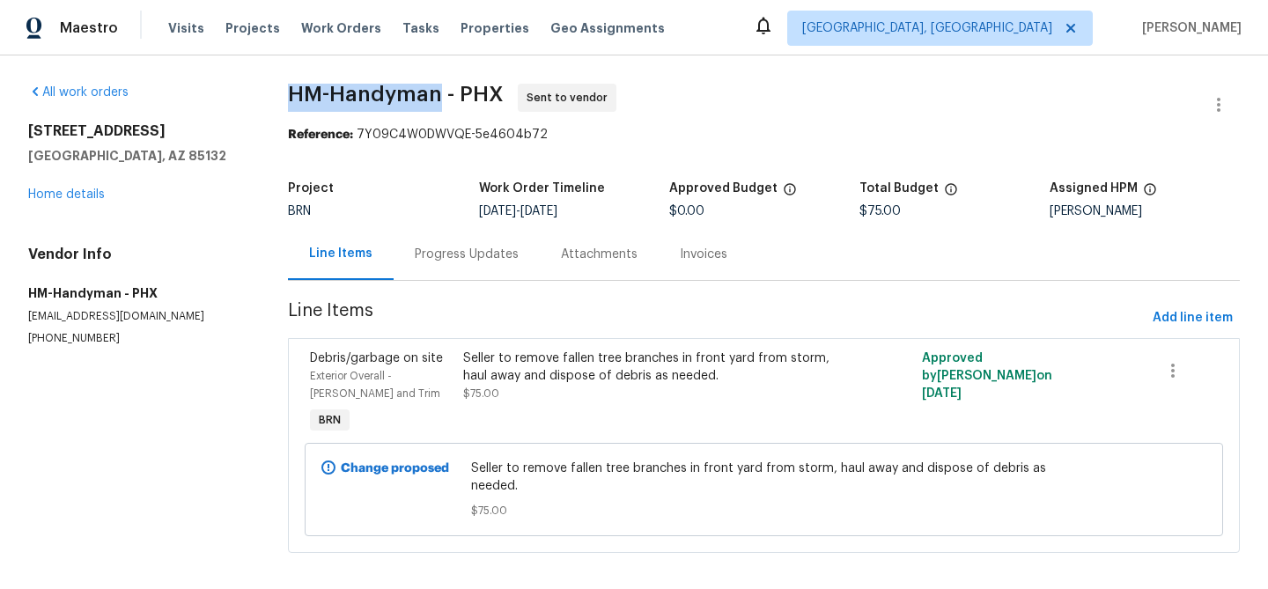
drag, startPoint x: 277, startPoint y: 99, endPoint x: 446, endPoint y: 87, distance: 168.6
click at [446, 86] on div "All work orders 29820 N Mesquite Cir Florence, AZ 85132 Home details Vendor Inf…" at bounding box center [634, 328] width 1268 height 547
copy span "HM-Handyman"
click at [558, 365] on div "Seller to remove fallen tree branches in front yard from storm, haul away and d…" at bounding box center [649, 367] width 372 height 35
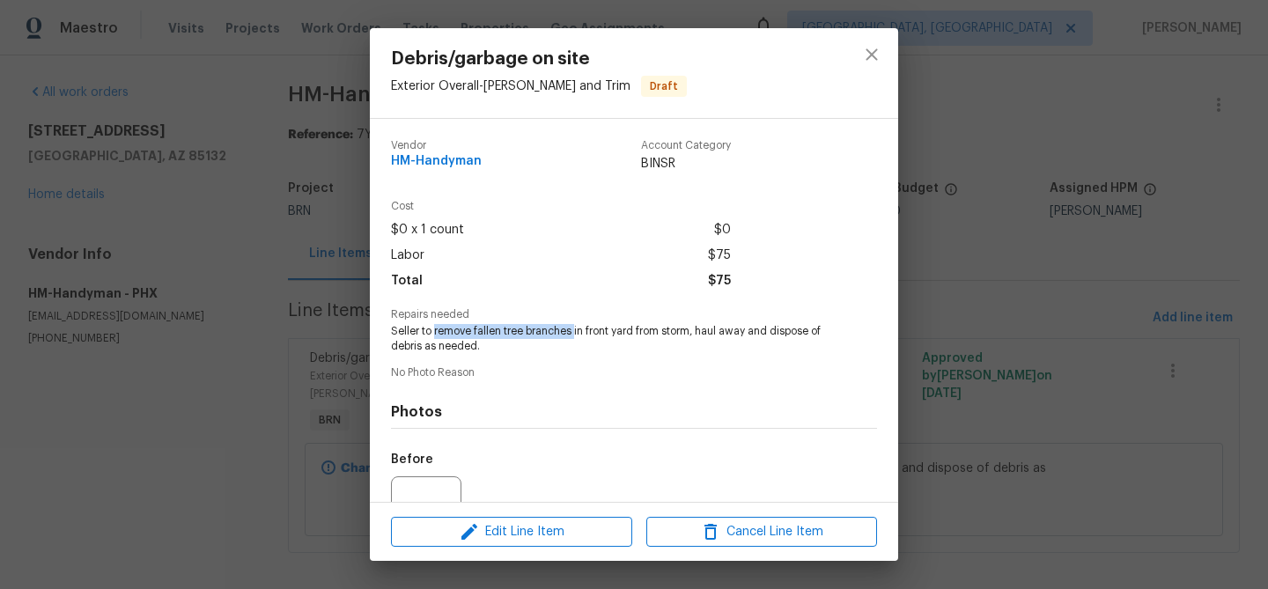
drag, startPoint x: 435, startPoint y: 332, endPoint x: 574, endPoint y: 331, distance: 139.1
click at [574, 331] on span "Seller to remove fallen tree branches in front yard from storm, haul away and d…" at bounding box center [610, 339] width 438 height 30
copy span "remove fallen tree branches"
click at [282, 78] on div "Debris/garbage on site Exterior Overall - Eaves and Trim Draft Vendor HM-Handym…" at bounding box center [634, 294] width 1268 height 589
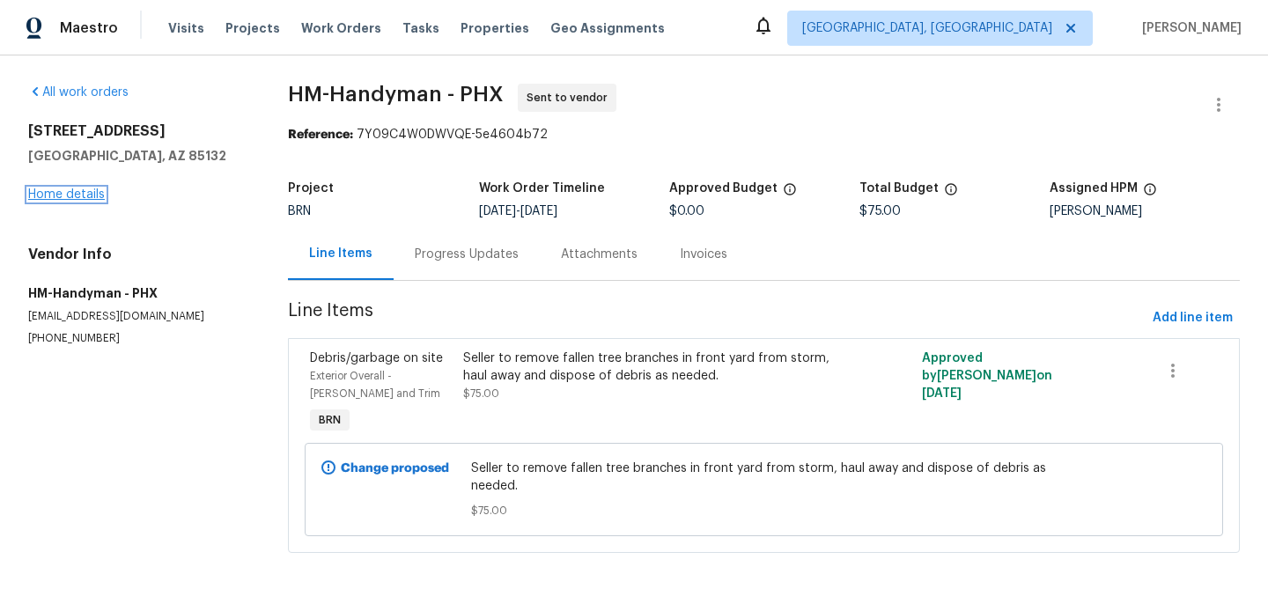
click at [74, 199] on link "Home details" at bounding box center [66, 194] width 77 height 12
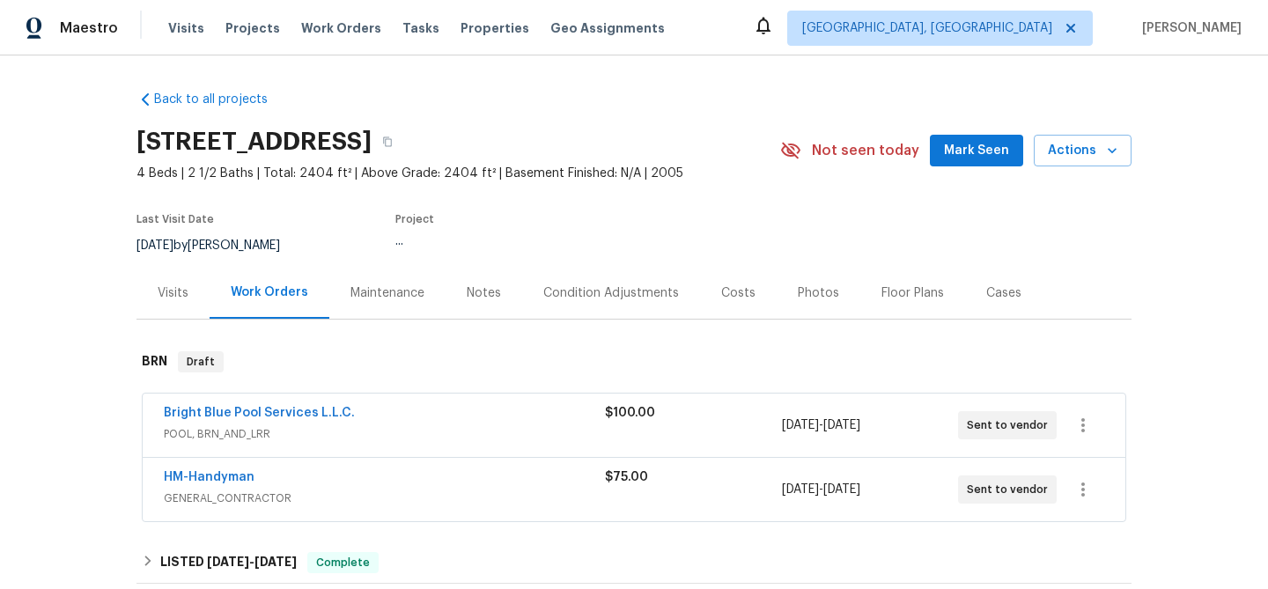
scroll to position [10, 0]
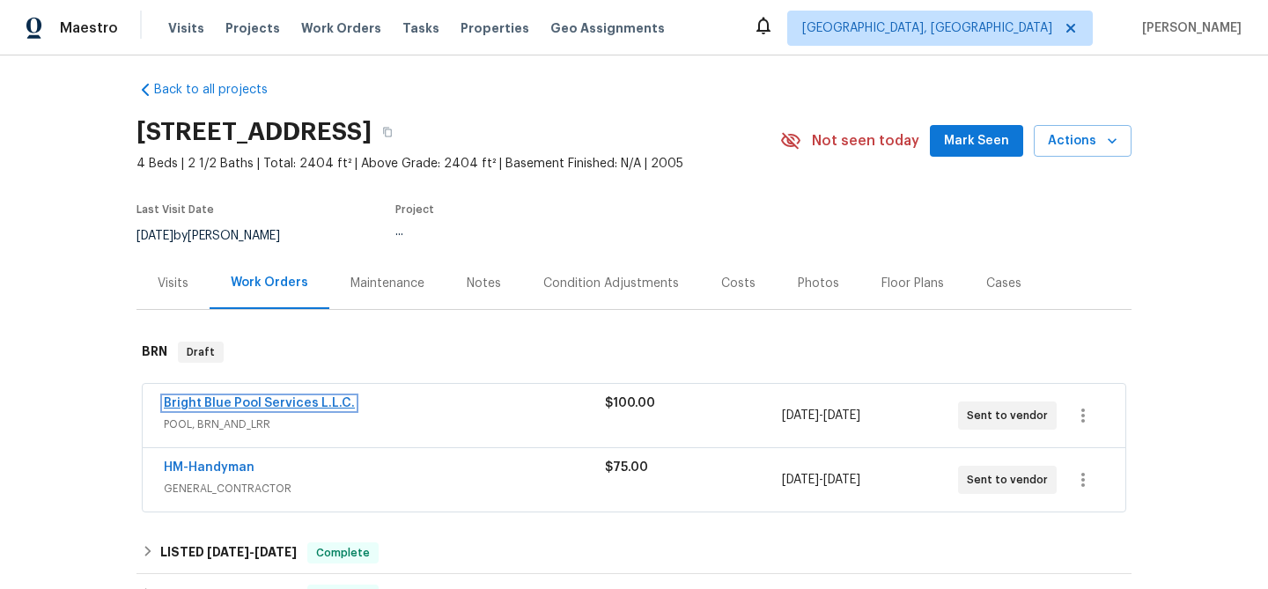
click at [210, 402] on link "Bright Blue Pool Services L.L.C." at bounding box center [259, 403] width 191 height 12
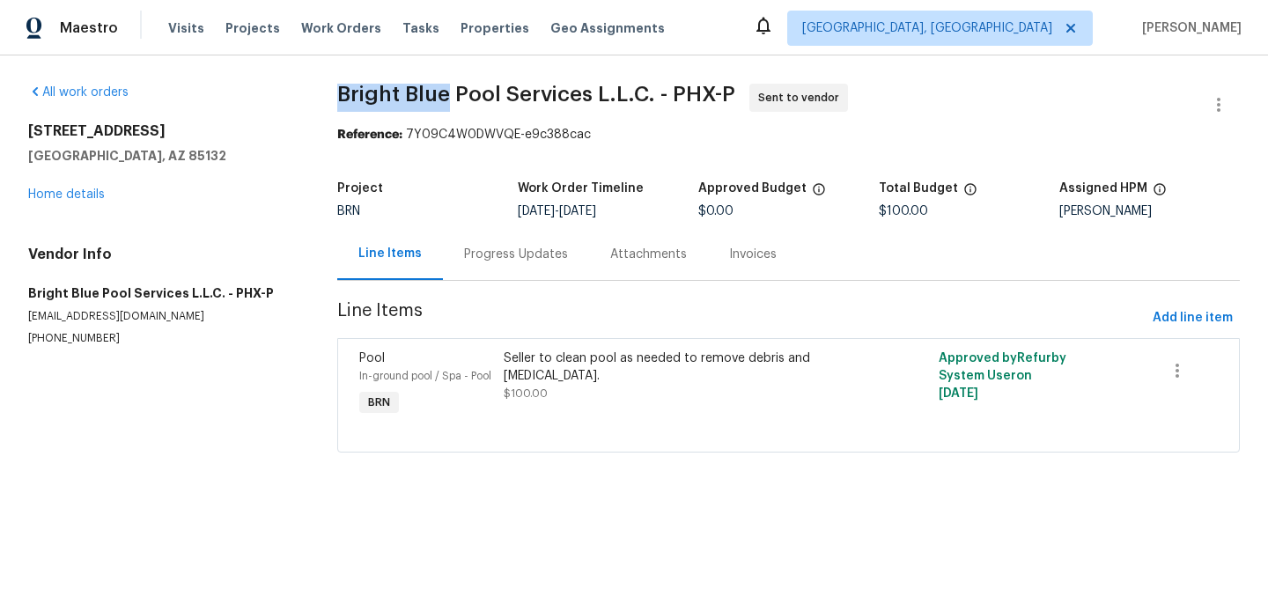
drag, startPoint x: 311, startPoint y: 94, endPoint x: 446, endPoint y: 95, distance: 135.6
click at [446, 95] on div "All work orders 29820 N Mesquite Cir Florence, AZ 85132 Home details Vendor Inf…" at bounding box center [634, 278] width 1268 height 446
copy span "Bright Blue"
click at [247, 159] on h5 "Florence, AZ 85132" at bounding box center [161, 156] width 267 height 18
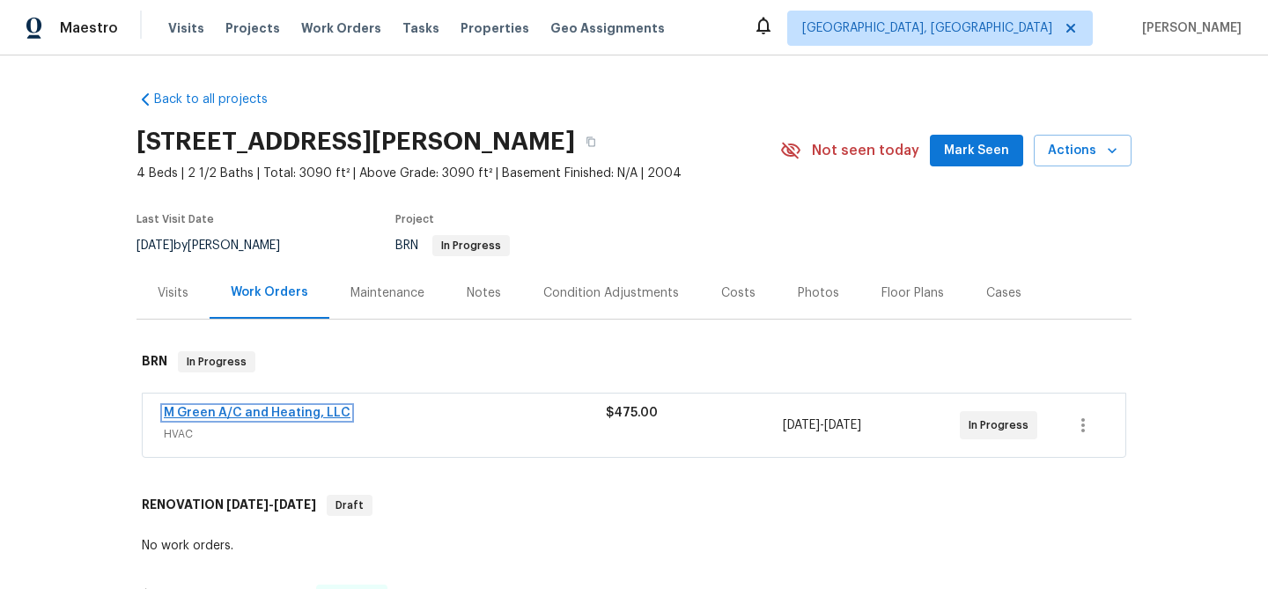
click at [301, 412] on link "M Green A/C and Heating, LLC" at bounding box center [257, 413] width 187 height 12
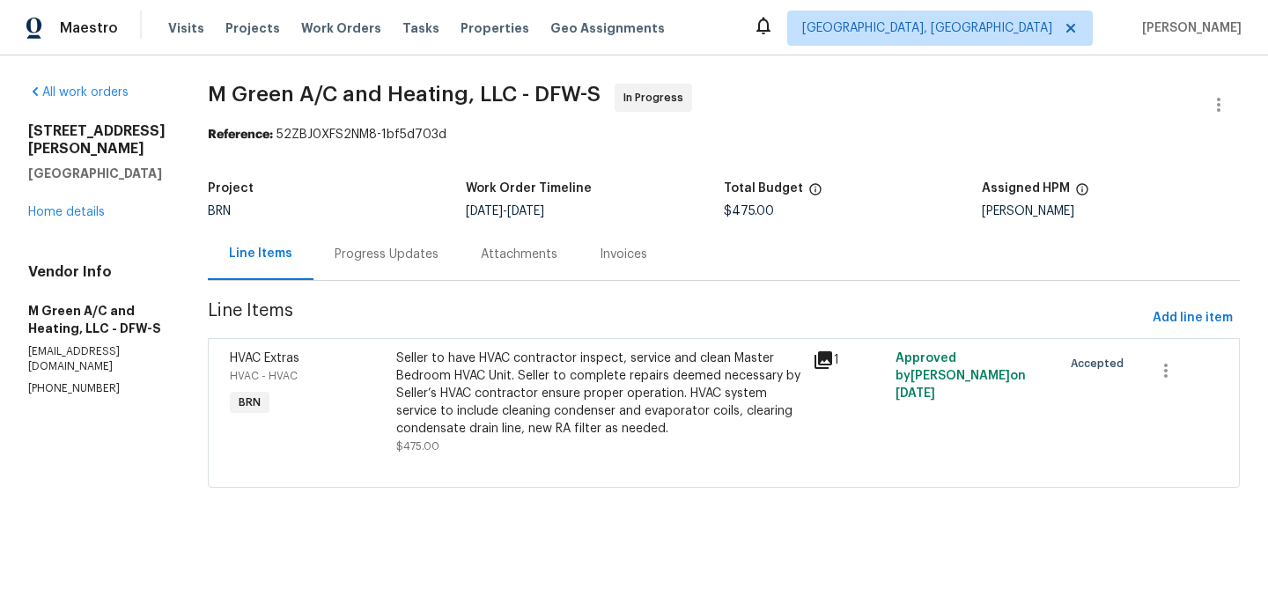
click at [429, 255] on div "Progress Updates" at bounding box center [387, 255] width 104 height 18
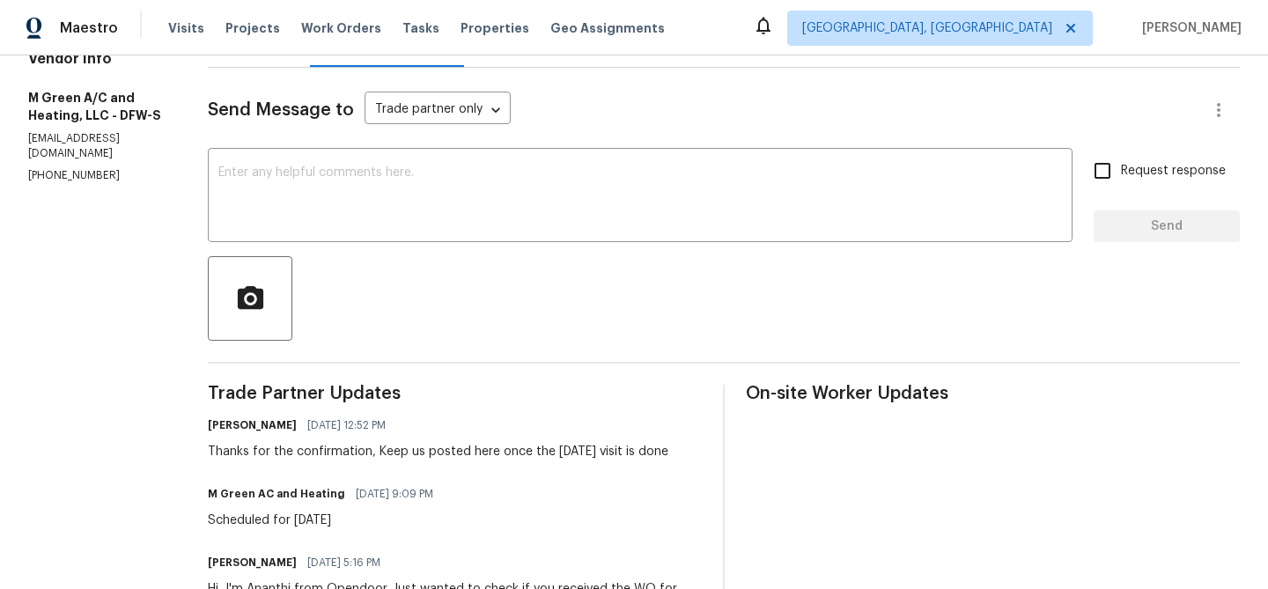
scroll to position [212, 0]
click at [40, 169] on p "[PHONE_NUMBER]" at bounding box center [96, 176] width 137 height 15
click at [40, 169] on p "(972) 415-3696" at bounding box center [96, 176] width 137 height 15
copy p "(972) 415-3696"
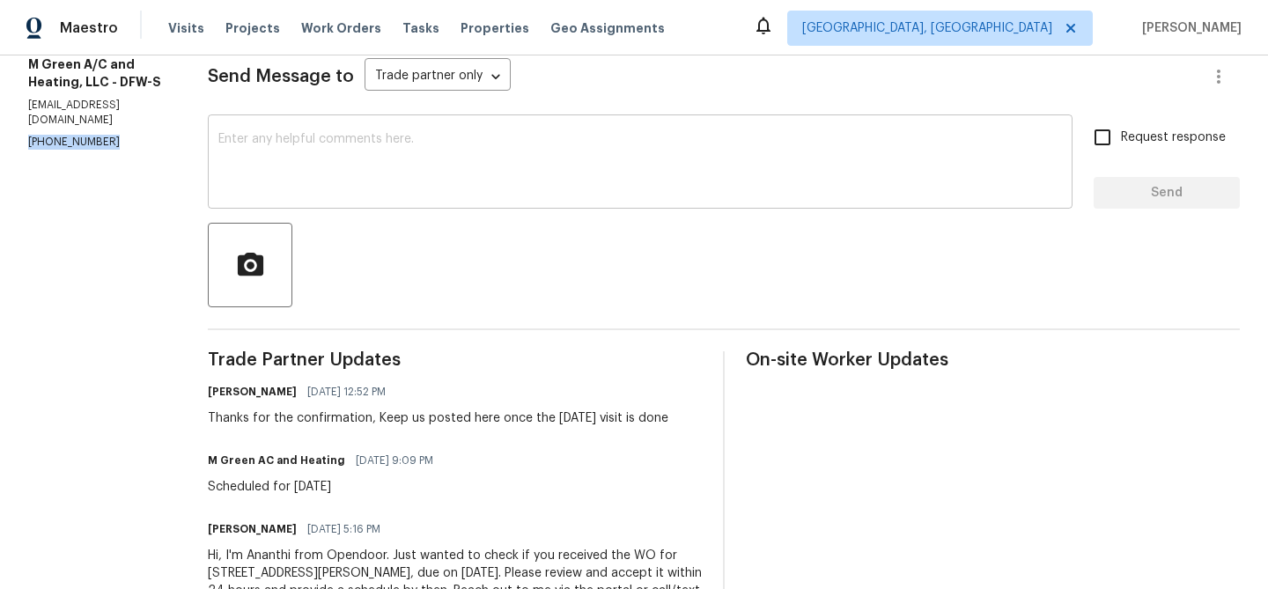
scroll to position [0, 0]
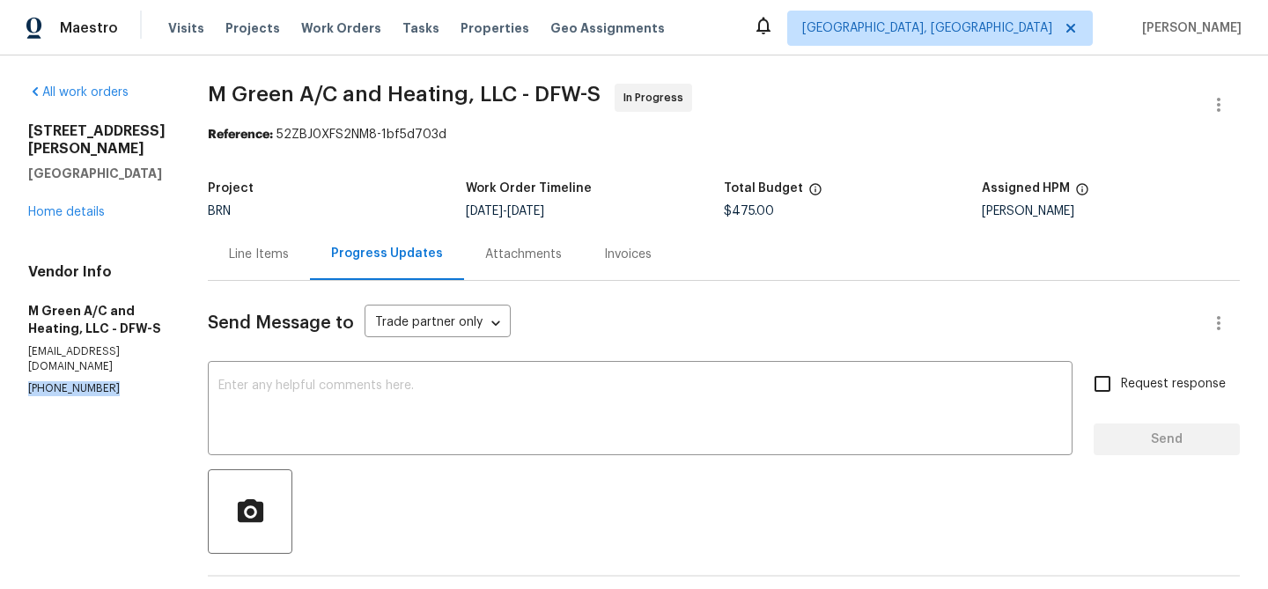
copy p "(972) 415-3696"
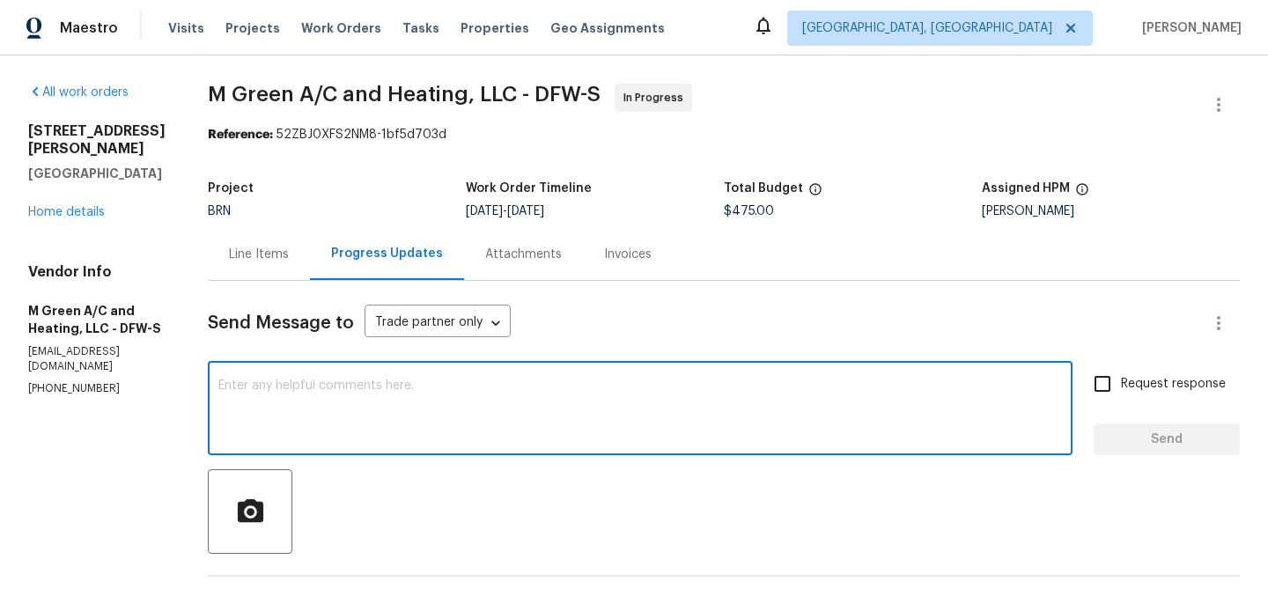
click at [399, 400] on textarea at bounding box center [640, 411] width 844 height 62
type textarea "s"
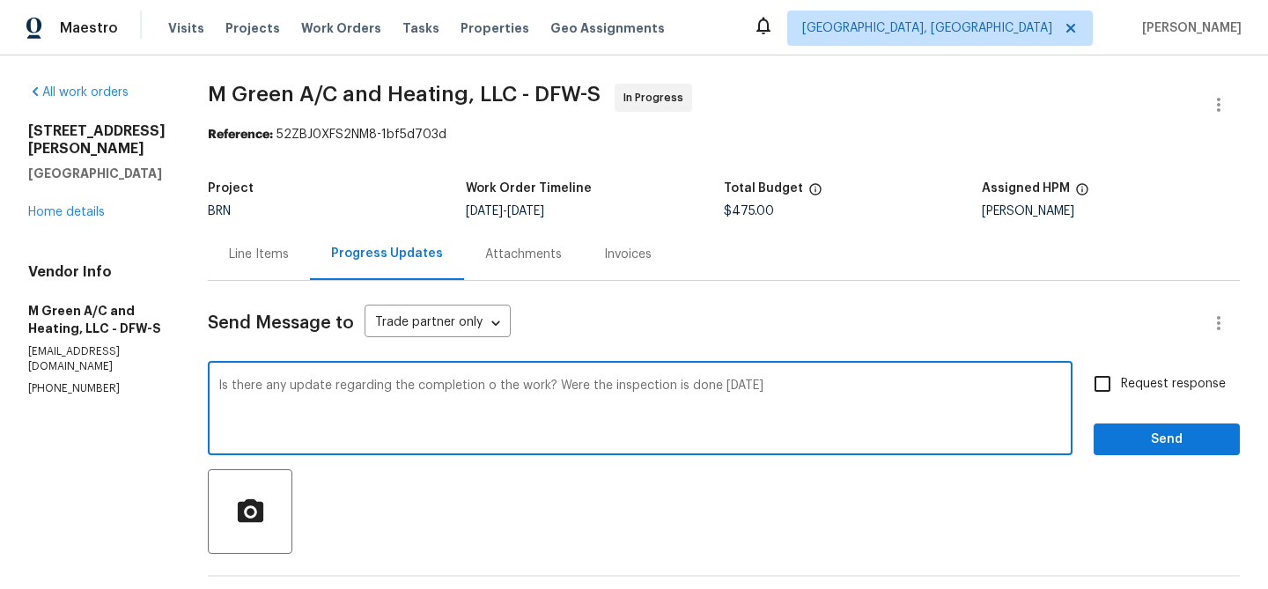
type textarea "Is there any update regarding the completion o the work? Were the inspection is…"
click at [388, 400] on textarea "Is there any update regarding the completion o the work? Were the inspection is…" at bounding box center [640, 411] width 844 height 62
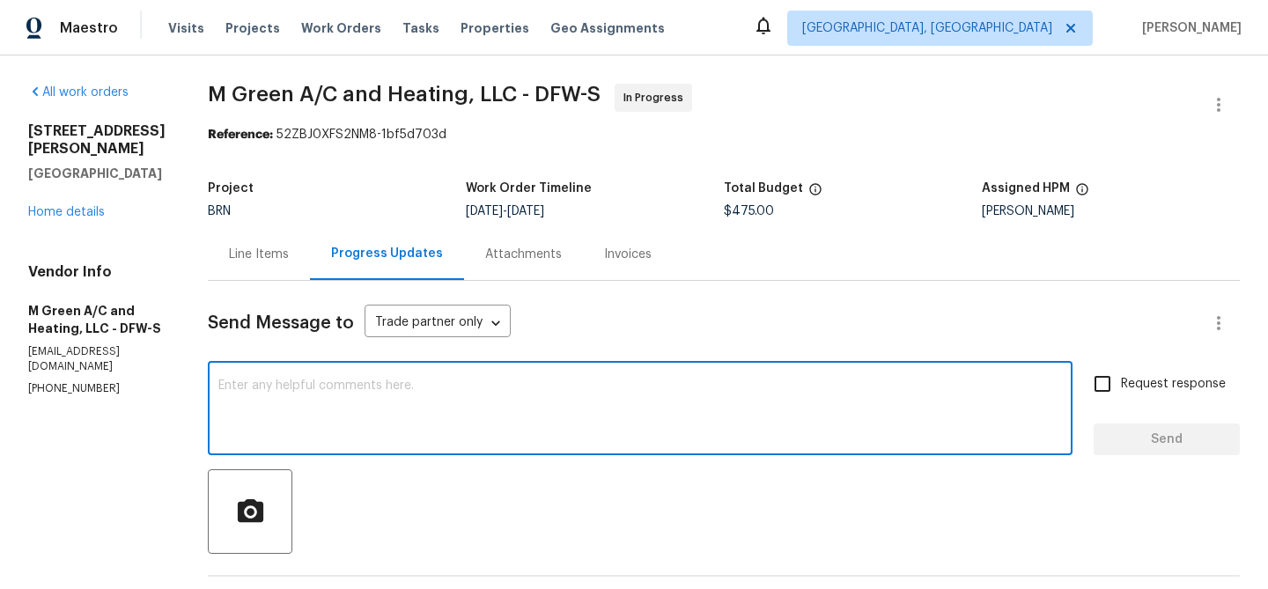
paste textarea "Is there any update on the completion of the work? Has the inspection been carr…"
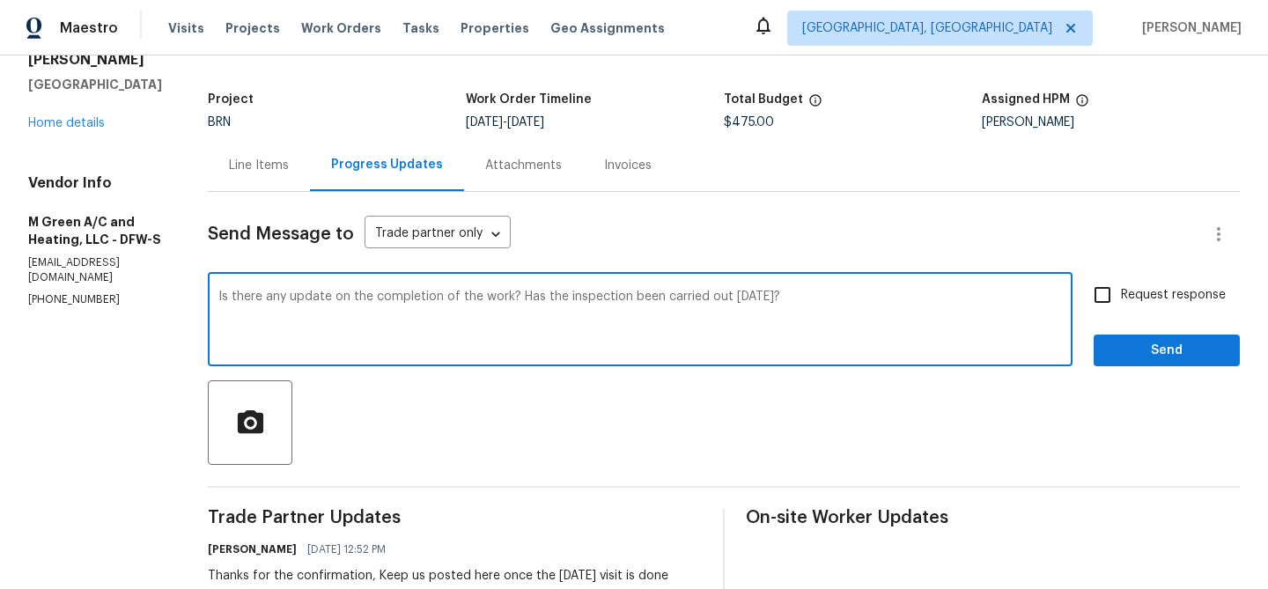
scroll to position [99, 0]
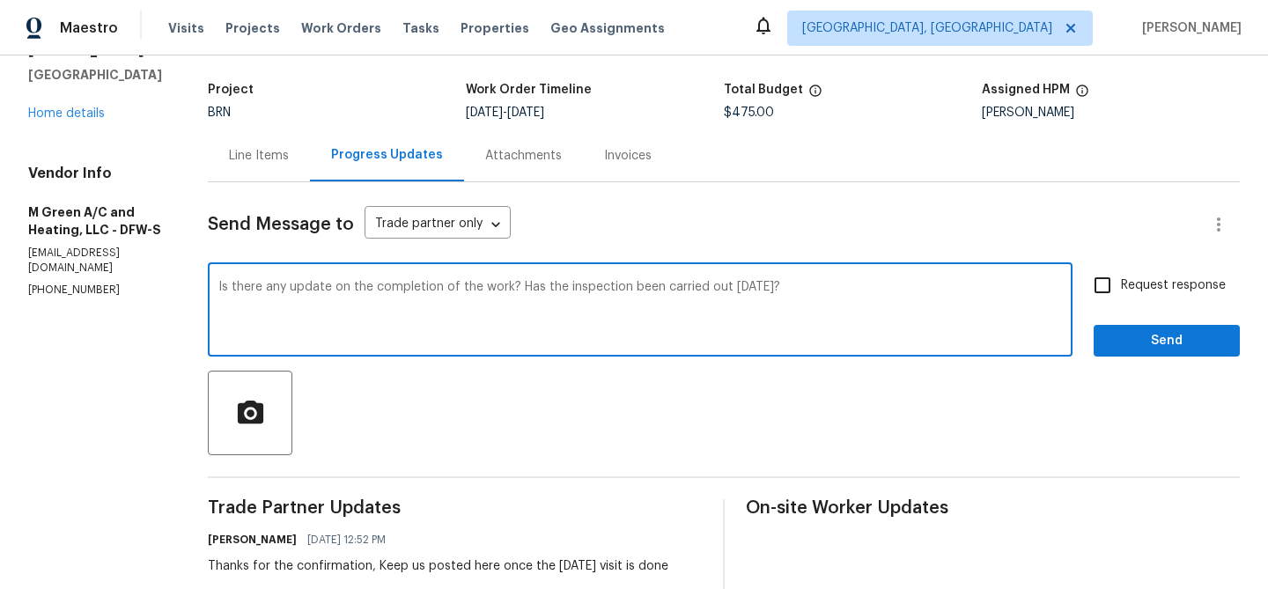
click at [773, 292] on textarea "Is there any update on the completion of the work? Has the inspection been carr…" at bounding box center [640, 312] width 844 height 62
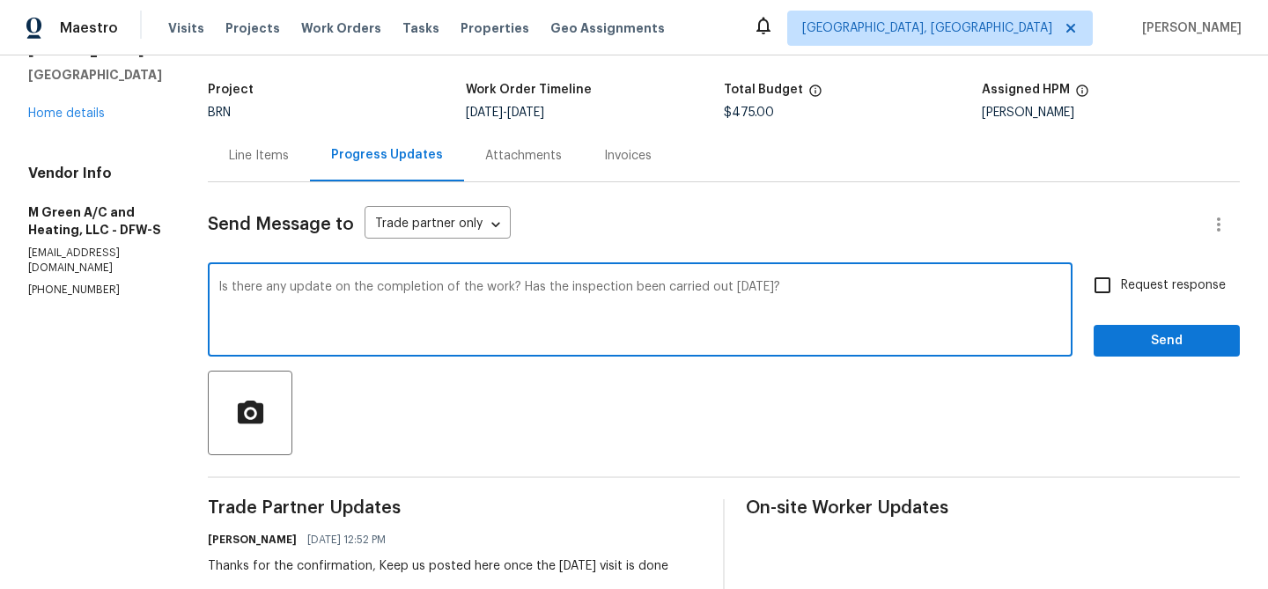
click at [773, 292] on textarea "Is there any update on the completion of the work? Has the inspection been carr…" at bounding box center [640, 312] width 844 height 62
paste textarea "Do you have any updates on the work completion? Was the inspection conducted"
type textarea "Do you have any updates on the work completion? Was the inspection conducted ye…"
click at [1111, 288] on input "Request response" at bounding box center [1102, 285] width 37 height 37
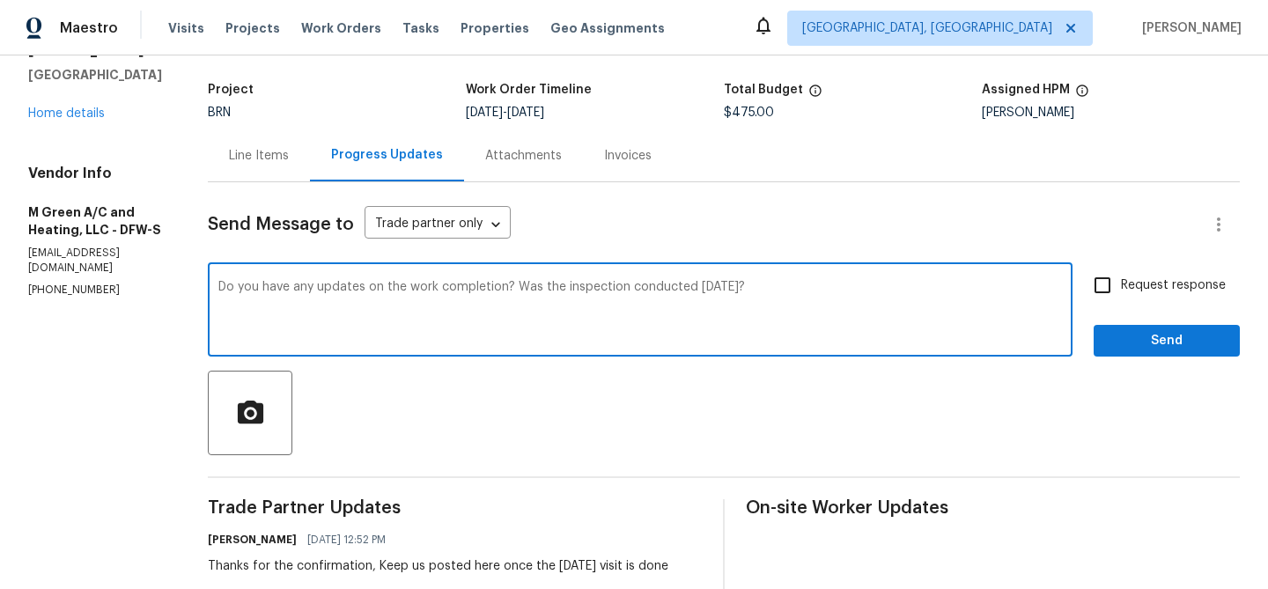
checkbox input "true"
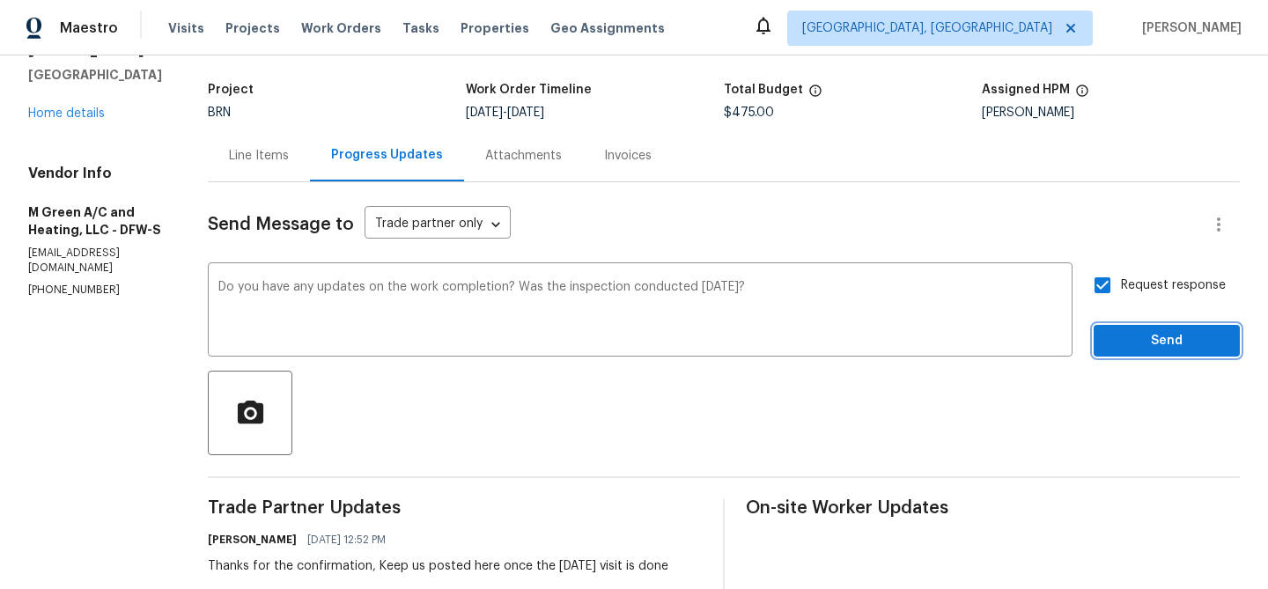
click at [1118, 343] on span "Send" at bounding box center [1167, 341] width 118 height 22
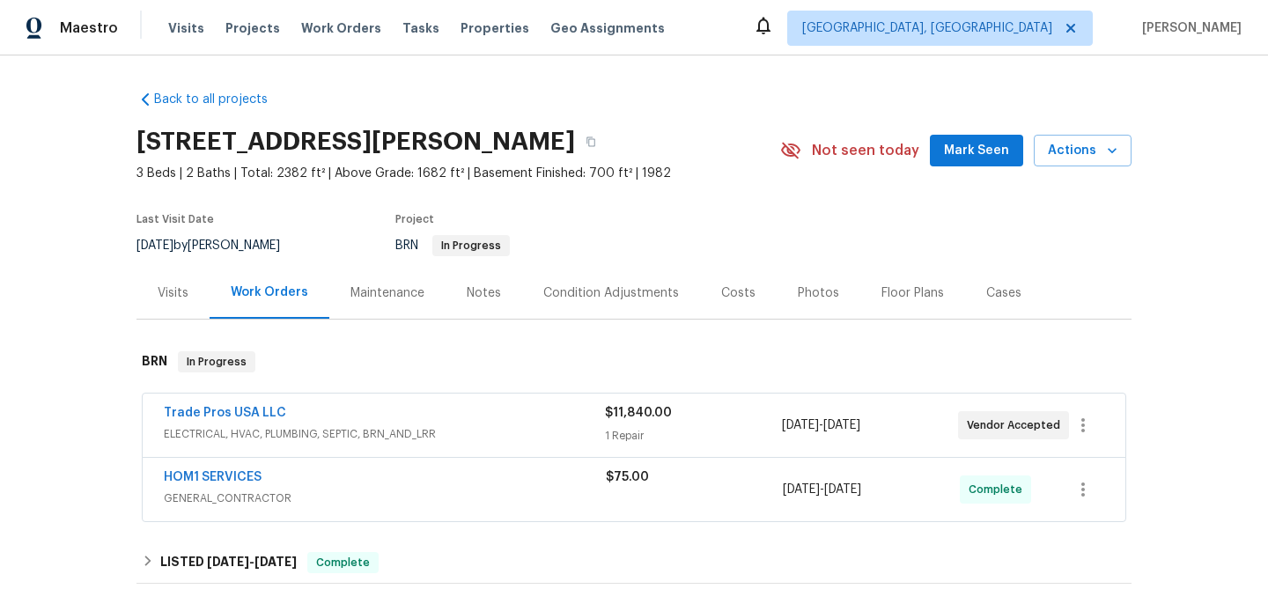
scroll to position [5, 0]
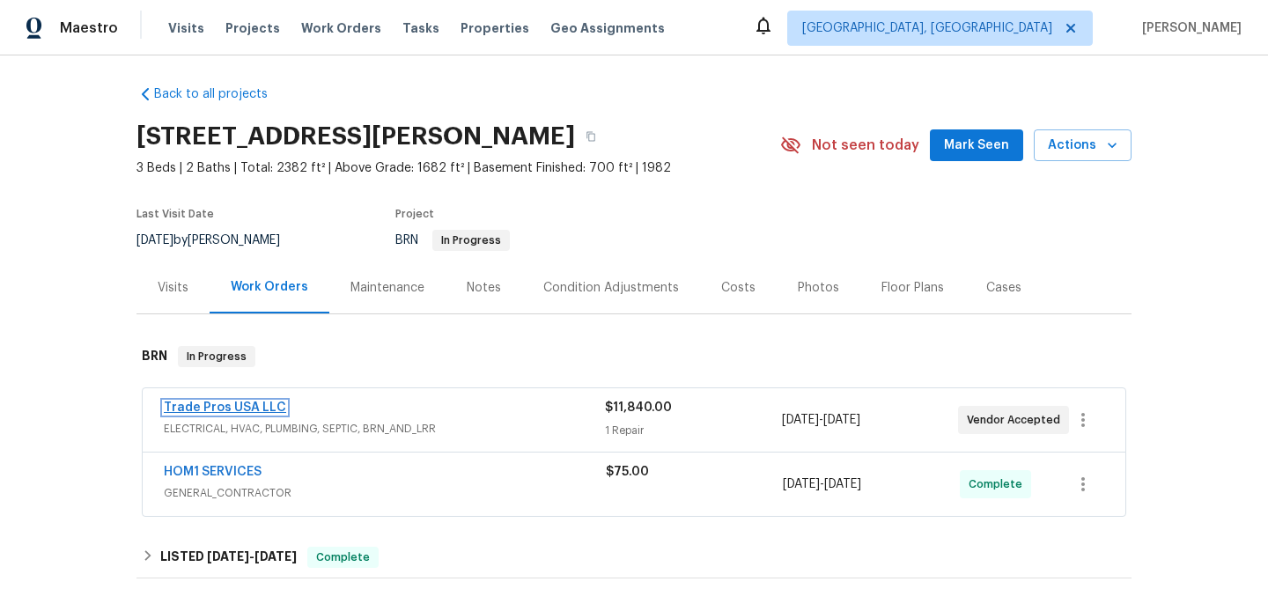
click at [233, 407] on link "Trade Pros USA LLC" at bounding box center [225, 408] width 122 height 12
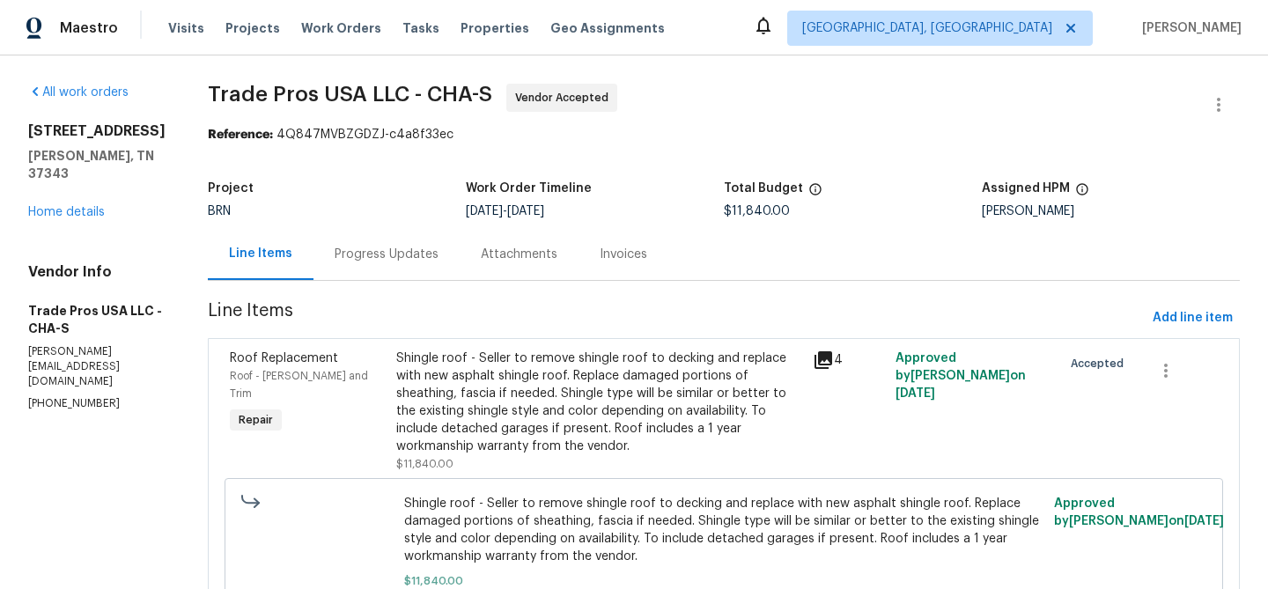
click at [363, 257] on div "Progress Updates" at bounding box center [387, 255] width 104 height 18
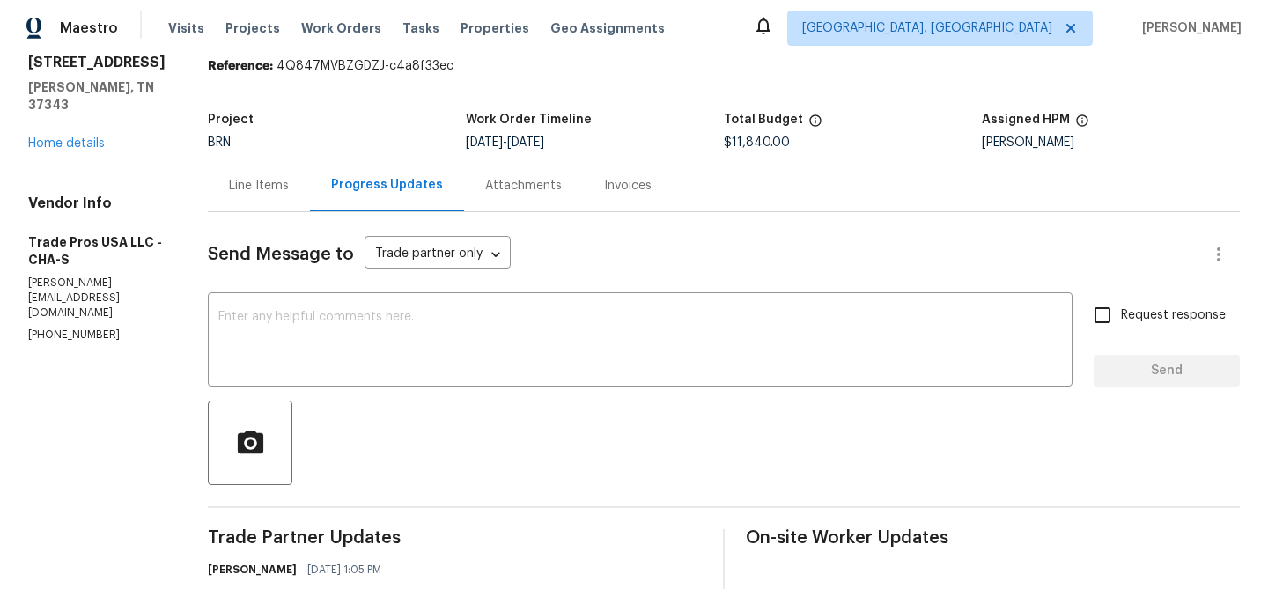
scroll to position [75, 0]
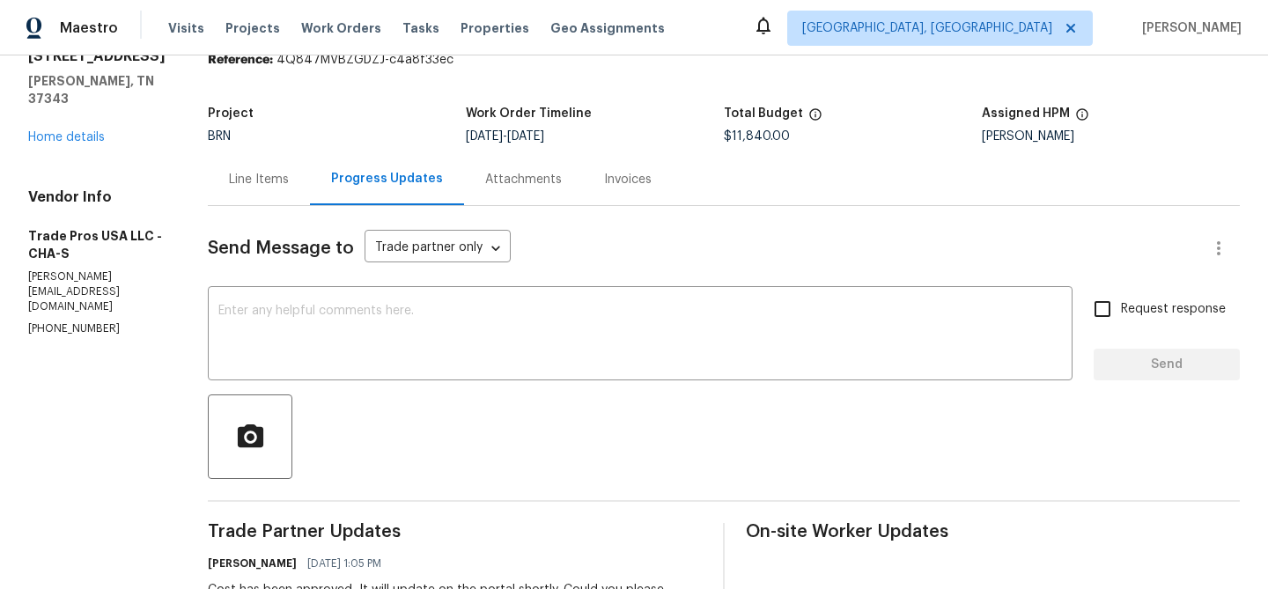
click at [46, 321] on p "[PHONE_NUMBER]" at bounding box center [96, 328] width 137 height 15
click at [46, 321] on p "(256) 910-1247" at bounding box center [96, 328] width 137 height 15
copy p "(256) 910-1247"
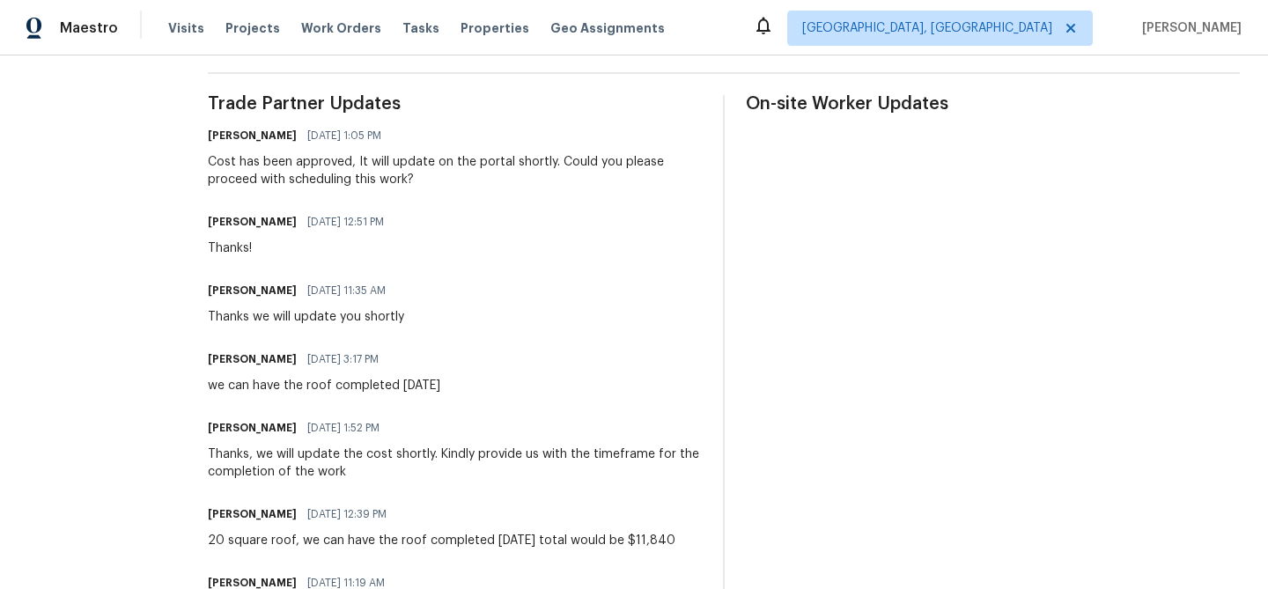
scroll to position [505, 0]
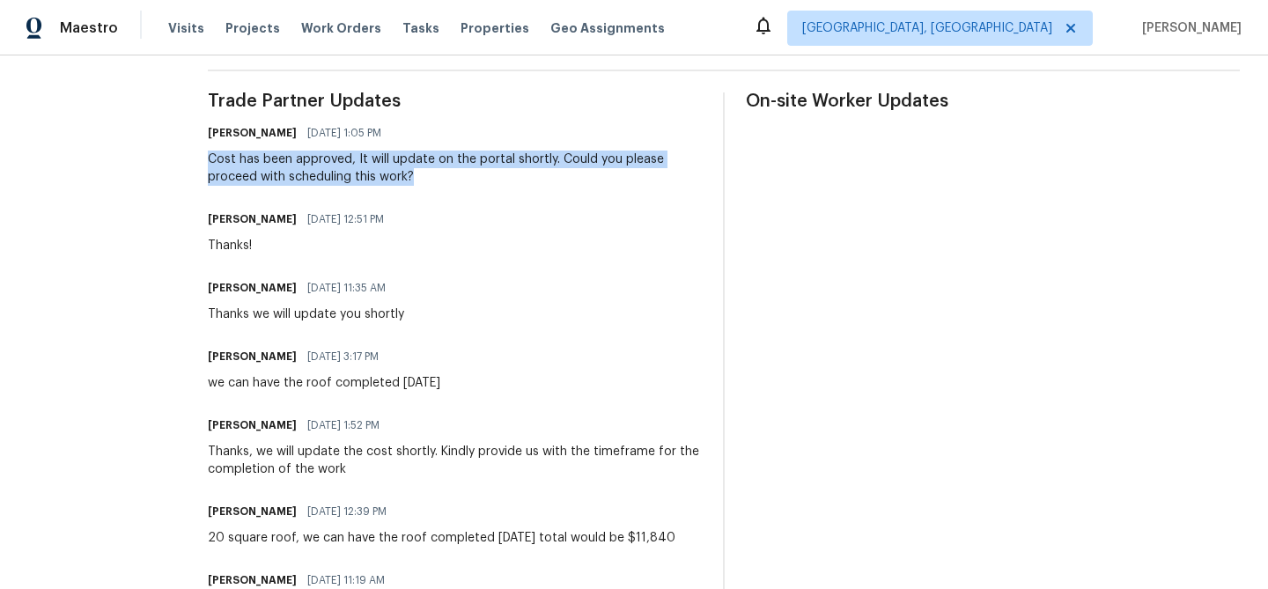
drag, startPoint x: 195, startPoint y: 157, endPoint x: 426, endPoint y: 179, distance: 231.8
click at [426, 179] on div "All work orders 8127 Blue Spruce Dr Hixson, TN 37343 Home details Vendor Info T…" at bounding box center [634, 400] width 1268 height 1701
copy div "Cost has been approved, It will update on the portal shortly. Could you please …"
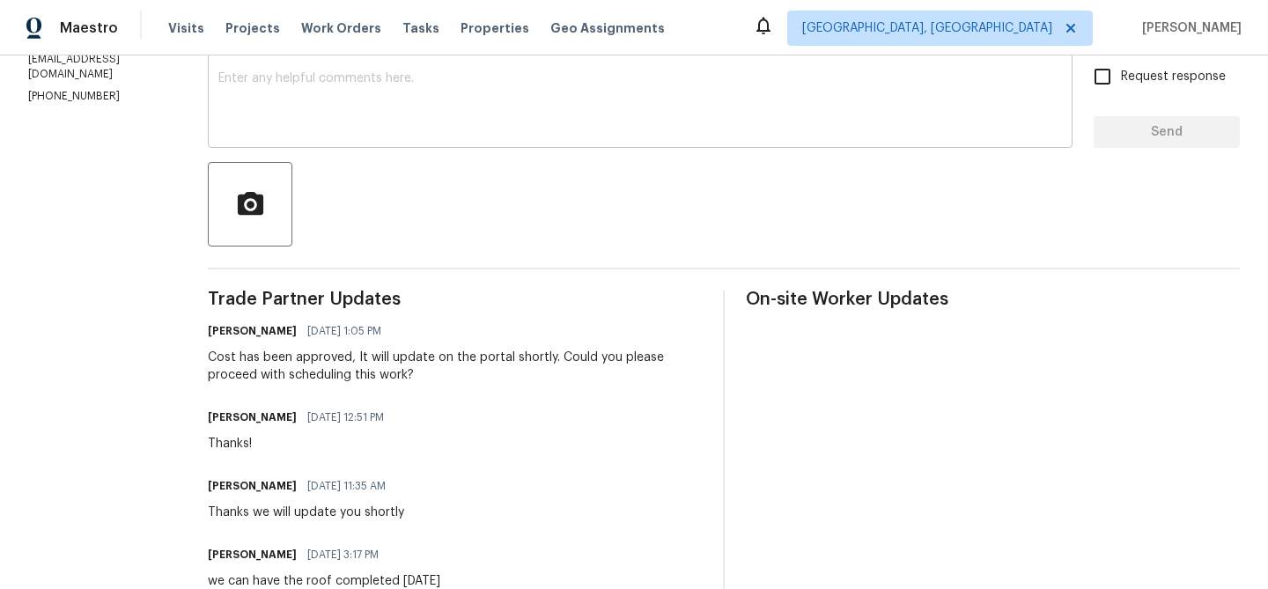
click at [257, 124] on textarea at bounding box center [640, 103] width 844 height 62
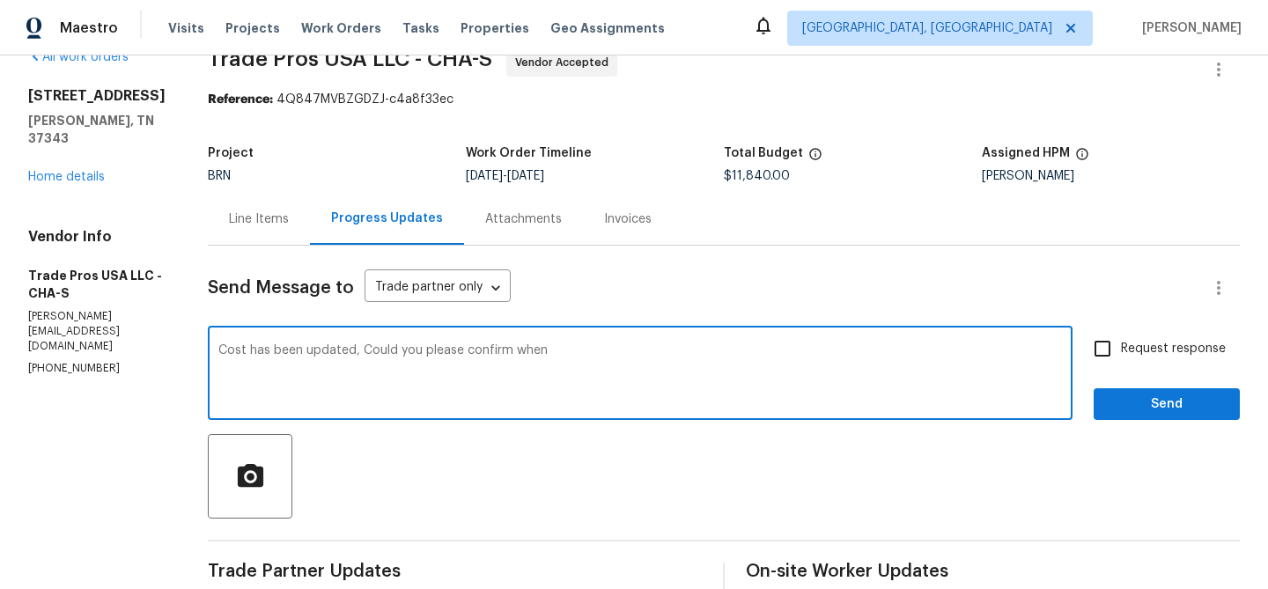
scroll to position [30, 0]
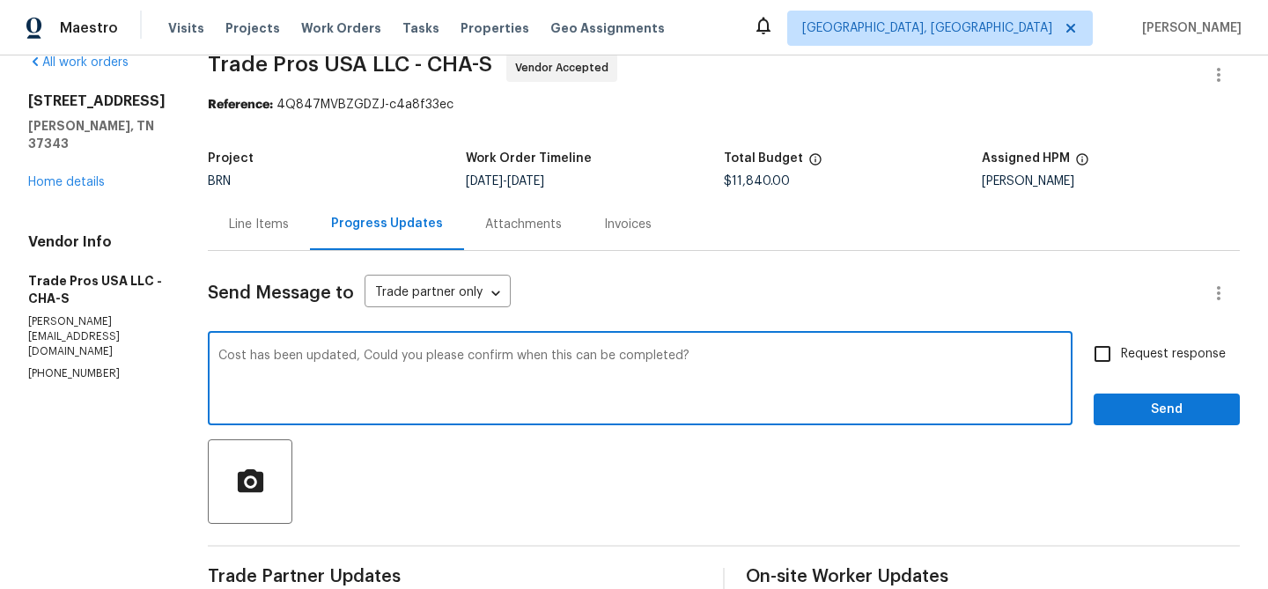
type textarea "Cost has been updated, Could you please confirm when this can be completed?"
click at [1079, 372] on div "Cost has been updated, Could you please confirm when this can be completed? x ​…" at bounding box center [724, 380] width 1032 height 90
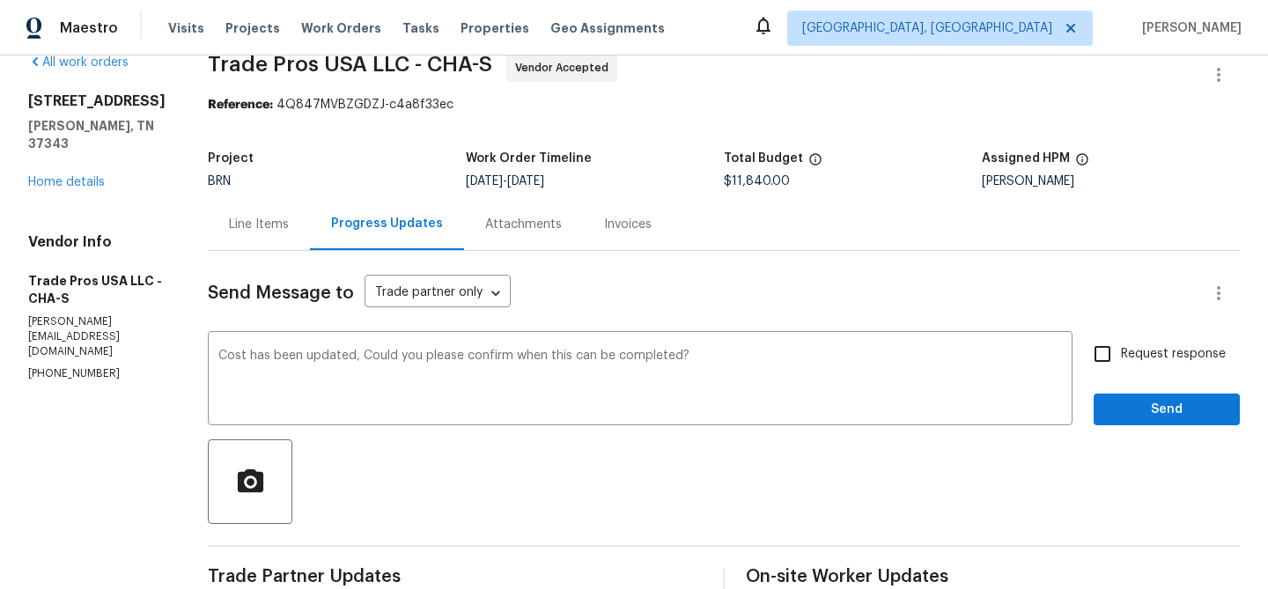
click at [1102, 370] on input "Request response" at bounding box center [1102, 353] width 37 height 37
checkbox input "true"
click at [1102, 394] on button "Send" at bounding box center [1167, 410] width 146 height 33
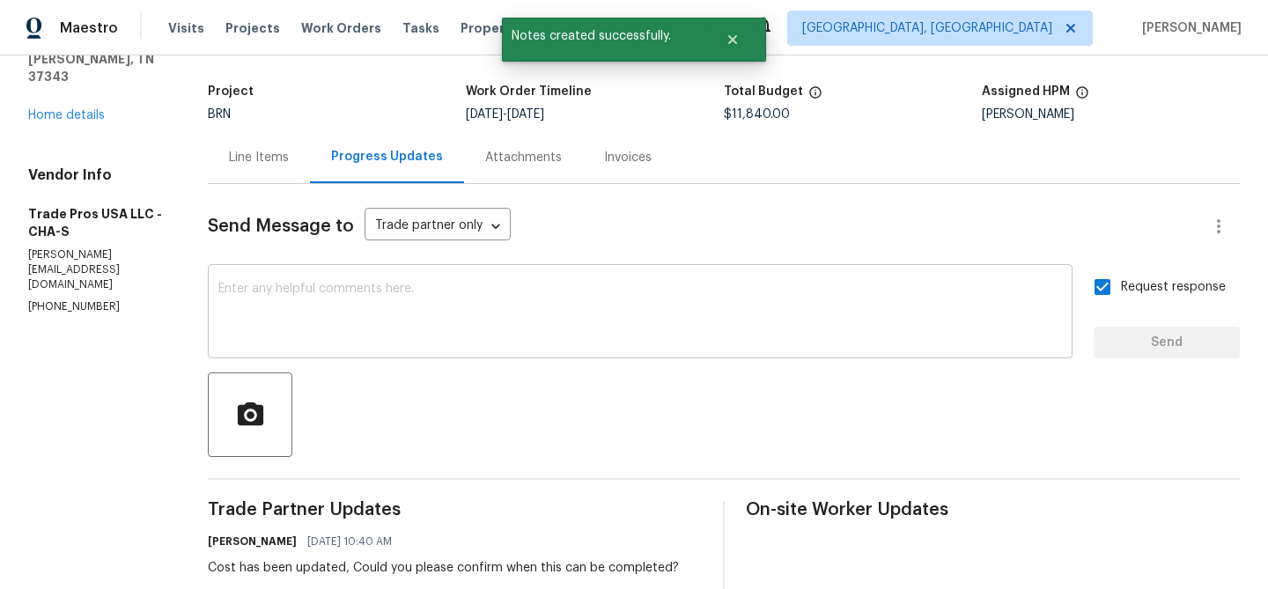
scroll to position [157, 0]
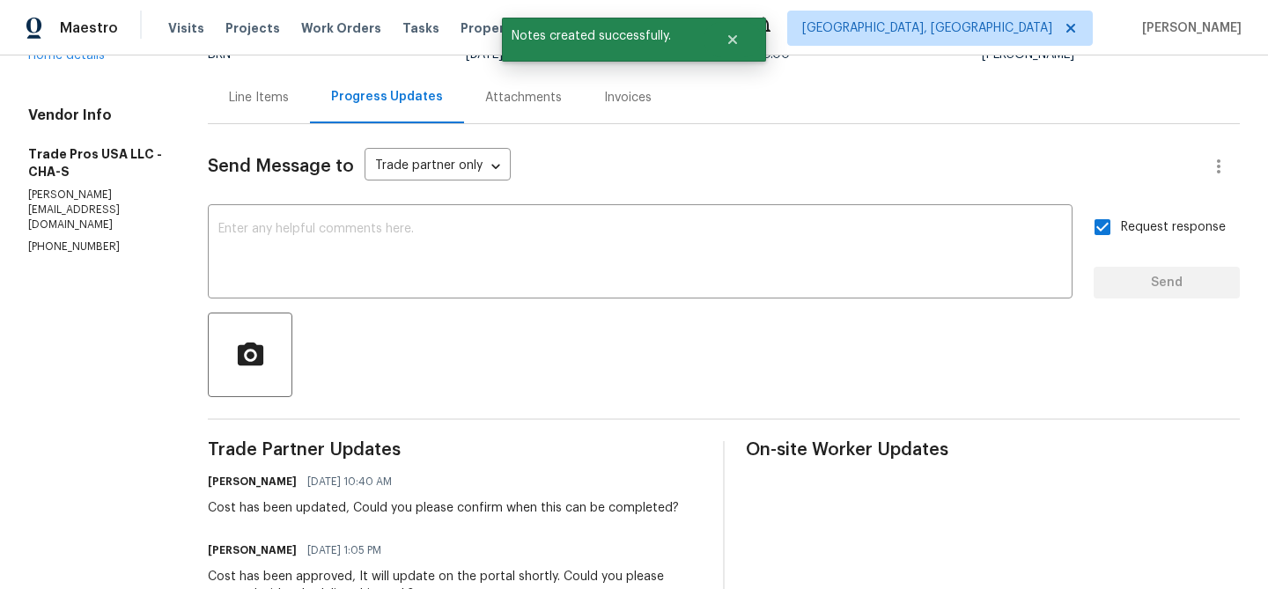
click at [288, 507] on div "Cost has been updated, Could you please confirm when this can be completed?" at bounding box center [443, 508] width 471 height 18
copy div "updated"
click at [288, 507] on div "Cost has been updated, Could you please confirm when this can be completed?" at bounding box center [443, 508] width 471 height 18
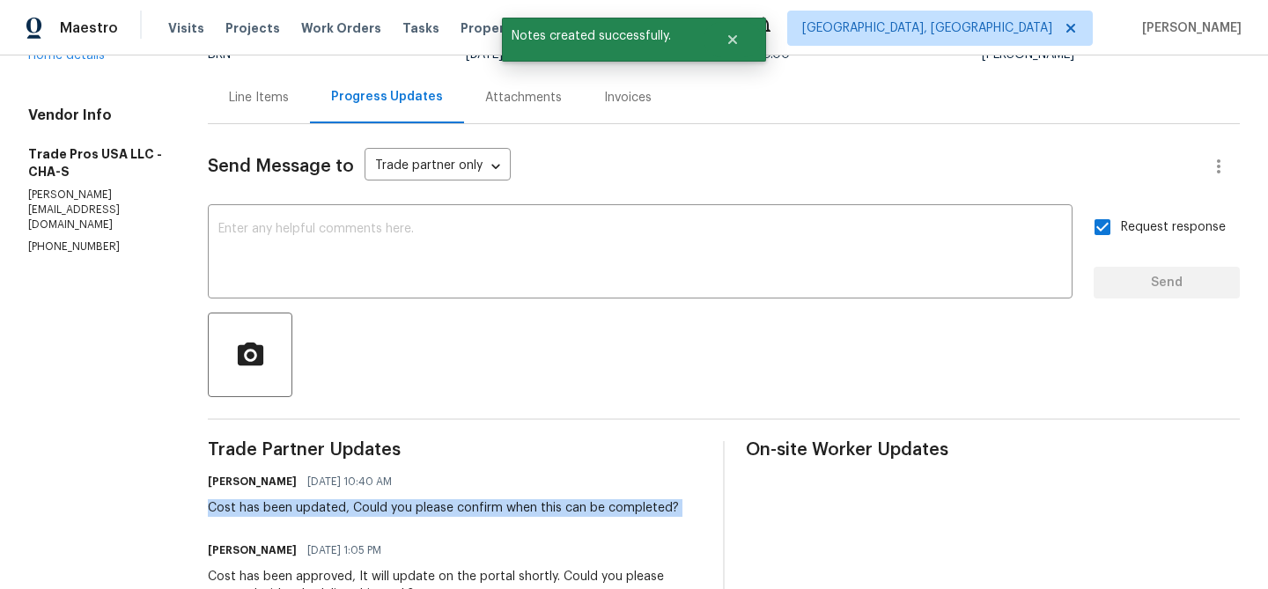
click at [288, 507] on div "Cost has been updated, Could you please confirm when this can be completed?" at bounding box center [443, 508] width 471 height 18
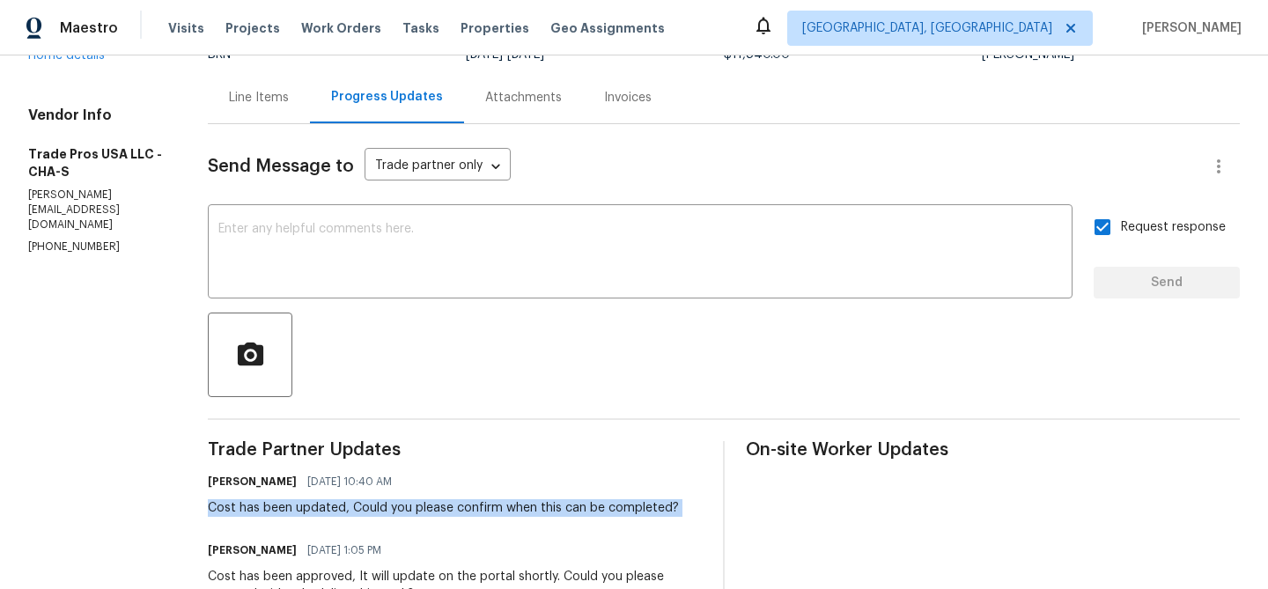
scroll to position [0, 0]
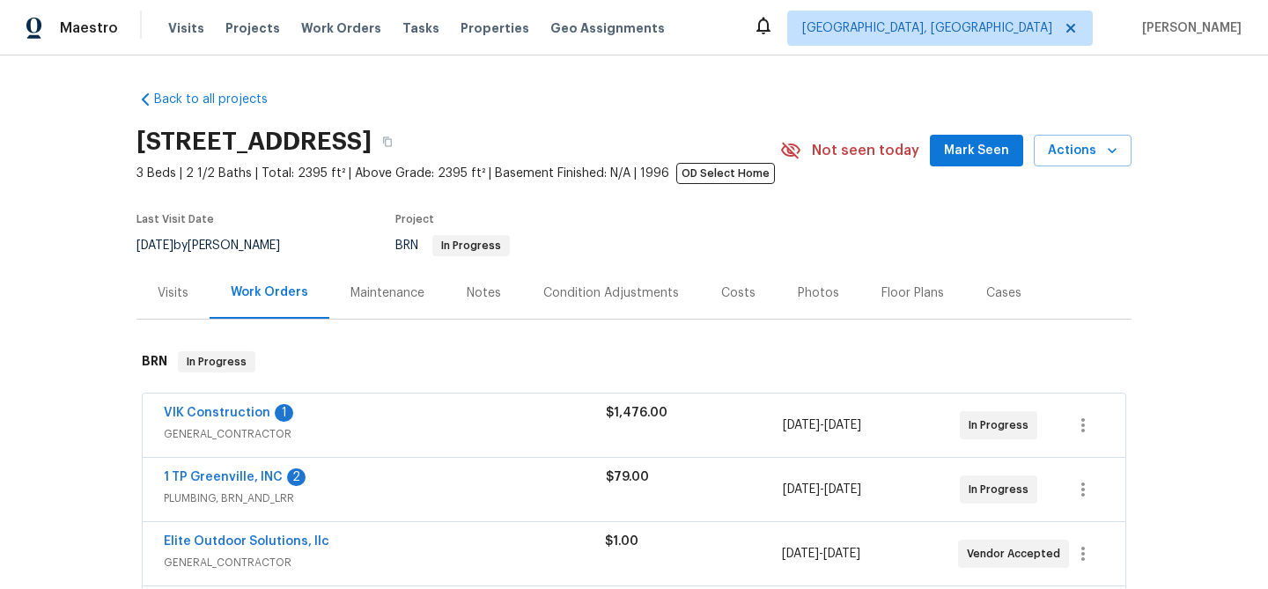
scroll to position [100, 0]
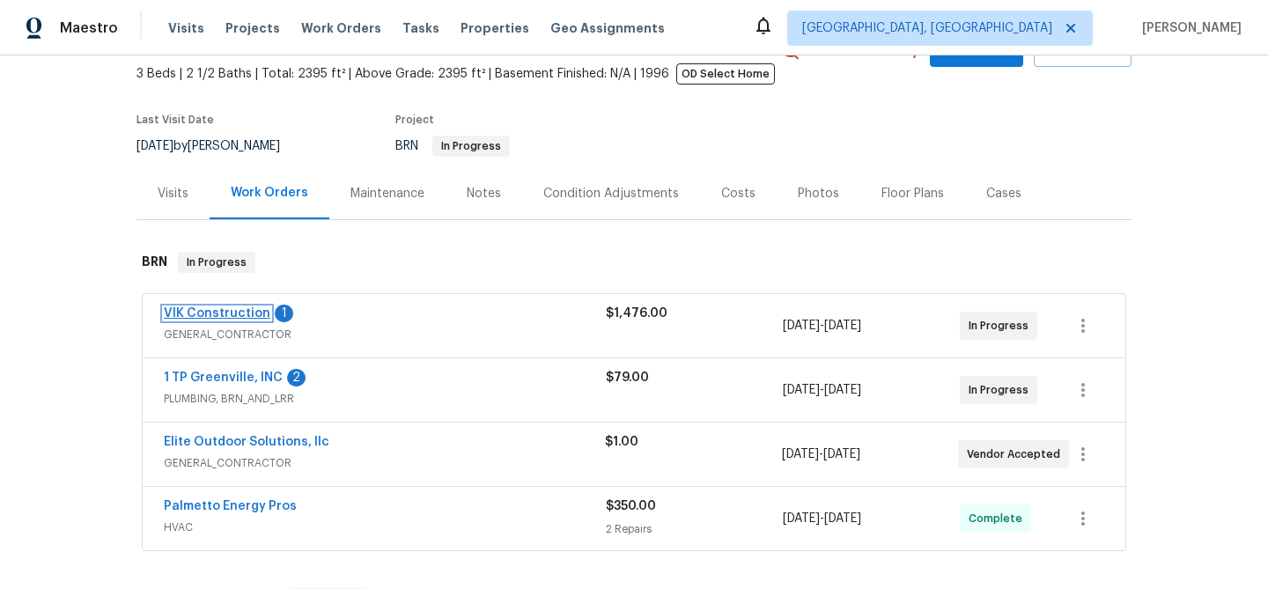
click at [214, 318] on link "VIK Construction" at bounding box center [217, 313] width 107 height 12
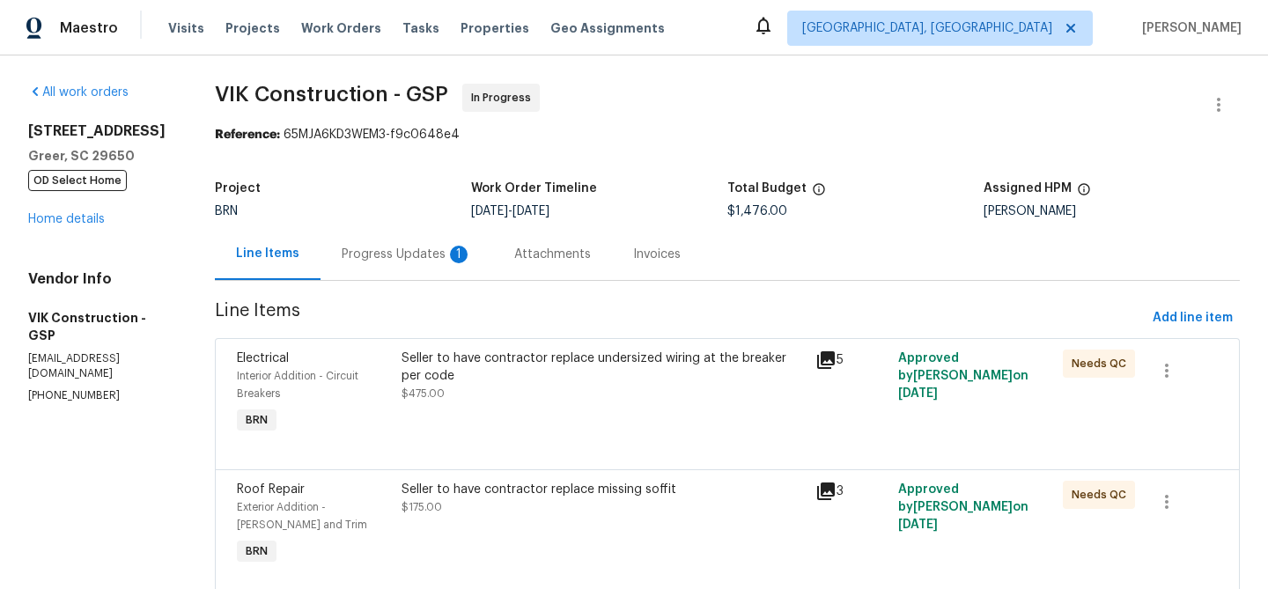
click at [450, 248] on div "Progress Updates 1" at bounding box center [407, 255] width 130 height 18
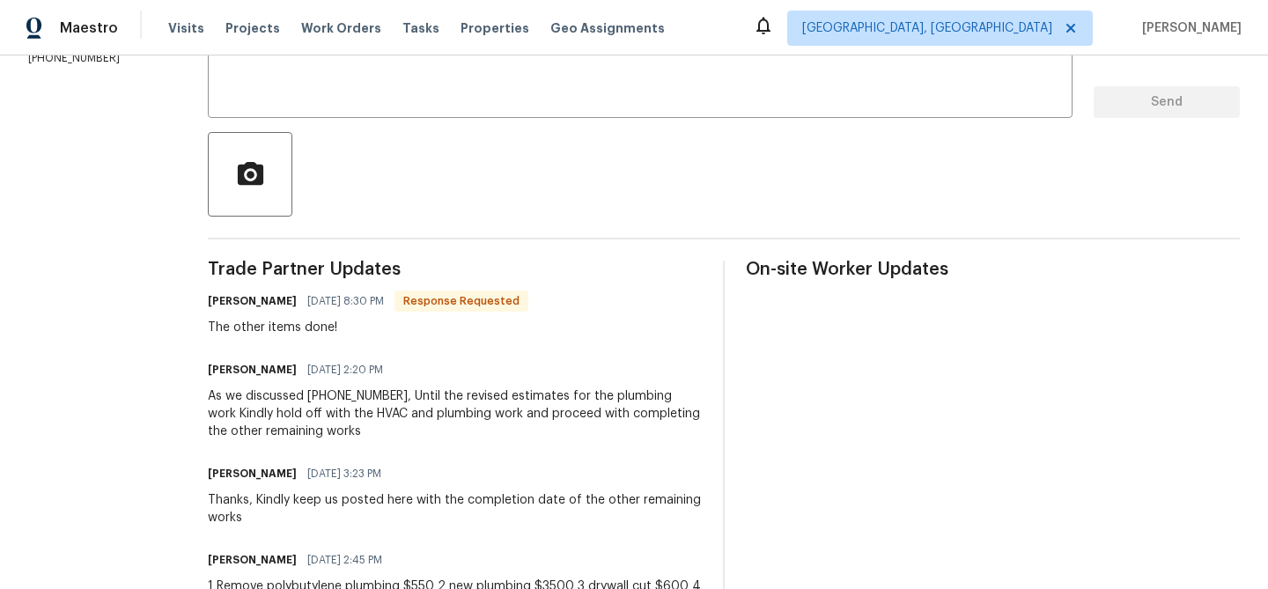
scroll to position [75, 0]
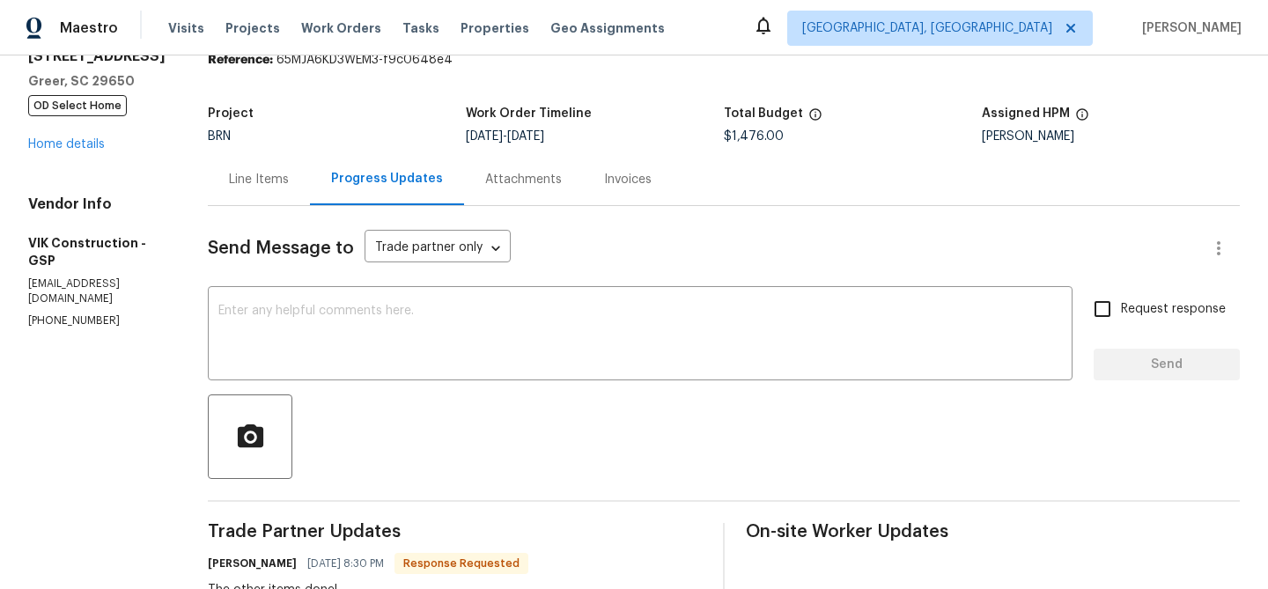
click at [287, 168] on div "Line Items" at bounding box center [259, 179] width 102 height 52
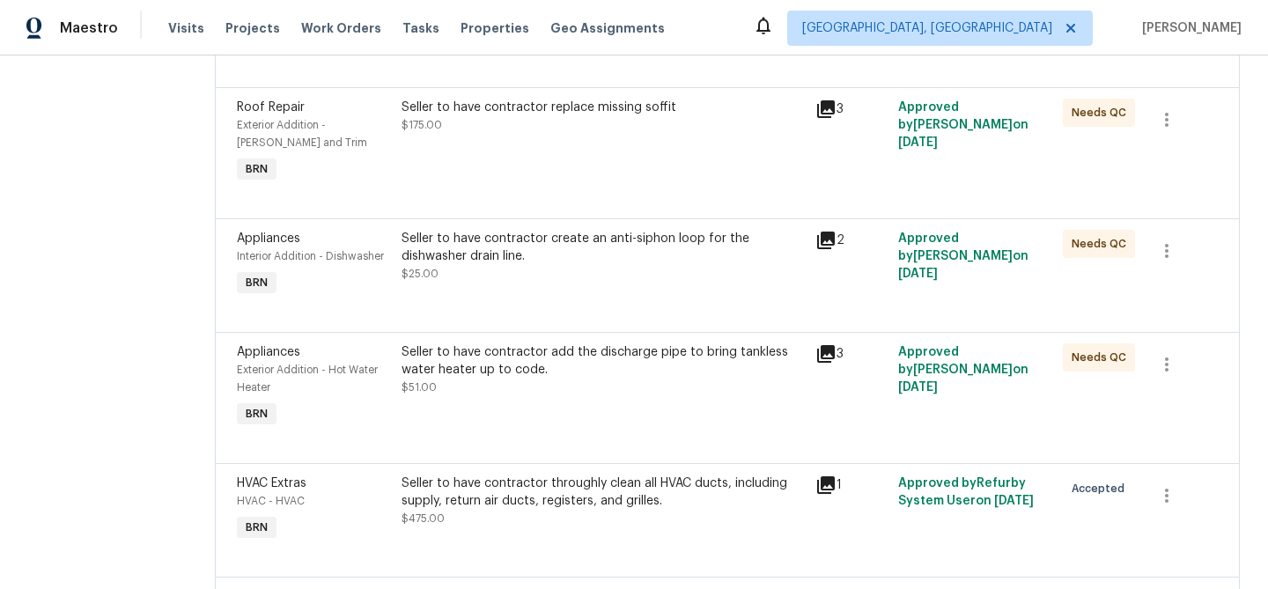
scroll to position [140, 0]
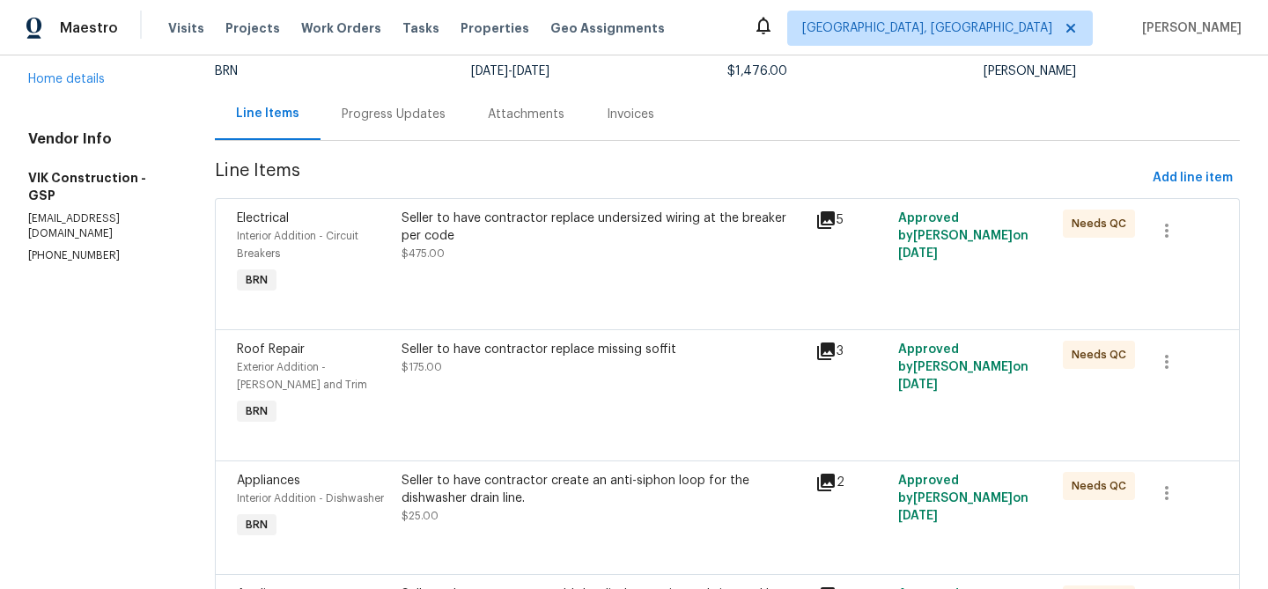
click at [512, 269] on div "Seller to have contractor replace undersized wiring at the breaker per code $47…" at bounding box center [602, 253] width 413 height 99
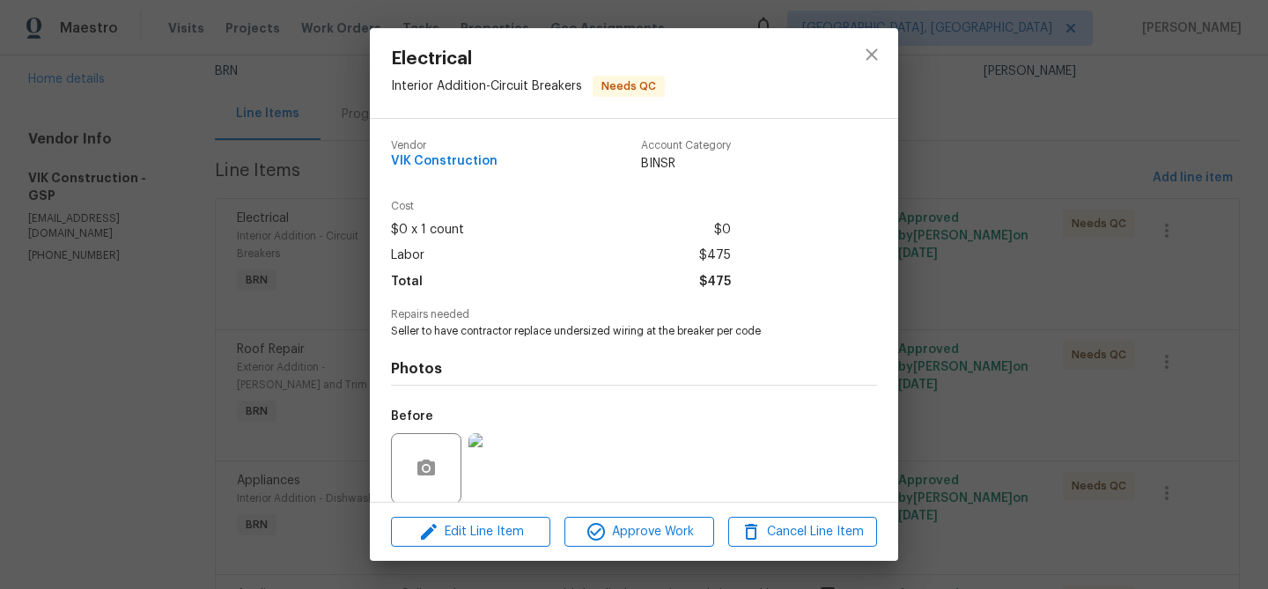
click at [253, 257] on div "Electrical Interior Addition - Circuit Breakers Needs QC Vendor VIK Constructio…" at bounding box center [634, 294] width 1268 height 589
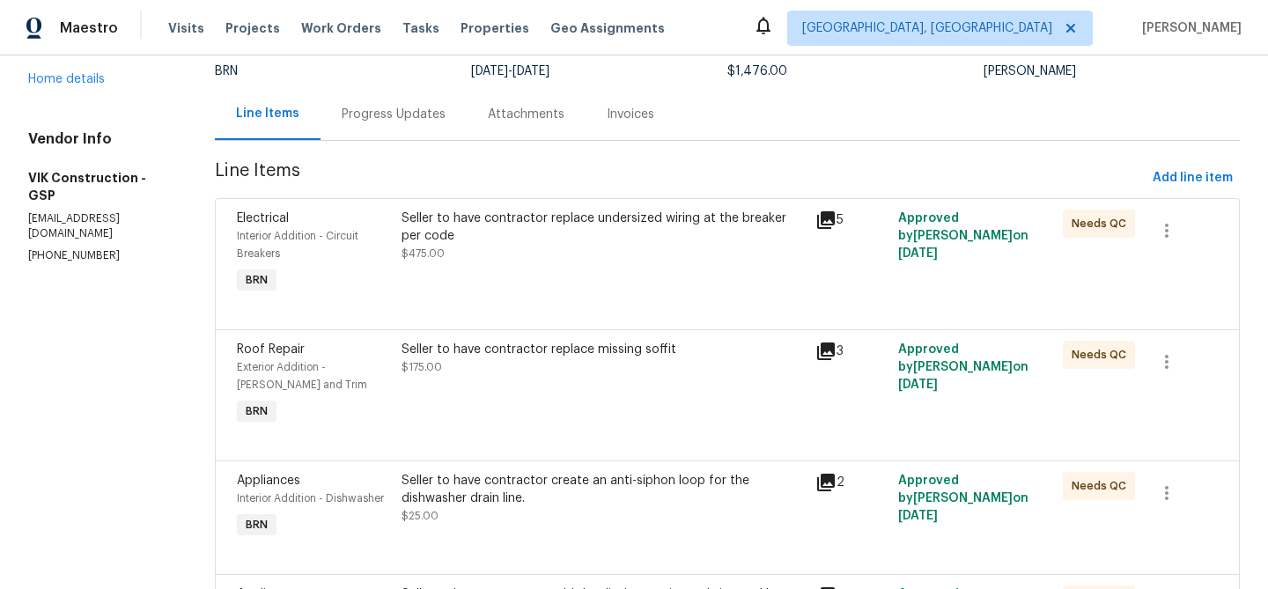
click at [404, 129] on div "Progress Updates" at bounding box center [394, 114] width 146 height 52
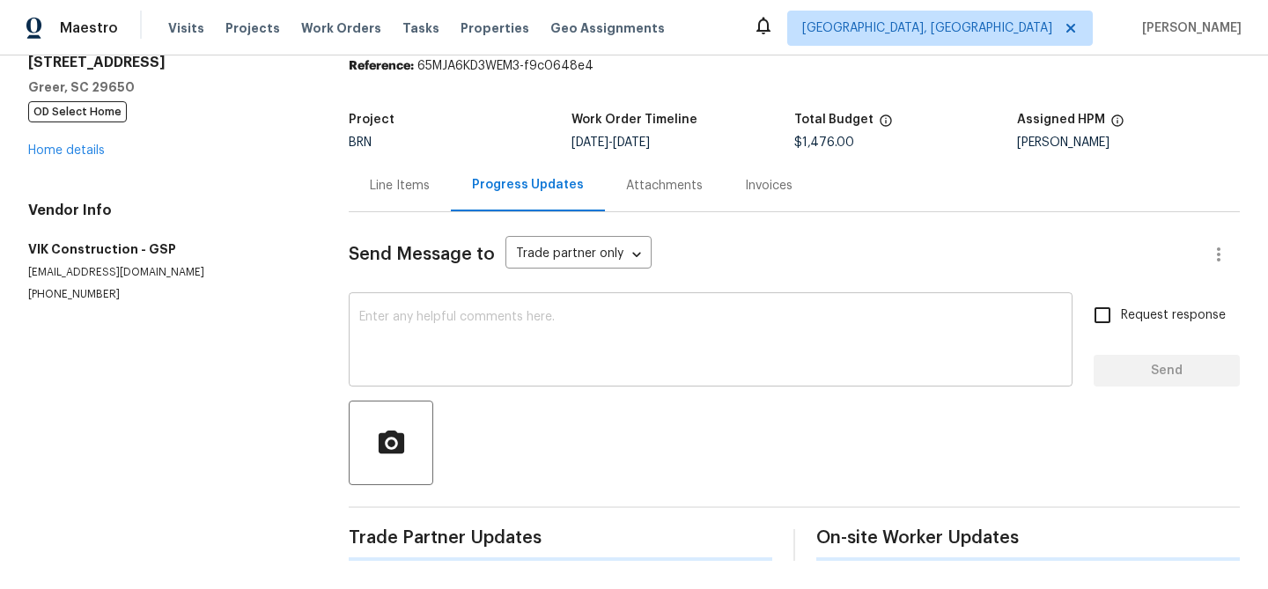
scroll to position [140, 0]
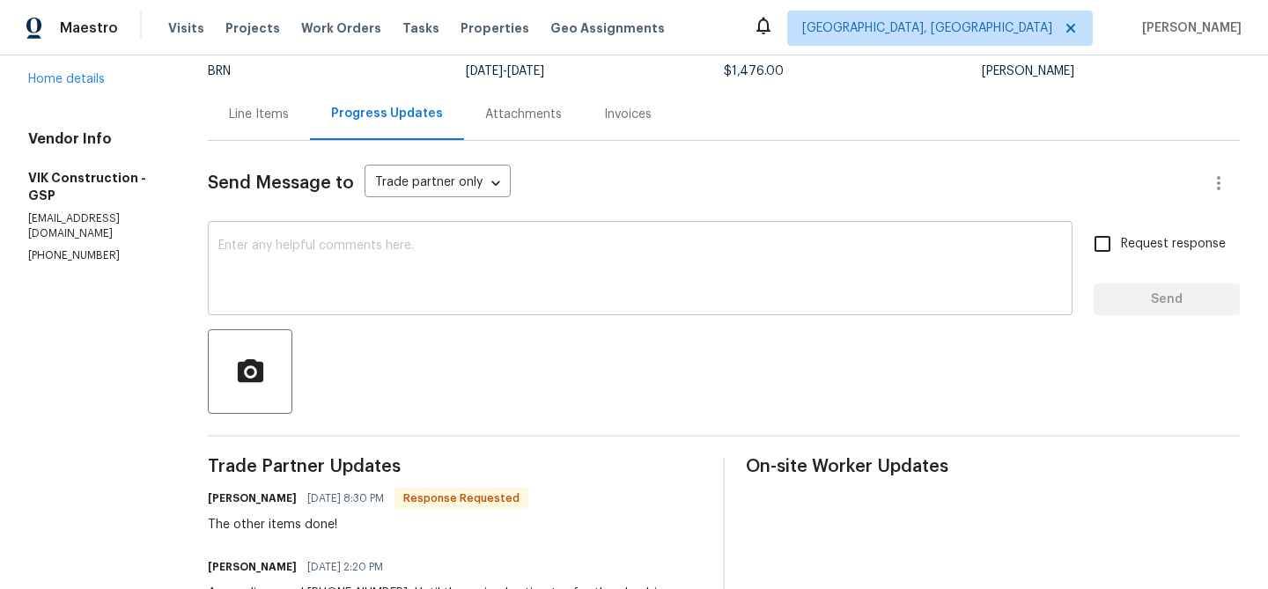
click at [335, 305] on div "x ​" at bounding box center [640, 270] width 865 height 90
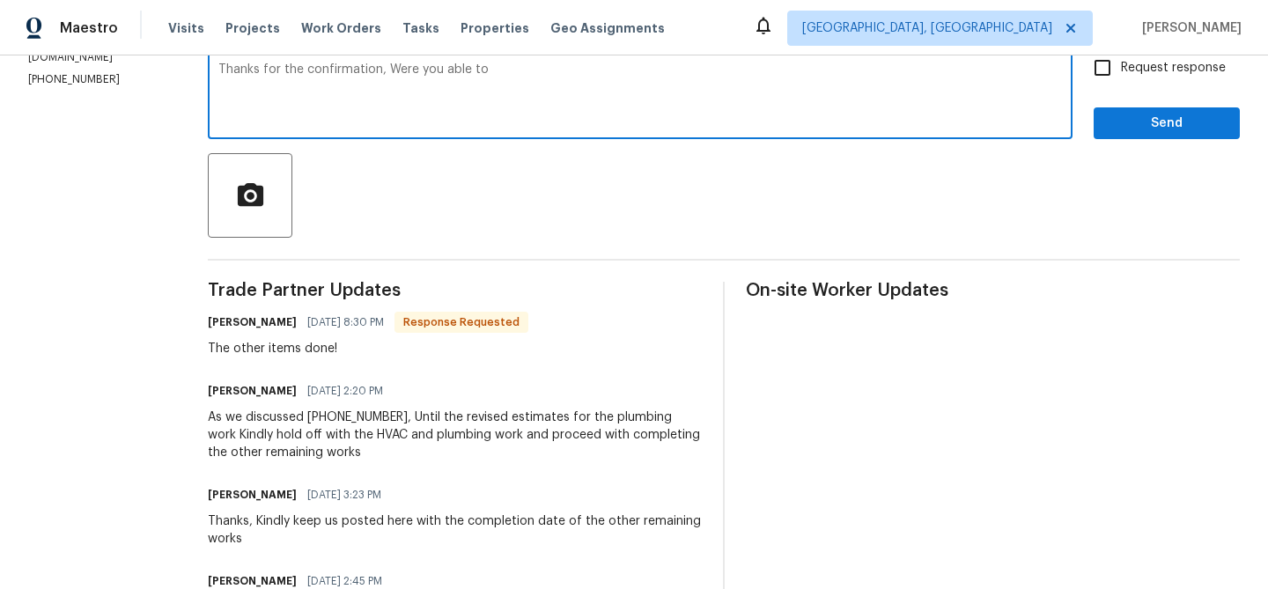
scroll to position [315, 0]
click at [595, 67] on textarea "Thanks for the confirmation, Were you able to revise the plumbing estimates" at bounding box center [640, 95] width 844 height 62
click at [641, 76] on textarea "Thanks for the confirmation, Were you able to revise the estimates" at bounding box center [640, 95] width 844 height 62
paste textarea "plumbing"
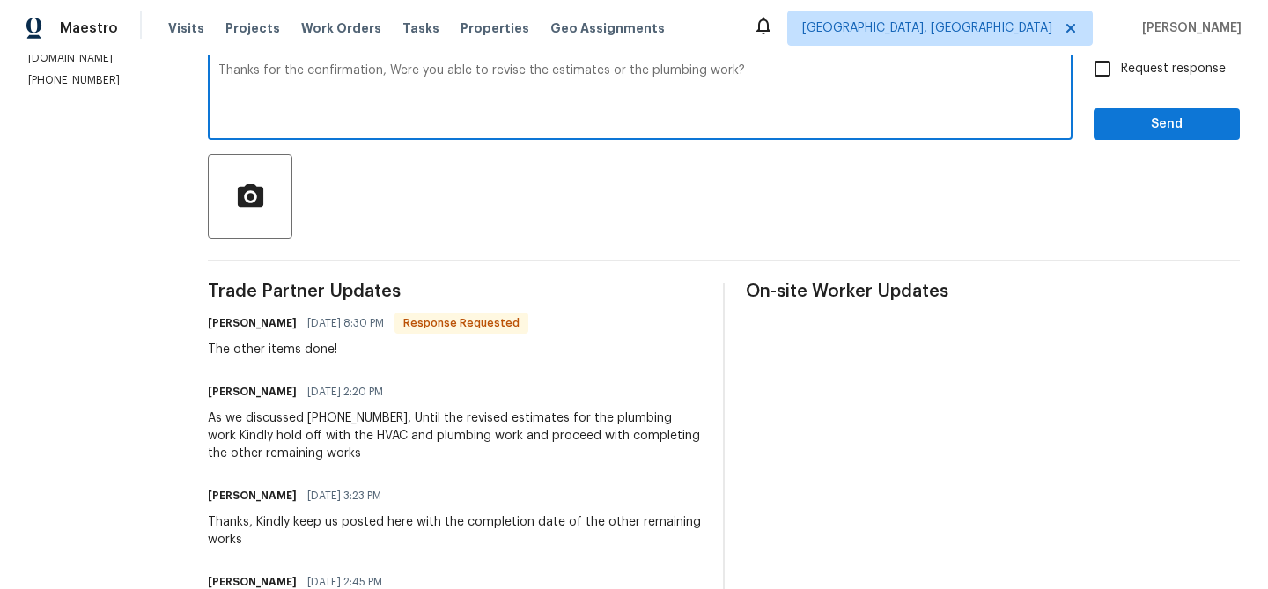
type textarea "Thanks for the confirmation, Were you able to revise the estimates or the plumb…"
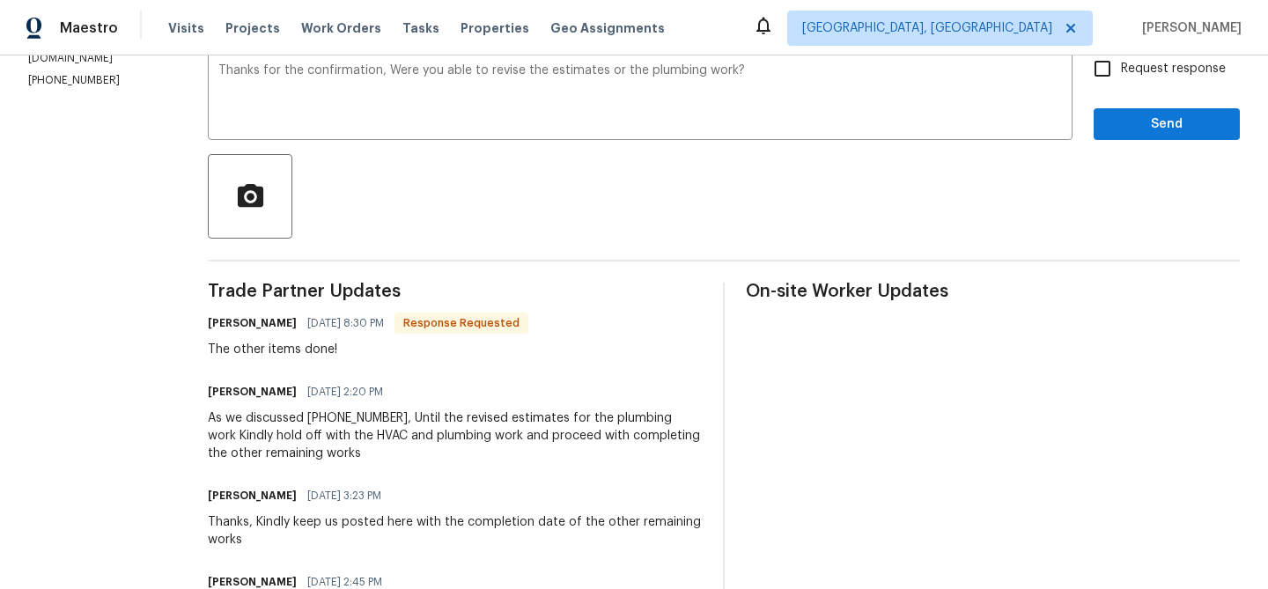
click at [1123, 68] on span "Request response" at bounding box center [1173, 69] width 105 height 18
click at [1121, 68] on input "Request response" at bounding box center [1102, 68] width 37 height 37
checkbox input "true"
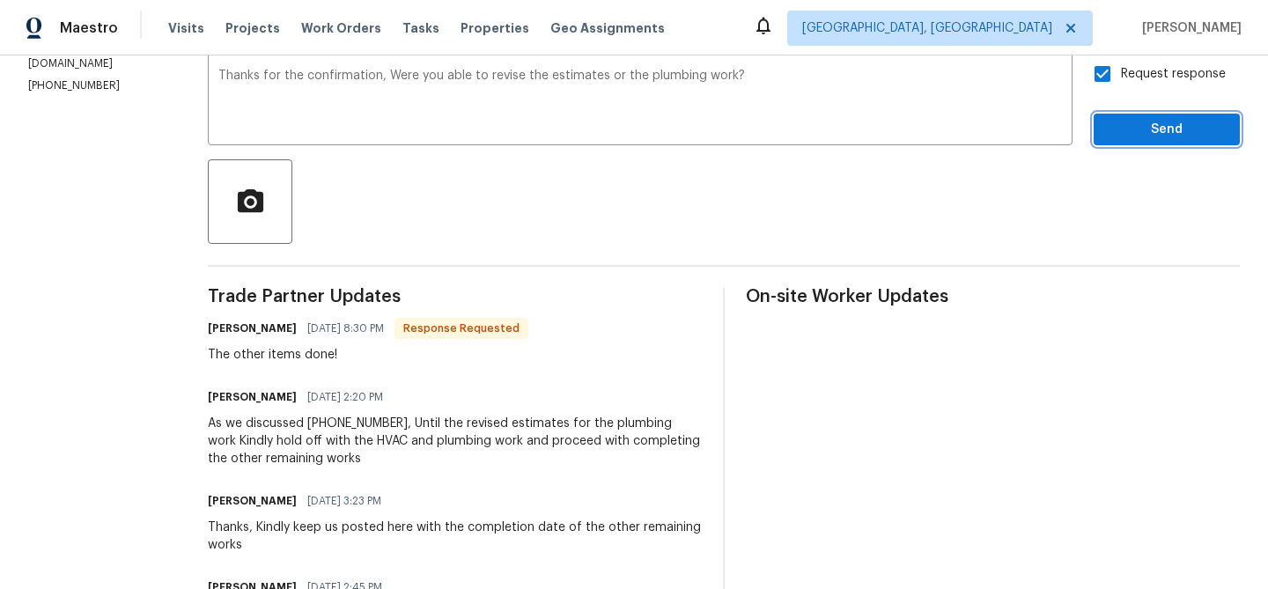
click at [1128, 120] on span "Send" at bounding box center [1167, 130] width 118 height 22
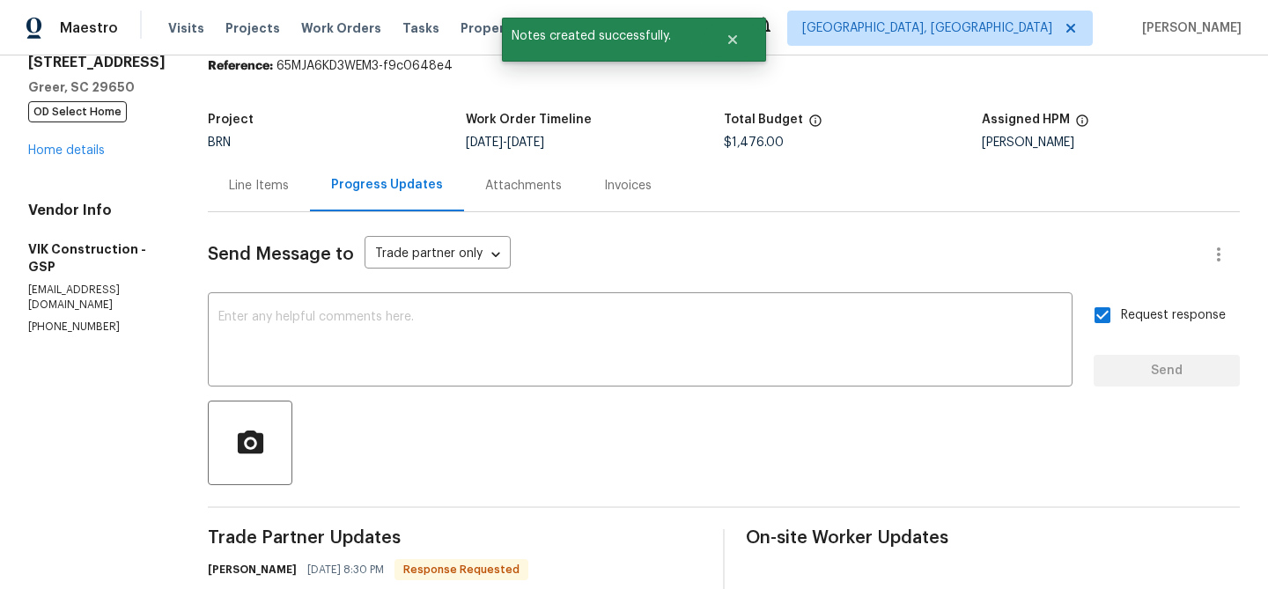
scroll to position [0, 0]
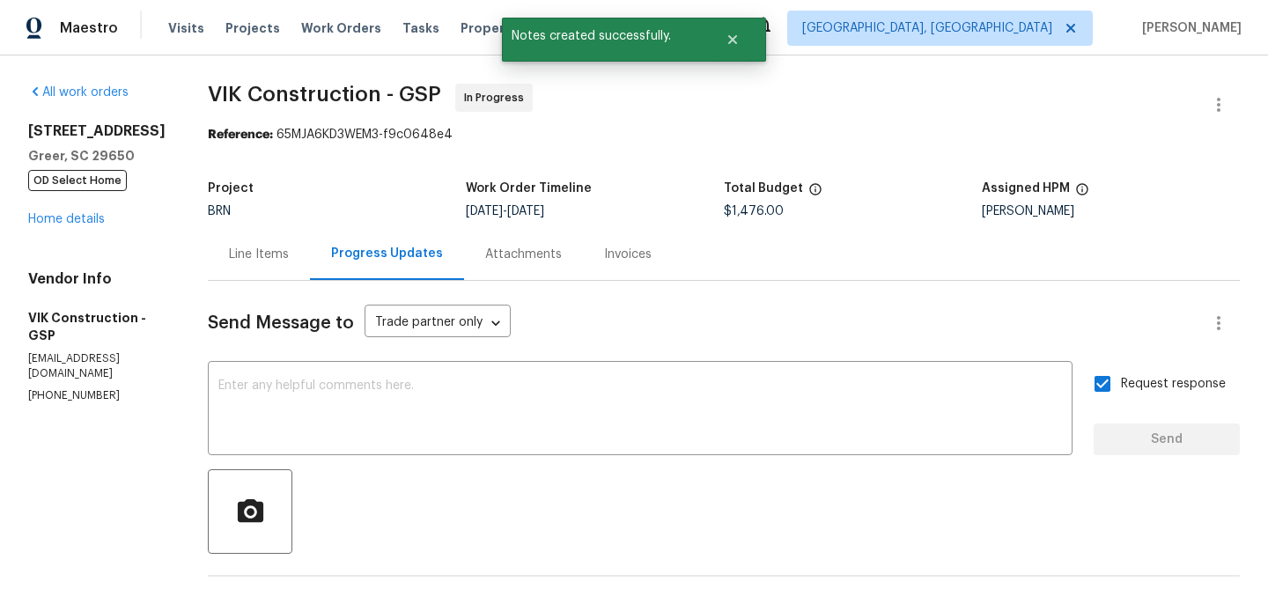
click at [283, 248] on div "Line Items" at bounding box center [259, 255] width 60 height 18
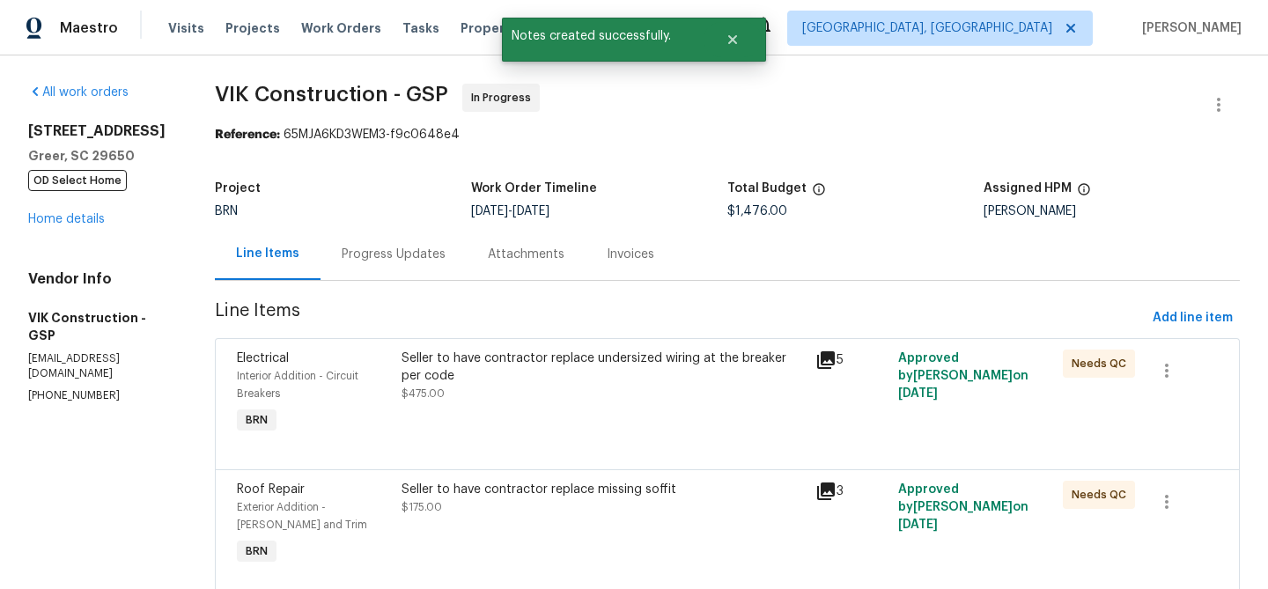
click at [509, 402] on div "Seller to have contractor replace undersized wiring at the breaker per code $47…" at bounding box center [603, 376] width 402 height 53
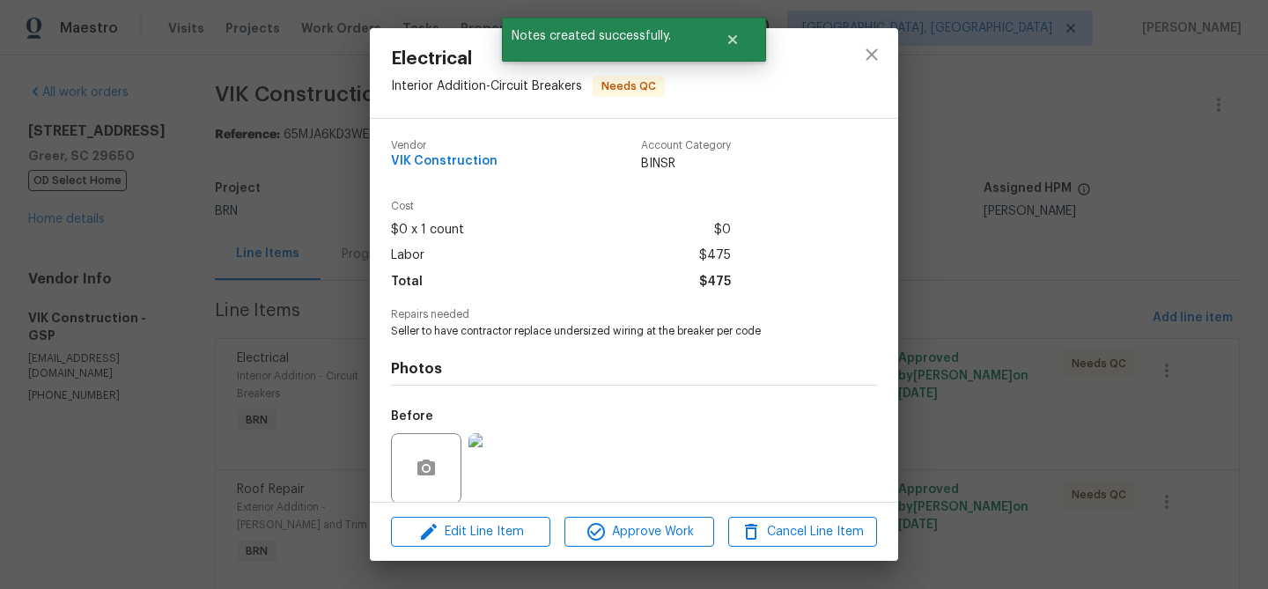
scroll to position [133, 0]
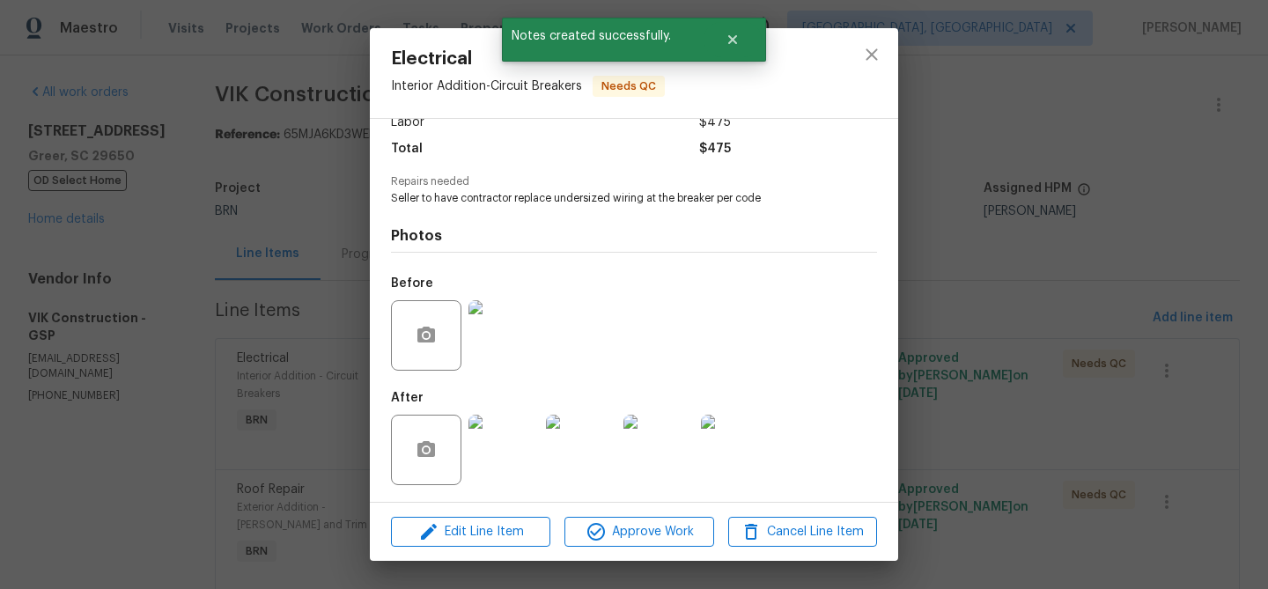
click at [188, 358] on div "Electrical Interior Addition - Circuit Breakers Needs QC Vendor VIK Constructio…" at bounding box center [634, 294] width 1268 height 589
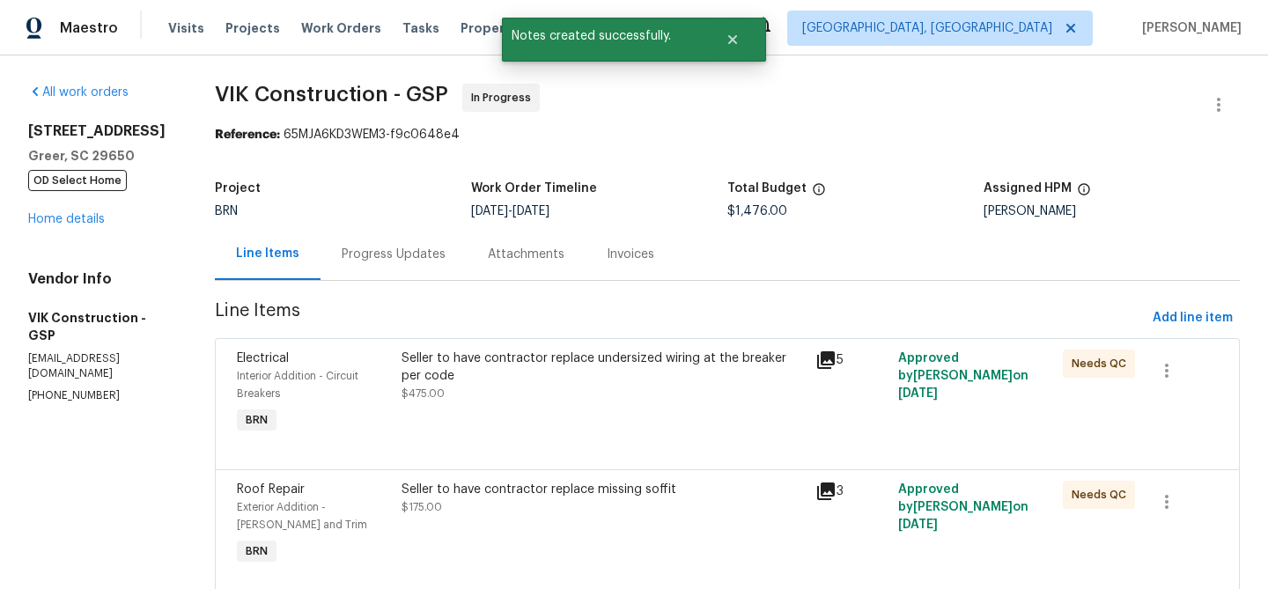
click at [63, 227] on div "7 Riverton Ct Greer, SC 29650 OD Select Home Home details" at bounding box center [100, 175] width 144 height 106
click at [67, 220] on link "Home details" at bounding box center [66, 219] width 77 height 12
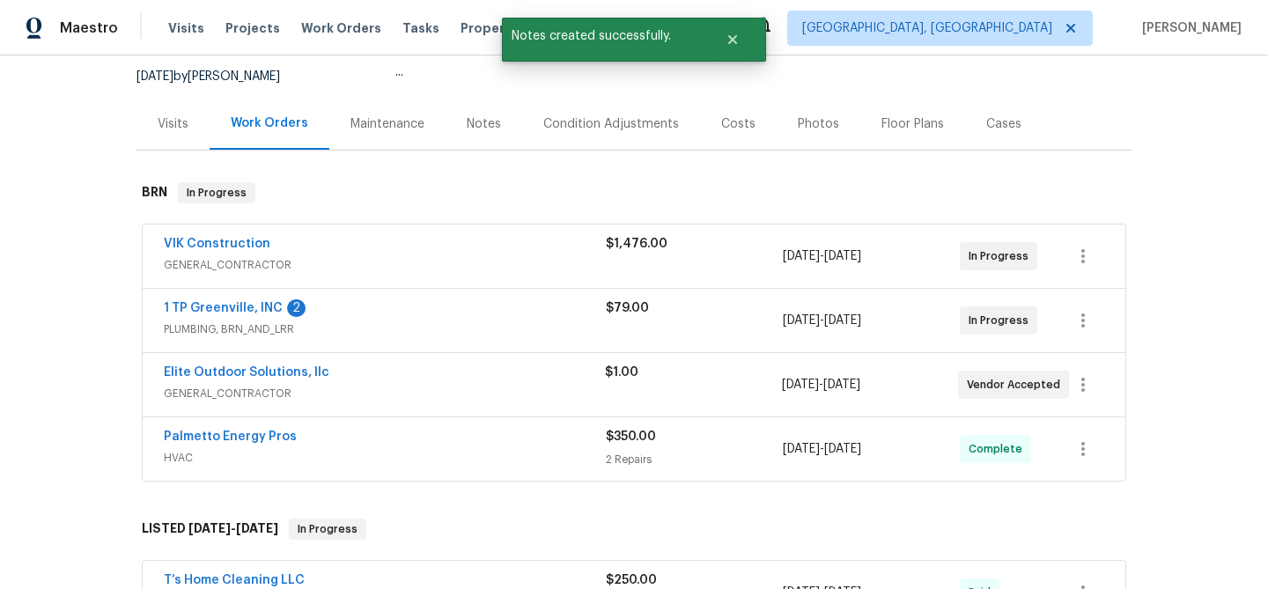
scroll to position [198, 0]
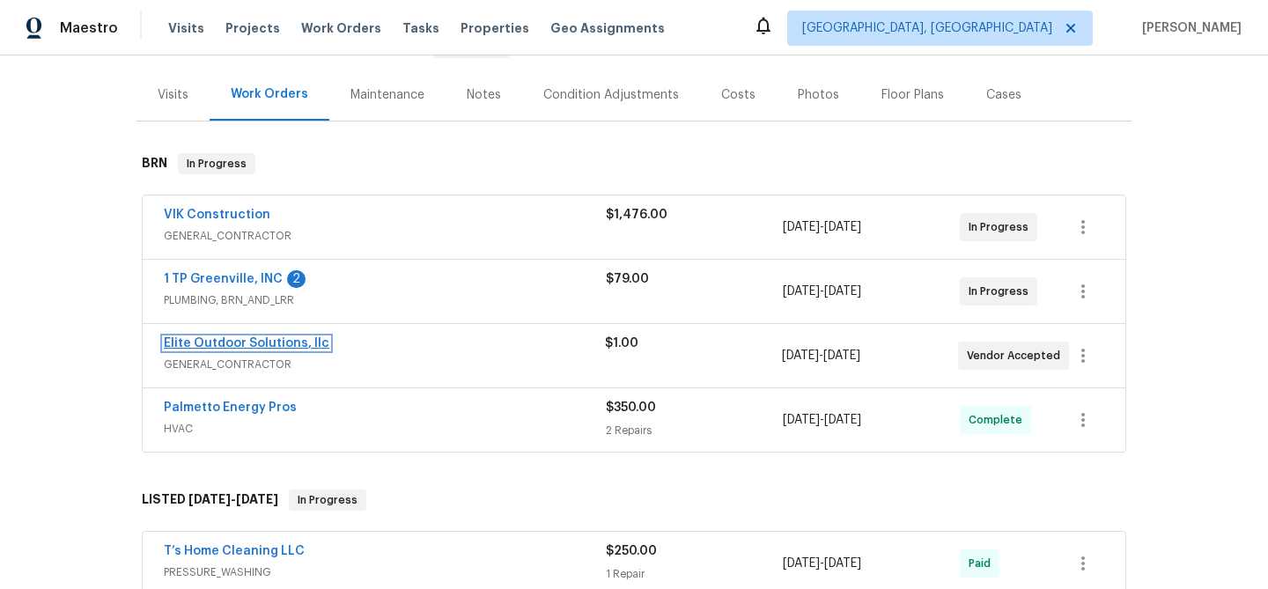
click at [210, 348] on link "Elite Outdoor Solutions, llc" at bounding box center [247, 343] width 166 height 12
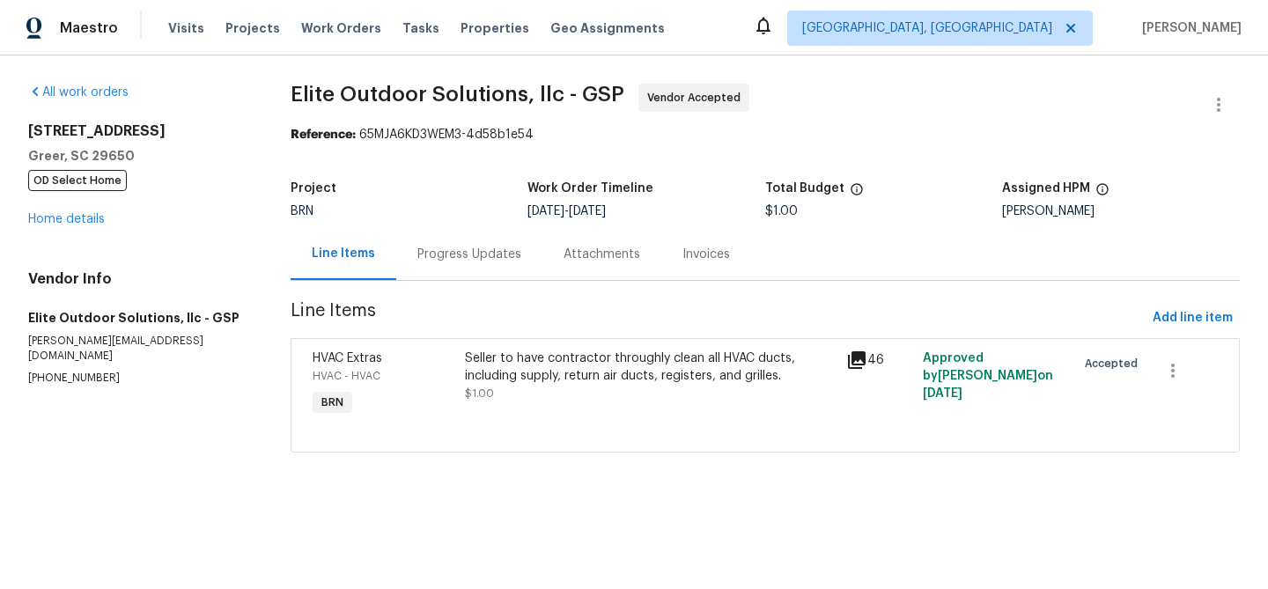
click at [463, 254] on div "Progress Updates" at bounding box center [469, 255] width 104 height 18
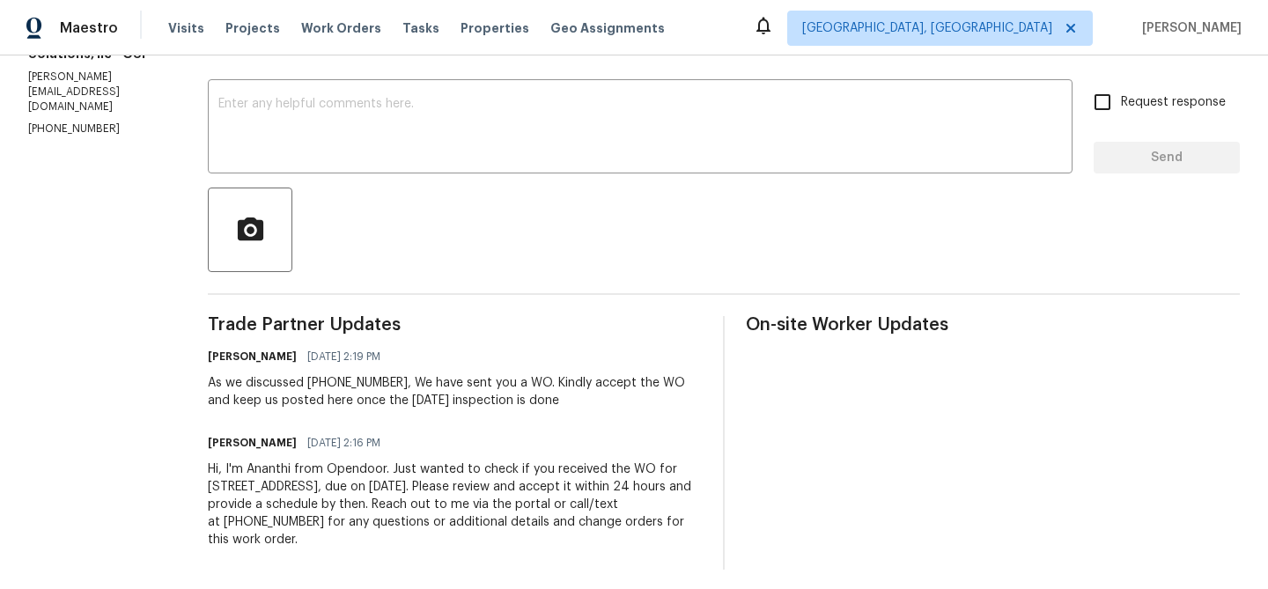
scroll to position [291, 0]
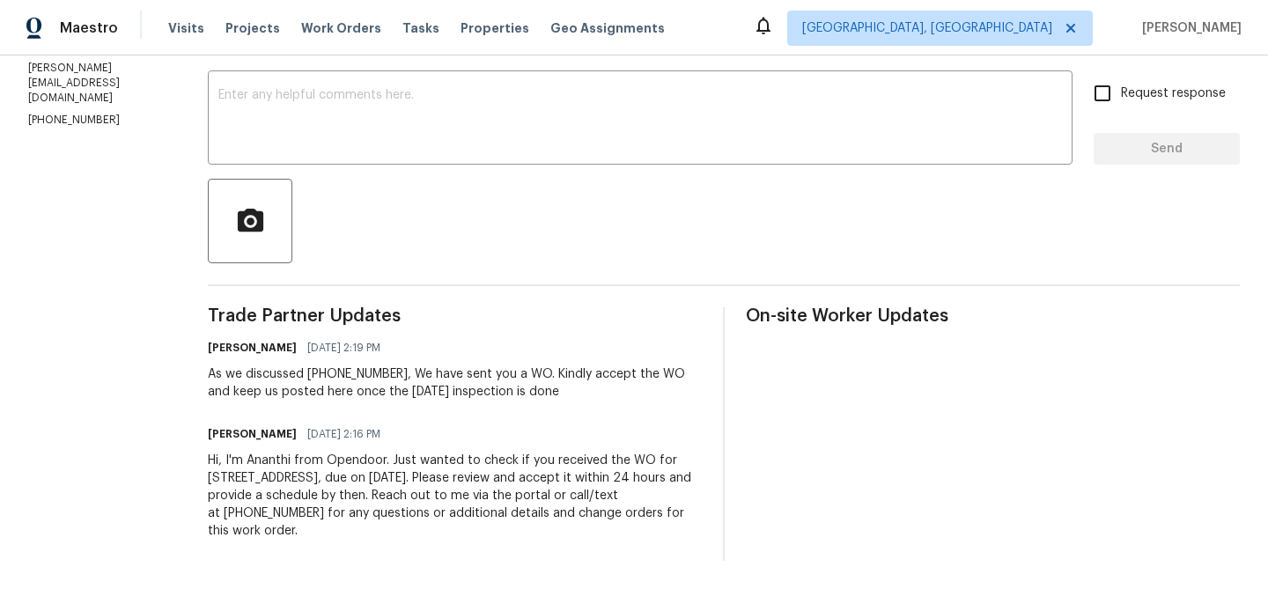
click at [79, 100] on section "All work orders 7 Riverton Ct Greer, SC 29650 OD Select Home Home details Vendo…" at bounding box center [96, 177] width 137 height 768
copy p "(704) 779-0386"
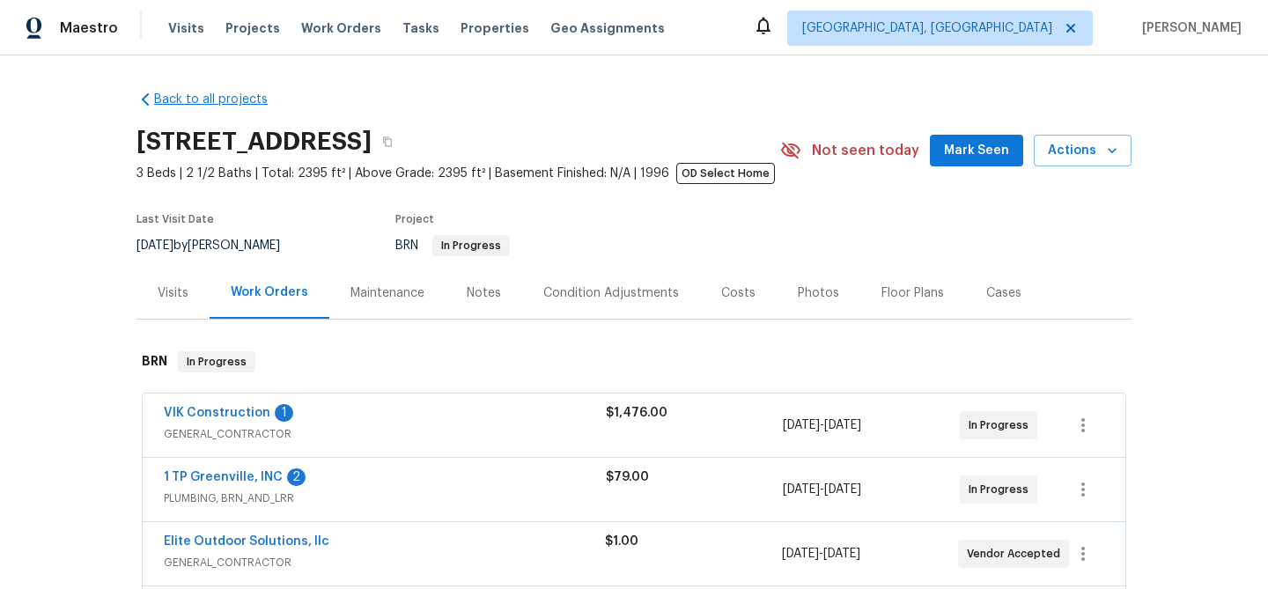
scroll to position [88, 0]
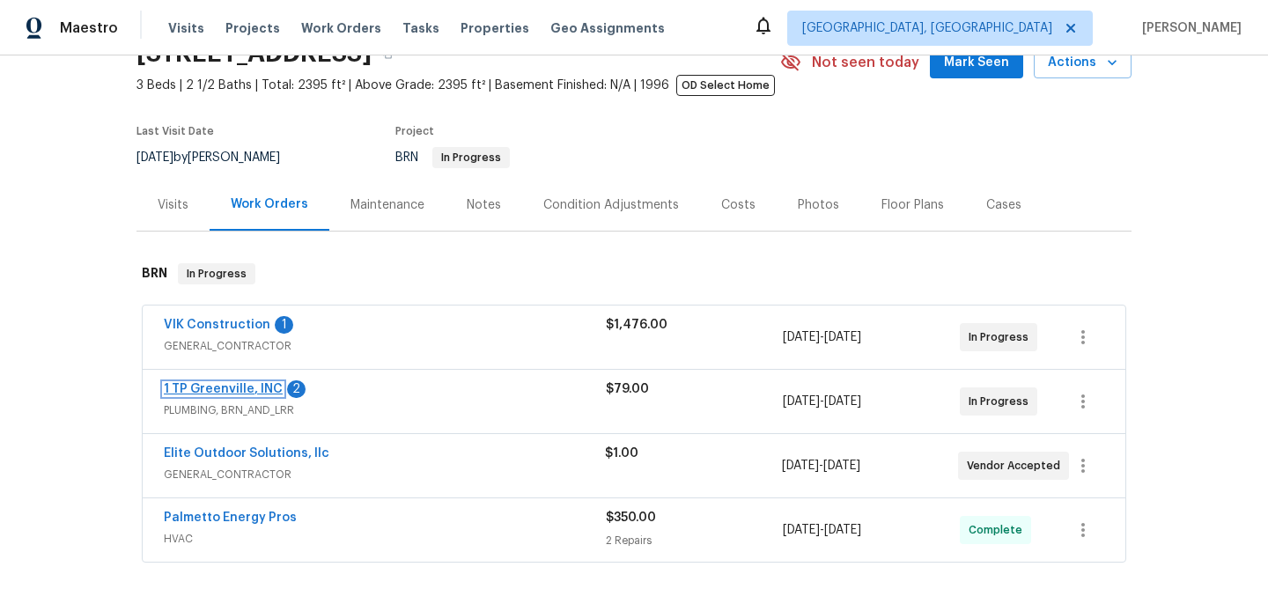
click at [181, 389] on link "1 TP Greenville, INC" at bounding box center [223, 389] width 119 height 12
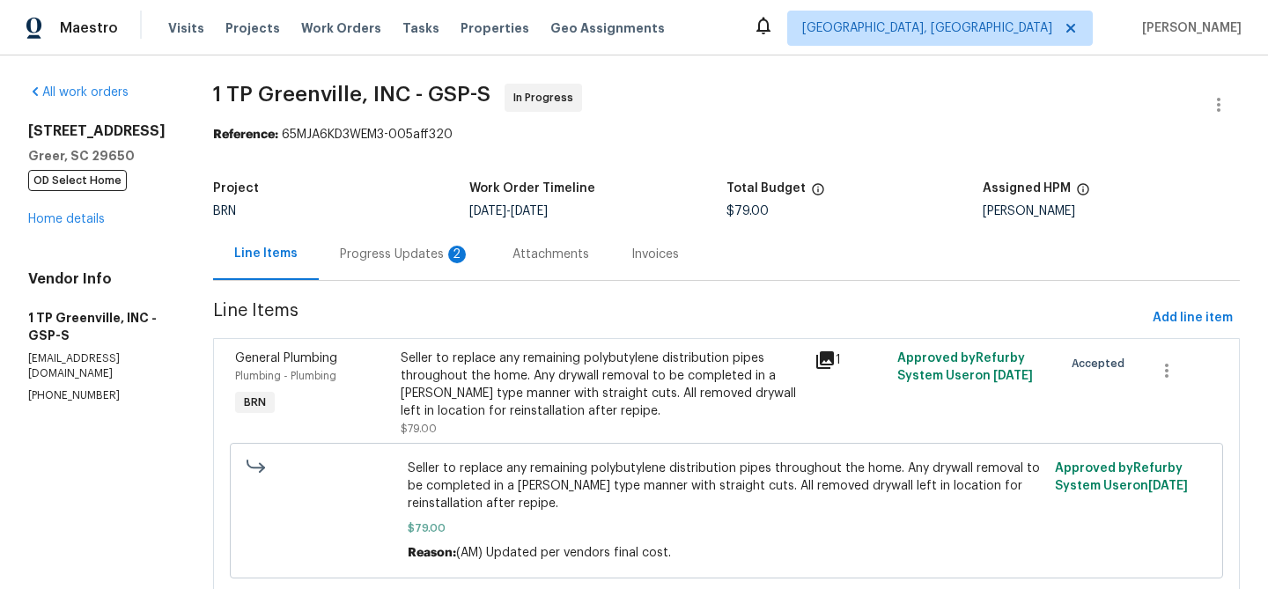
click at [439, 252] on div "Progress Updates 2" at bounding box center [405, 255] width 130 height 18
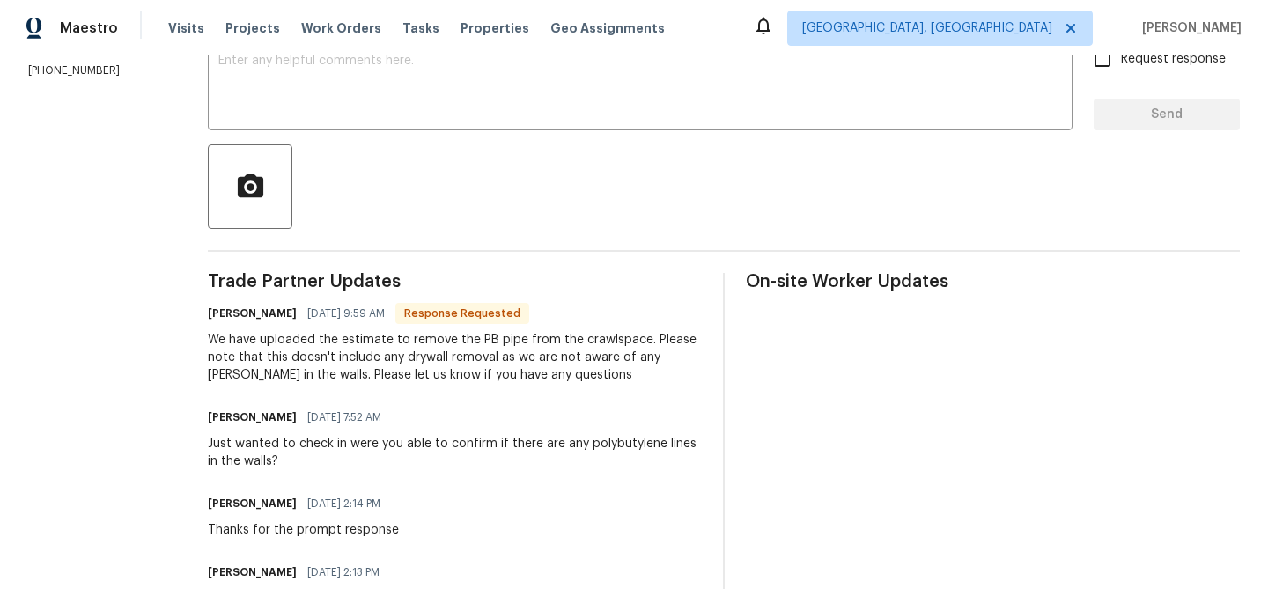
scroll to position [220, 0]
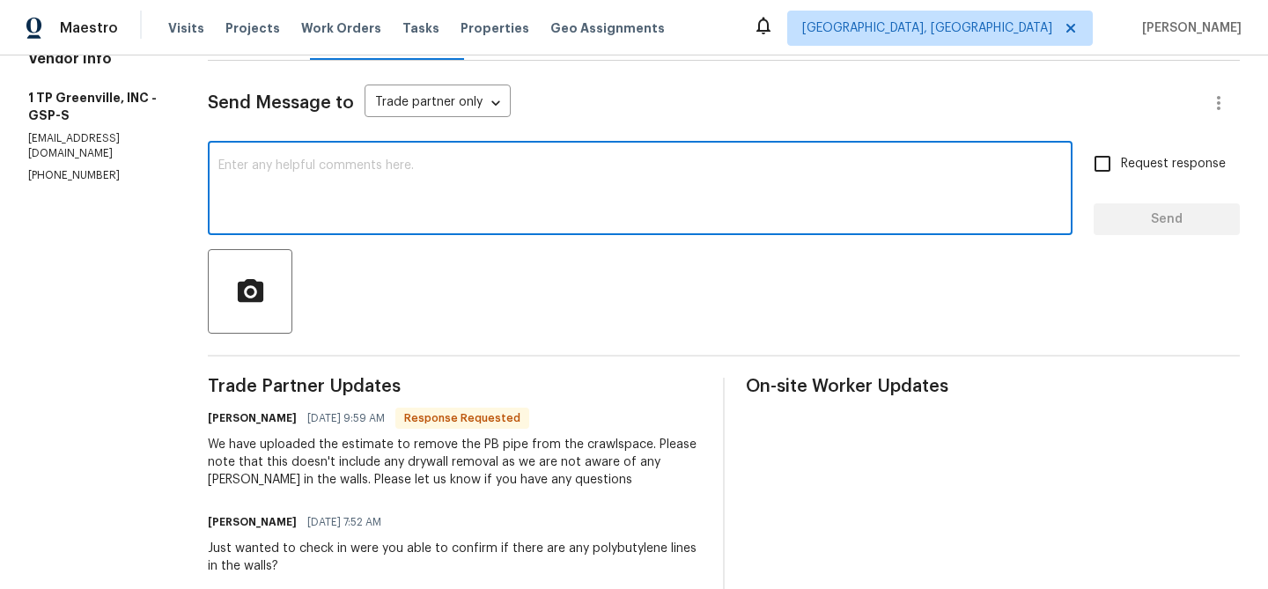
click at [314, 182] on textarea at bounding box center [640, 190] width 844 height 62
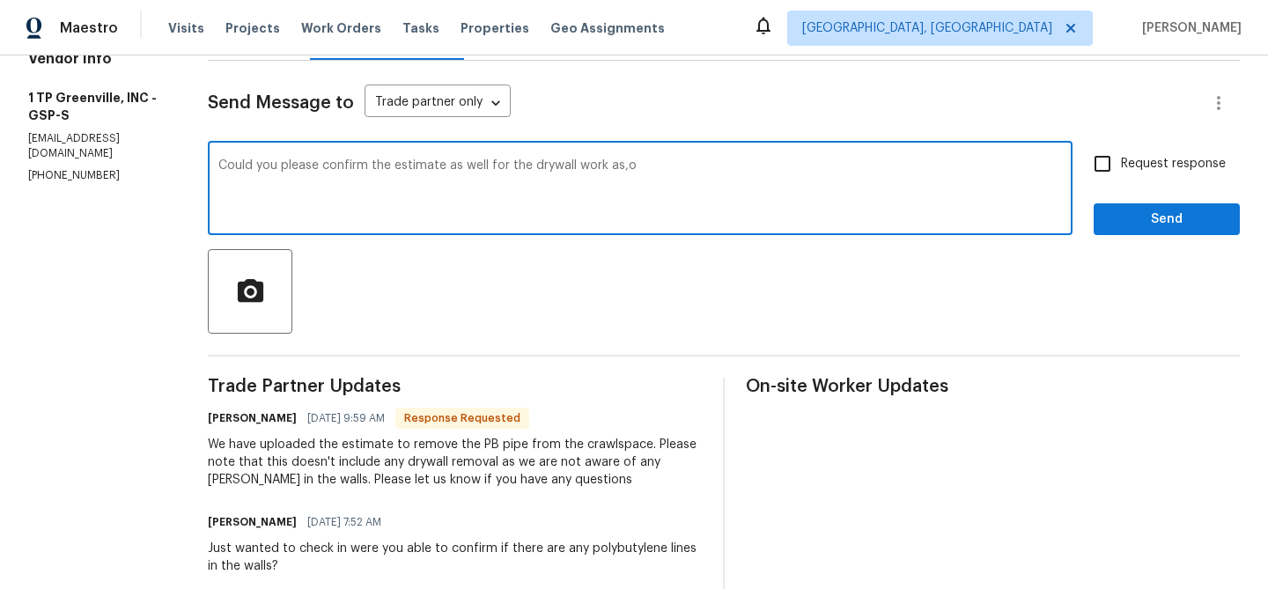
type textarea "Could you please confirm the estimate as well for the drywall work as,o"
click at [305, 174] on textarea "Could you please confirm the estimate as well for the drywall work as,o" at bounding box center [640, 190] width 844 height 62
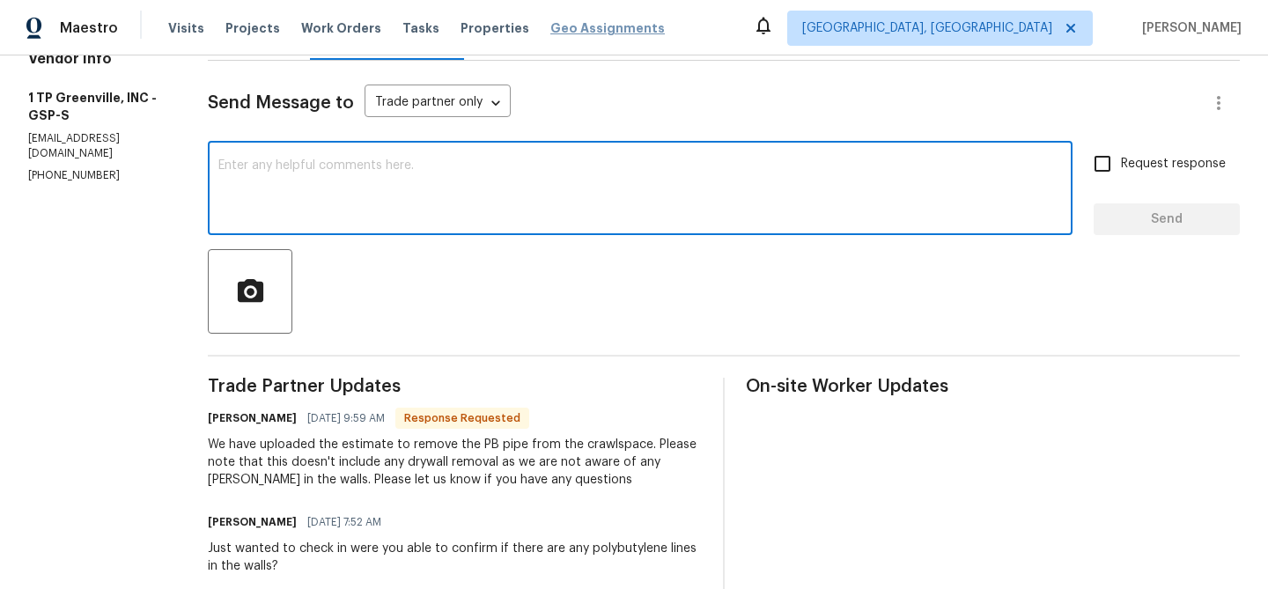
paste textarea "Could you kindly confirm the estimate for the drywall work too"
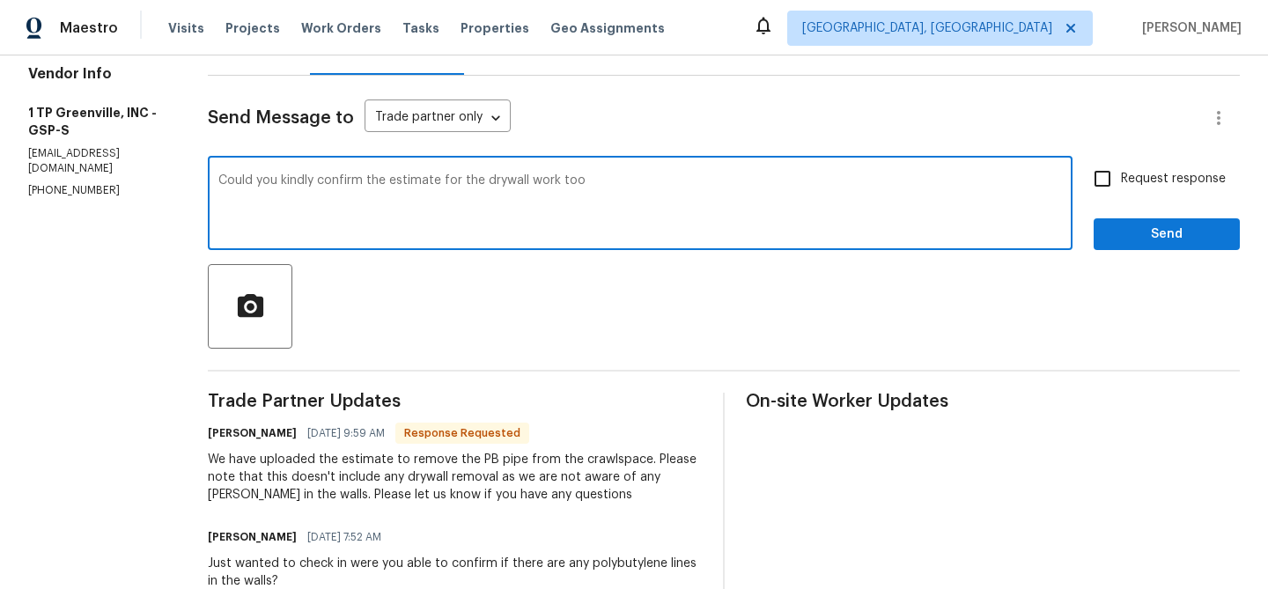
scroll to position [203, 0]
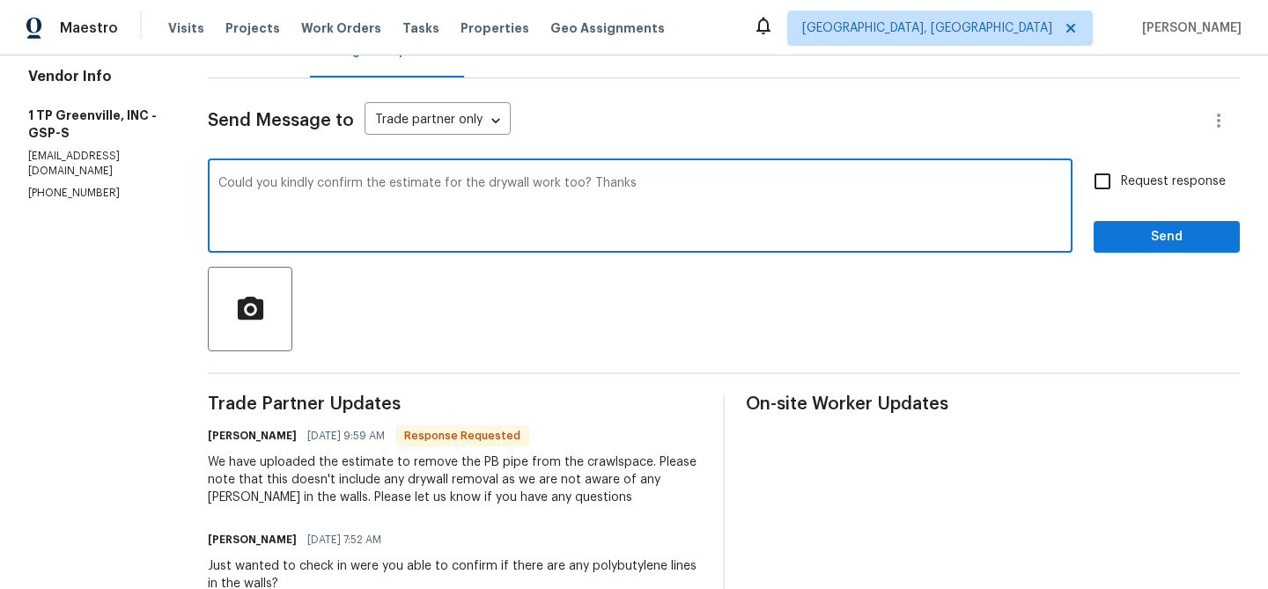
type textarea "Could you kindly confirm the estimate for the drywall work too? Thanks"
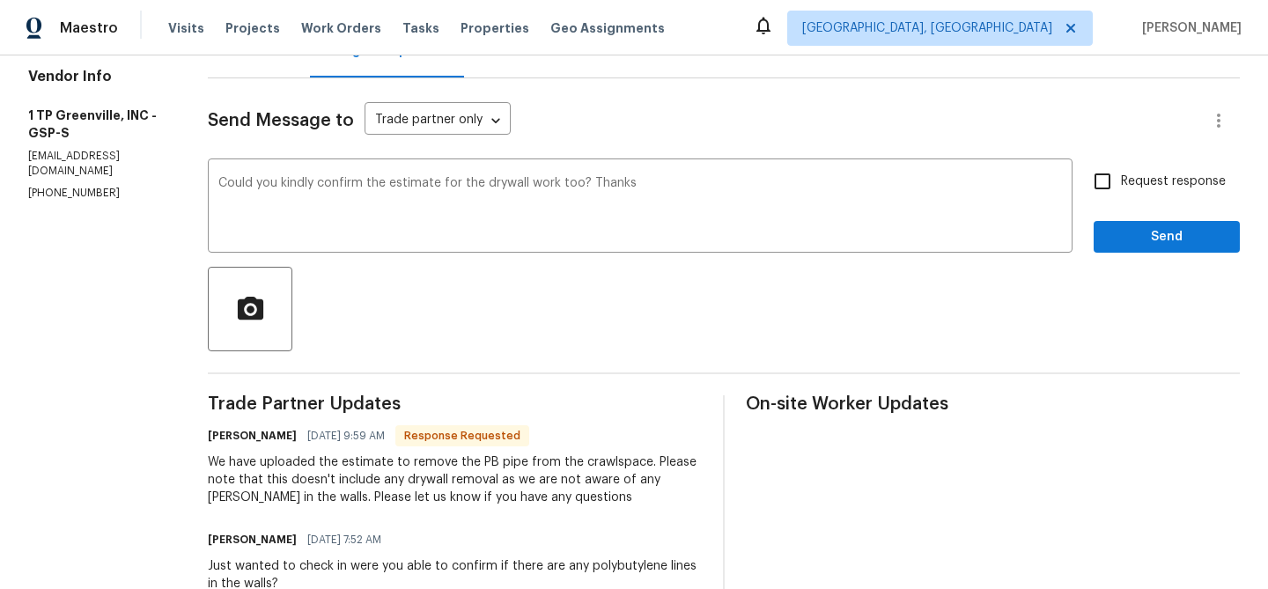
click at [1132, 170] on label "Request response" at bounding box center [1155, 181] width 142 height 37
click at [1121, 170] on input "Request response" at bounding box center [1102, 181] width 37 height 37
checkbox input "true"
click at [1123, 216] on div "Request response Send" at bounding box center [1167, 208] width 146 height 90
click at [1097, 239] on button "Send" at bounding box center [1167, 237] width 146 height 33
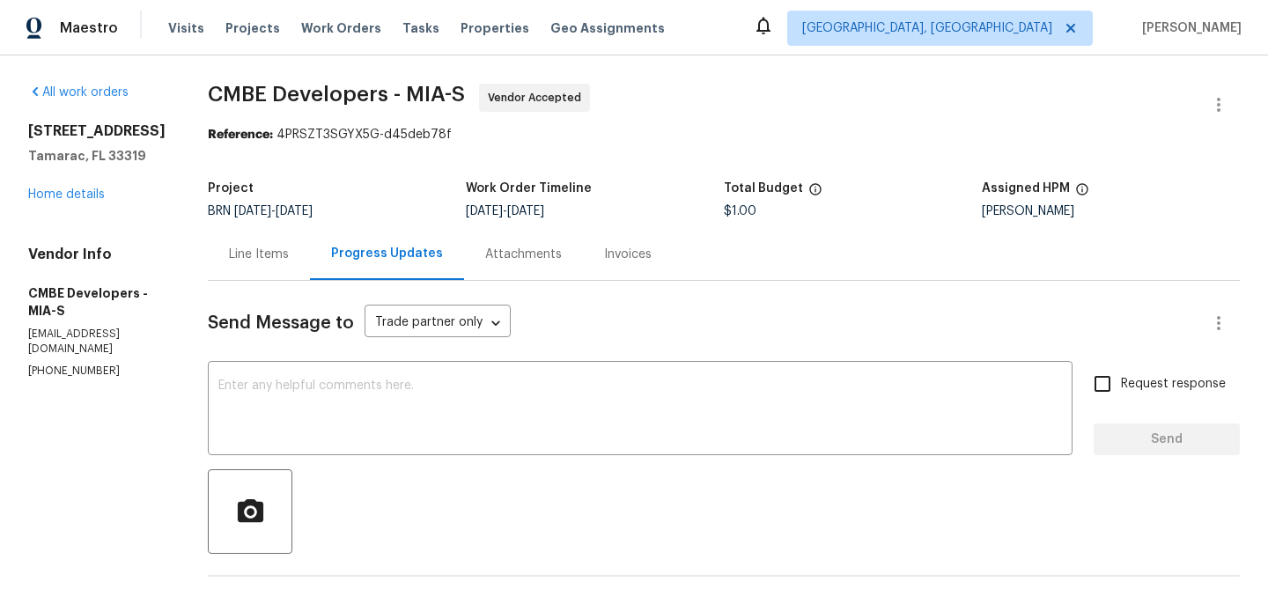
click at [238, 239] on div "Line Items" at bounding box center [259, 254] width 102 height 52
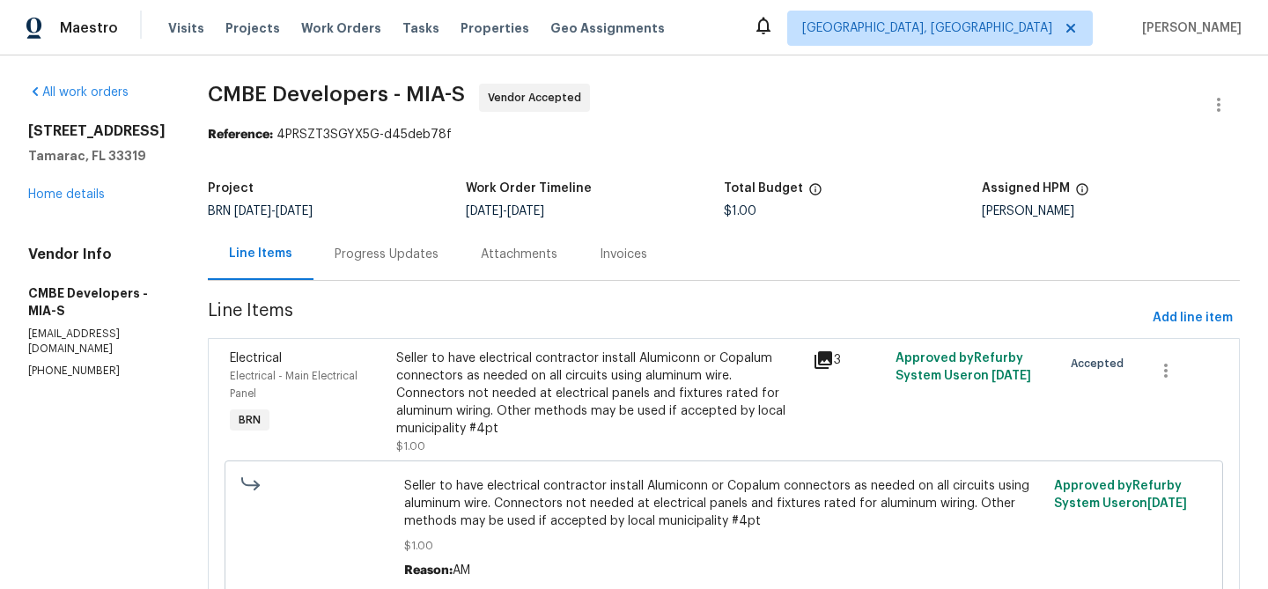
click at [489, 335] on section "CMBE Developers - MIA-S Vendor Accepted Reference: 4PRSZT3SGYX5G-d45deb78f Proj…" at bounding box center [724, 359] width 1032 height 550
click at [519, 380] on div "Seller to have electrical contractor install Alumiconn or Copalum connectors as…" at bounding box center [599, 394] width 406 height 88
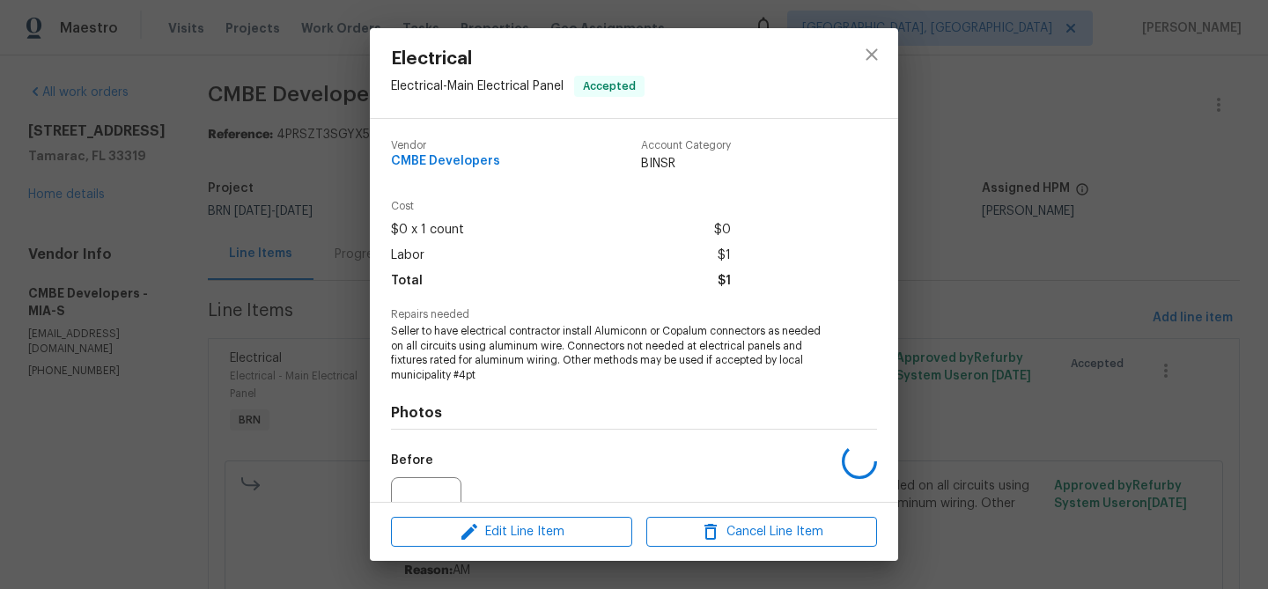
scroll to position [178, 0]
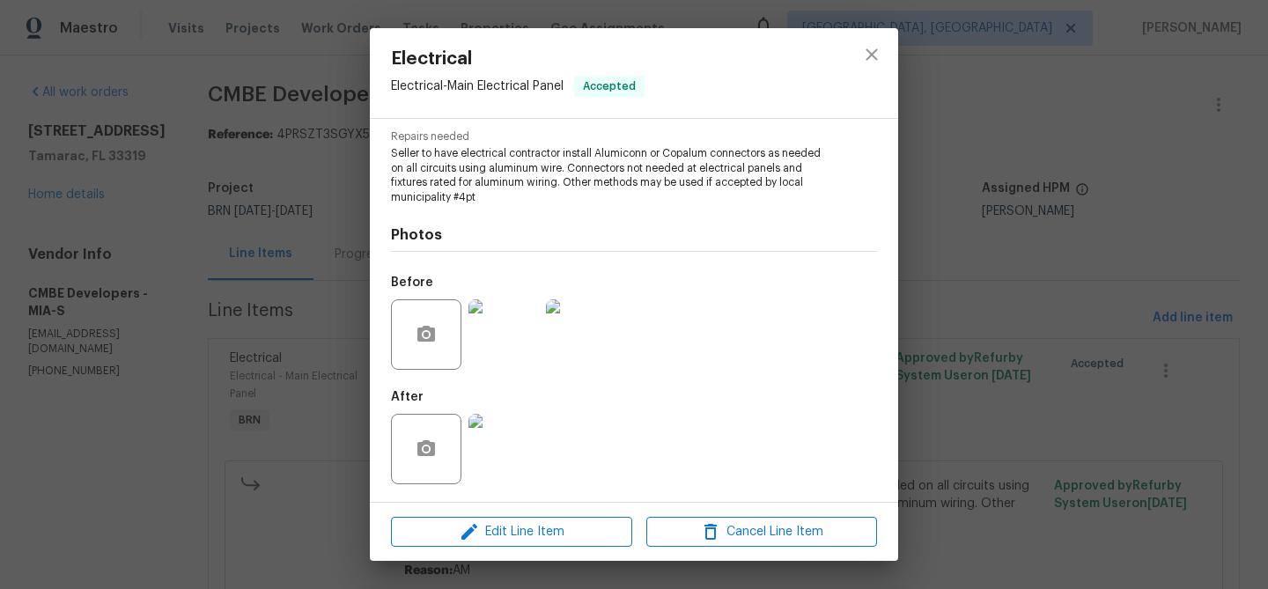
click at [505, 447] on img at bounding box center [503, 449] width 70 height 70
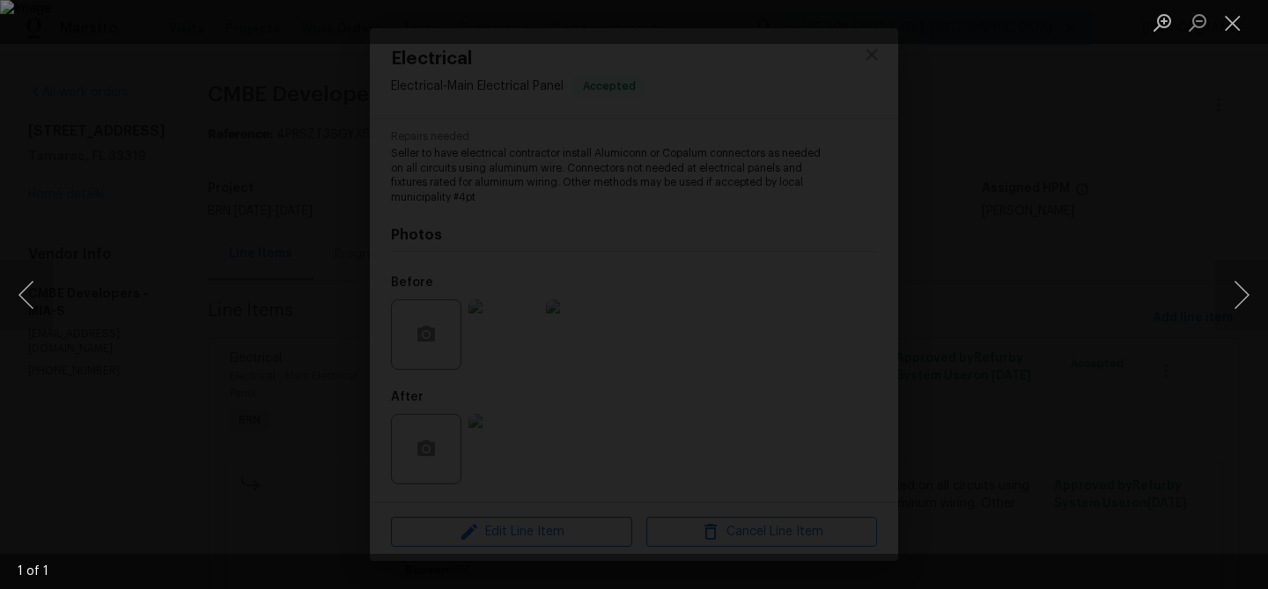
click at [191, 253] on div "Lightbox" at bounding box center [634, 294] width 1268 height 589
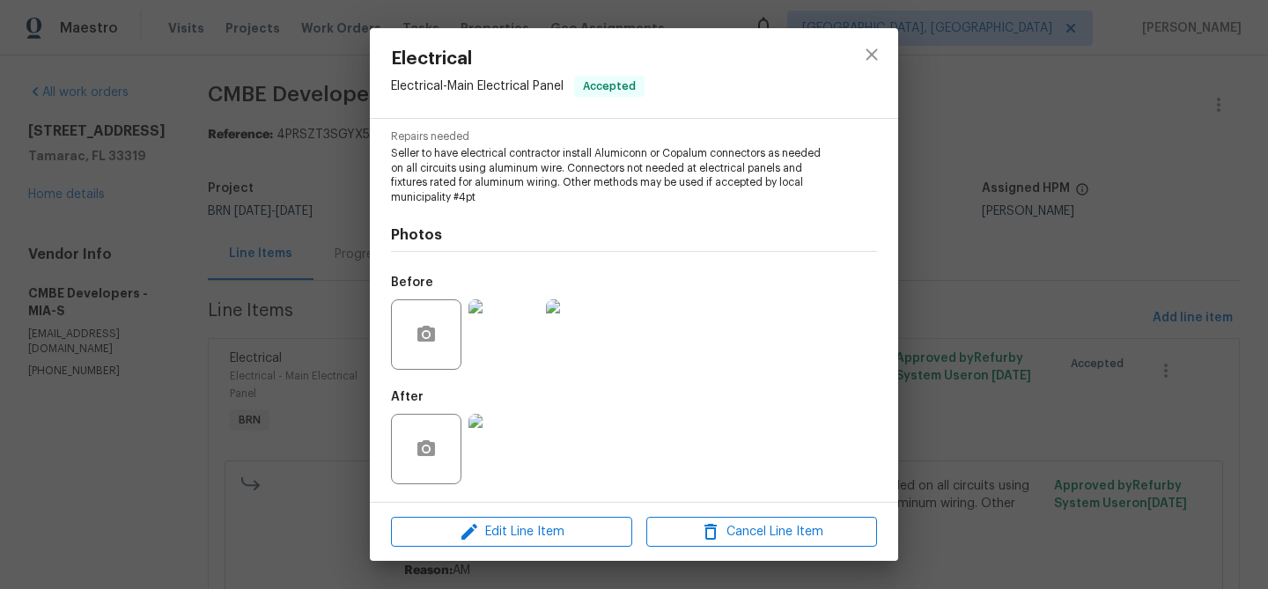
click at [251, 225] on div "Electrical Electrical - Main Electrical Panel Accepted Vendor CMBE Developers A…" at bounding box center [634, 294] width 1268 height 589
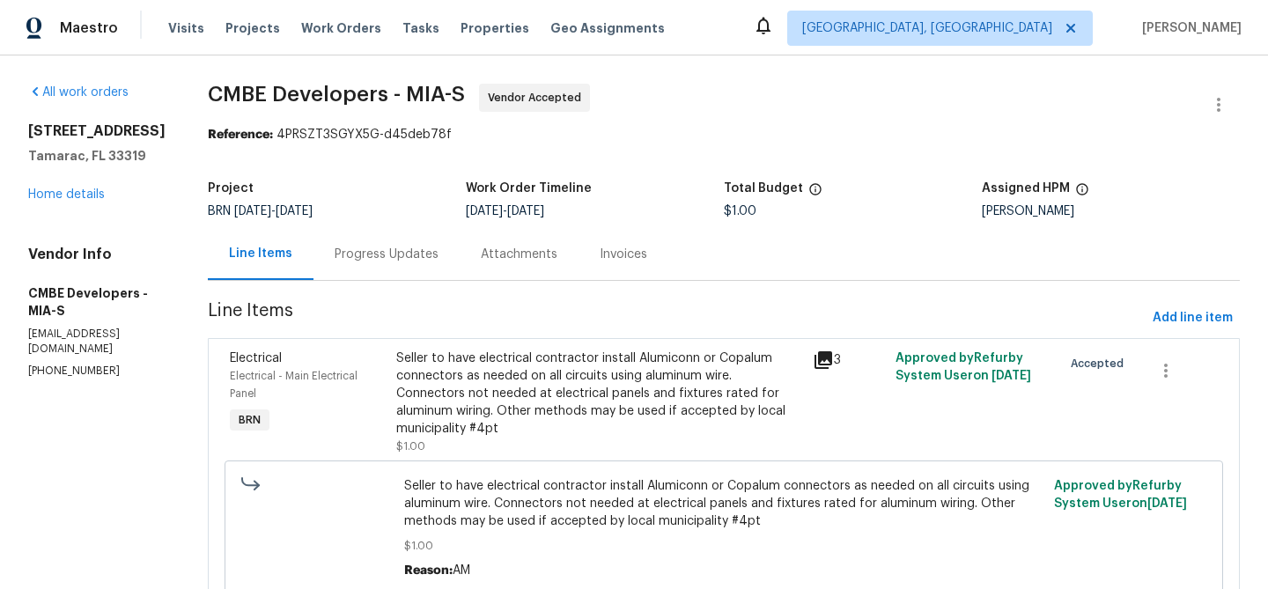
click at [392, 256] on div "Progress Updates" at bounding box center [387, 255] width 104 height 18
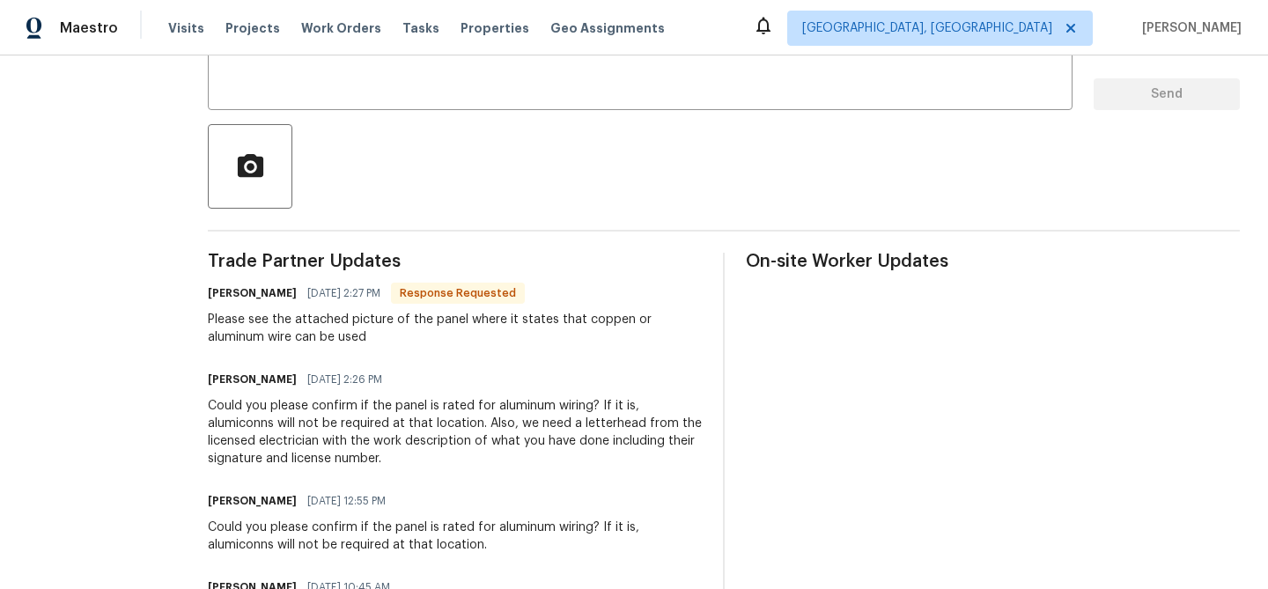
scroll to position [136, 0]
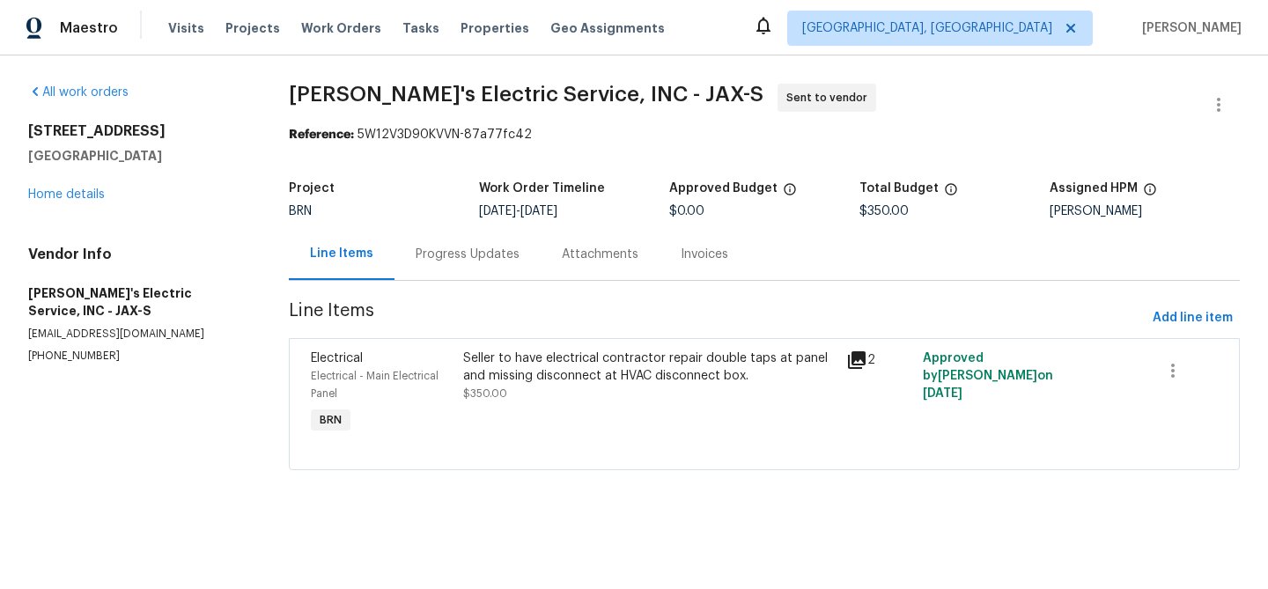
click at [438, 261] on div "Progress Updates" at bounding box center [468, 255] width 104 height 18
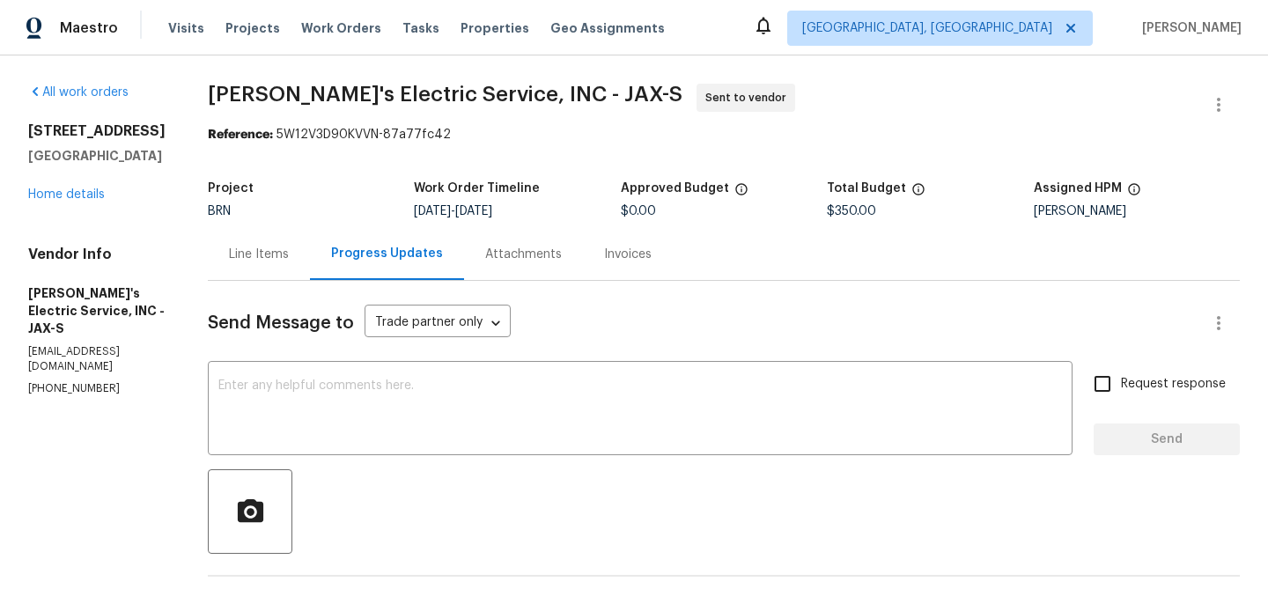
scroll to position [204, 0]
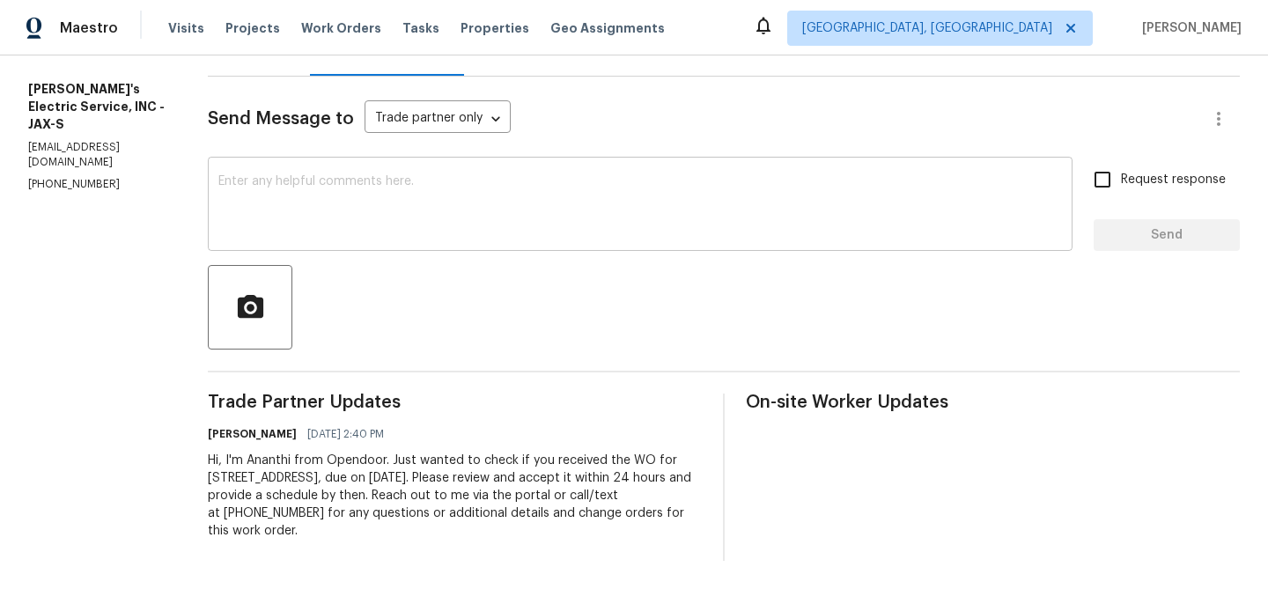
click at [395, 171] on div "x ​" at bounding box center [640, 206] width 865 height 90
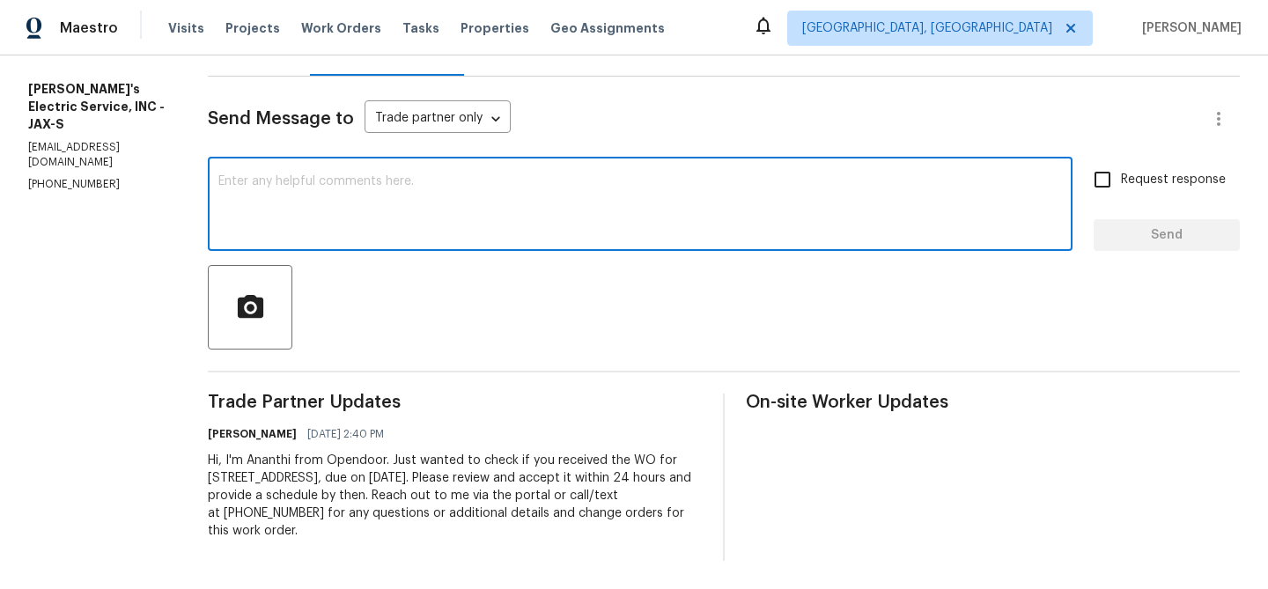
paste textarea "Could you please provide us with the scheduled date?"
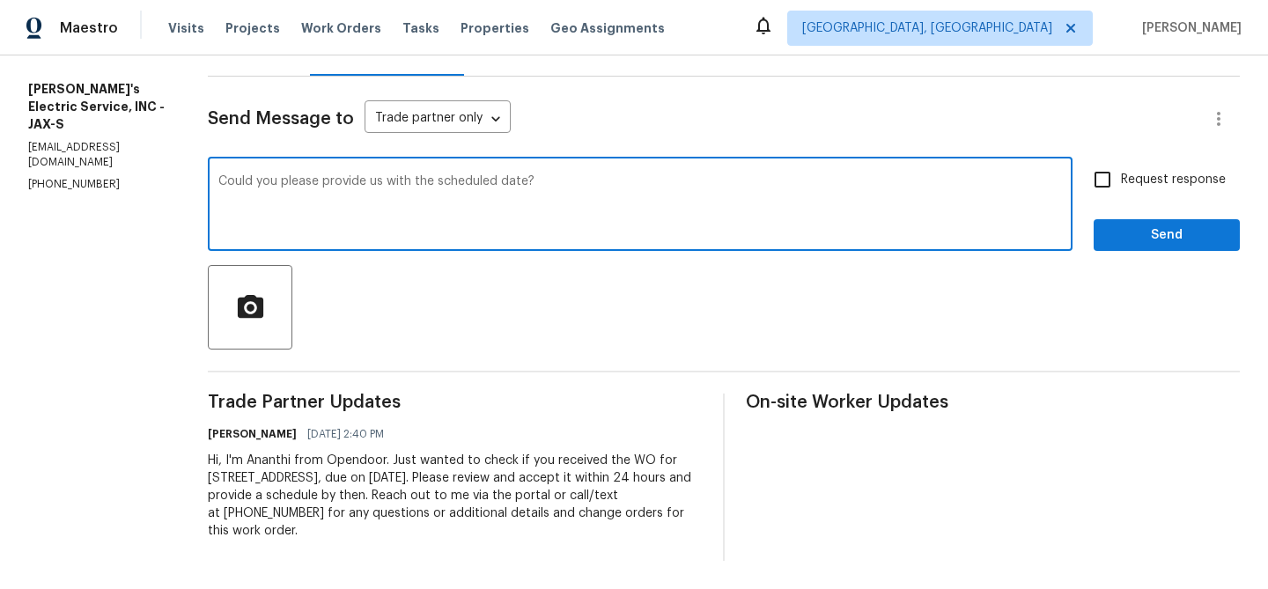
type textarea "Could you please provide us with the scheduled date?"
click at [1092, 183] on input "Request response" at bounding box center [1102, 179] width 37 height 37
checkbox input "true"
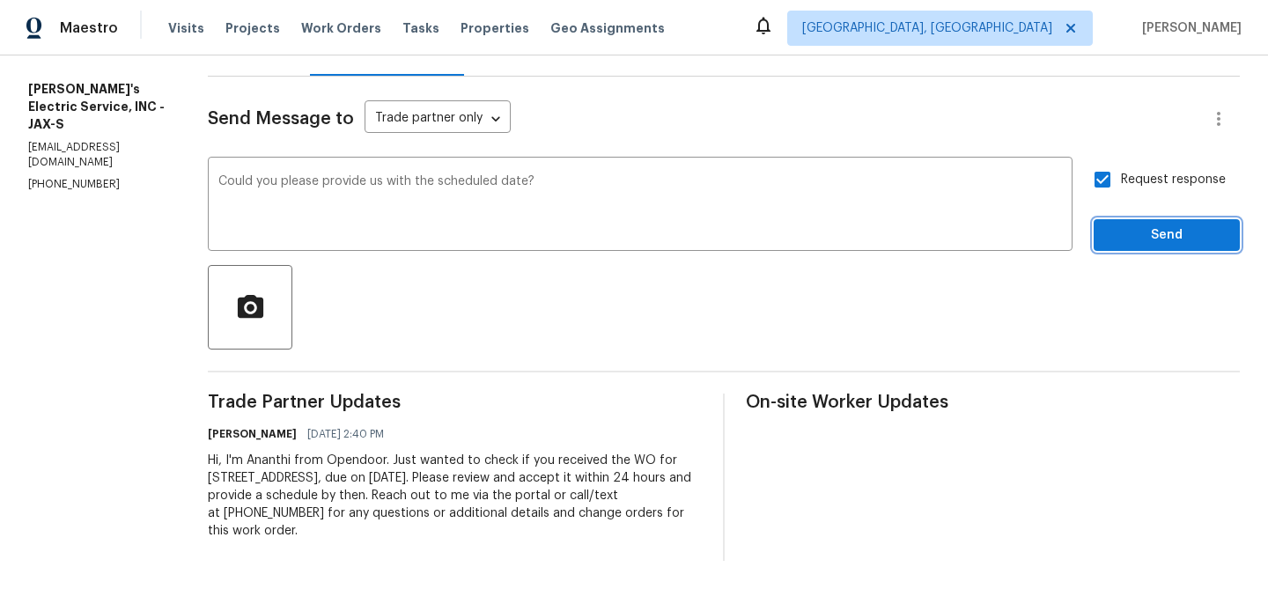
click at [1115, 221] on button "Send" at bounding box center [1167, 235] width 146 height 33
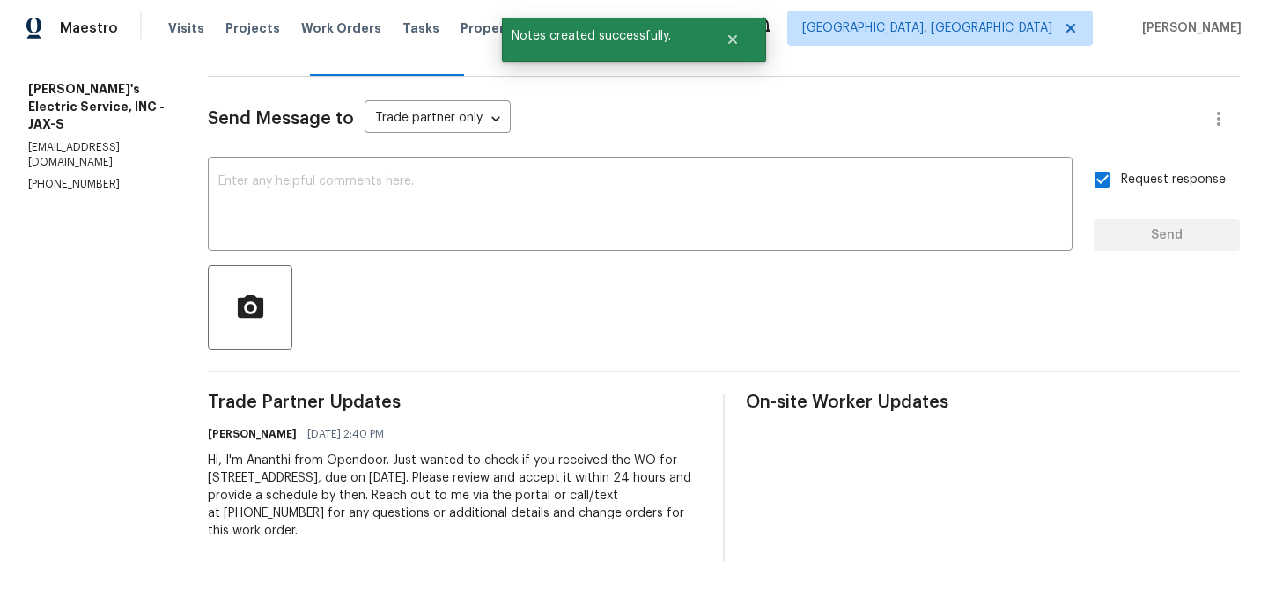
click at [82, 184] on p "(904) 874-6702" at bounding box center [96, 184] width 137 height 15
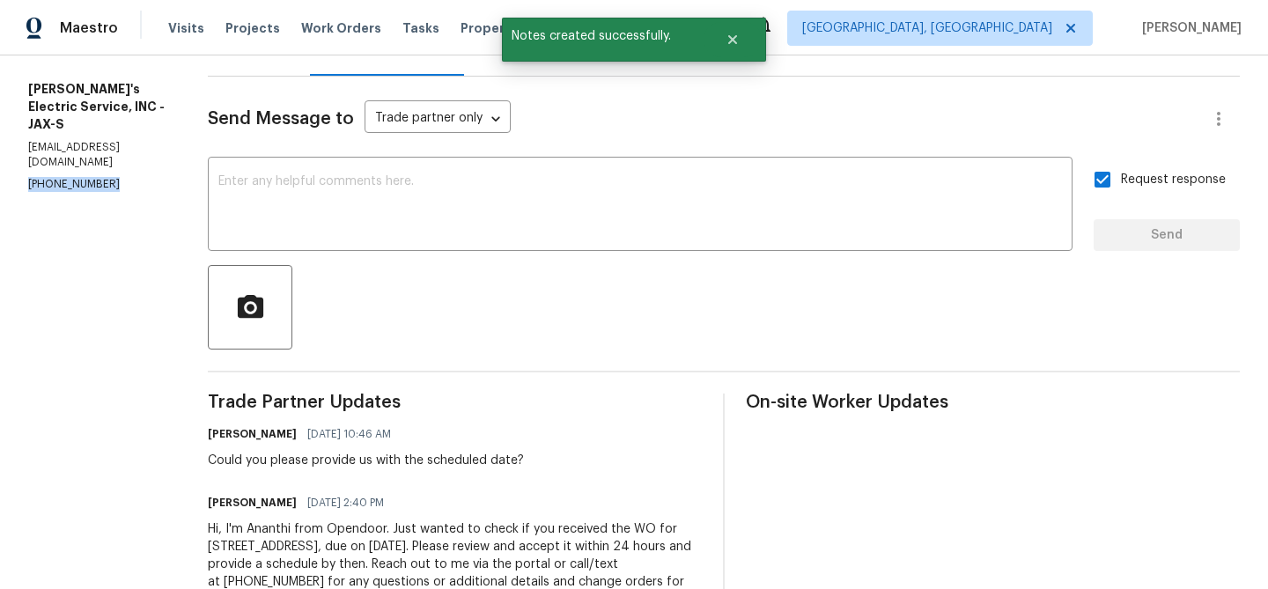
click at [82, 184] on p "(904) 874-6702" at bounding box center [96, 184] width 137 height 15
copy p "(904) 874-6702"
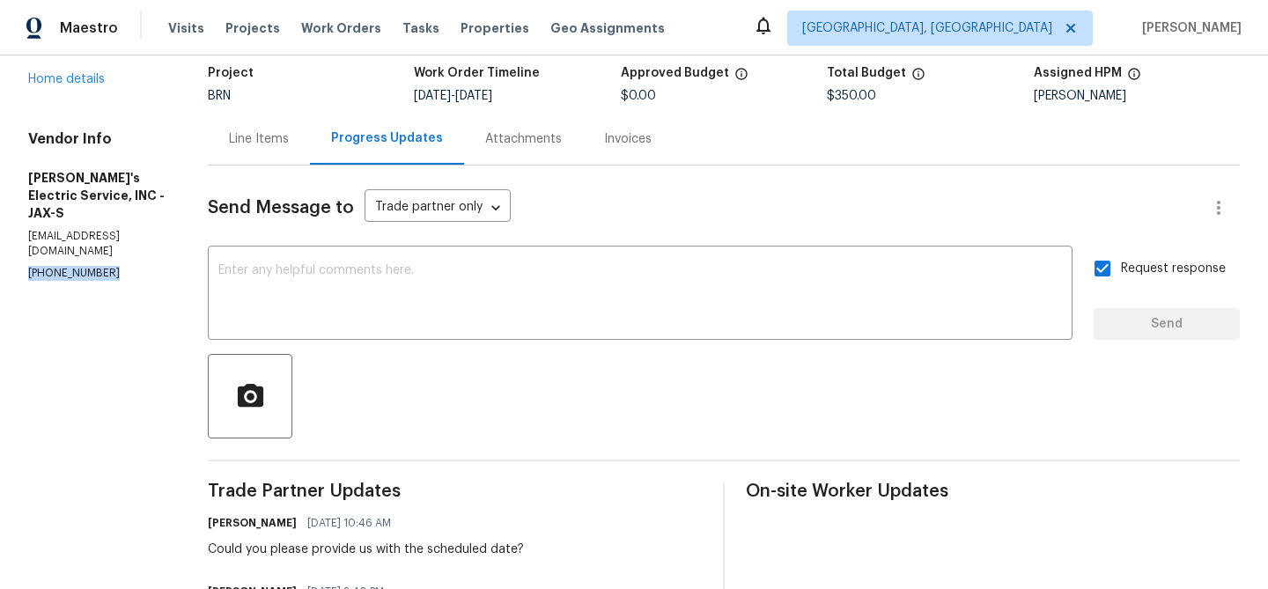
scroll to position [189, 0]
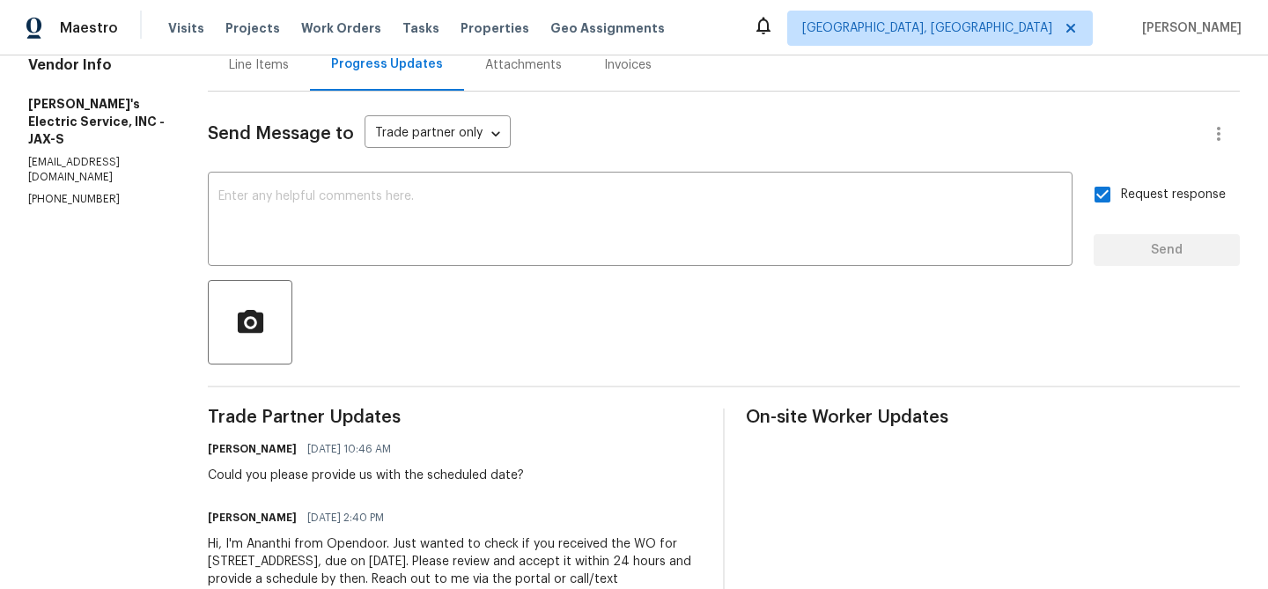
click at [305, 474] on div "Could you please provide us with the scheduled date?" at bounding box center [366, 476] width 316 height 18
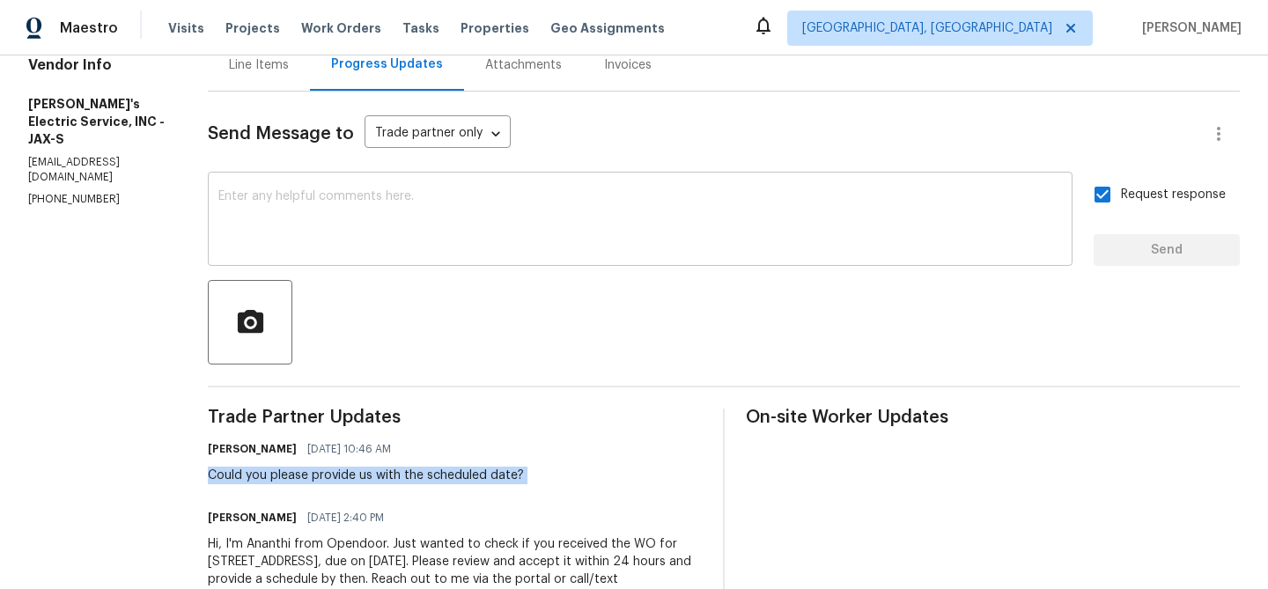
scroll to position [0, 0]
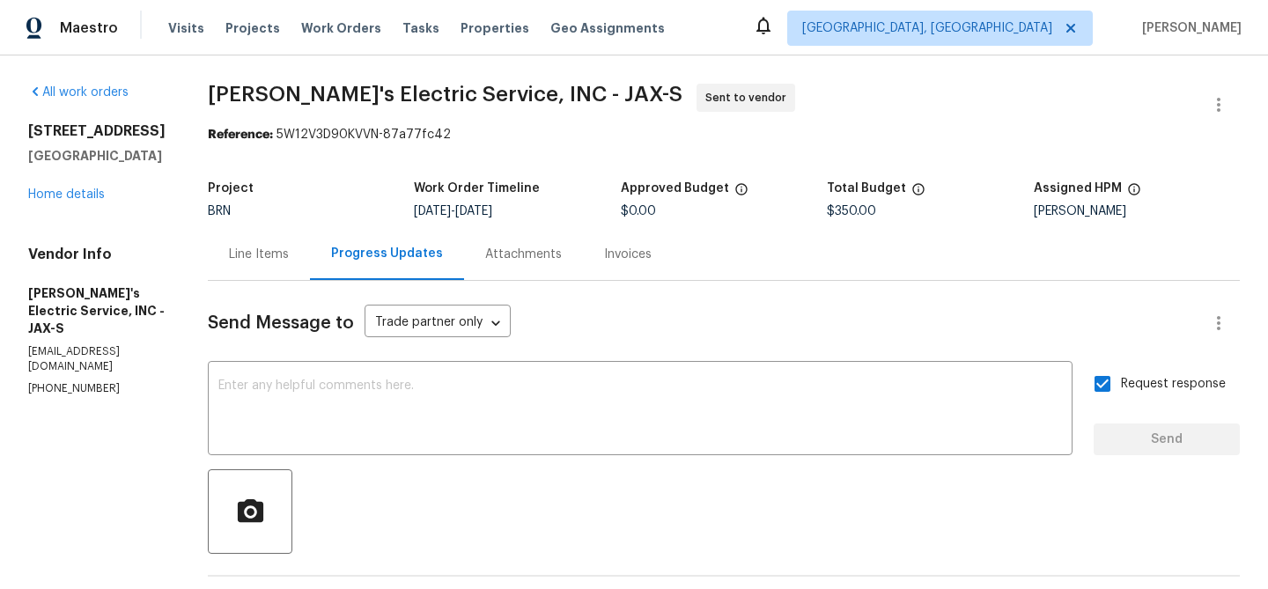
click at [116, 359] on div "Vendor Info Jack's Electric Service, INC - JAX-S all3pappys@gmail.com (904) 874…" at bounding box center [96, 321] width 137 height 151
copy p "all3pappys@gmail.com"
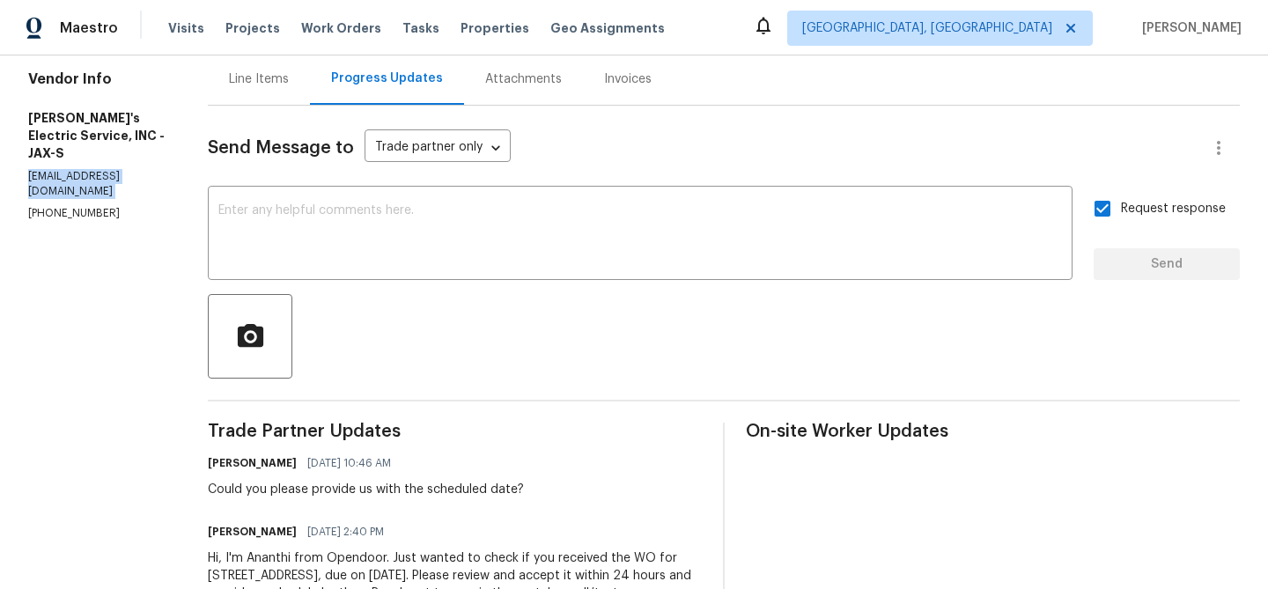
scroll to position [235, 0]
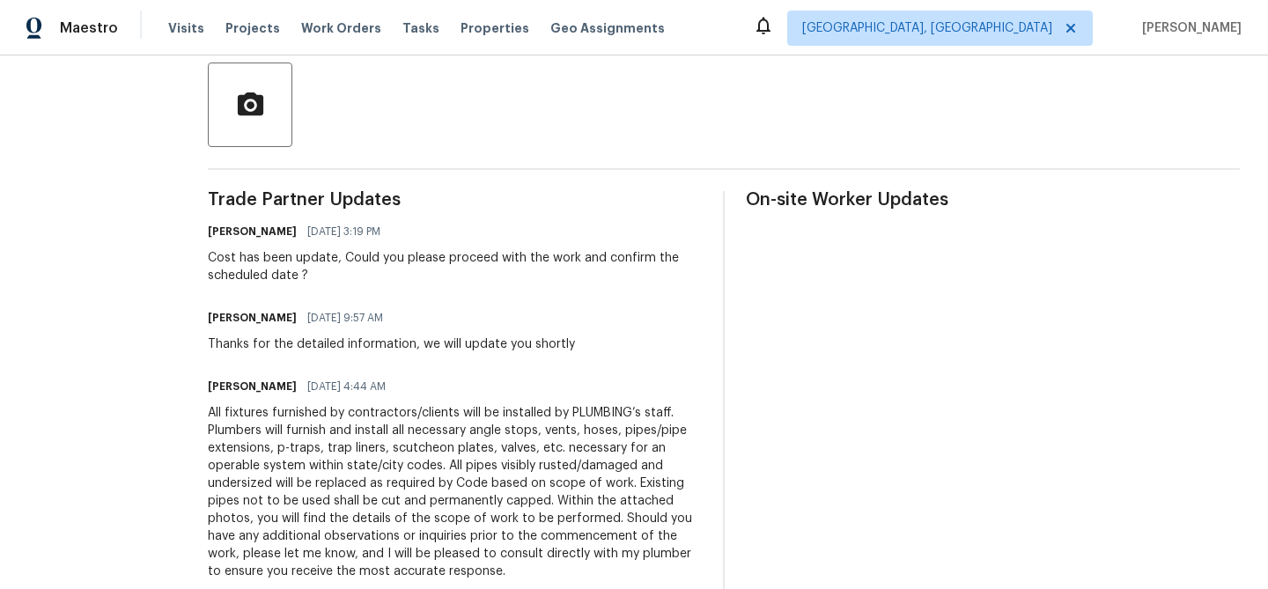
scroll to position [30, 0]
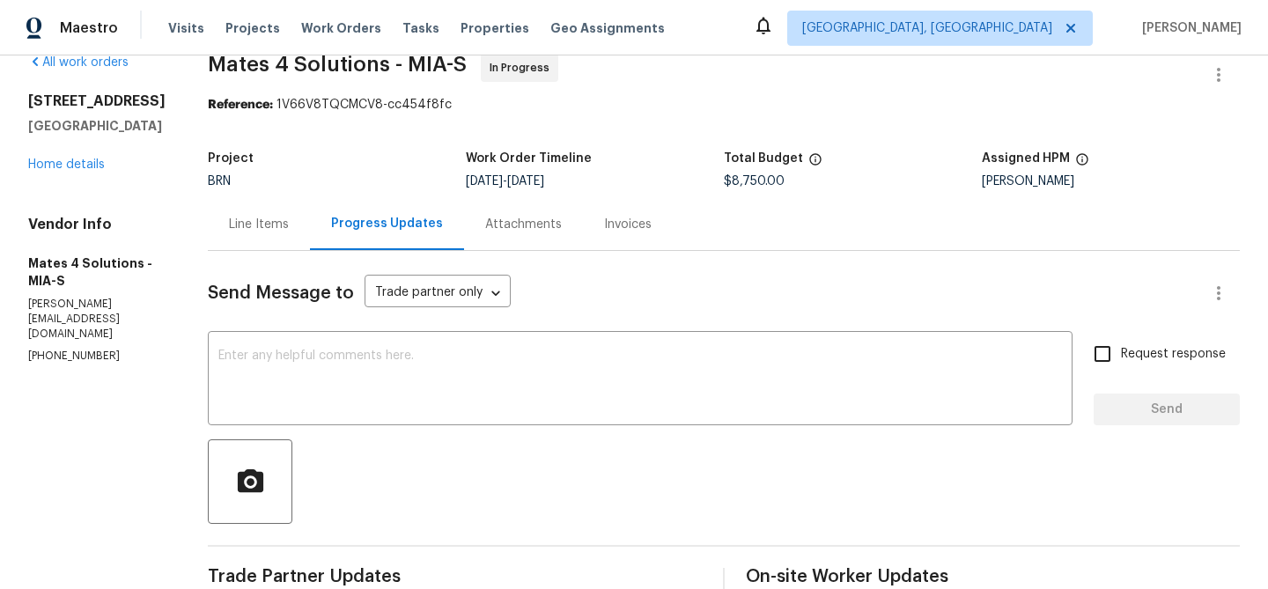
click at [33, 349] on p "[PHONE_NUMBER]" at bounding box center [96, 356] width 137 height 15
copy p "[PHONE_NUMBER]"
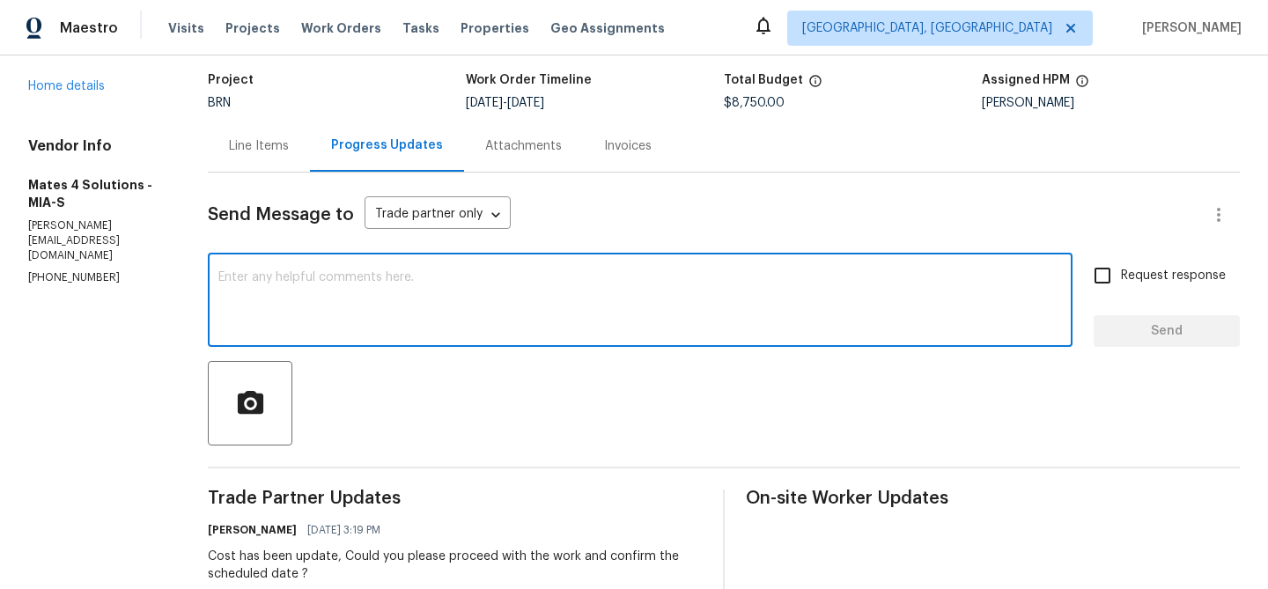
click at [310, 308] on textarea at bounding box center [640, 302] width 844 height 62
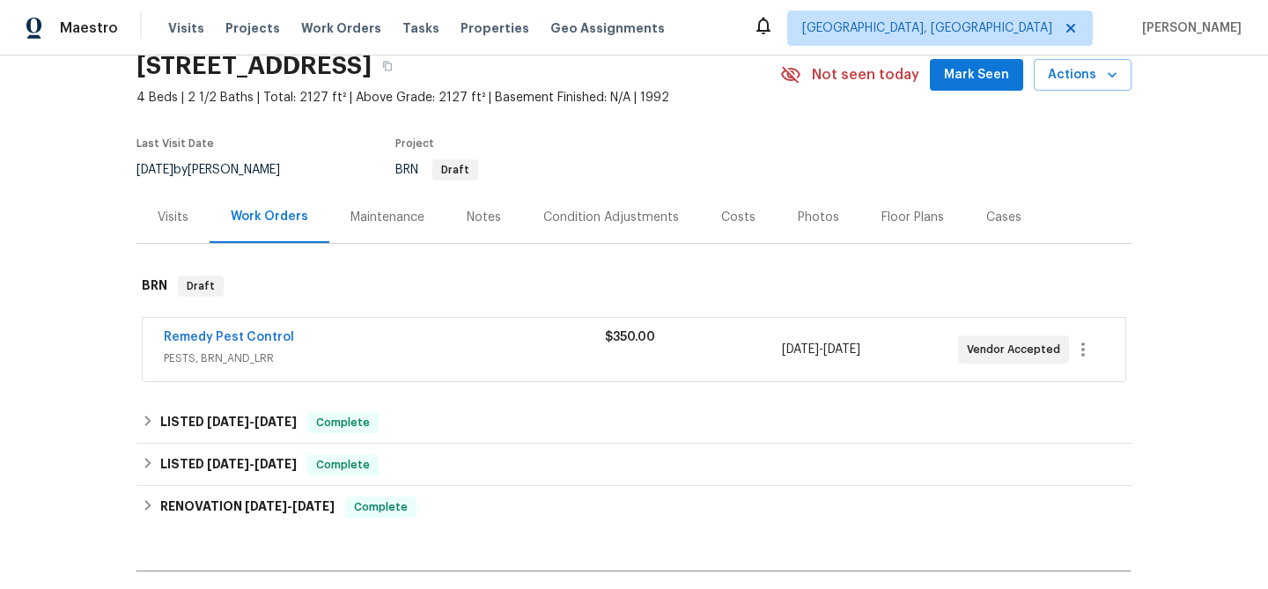
scroll to position [80, 0]
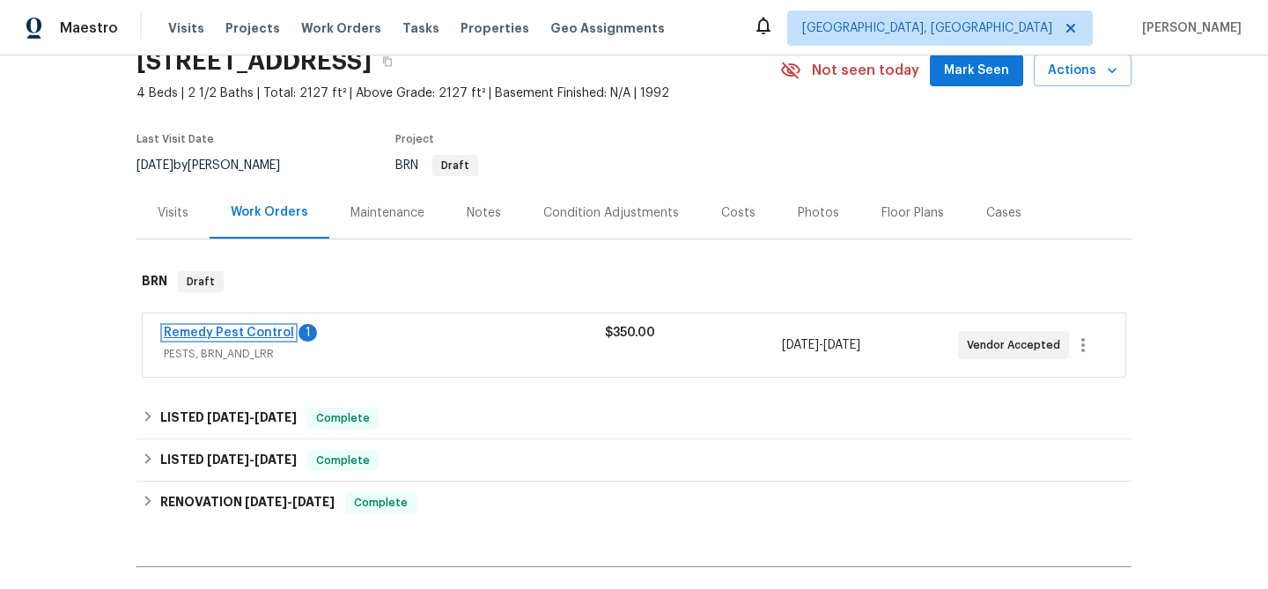
click at [213, 335] on link "Remedy Pest Control" at bounding box center [229, 333] width 130 height 12
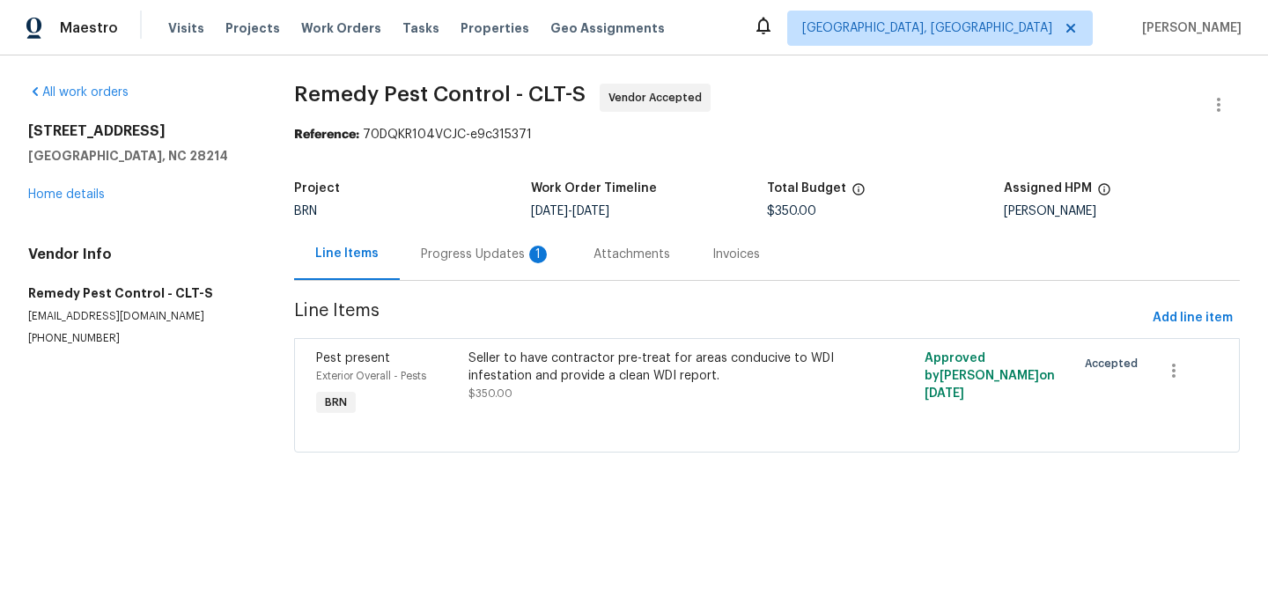
click at [456, 249] on div "Progress Updates 1" at bounding box center [486, 255] width 130 height 18
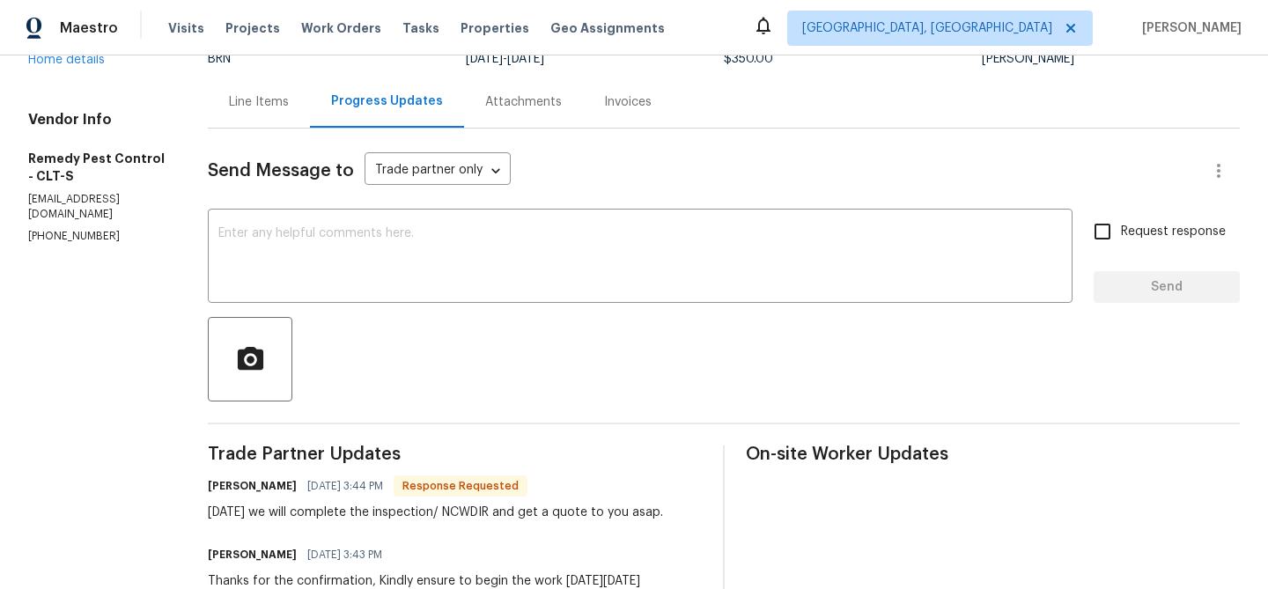
scroll to position [169, 0]
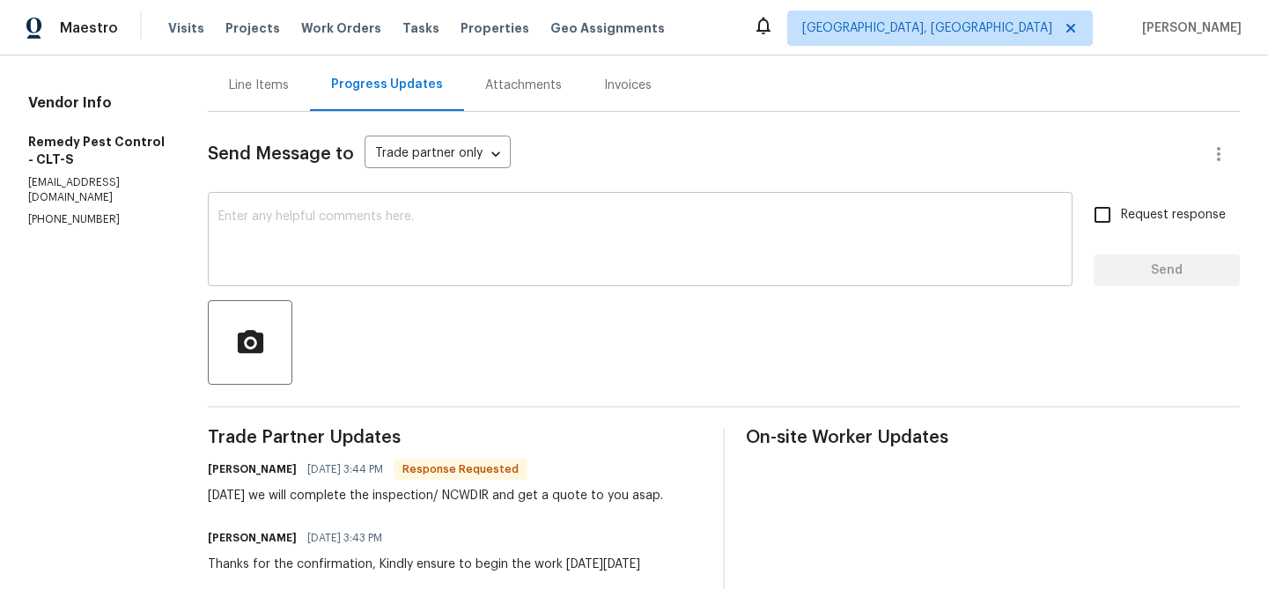
click at [350, 202] on div "x ​" at bounding box center [640, 241] width 865 height 90
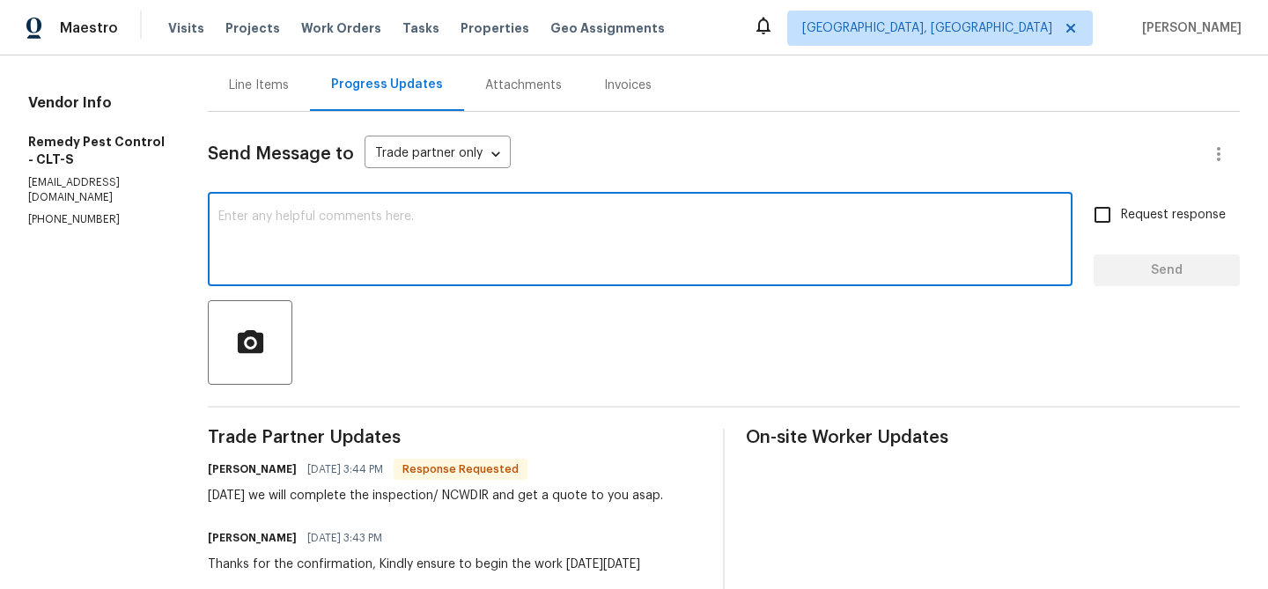
scroll to position [187, 0]
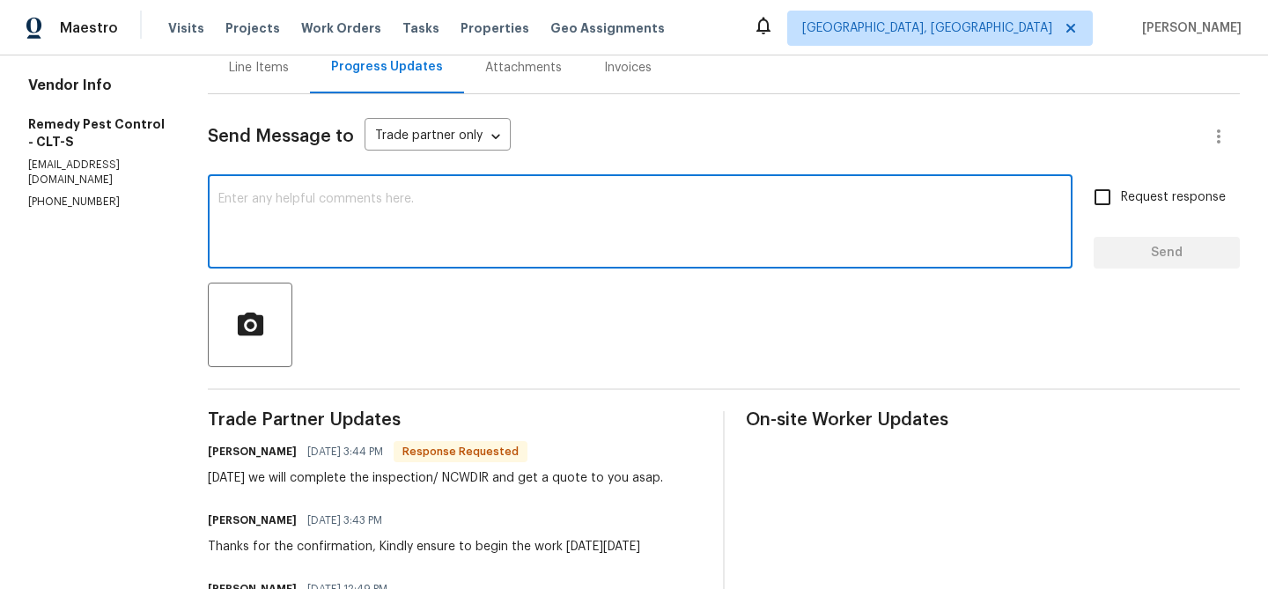
click at [329, 223] on textarea at bounding box center [640, 224] width 844 height 62
type textarea "Thanks"
click at [1152, 194] on span "Request response" at bounding box center [1173, 197] width 105 height 18
click at [1121, 194] on input "Request response" at bounding box center [1102, 197] width 37 height 37
checkbox input "true"
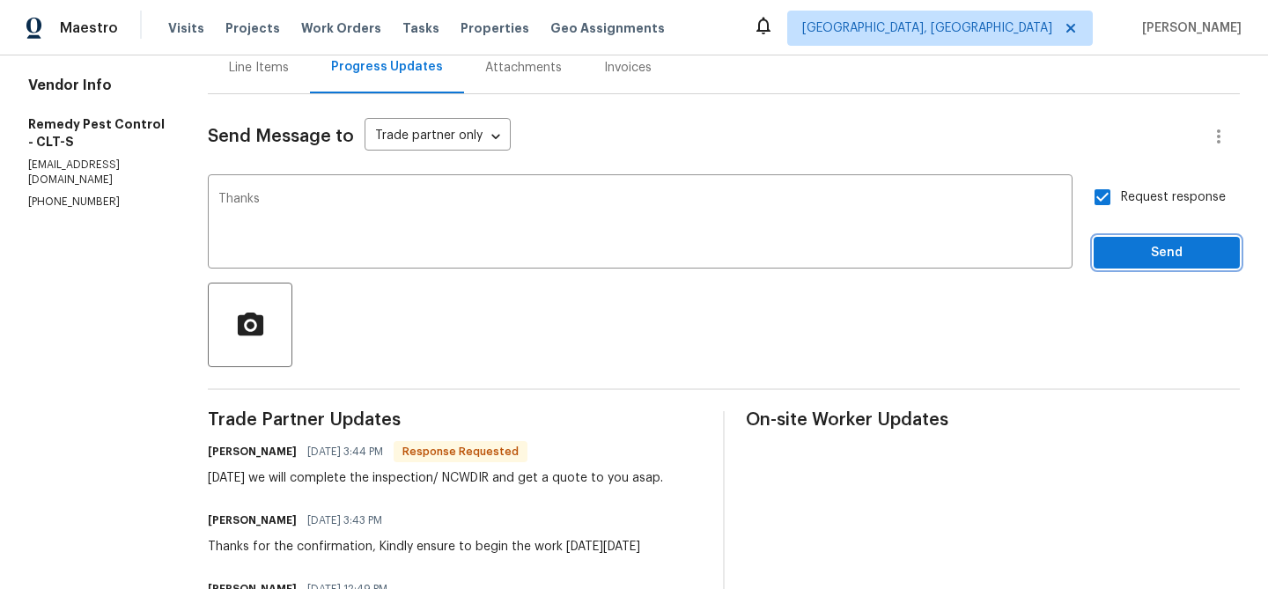
click at [1141, 246] on span "Send" at bounding box center [1167, 253] width 118 height 22
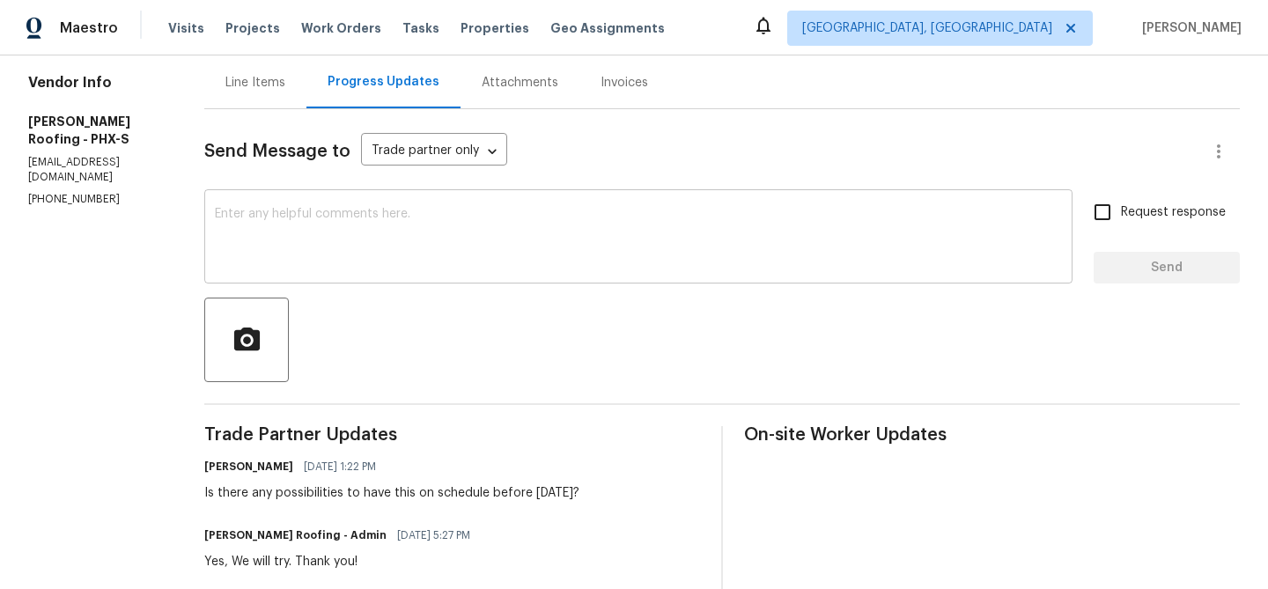
click at [297, 222] on textarea at bounding box center [638, 239] width 847 height 62
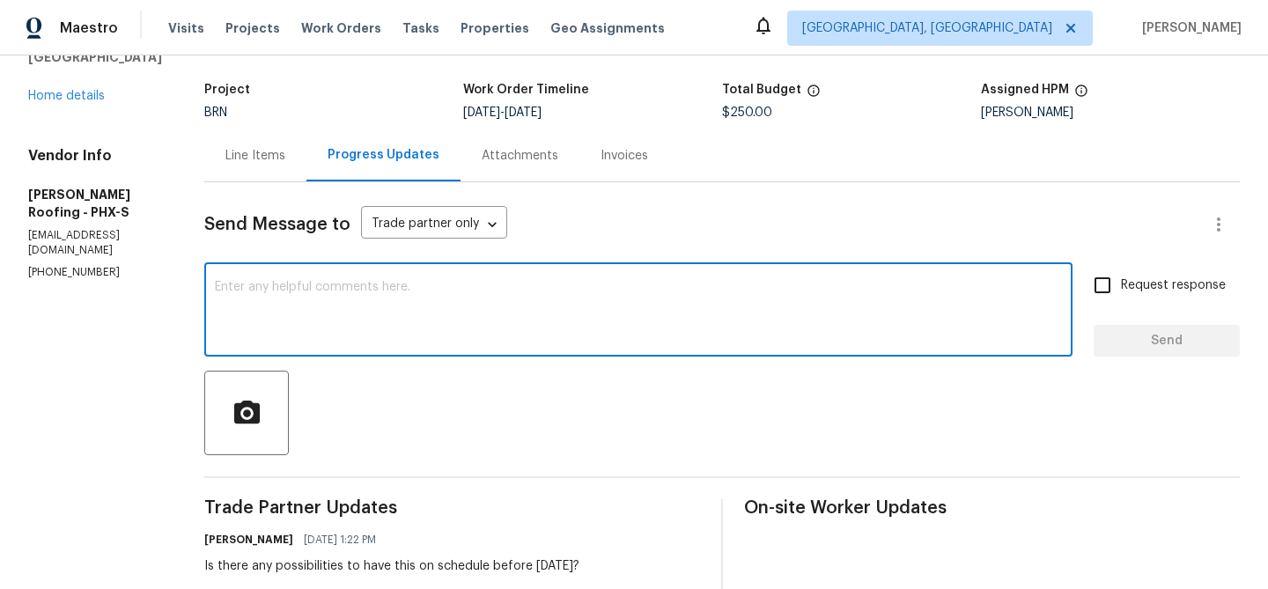
scroll to position [72, 0]
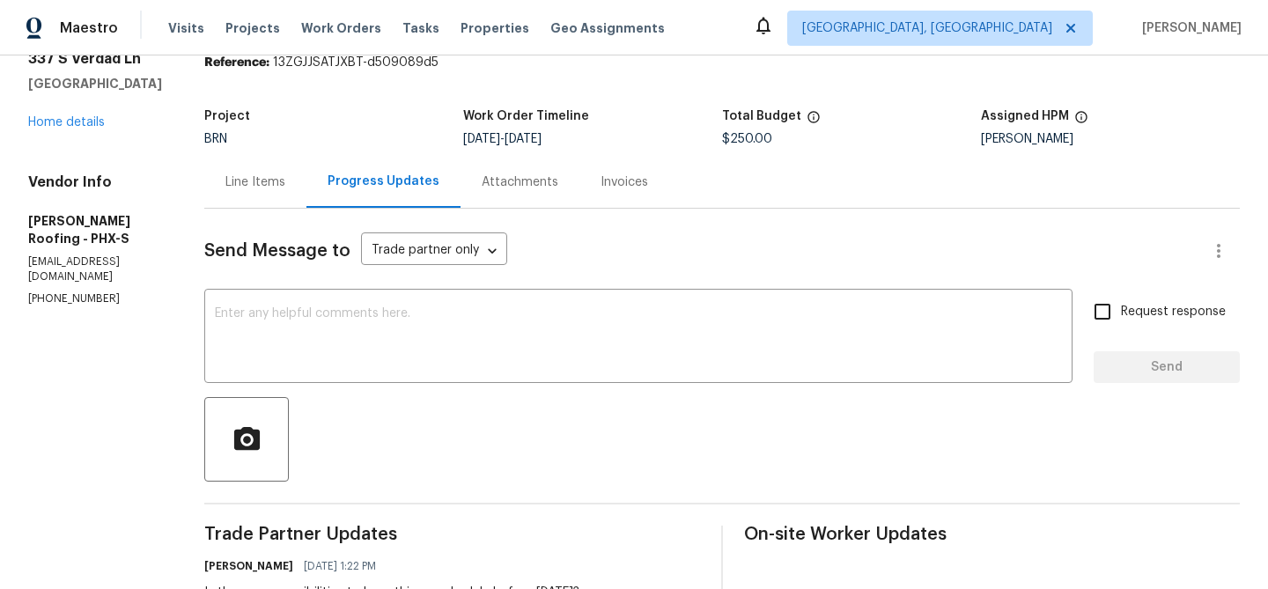
click at [240, 225] on div "Send Message to Trade partner only Trade partner only ​ x ​ Request response Se…" at bounding box center [722, 588] width 1036 height 759
click at [247, 175] on div "Line Items" at bounding box center [255, 182] width 60 height 18
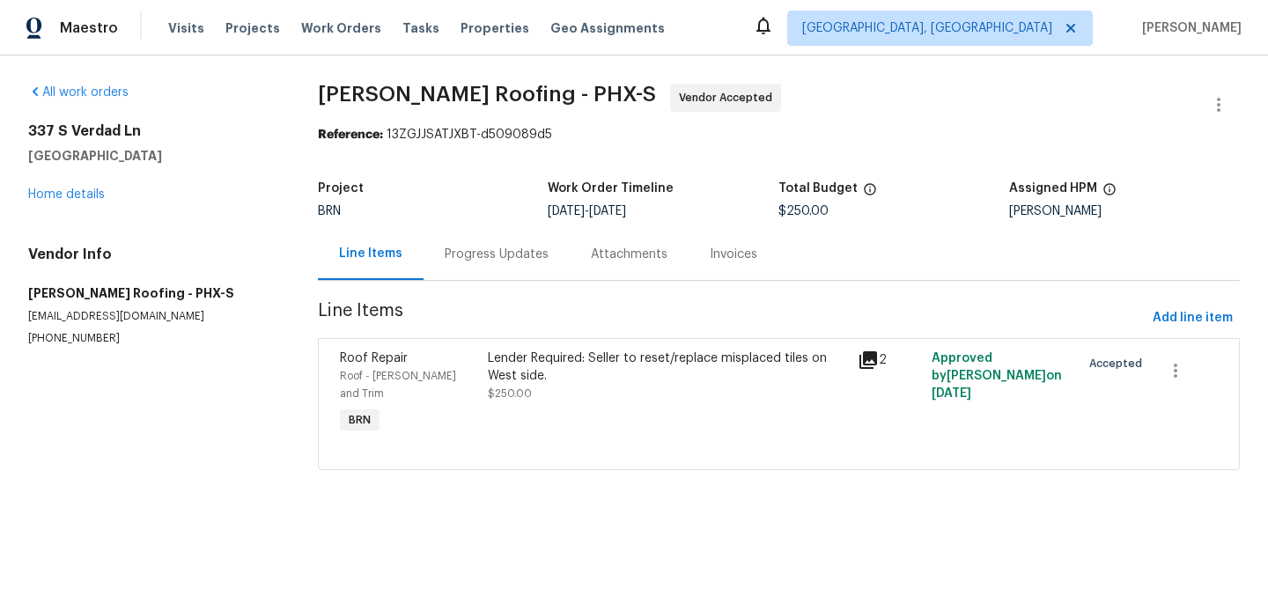
click at [74, 350] on section "All work orders 337 S Verdad Ln Casa Grande, AZ 85194 Home details Vendor Info …" at bounding box center [151, 288] width 247 height 408
click at [448, 244] on div "Progress Updates" at bounding box center [497, 254] width 146 height 52
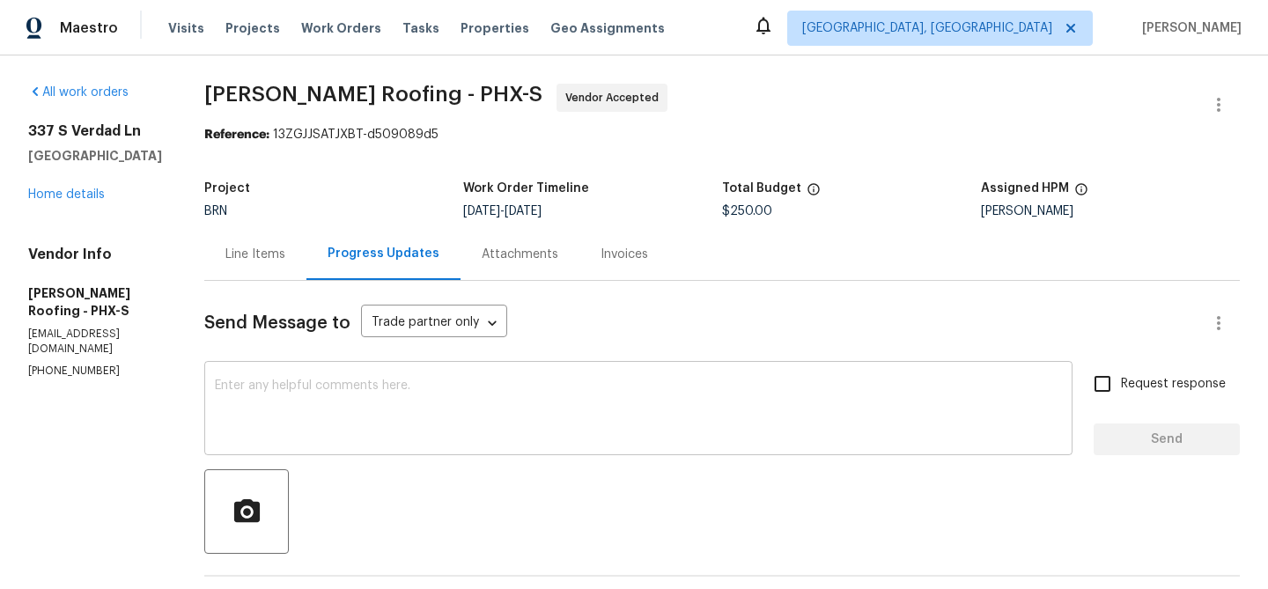
click at [258, 400] on textarea at bounding box center [638, 411] width 847 height 62
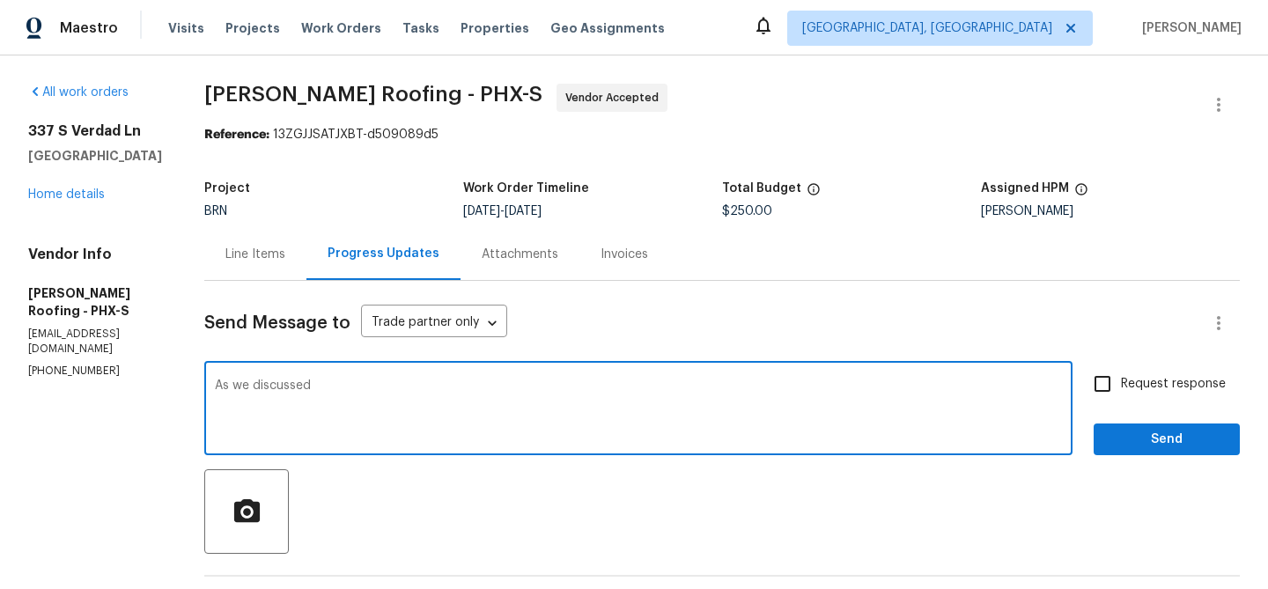
click at [14, 343] on div "All work orders 337 S Verdad Ln Casa Grande, AZ 85194 Home details Vendor Info …" at bounding box center [634, 561] width 1268 height 1013
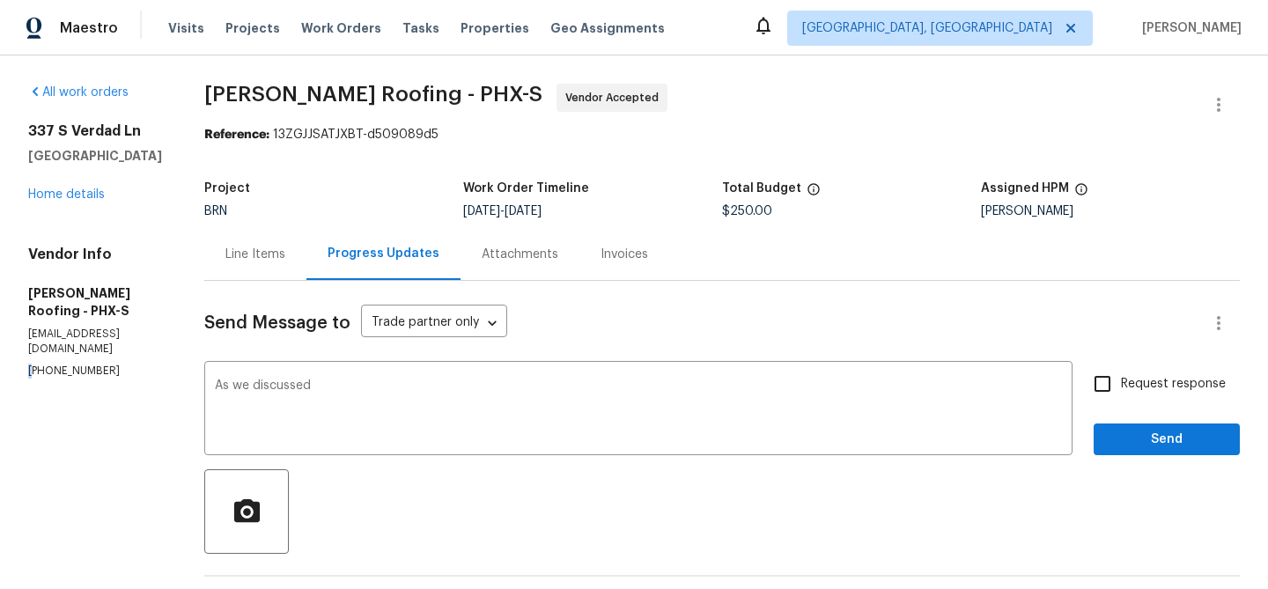
click at [14, 343] on div "All work orders 337 S Verdad Ln Casa Grande, AZ 85194 Home details Vendor Info …" at bounding box center [634, 561] width 1268 height 1013
copy p "(480) 270-2686"
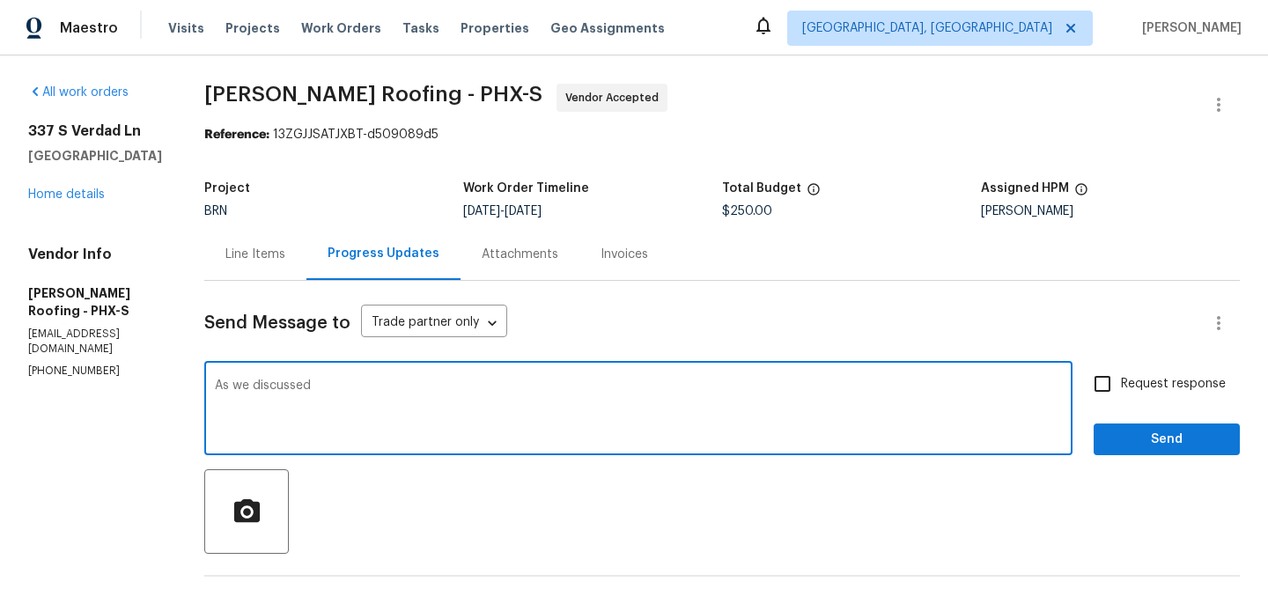
click at [351, 395] on textarea "As we discussed" at bounding box center [638, 411] width 847 height 62
paste textarea "(480) 270-2686"
type textarea "As we discussed (480) 270-2686, Kindly keep us posted here once the today's ins…"
click at [1124, 383] on span "Request response" at bounding box center [1173, 384] width 105 height 18
click at [1121, 383] on input "Request response" at bounding box center [1102, 383] width 37 height 37
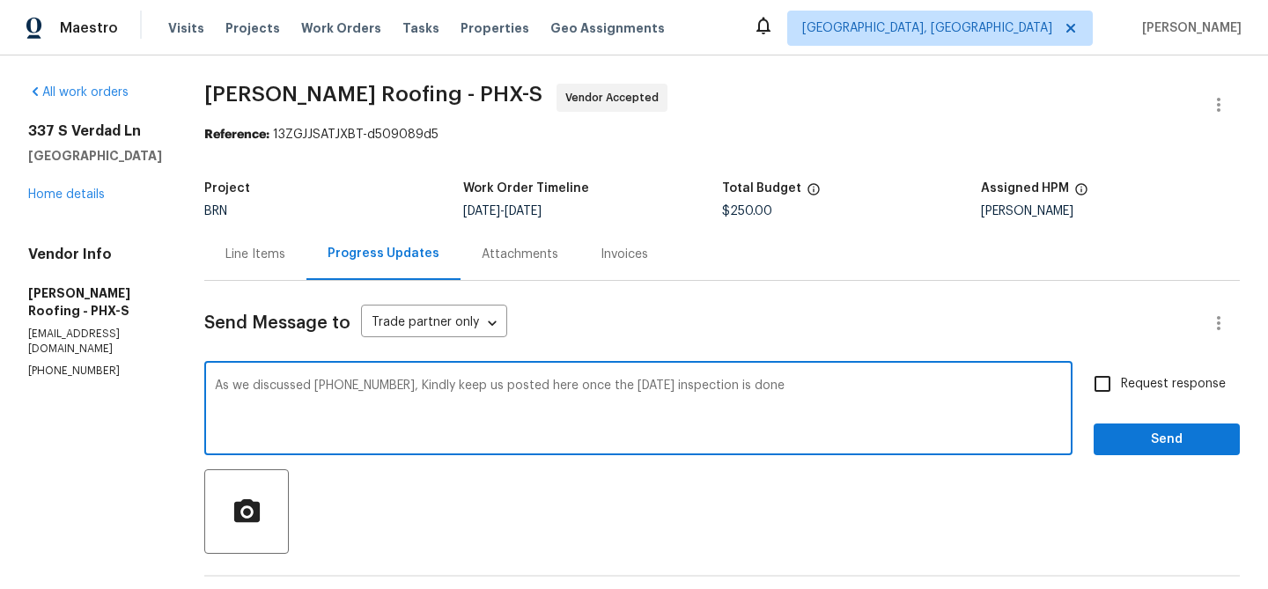
checkbox input "true"
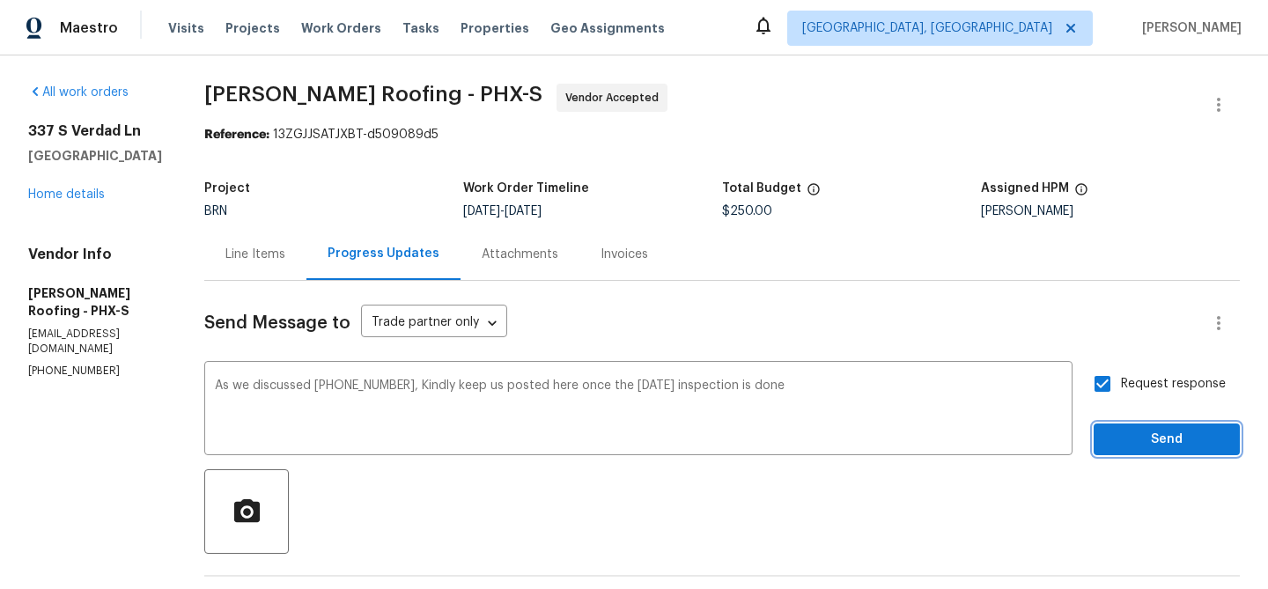
click at [1120, 437] on span "Send" at bounding box center [1167, 440] width 118 height 22
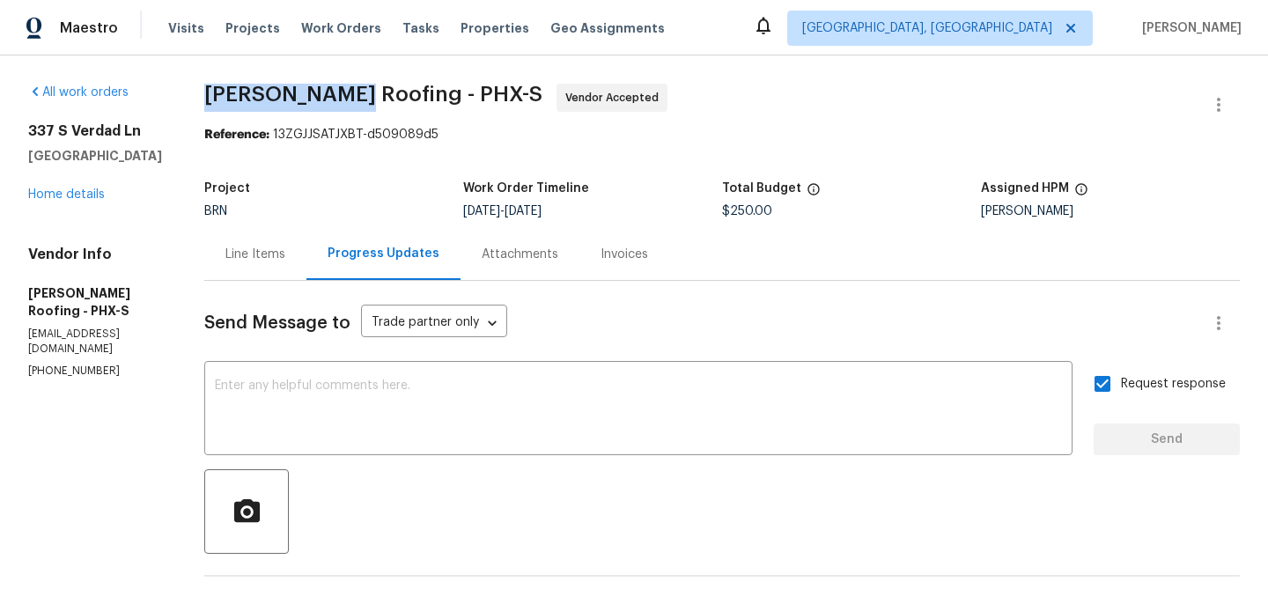
drag, startPoint x: 195, startPoint y: 98, endPoint x: 347, endPoint y: 98, distance: 152.3
copy span "Stout Roofing"
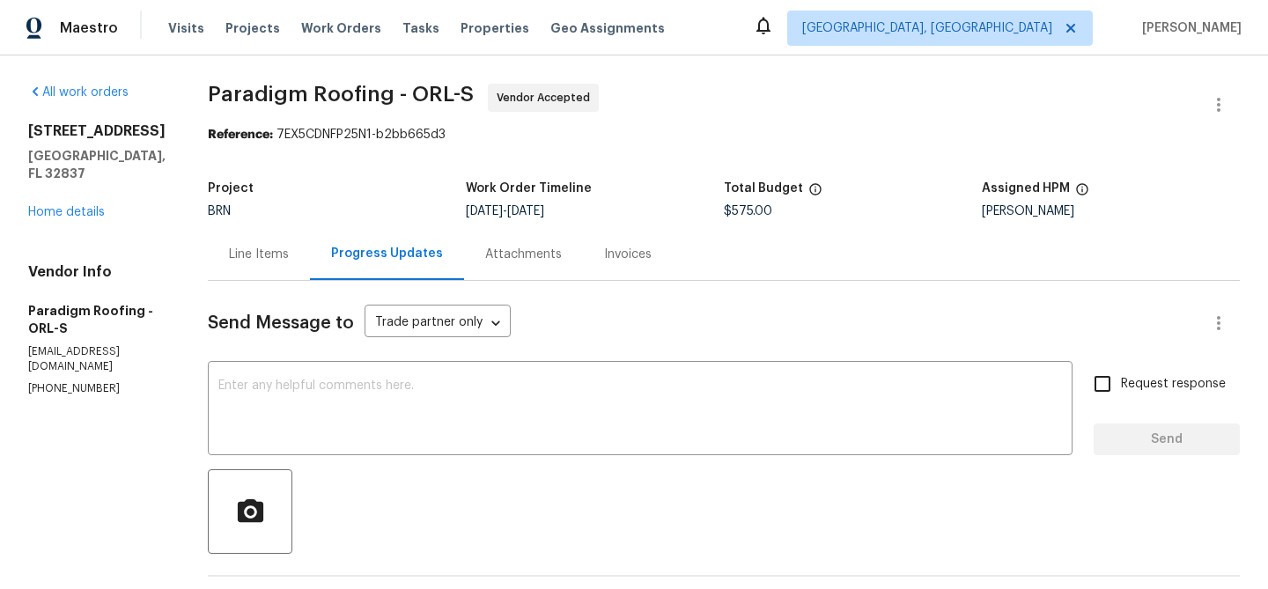
scroll to position [164, 0]
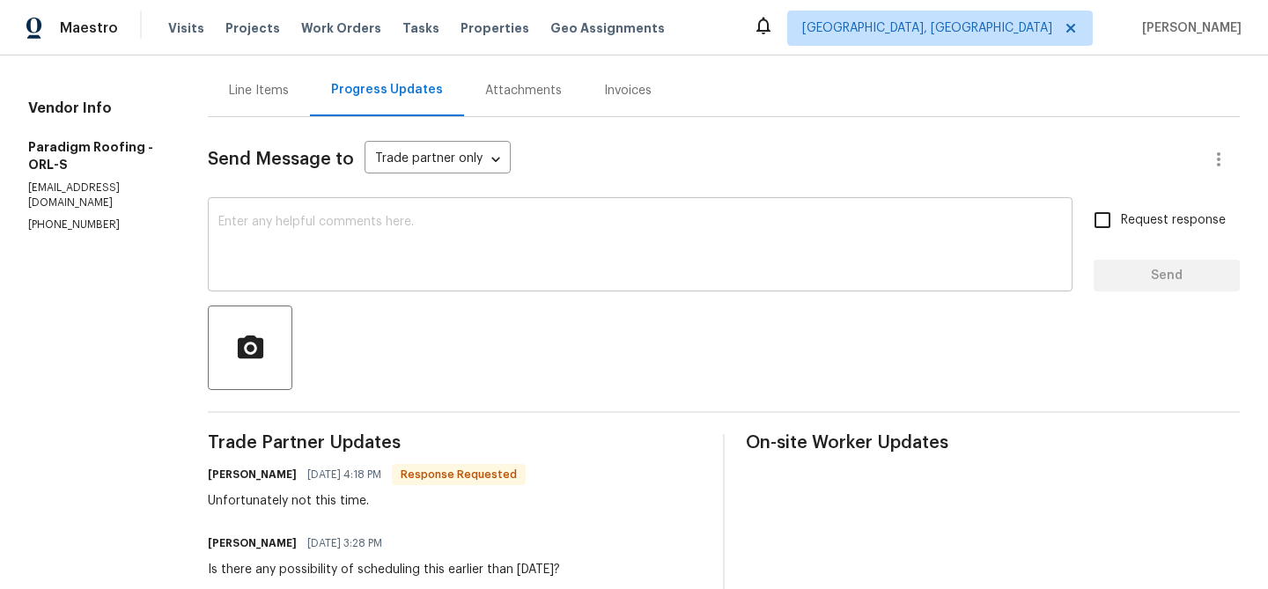
click at [308, 237] on textarea at bounding box center [640, 247] width 844 height 62
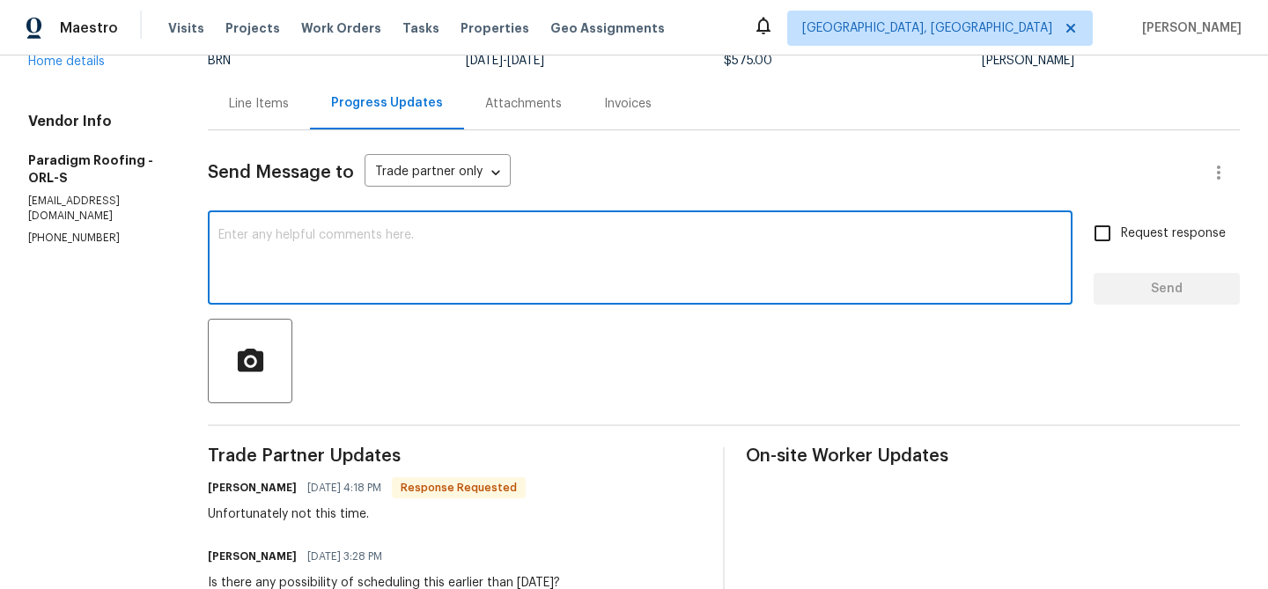
scroll to position [166, 0]
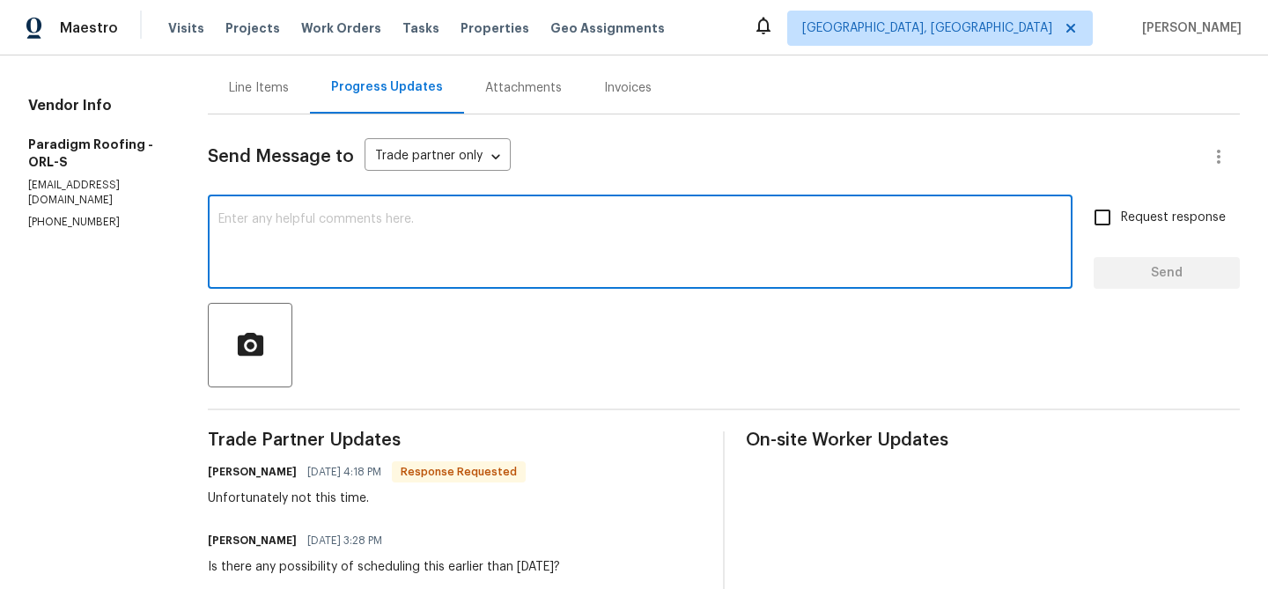
click at [300, 252] on textarea at bounding box center [640, 244] width 844 height 62
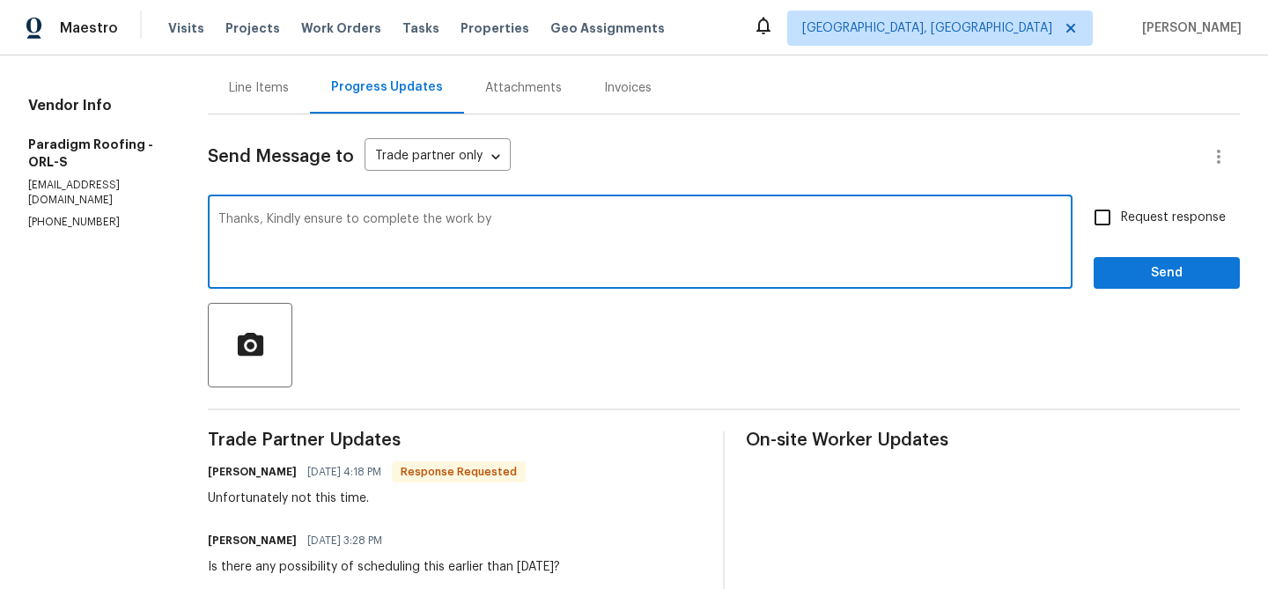
scroll to position [346, 0]
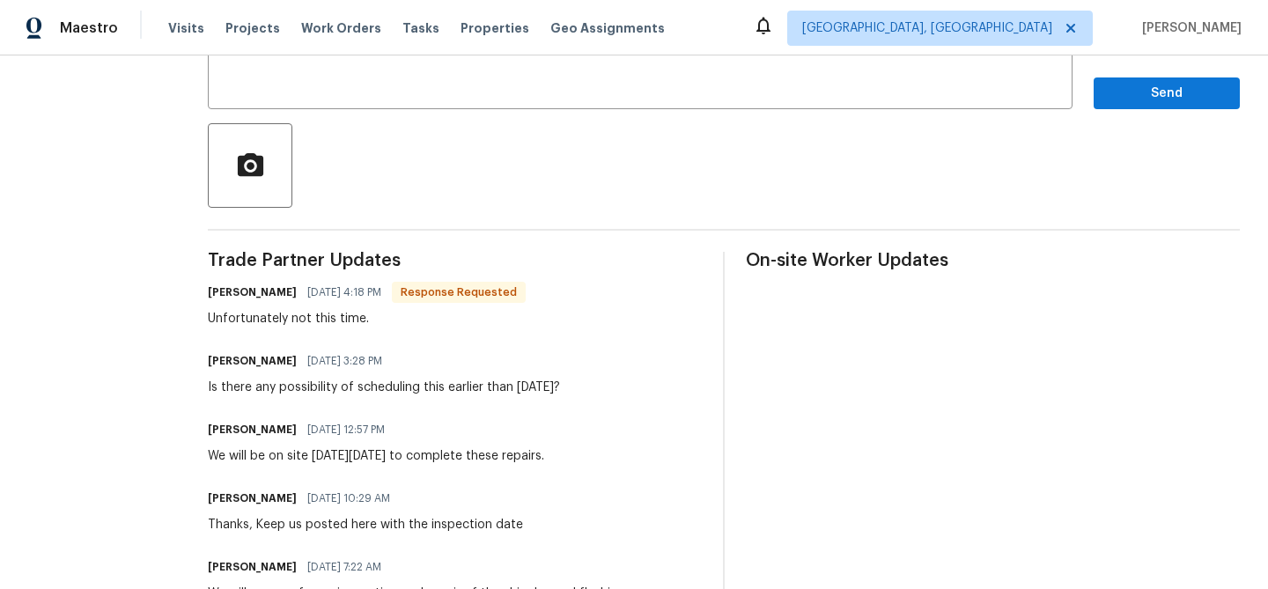
drag, startPoint x: 519, startPoint y: 387, endPoint x: 610, endPoint y: 385, distance: 91.6
click at [560, 385] on div "Is there any possibility of scheduling this earlier than [DATE]?" at bounding box center [384, 388] width 352 height 18
copy div "[DATE]"
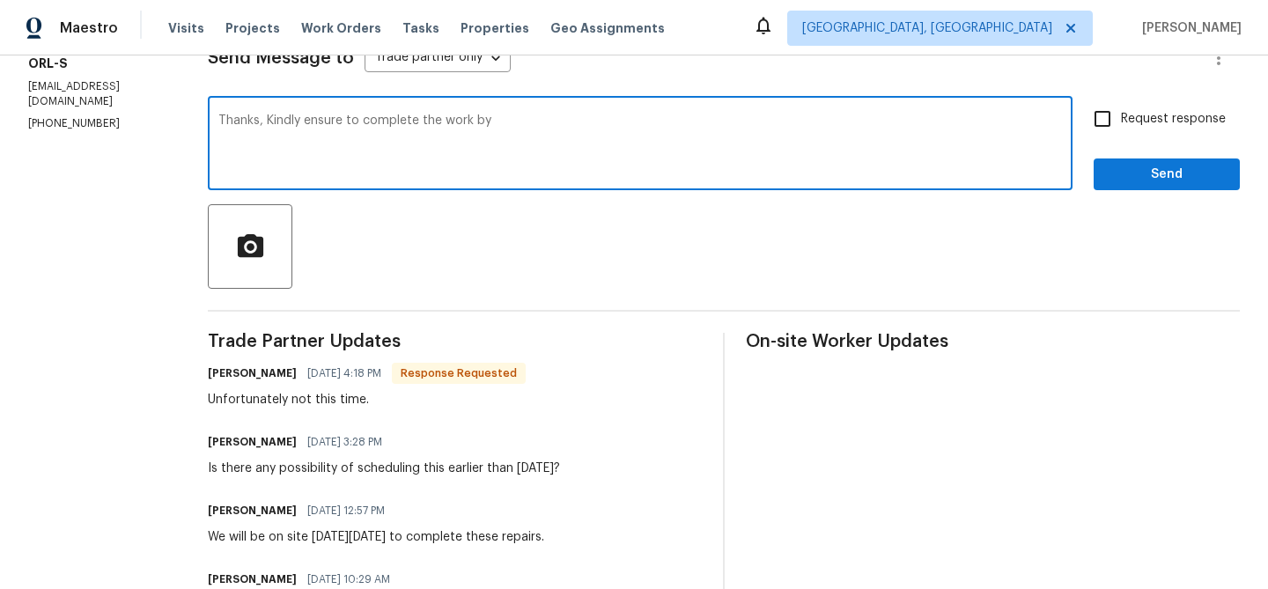
click at [529, 130] on textarea "Thanks, Kindly ensure to complete the work by" at bounding box center [640, 145] width 844 height 62
paste textarea "Wednesday, 9/3"
type textarea "Thanks, Kindly ensure to complete the work by Wednesday, 9/3"
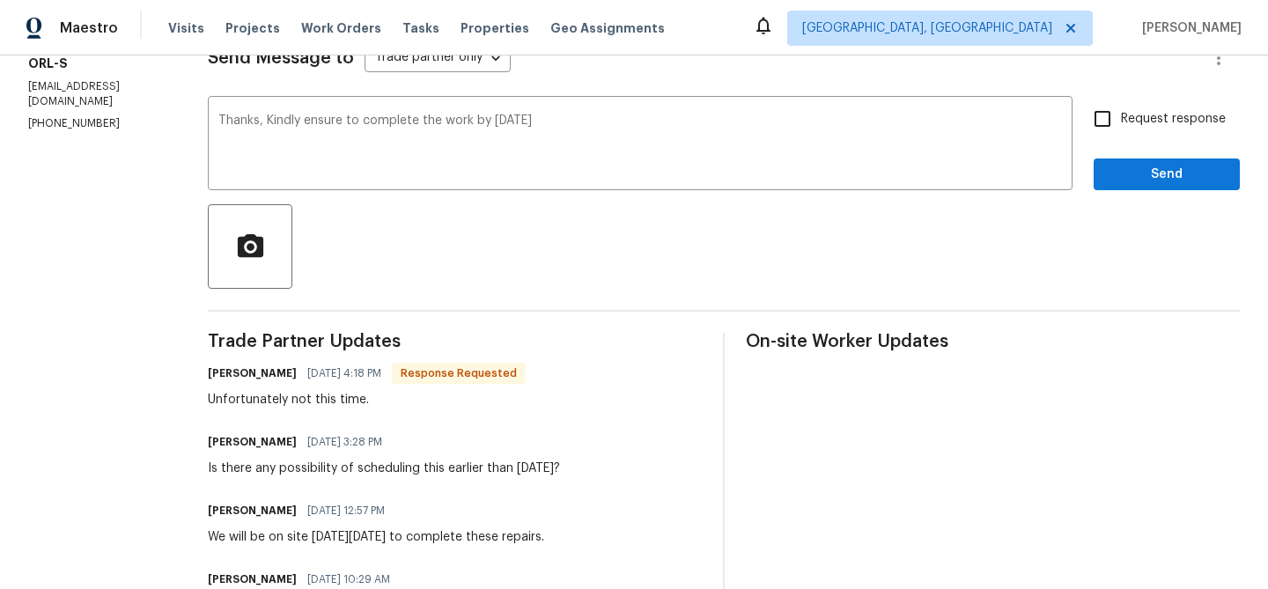
click at [1124, 118] on span "Request response" at bounding box center [1173, 119] width 105 height 18
click at [1121, 118] on input "Request response" at bounding box center [1102, 118] width 37 height 37
checkbox input "true"
click at [1124, 156] on div "Request response Send" at bounding box center [1167, 145] width 146 height 90
click at [1125, 173] on span "Send" at bounding box center [1167, 175] width 118 height 22
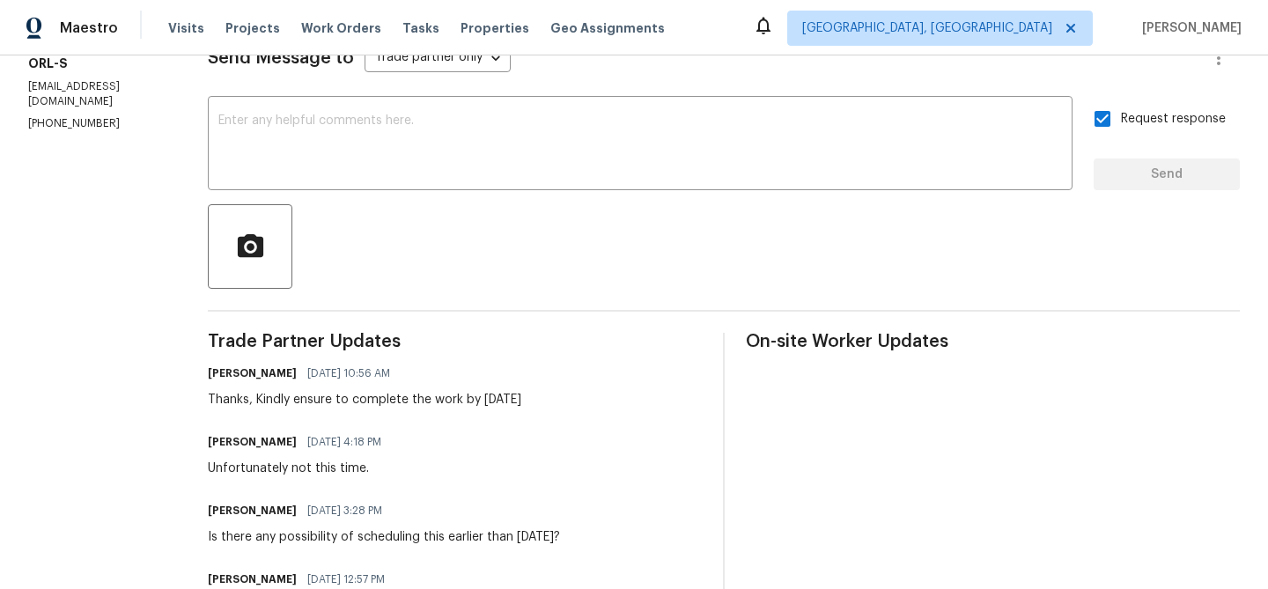
scroll to position [0, 0]
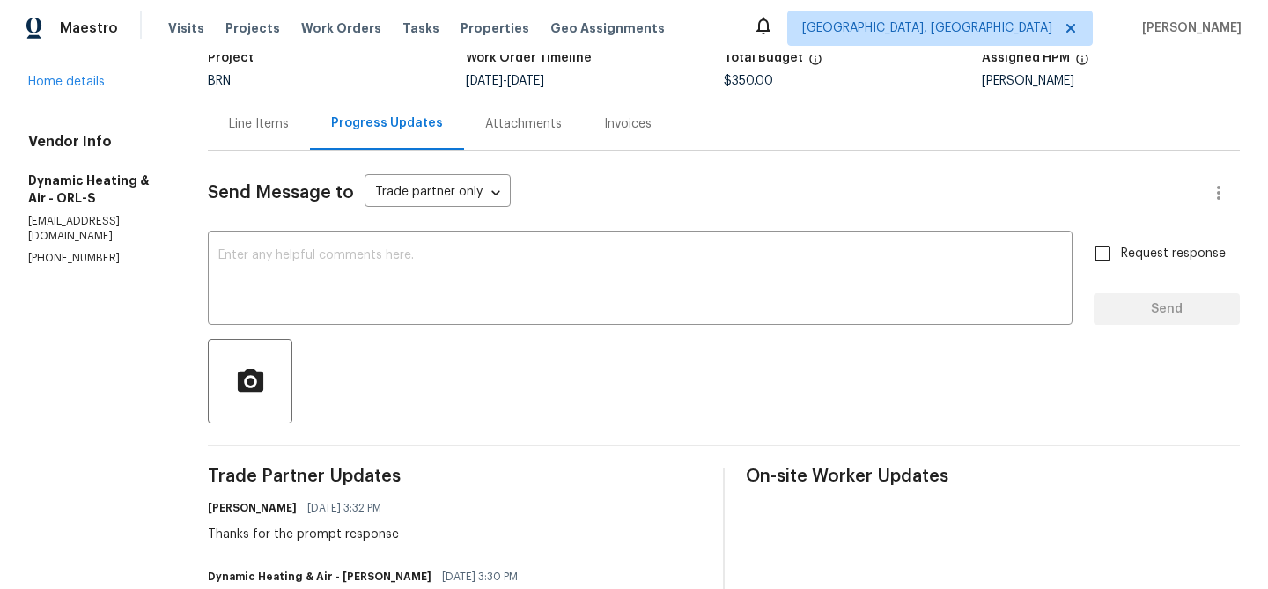
scroll to position [269, 0]
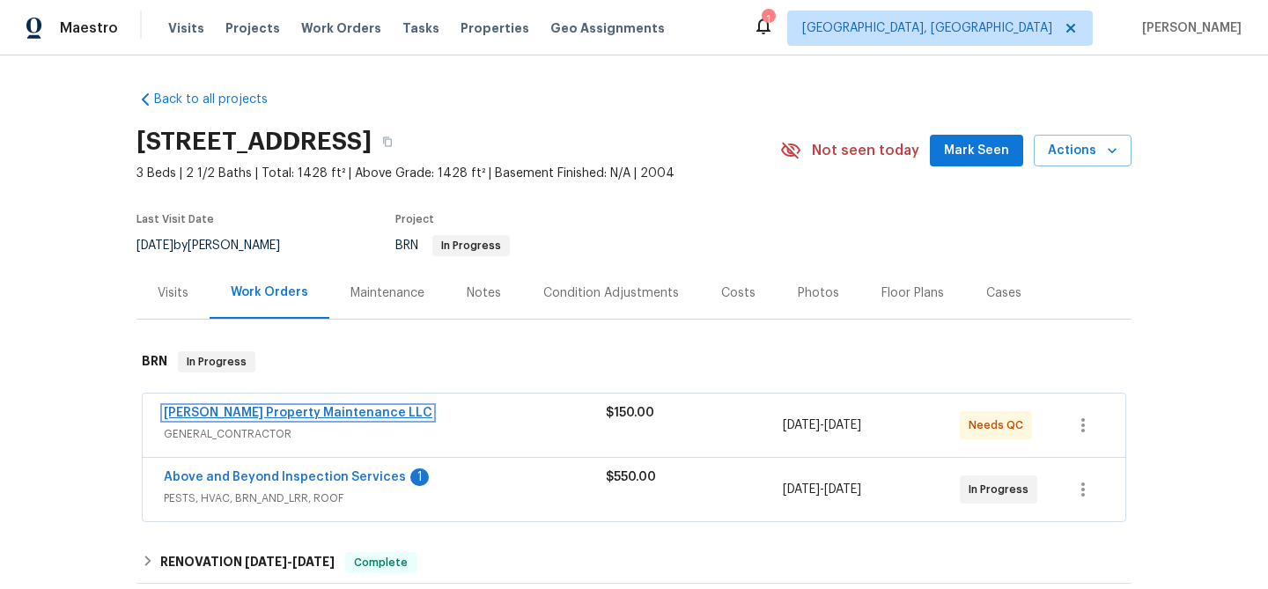
click at [228, 410] on link "[PERSON_NAME] Property Maintenance LLC" at bounding box center [298, 413] width 269 height 12
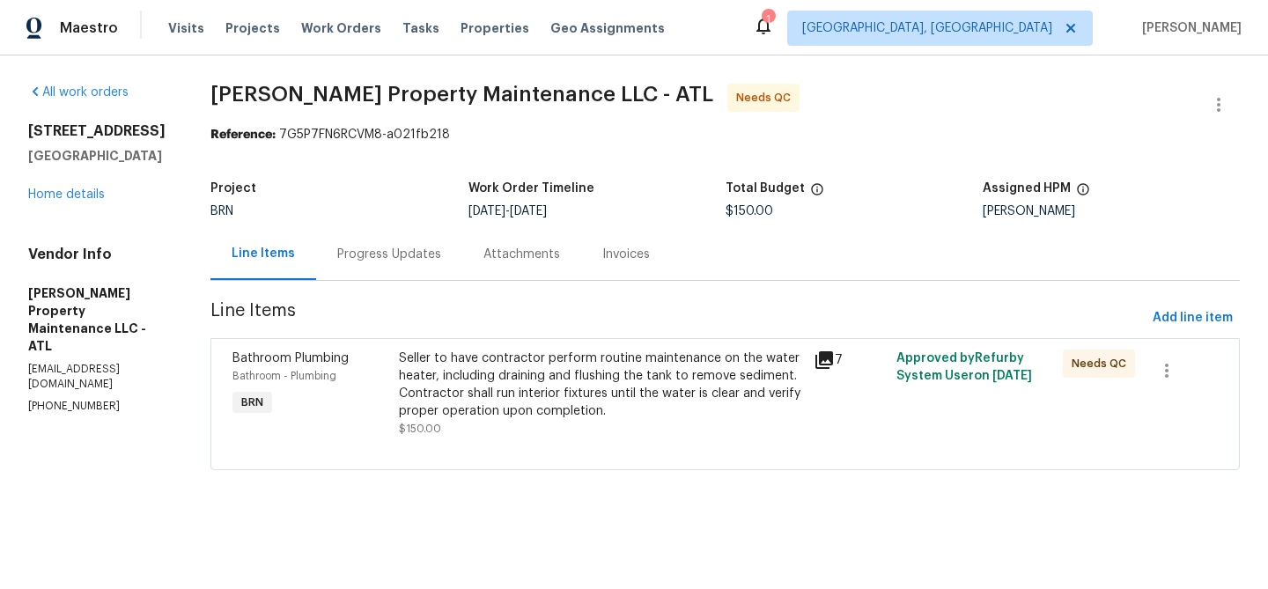
click at [478, 402] on div "Seller to have contractor perform routine maintenance on the water heater, incl…" at bounding box center [601, 385] width 404 height 70
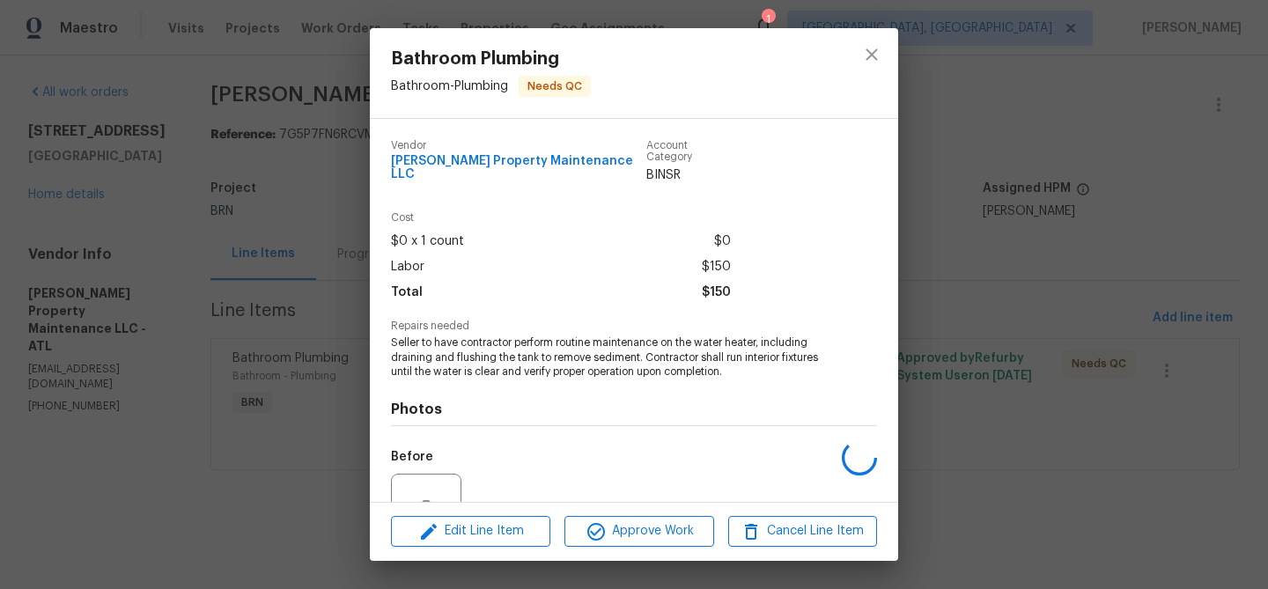
scroll to position [163, 0]
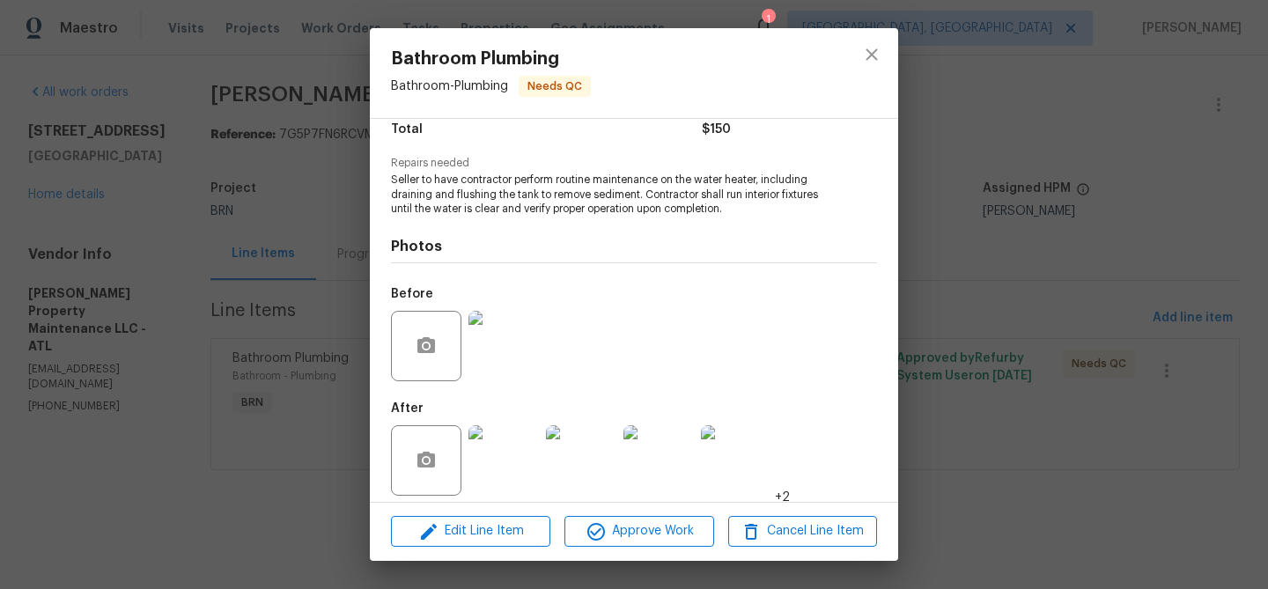
click at [508, 334] on img at bounding box center [503, 346] width 70 height 70
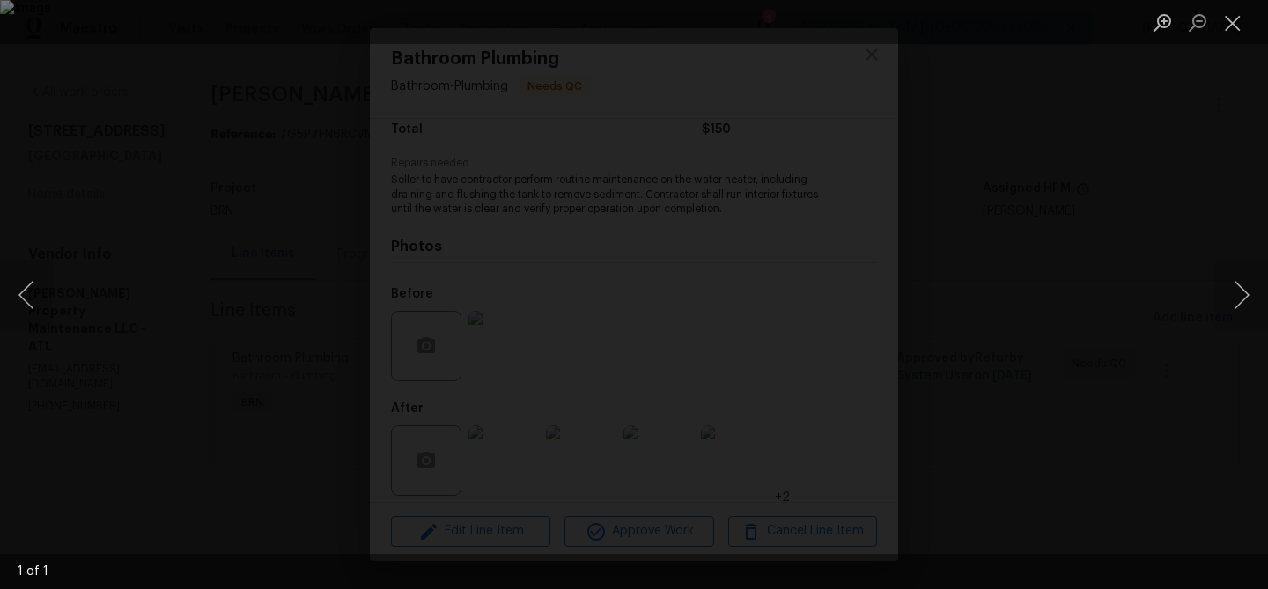
click at [211, 293] on div "Lightbox" at bounding box center [634, 294] width 1268 height 589
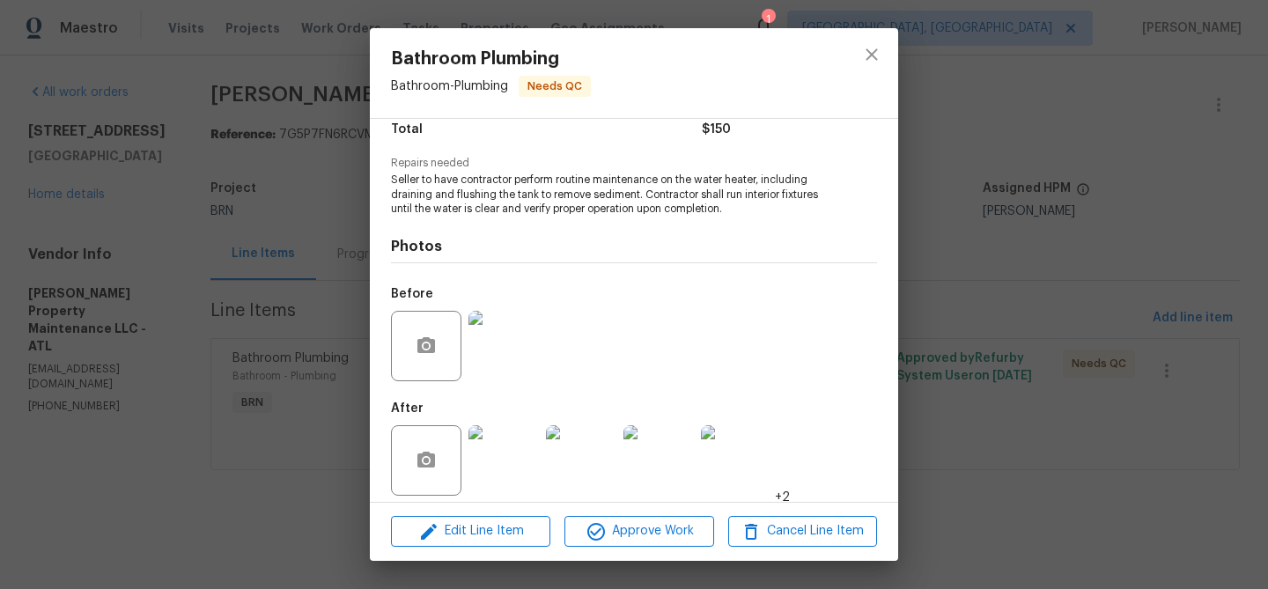
click at [512, 436] on img at bounding box center [503, 460] width 70 height 70
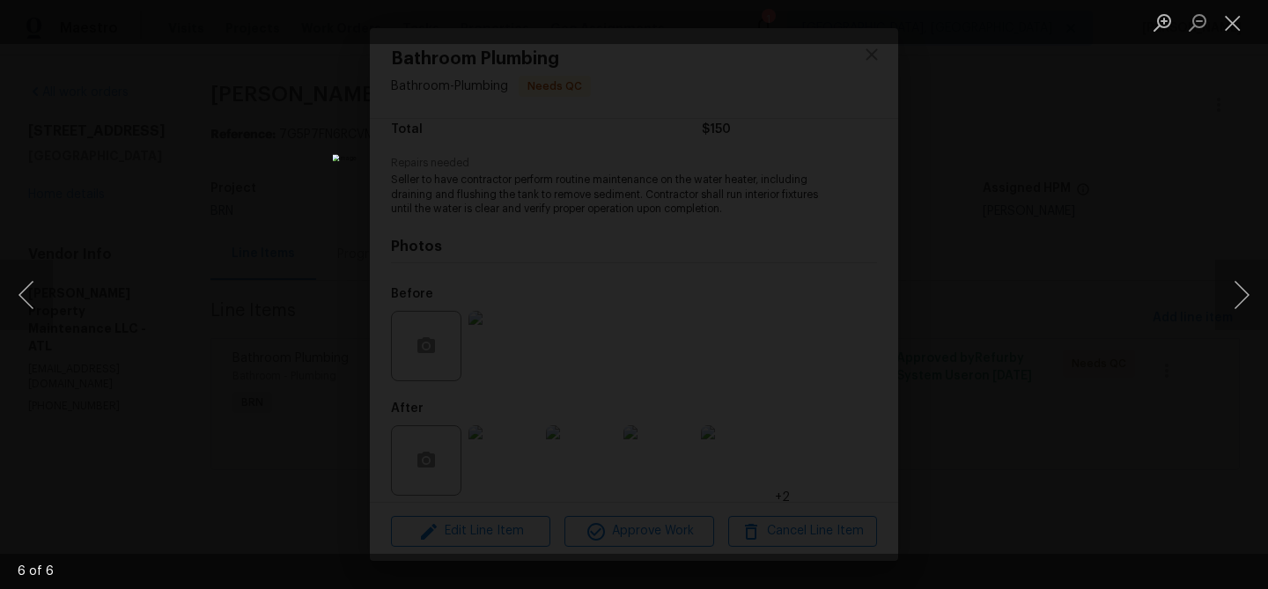
click at [275, 225] on div "Lightbox" at bounding box center [634, 294] width 1268 height 589
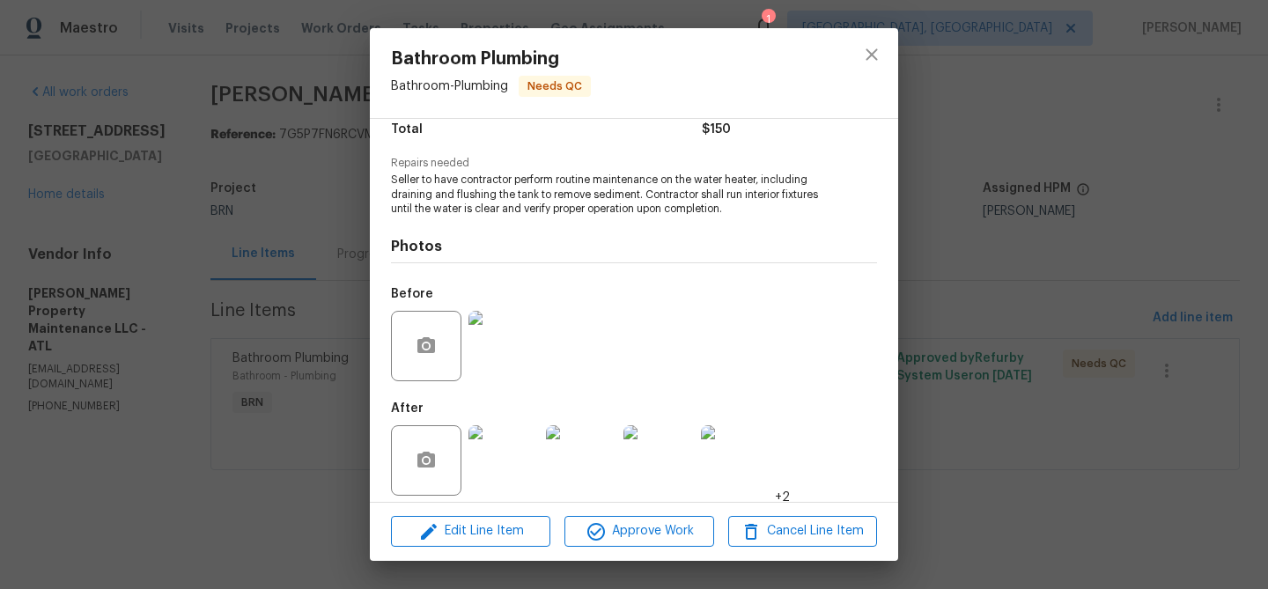
click at [318, 215] on div "Bathroom Plumbing Bathroom - Plumbing Needs QC Vendor Glen Property Maintenance…" at bounding box center [634, 294] width 1268 height 589
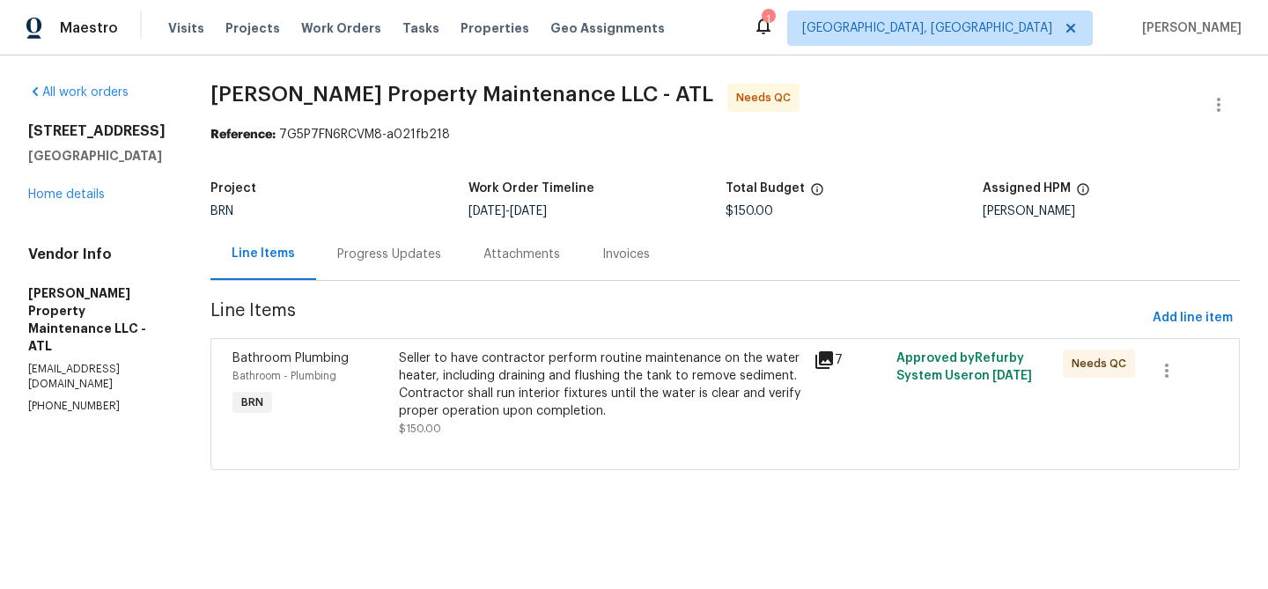
click at [392, 254] on div "Progress Updates" at bounding box center [389, 255] width 104 height 18
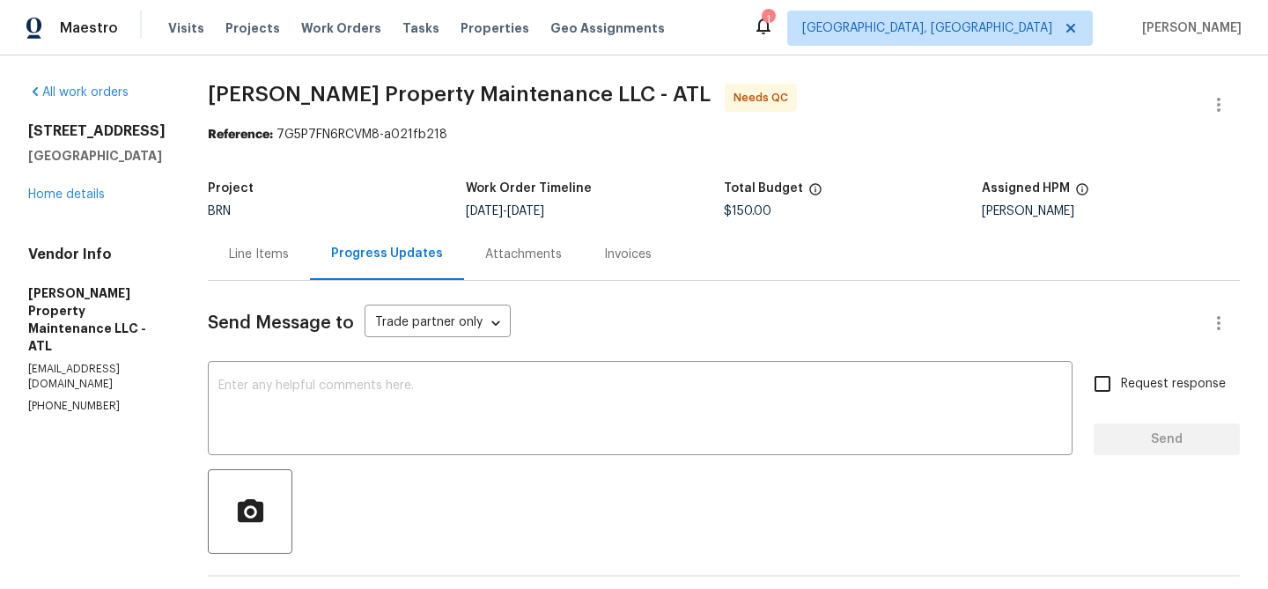
click at [272, 256] on div "Line Items" at bounding box center [259, 255] width 60 height 18
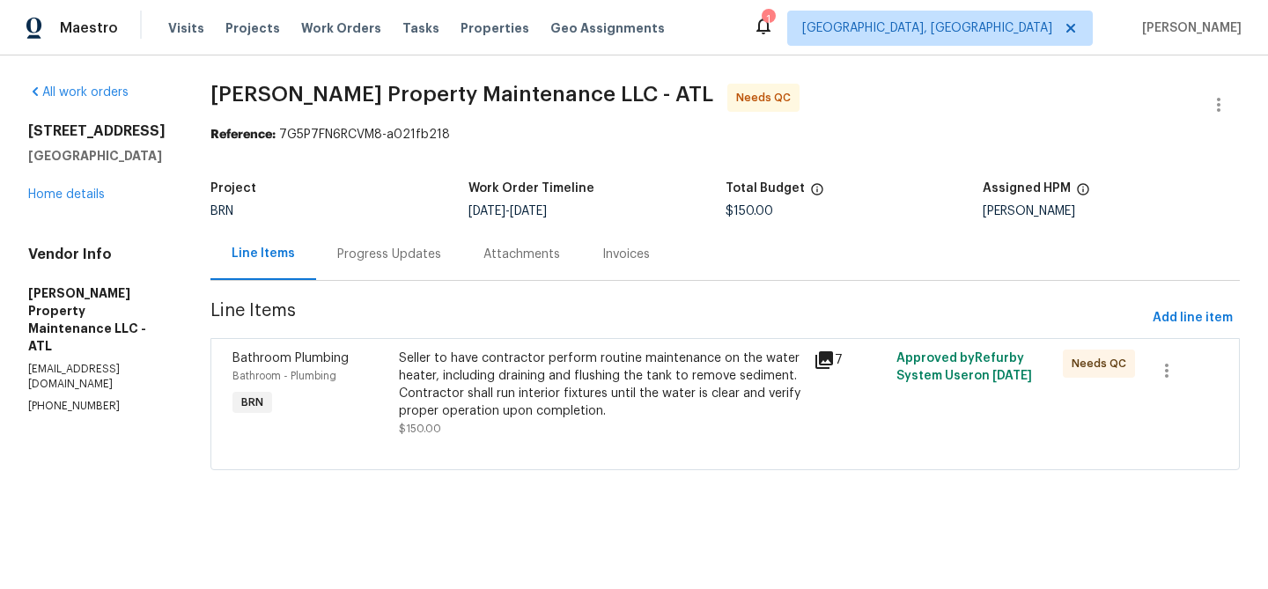
click at [528, 426] on div "Seller to have contractor perform routine maintenance on the water heater, incl…" at bounding box center [601, 394] width 404 height 88
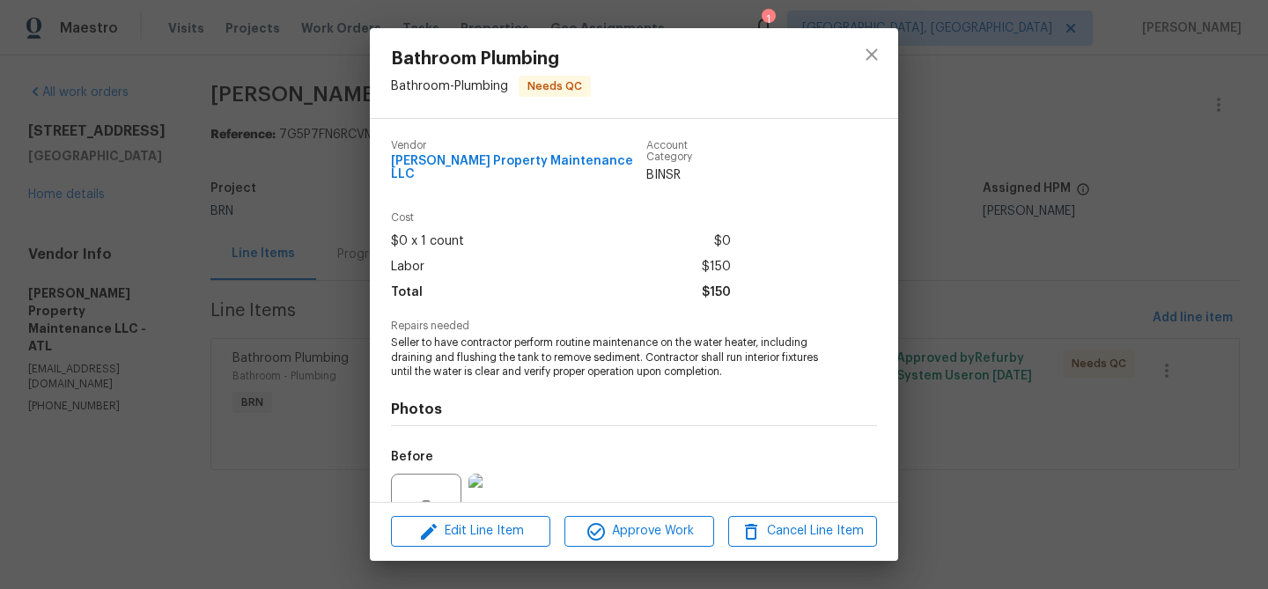
scroll to position [163, 0]
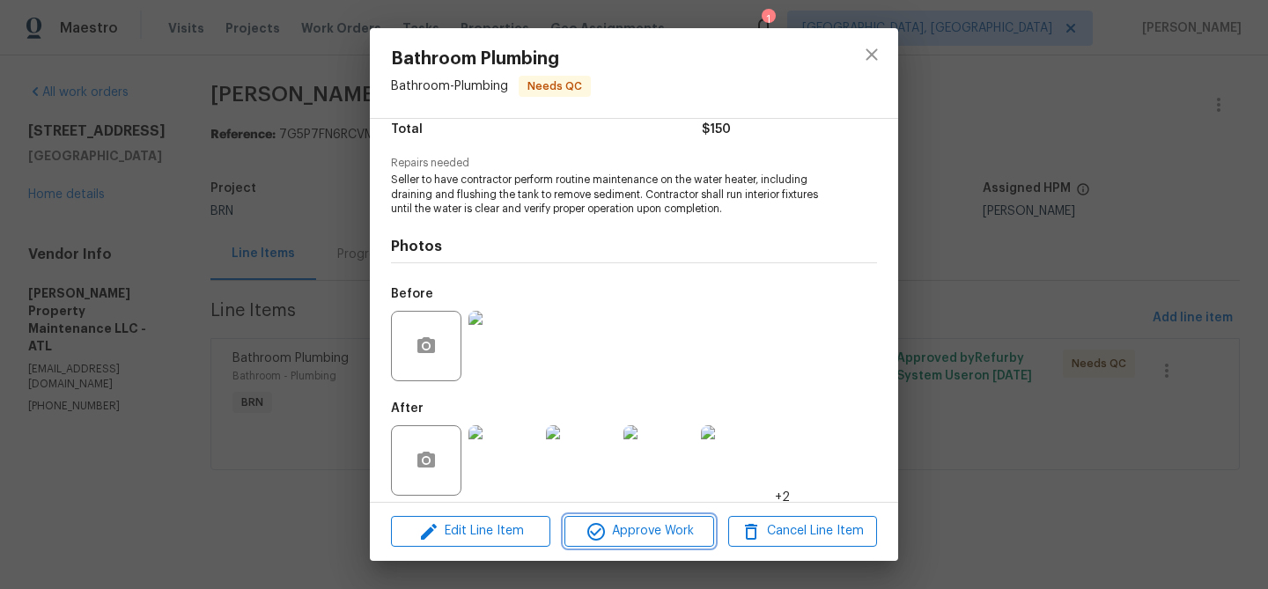
click at [608, 530] on span "Approve Work" at bounding box center [639, 531] width 138 height 22
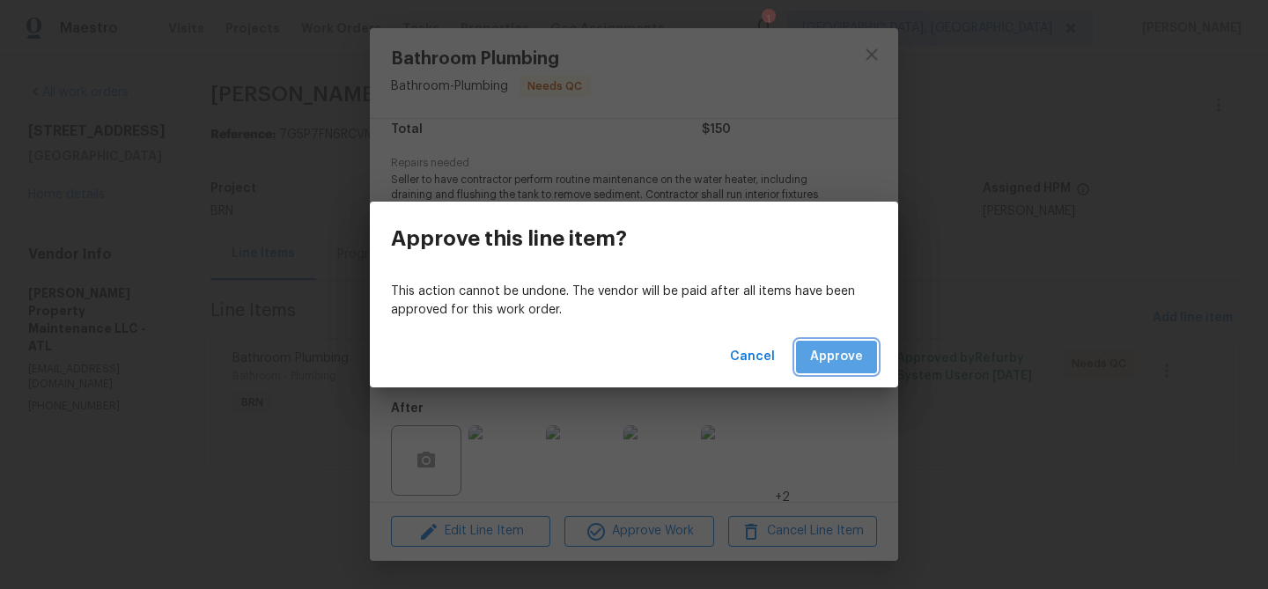
click at [837, 353] on span "Approve" at bounding box center [836, 357] width 53 height 22
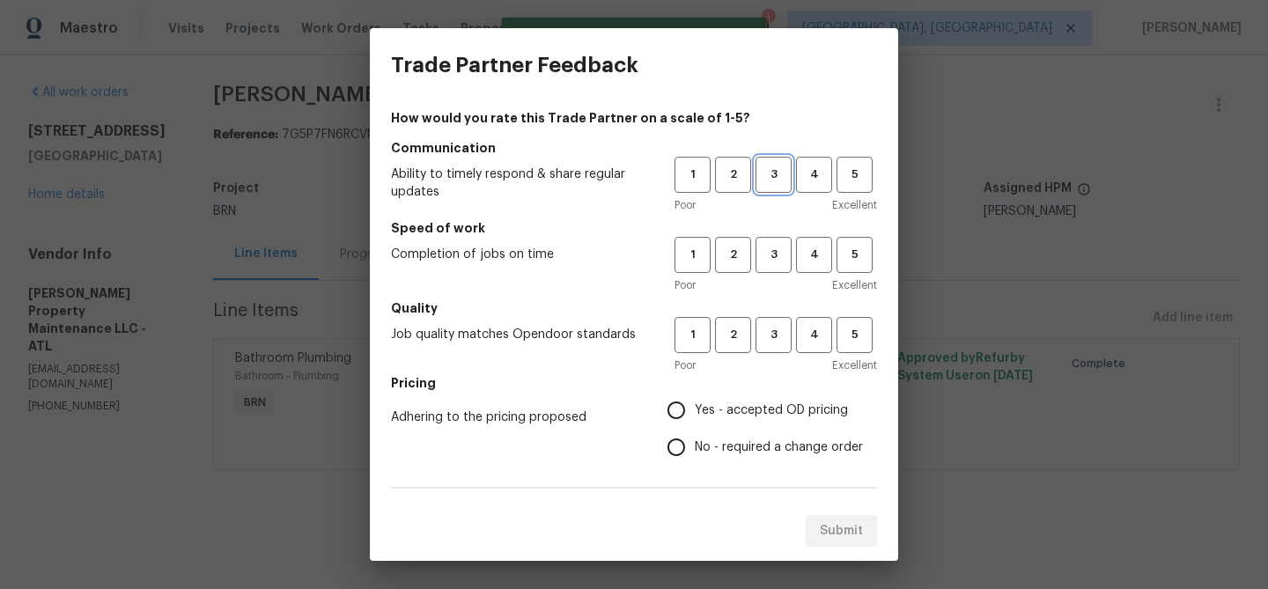
click at [777, 184] on span "3" at bounding box center [773, 175] width 33 height 20
click at [777, 232] on h5 "Speed of work" at bounding box center [634, 228] width 486 height 18
click at [765, 258] on span "3" at bounding box center [773, 255] width 33 height 20
click at [770, 325] on span "3" at bounding box center [773, 335] width 33 height 20
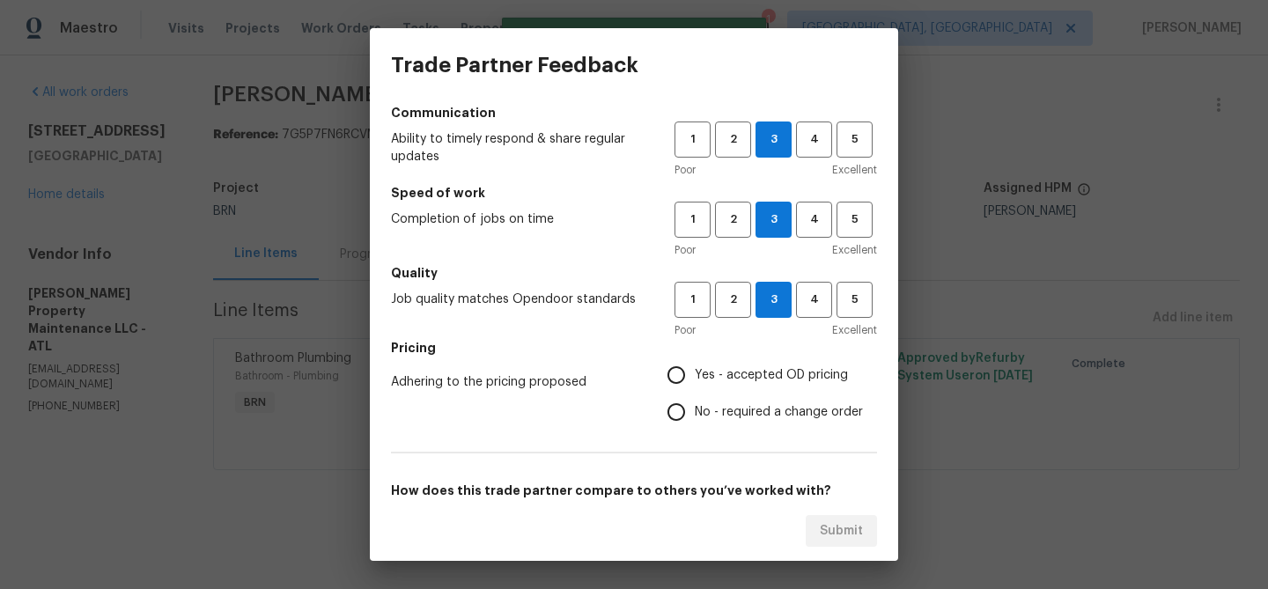
click at [676, 359] on input "Yes - accepted OD pricing" at bounding box center [676, 375] width 37 height 37
radio input "true"
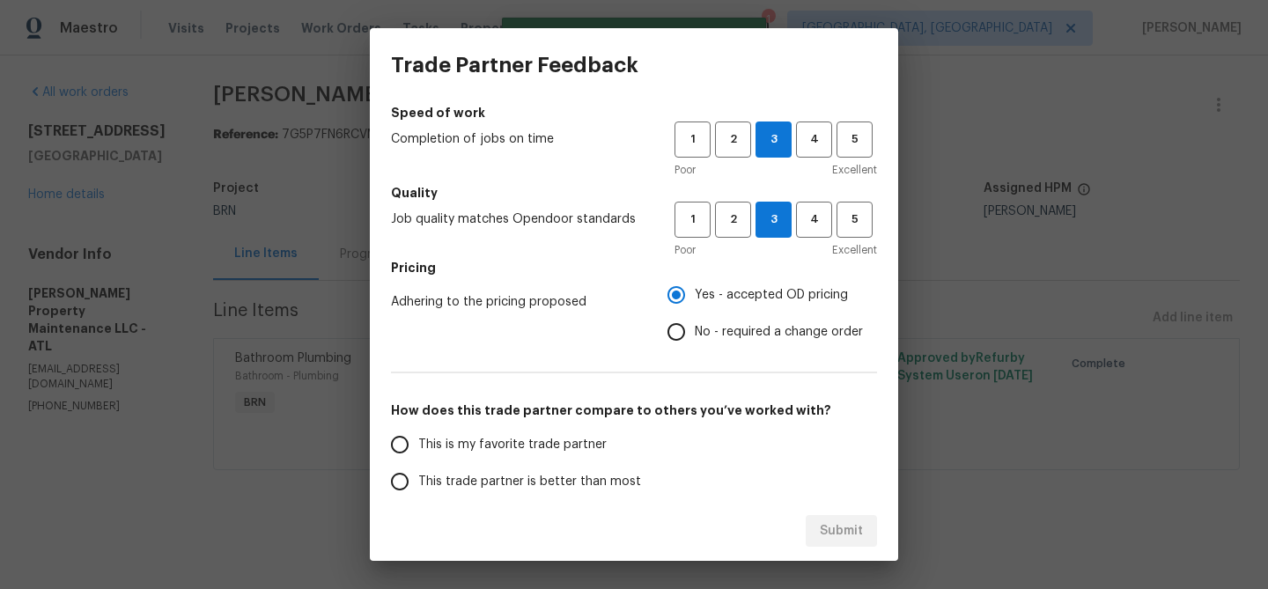
scroll to position [166, 0]
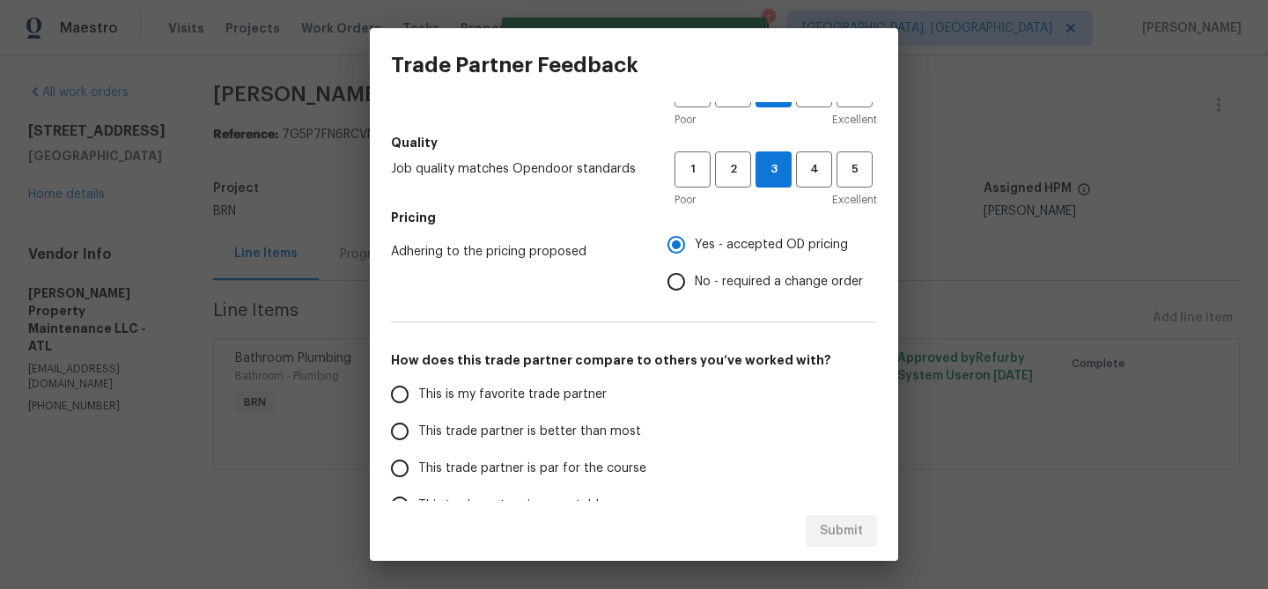
click at [469, 397] on span "This is my favorite trade partner" at bounding box center [512, 395] width 188 height 18
click at [418, 397] on input "This is my favorite trade partner" at bounding box center [399, 394] width 37 height 37
click at [835, 531] on span "Submit" at bounding box center [841, 531] width 43 height 22
radio input "true"
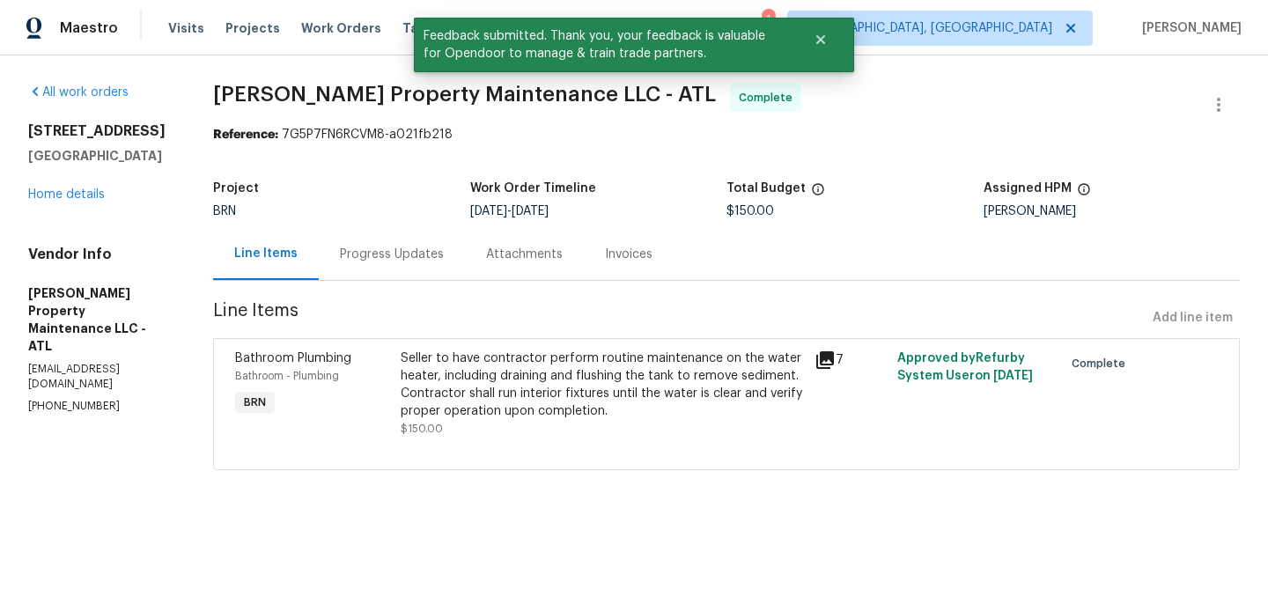
click at [379, 281] on section "Glen Property Maintenance LLC - ATL Complete Reference: 7G5P7FN6RCVM8-a021fb218…" at bounding box center [726, 288] width 1027 height 408
click at [379, 249] on div "Progress Updates" at bounding box center [392, 255] width 104 height 18
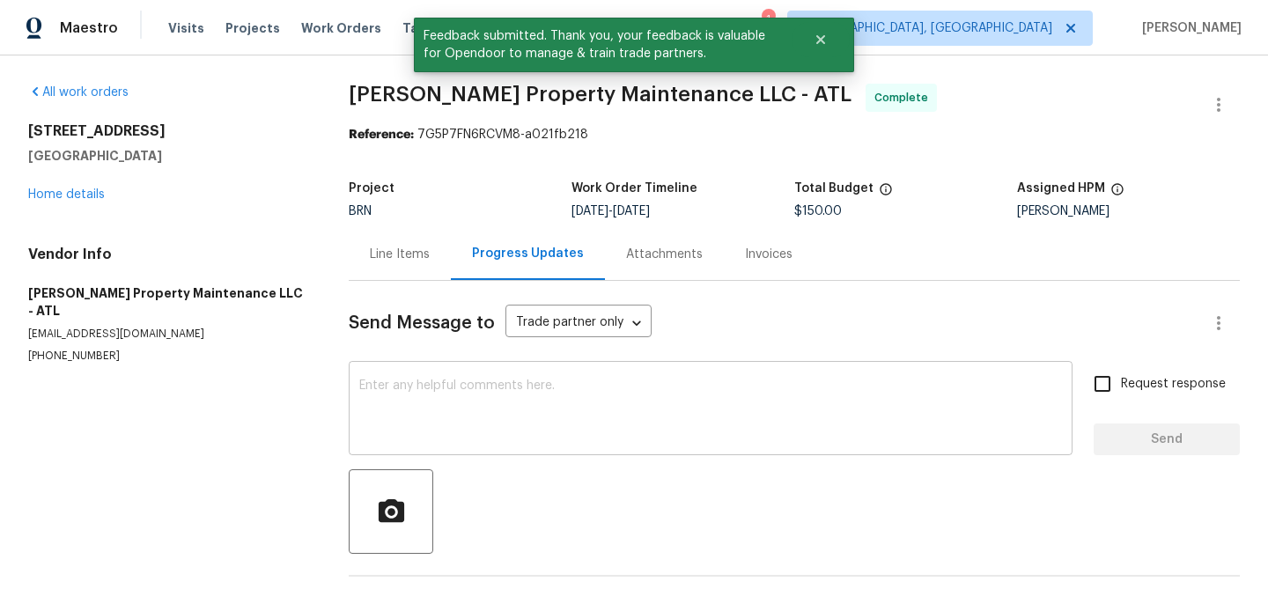
click at [461, 427] on textarea at bounding box center [710, 411] width 703 height 62
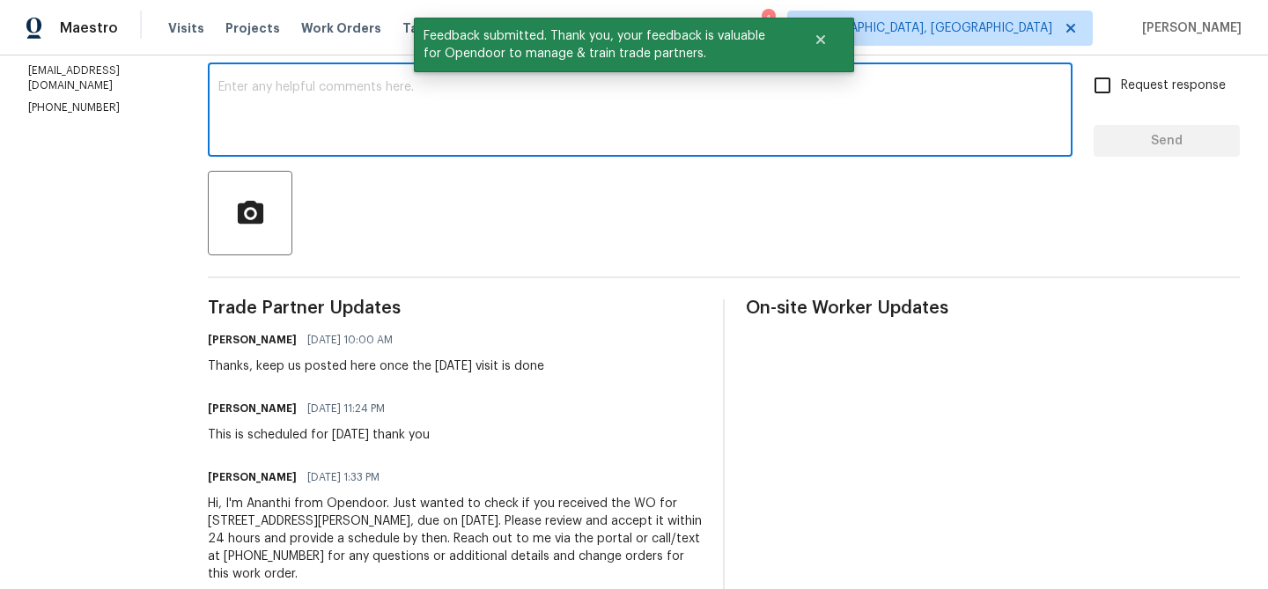
scroll to position [173, 0]
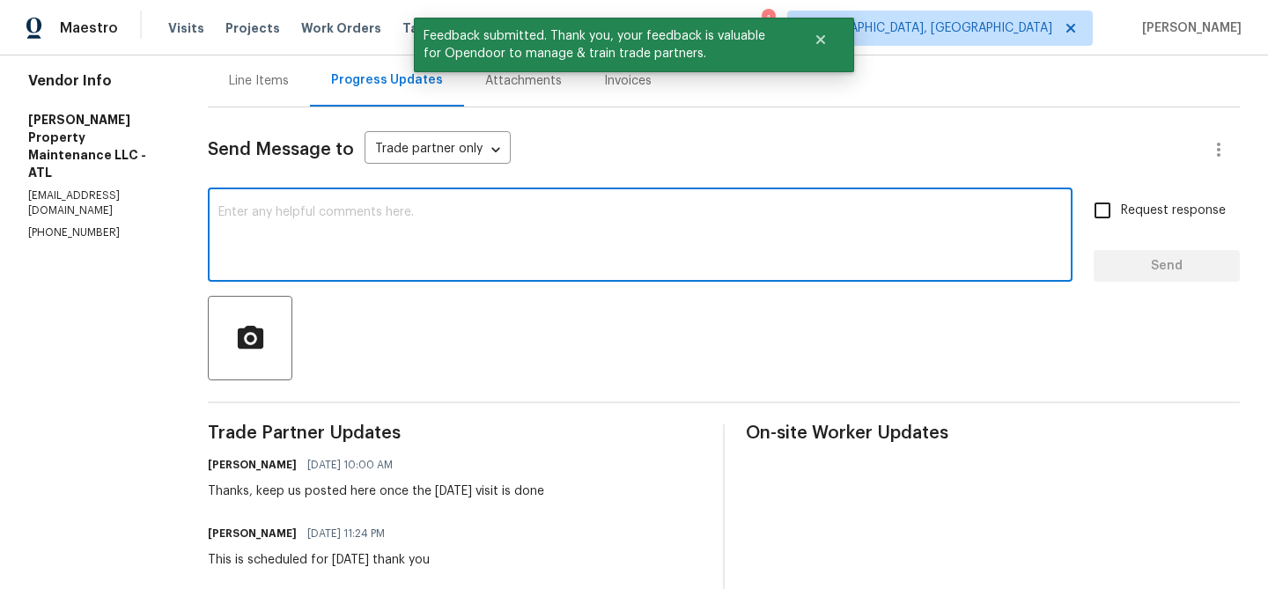
click at [262, 132] on div "Send Message to Trade partner only Trade partner only ​" at bounding box center [703, 150] width 990 height 42
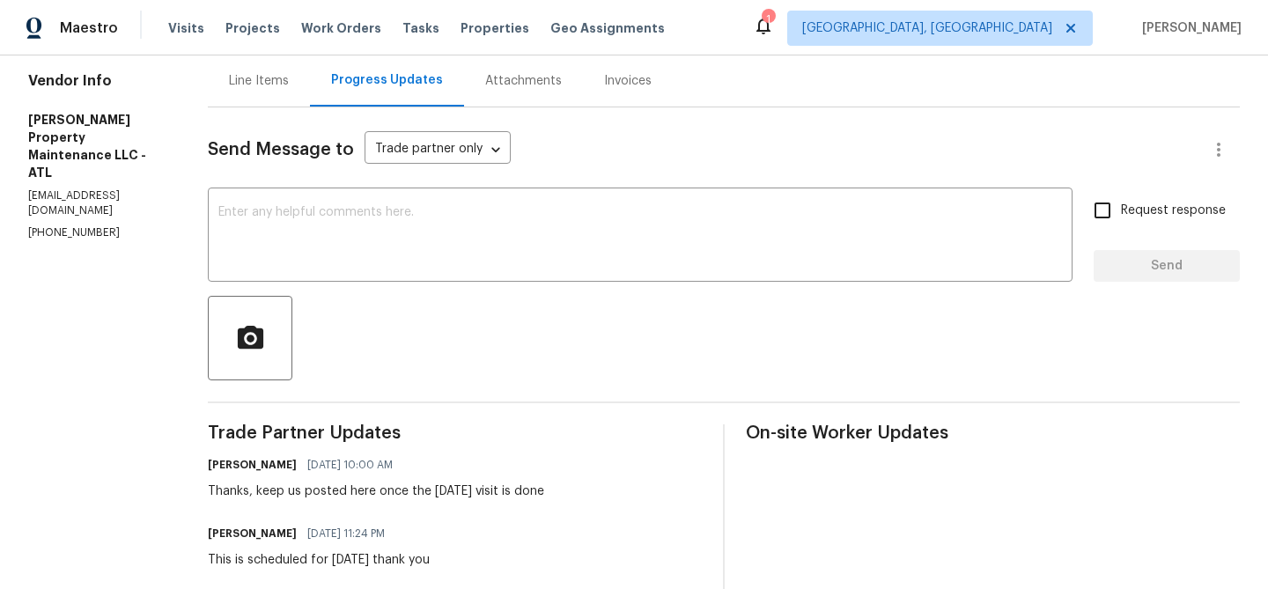
click at [259, 84] on div "Line Items" at bounding box center [259, 81] width 60 height 18
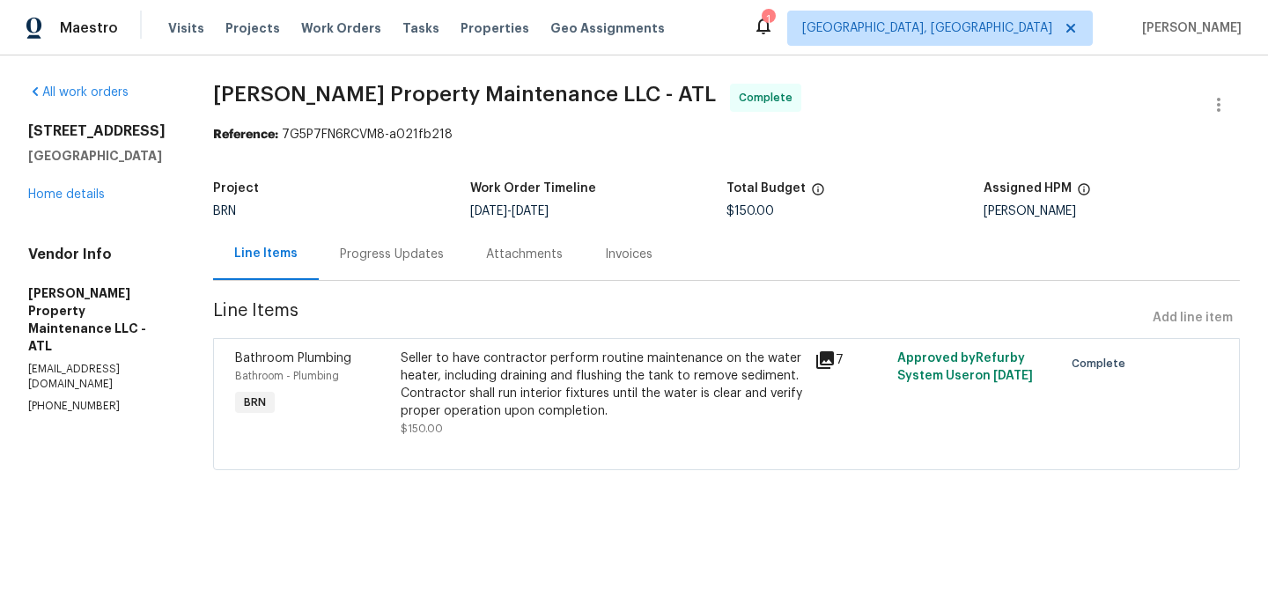
click at [376, 260] on div "Progress Updates" at bounding box center [392, 255] width 104 height 18
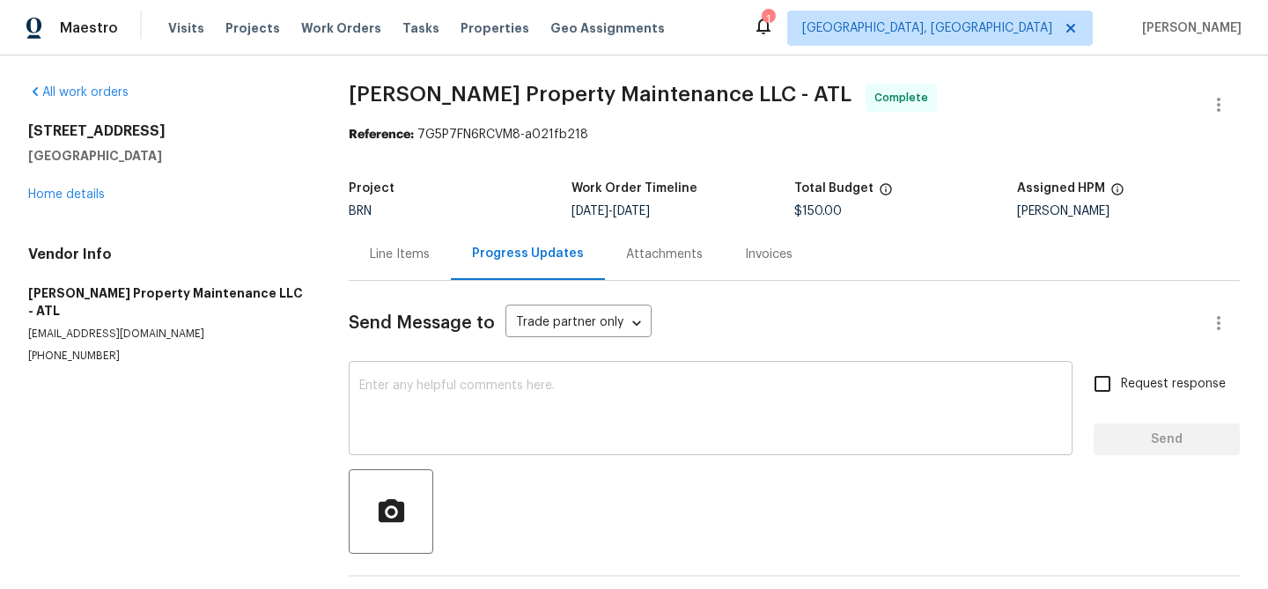
click at [407, 398] on textarea at bounding box center [710, 411] width 703 height 62
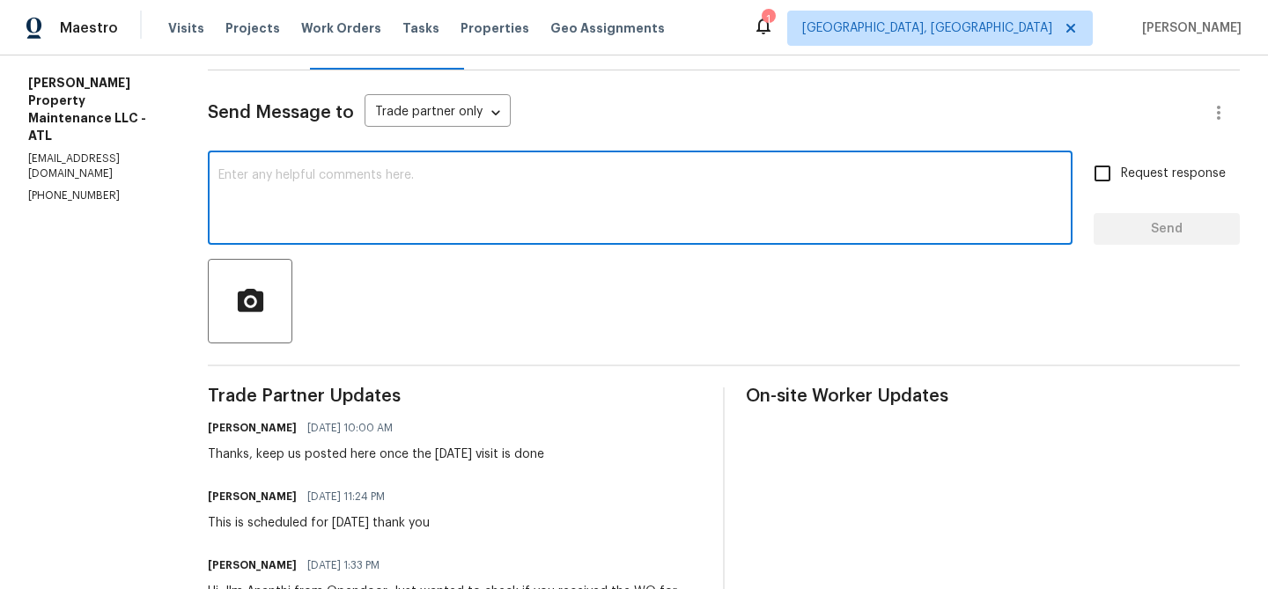
scroll to position [225, 0]
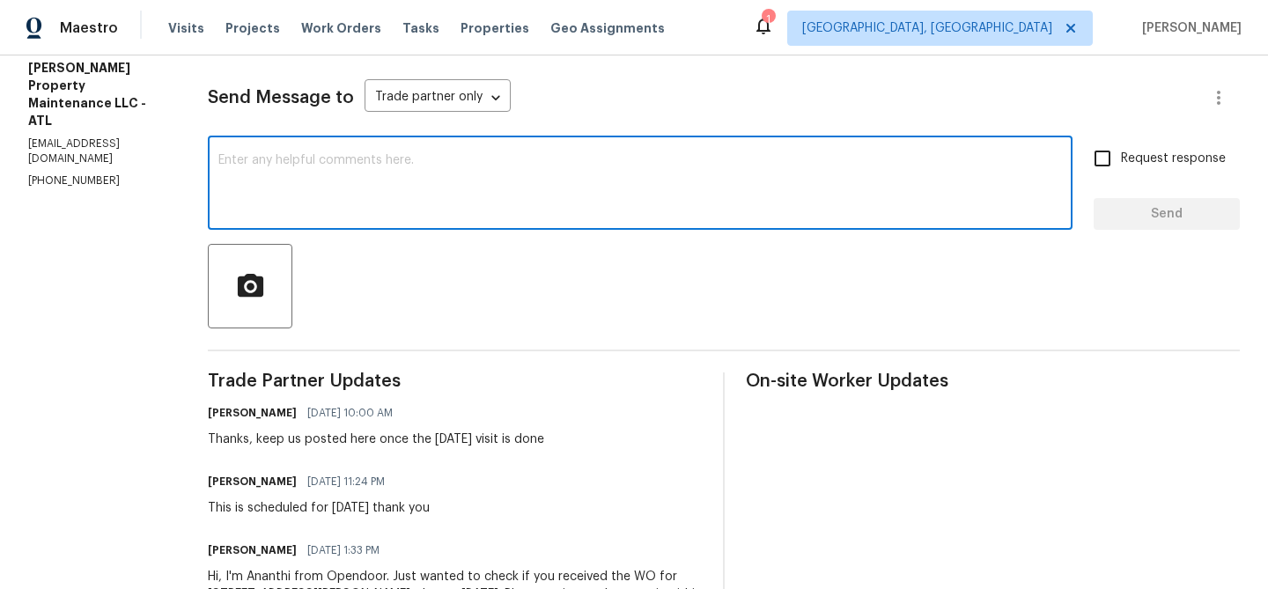
paste textarea "WO is approved, Please upload the invoice under the invoice section.Thanks"
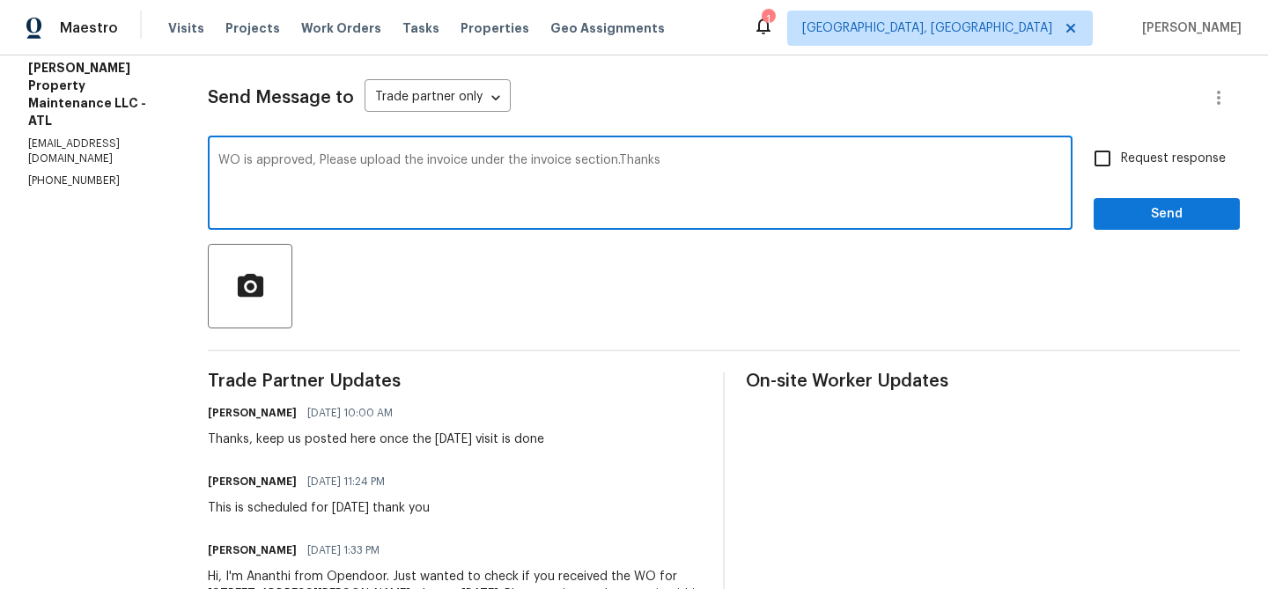
type textarea "WO is approved, Please upload the invoice under the invoice section.Thanks"
click at [1136, 162] on span "Request response" at bounding box center [1173, 159] width 105 height 18
click at [1121, 162] on input "Request response" at bounding box center [1102, 158] width 37 height 37
checkbox input "true"
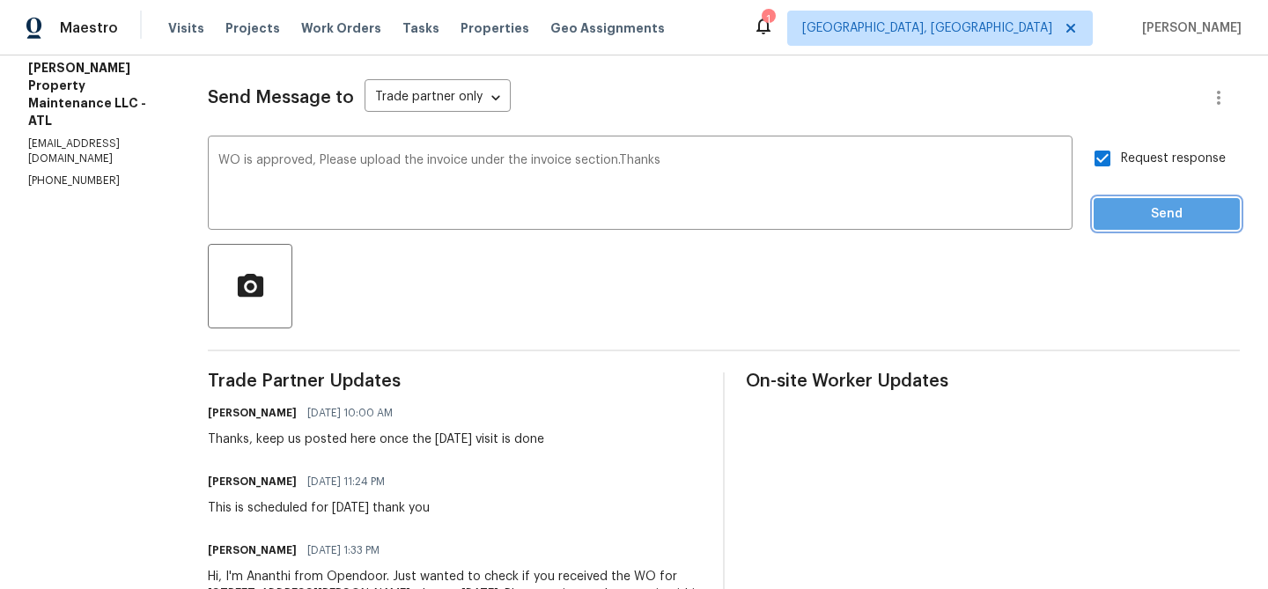
click at [1124, 221] on span "Send" at bounding box center [1167, 214] width 118 height 22
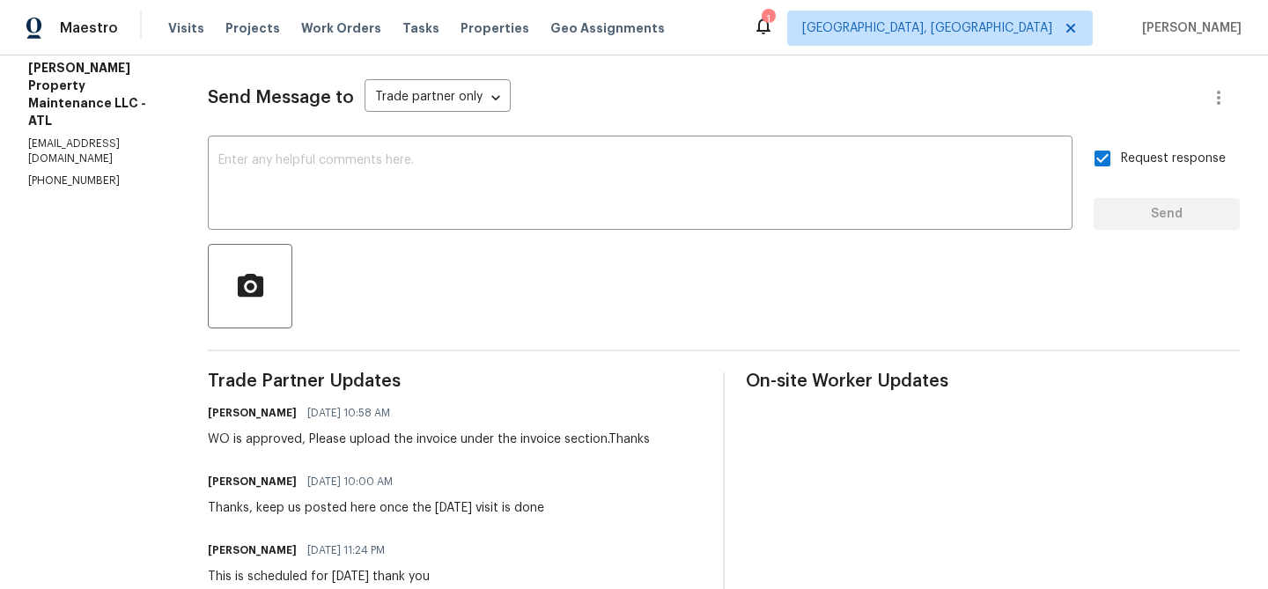
scroll to position [0, 0]
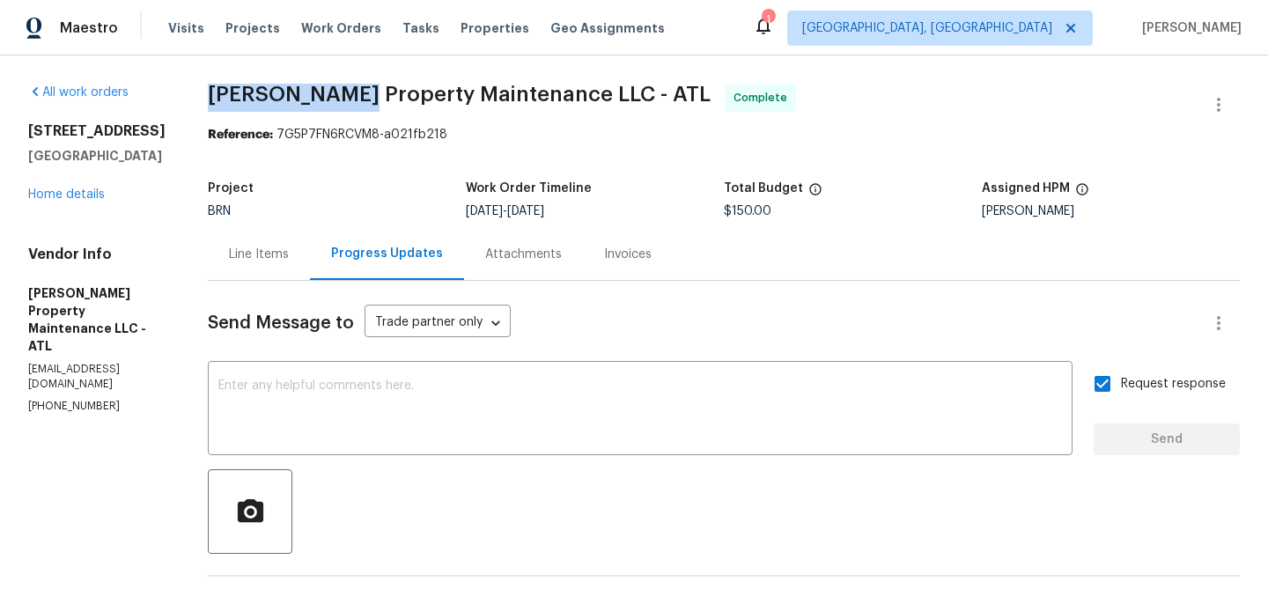
drag, startPoint x: 201, startPoint y: 95, endPoint x: 353, endPoint y: 92, distance: 152.4
click at [353, 92] on div "All work orders 11403 S Grove Dr Hampton, GA 30228 Home details Vendor Info Gle…" at bounding box center [634, 527] width 1268 height 944
copy span "Glen Property"
click at [70, 194] on link "Home details" at bounding box center [66, 194] width 77 height 12
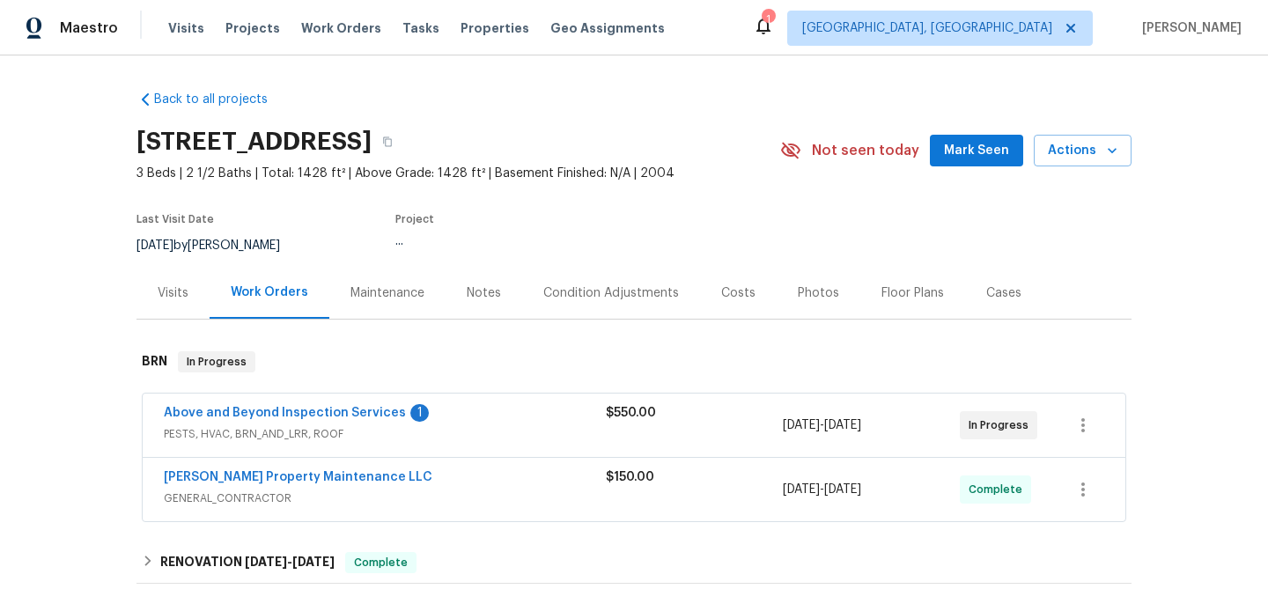
scroll to position [103, 0]
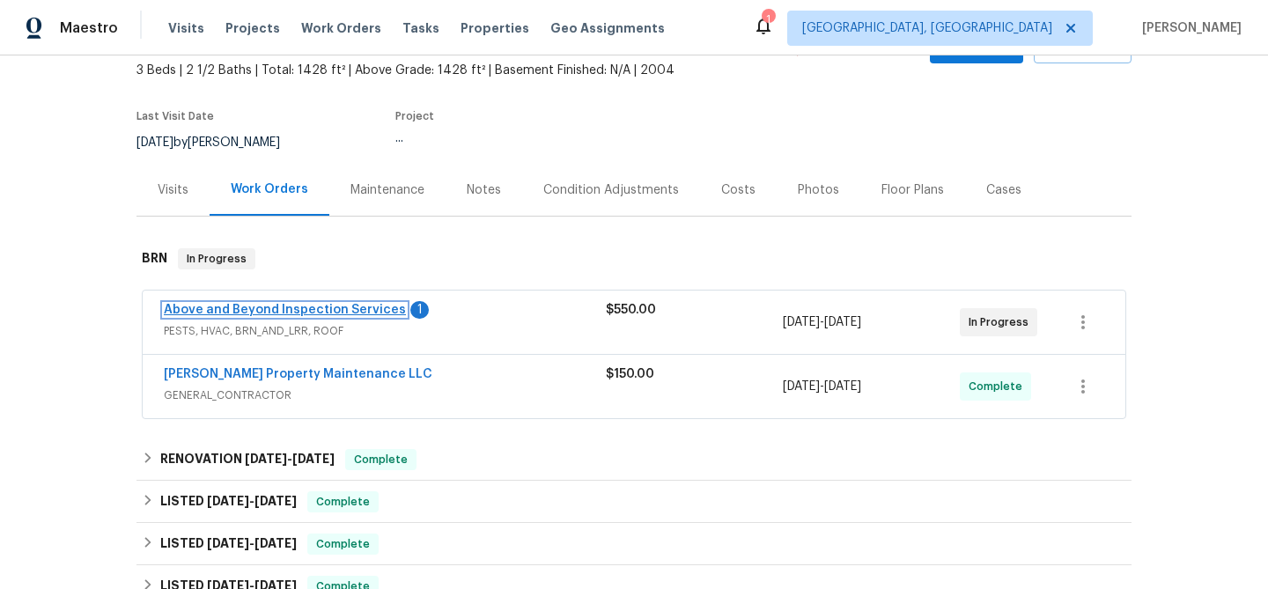
click at [193, 312] on link "Above and Beyond Inspection Services" at bounding box center [285, 310] width 242 height 12
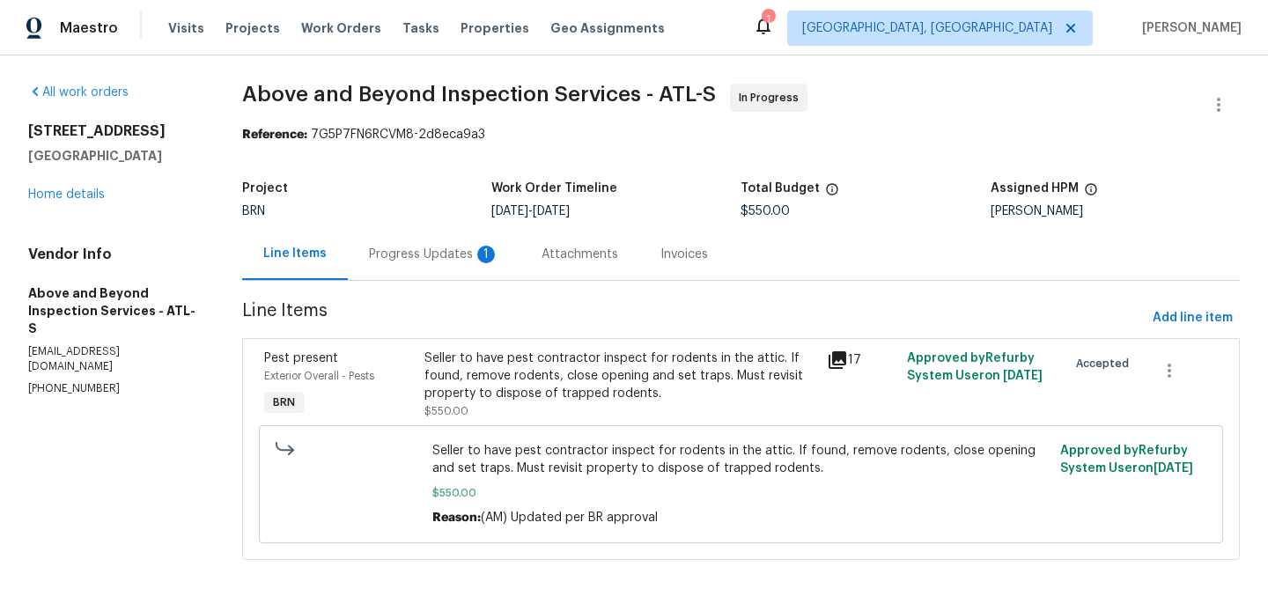
click at [460, 250] on div "Progress Updates 1" at bounding box center [434, 255] width 130 height 18
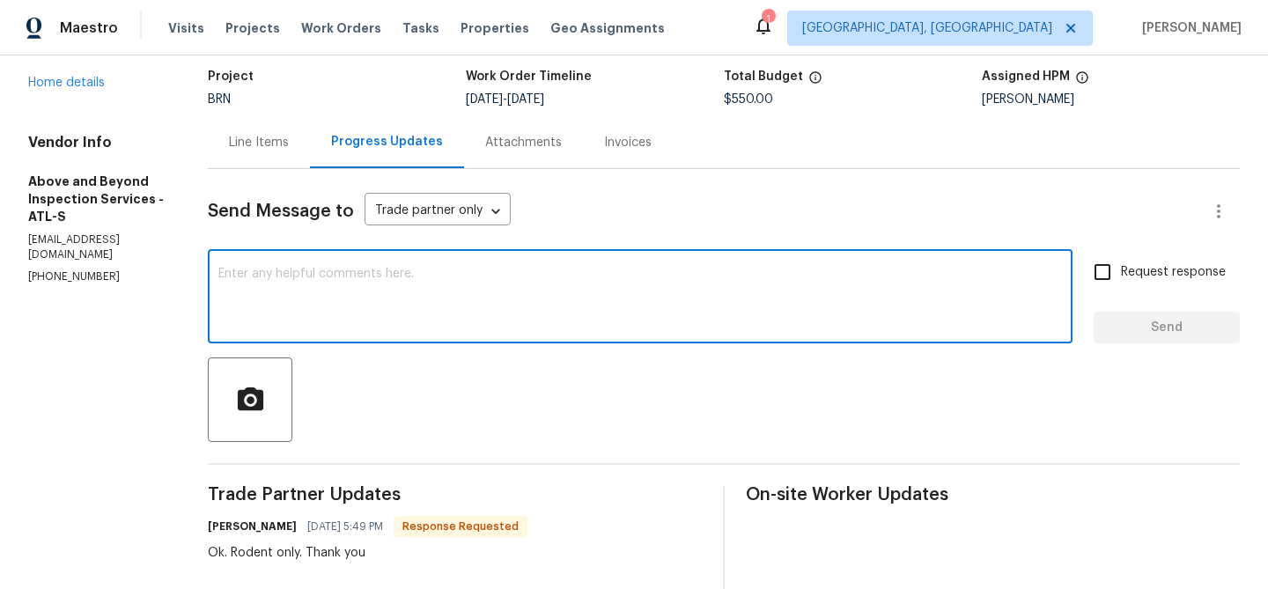
click at [394, 278] on textarea at bounding box center [640, 299] width 844 height 62
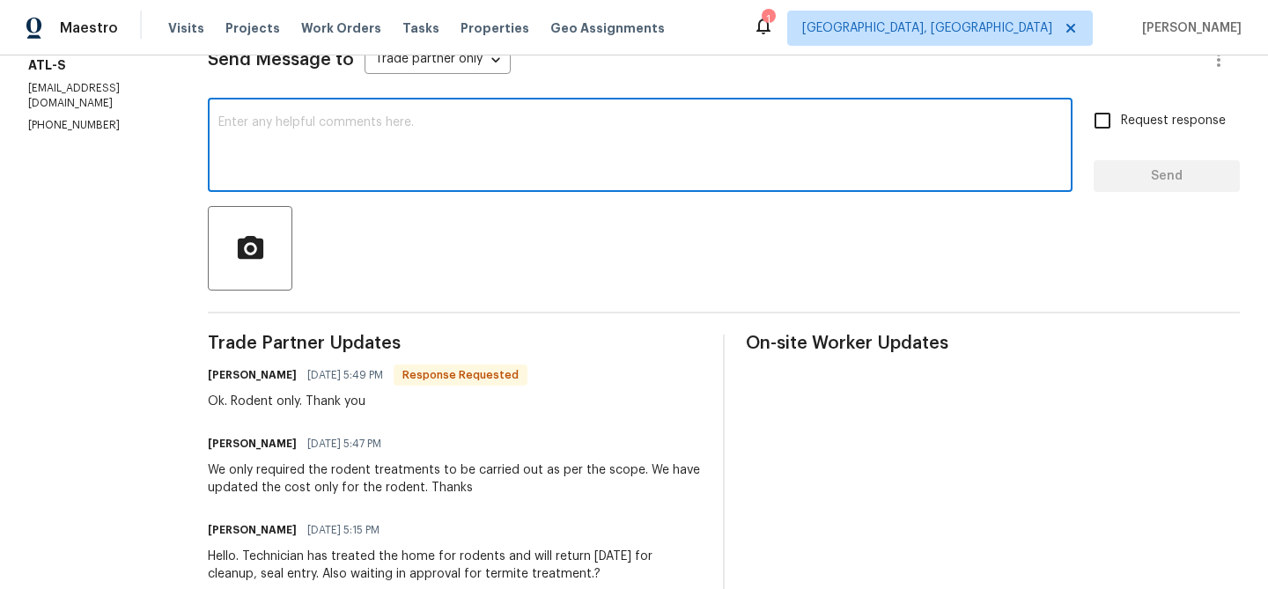
scroll to position [276, 0]
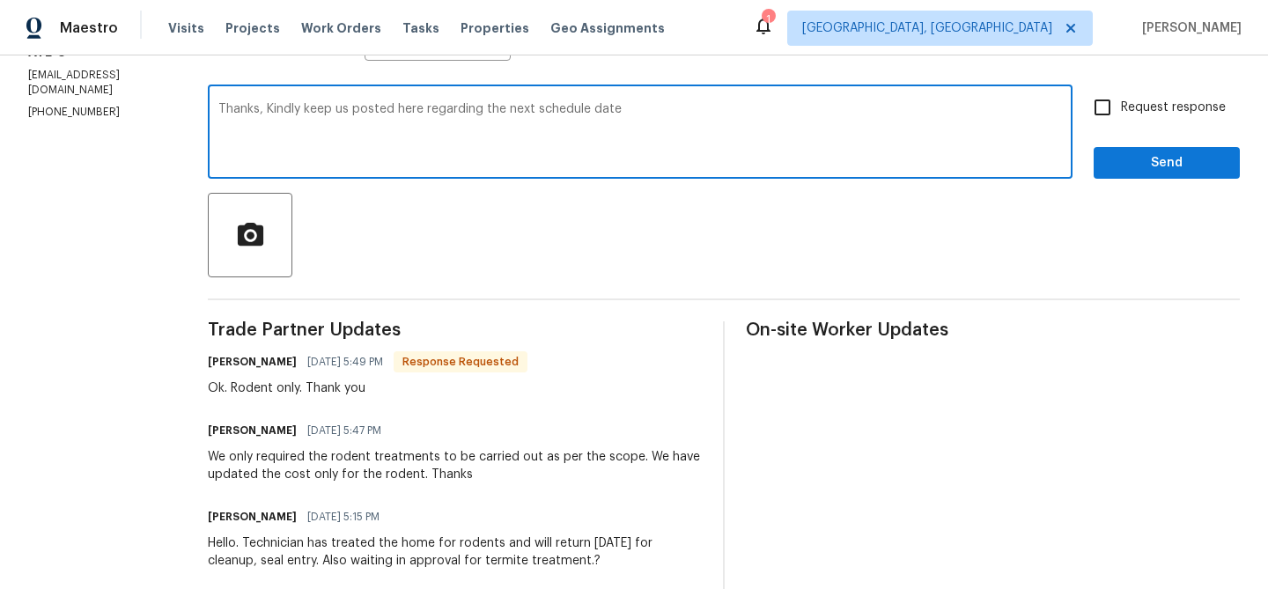
type textarea "Thanks, Kindly keep us posted here regarding the next schedule date"
click at [1148, 100] on span "Request response" at bounding box center [1173, 108] width 105 height 18
click at [1121, 100] on input "Request response" at bounding box center [1102, 107] width 37 height 37
checkbox input "true"
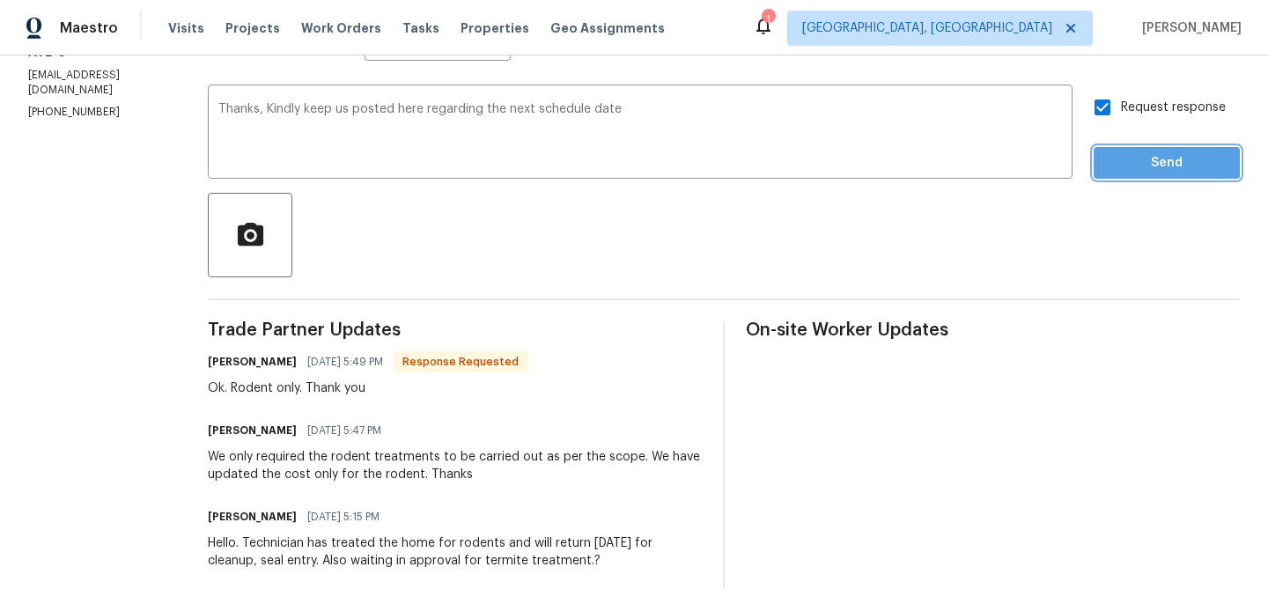
click at [1132, 159] on span "Send" at bounding box center [1167, 163] width 118 height 22
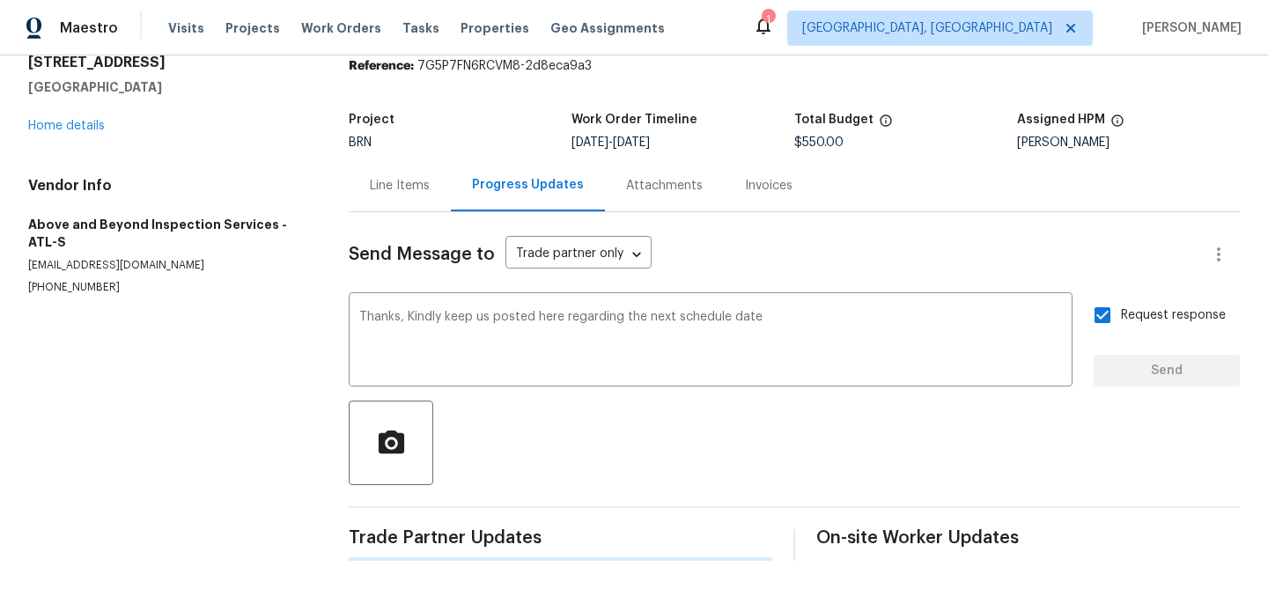
scroll to position [0, 0]
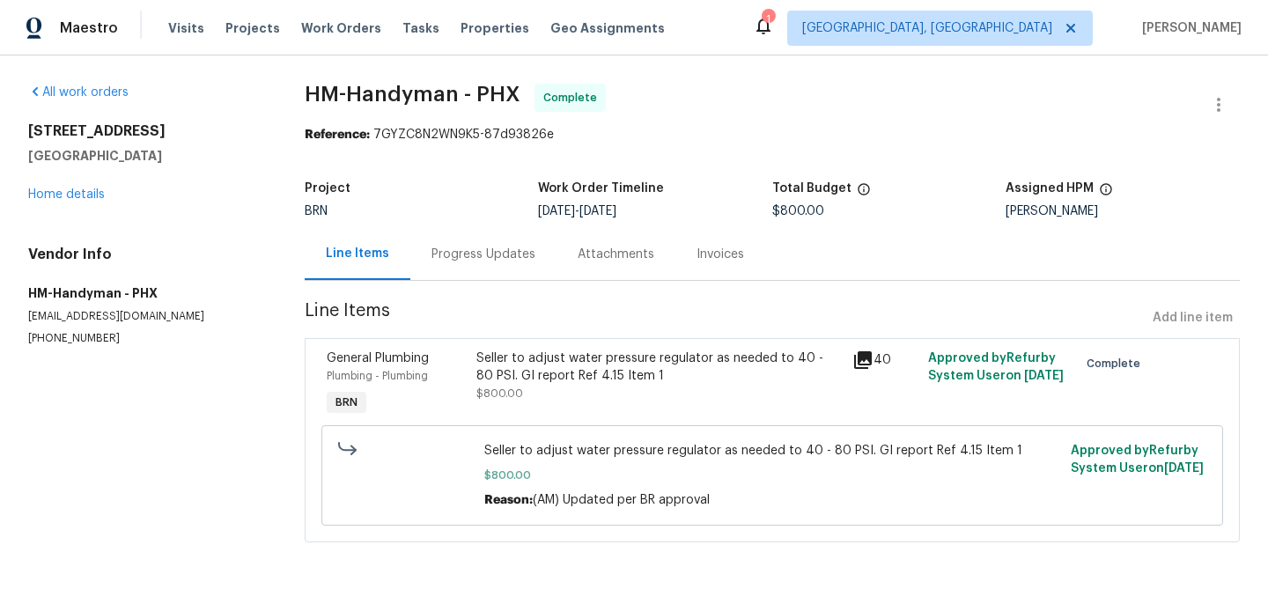
scroll to position [4, 0]
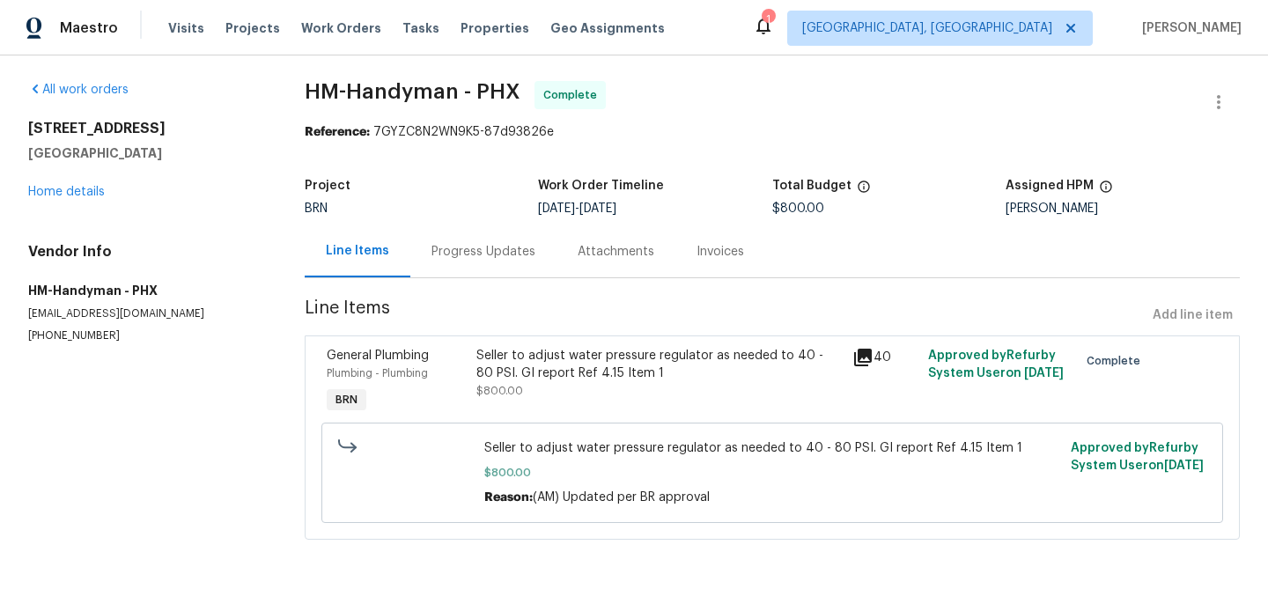
click at [495, 276] on div "Progress Updates" at bounding box center [483, 251] width 146 height 52
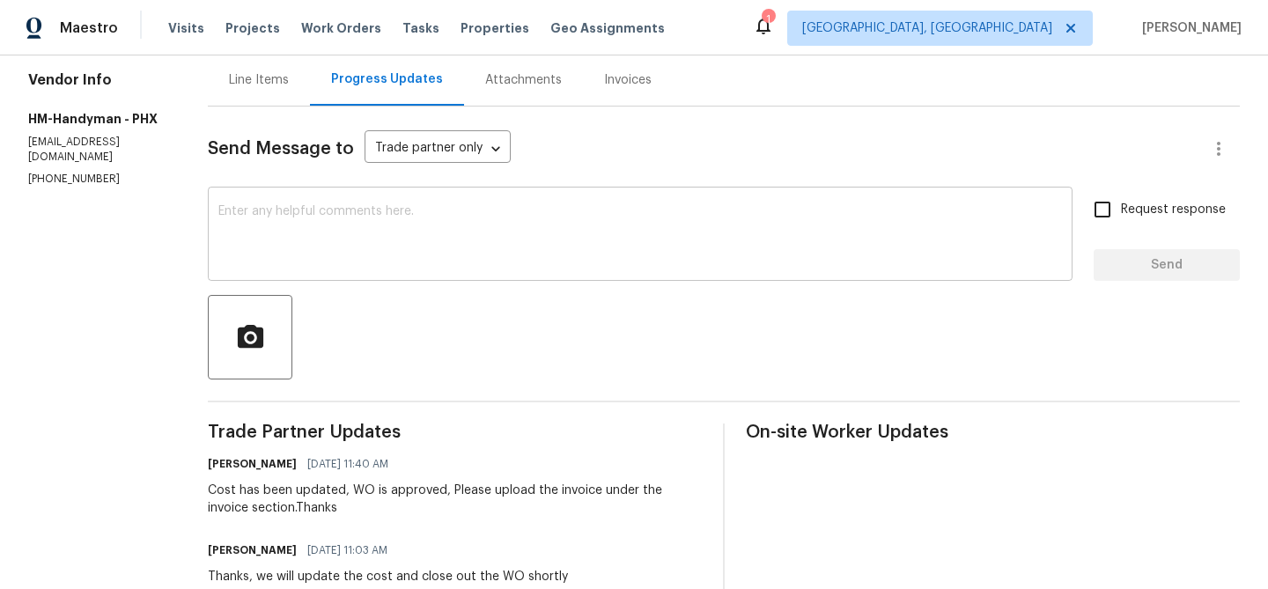
scroll to position [184, 0]
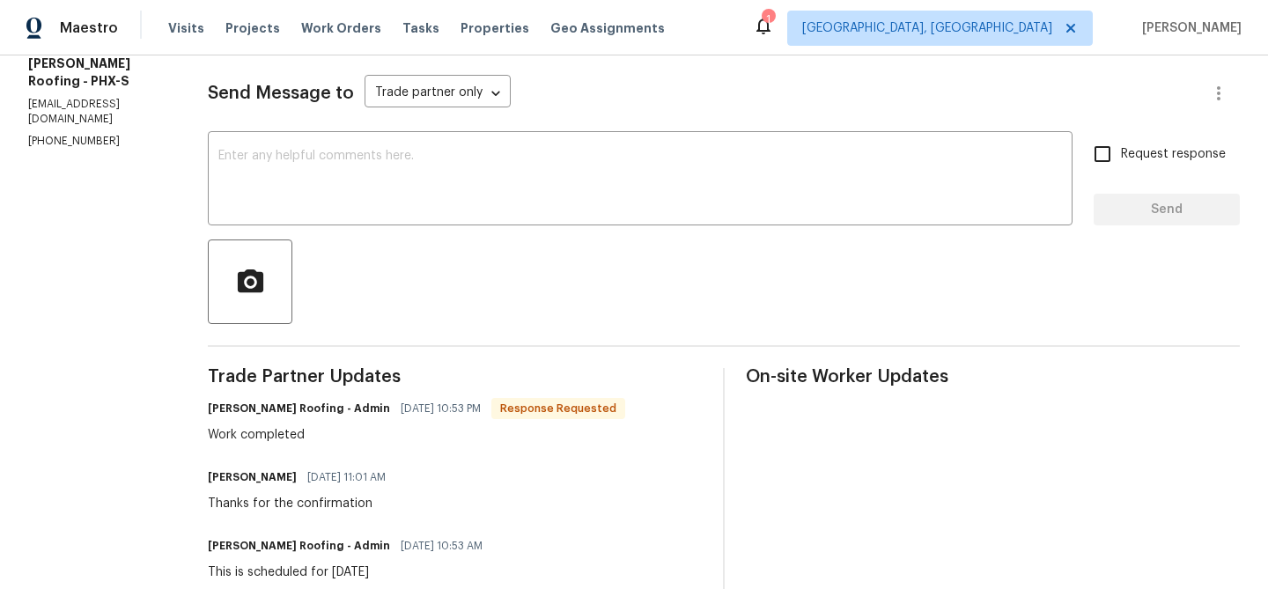
scroll to position [20, 0]
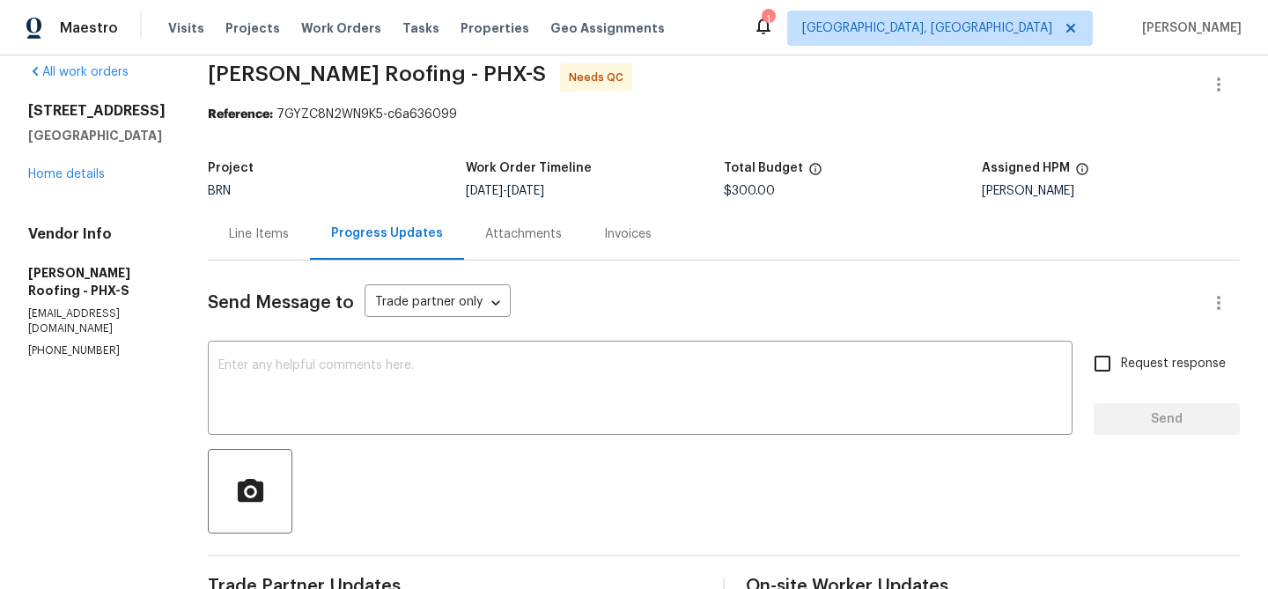
click at [238, 210] on div "Line Items" at bounding box center [259, 234] width 102 height 52
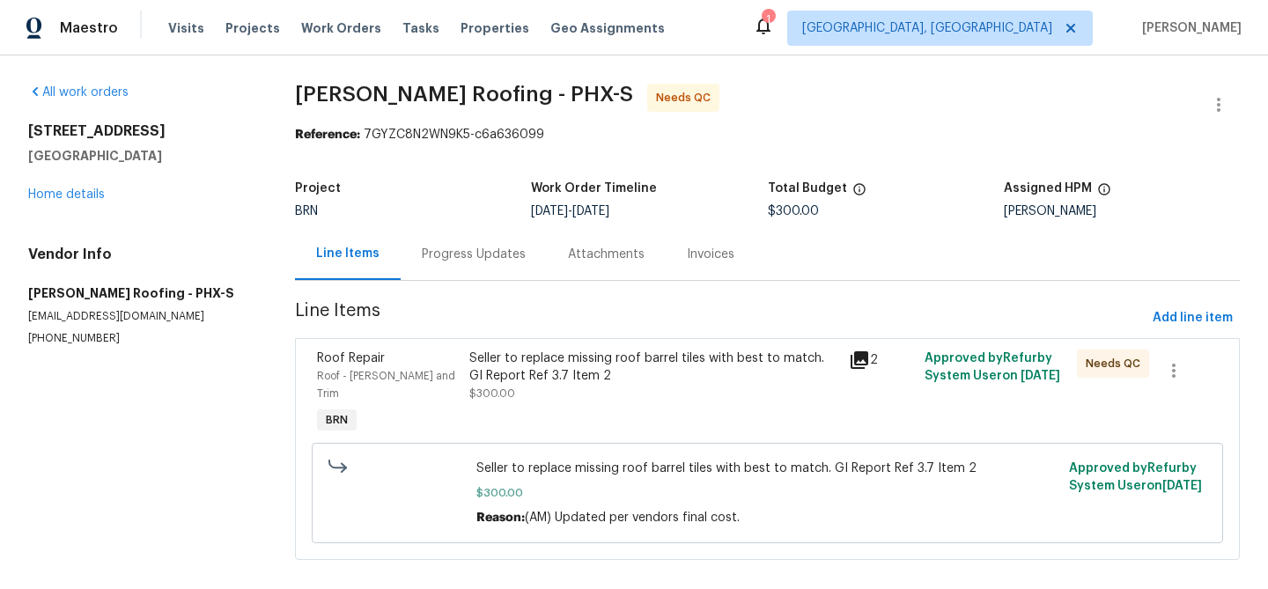
click at [526, 380] on div "Seller to replace missing roof barrel tiles with best to match. GI Report Ref 3…" at bounding box center [653, 367] width 369 height 35
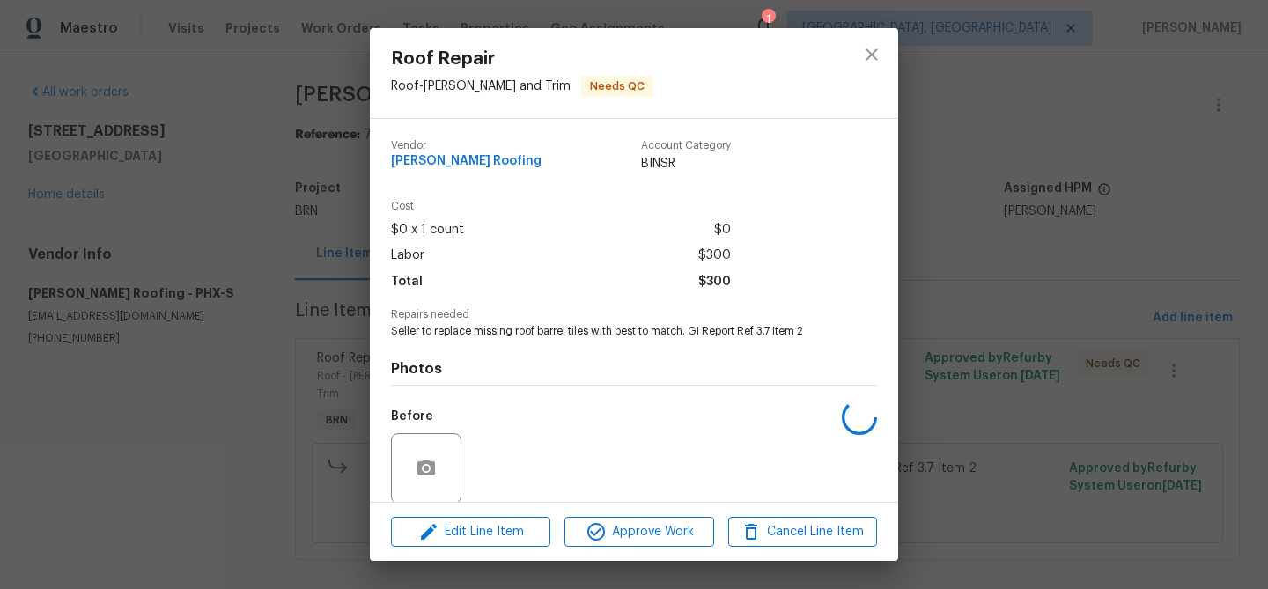
scroll to position [133, 0]
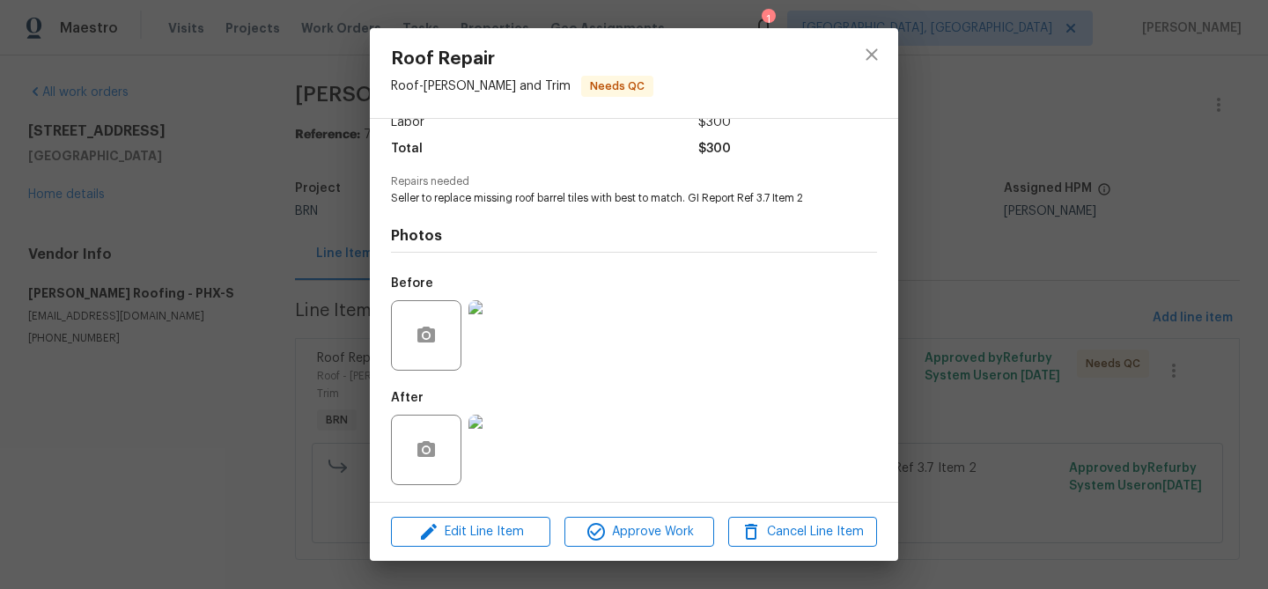
click at [496, 331] on img at bounding box center [503, 335] width 70 height 70
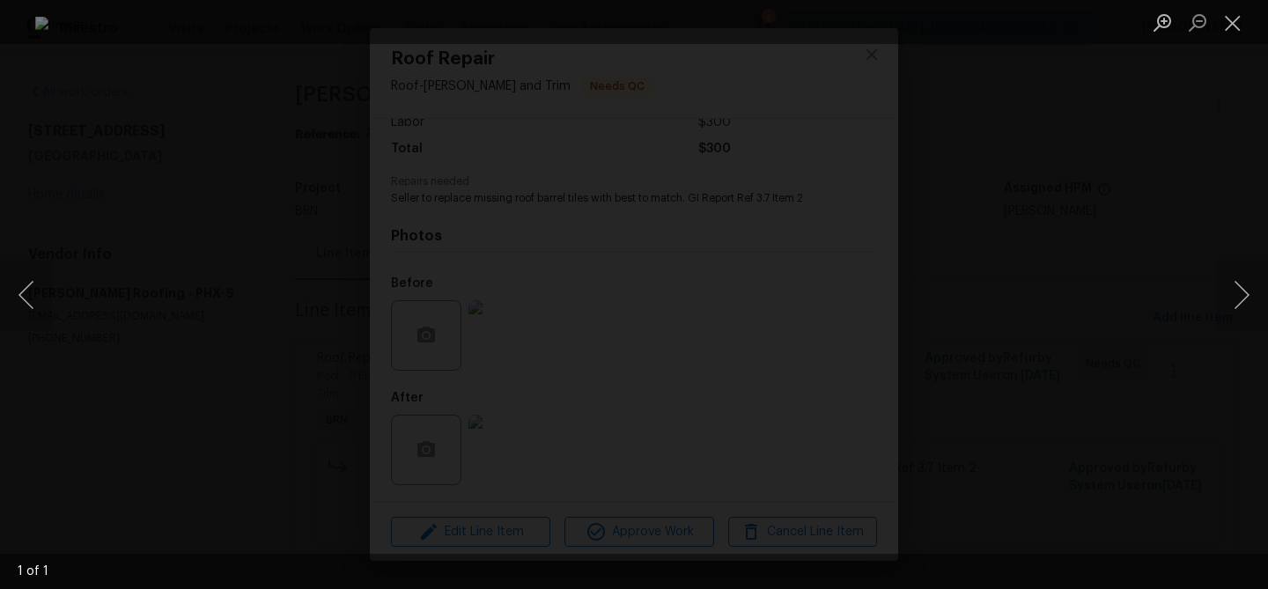
click at [237, 110] on div "Lightbox" at bounding box center [634, 294] width 1268 height 589
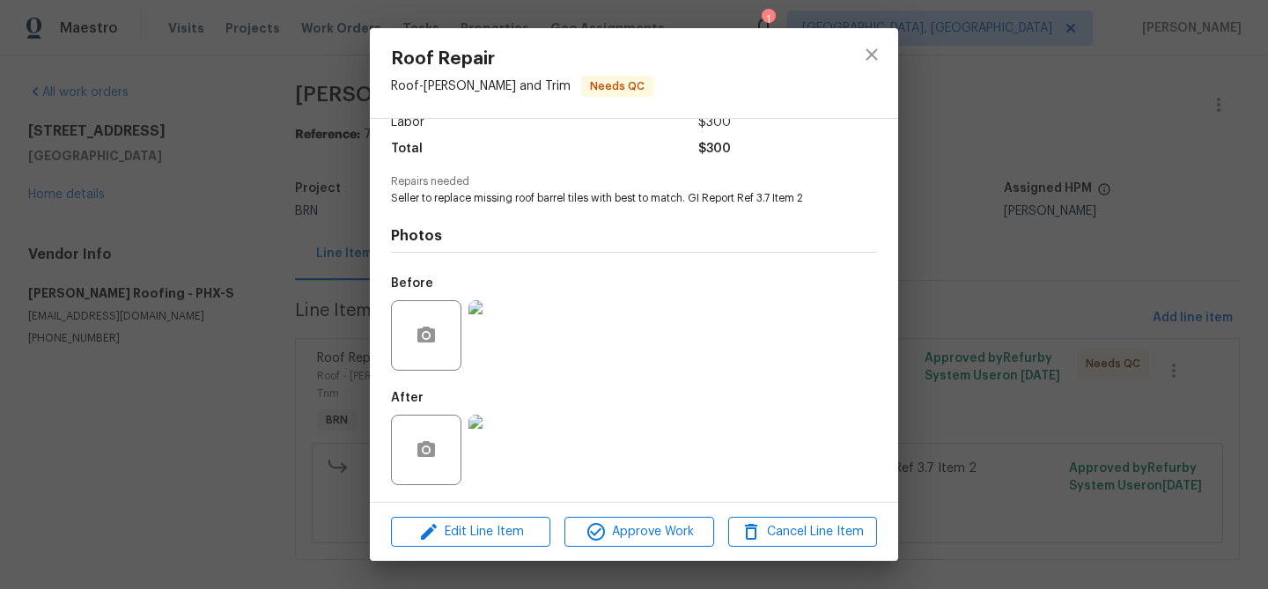
click at [216, 111] on div "Roof Repair Roof - [PERSON_NAME] and Trim Needs QC Vendor [PERSON_NAME] Roofing…" at bounding box center [634, 294] width 1268 height 589
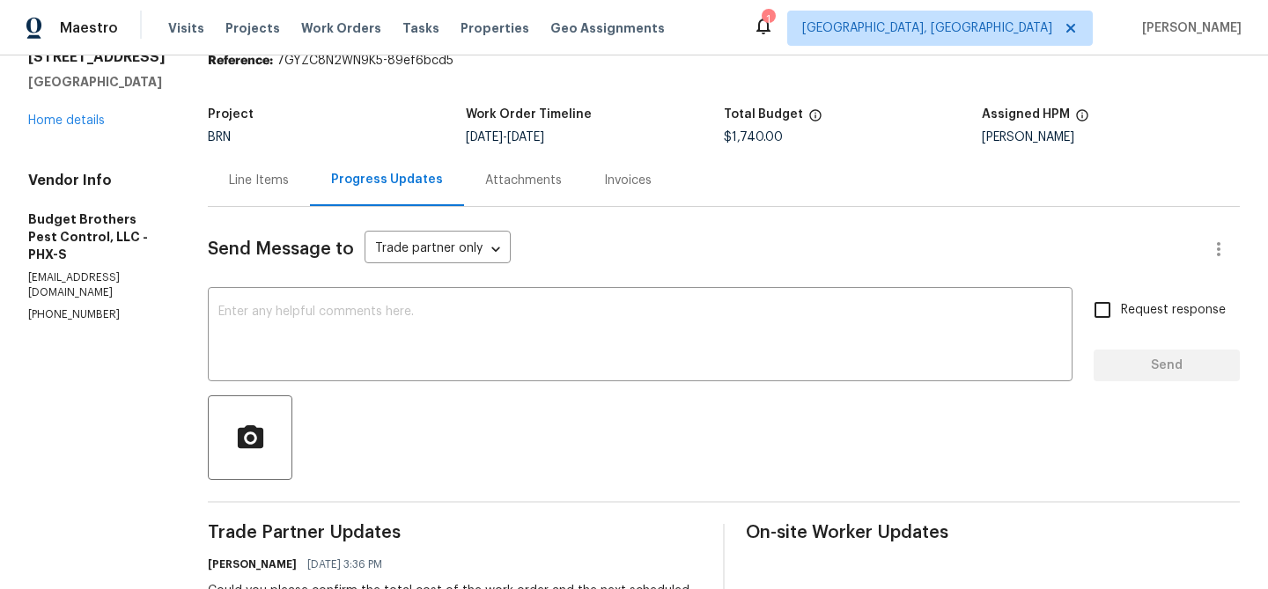
scroll to position [39, 0]
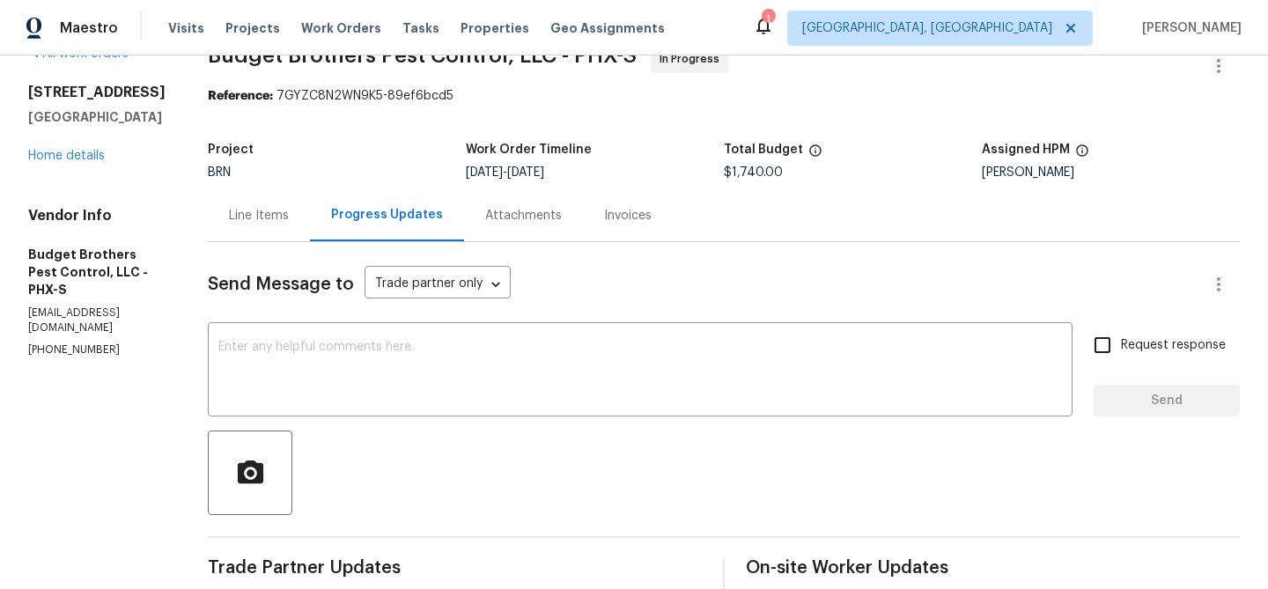
click at [59, 139] on div "5976 W Alameda Rd Glendale, AZ 85310 Home details" at bounding box center [96, 124] width 137 height 81
click at [42, 150] on link "Home details" at bounding box center [66, 156] width 77 height 12
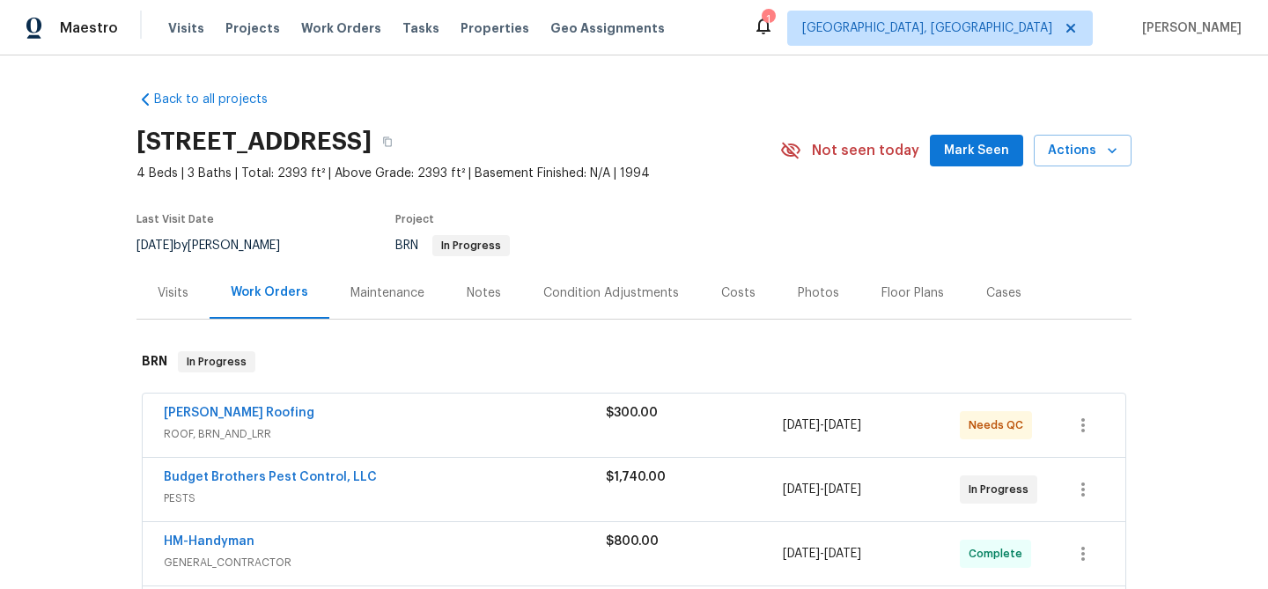
scroll to position [55, 0]
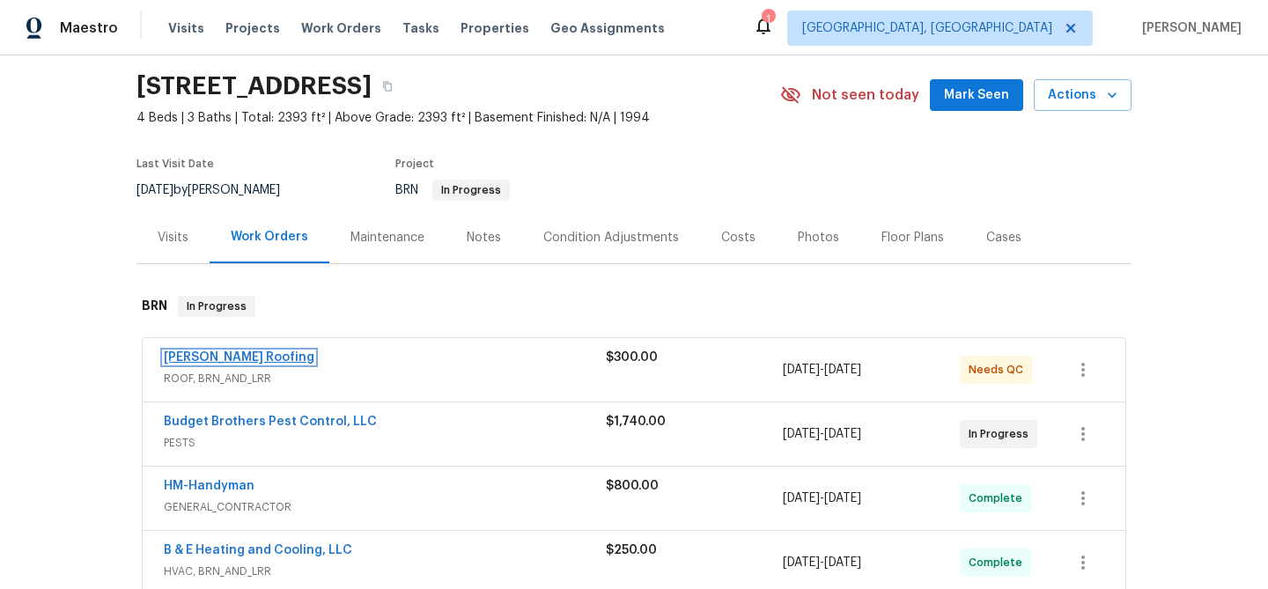
click at [193, 361] on link "Stout Roofing" at bounding box center [239, 357] width 151 height 12
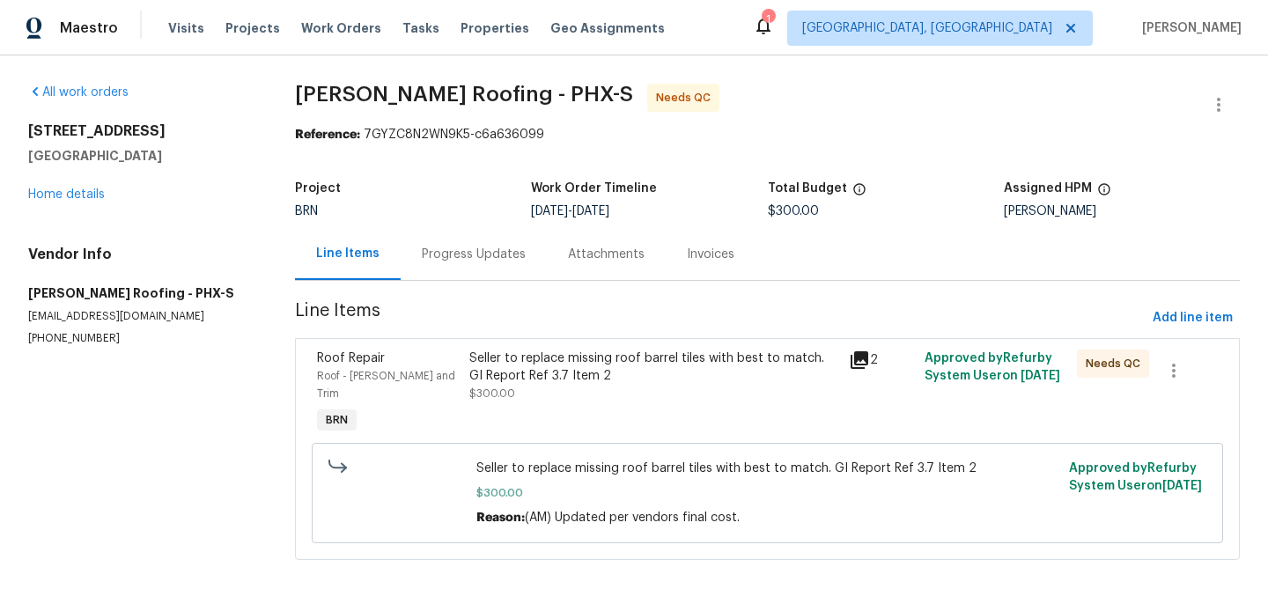
click at [551, 385] on div "Seller to replace missing roof barrel tiles with best to match. GI Report Ref 3…" at bounding box center [653, 376] width 369 height 53
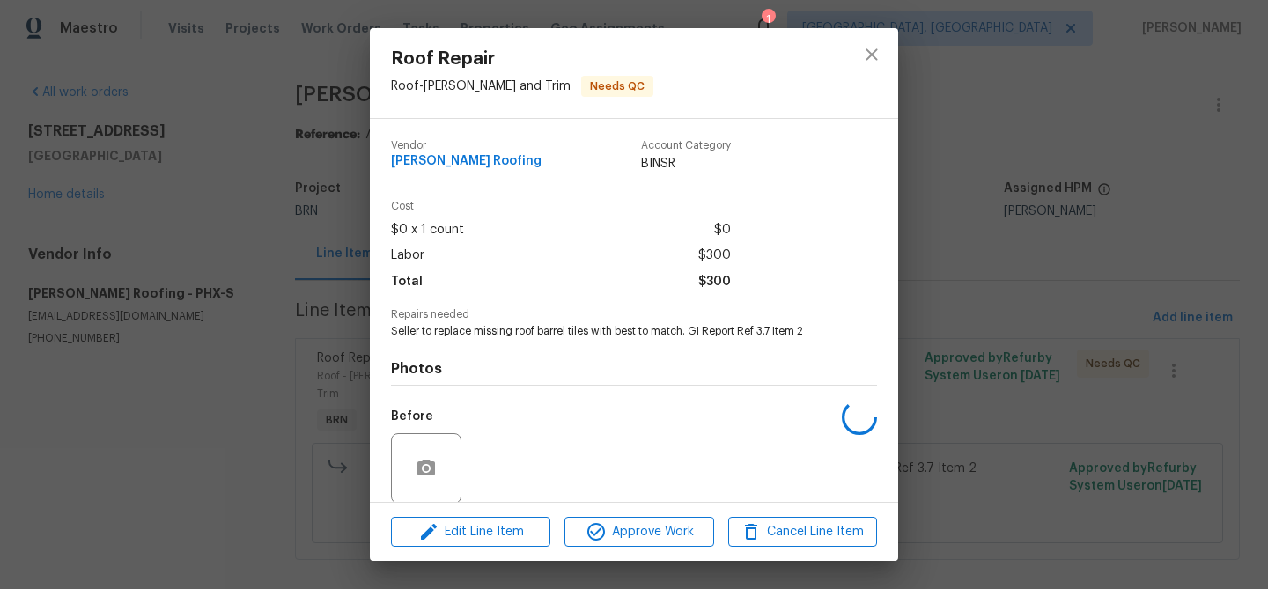
scroll to position [133, 0]
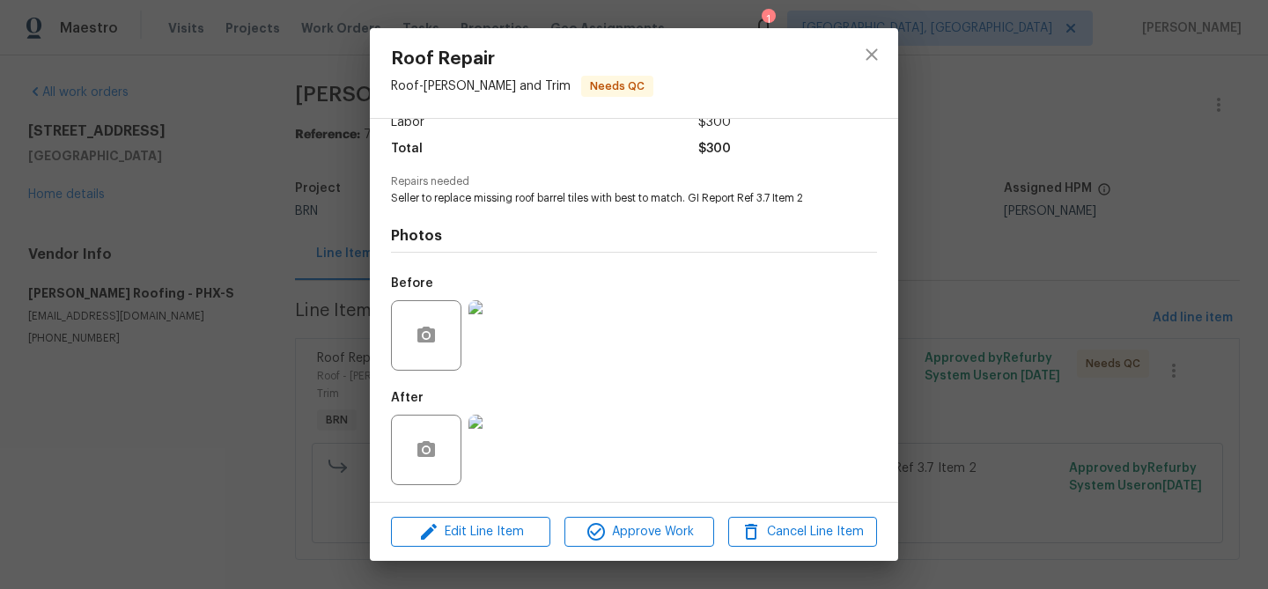
click at [513, 459] on img at bounding box center [503, 450] width 70 height 70
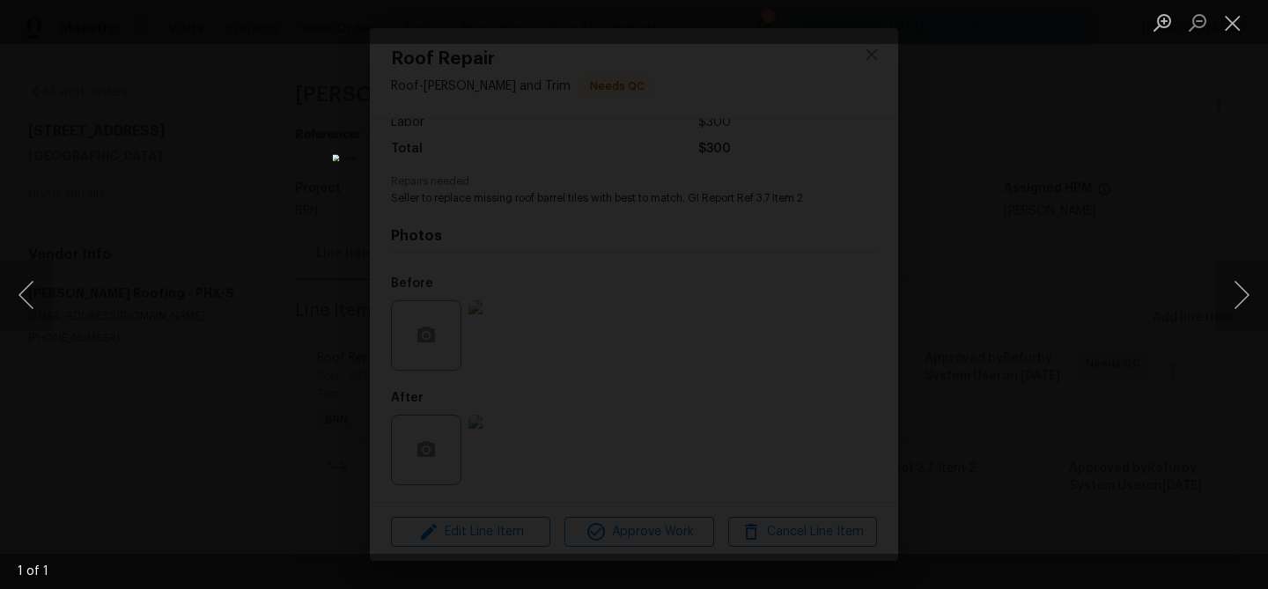
click at [260, 242] on div "Lightbox" at bounding box center [634, 294] width 1268 height 589
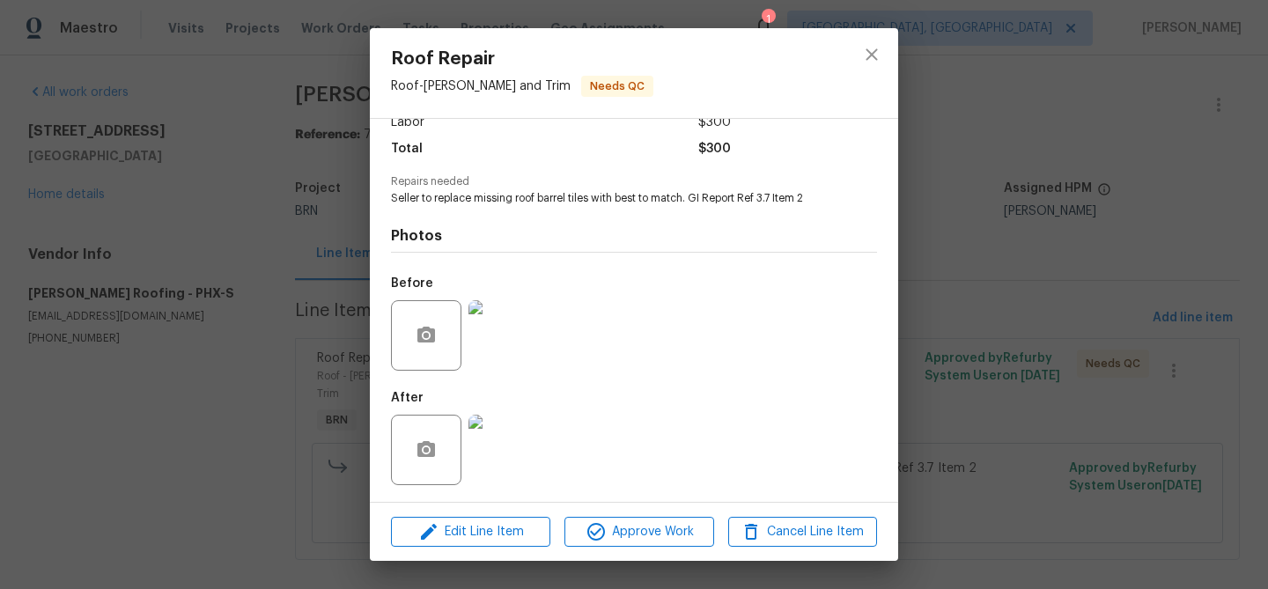
click at [211, 278] on div "Roof Repair Roof - Eaves and Trim Needs QC Vendor Stout Roofing Account Categor…" at bounding box center [634, 294] width 1268 height 589
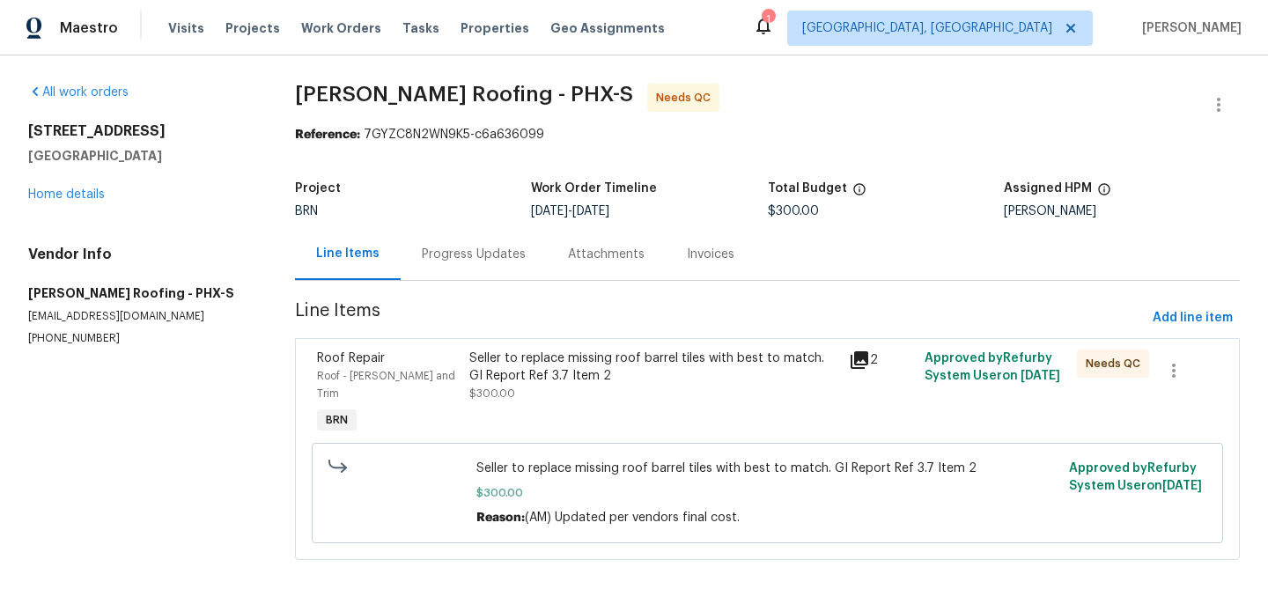
click at [460, 256] on div "Progress Updates" at bounding box center [474, 255] width 104 height 18
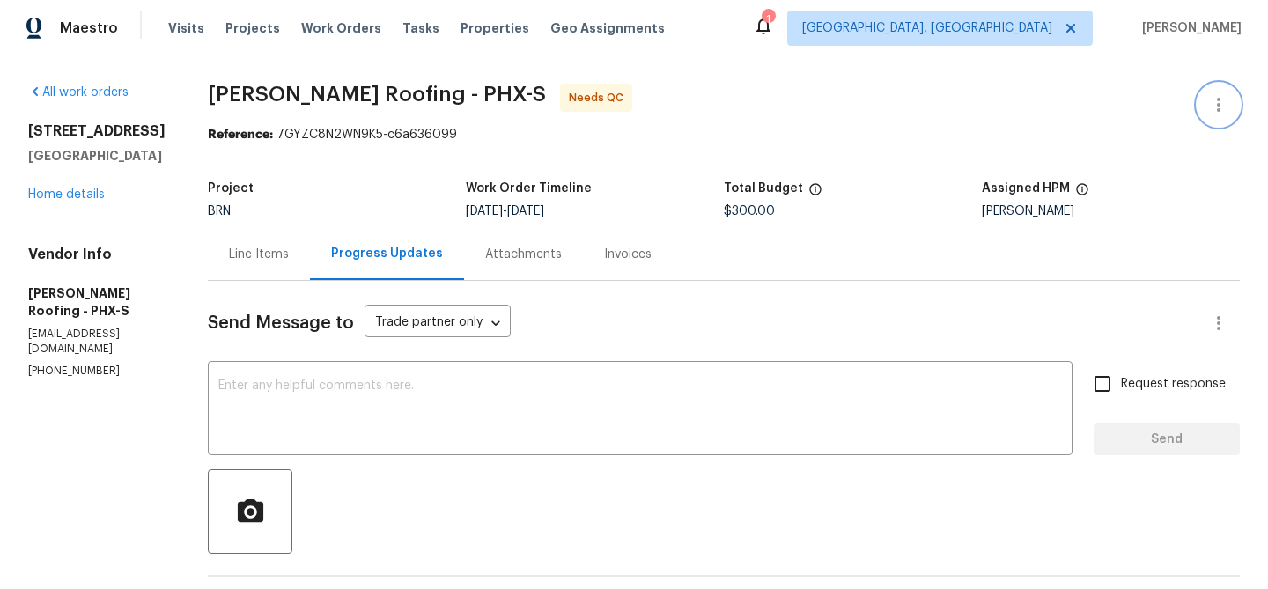
click at [1226, 100] on icon "button" at bounding box center [1218, 104] width 21 height 21
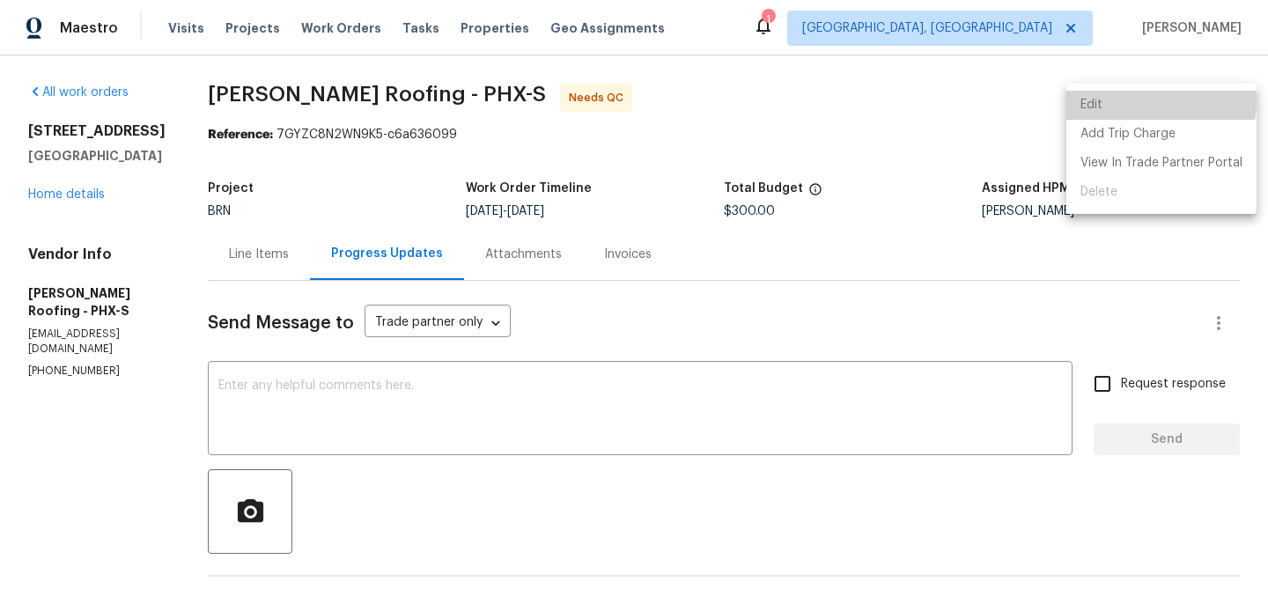
click at [1152, 102] on li "Edit" at bounding box center [1161, 105] width 190 height 29
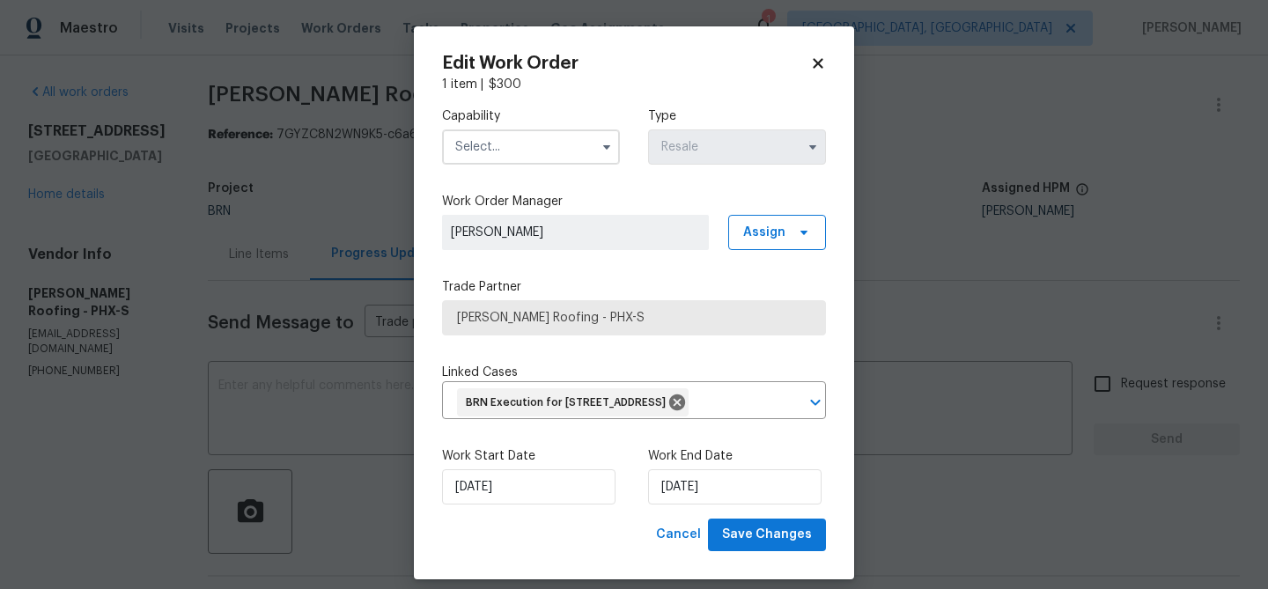
click at [562, 136] on input "text" at bounding box center [531, 146] width 178 height 35
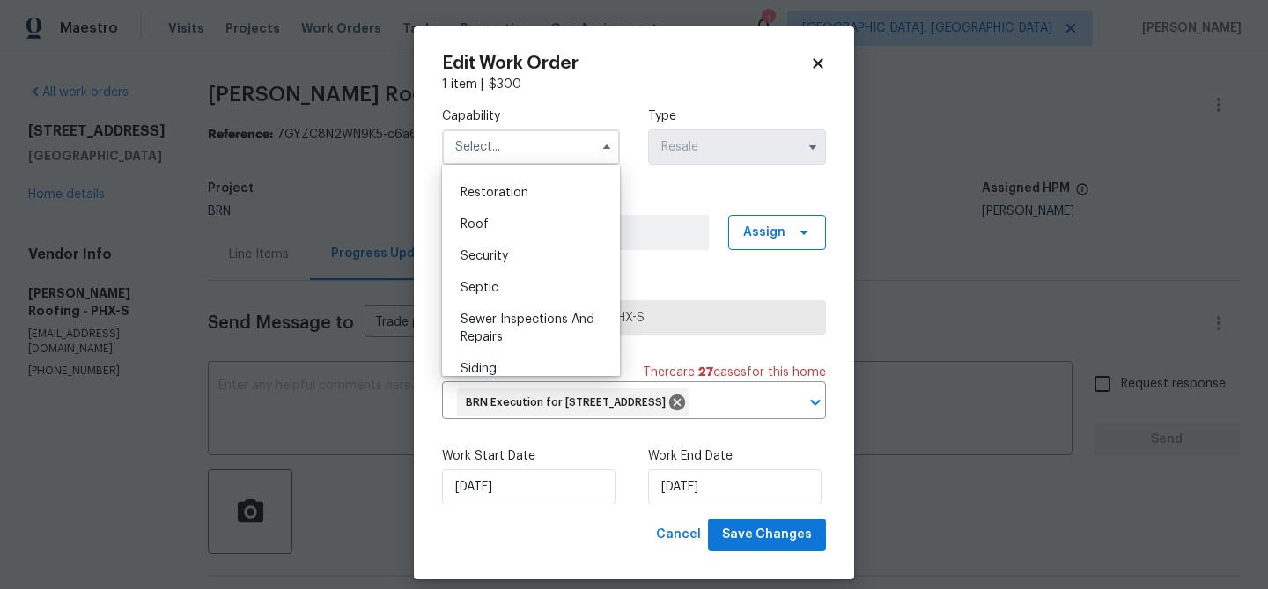
scroll to position [1758, 0]
click at [500, 219] on div "Roof" at bounding box center [530, 224] width 169 height 32
type input "Roof"
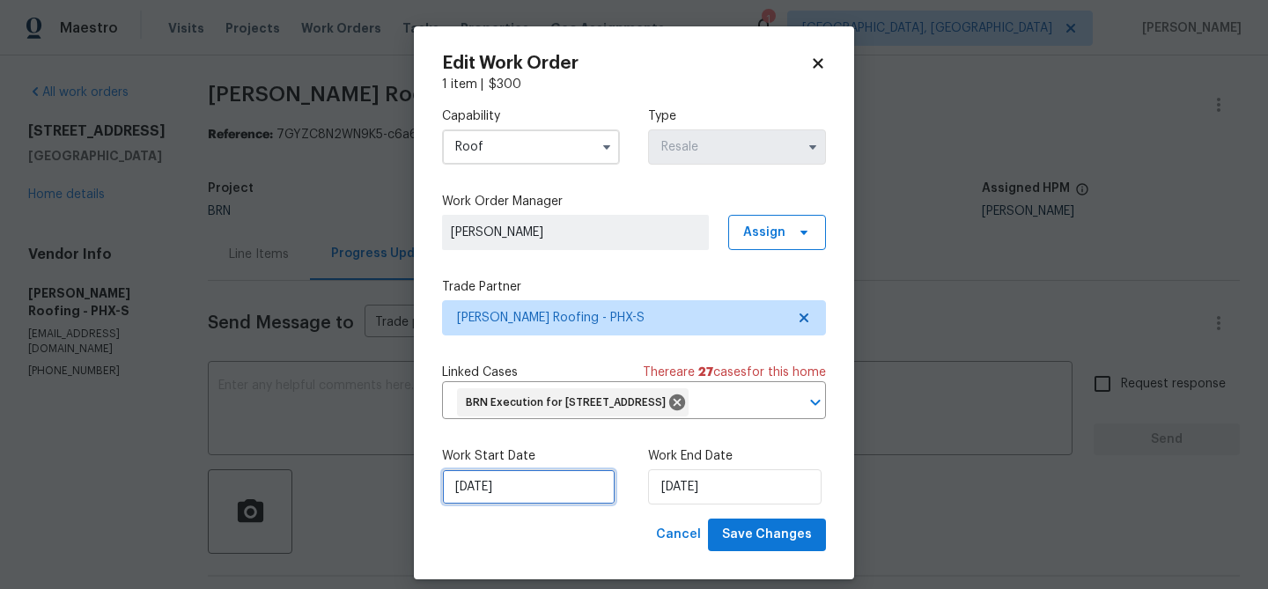
click at [502, 505] on input "19/08/2025" at bounding box center [528, 486] width 173 height 35
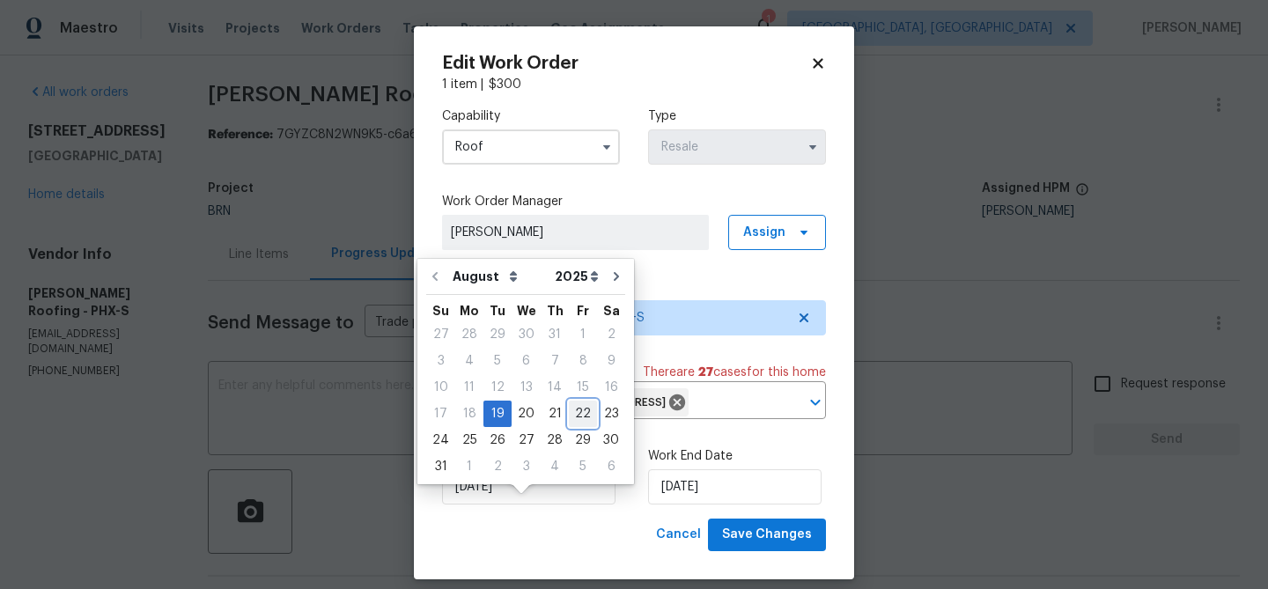
click at [570, 415] on div "22" at bounding box center [583, 414] width 28 height 25
type input "22/08/2025"
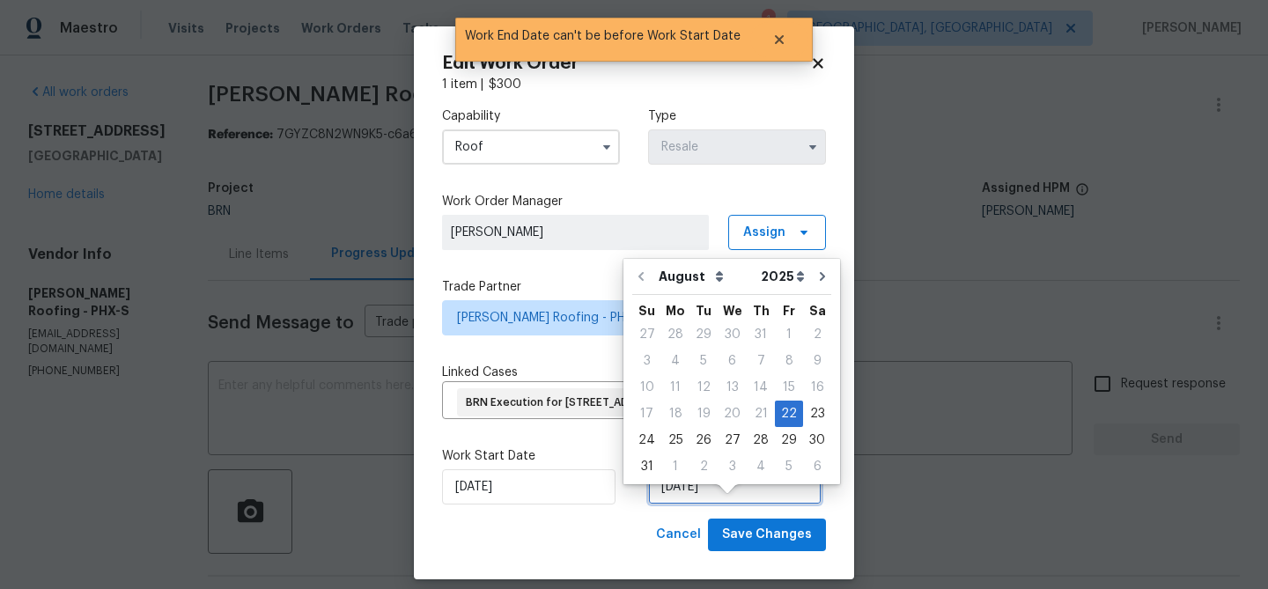
click at [678, 505] on input "22/08/2025" at bounding box center [734, 486] width 173 height 35
click at [701, 435] on div "26" at bounding box center [703, 440] width 28 height 25
type input "26/08/2025"
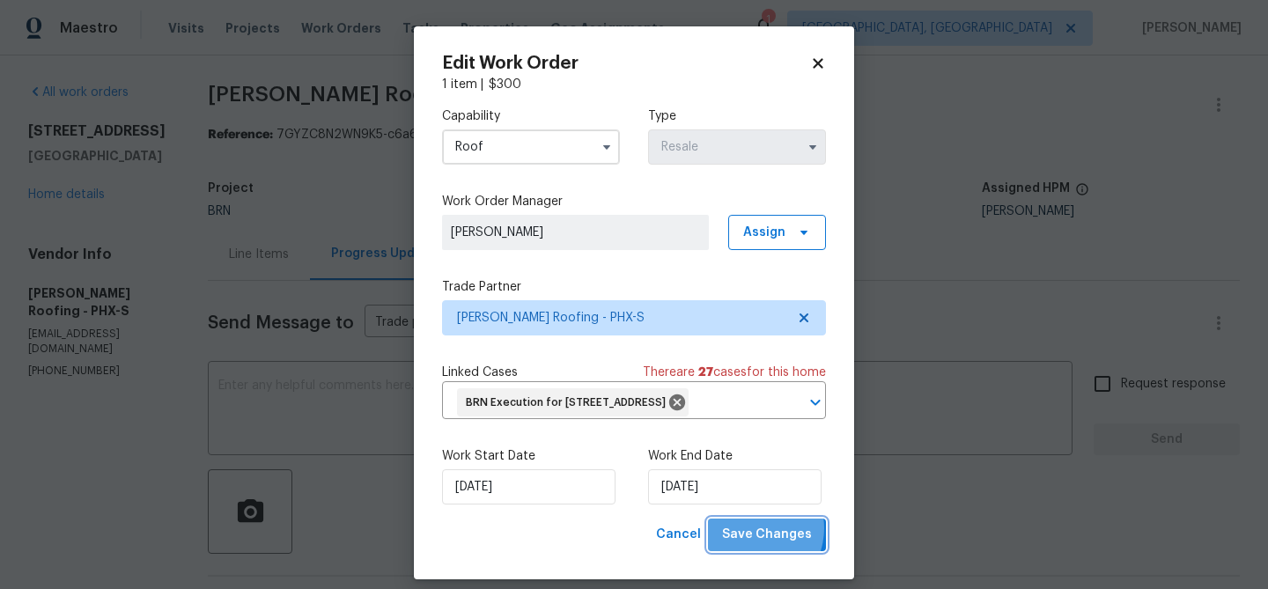
click at [756, 546] on span "Save Changes" at bounding box center [767, 535] width 90 height 22
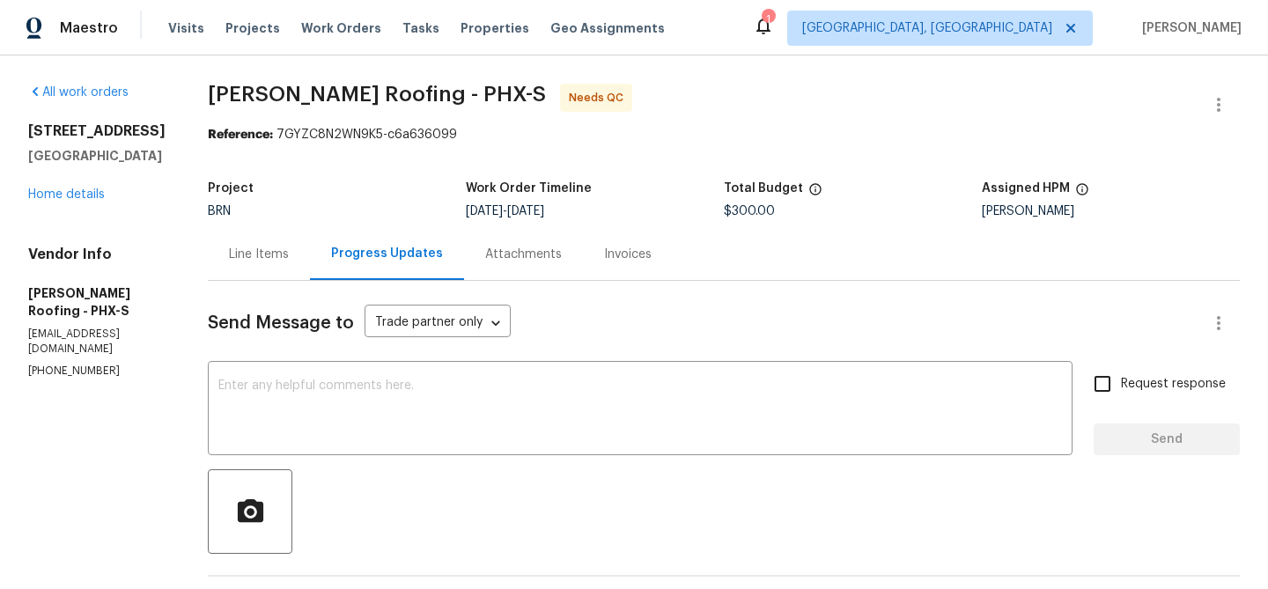
click at [240, 232] on div "Line Items" at bounding box center [259, 254] width 102 height 52
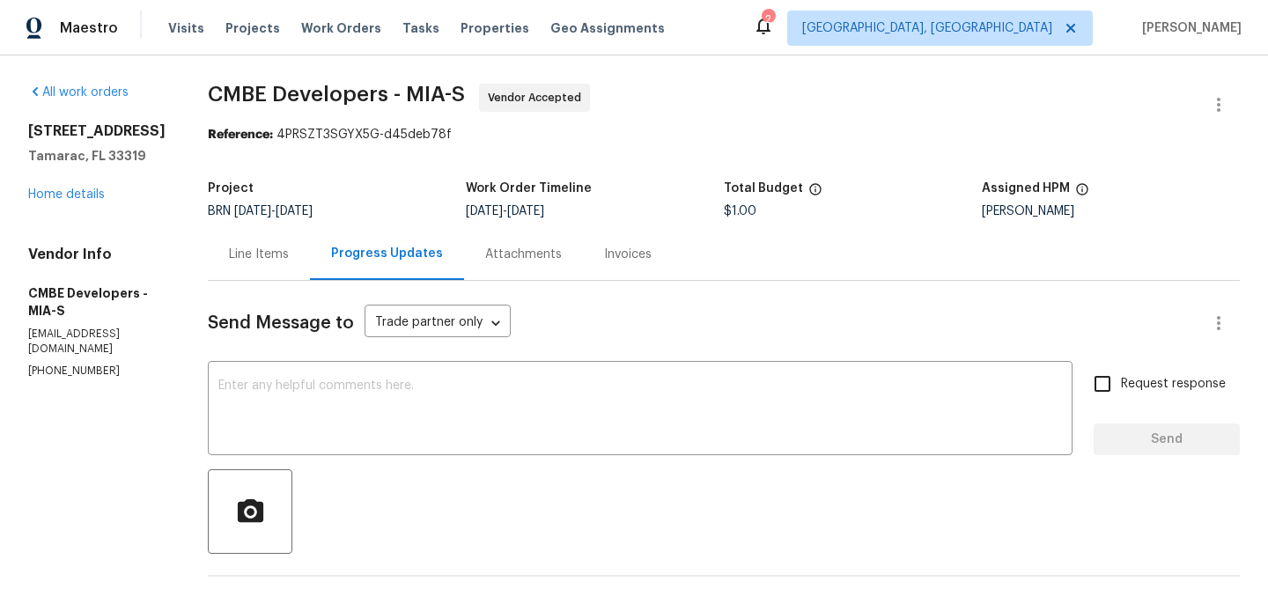
scroll to position [94, 0]
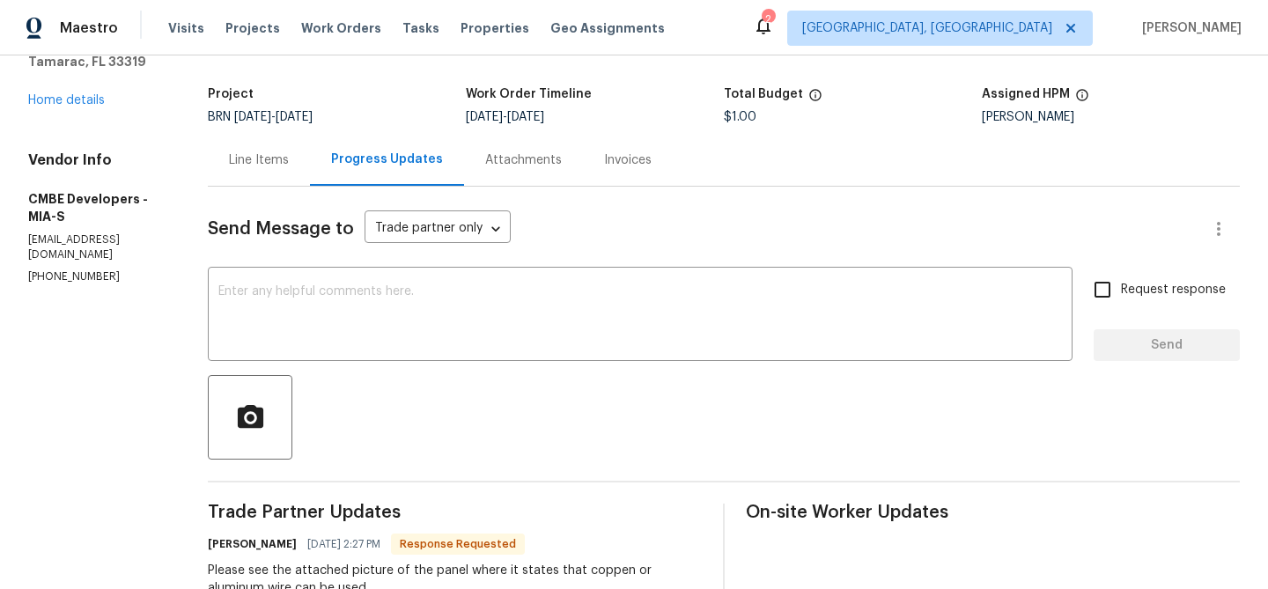
click at [243, 163] on div "Line Items" at bounding box center [259, 160] width 60 height 18
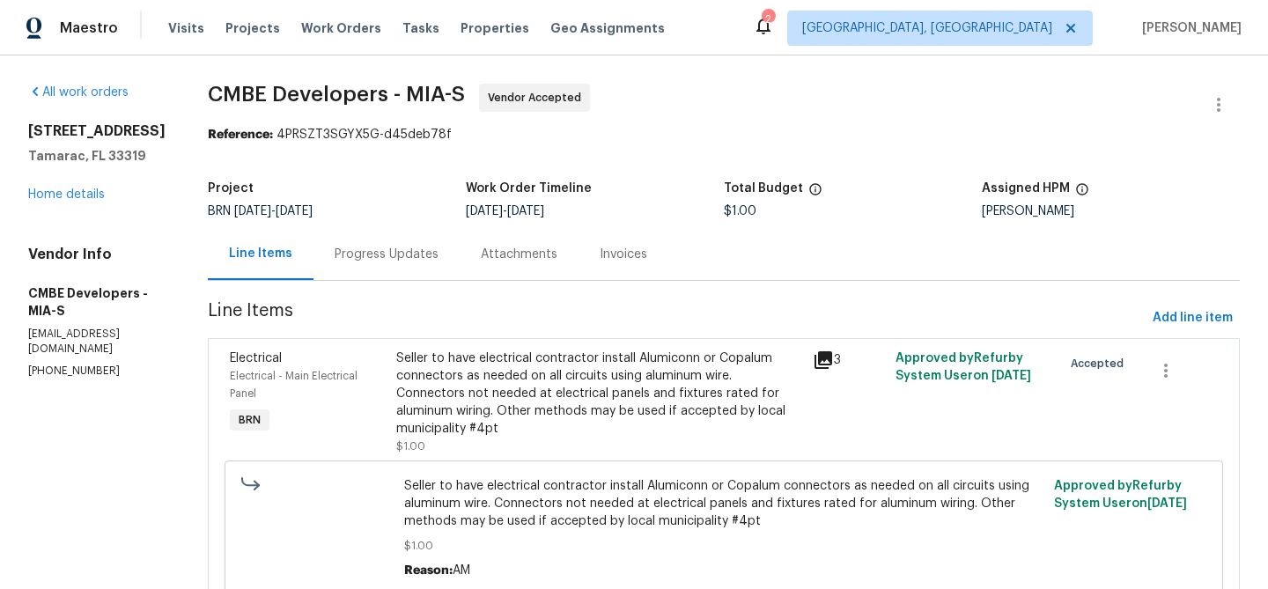
scroll to position [74, 0]
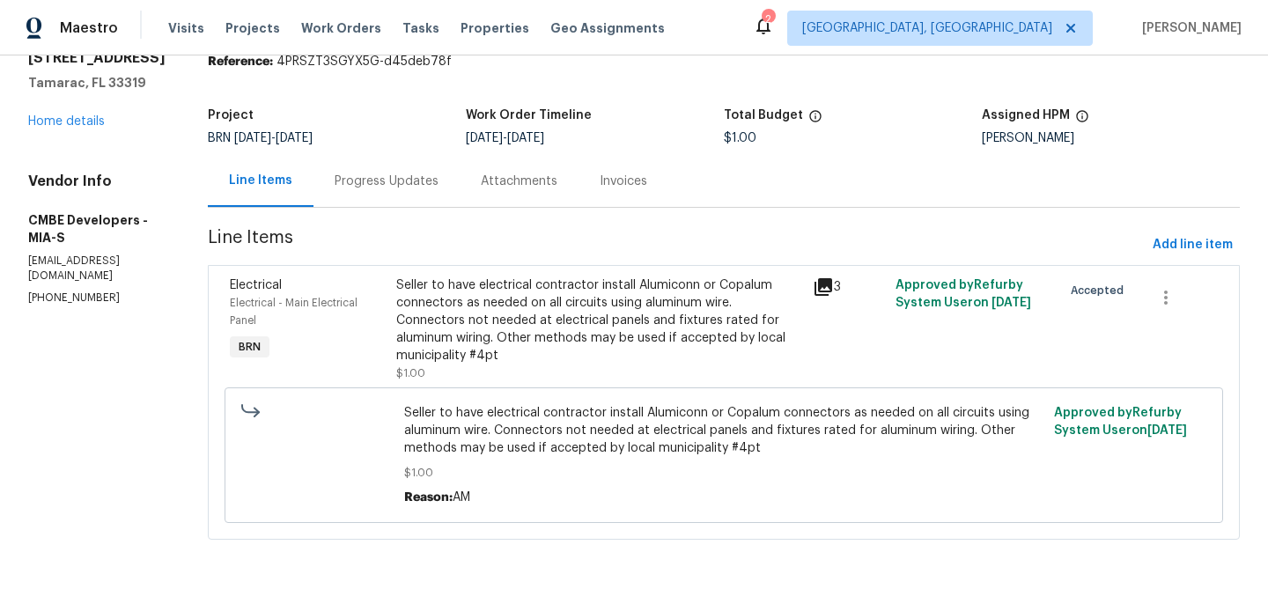
click at [630, 332] on div "Seller to have electrical contractor install Alumiconn or Copalum connectors as…" at bounding box center [599, 320] width 406 height 88
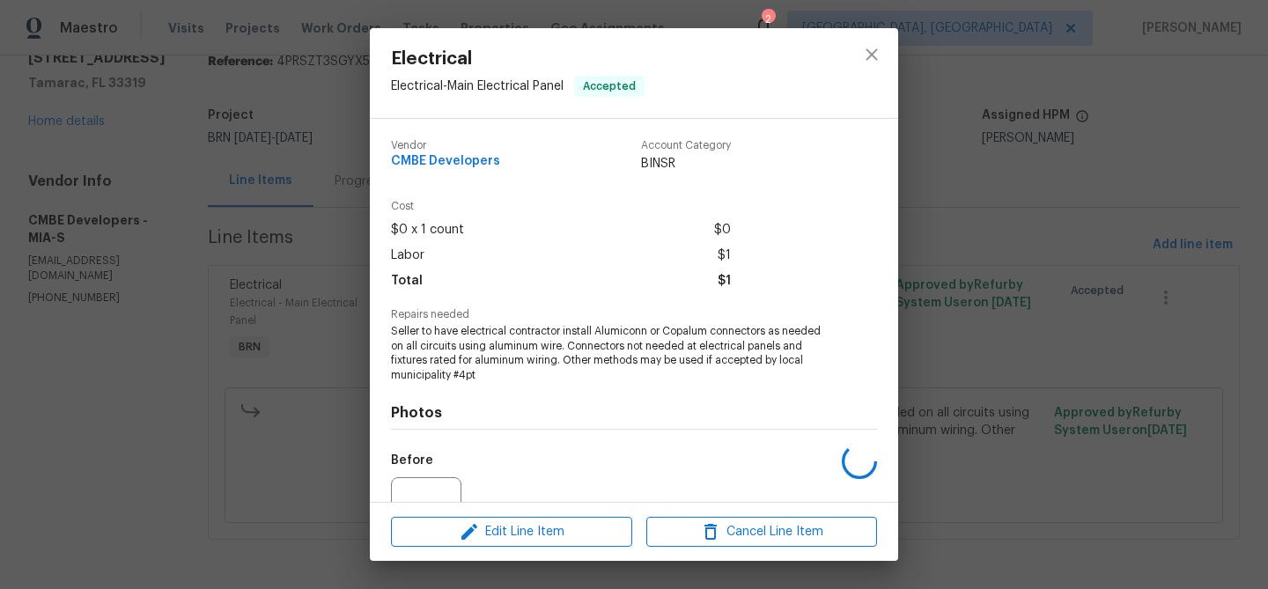
scroll to position [178, 0]
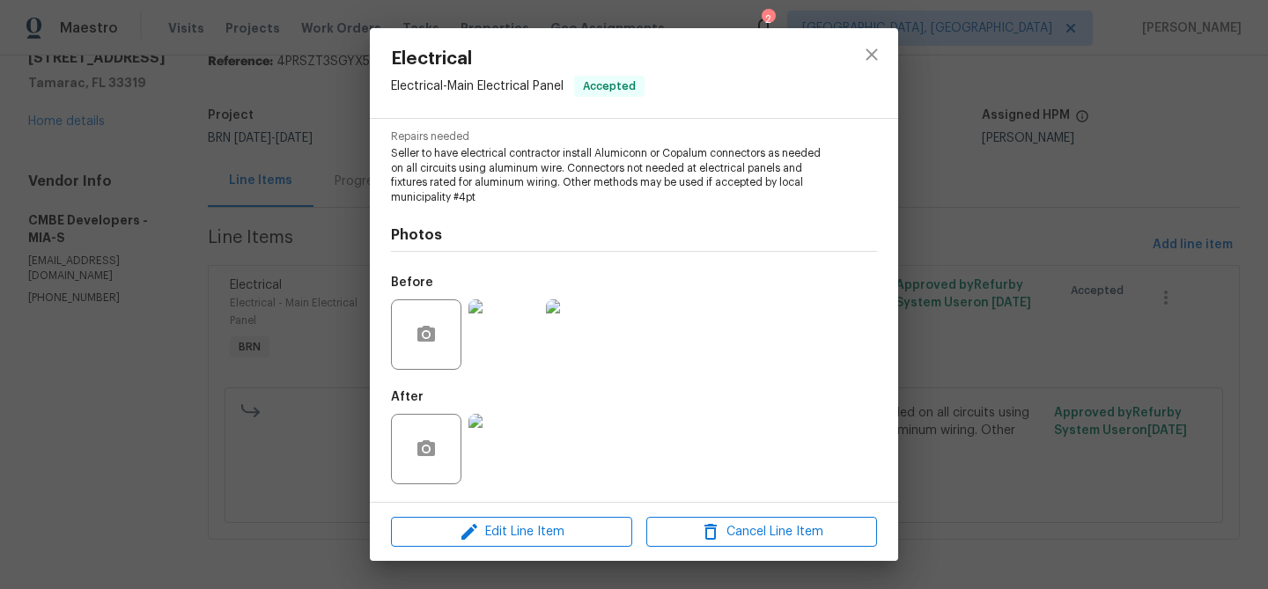
click at [521, 351] on img at bounding box center [503, 334] width 70 height 70
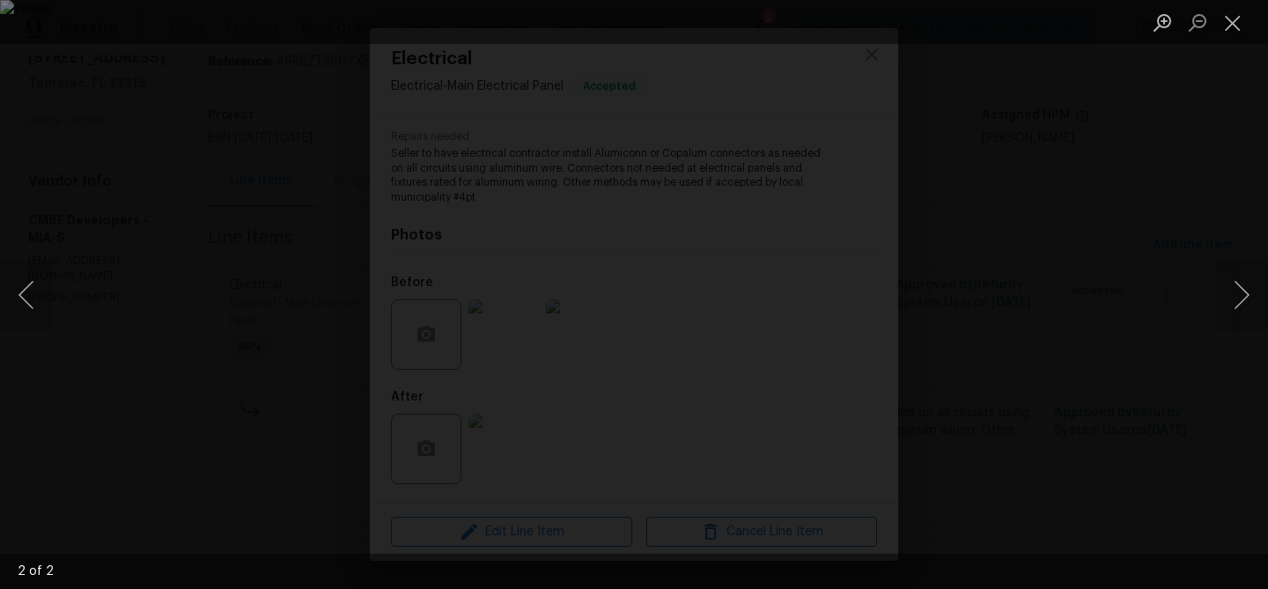
click at [154, 304] on div "Lightbox" at bounding box center [634, 294] width 1268 height 589
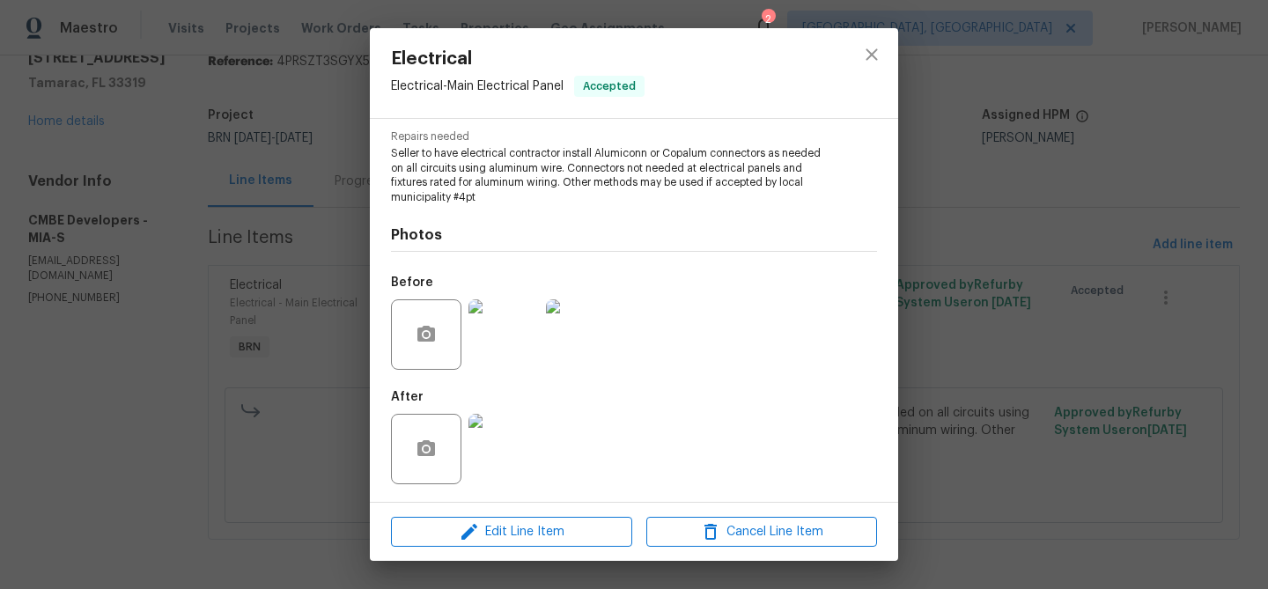
click at [114, 247] on div "Electrical Electrical - Main Electrical Panel Accepted Vendor CMBE Developers A…" at bounding box center [634, 294] width 1268 height 589
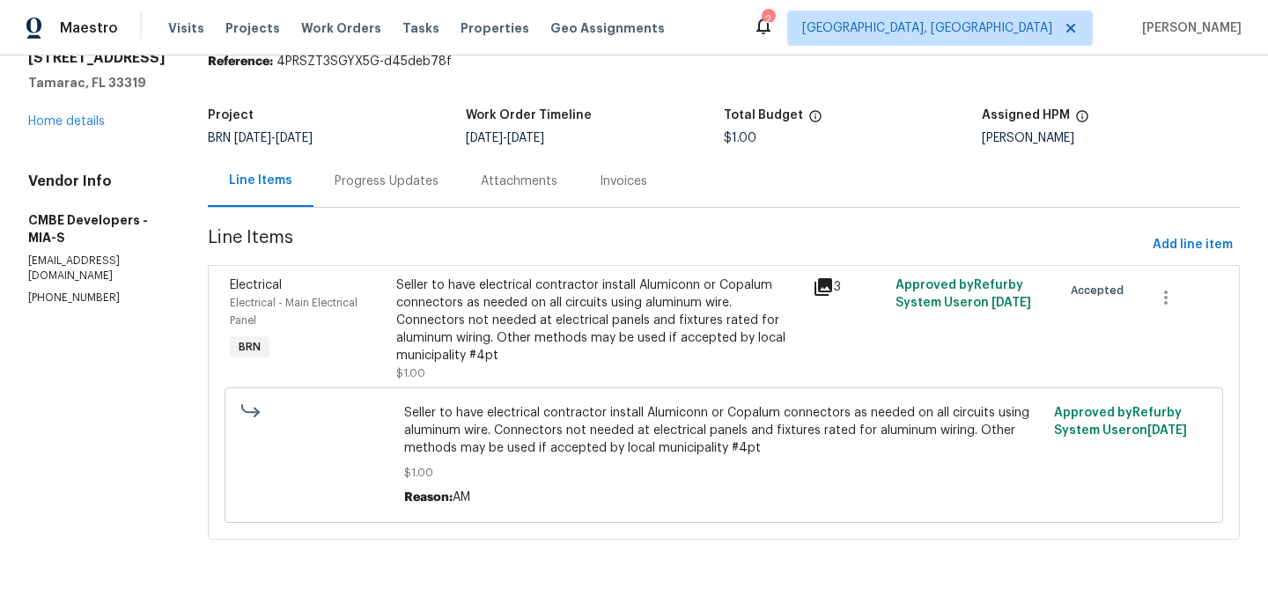
click at [402, 146] on div "Project BRN [DATE] - [DATE] Work Order Timeline [DATE] - [DATE] Total Budget $1…" at bounding box center [724, 127] width 1032 height 56
click at [384, 173] on div "Progress Updates" at bounding box center [387, 182] width 104 height 18
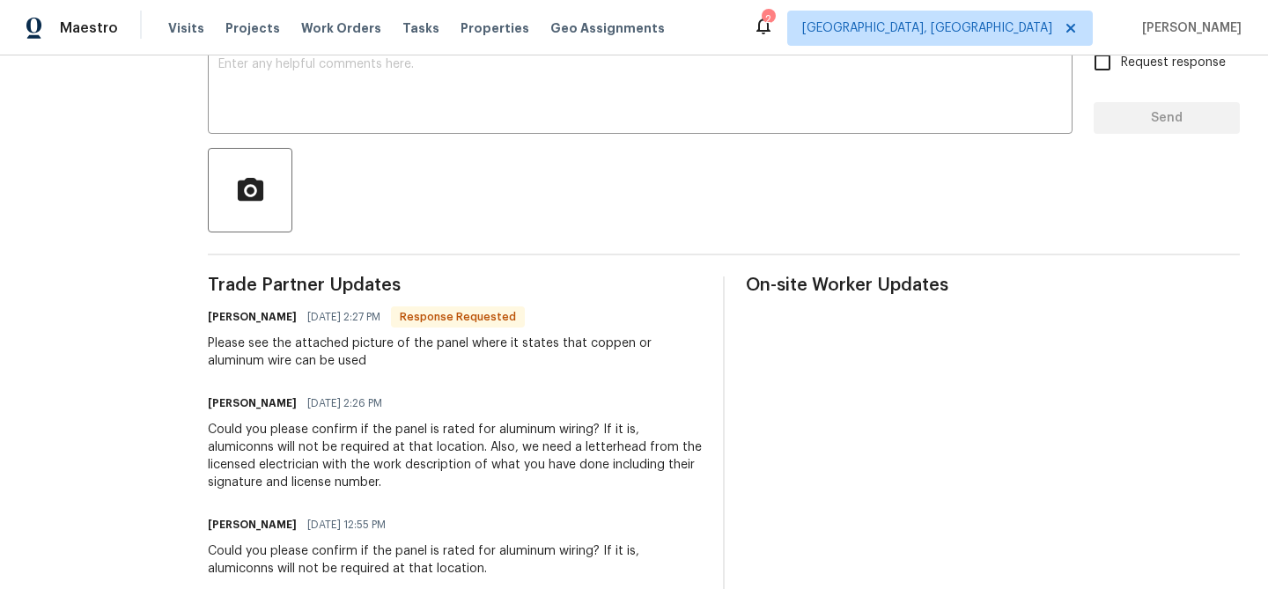
scroll to position [323, 0]
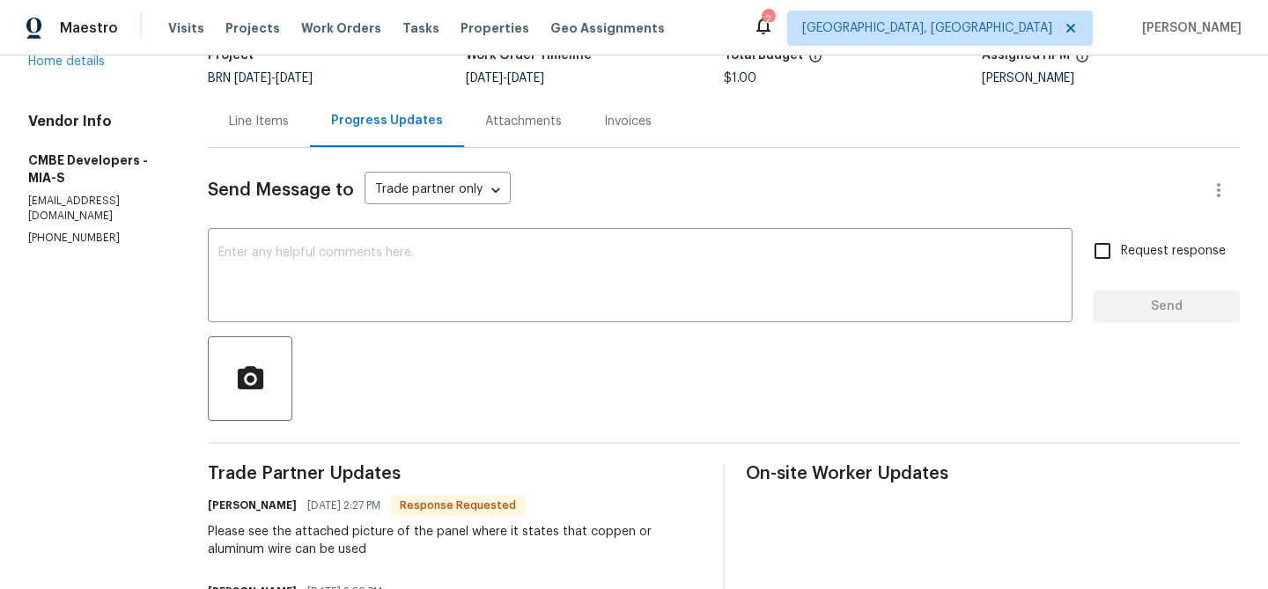
click at [271, 135] on div "Line Items" at bounding box center [259, 121] width 102 height 52
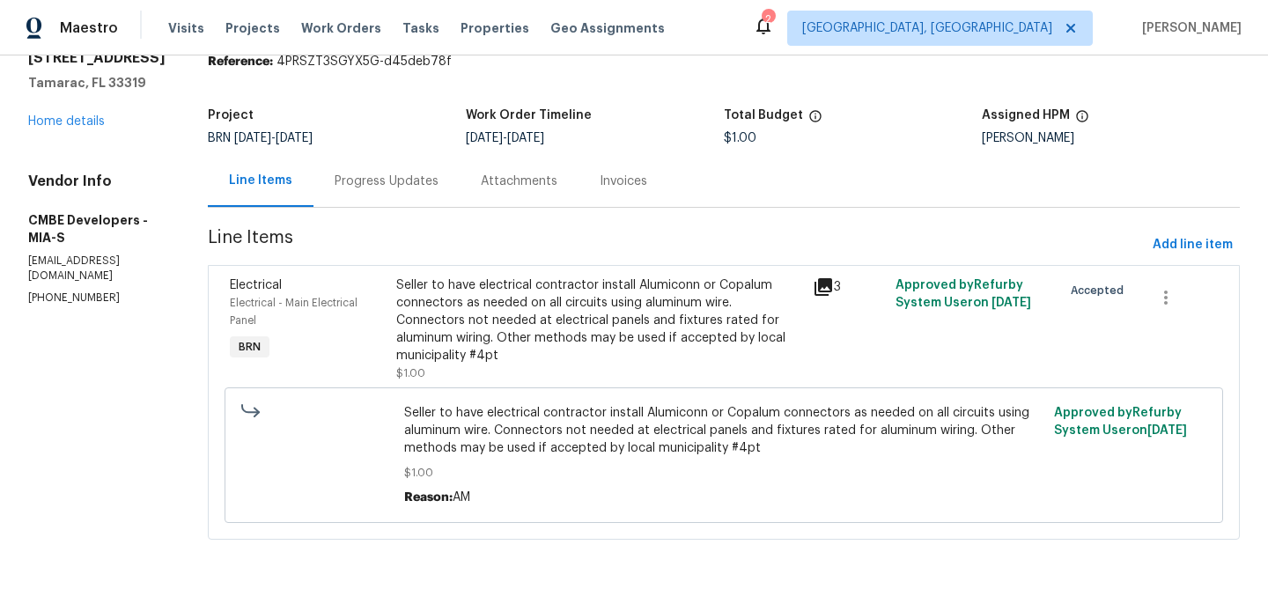
click at [584, 385] on div "Seller to have electrical contractor install Alumiconn or Copalum connectors as…" at bounding box center [724, 455] width 988 height 146
click at [547, 313] on div "Seller to have electrical contractor install Alumiconn or Copalum connectors as…" at bounding box center [599, 320] width 406 height 88
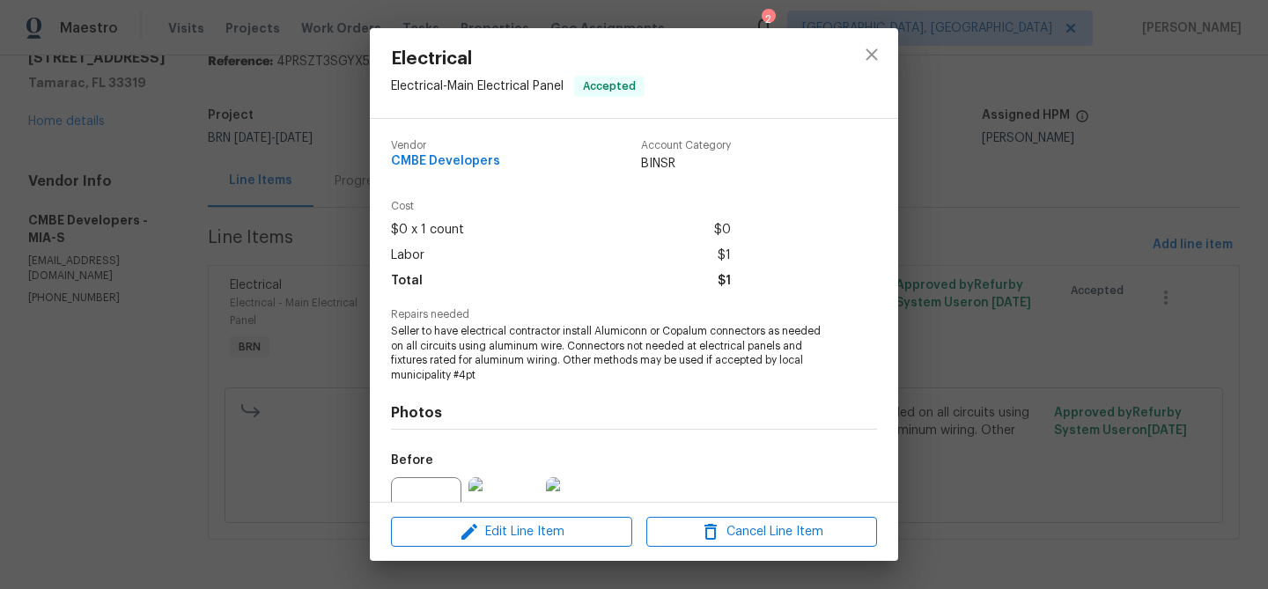
scroll to position [178, 0]
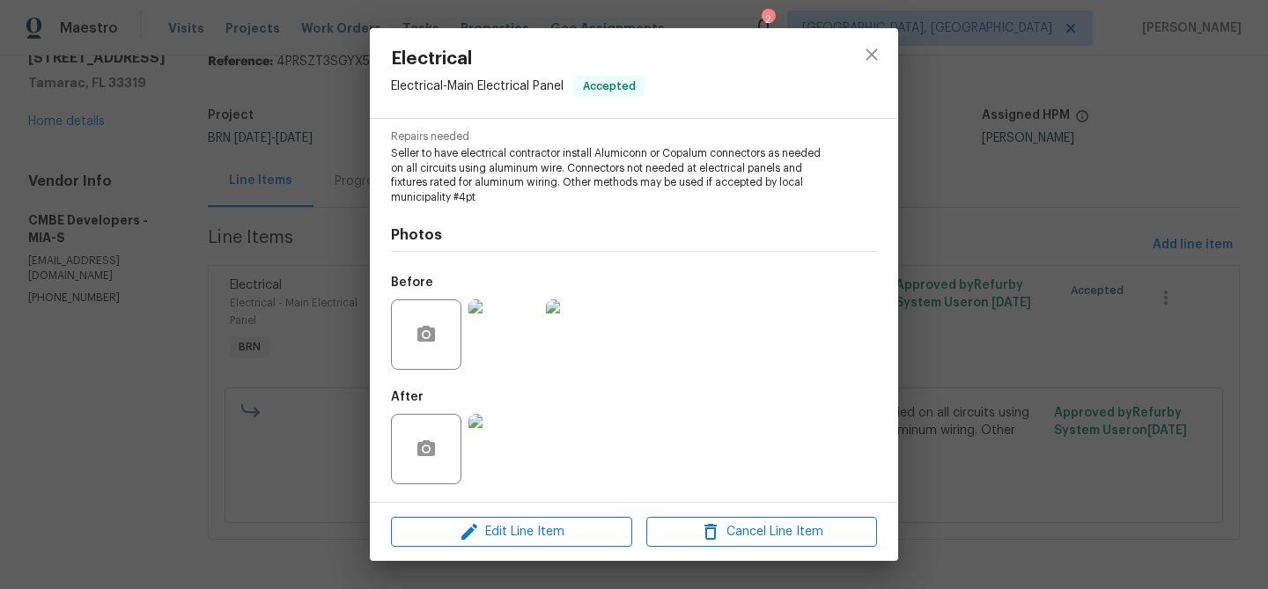
click at [500, 466] on img at bounding box center [503, 449] width 70 height 70
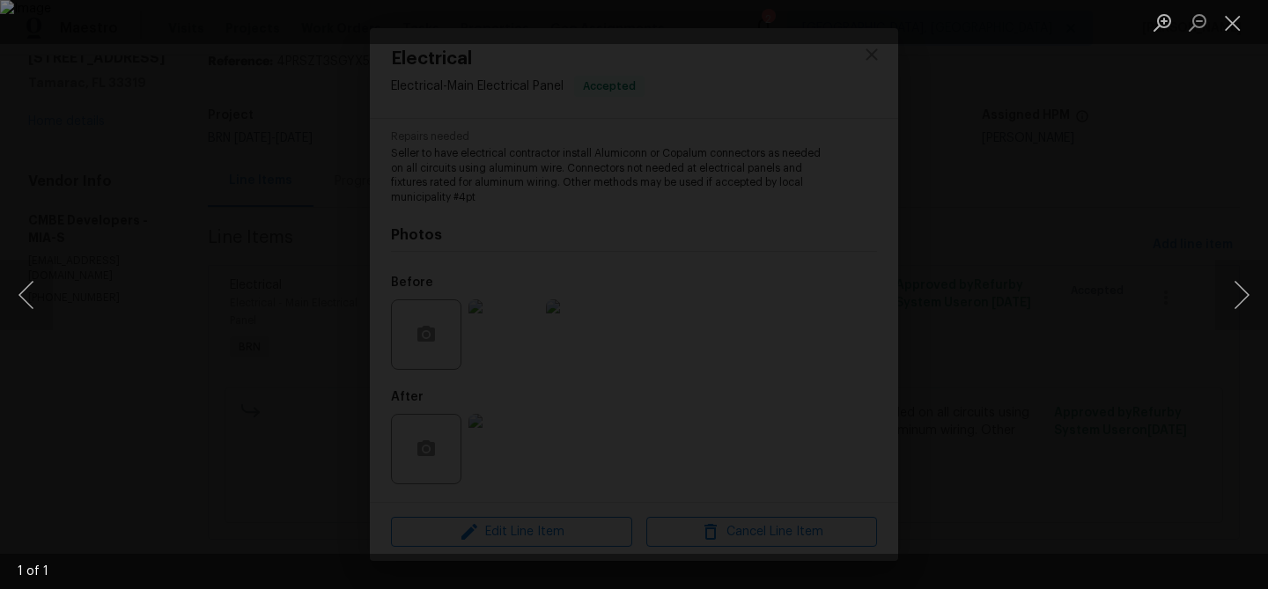
click at [535, 360] on img "Lightbox" at bounding box center [634, 294] width 1268 height 589
click at [535, 360] on img "Lightbox" at bounding box center [734, 227] width 2547 height 1183
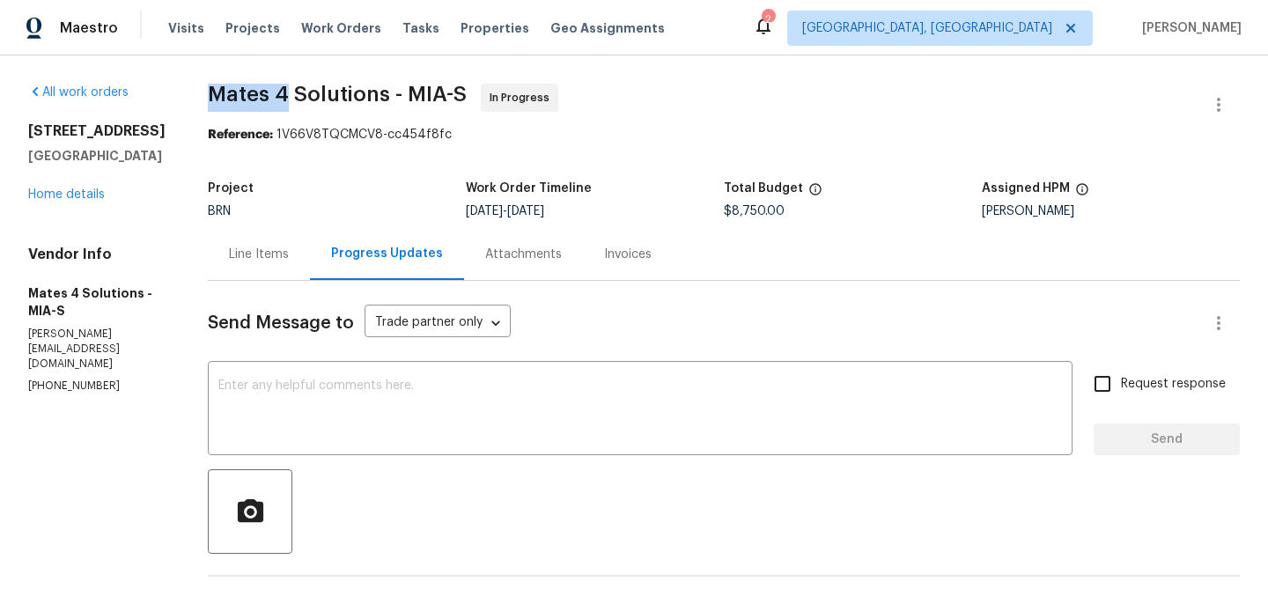
drag, startPoint x: 209, startPoint y: 100, endPoint x: 301, endPoint y: 100, distance: 92.5
copy span "Mates 4"
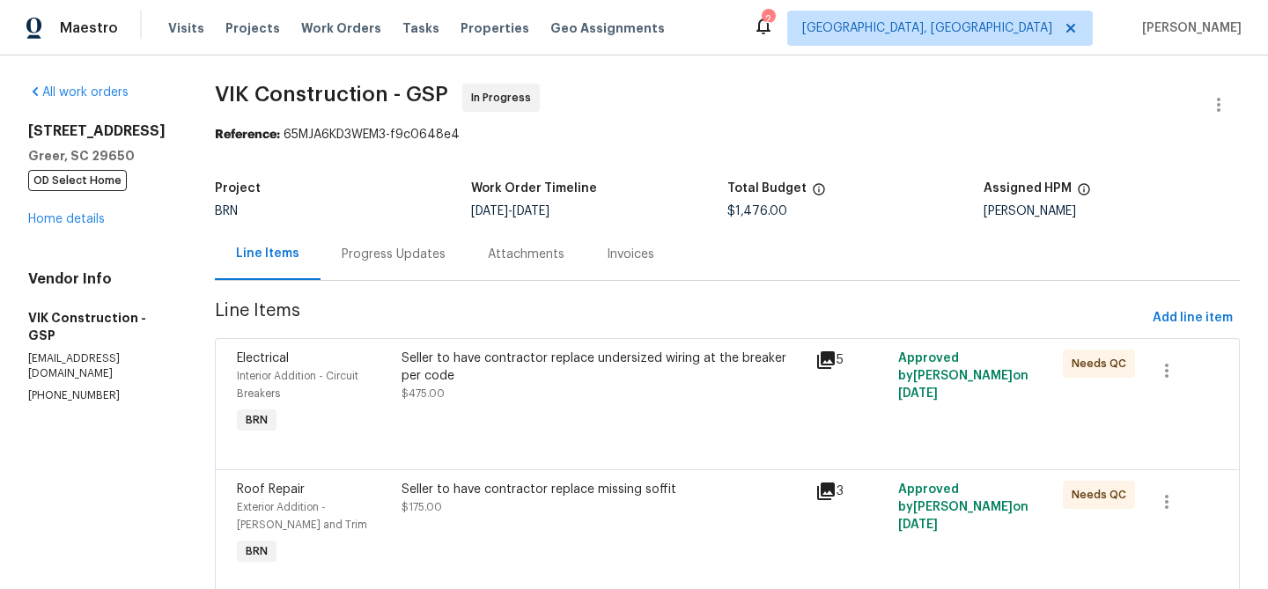
click at [446, 254] on div "Progress Updates" at bounding box center [394, 255] width 104 height 18
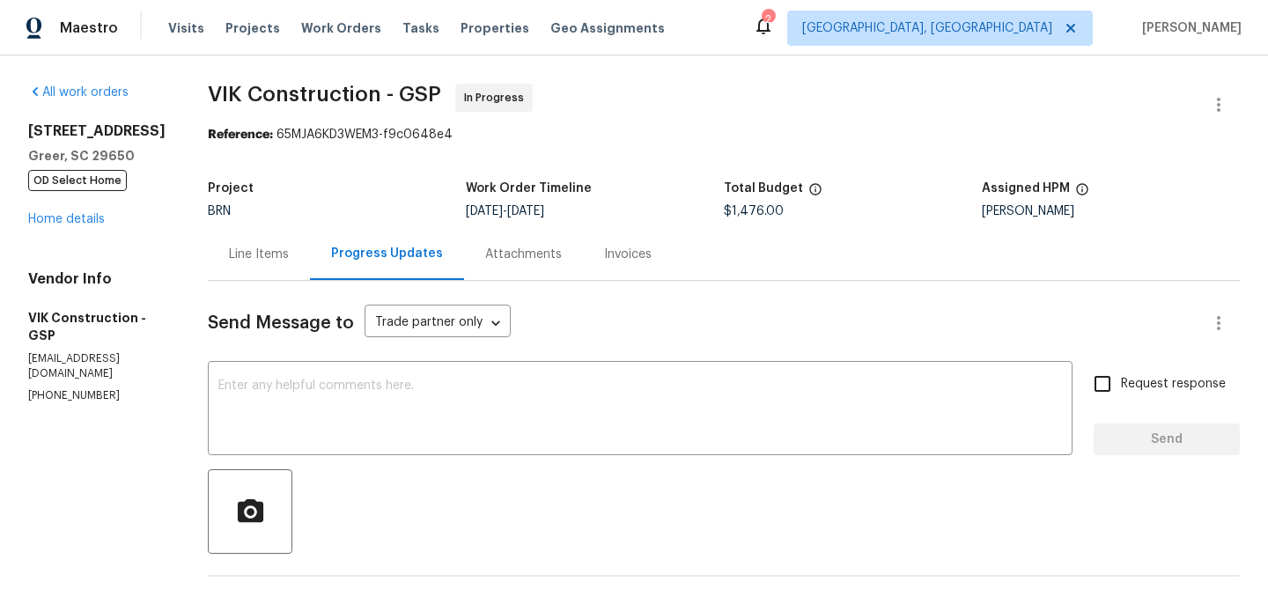
click at [299, 276] on div "Line Items" at bounding box center [259, 254] width 102 height 52
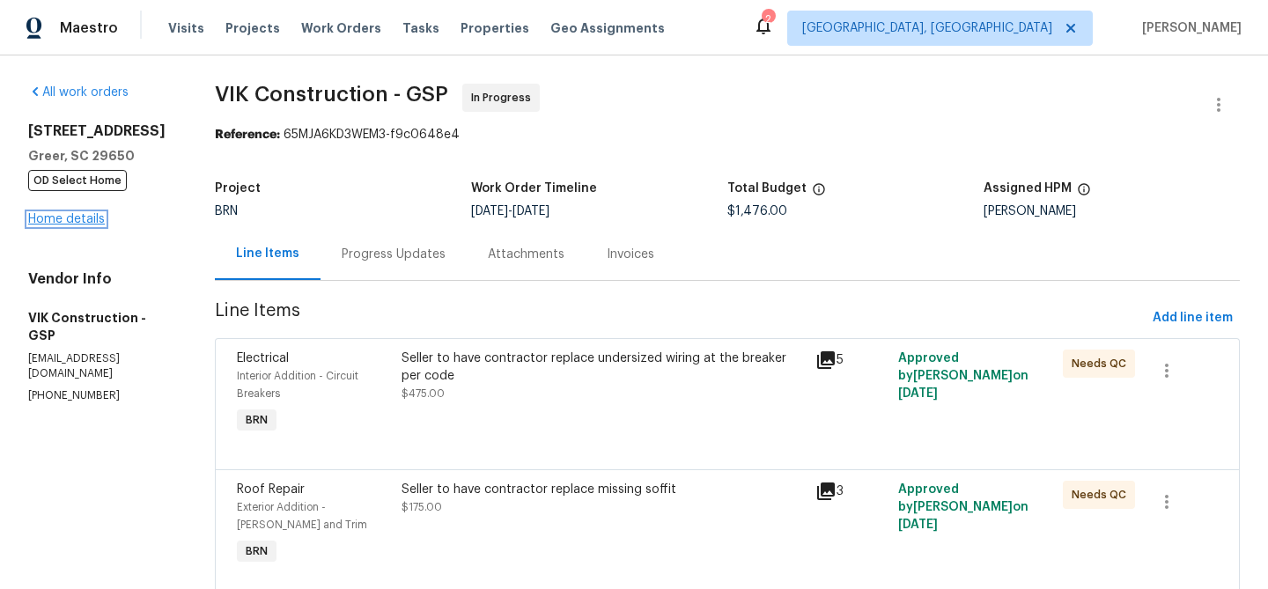
click at [71, 222] on link "Home details" at bounding box center [66, 219] width 77 height 12
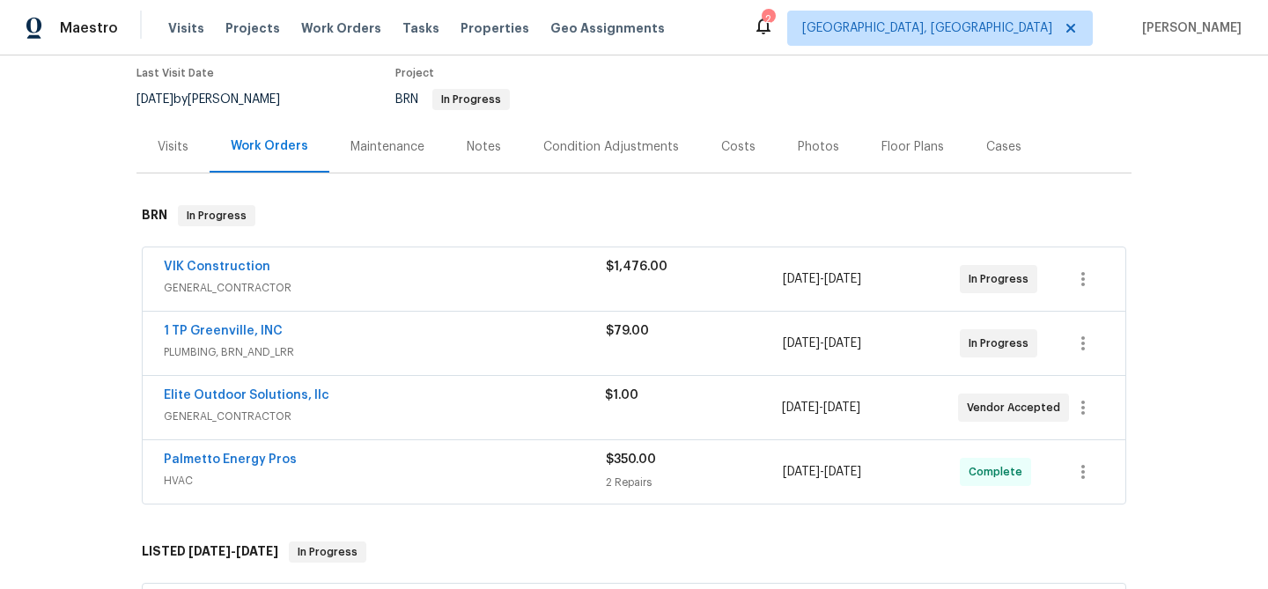
scroll to position [148, 0]
click at [181, 396] on link "Elite Outdoor Solutions, llc" at bounding box center [247, 393] width 166 height 12
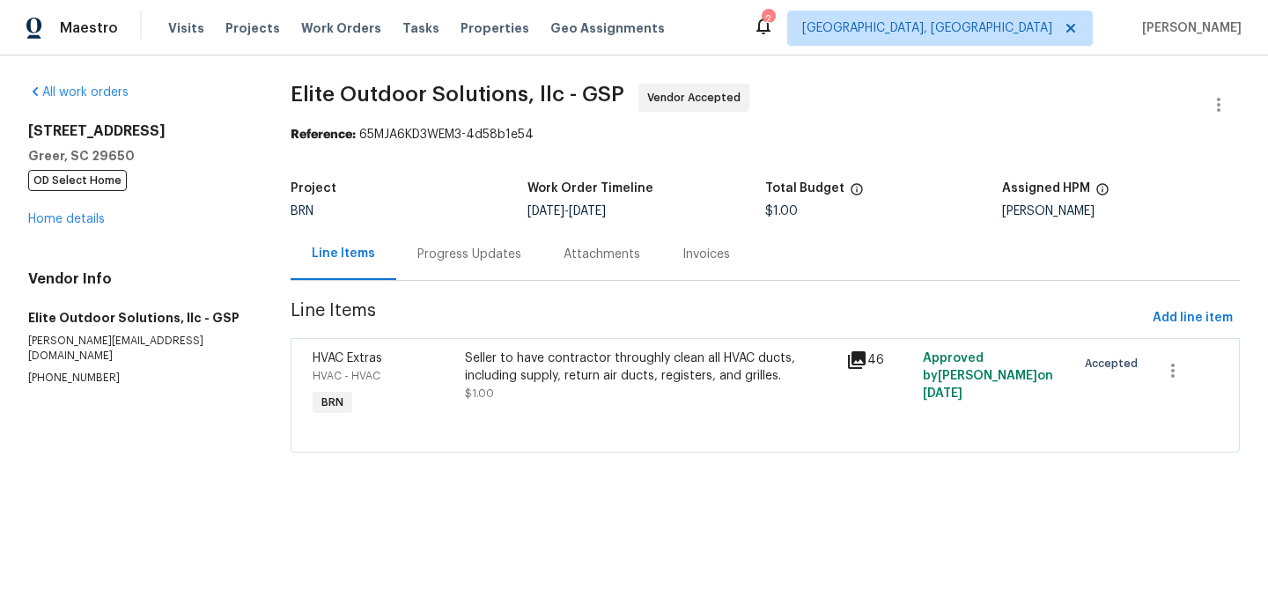
click at [495, 366] on div "Seller to have contractor throughly clean all HVAC ducts, including supply, ret…" at bounding box center [651, 367] width 372 height 35
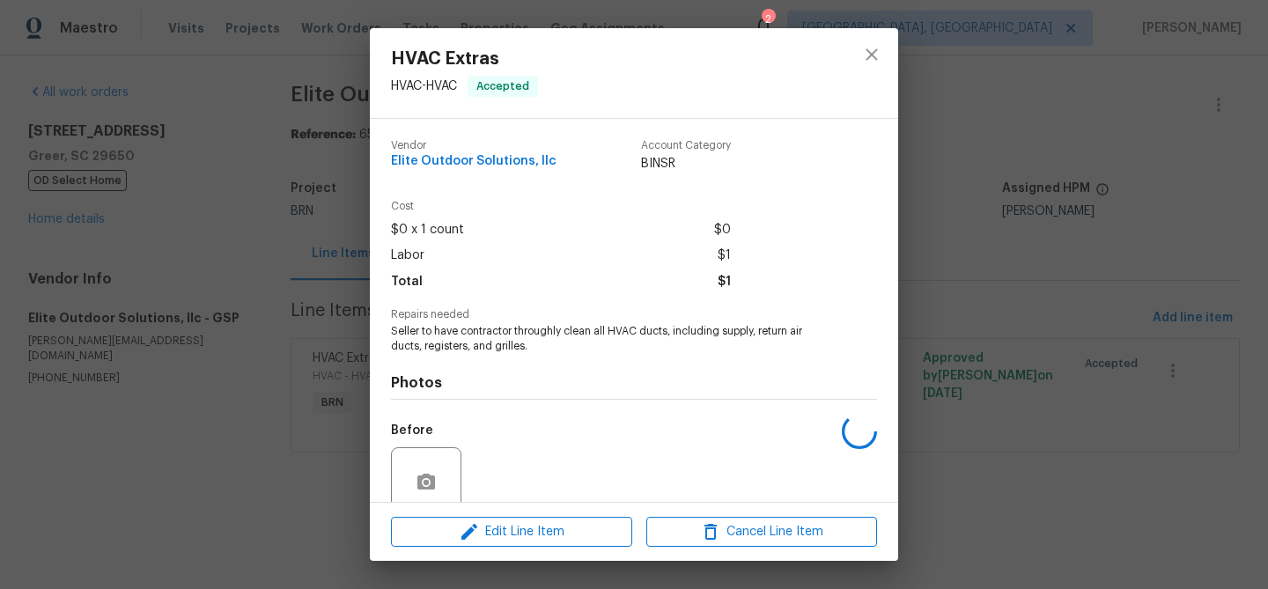
scroll to position [148, 0]
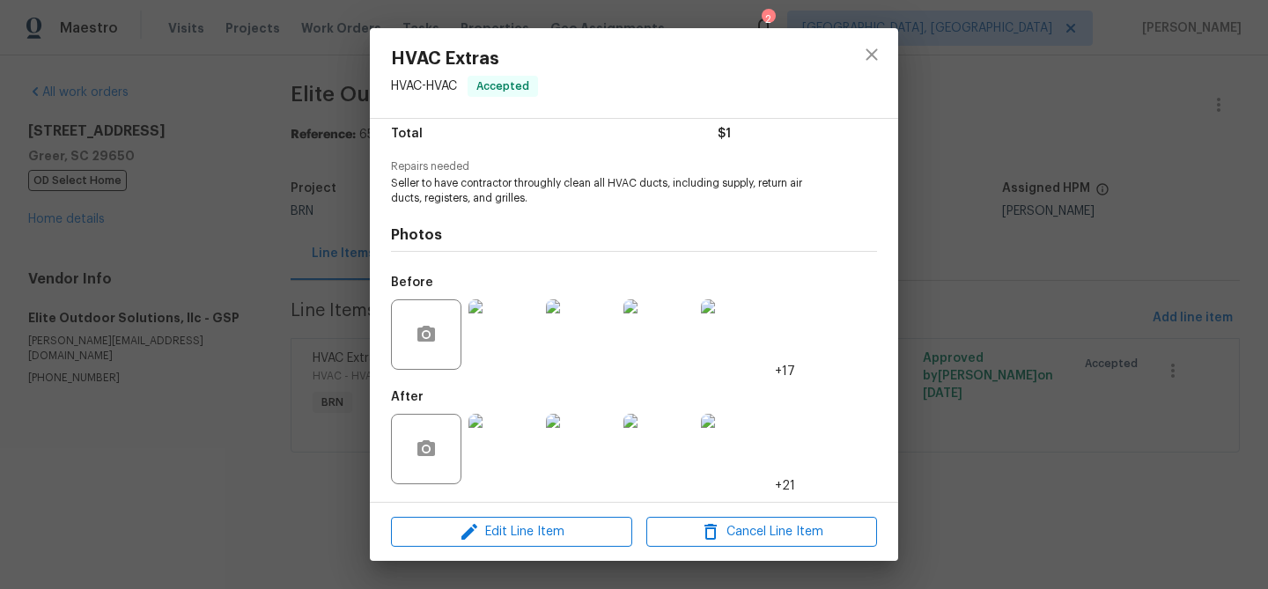
click at [202, 307] on div "HVAC Extras HVAC - HVAC Accepted Vendor Elite Outdoor Solutions, llc Account Ca…" at bounding box center [634, 294] width 1268 height 589
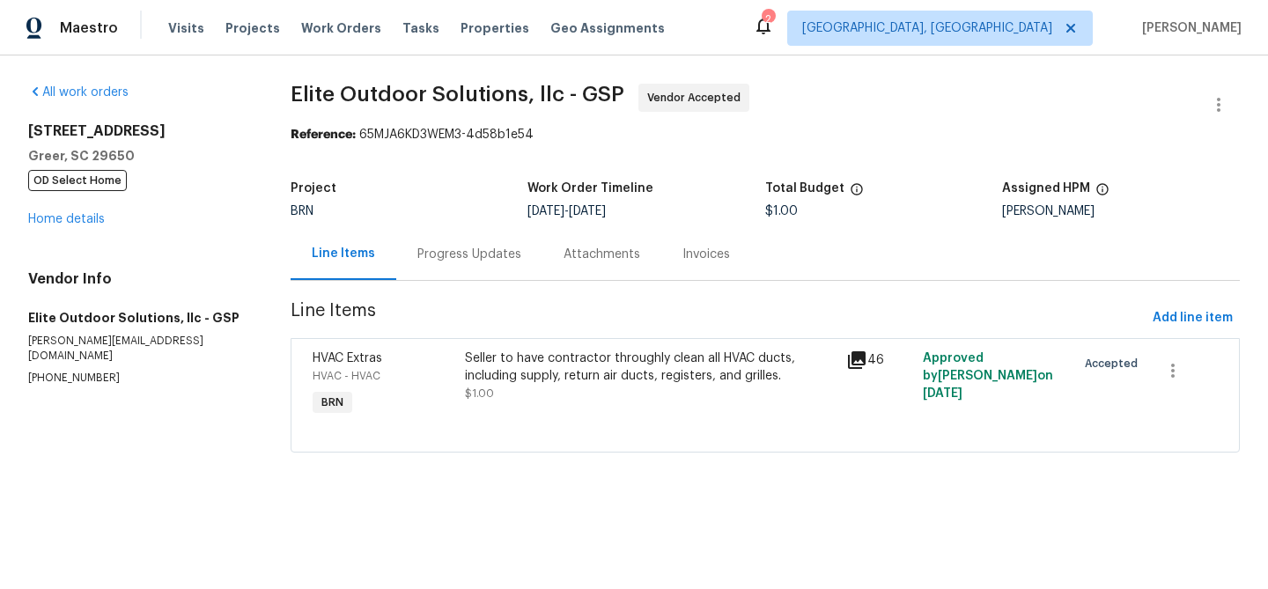
click at [454, 234] on div "Progress Updates" at bounding box center [469, 254] width 146 height 52
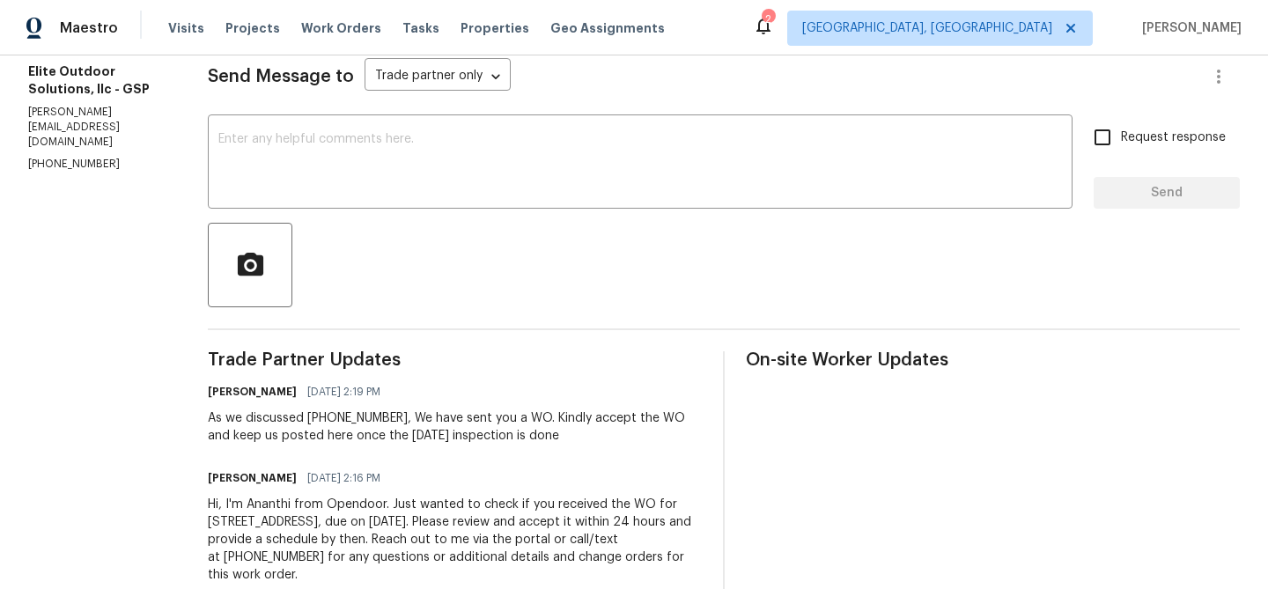
scroll to position [269, 0]
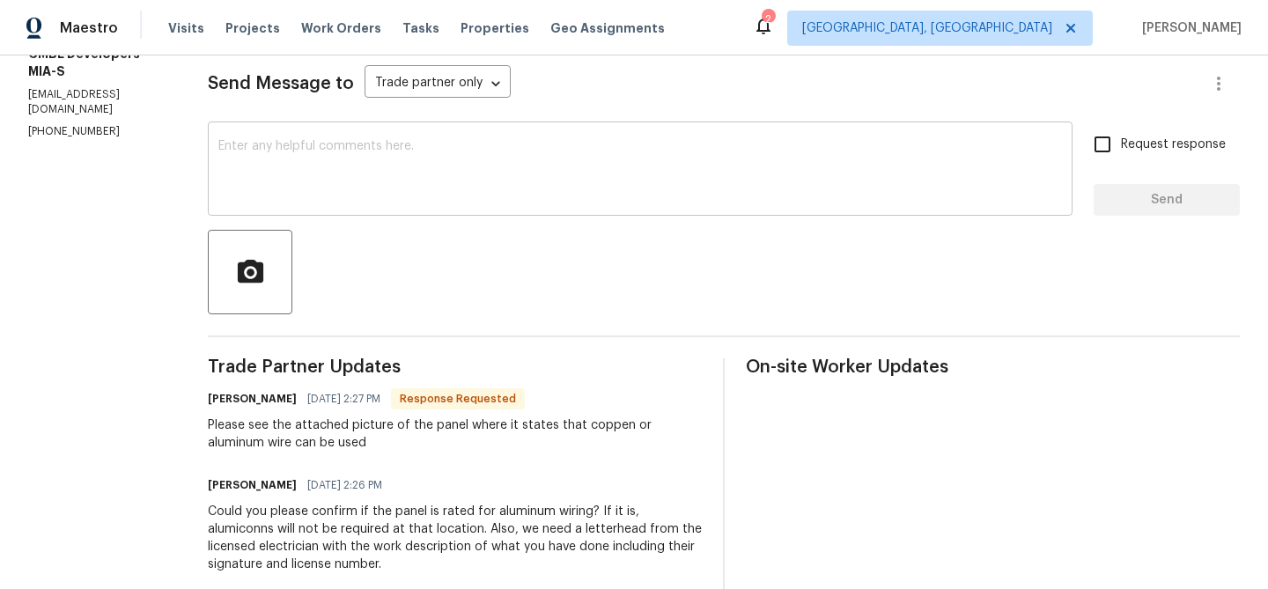
scroll to position [243, 0]
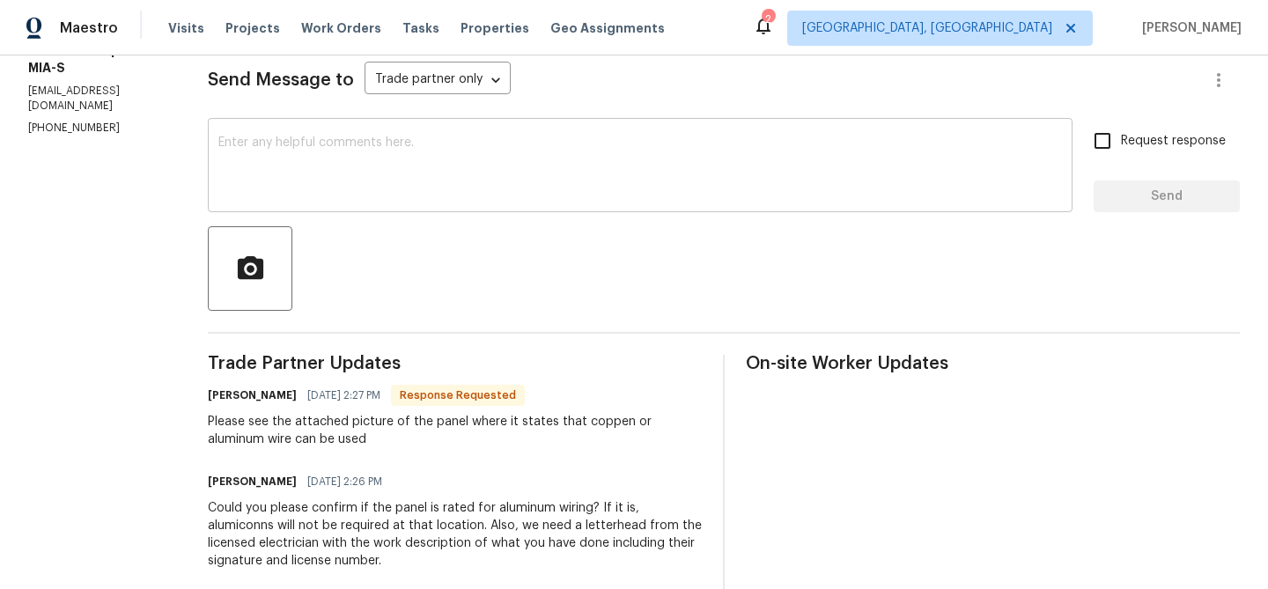
click at [288, 179] on textarea at bounding box center [640, 167] width 844 height 62
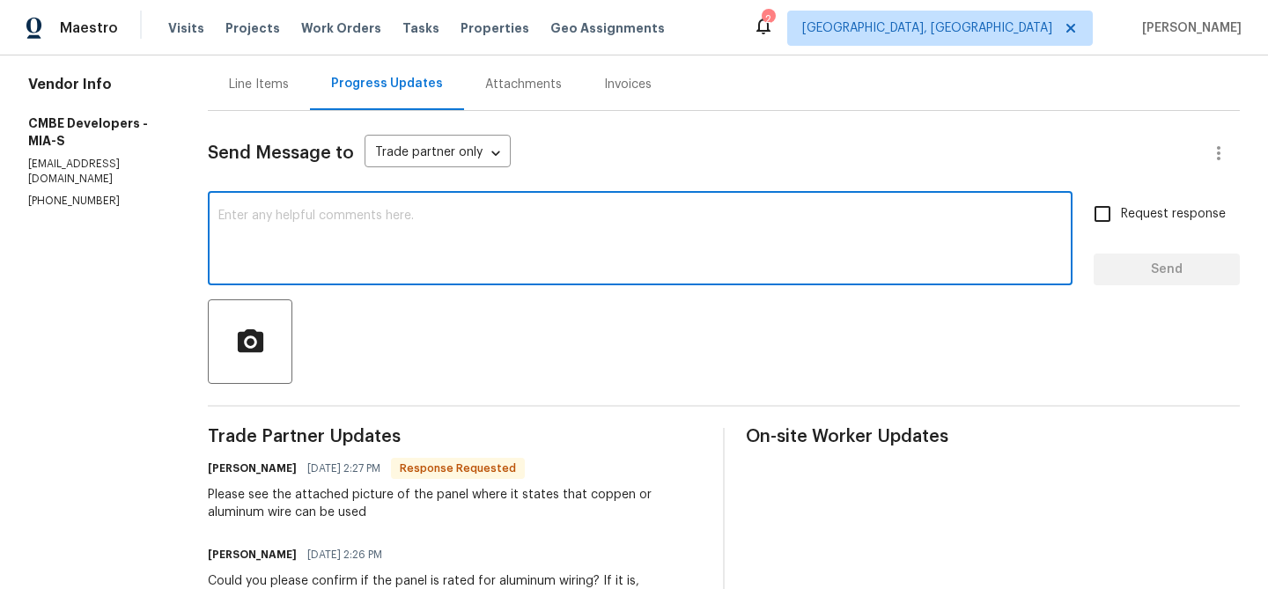
scroll to position [107, 0]
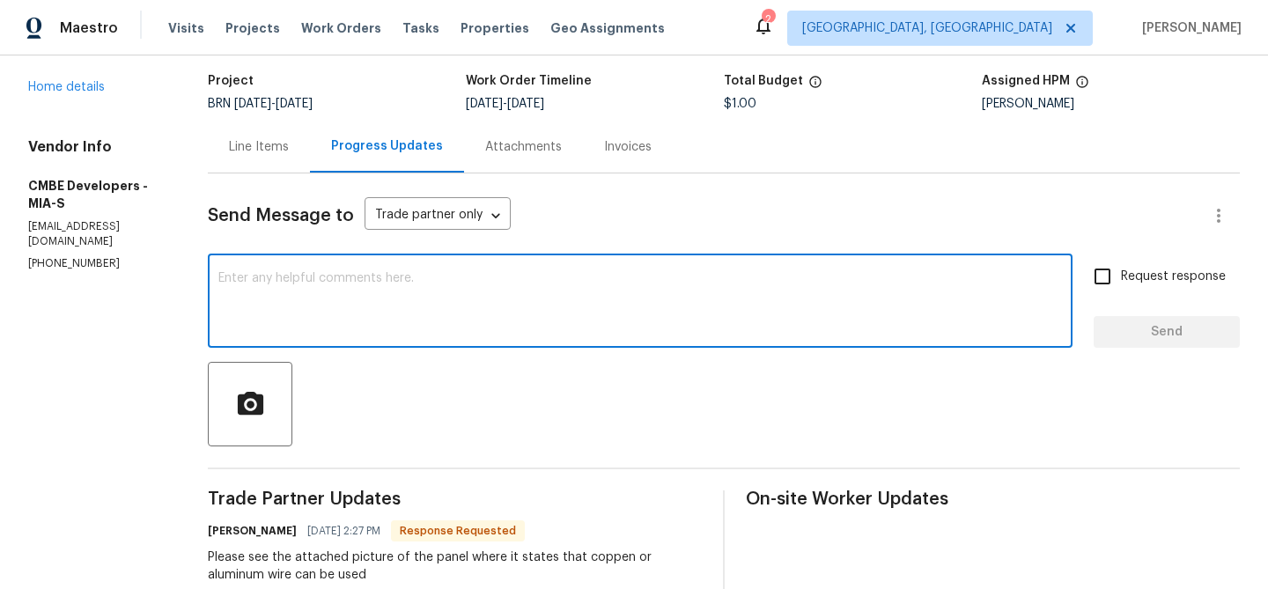
click at [250, 129] on div "Line Items" at bounding box center [259, 147] width 102 height 52
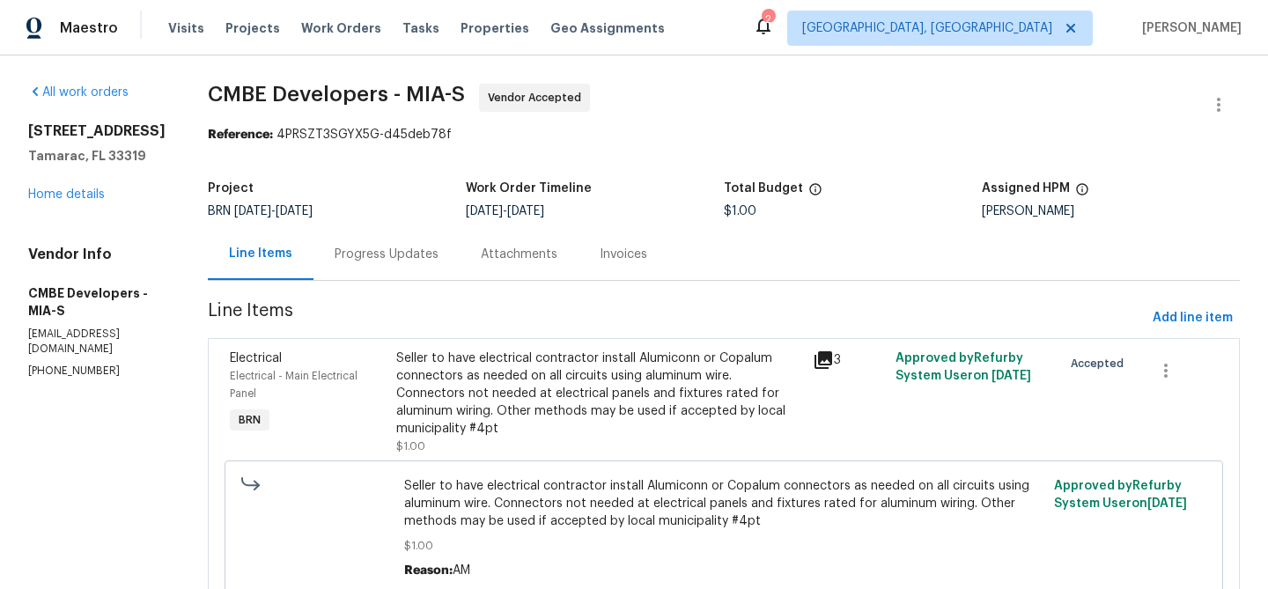
click at [459, 363] on div "Seller to have electrical contractor install Alumiconn or Copalum connectors as…" at bounding box center [599, 394] width 406 height 88
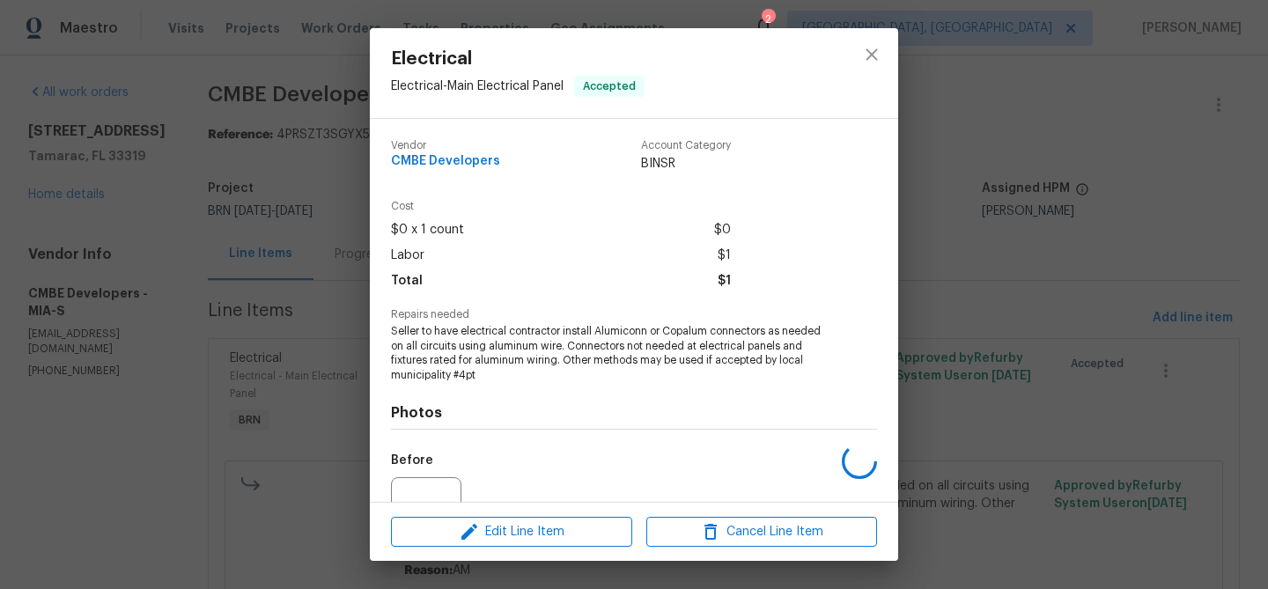
scroll to position [178, 0]
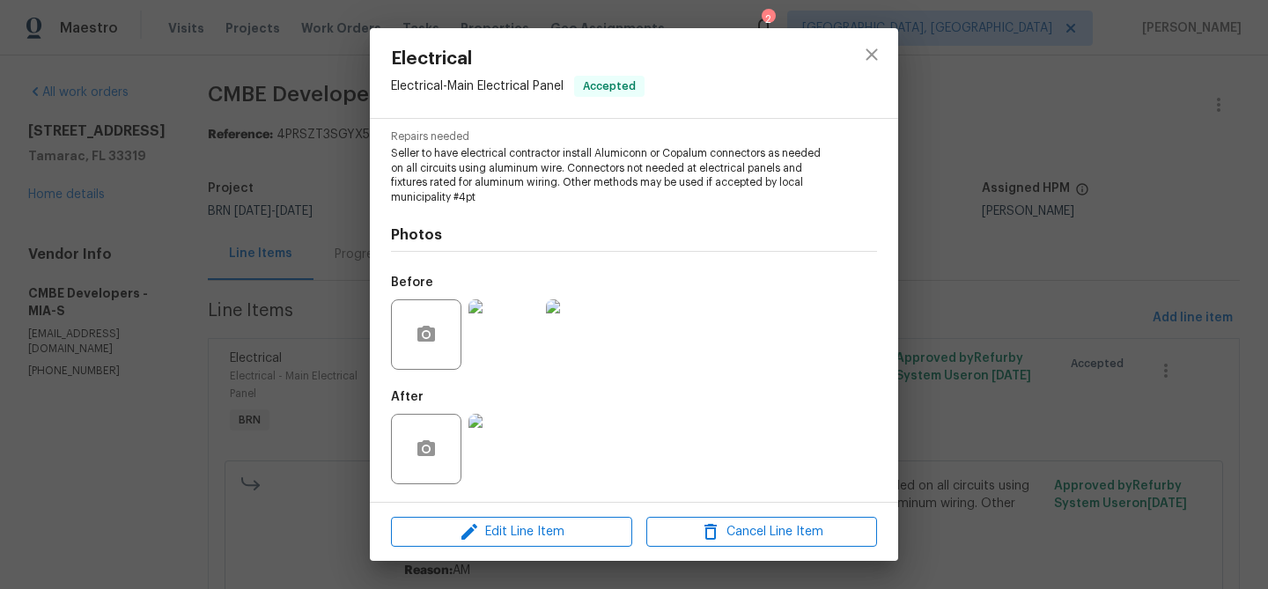
click at [499, 449] on img at bounding box center [503, 449] width 70 height 70
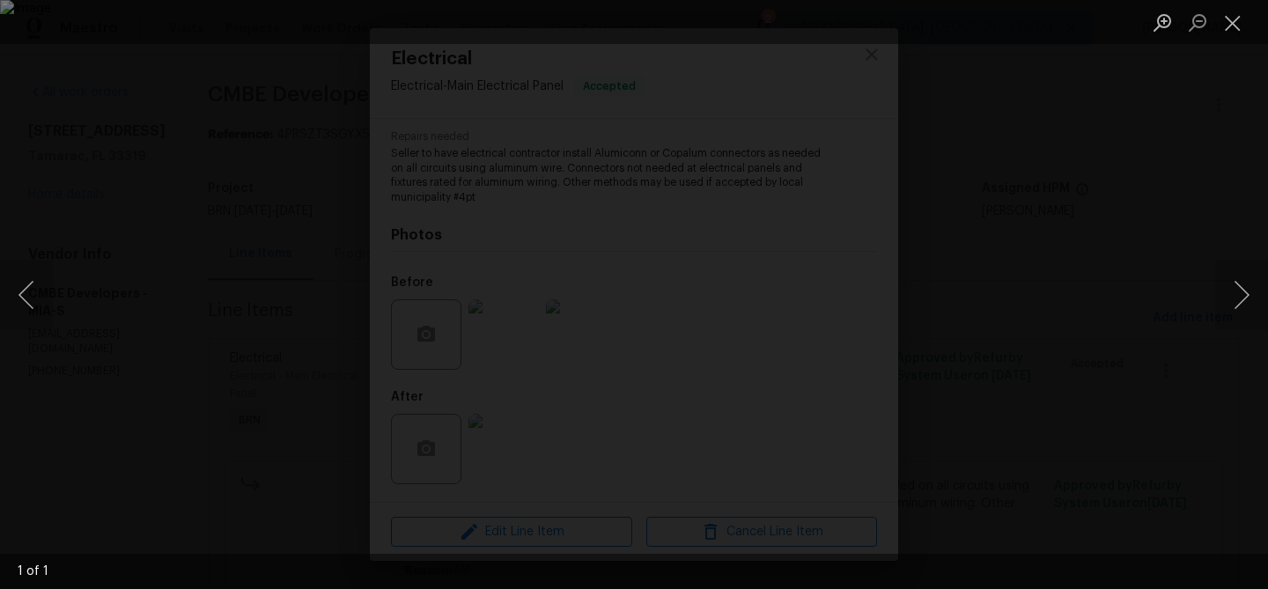
click at [576, 237] on img "Lightbox" at bounding box center [634, 294] width 1268 height 589
click at [576, 237] on img "Lightbox" at bounding box center [692, 352] width 2547 height 1183
click at [210, 257] on div "Lightbox" at bounding box center [634, 294] width 1268 height 589
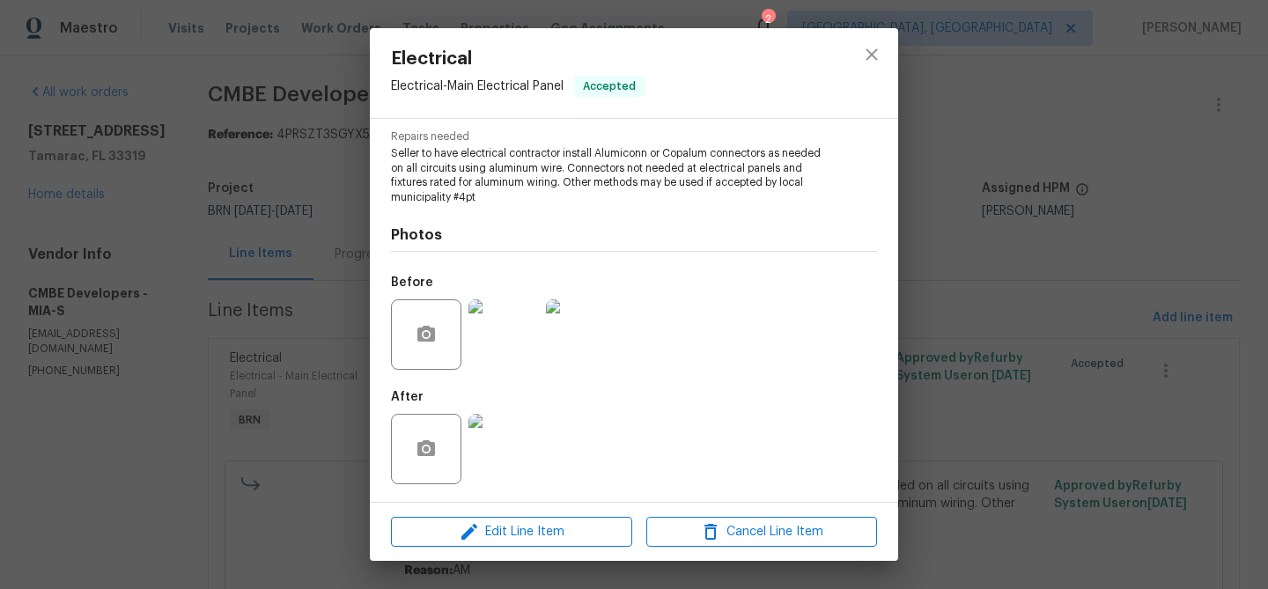
click at [261, 218] on div "Electrical Electrical - Main Electrical Panel Accepted Vendor CMBE Developers A…" at bounding box center [634, 294] width 1268 height 589
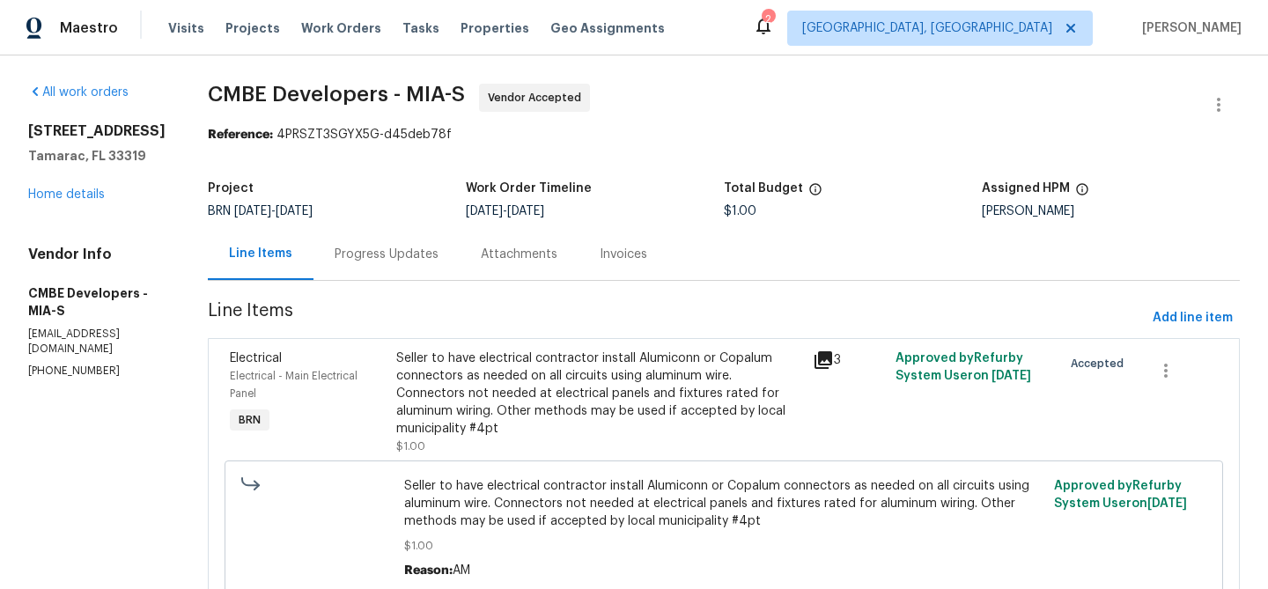
click at [421, 254] on div "Progress Updates" at bounding box center [387, 255] width 104 height 18
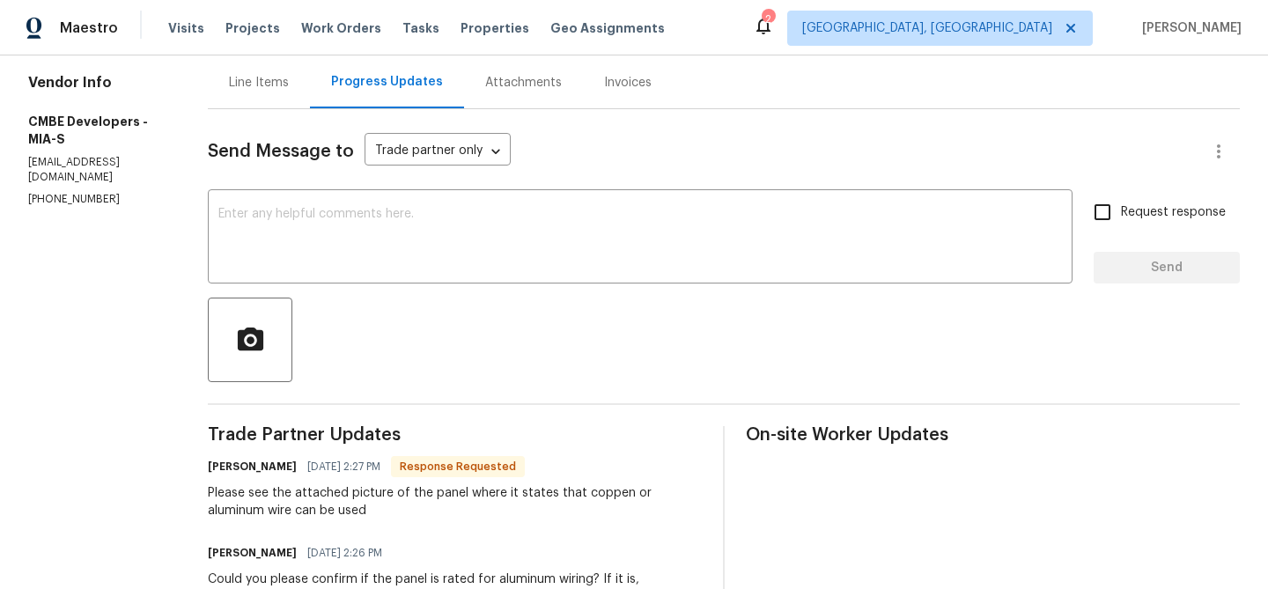
scroll to position [175, 0]
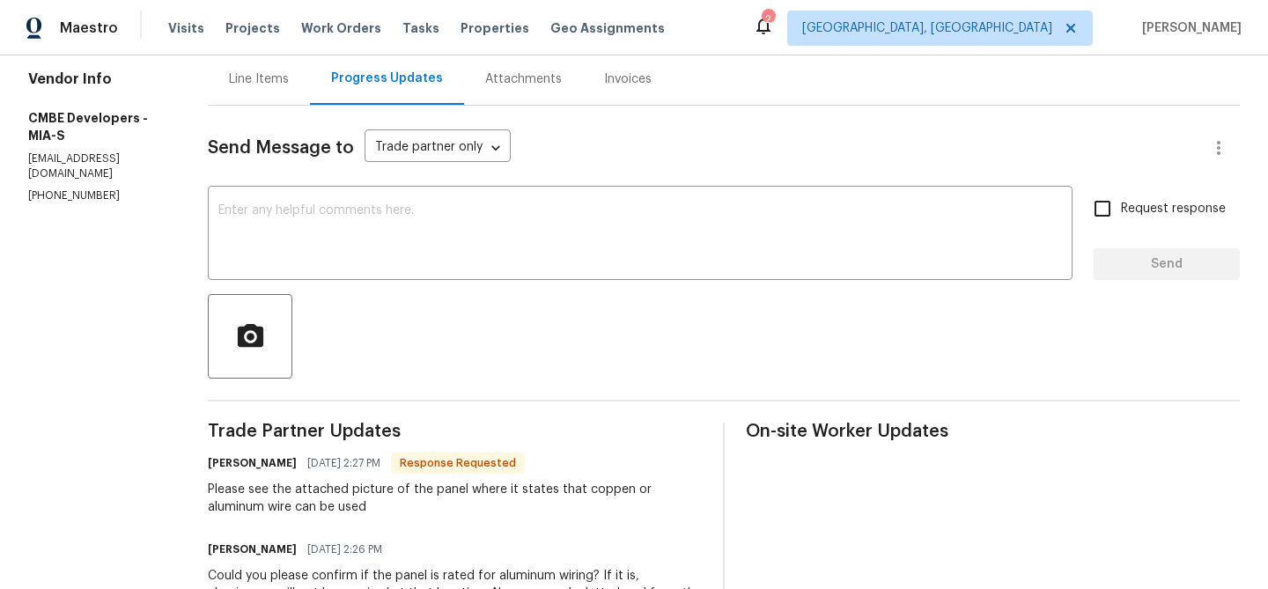
click at [254, 85] on div "Line Items" at bounding box center [259, 79] width 60 height 18
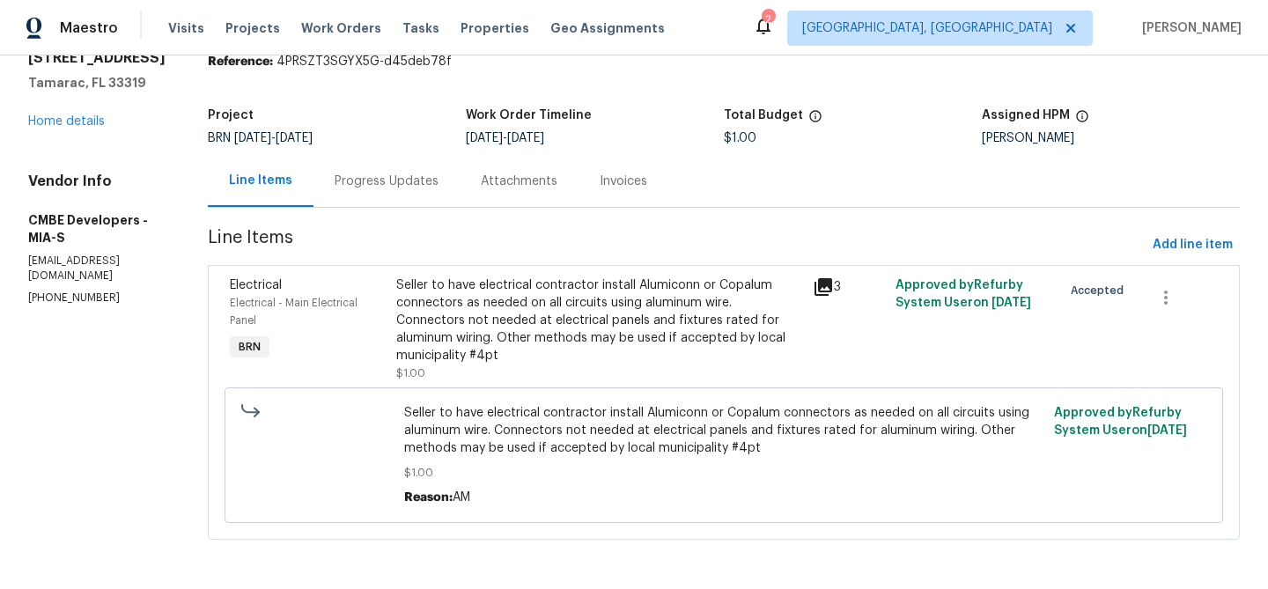
click at [552, 343] on div "Seller to have electrical contractor install Alumiconn or Copalum connectors as…" at bounding box center [599, 320] width 406 height 88
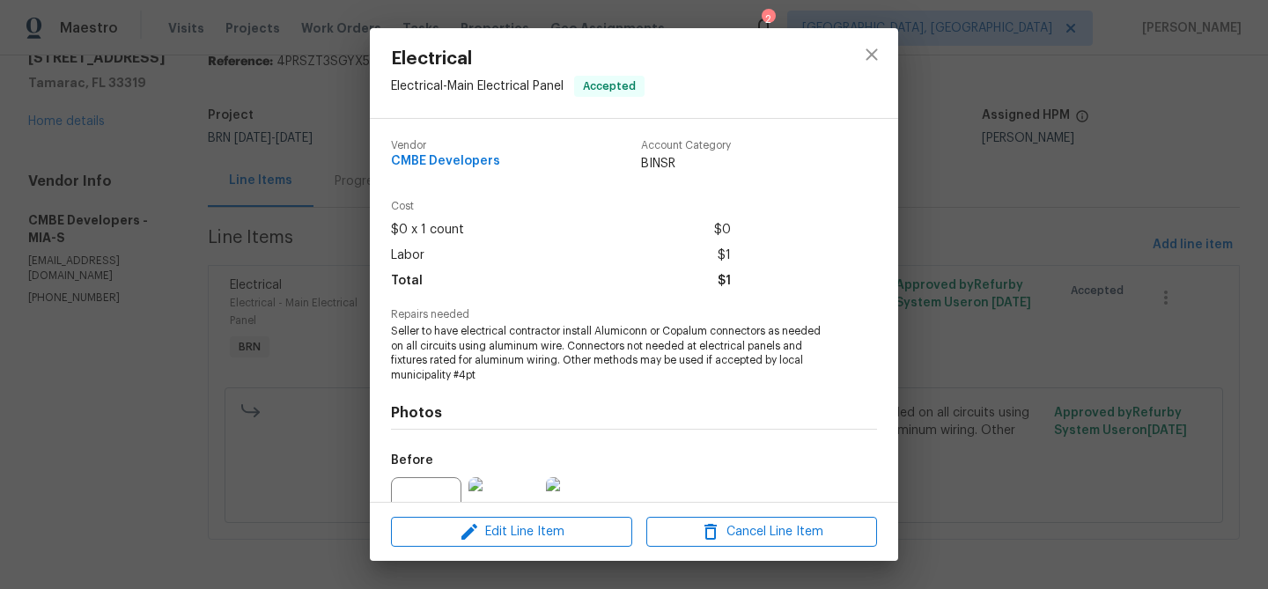
scroll to position [178, 0]
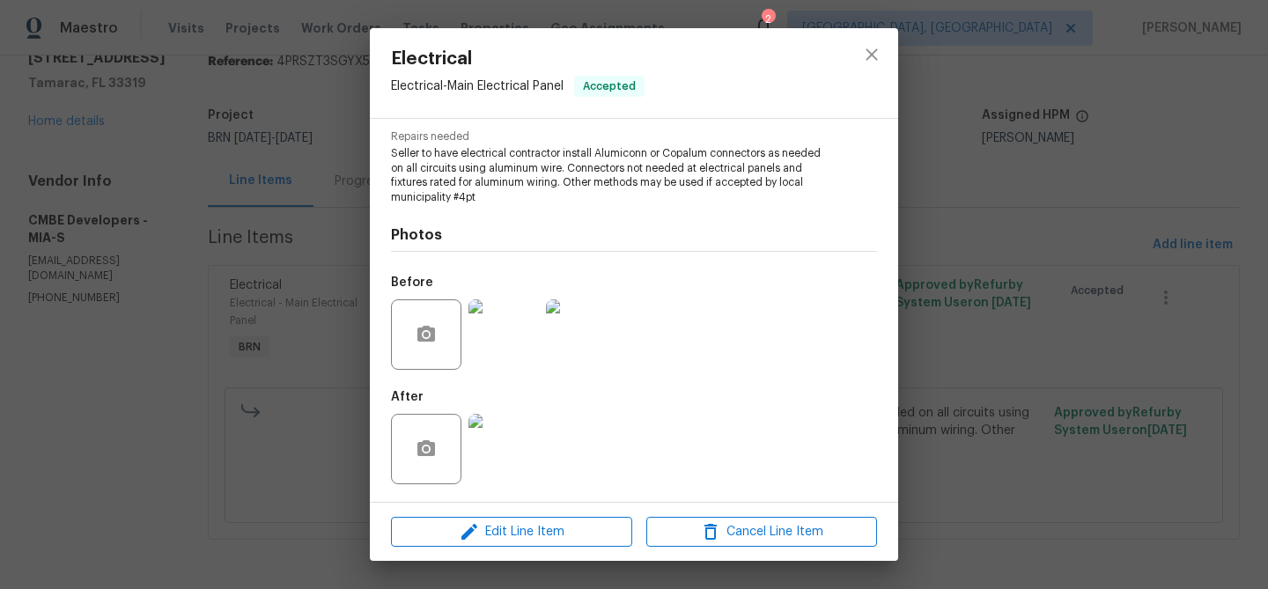
click at [523, 412] on div at bounding box center [503, 449] width 77 height 92
click at [521, 423] on img at bounding box center [503, 449] width 70 height 70
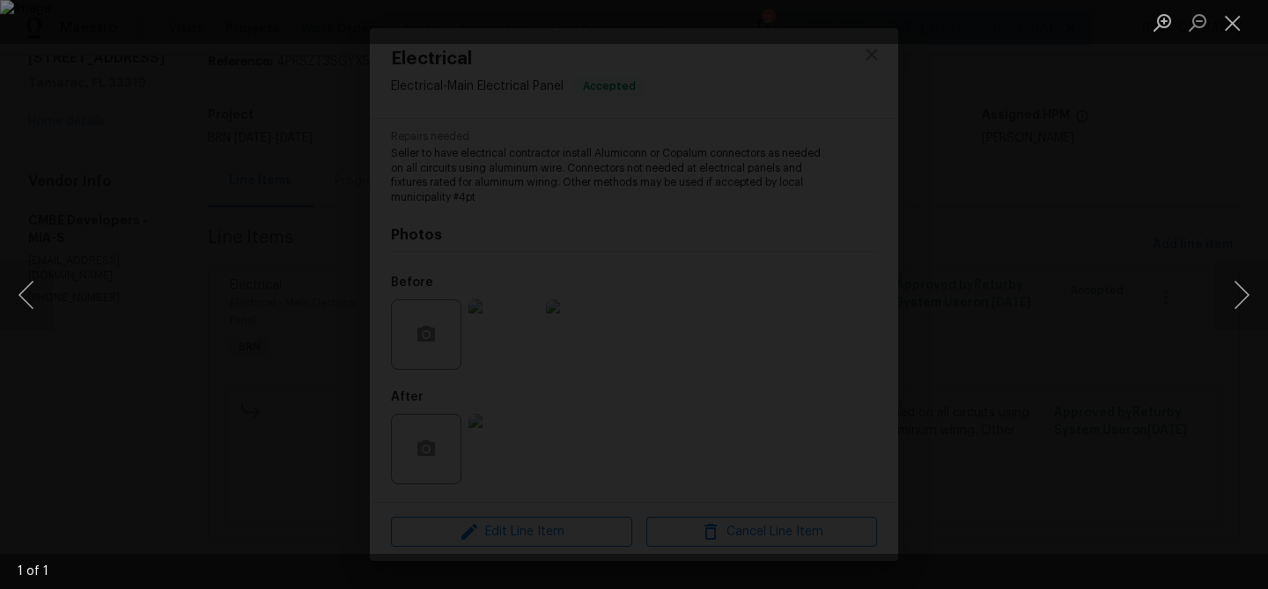
click at [259, 121] on div "Lightbox" at bounding box center [634, 294] width 1268 height 589
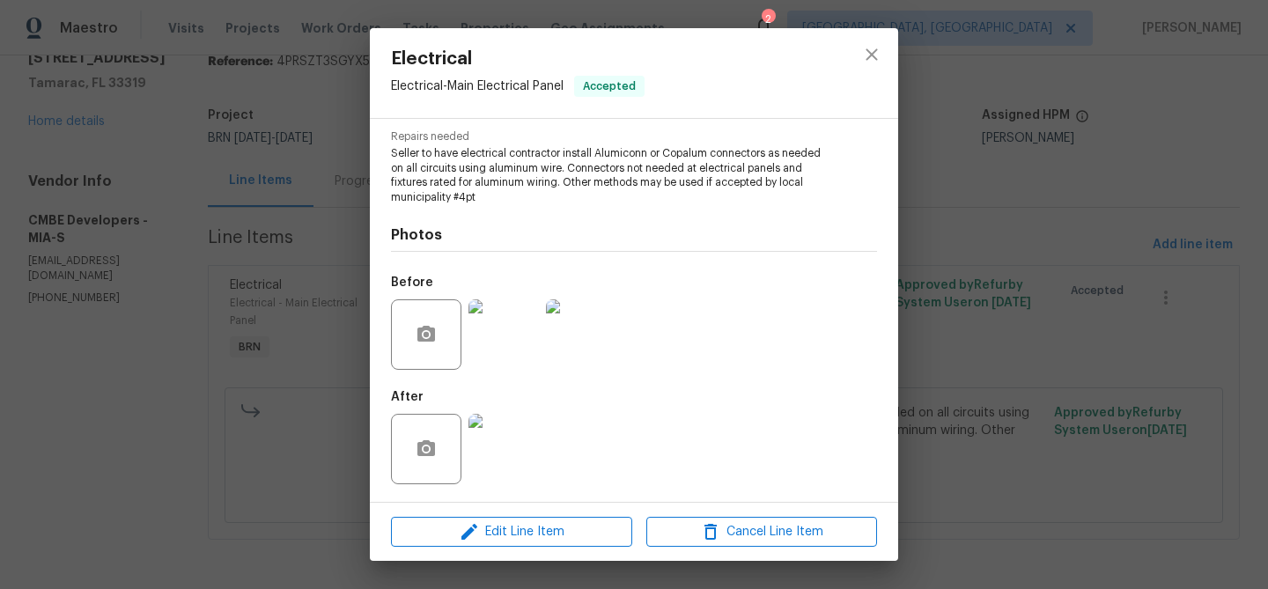
click at [285, 122] on div "Electrical Electrical - Main Electrical Panel Accepted Vendor CMBE Developers A…" at bounding box center [634, 294] width 1268 height 589
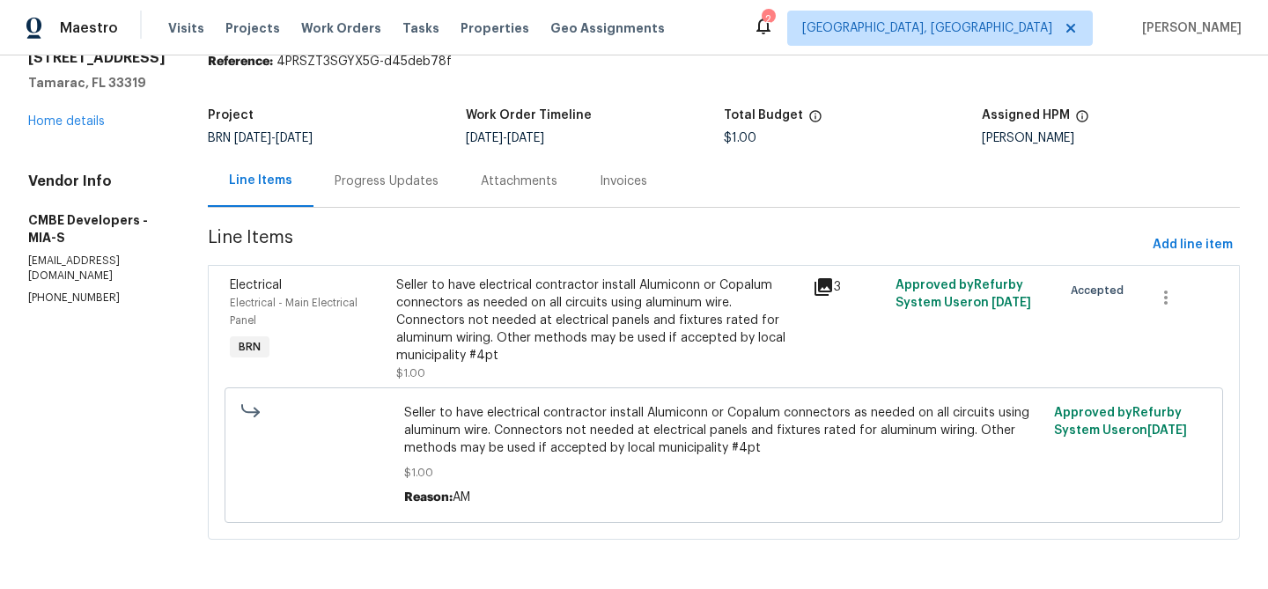
click at [409, 244] on span "Line Items" at bounding box center [677, 245] width 938 height 33
click at [366, 181] on div "Progress Updates" at bounding box center [387, 182] width 104 height 18
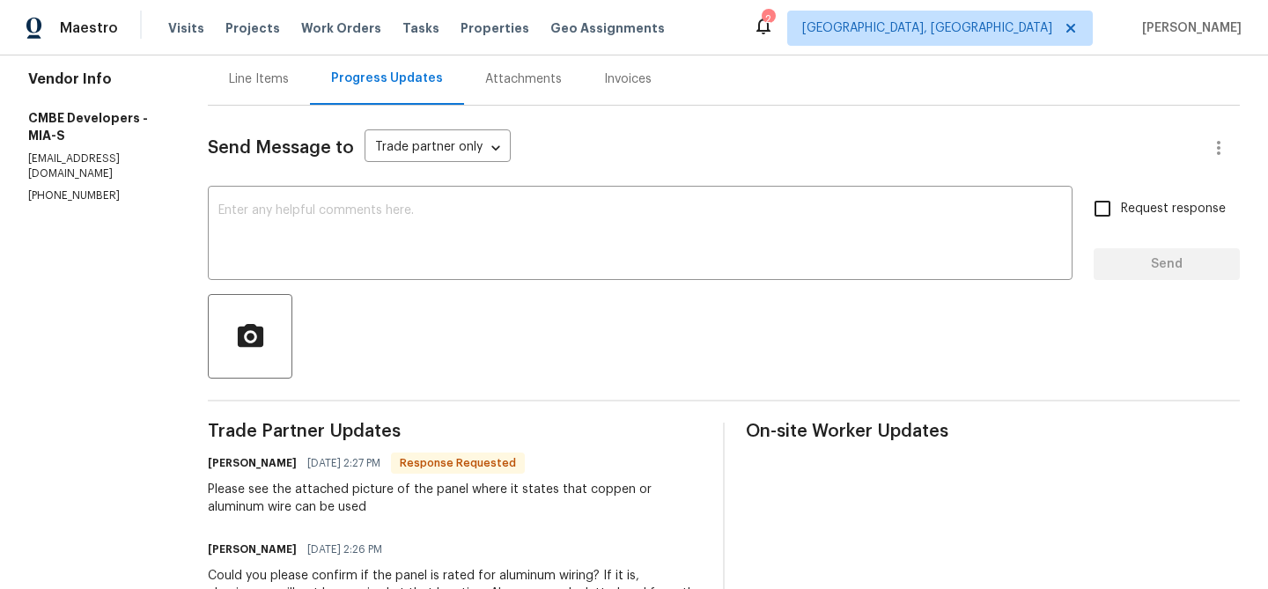
scroll to position [188, 0]
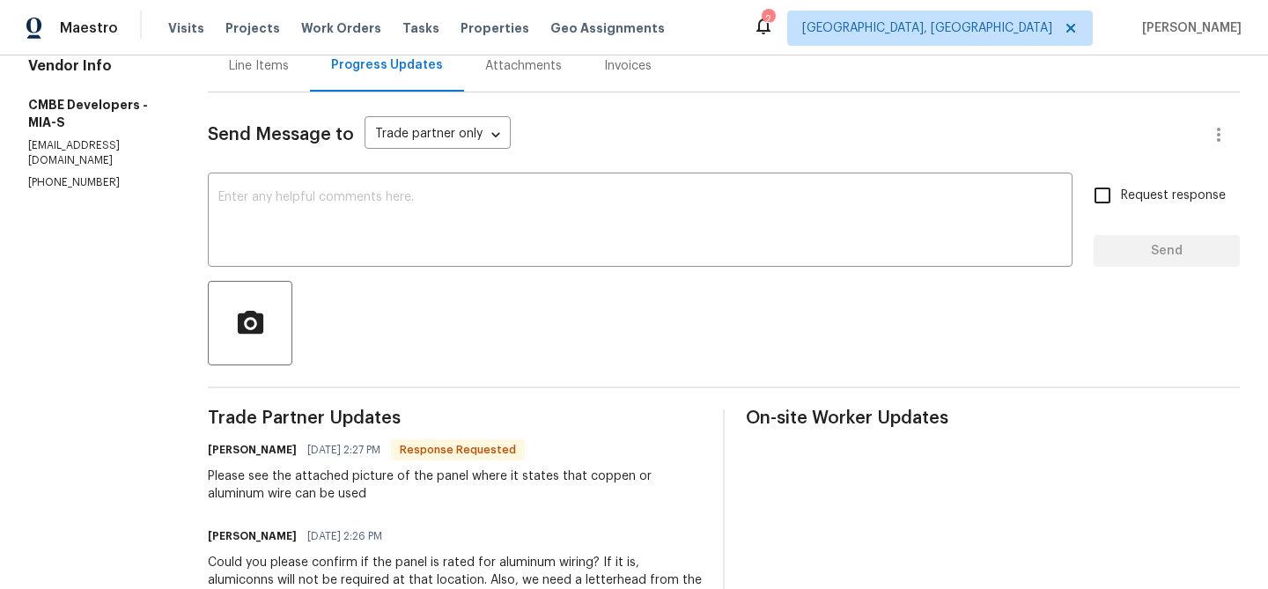
click at [296, 235] on textarea at bounding box center [640, 222] width 844 height 62
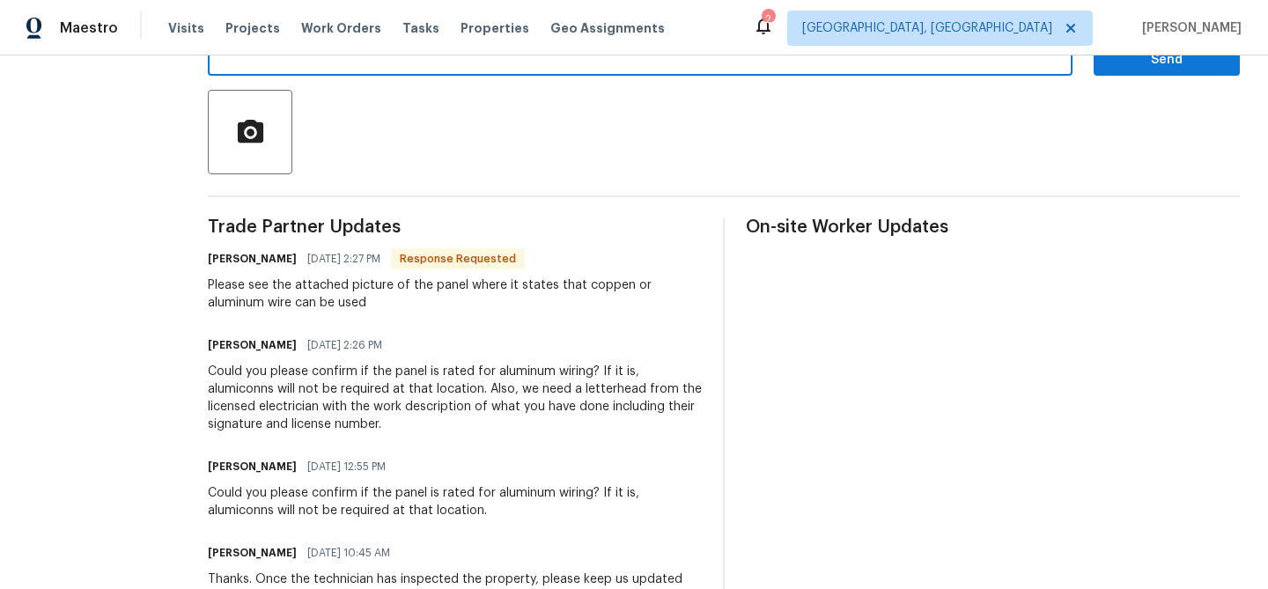
scroll to position [324, 0]
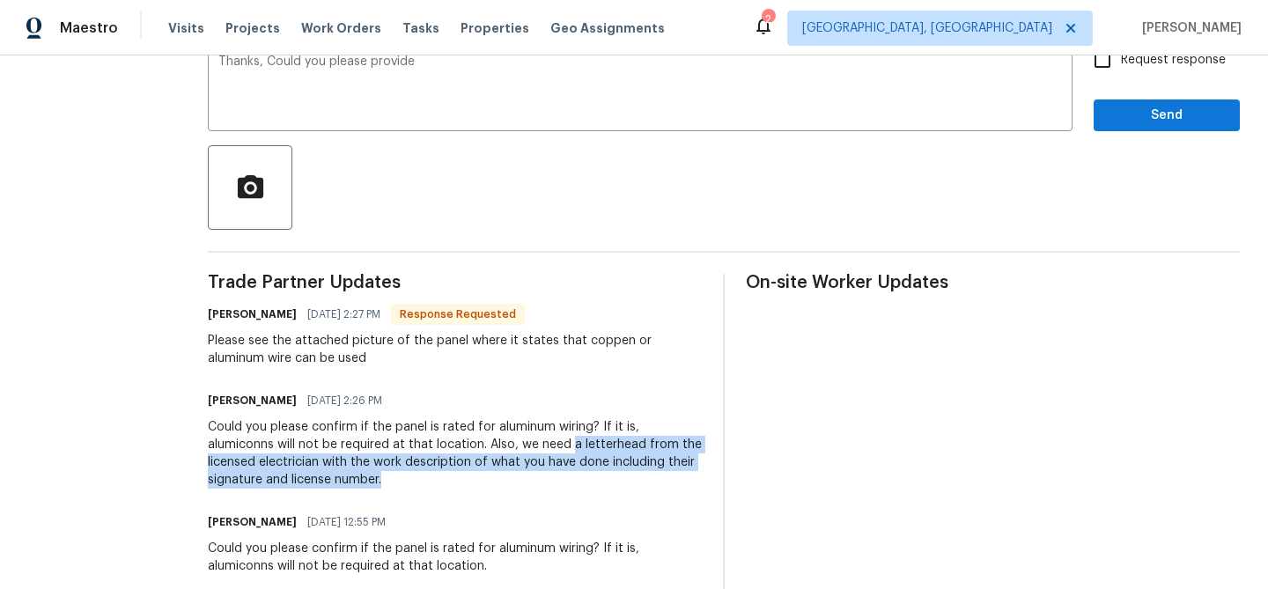
drag, startPoint x: 577, startPoint y: 443, endPoint x: 579, endPoint y: 472, distance: 29.1
click at [579, 473] on div "Could you please confirm if the panel is rated for aluminum wiring? If it is, a…" at bounding box center [455, 453] width 494 height 70
copy div "a letterhead from the licensed electrician with the work description of what yo…"
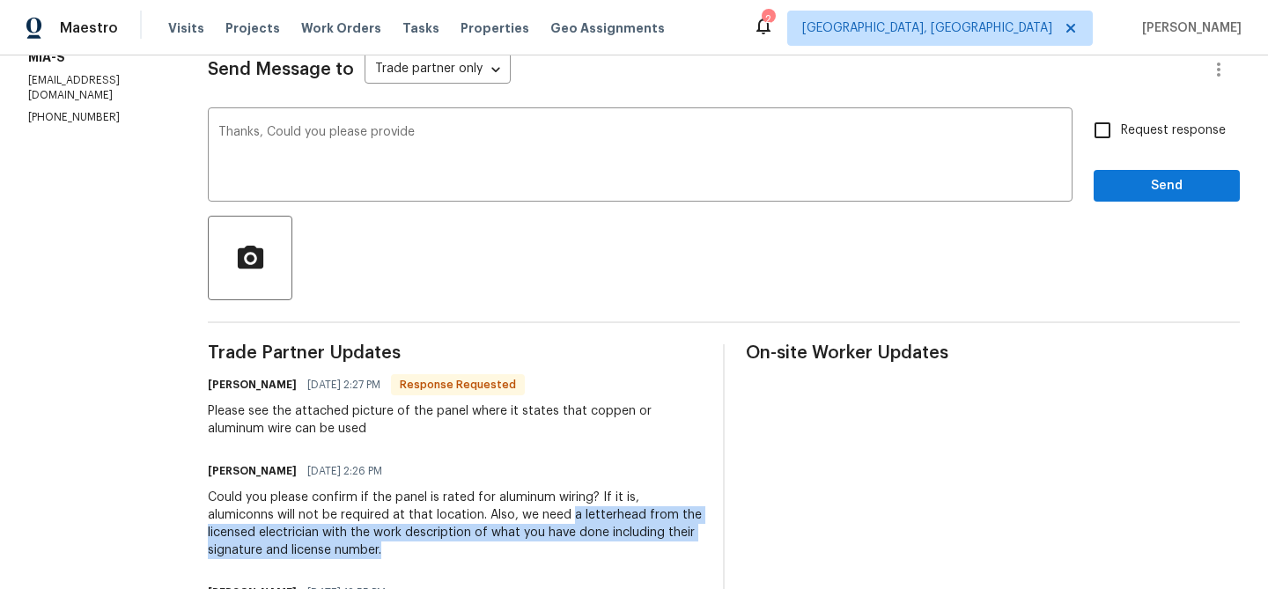
scroll to position [198, 0]
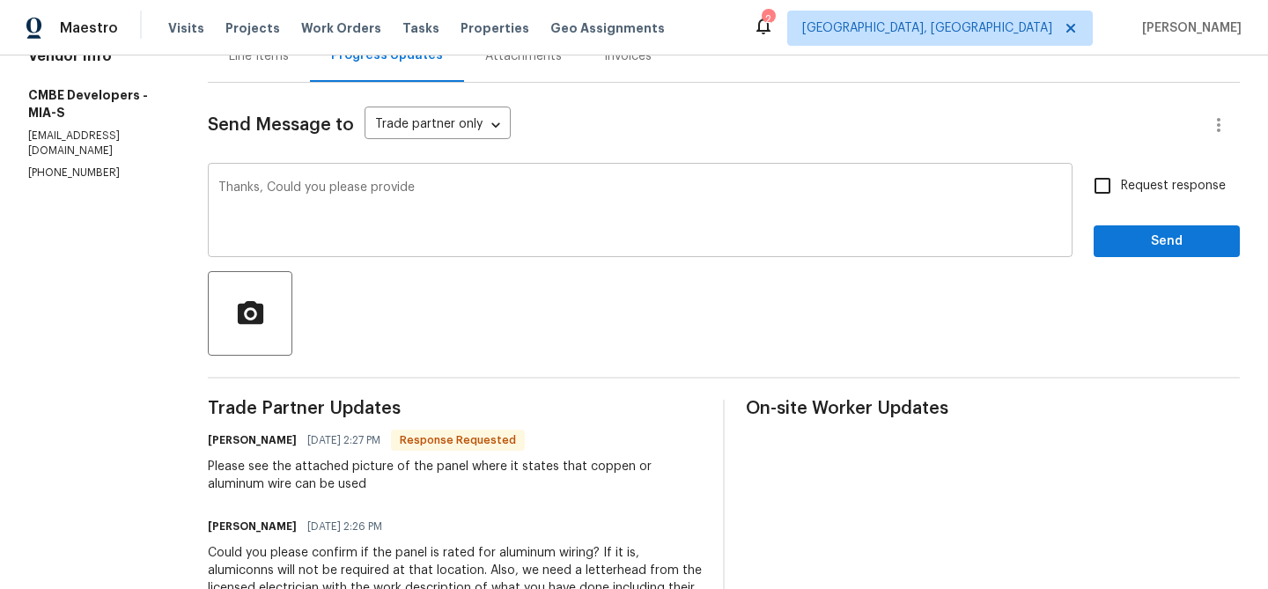
click at [494, 208] on textarea "Thanks, Could you please provide" at bounding box center [640, 212] width 844 height 62
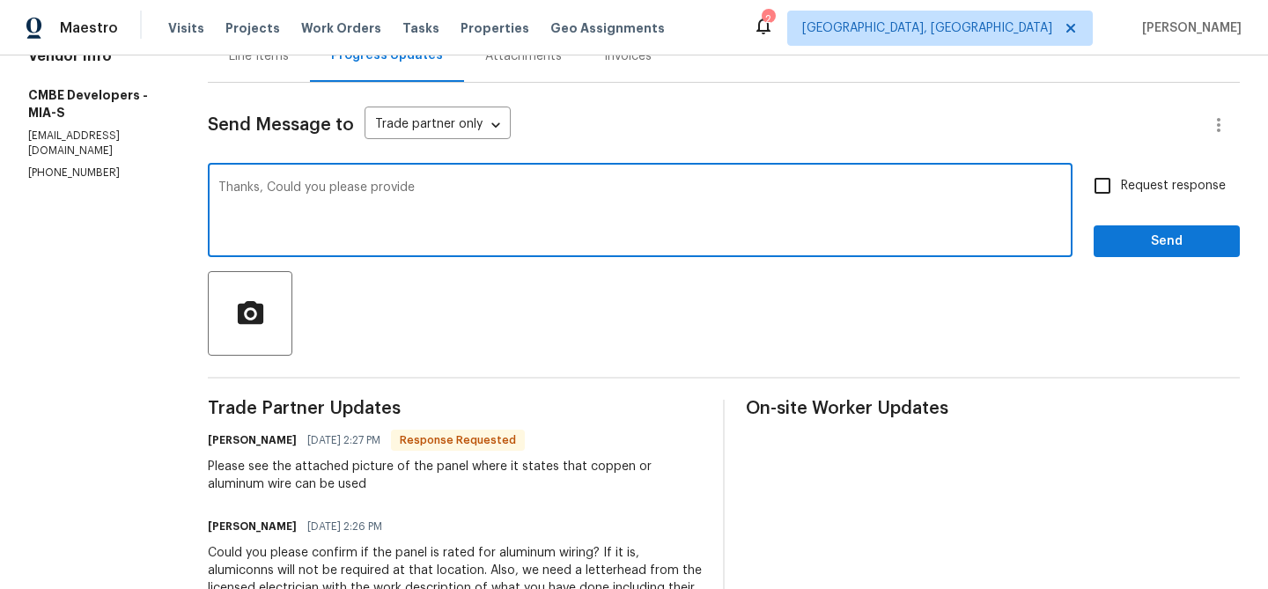
paste textarea "a letterhead from the licensed electrician with the work description of what yo…"
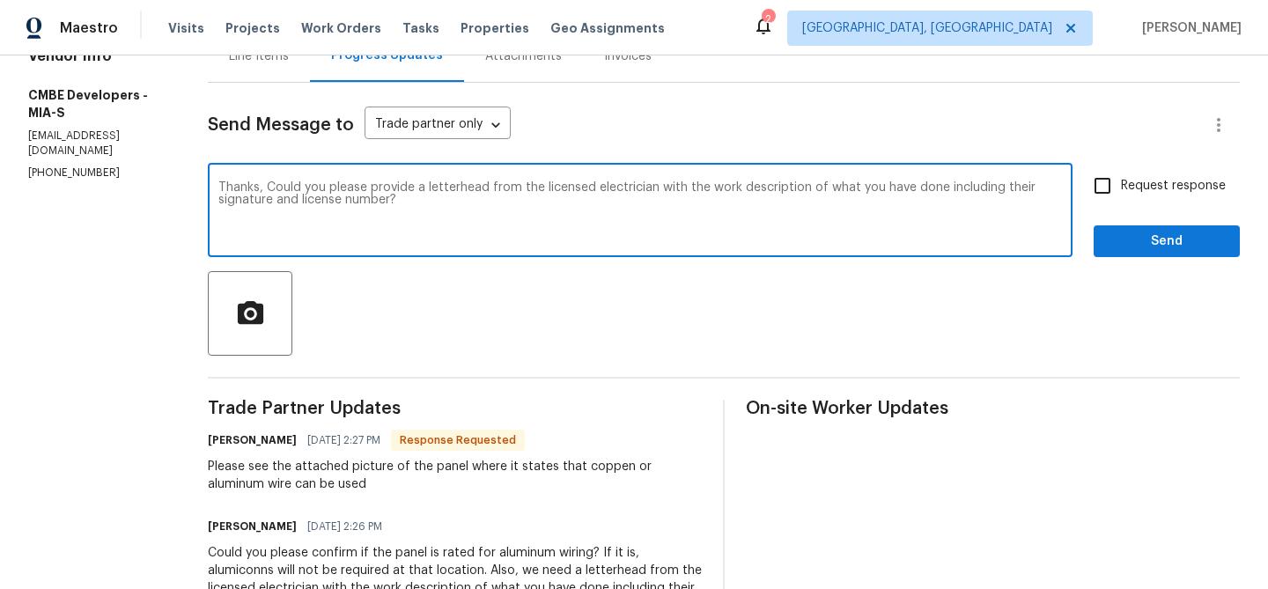
type textarea "Thanks, Could you please provide a letterhead from the licensed electrician wit…"
click at [1095, 188] on input "Request response" at bounding box center [1102, 185] width 37 height 37
checkbox input "true"
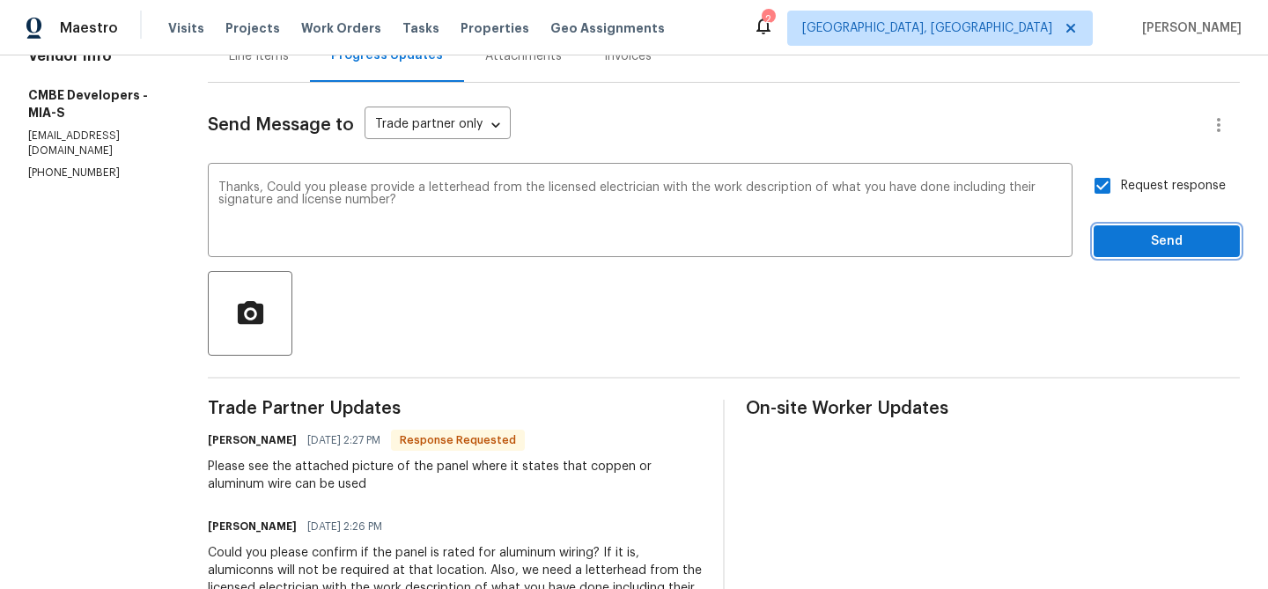
click at [1122, 246] on span "Send" at bounding box center [1167, 242] width 118 height 22
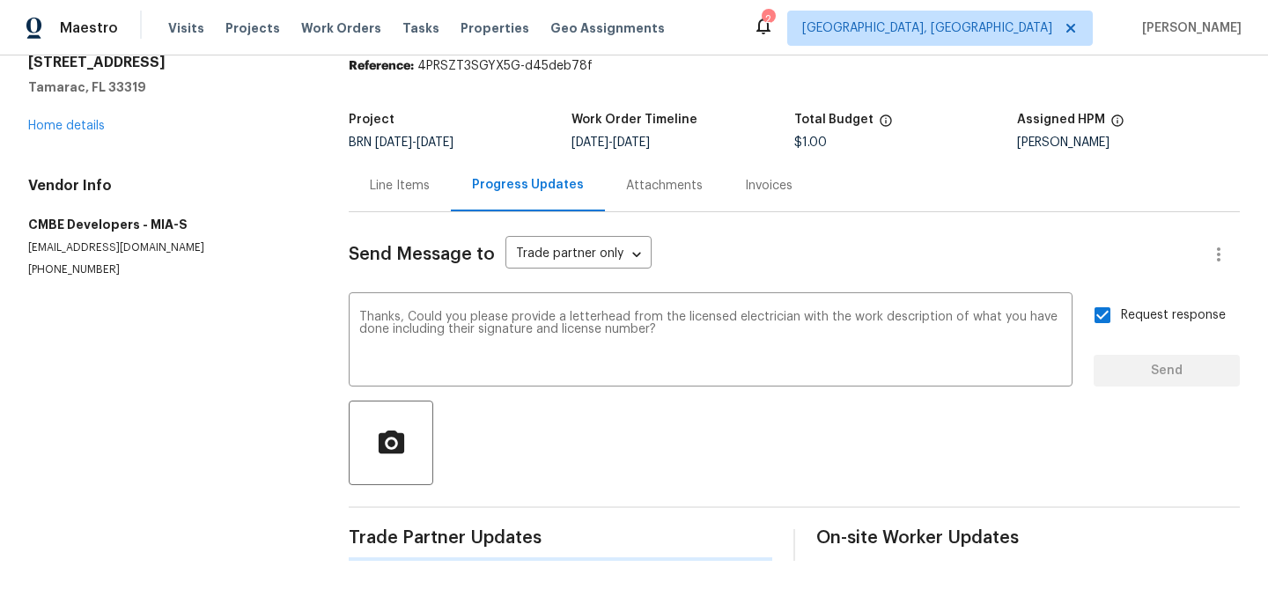
scroll to position [0, 0]
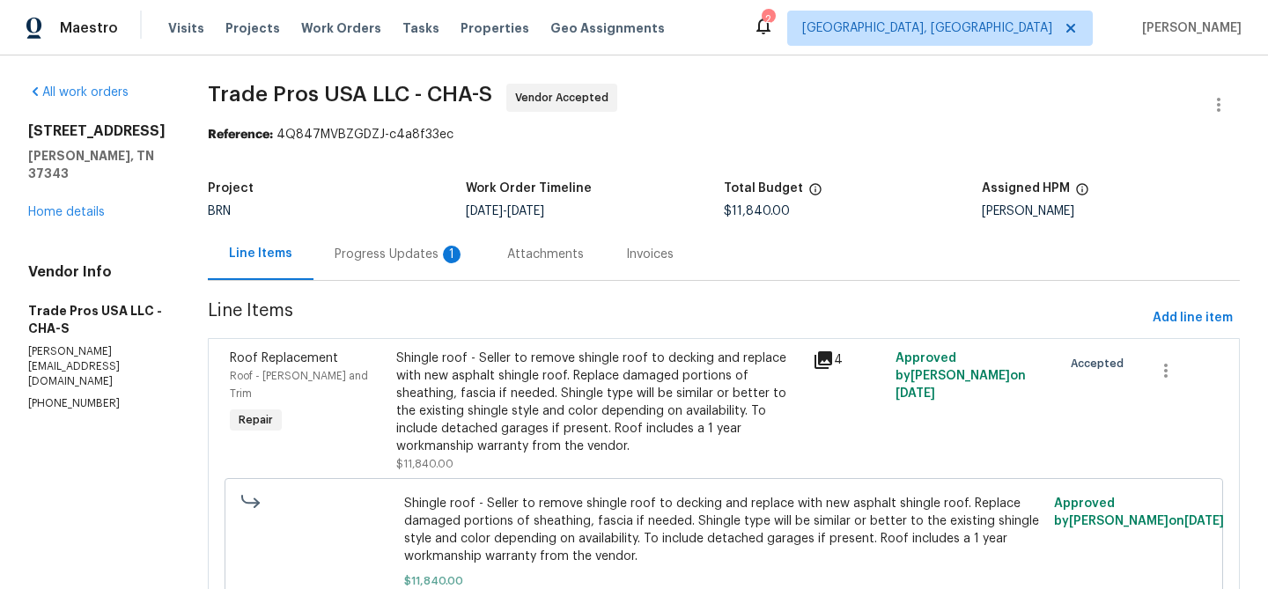
click at [385, 256] on div "Progress Updates 1" at bounding box center [400, 255] width 130 height 18
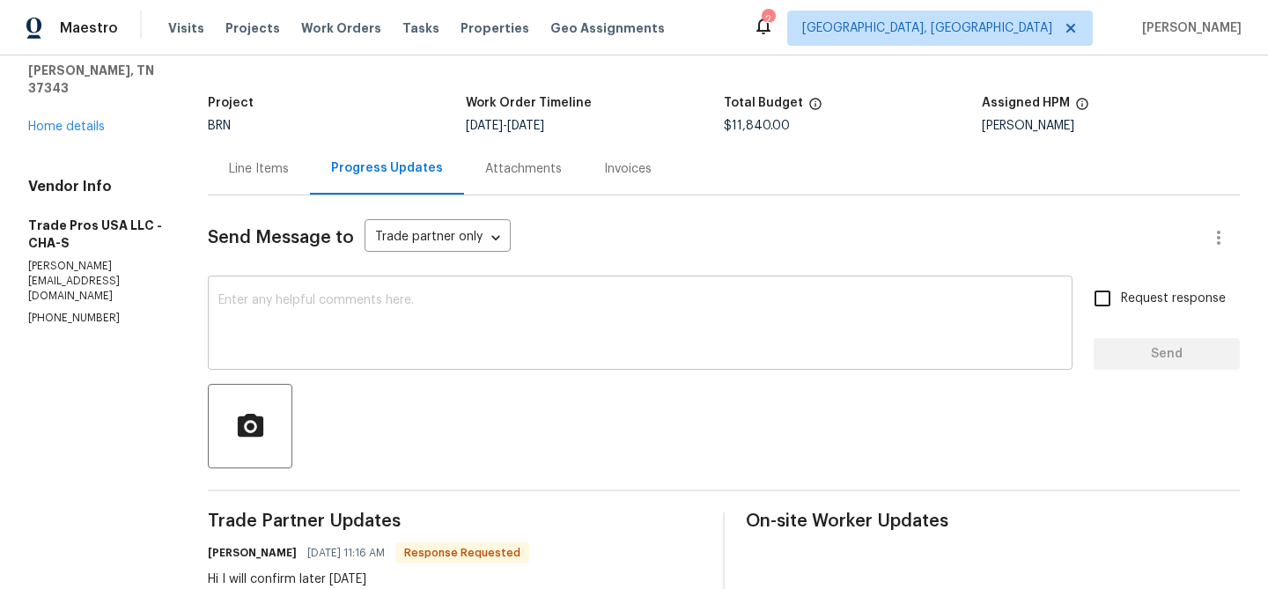
click at [346, 330] on textarea at bounding box center [640, 325] width 844 height 62
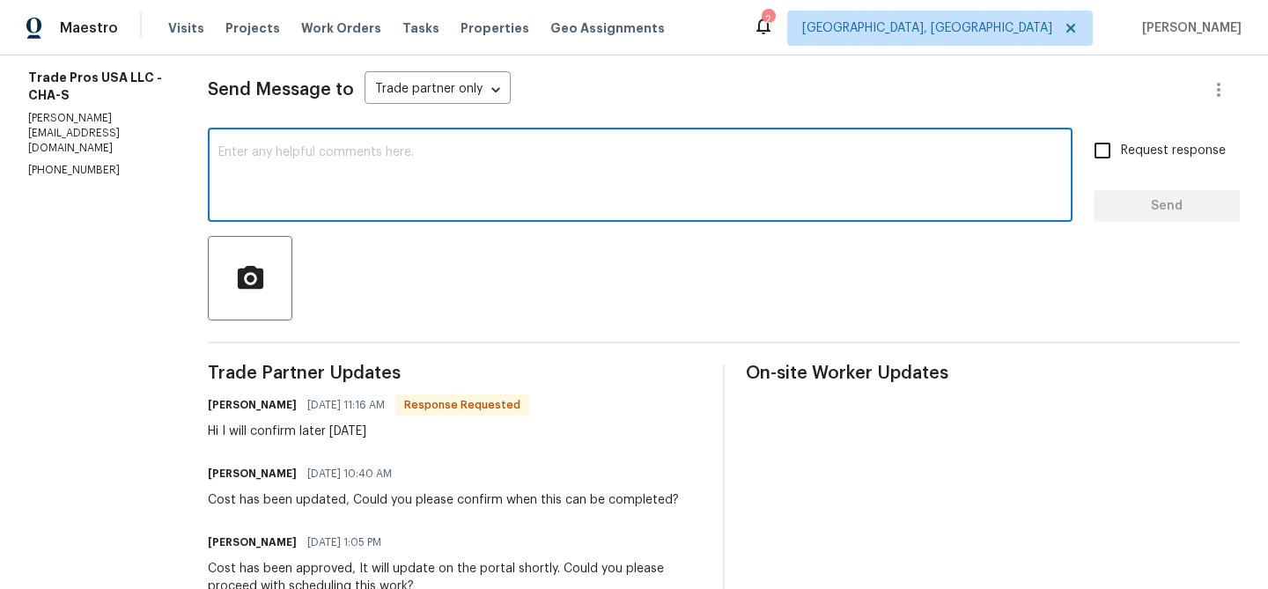
scroll to position [238, 0]
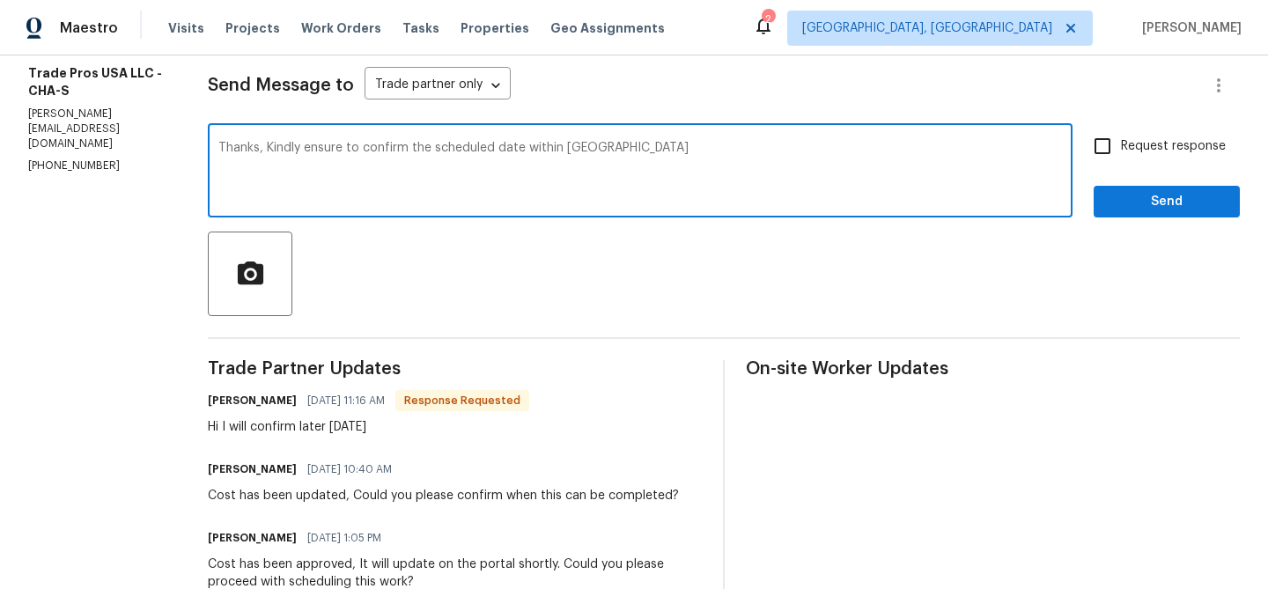
type textarea "Thanks, Kindly ensure to confirm the scheduled date within EOD"
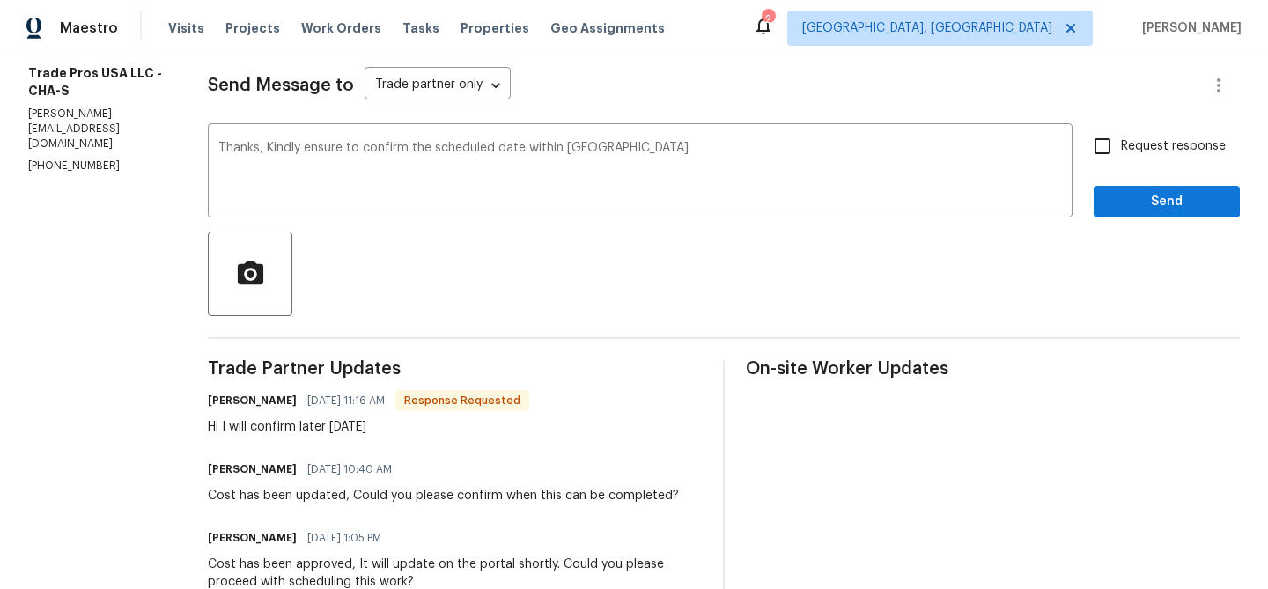
click at [1171, 146] on span "Request response" at bounding box center [1173, 146] width 105 height 18
click at [1121, 146] on input "Request response" at bounding box center [1102, 146] width 37 height 37
checkbox input "true"
click at [1147, 191] on span "Send" at bounding box center [1167, 202] width 118 height 22
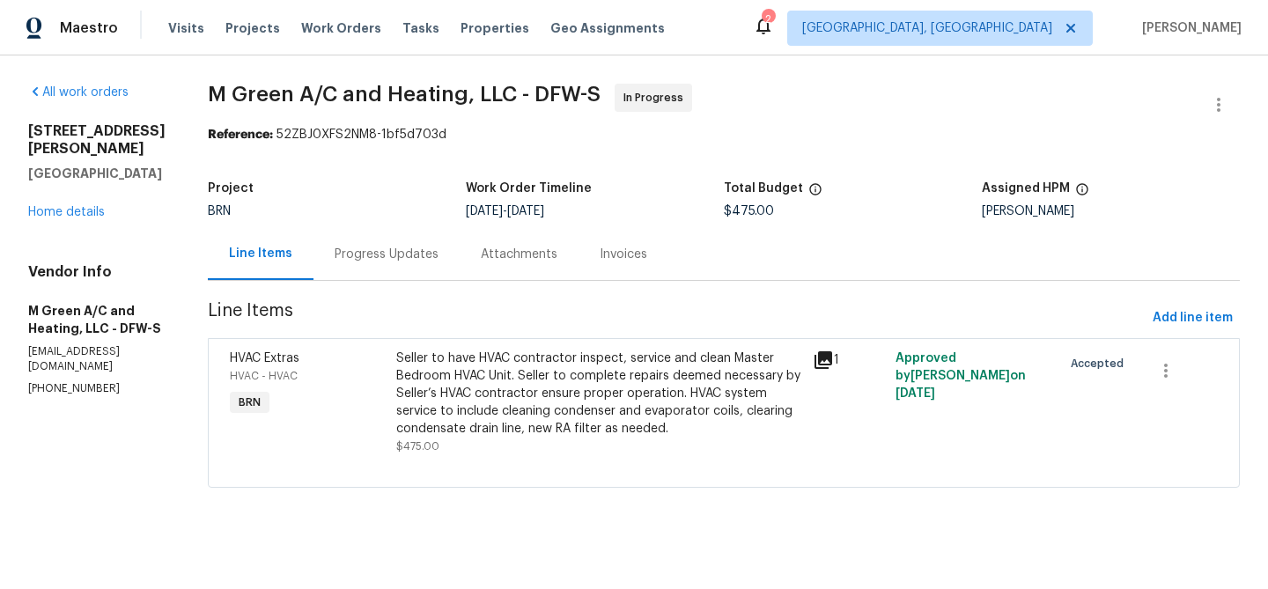
click at [399, 258] on div "Progress Updates" at bounding box center [387, 255] width 104 height 18
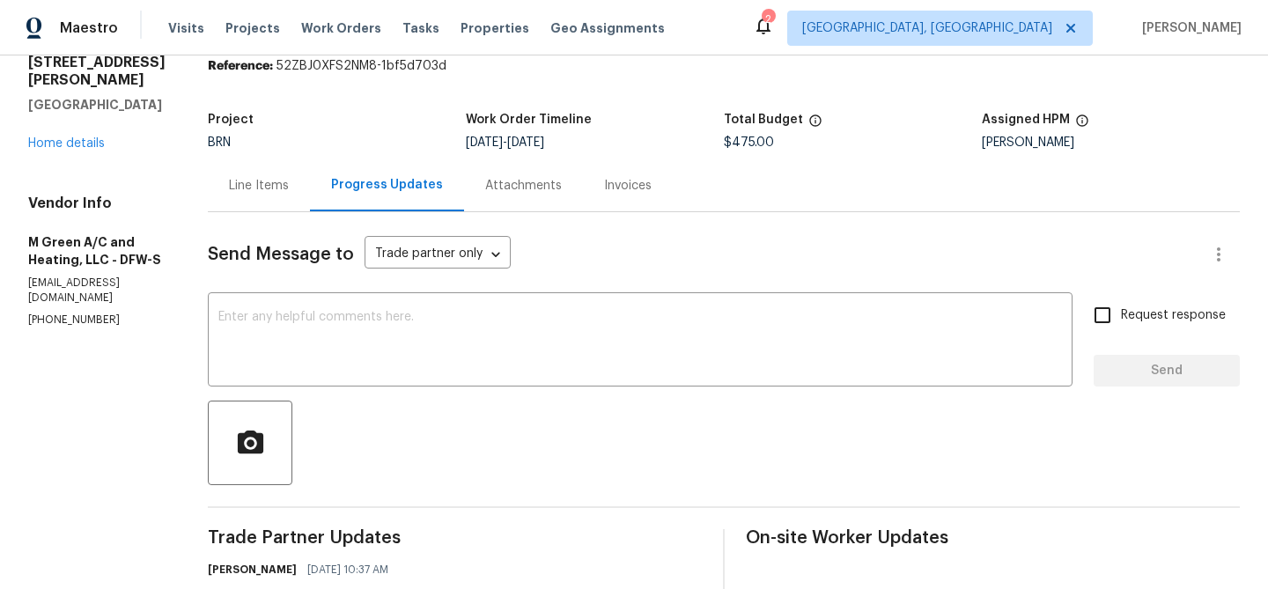
scroll to position [89, 0]
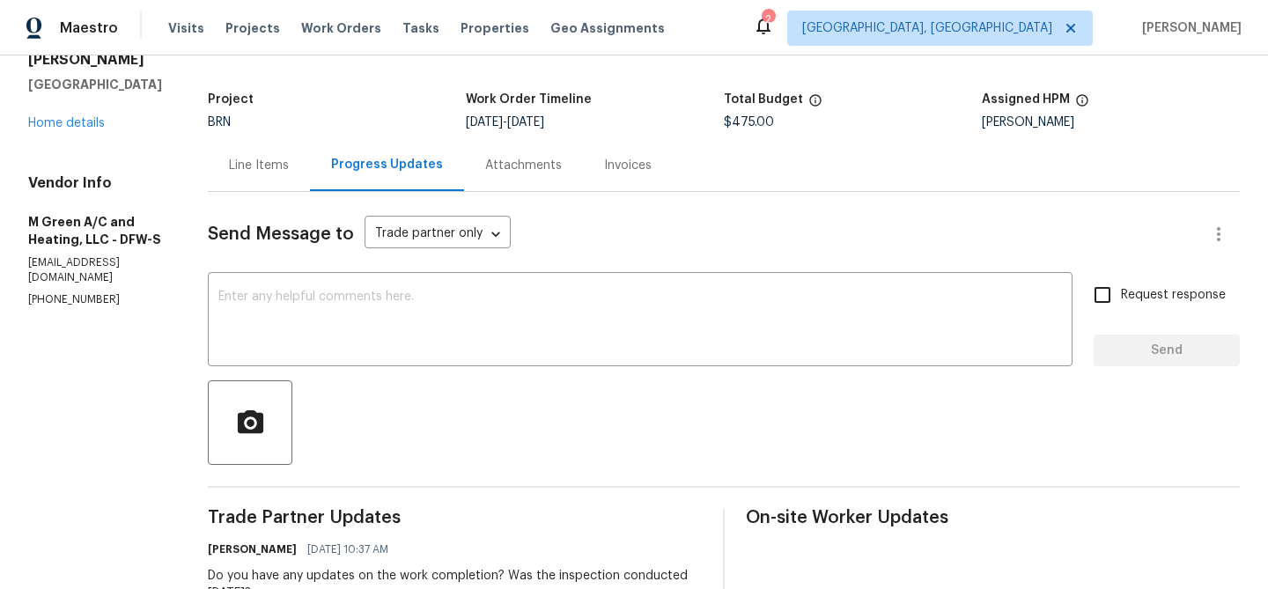
click at [56, 292] on p "[PHONE_NUMBER]" at bounding box center [96, 299] width 137 height 15
copy p "[PHONE_NUMBER]"
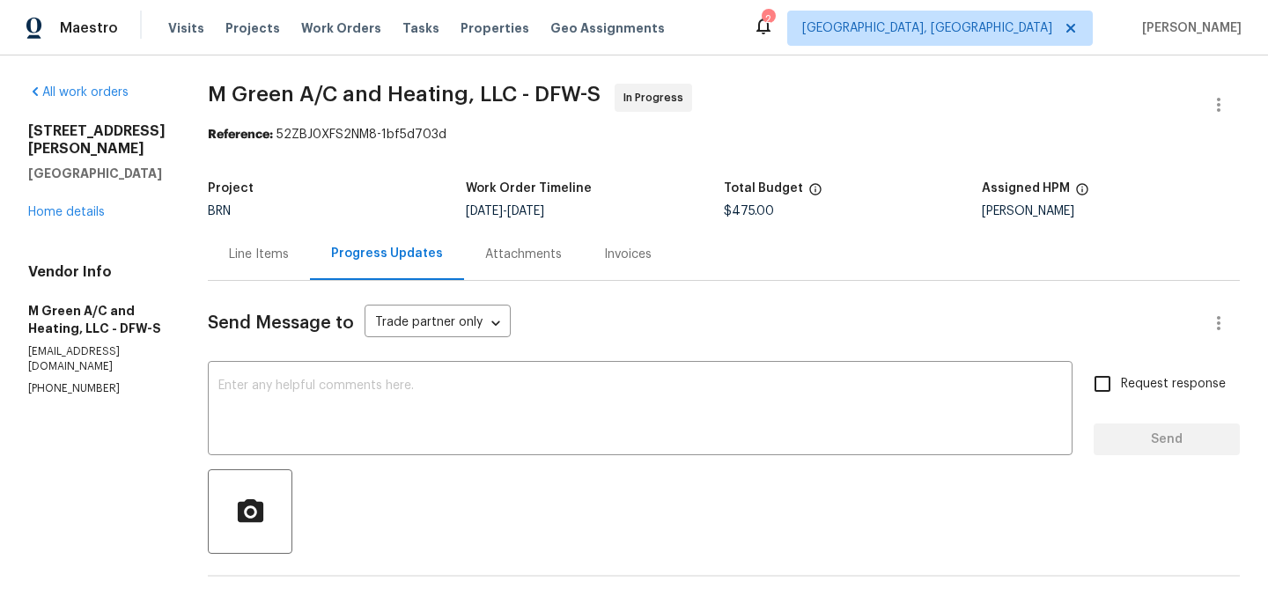
click at [119, 344] on p "[EMAIL_ADDRESS][DOMAIN_NAME]" at bounding box center [96, 359] width 137 height 30
copy p "[EMAIL_ADDRESS][DOMAIN_NAME]"
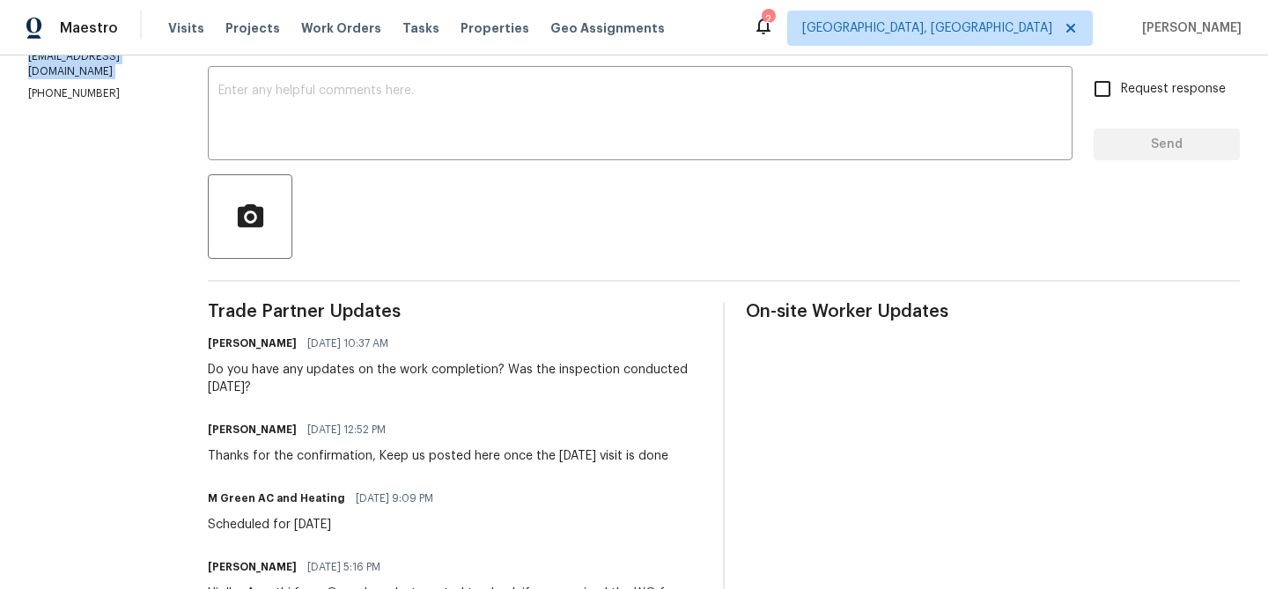
scroll to position [306, 0]
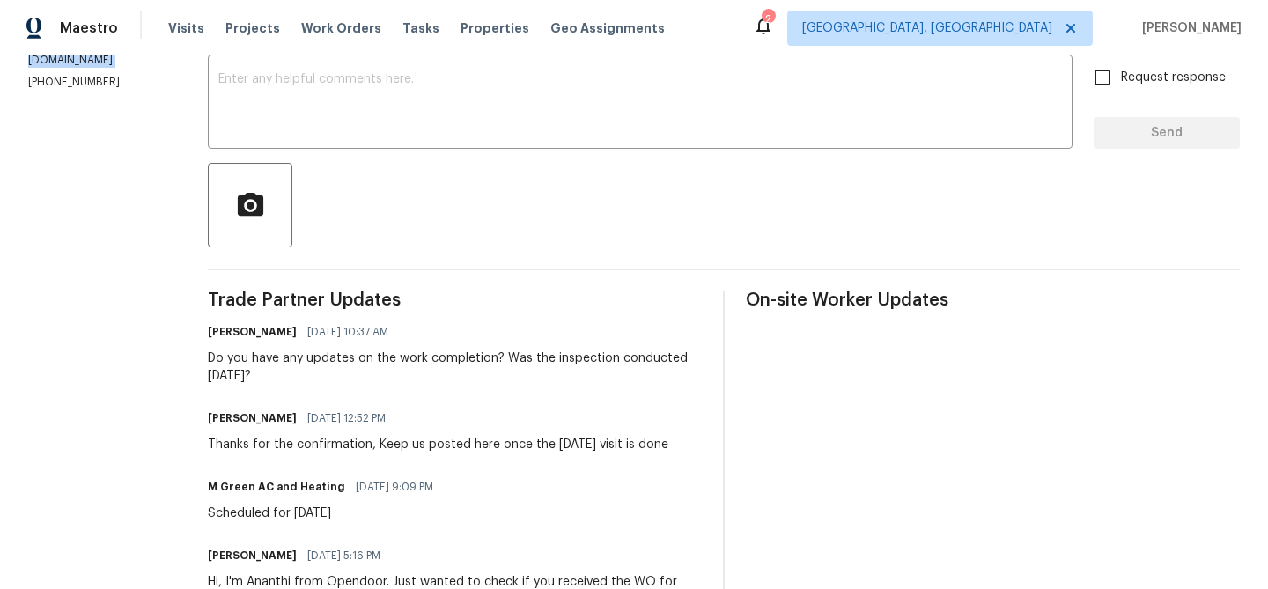
drag, startPoint x: 241, startPoint y: 369, endPoint x: 323, endPoint y: 366, distance: 81.9
click at [324, 368] on div "All work orders [STREET_ADDRESS][PERSON_NAME][PERSON_NAME] Home details Vendor …" at bounding box center [634, 230] width 1268 height 962
click at [299, 366] on div "Do you have any updates on the work completion? Was the inspection conducted [D…" at bounding box center [455, 367] width 494 height 35
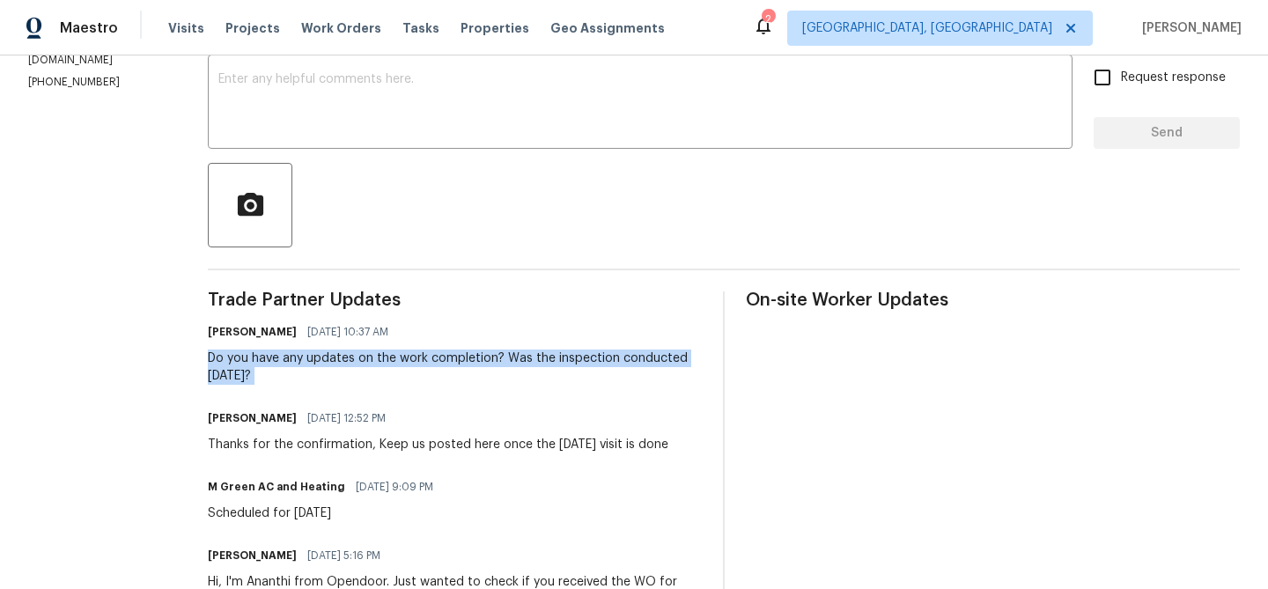
click at [299, 366] on div "Do you have any updates on the work completion? Was the inspection conducted [D…" at bounding box center [455, 367] width 494 height 35
copy div "Do you have any updates on the work completion? Was the inspection conducted [D…"
